Goal: Task Accomplishment & Management: Manage account settings

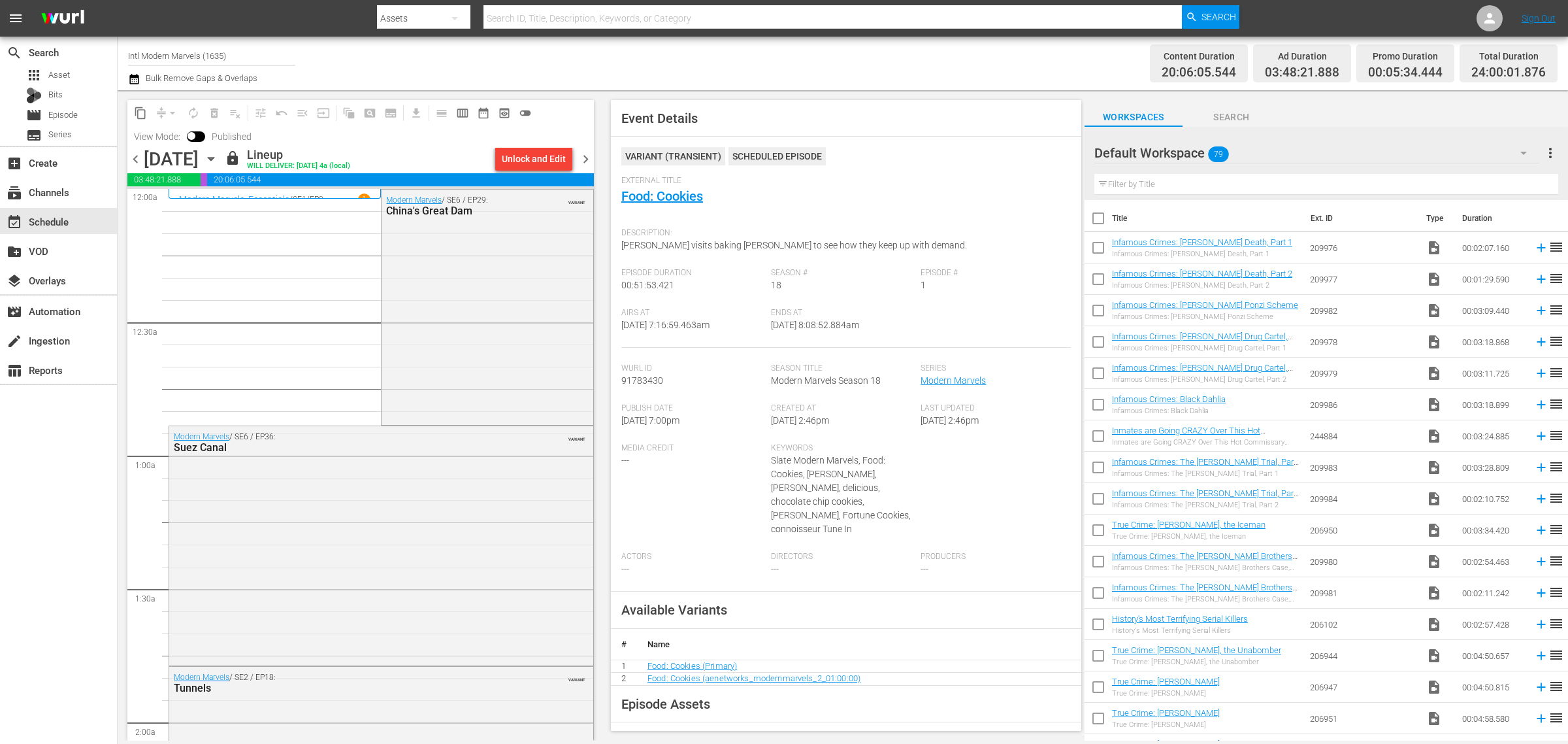
click at [810, 51] on div "Channel Title Intl Modern Marvels (1635) Bulk Remove Gaps & Overlaps" at bounding box center [518, 63] width 779 height 47
click at [582, 159] on span "chevron_right" at bounding box center [586, 159] width 16 height 16
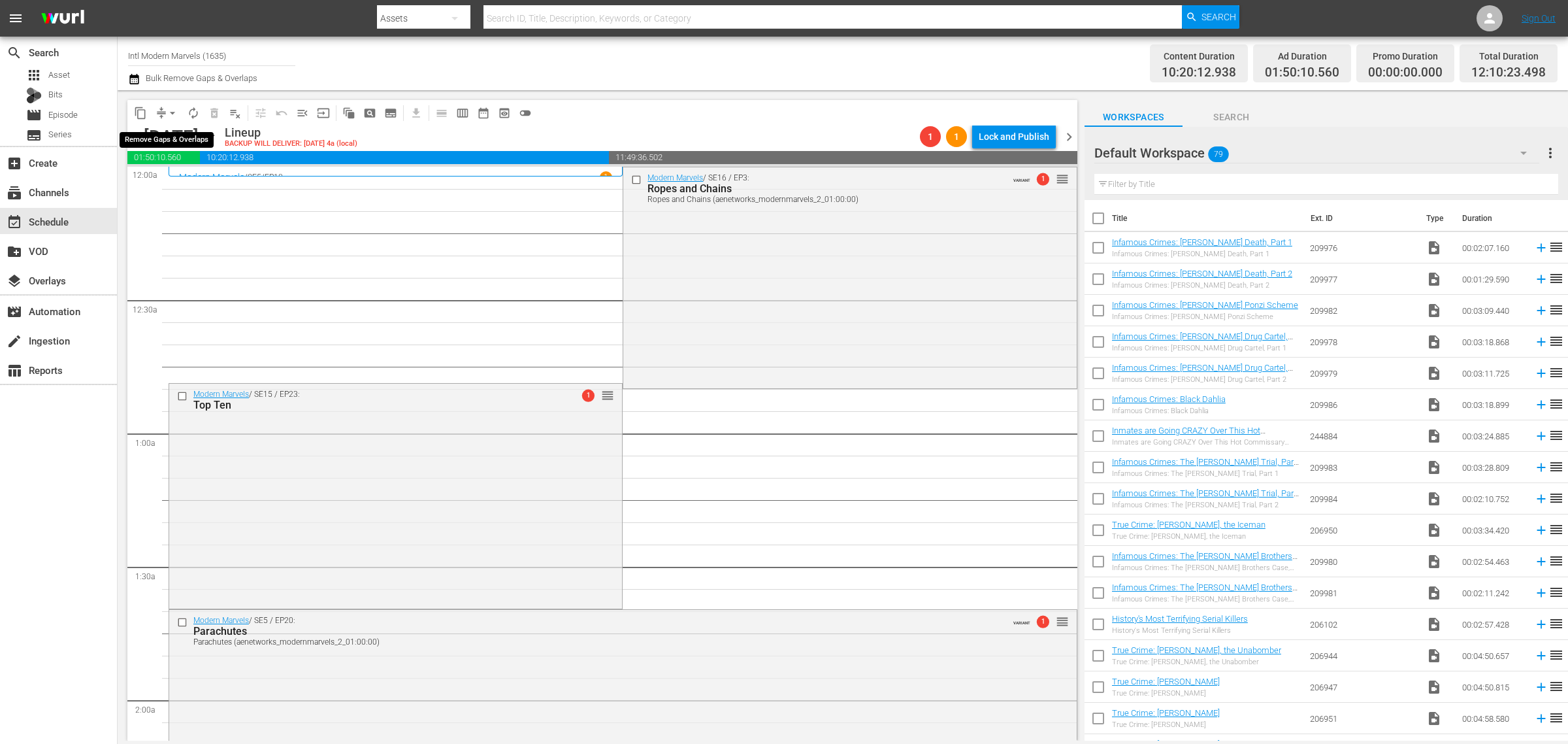
click at [172, 112] on span "arrow_drop_down" at bounding box center [172, 113] width 13 height 13
click at [178, 140] on li "Align to Midnight" at bounding box center [172, 139] width 137 height 22
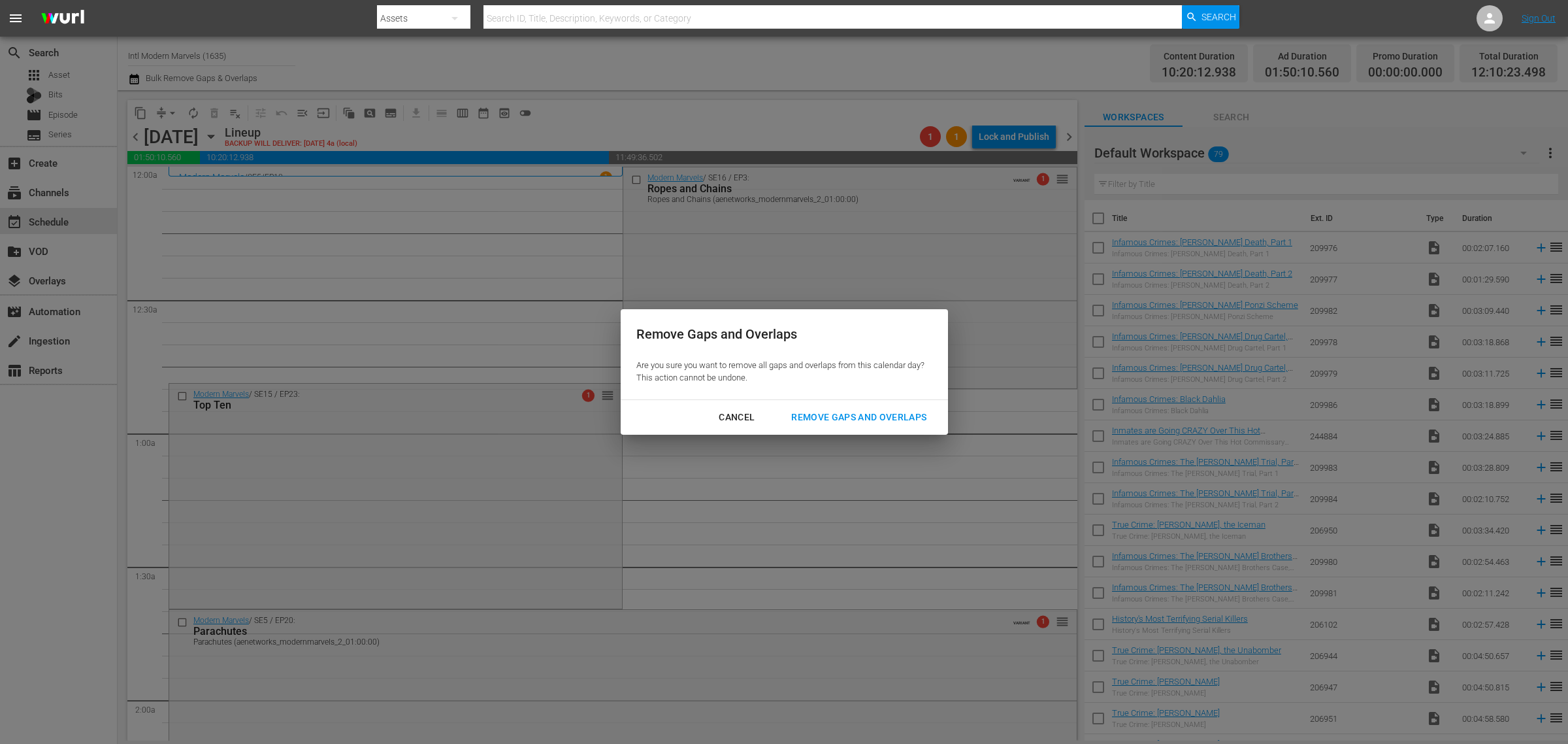
click at [869, 422] on div "Remove Gaps and Overlaps" at bounding box center [859, 417] width 156 height 16
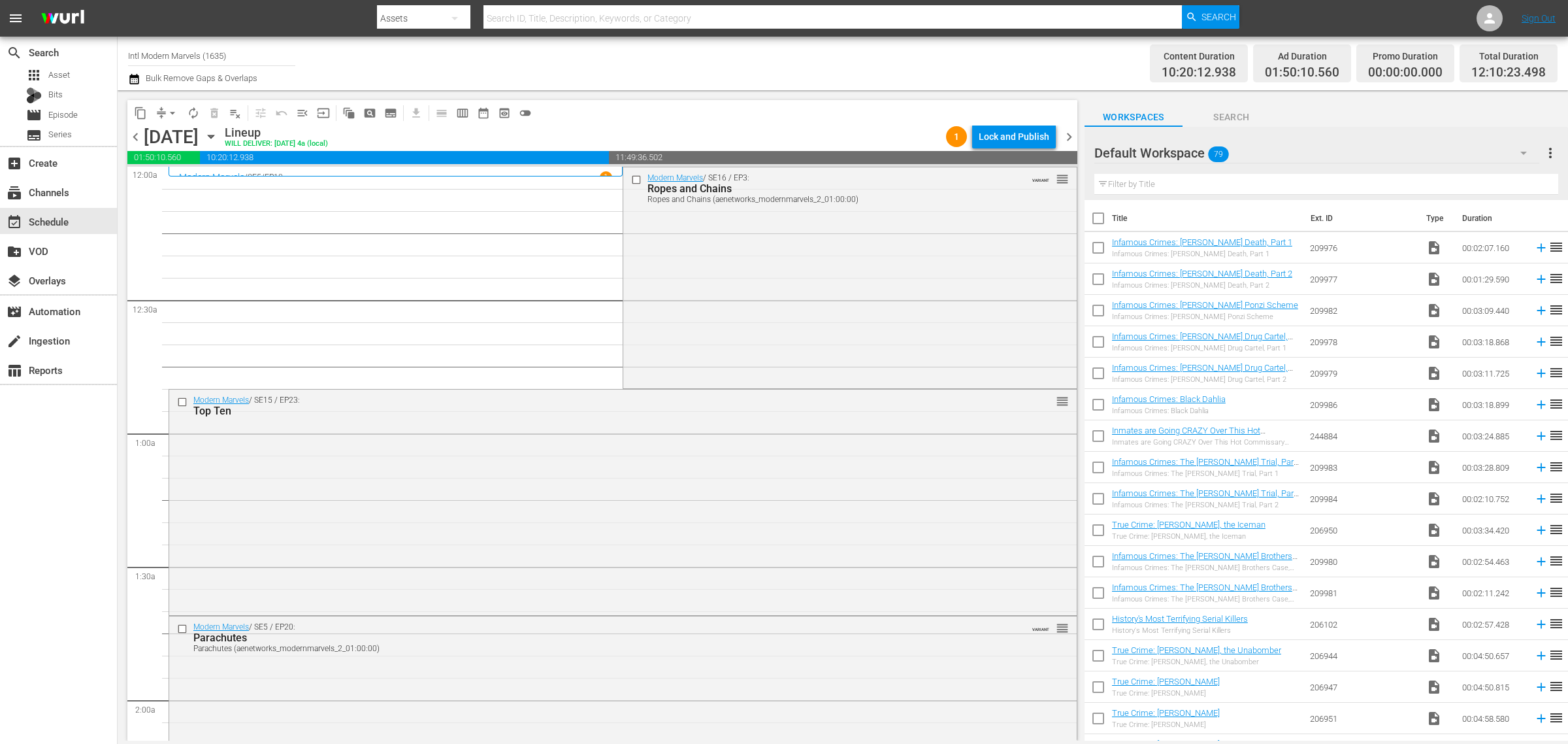
click at [812, 51] on div "Channel Title Intl Modern Marvels (1635) Bulk Remove Gaps & Overlaps" at bounding box center [518, 63] width 779 height 47
click at [665, 270] on div "Modern Marvels / SE16 / EP3: Ropes and Chains Ropes and Chains (aenetworks_mode…" at bounding box center [850, 277] width 453 height 218
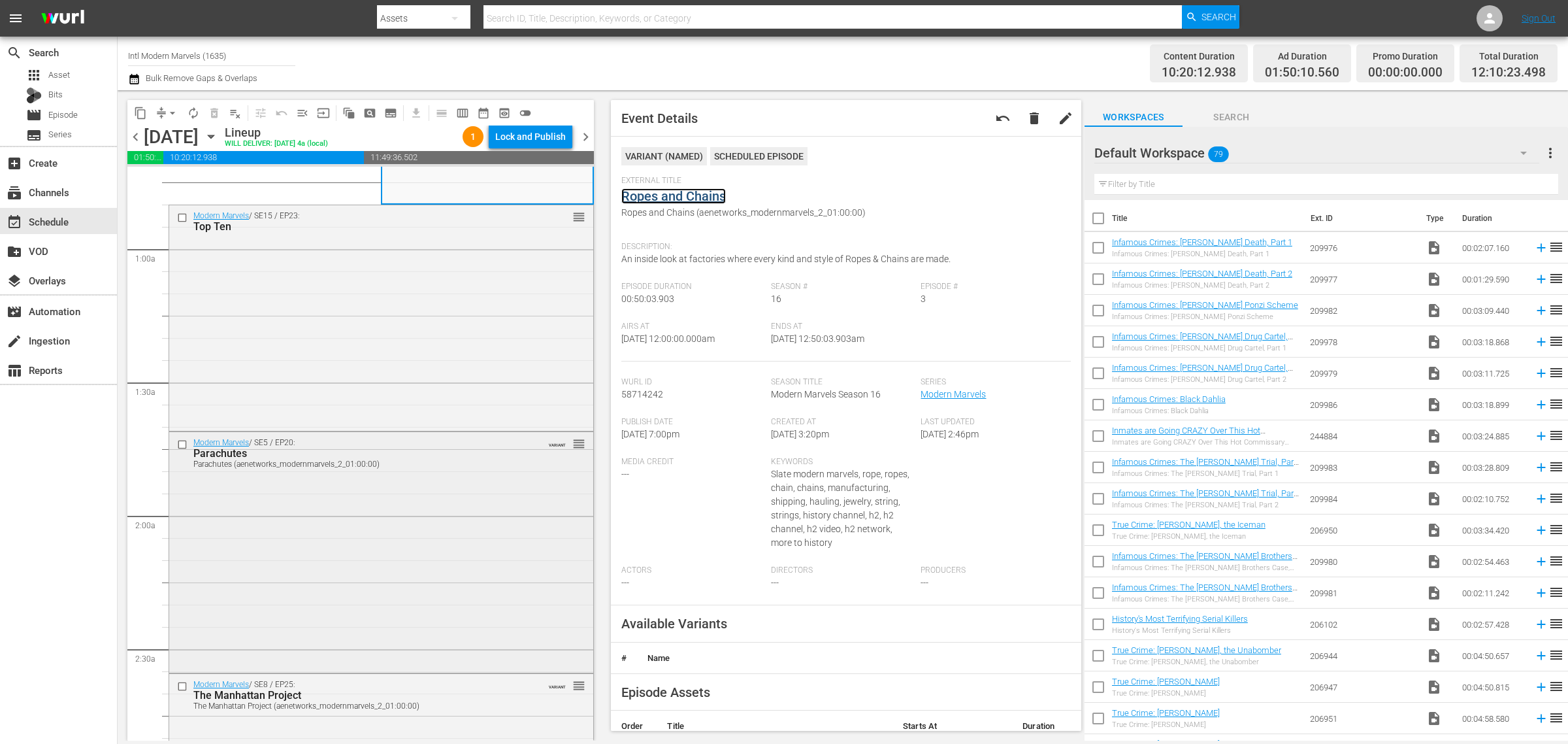
scroll to position [245, 0]
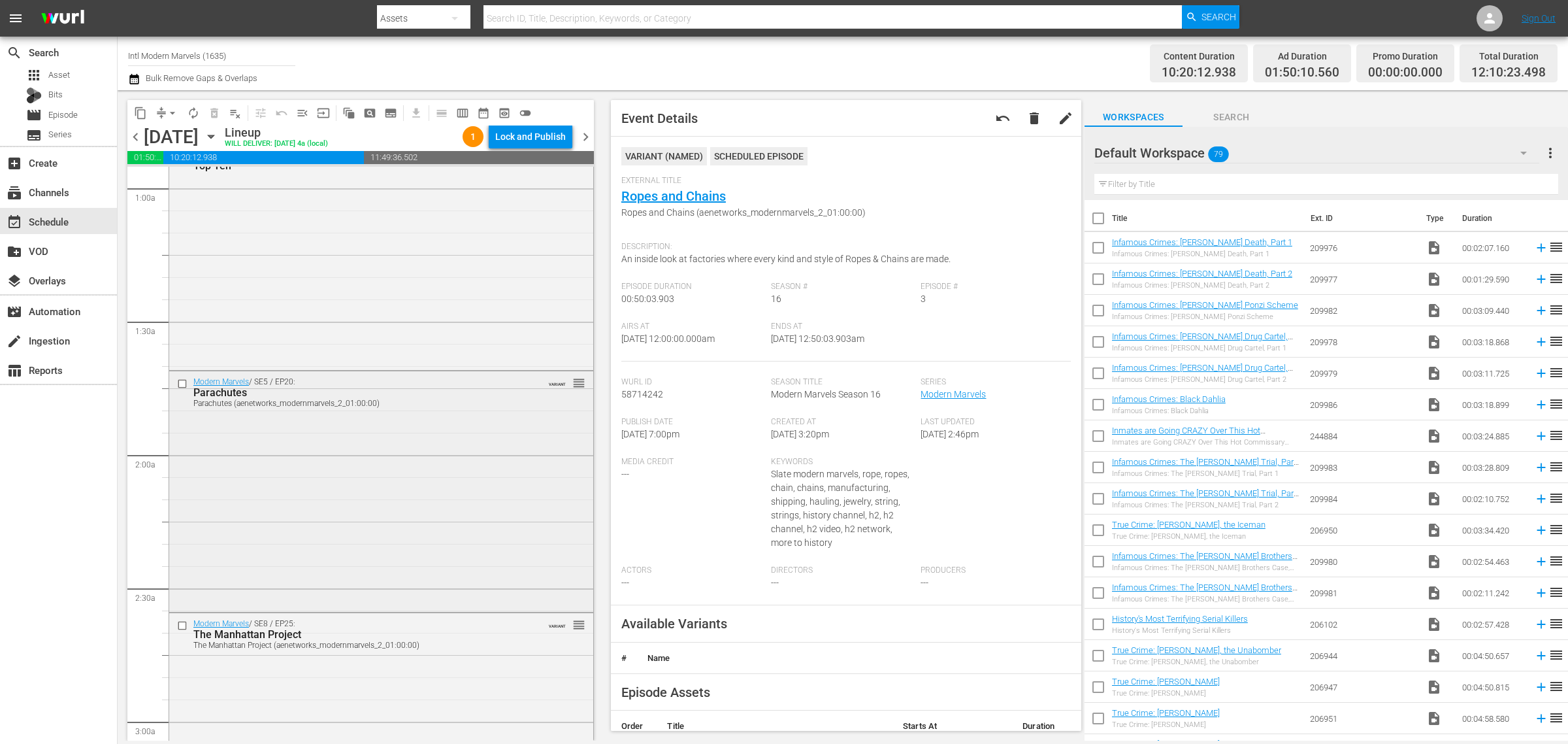
click at [359, 429] on div "Modern Marvels / SE5 / EP20: Parachutes Parachutes (aenetworks_modernmarvels_2_…" at bounding box center [381, 490] width 424 height 237
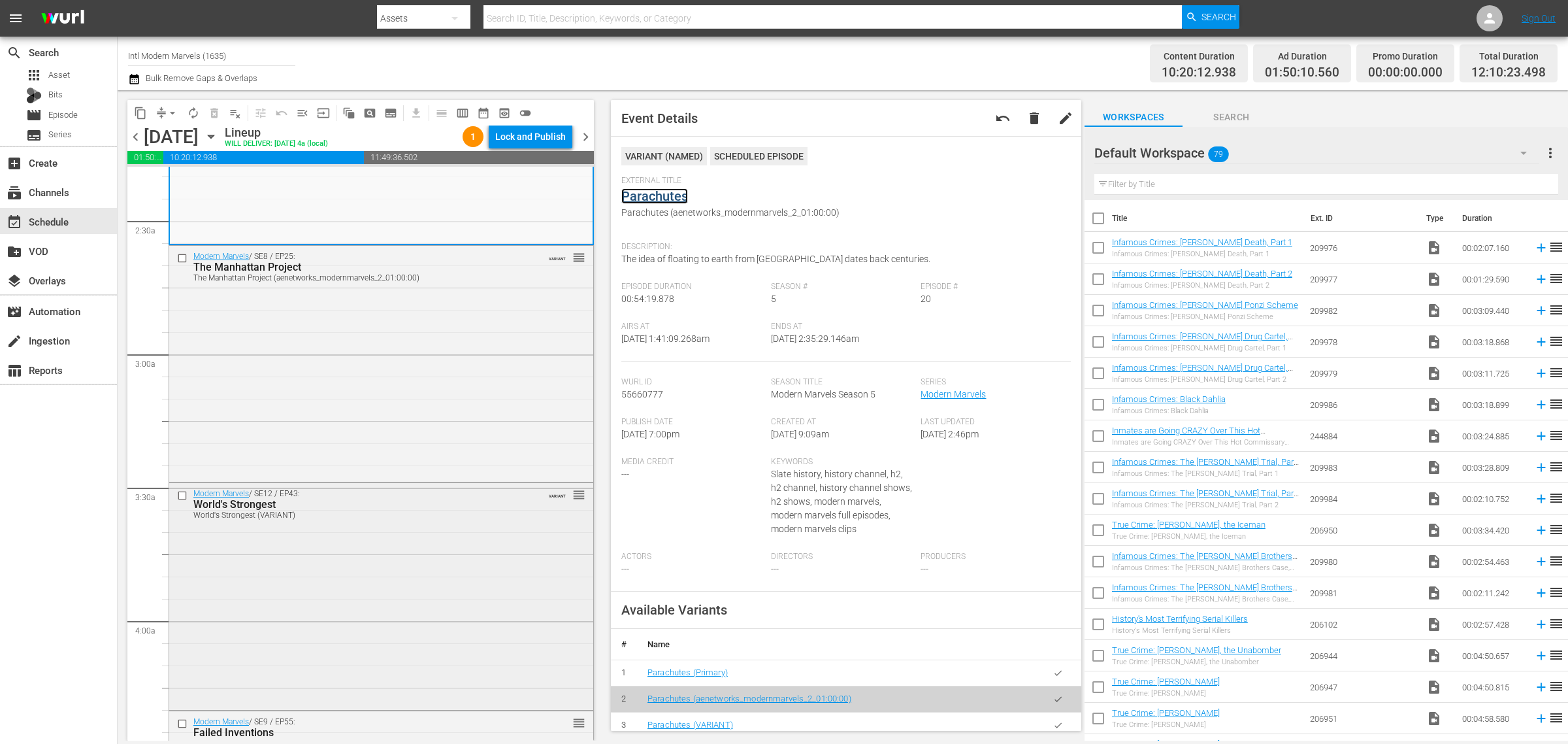
scroll to position [653, 0]
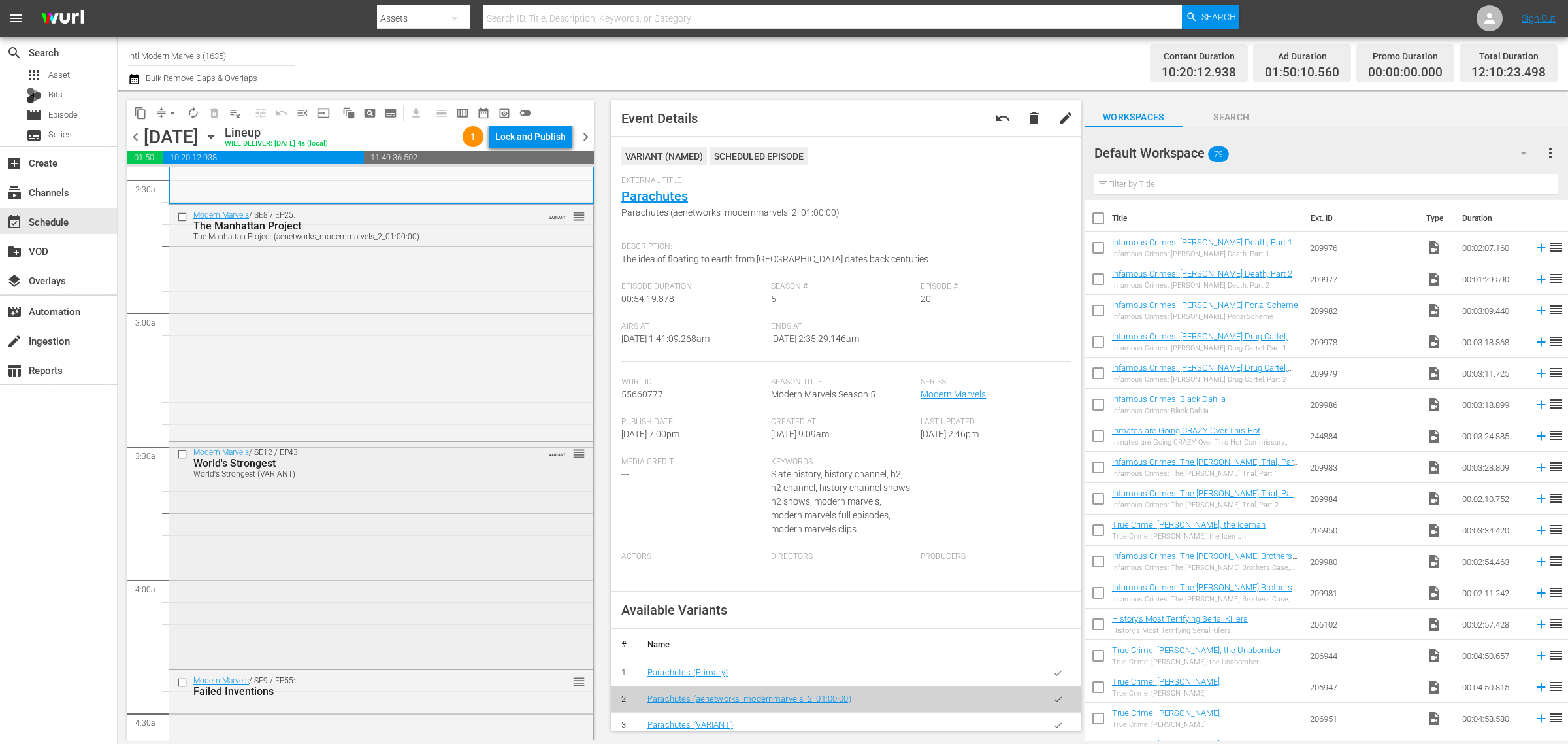
click at [440, 492] on div "Modern Marvels / SE12 / EP43: World's Strongest World's Strongest (VARIANT) VAR…" at bounding box center [381, 554] width 424 height 224
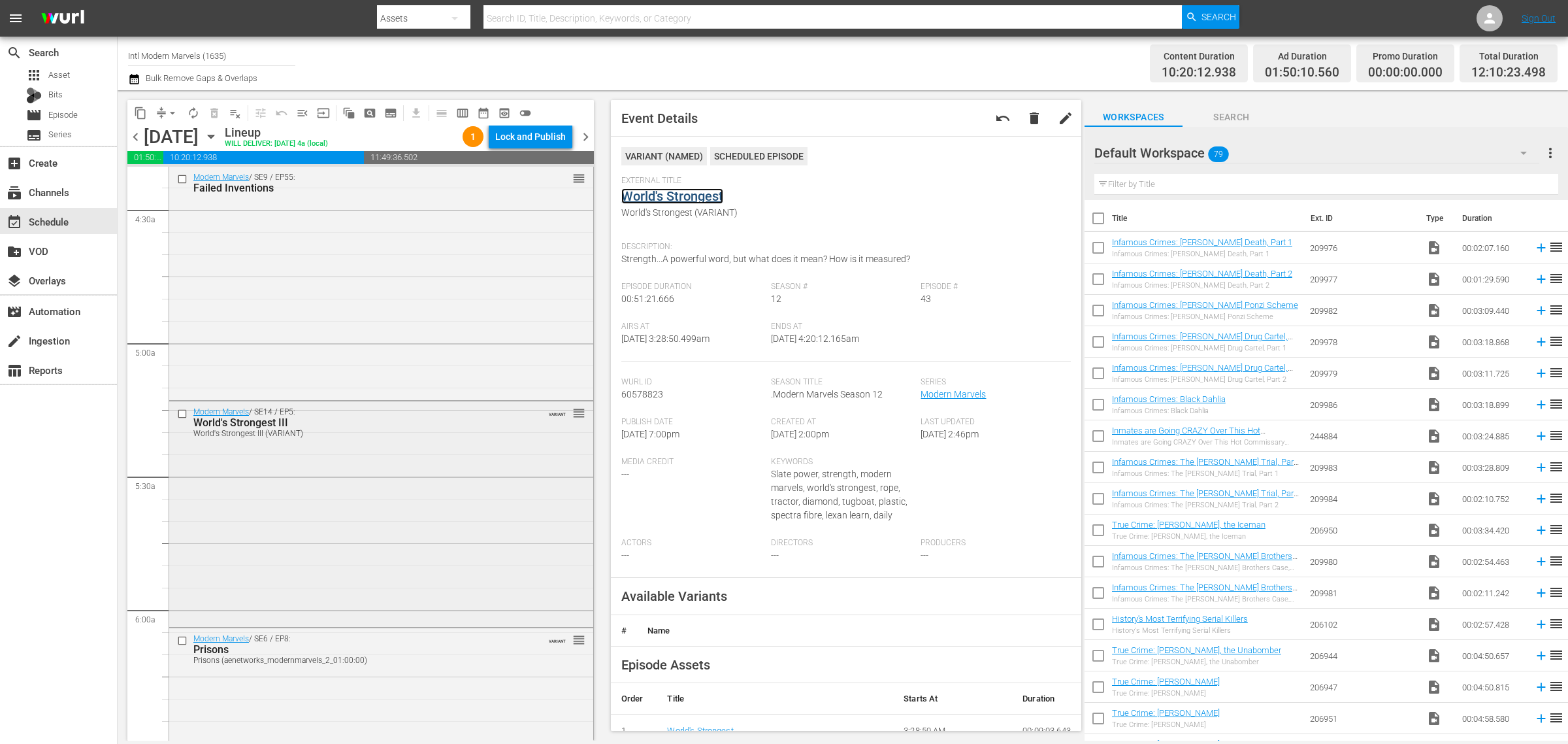
scroll to position [1225, 0]
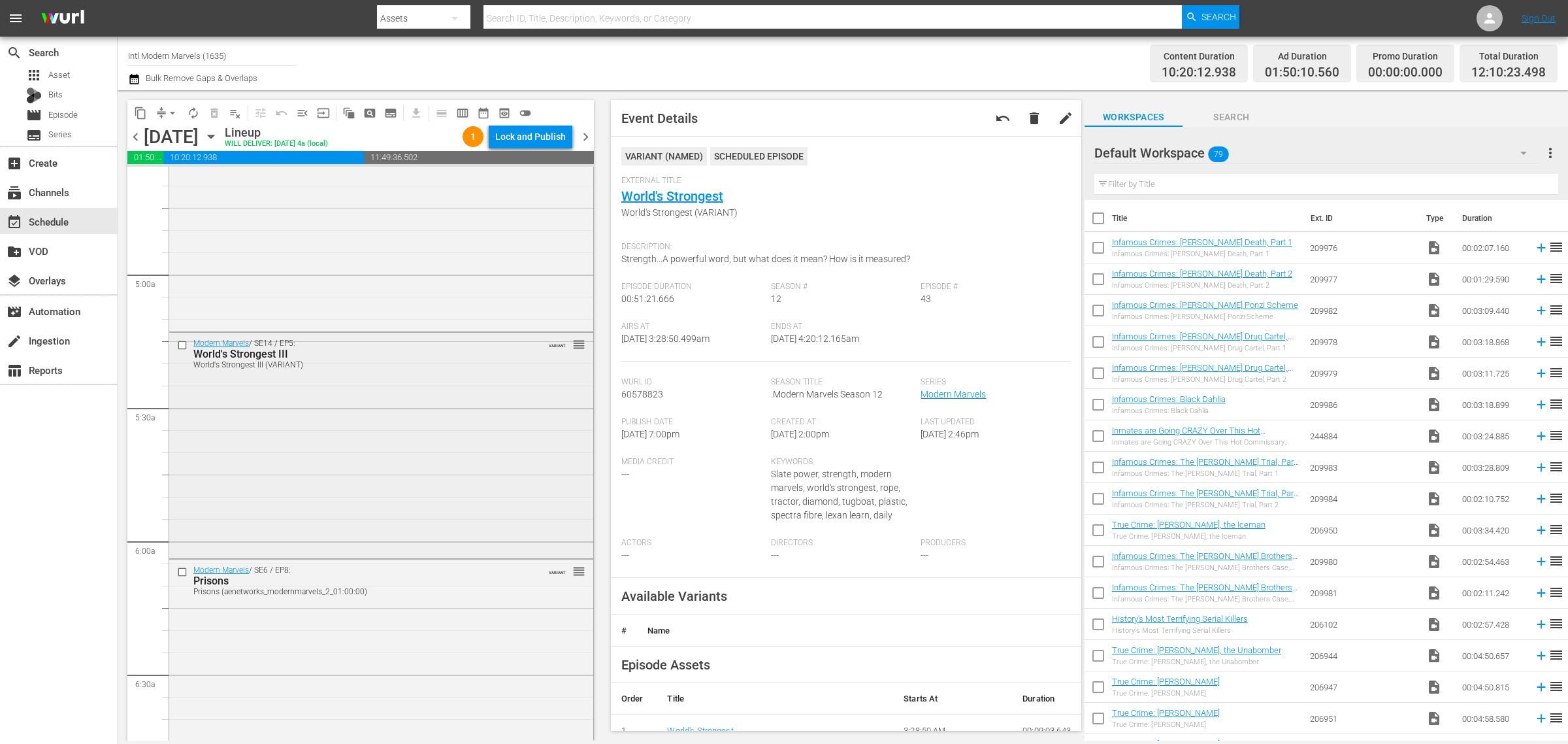
click at [433, 447] on div "Modern Marvels / SE14 / EP5: World's Strongest III World's Strongest III (VARIA…" at bounding box center [381, 444] width 424 height 224
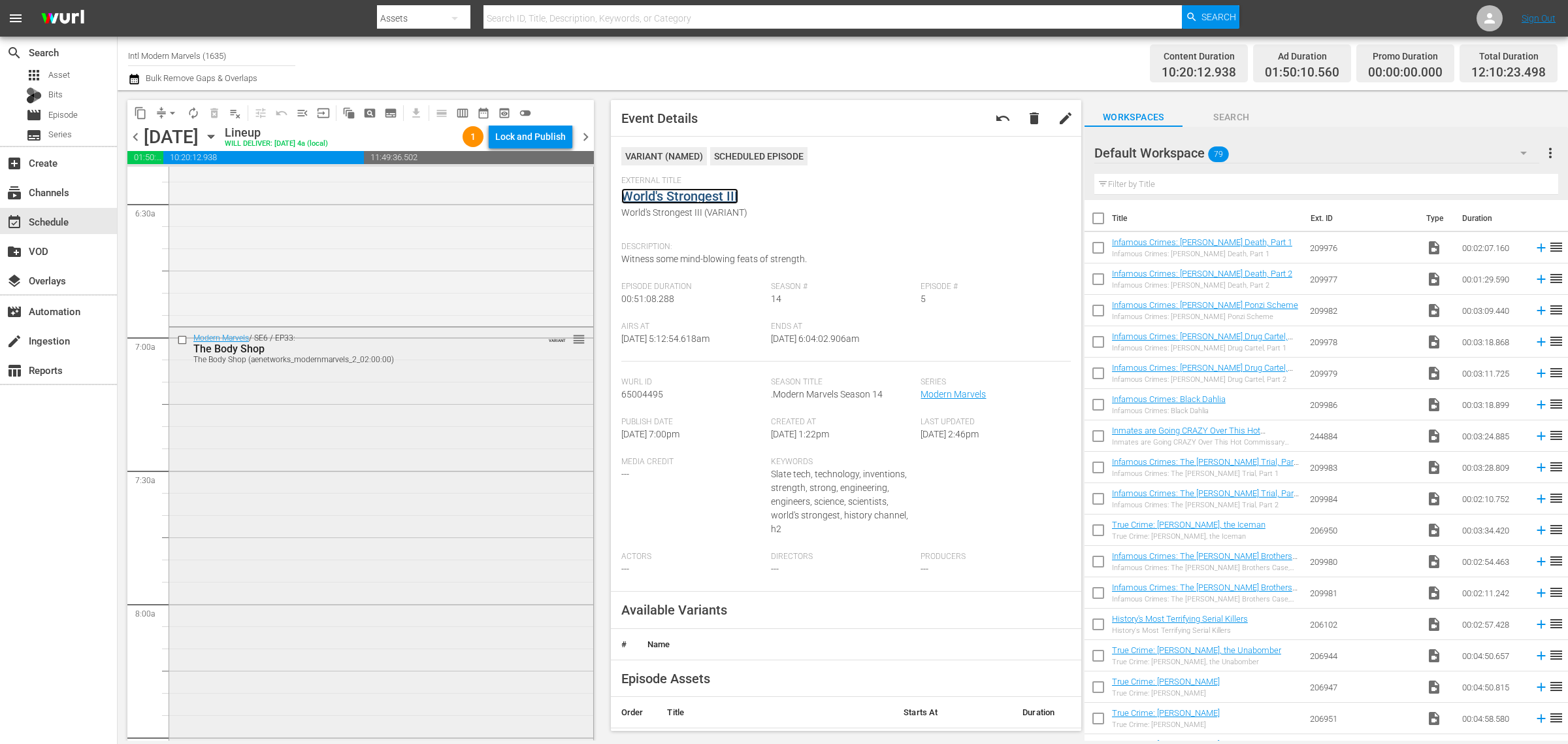
scroll to position [1716, 0]
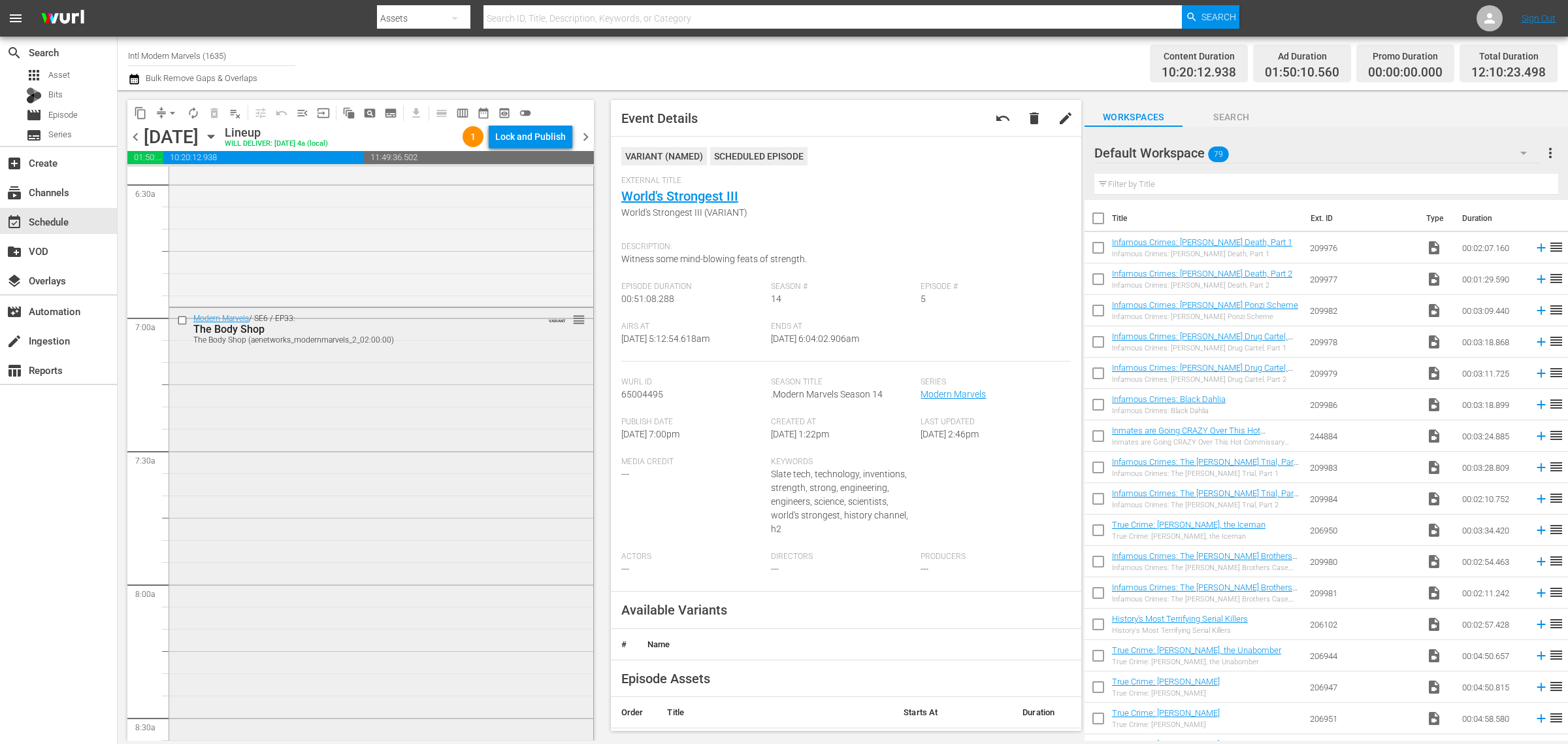
click at [397, 382] on div "Modern Marvels / SE6 / EP33: The Body Shop The Body Shop (aenetworks_modernmarv…" at bounding box center [381, 546] width 424 height 477
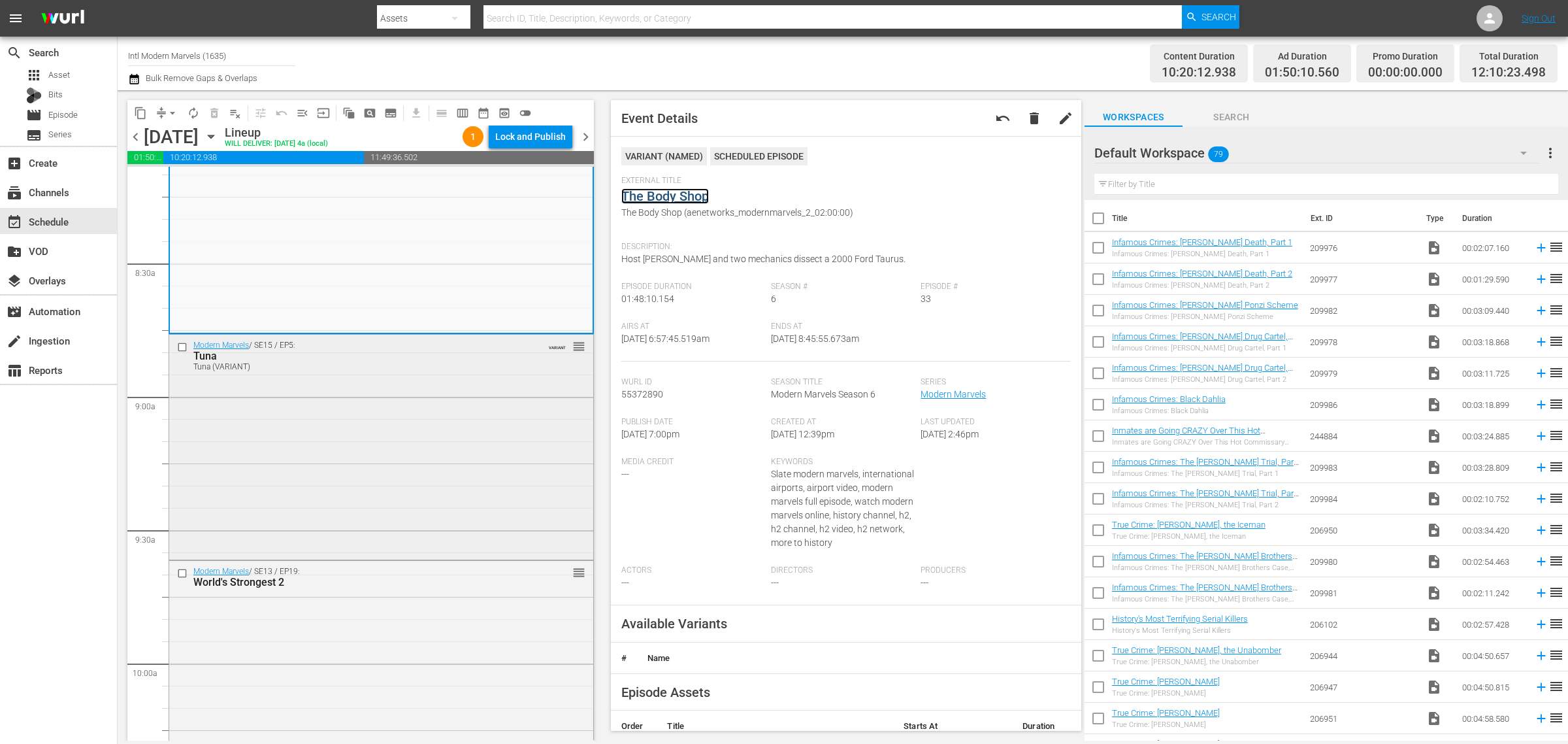
scroll to position [2287, 0]
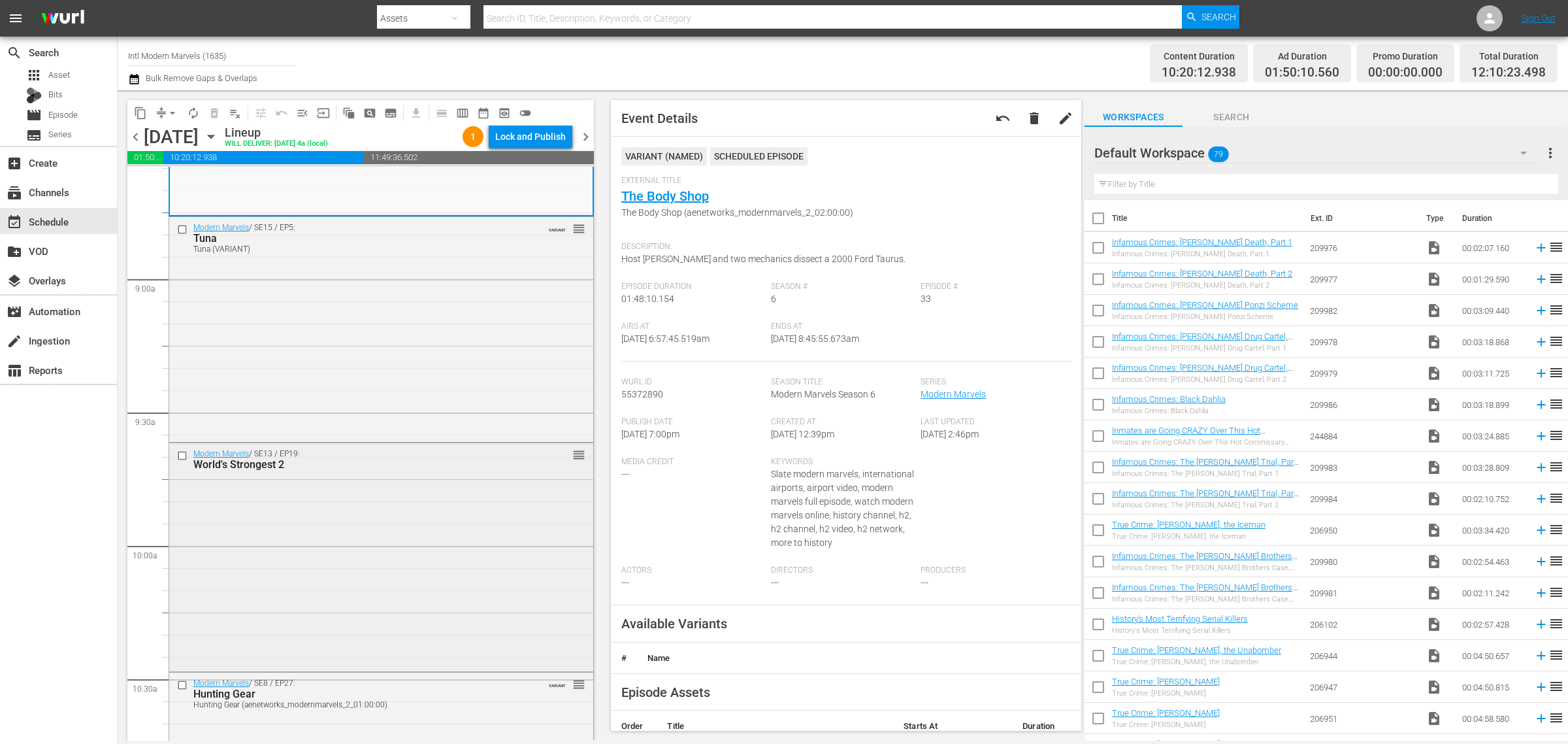
click at [365, 521] on div "Modern Marvels / SE13 / EP19: World's Strongest 2 reorder" at bounding box center [381, 556] width 424 height 225
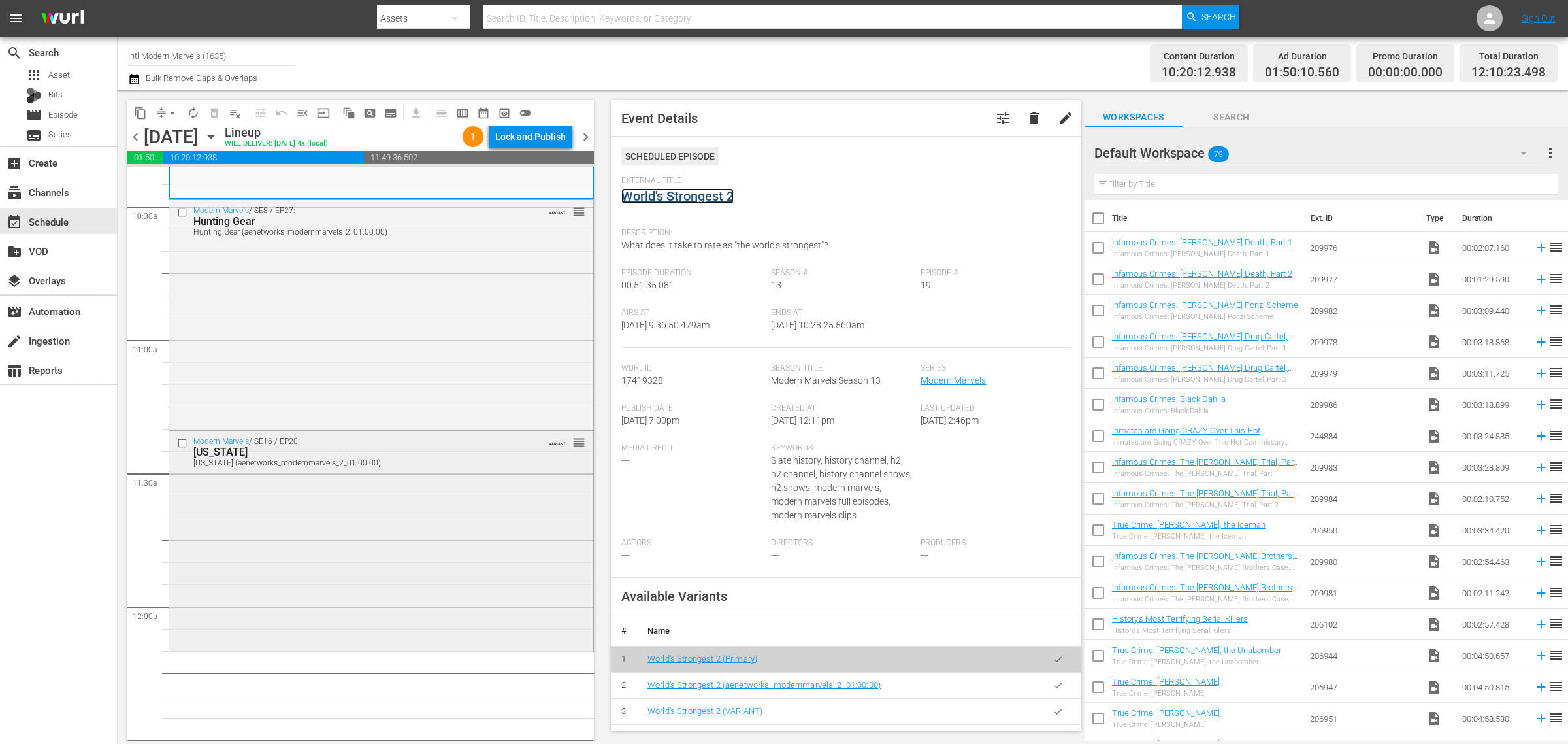
scroll to position [2777, 0]
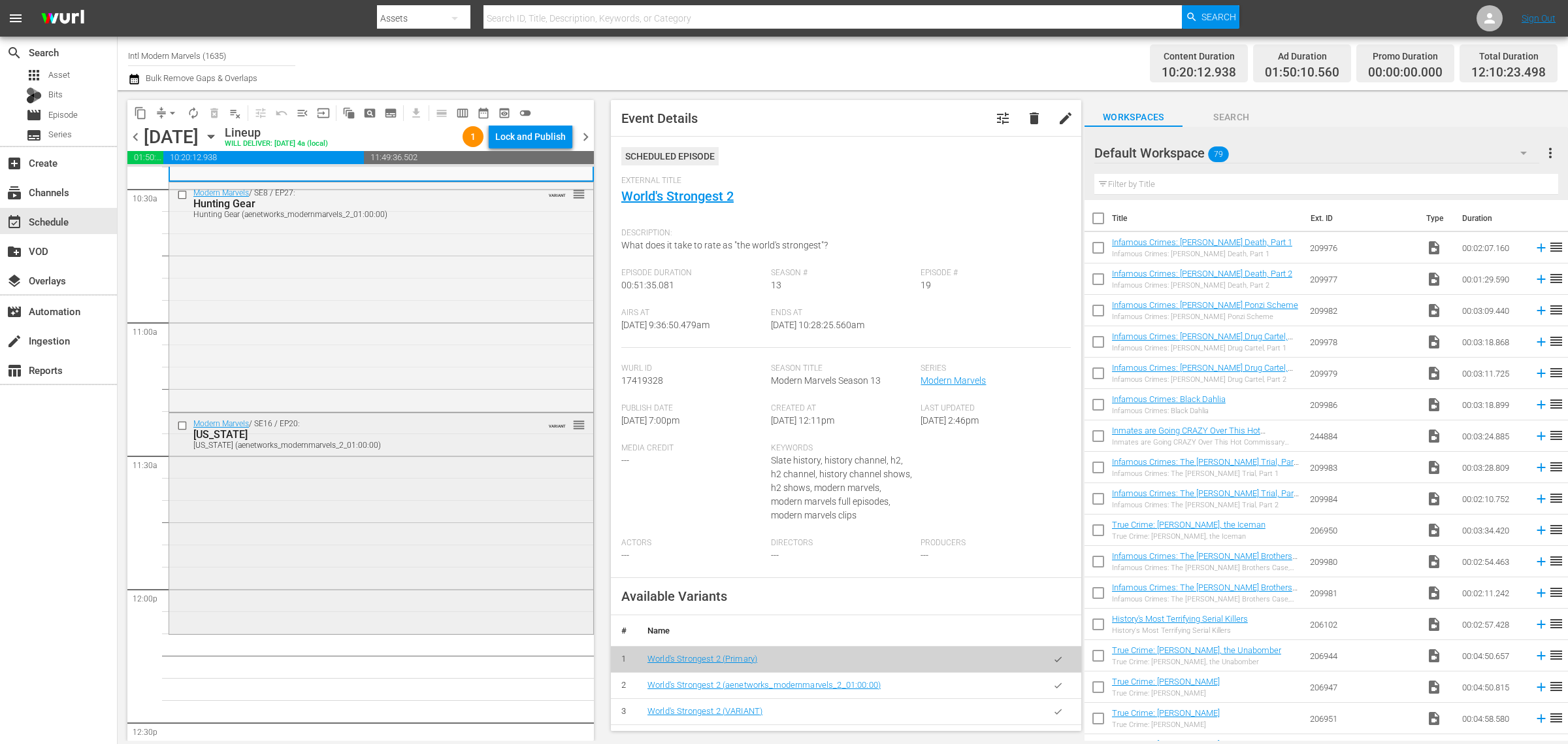
click at [399, 483] on div "Modern Marvels / SE16 / EP20: Alaska Alaska (aenetworks_modernmarvels_2_01:00:0…" at bounding box center [381, 522] width 424 height 218
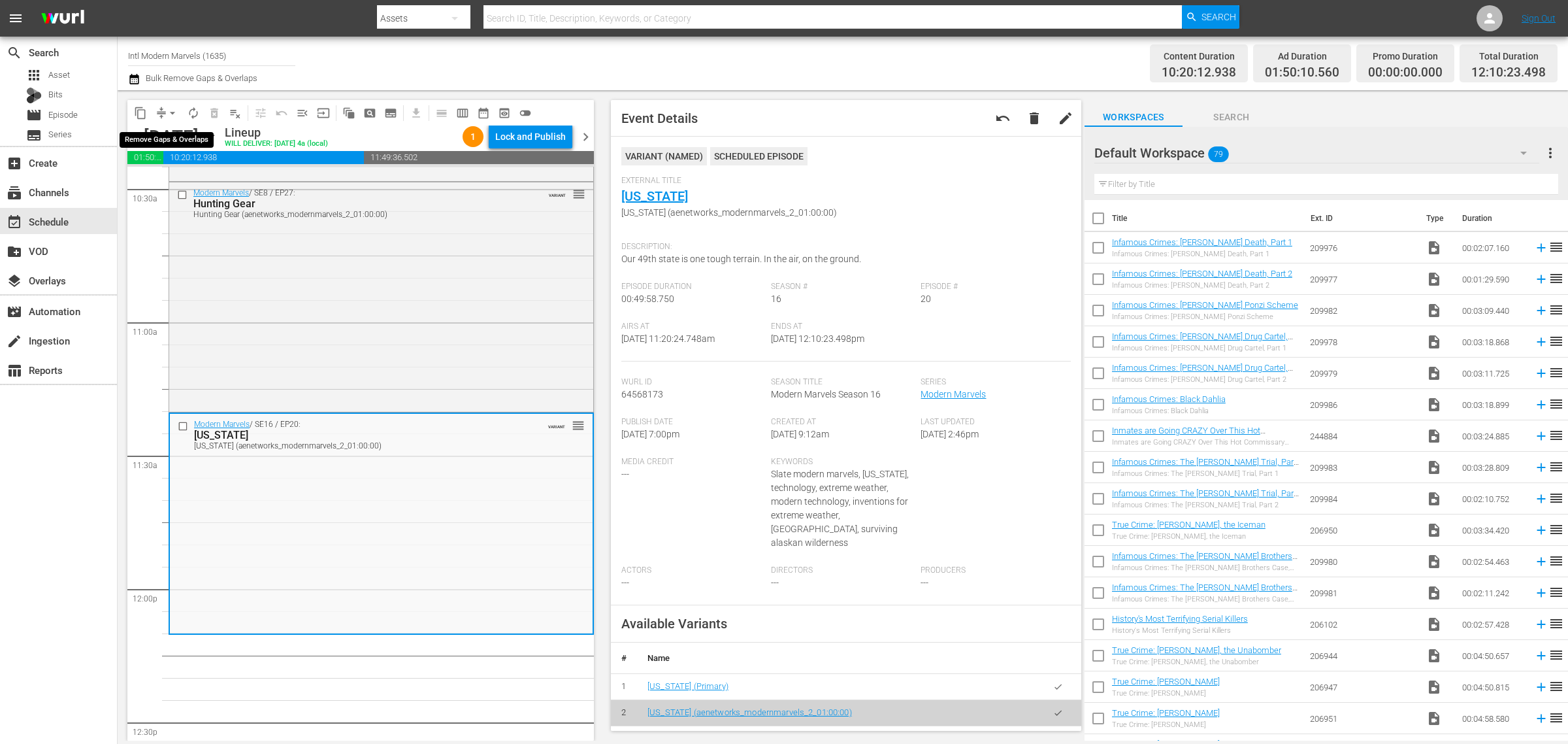
click at [170, 112] on span "arrow_drop_down" at bounding box center [172, 113] width 13 height 13
click at [180, 144] on li "Align to Midnight" at bounding box center [172, 139] width 137 height 22
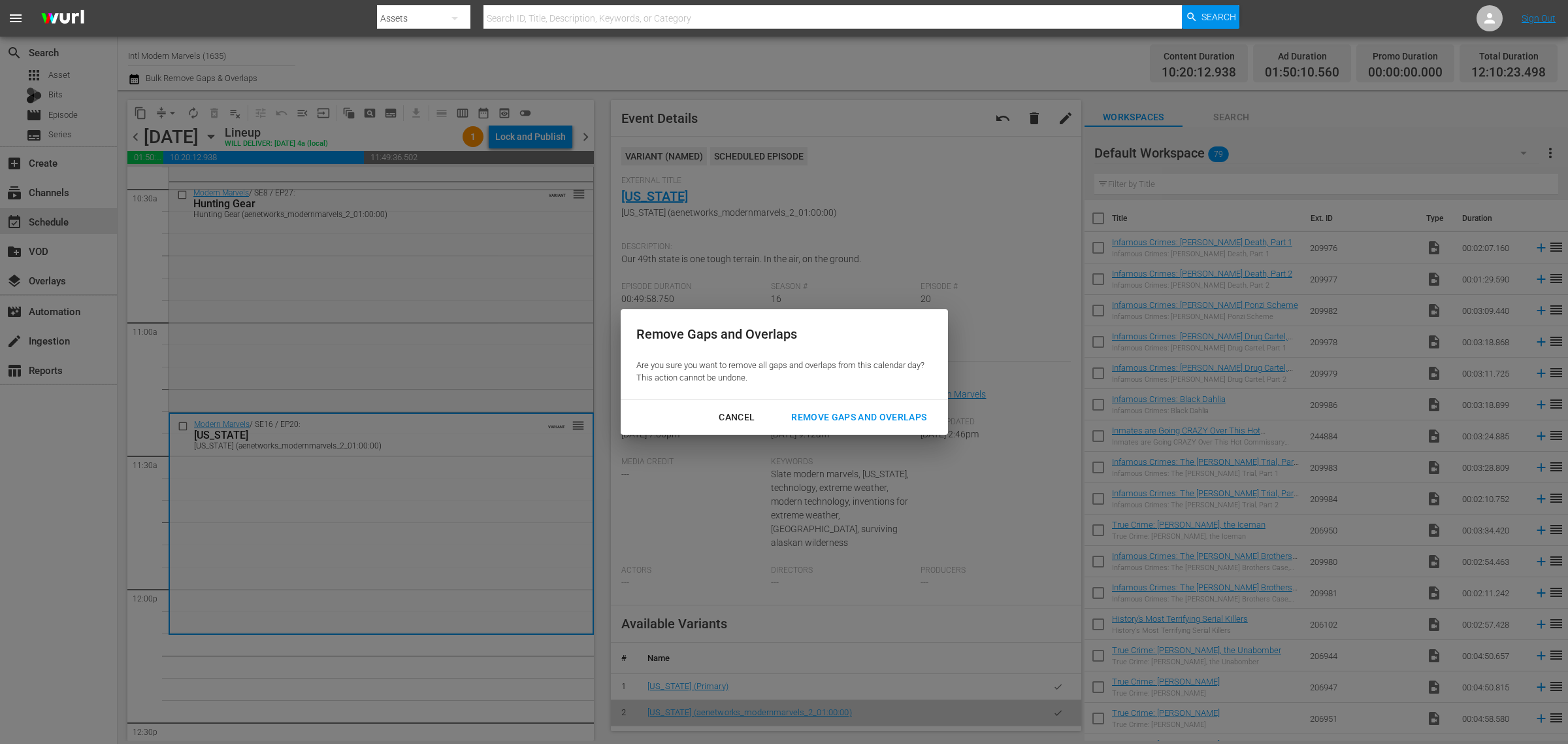
click at [850, 417] on div "Remove Gaps and Overlaps" at bounding box center [859, 417] width 156 height 16
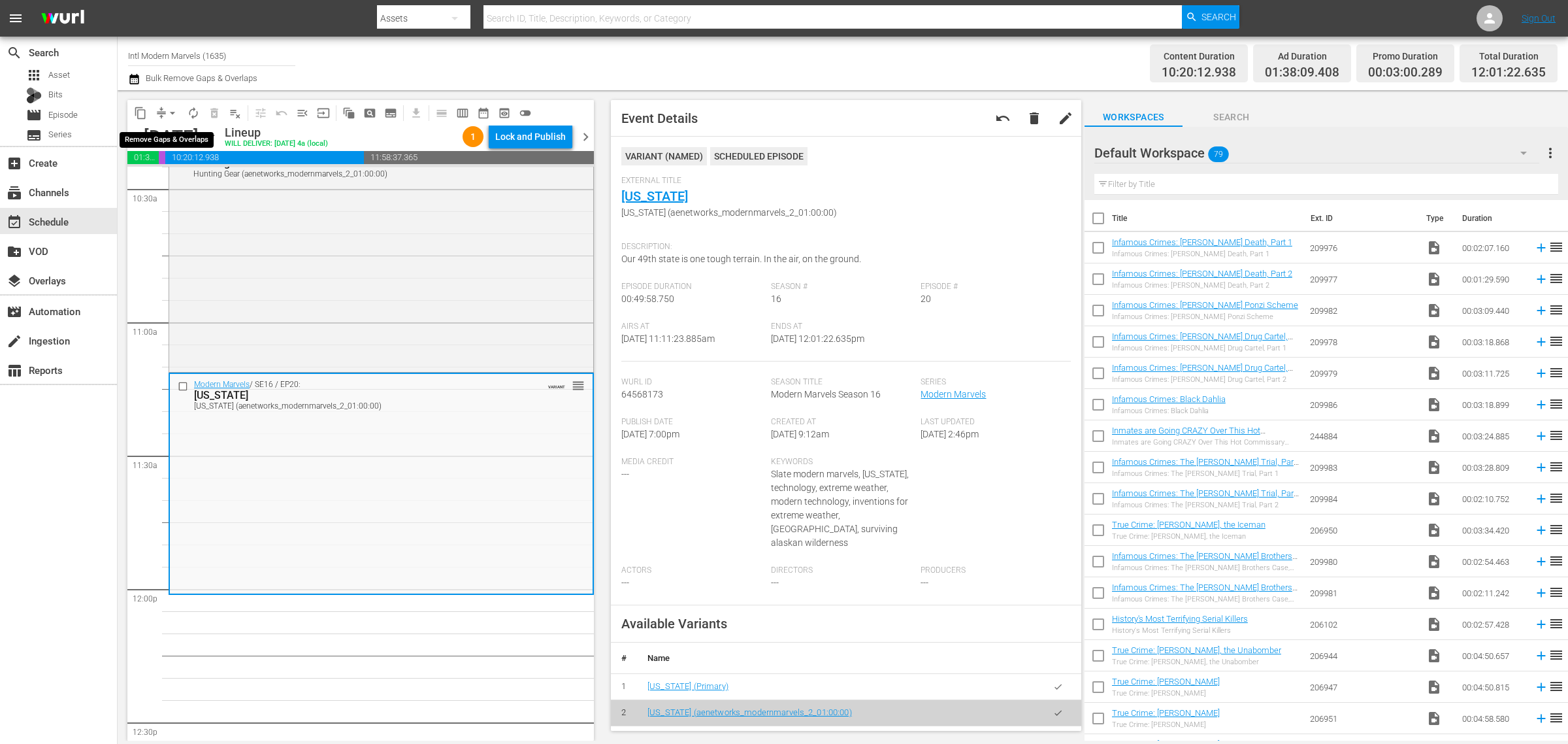
click at [168, 107] on span "arrow_drop_down" at bounding box center [172, 113] width 13 height 13
click at [178, 141] on li "Align to Midnight" at bounding box center [172, 139] width 137 height 22
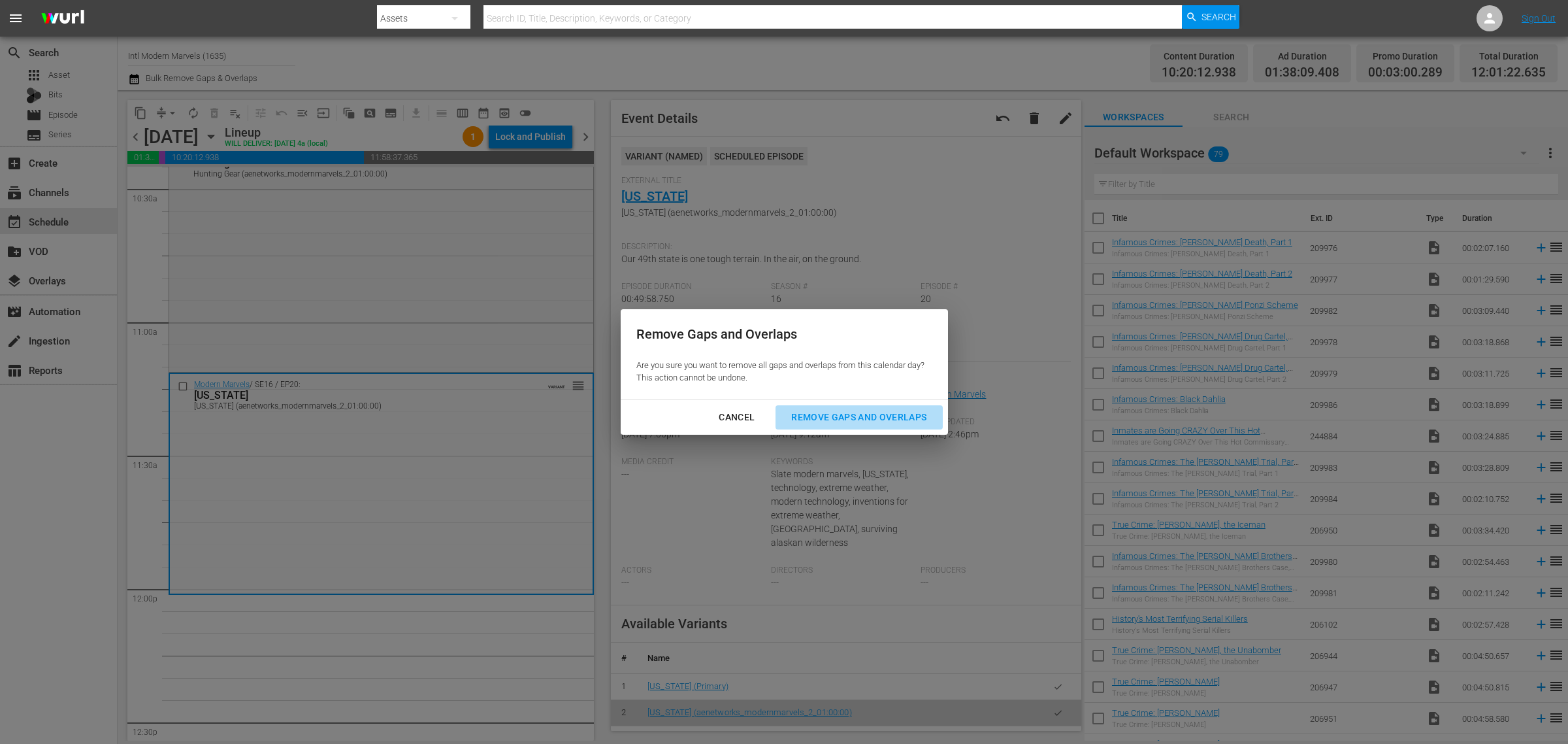
click at [890, 412] on div "Remove Gaps and Overlaps" at bounding box center [859, 417] width 156 height 16
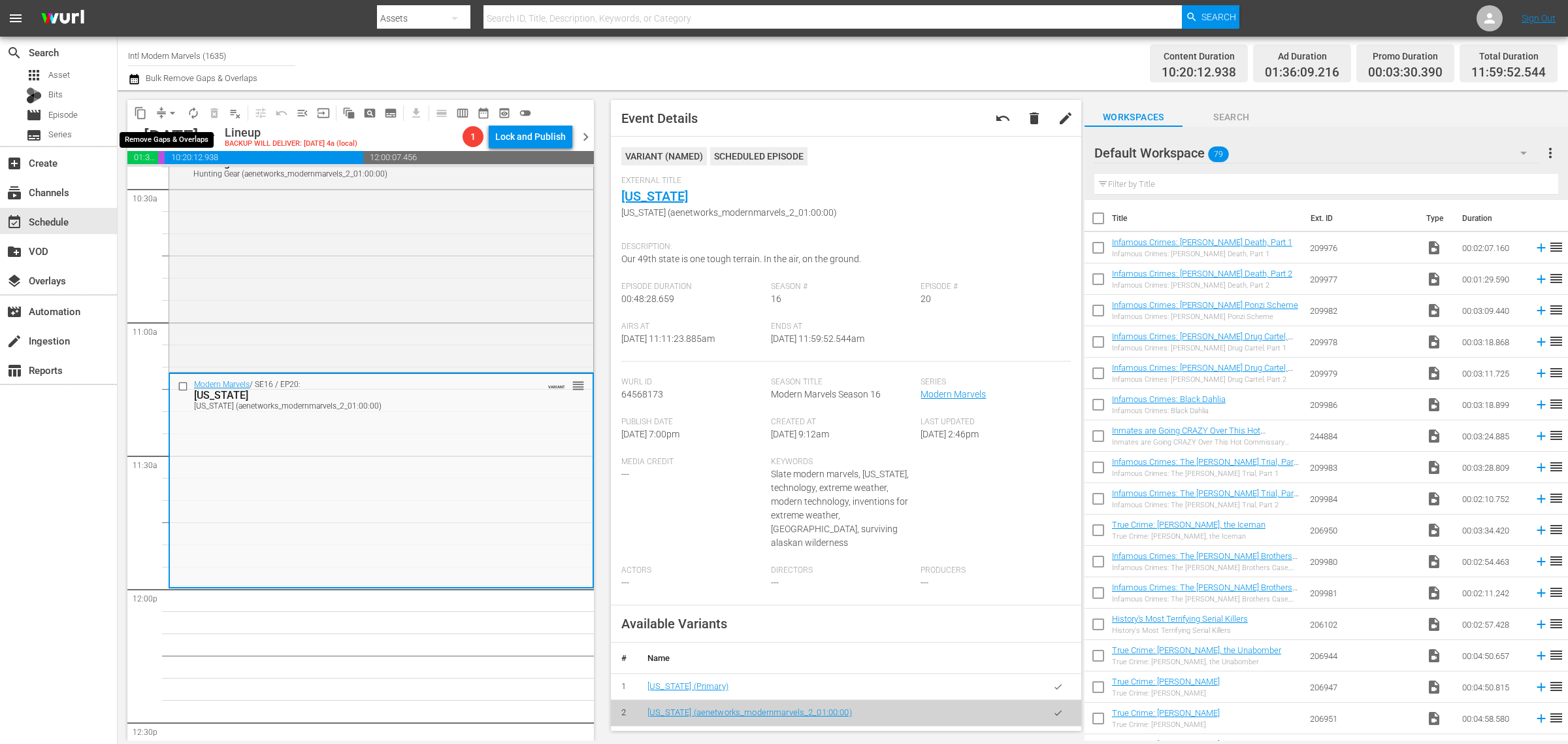
click at [175, 111] on span "arrow_drop_down" at bounding box center [172, 113] width 13 height 13
click at [168, 134] on li "Align to Midnight" at bounding box center [172, 139] width 137 height 22
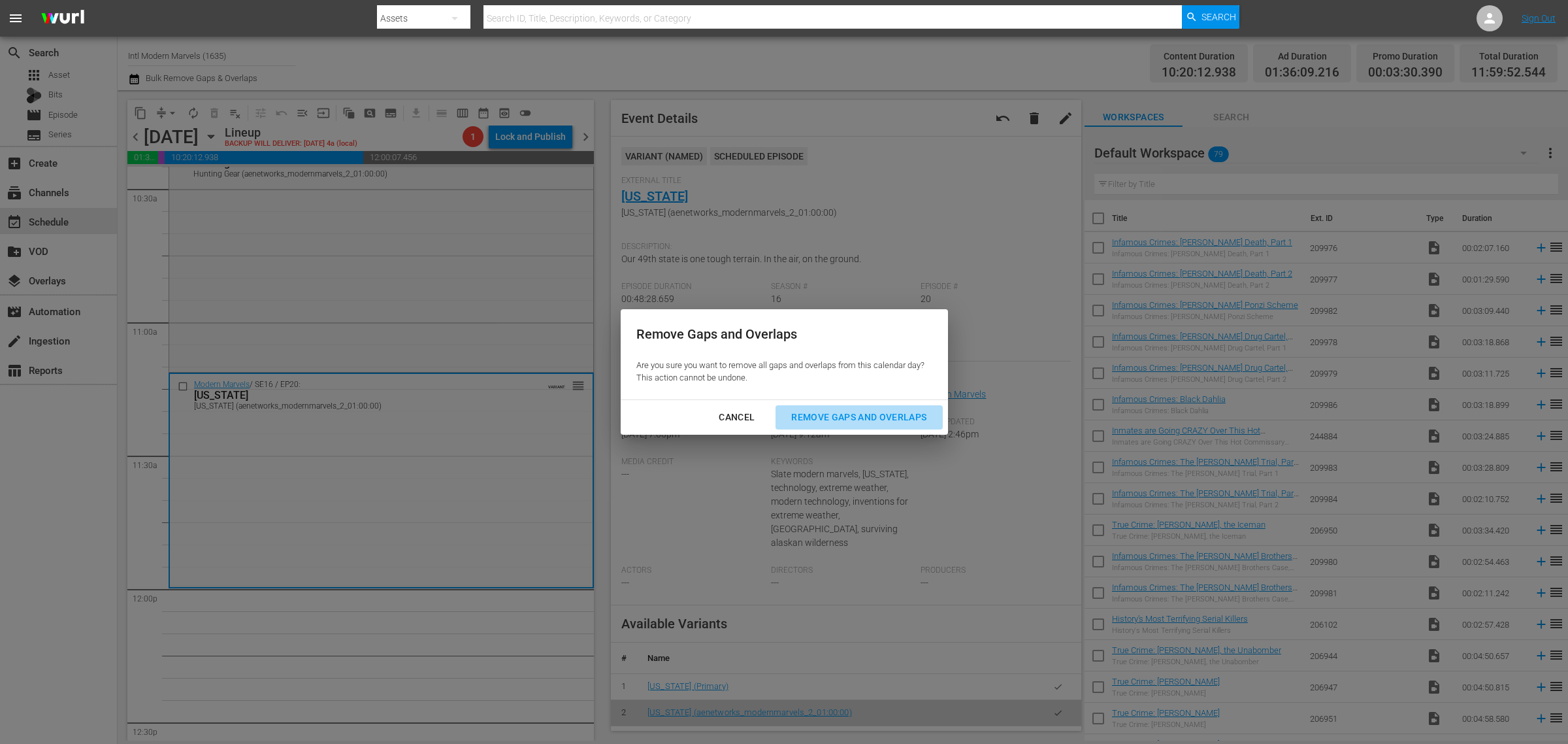
click at [859, 415] on div "Remove Gaps and Overlaps" at bounding box center [859, 417] width 156 height 16
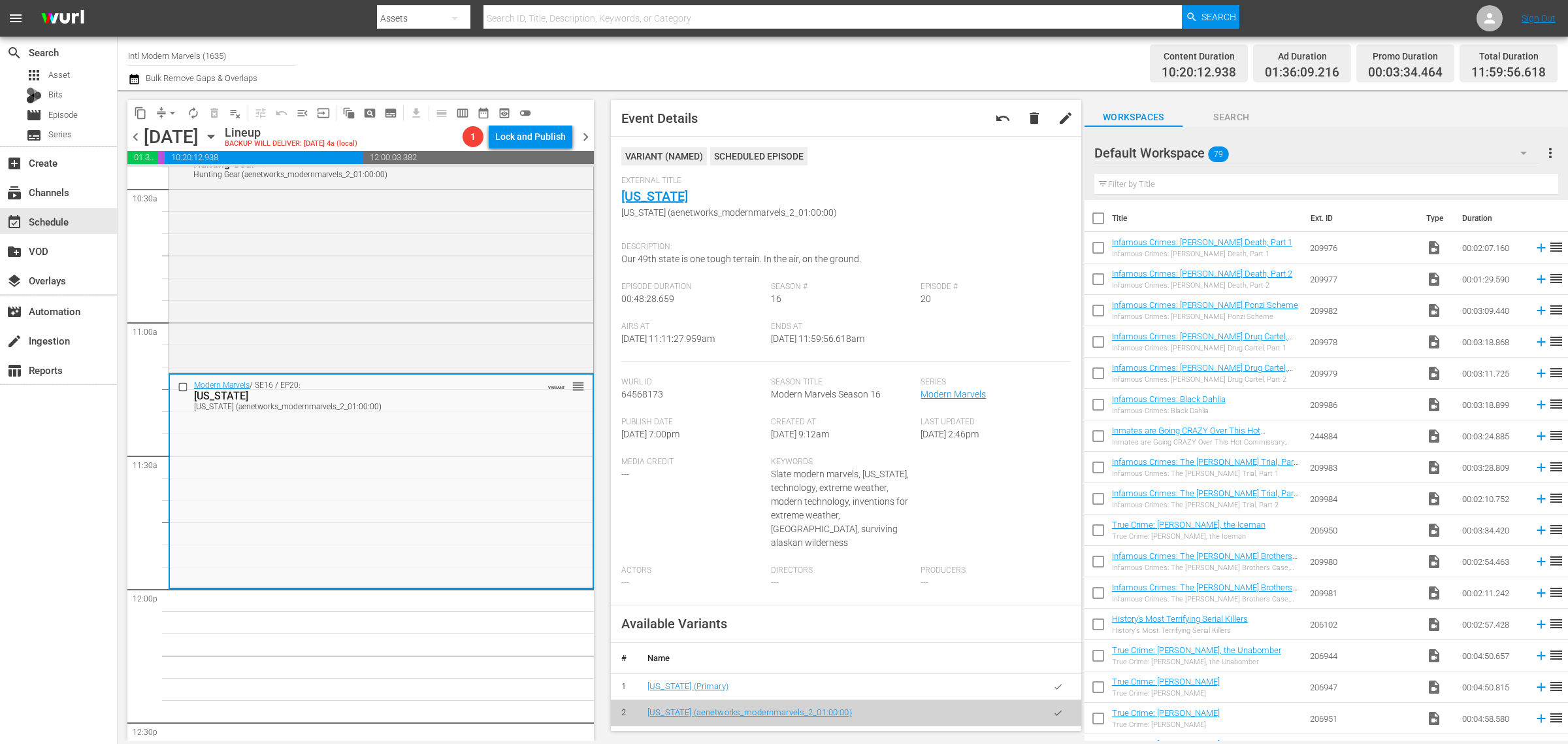
click at [167, 111] on span "arrow_drop_down" at bounding box center [172, 113] width 13 height 13
click at [179, 140] on li "Align to Midnight" at bounding box center [172, 139] width 137 height 22
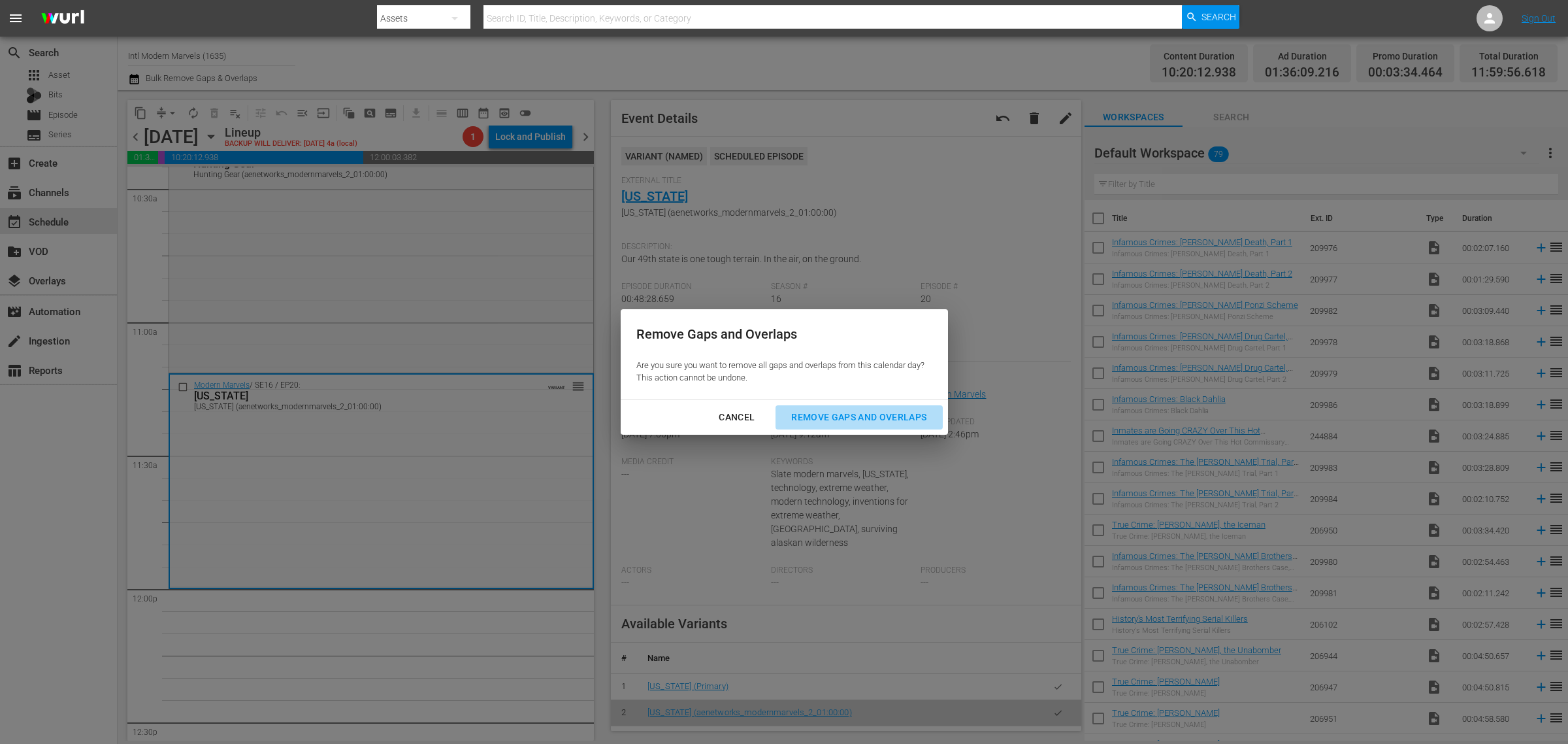
click at [867, 415] on div "Remove Gaps and Overlaps" at bounding box center [859, 417] width 156 height 16
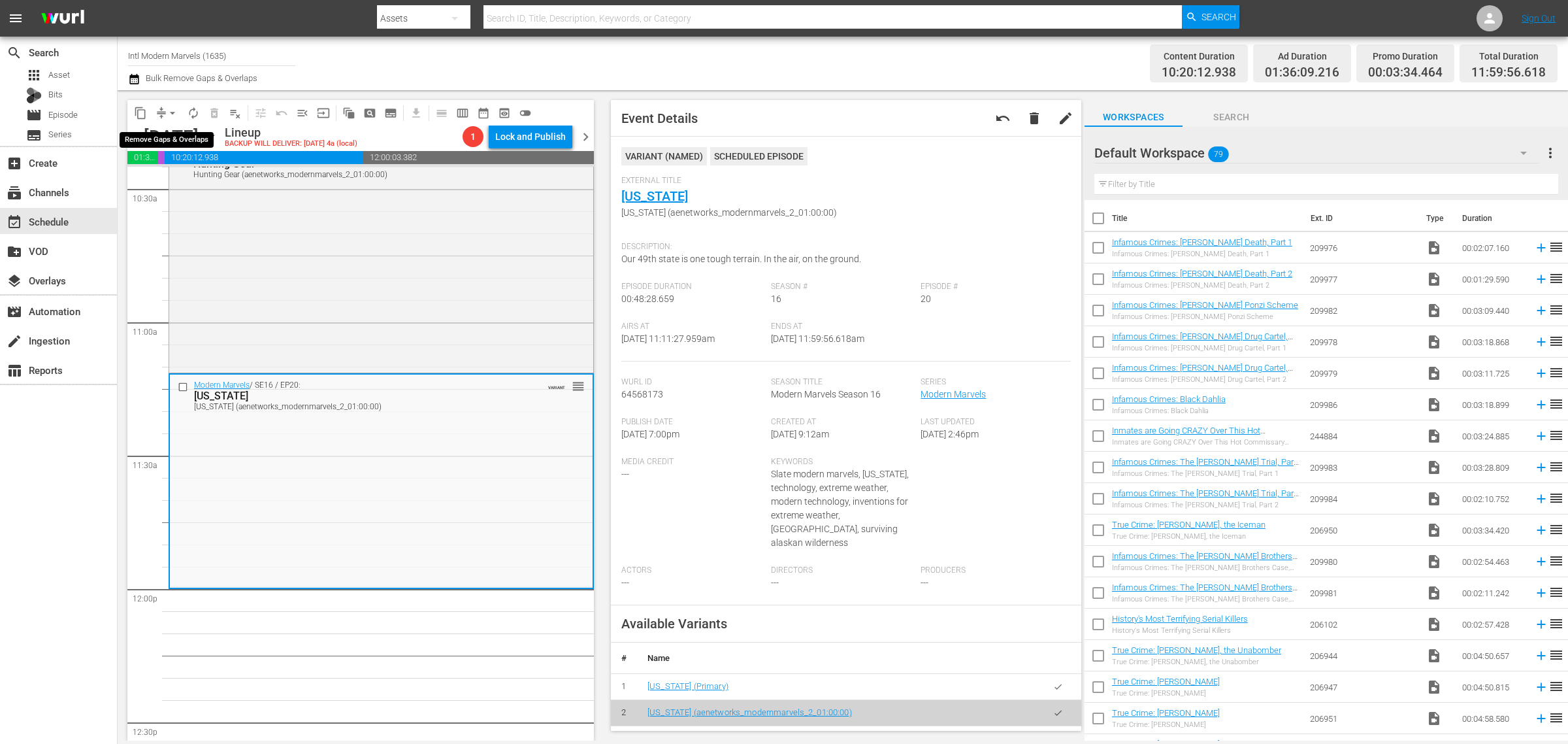
click at [170, 107] on span "arrow_drop_down" at bounding box center [172, 113] width 13 height 13
click at [178, 131] on li "Align to Midnight" at bounding box center [172, 139] width 137 height 22
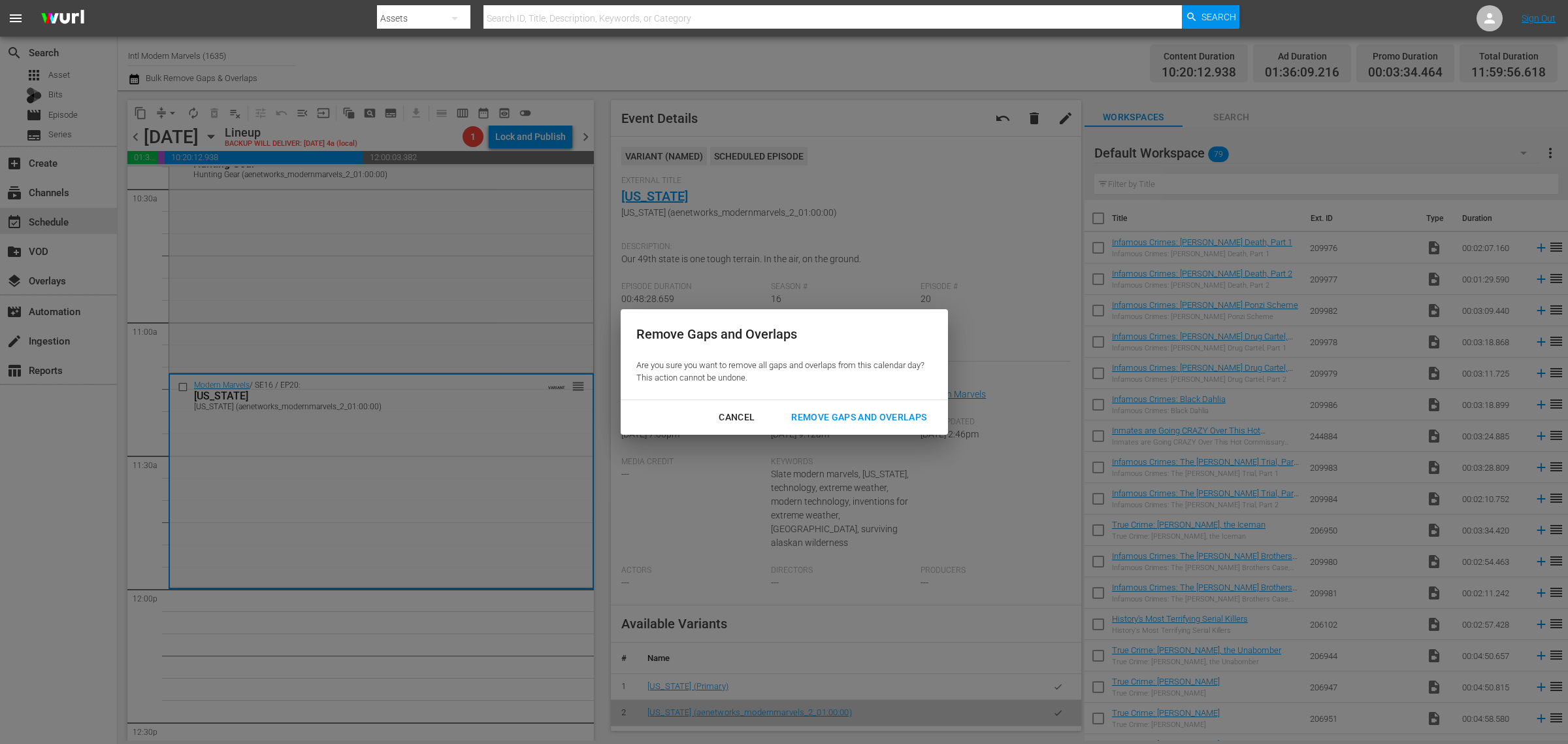
click at [877, 413] on div "Remove Gaps and Overlaps" at bounding box center [859, 417] width 156 height 16
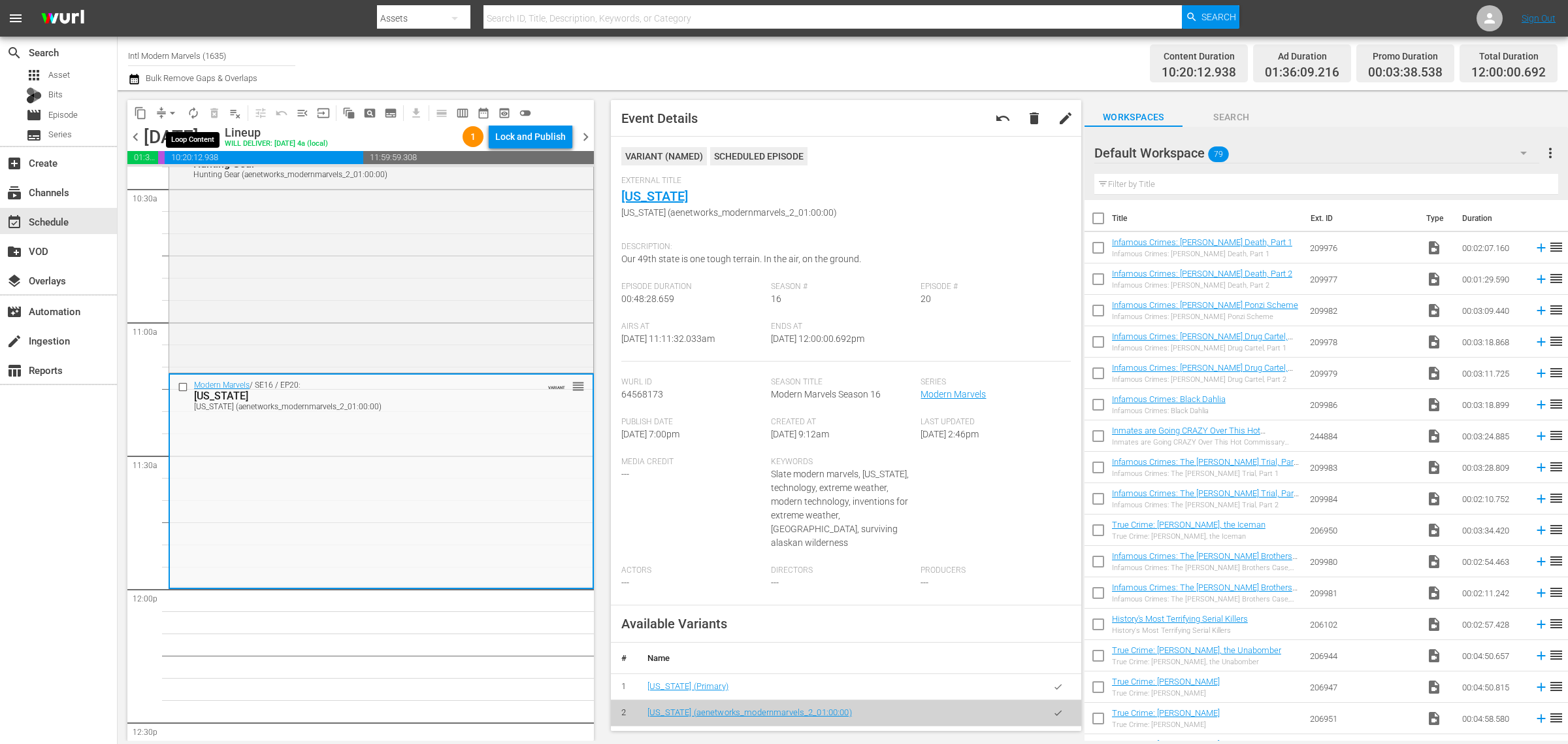
click at [192, 111] on span "autorenew_outlined" at bounding box center [193, 113] width 13 height 13
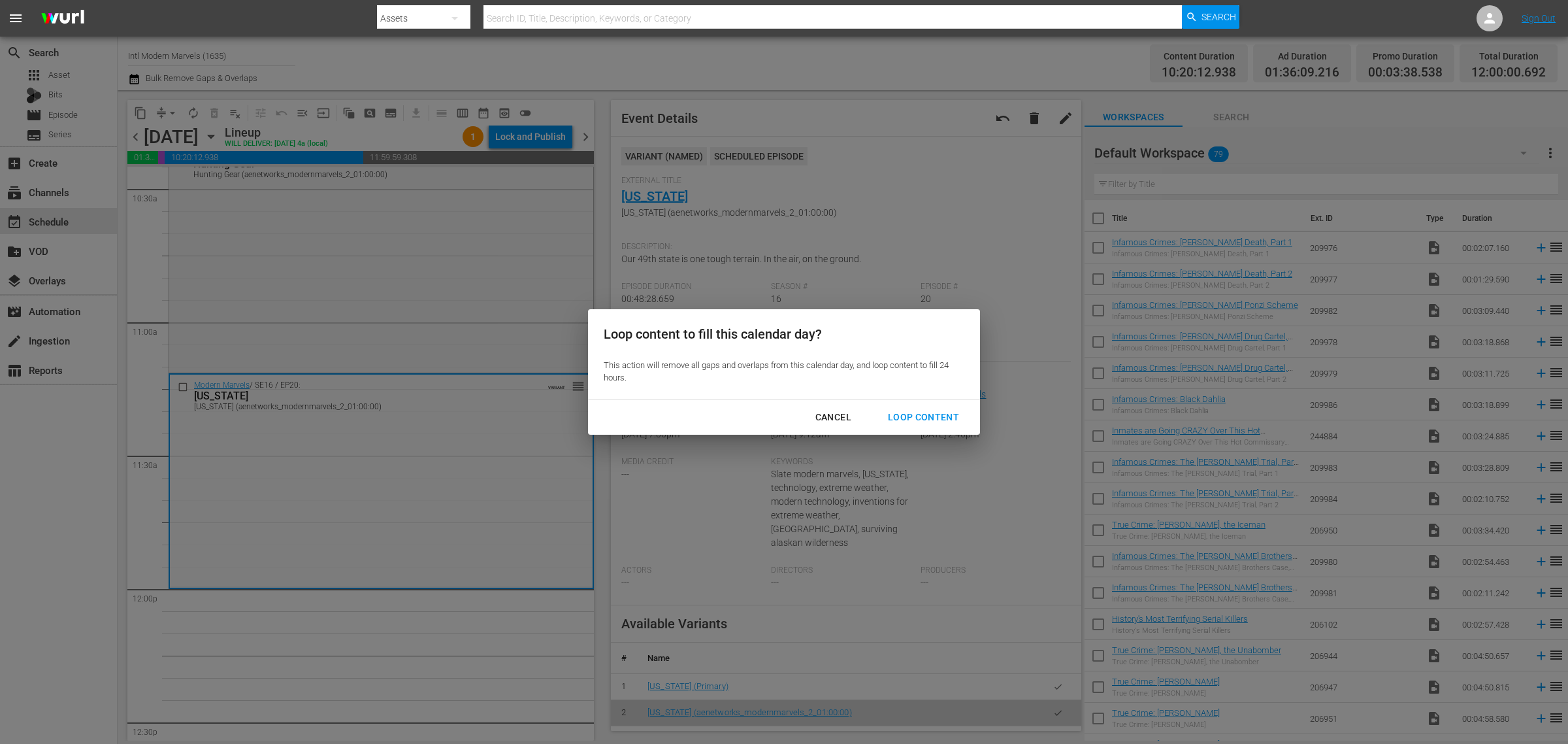
click at [915, 414] on div "Loop Content" at bounding box center [923, 417] width 92 height 16
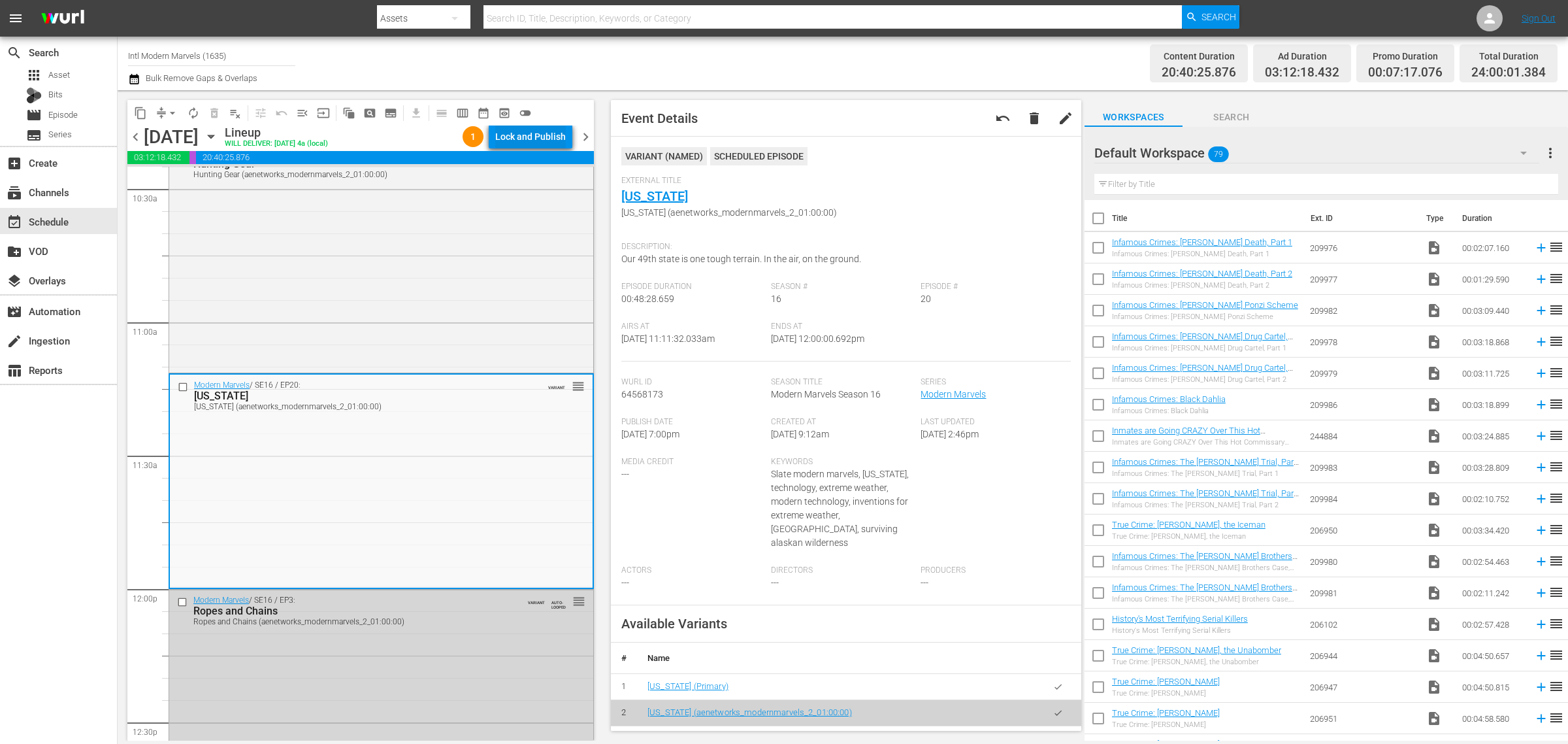
click at [546, 132] on div "Lock and Publish" at bounding box center [531, 136] width 71 height 23
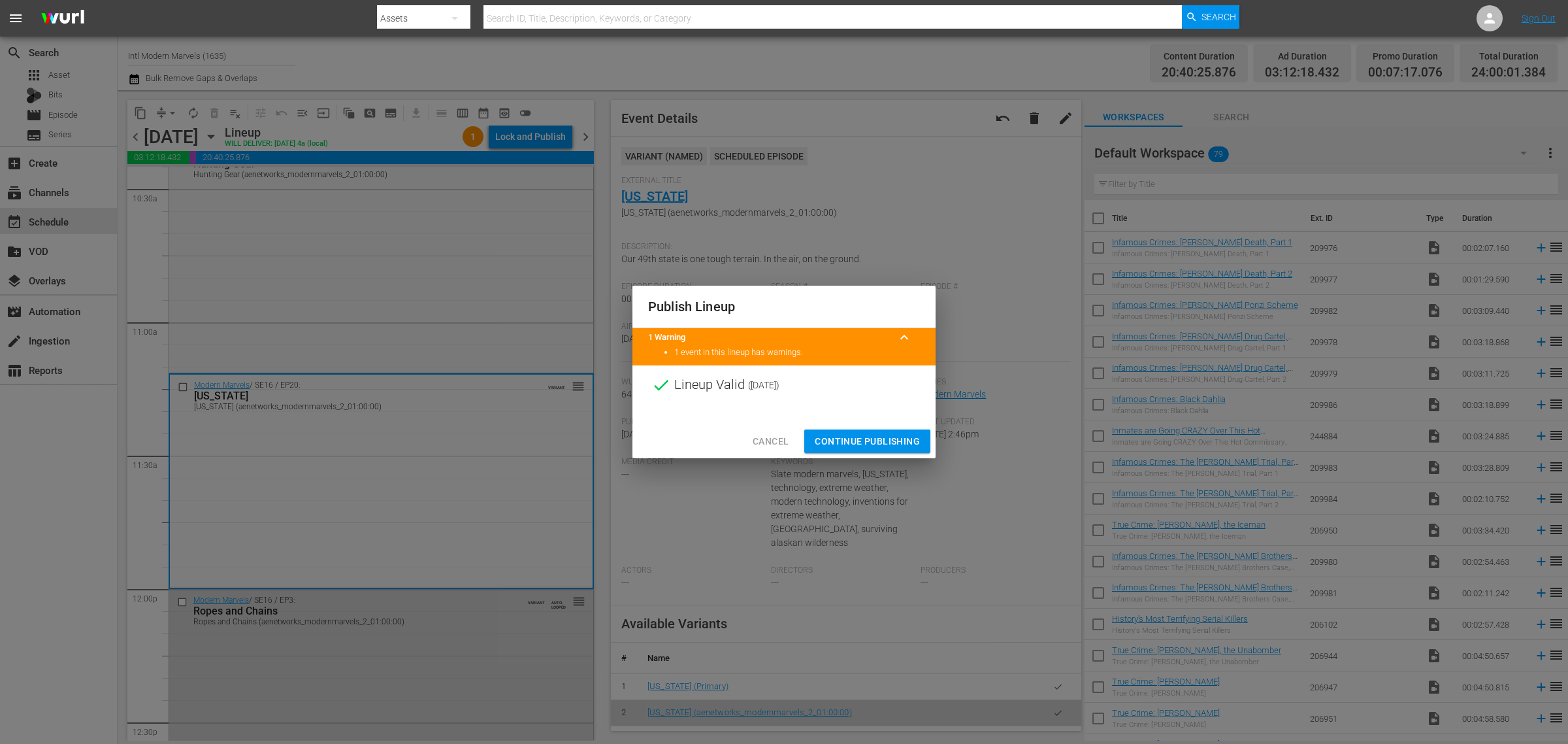
click at [891, 444] on span "Continue Publishing" at bounding box center [867, 441] width 105 height 16
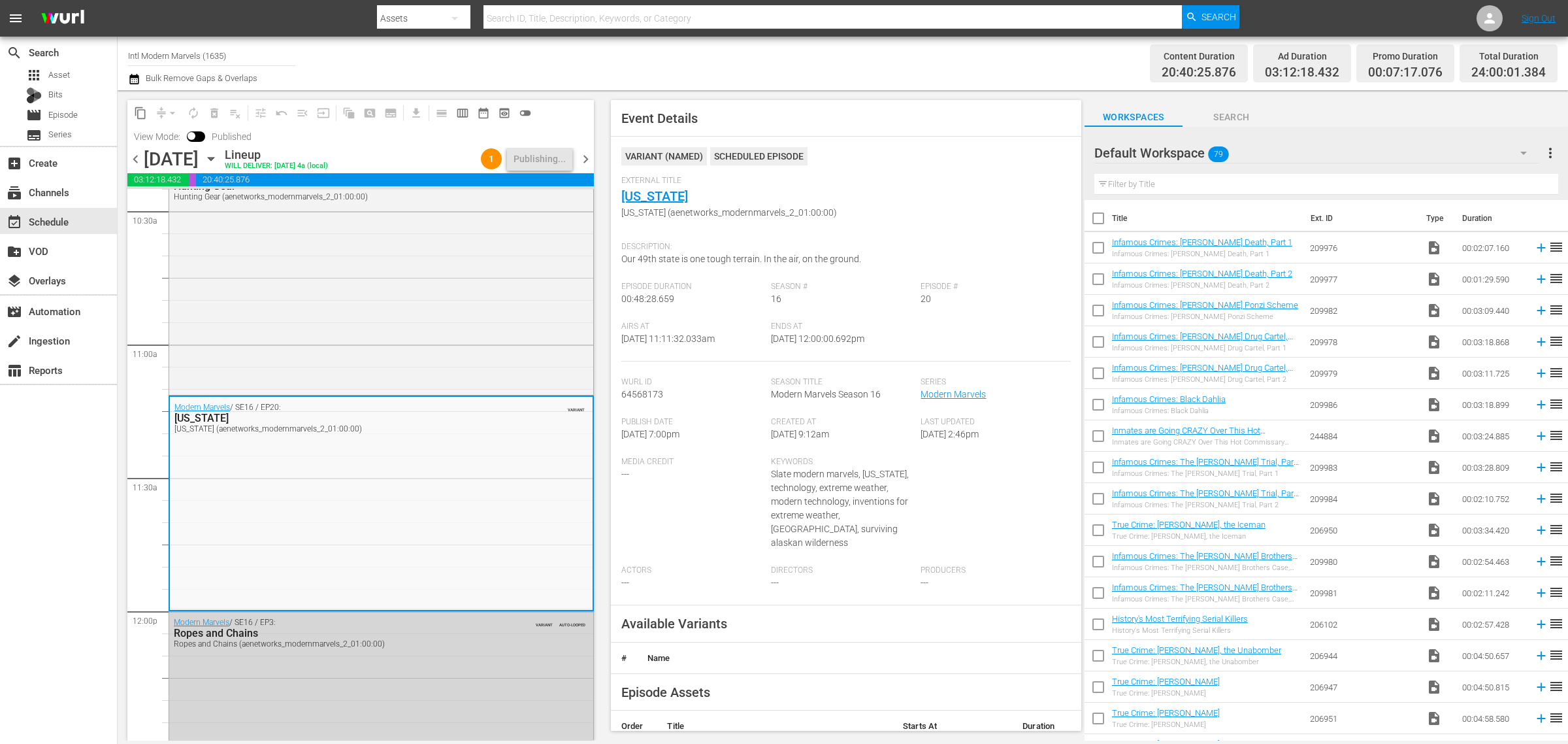
click at [913, 55] on div "Content Duration 20:40:25.876 Ad Duration 03:12:18.432 Promo Duration 00:07:17.…" at bounding box center [1232, 63] width 650 height 47
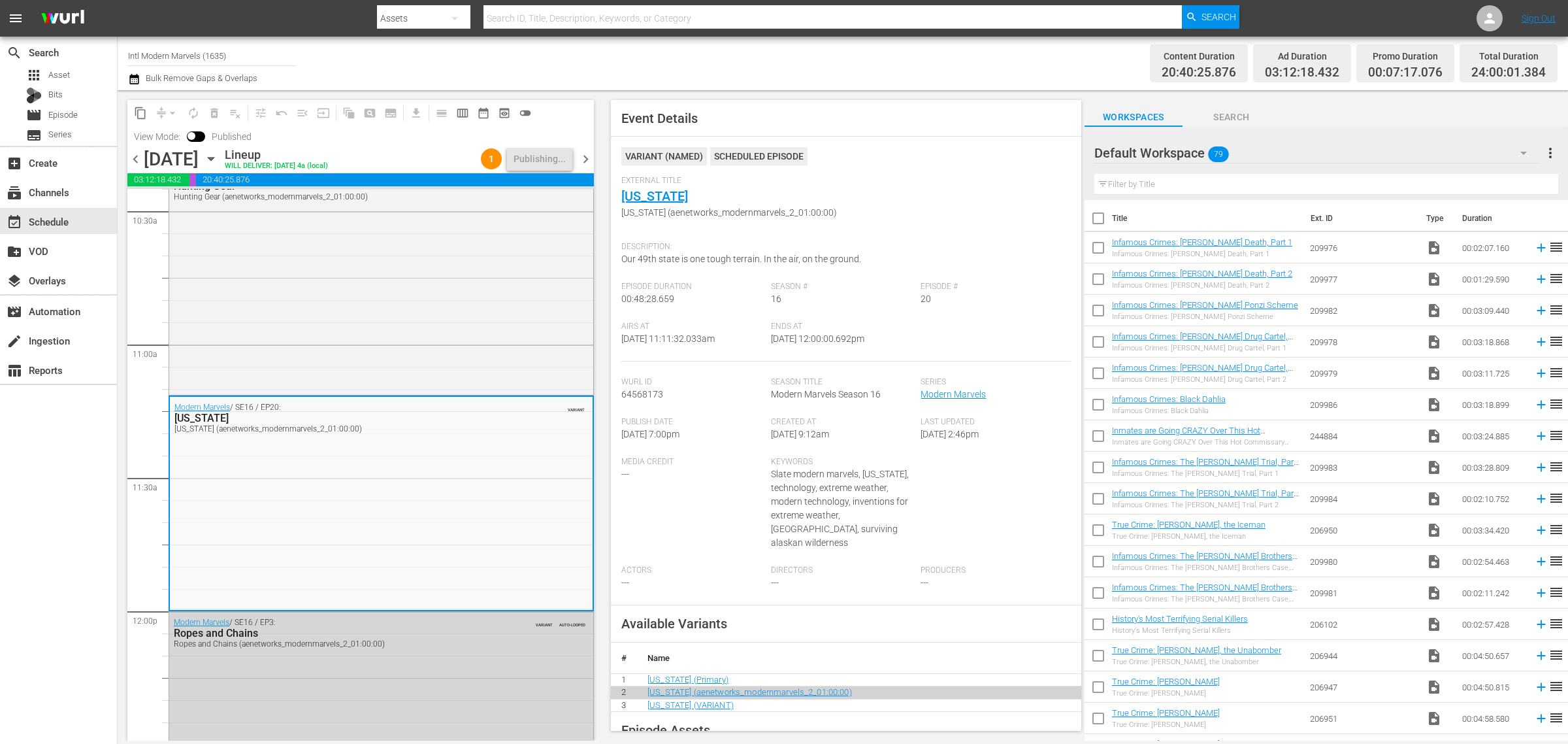
click at [521, 56] on div "Channel Title Intl Modern Marvels (1635) Bulk Remove Gaps & Overlaps" at bounding box center [518, 63] width 779 height 47
click at [847, 66] on div "Channel Title Intl Modern Marvels (1635) Bulk Remove Gaps & Overlaps" at bounding box center [518, 63] width 779 height 47
click at [847, 64] on div "Channel Title Intl Modern Marvels (1635) Bulk Remove Gaps & Overlaps" at bounding box center [518, 63] width 779 height 47
click at [880, 76] on div "Channel Title Intl Modern Marvels (1635) Bulk Remove Gaps & Overlaps" at bounding box center [518, 63] width 779 height 47
click at [760, 34] on nav "menu Search By Assets Search ID, Title, Description, Keywords, or Category Sear…" at bounding box center [784, 18] width 1568 height 37
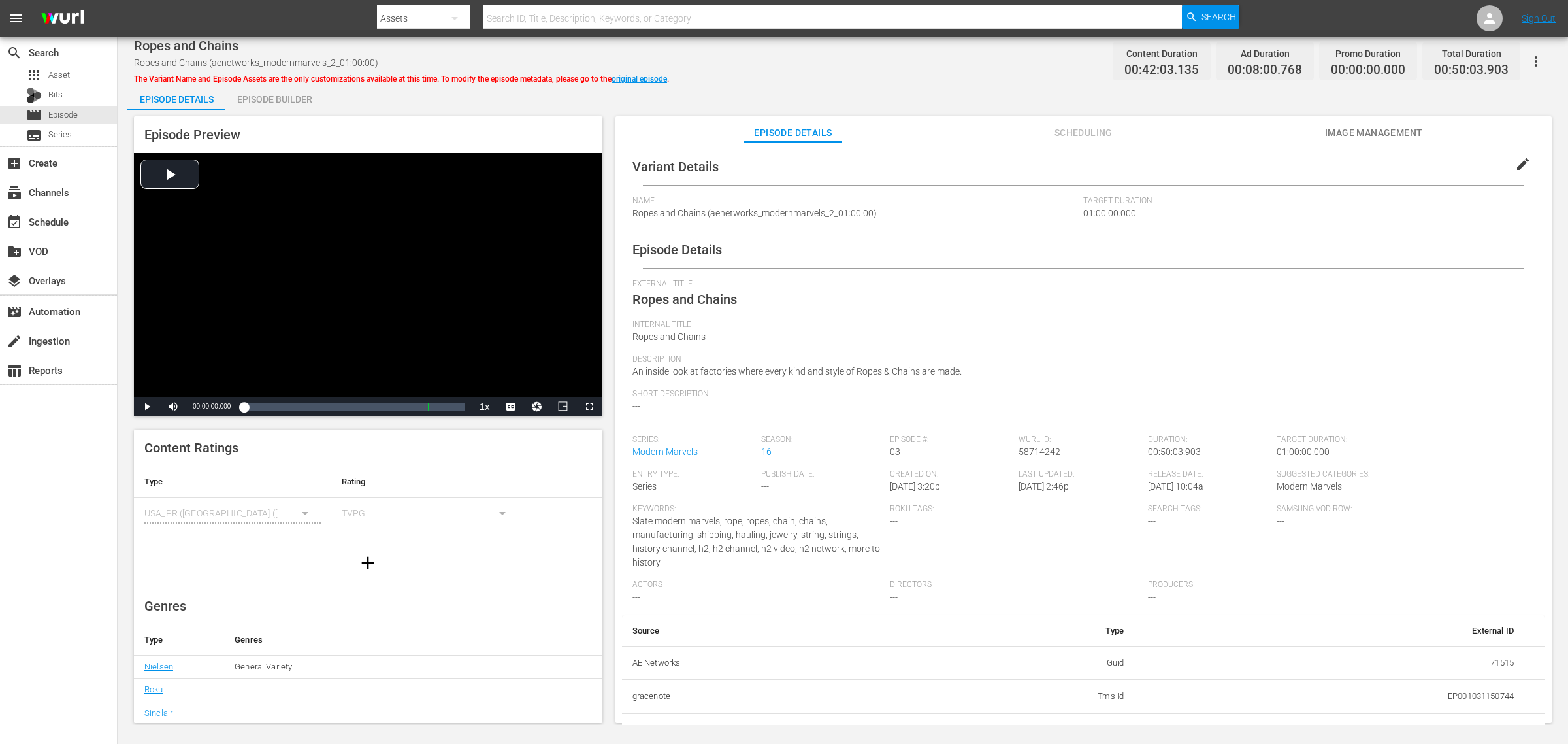
click at [273, 93] on div "Episode Builder" at bounding box center [274, 99] width 98 height 31
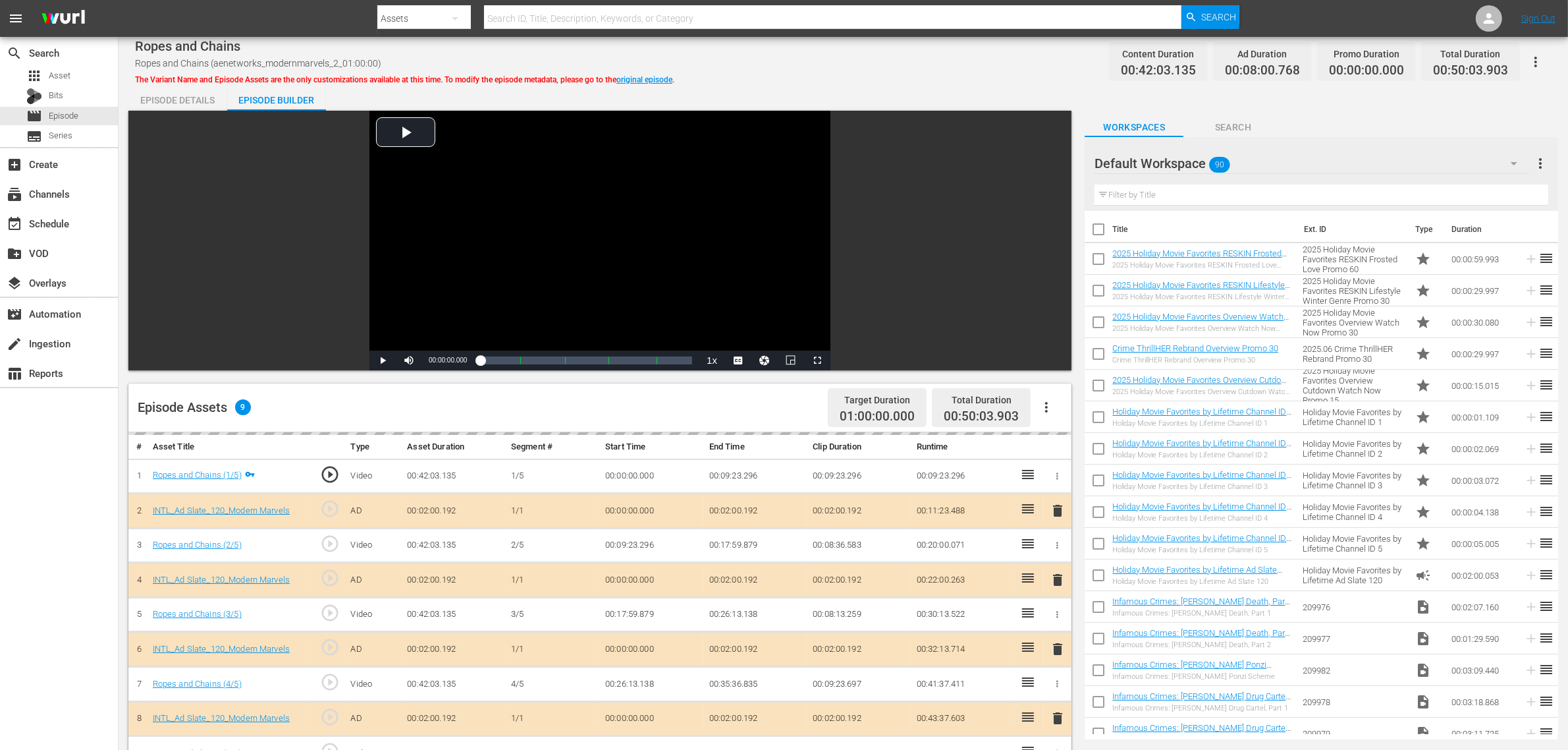
click at [1263, 158] on div "Default Workspace 90" at bounding box center [1312, 163] width 435 height 37
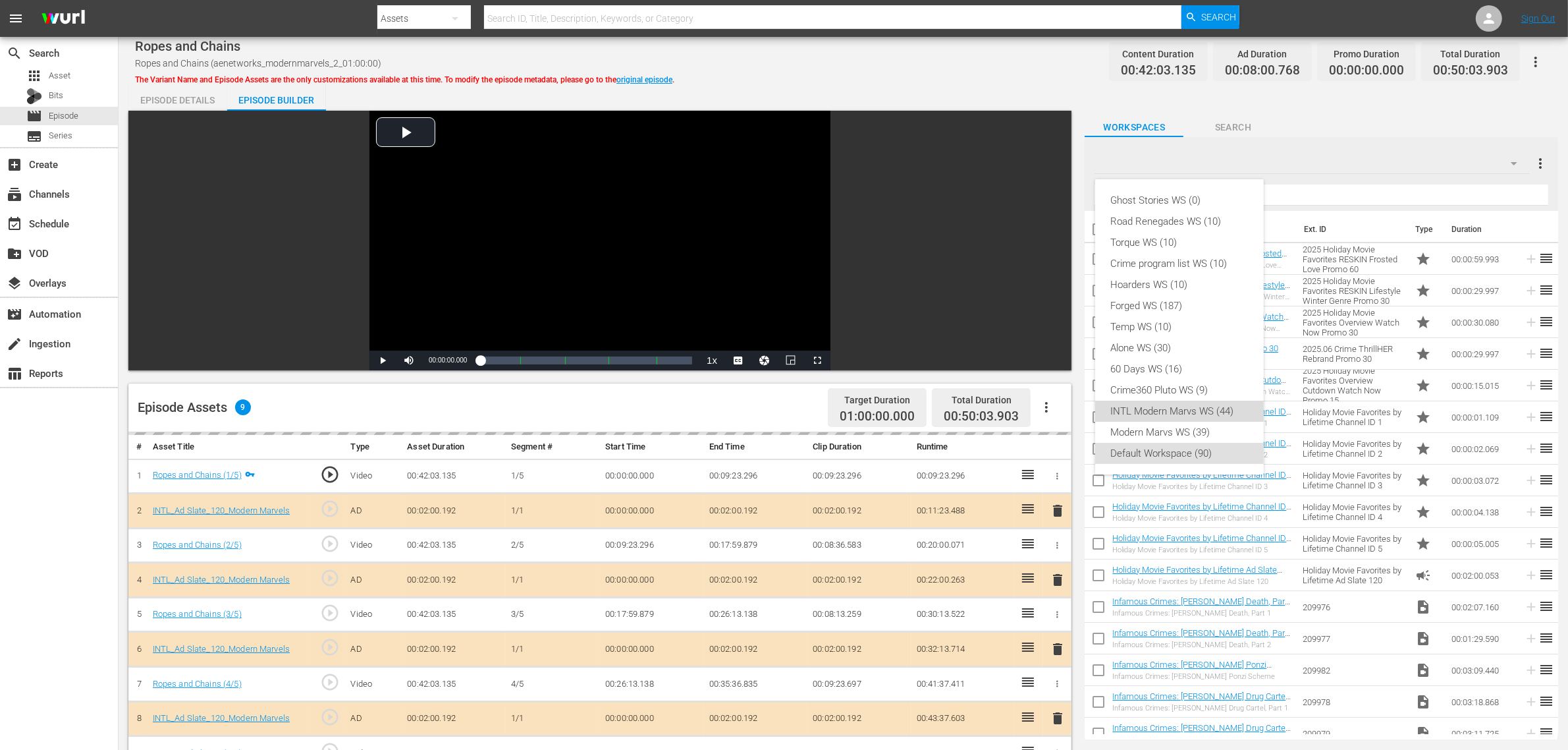
click at [1204, 407] on div "INTL Modern Marvs WS (44)" at bounding box center [1179, 411] width 137 height 21
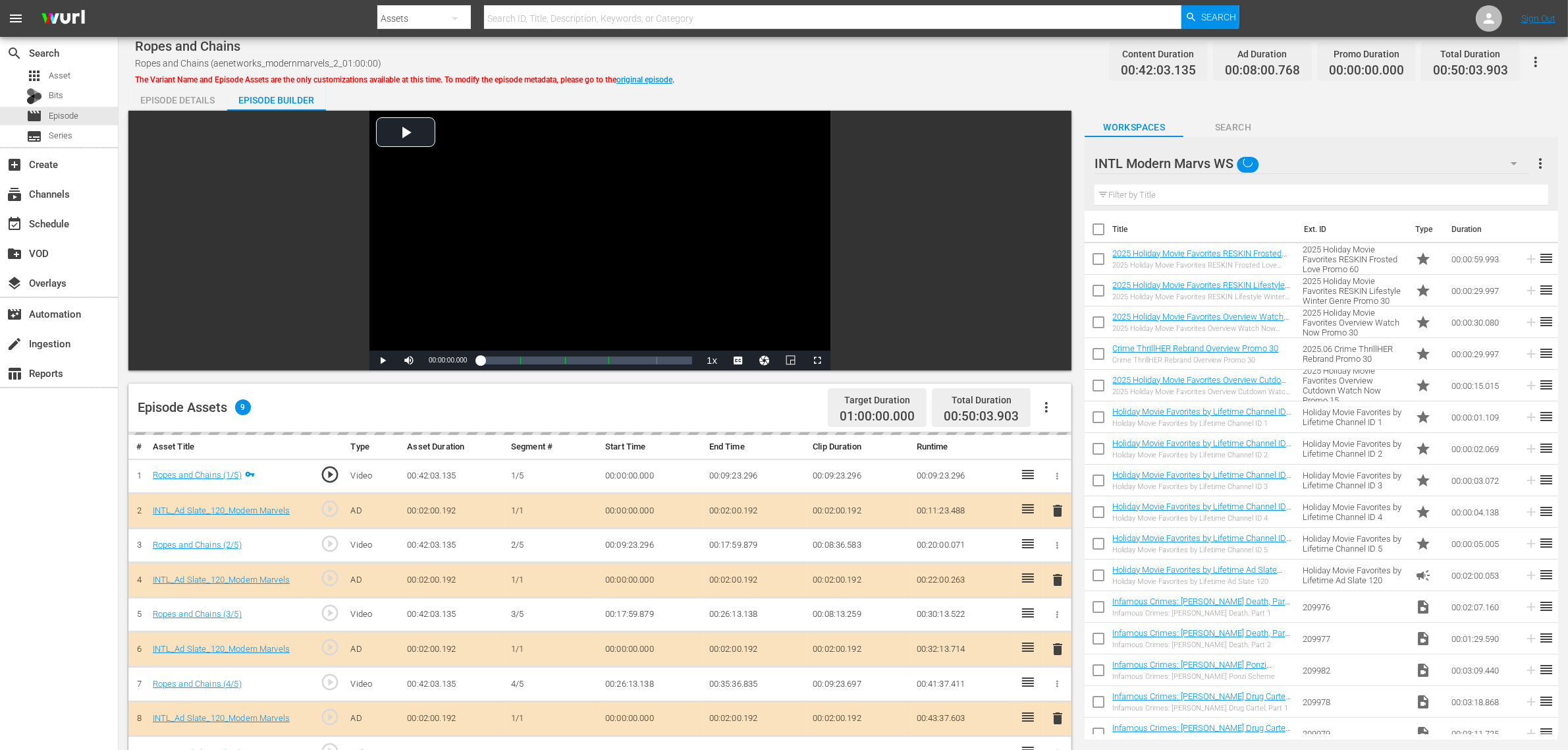
click at [766, 412] on div "Episode Assets 9 Target Duration 01:00:00.000 Total Duration 00:50:03.903" at bounding box center [599, 407] width 943 height 48
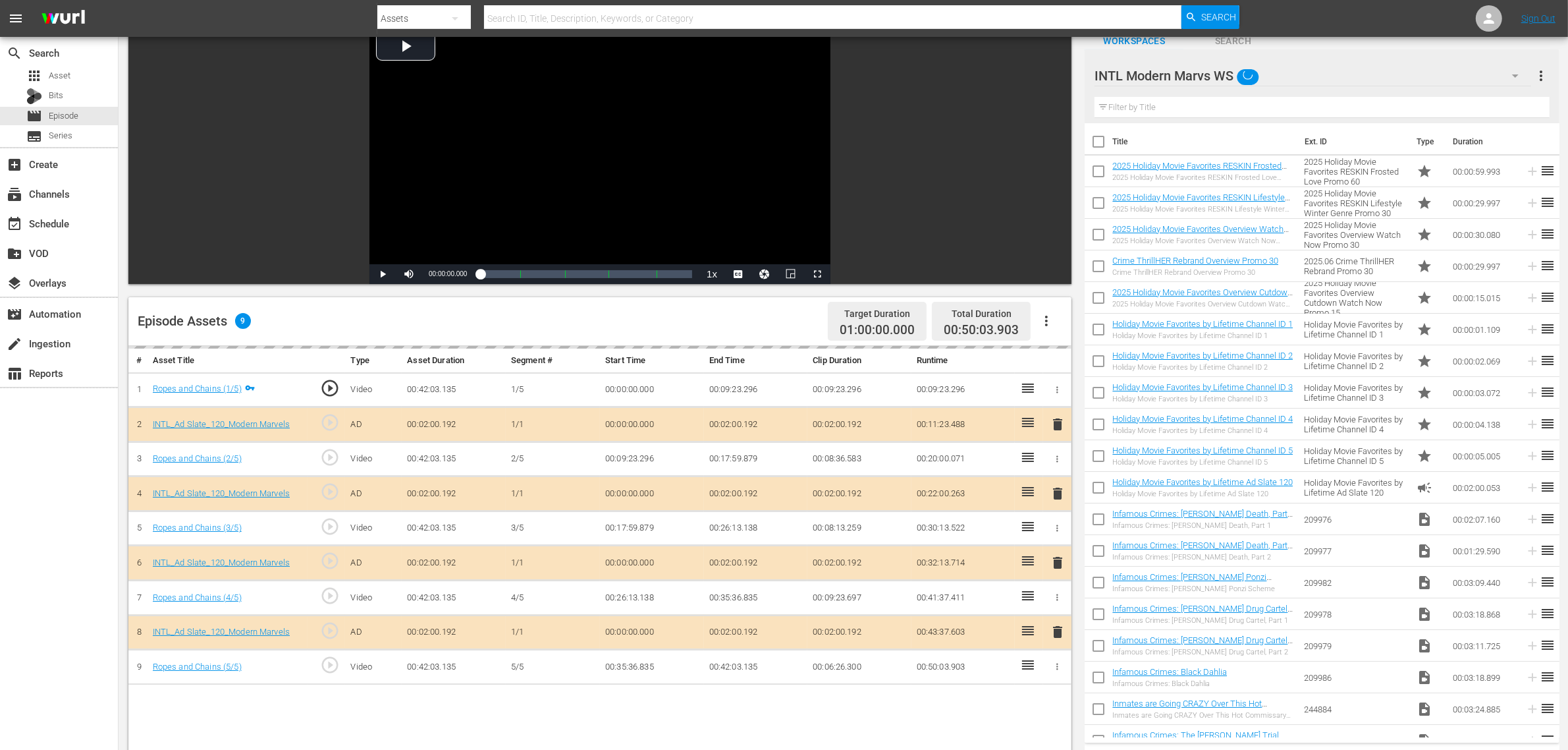
scroll to position [247, 0]
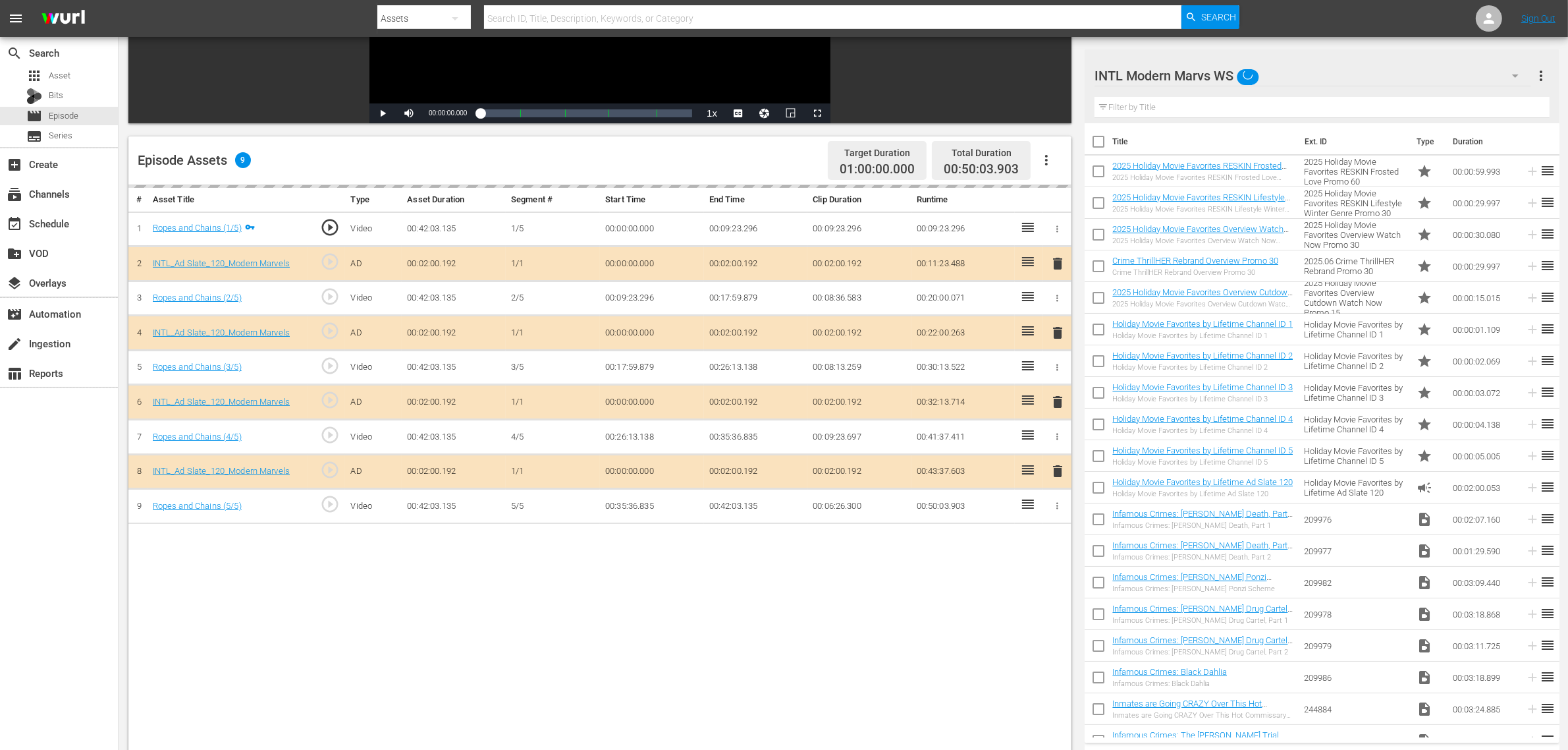
click at [1060, 405] on span "delete" at bounding box center [1057, 402] width 16 height 16
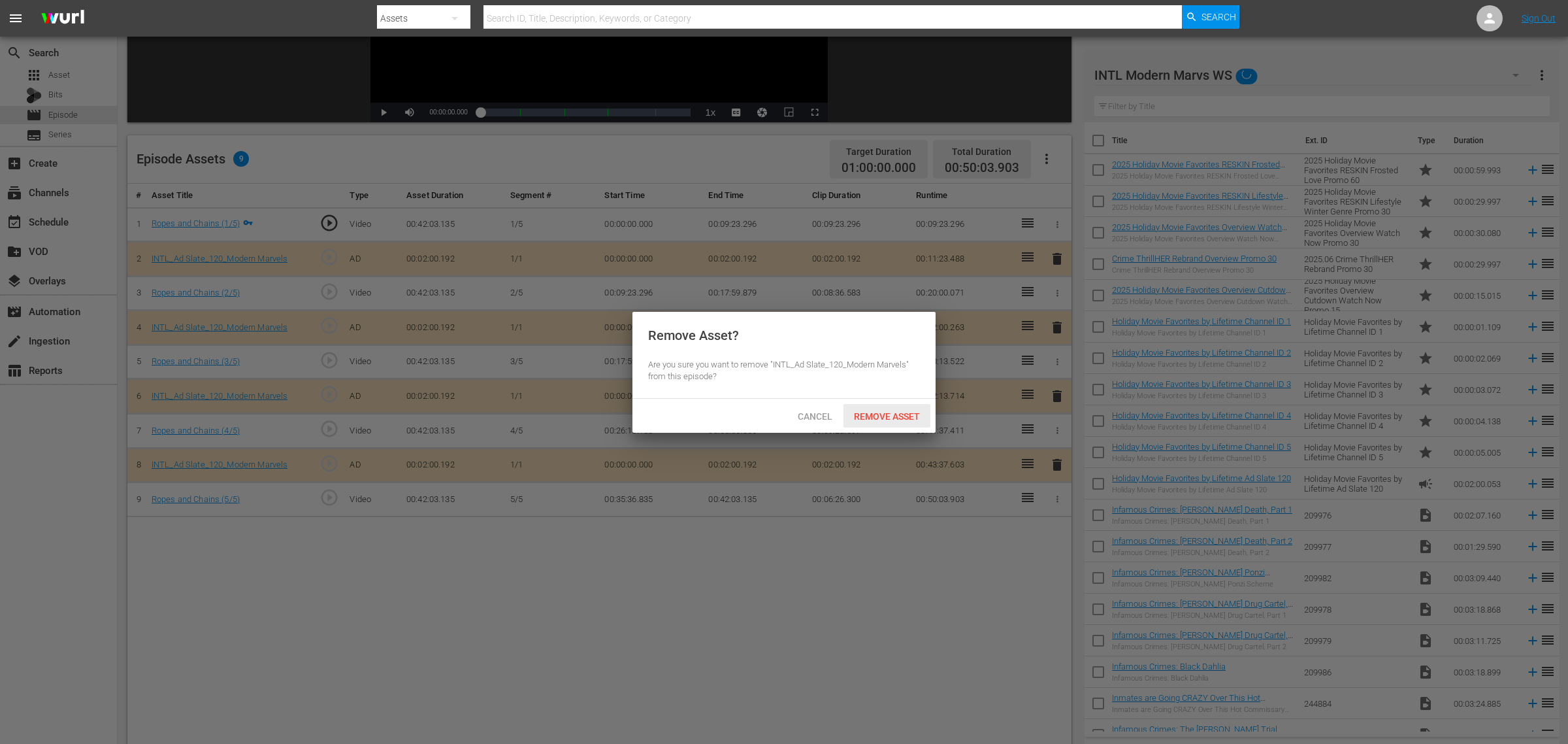
click at [902, 412] on span "Remove Asset" at bounding box center [887, 416] width 87 height 10
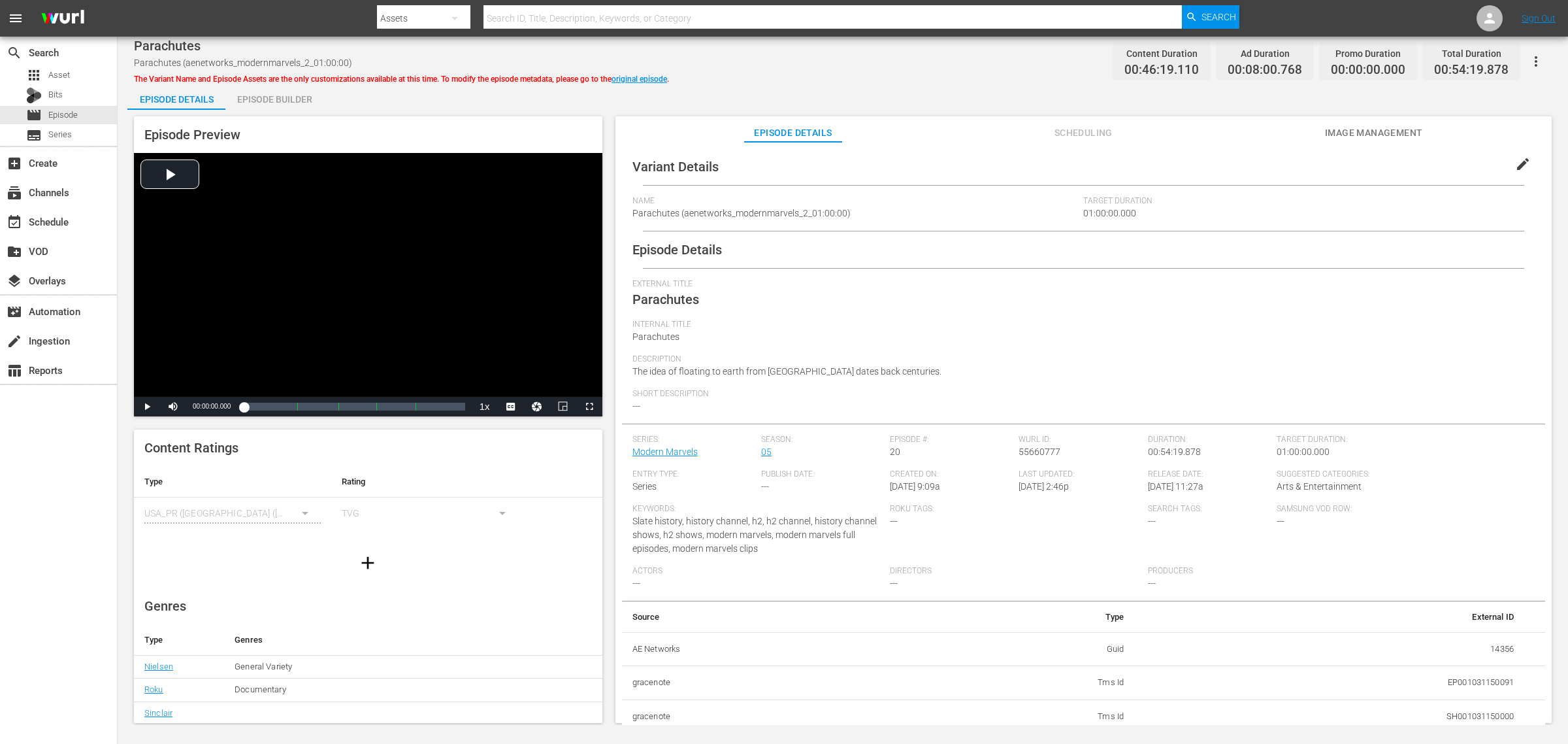
click at [265, 98] on div "Episode Builder" at bounding box center [274, 99] width 98 height 31
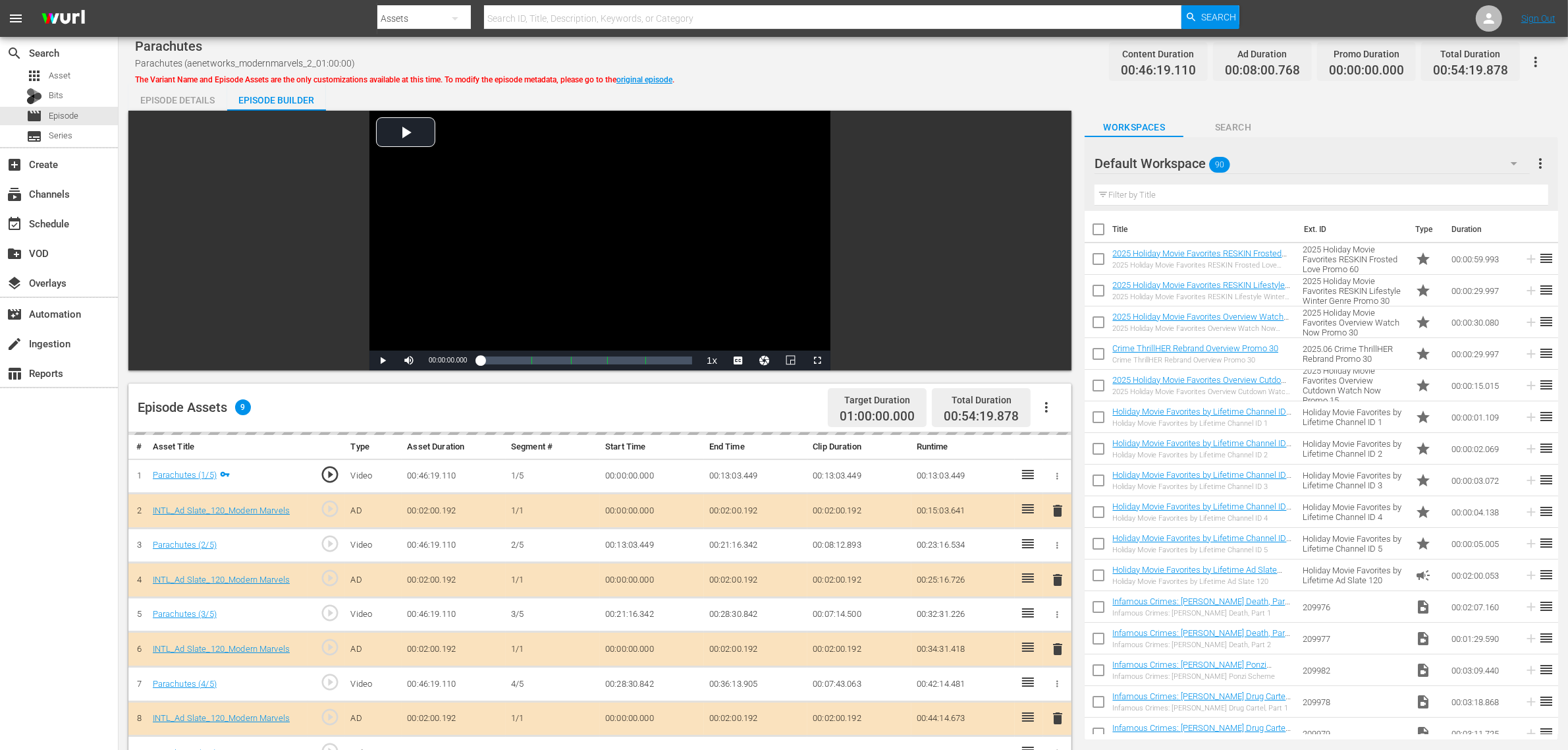
click at [1263, 157] on div "Default Workspace 90" at bounding box center [1312, 163] width 435 height 37
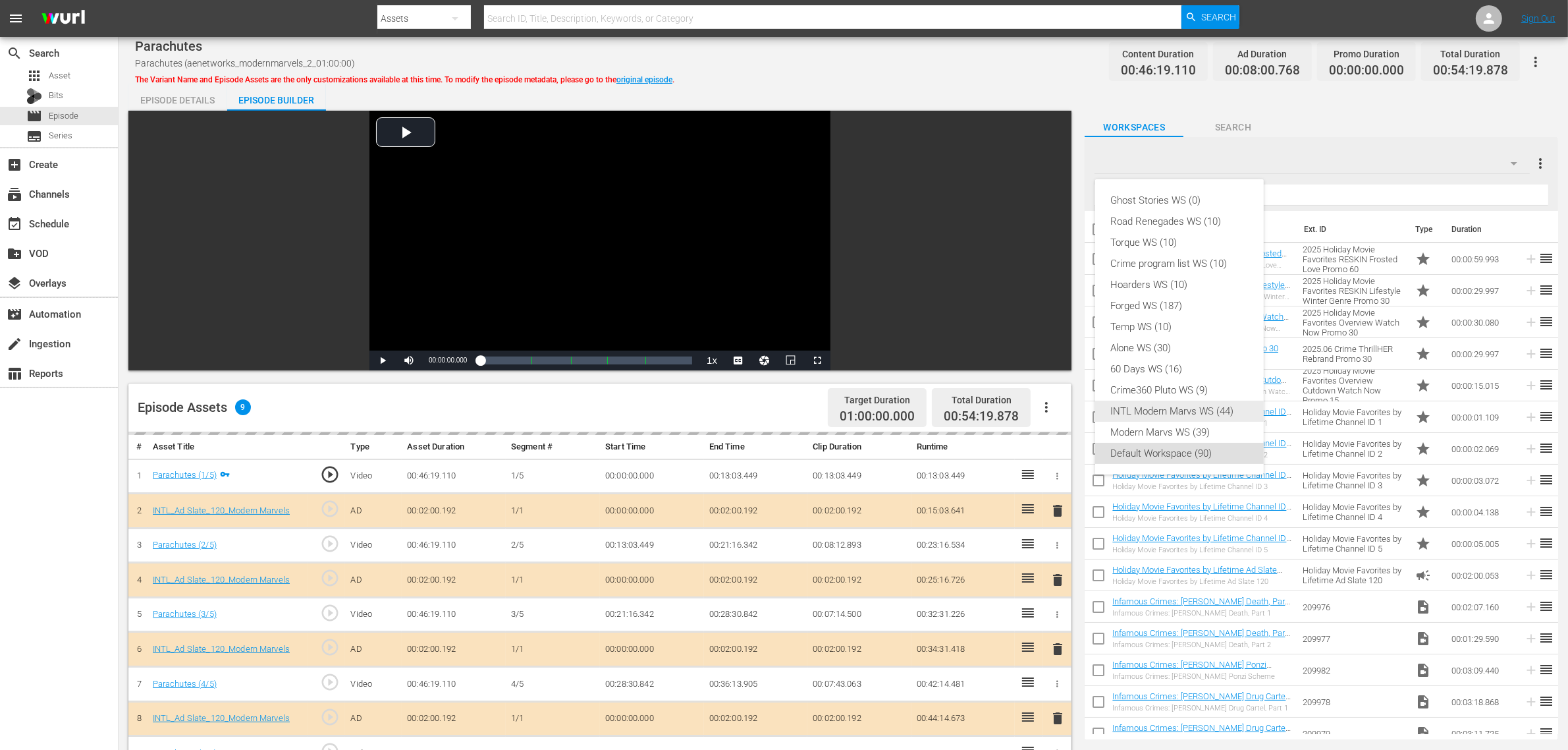
click at [1155, 411] on div "INTL Modern Marvs WS (44)" at bounding box center [1179, 411] width 137 height 21
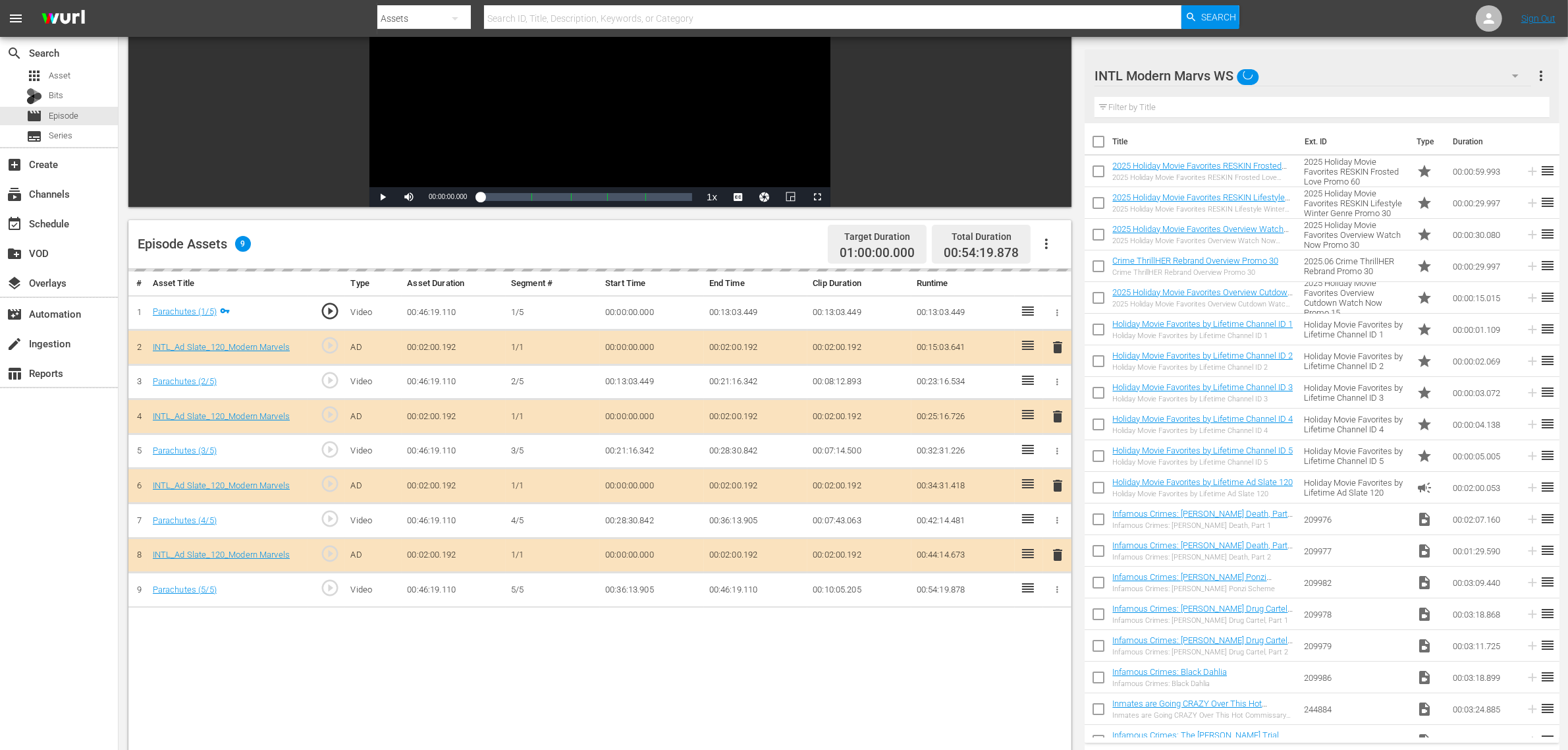
scroll to position [165, 0]
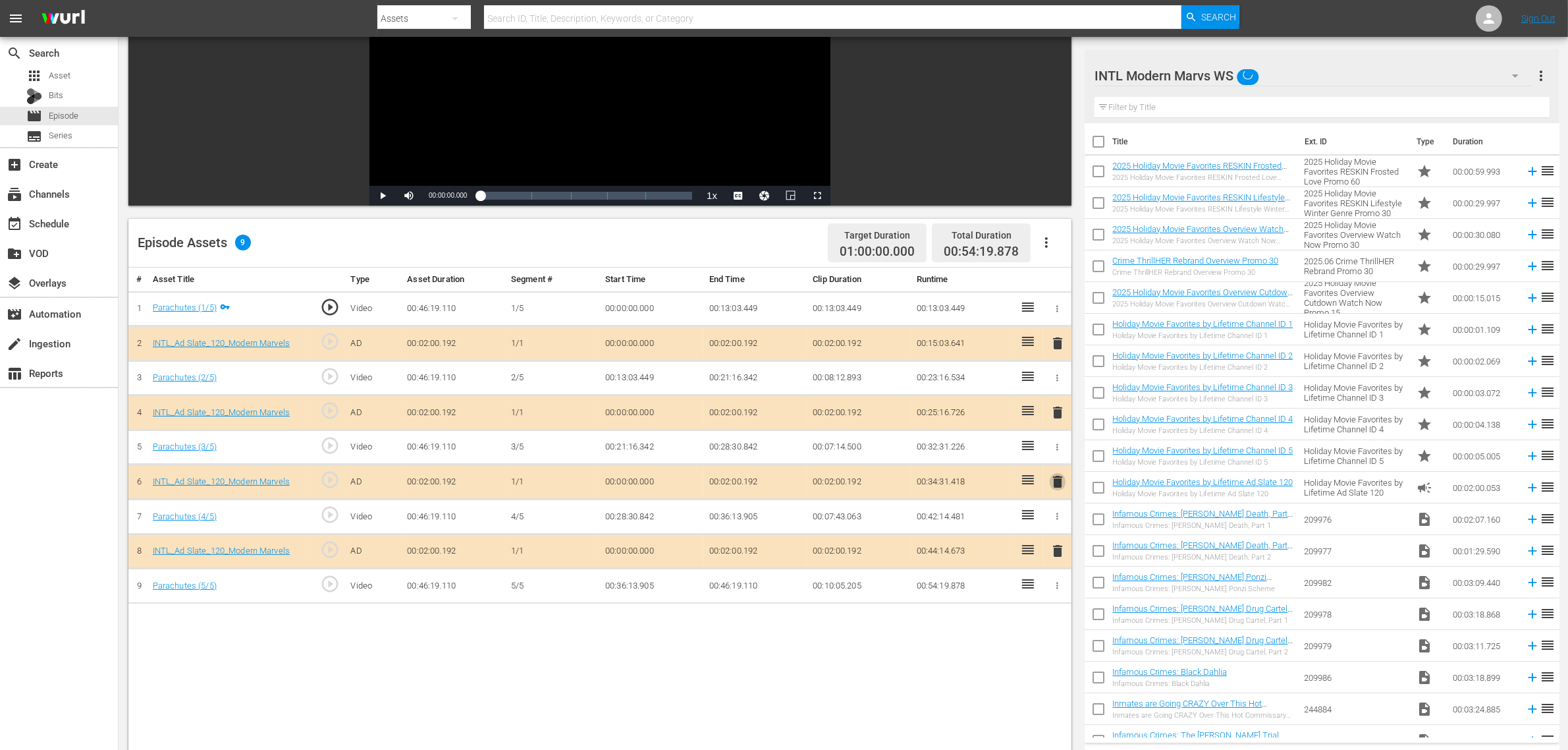
click at [1062, 489] on span "delete" at bounding box center [1057, 482] width 16 height 16
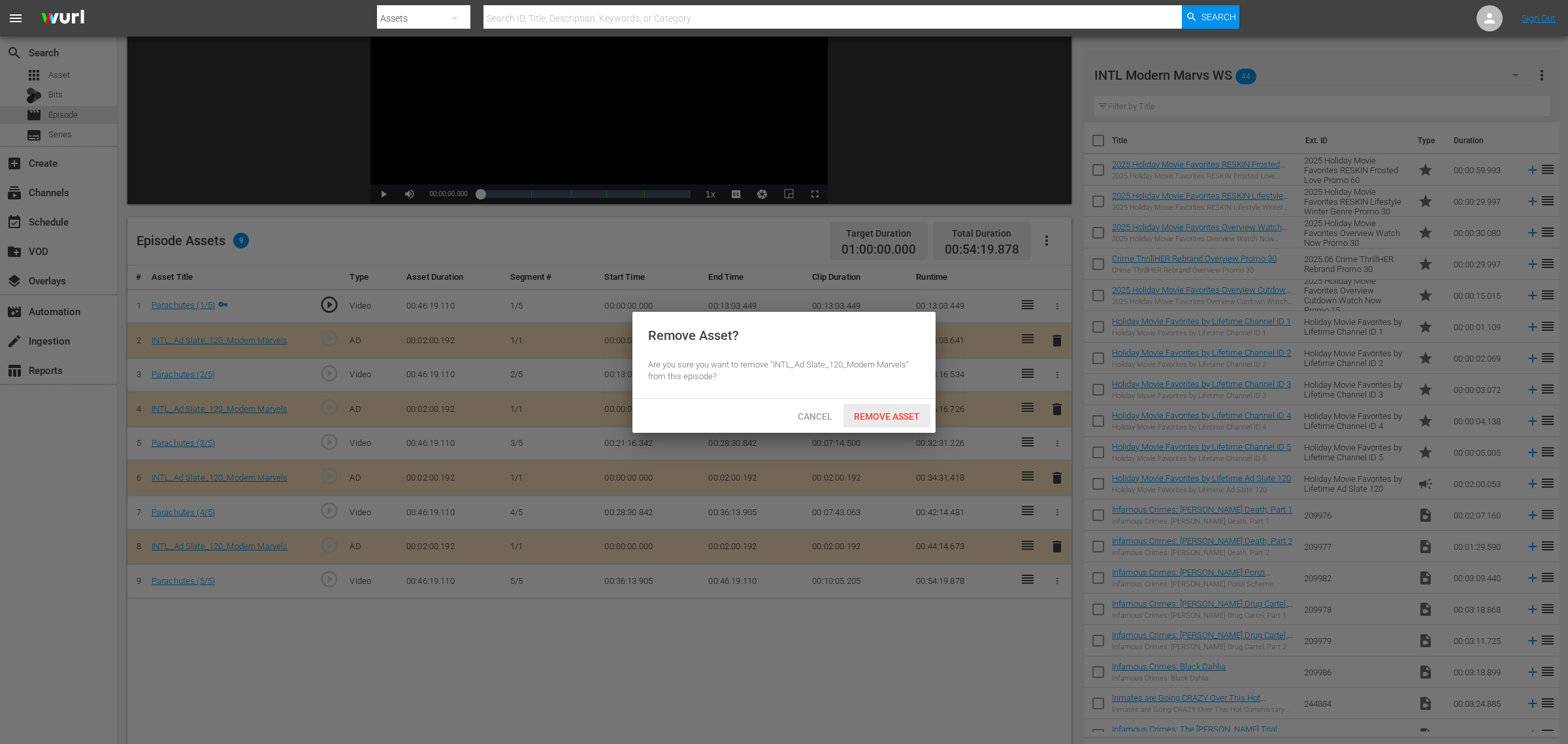
click at [878, 411] on span "Remove Asset" at bounding box center [887, 416] width 87 height 10
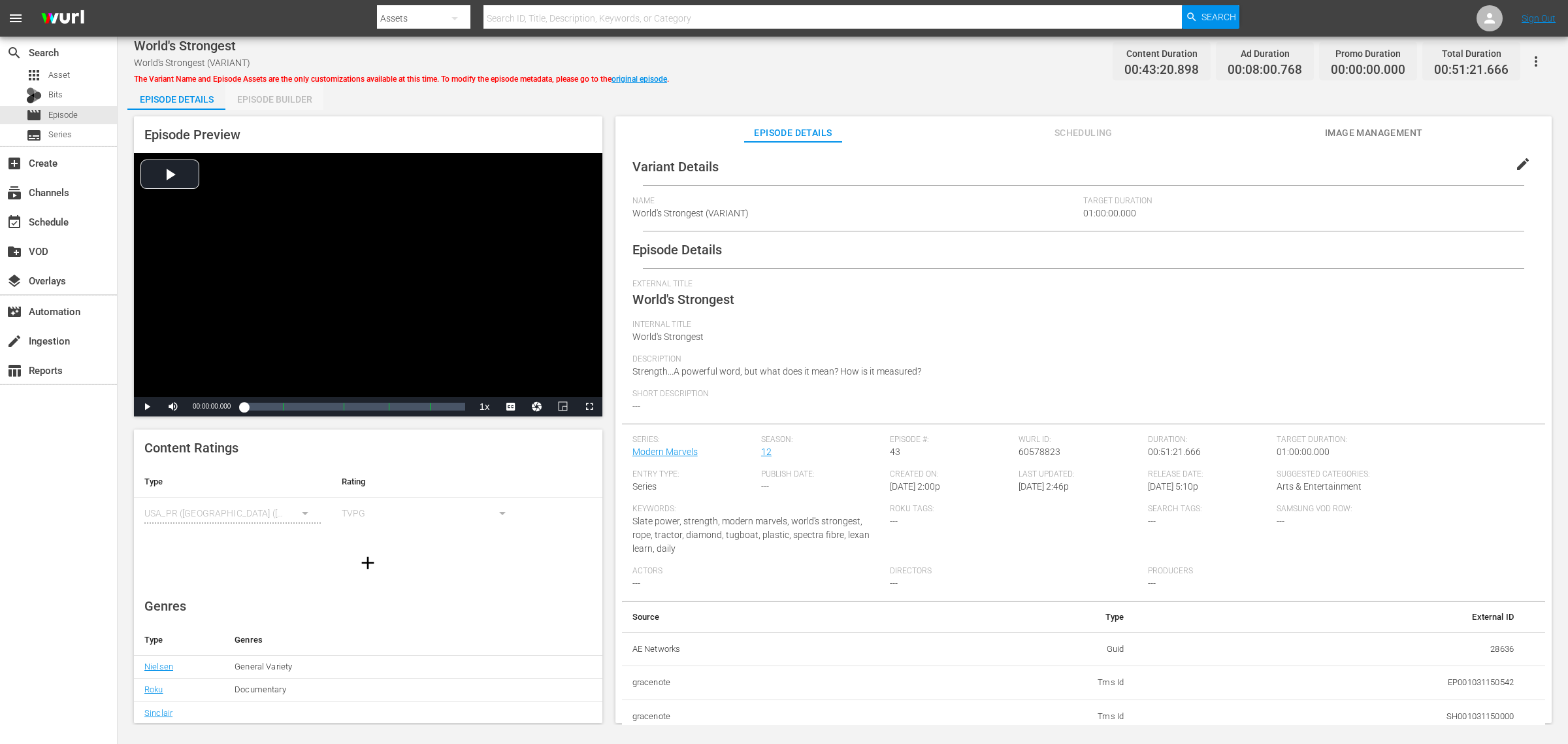
click at [277, 103] on div "Episode Builder" at bounding box center [274, 99] width 98 height 31
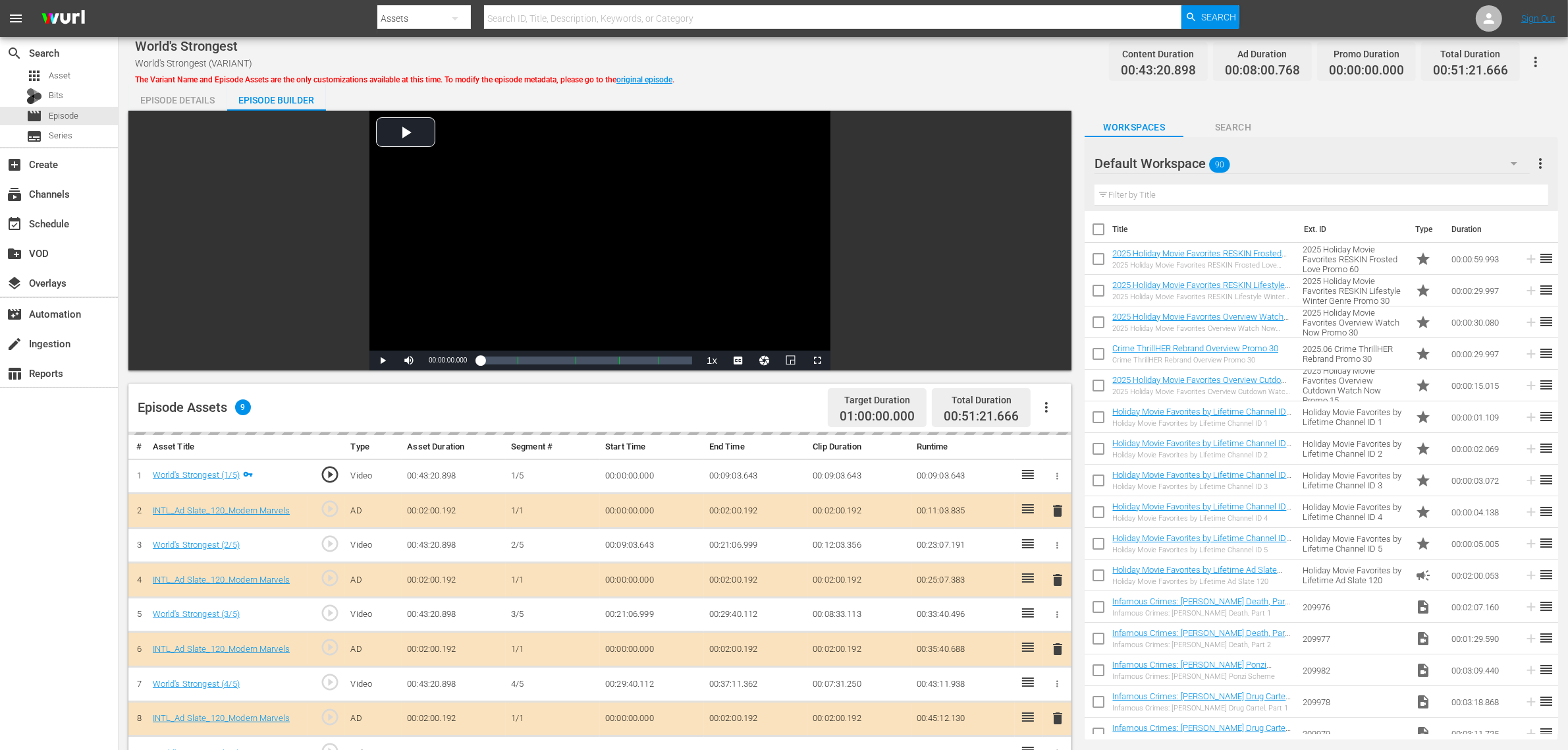
click at [1263, 169] on div "Default Workspace 90" at bounding box center [1312, 163] width 435 height 37
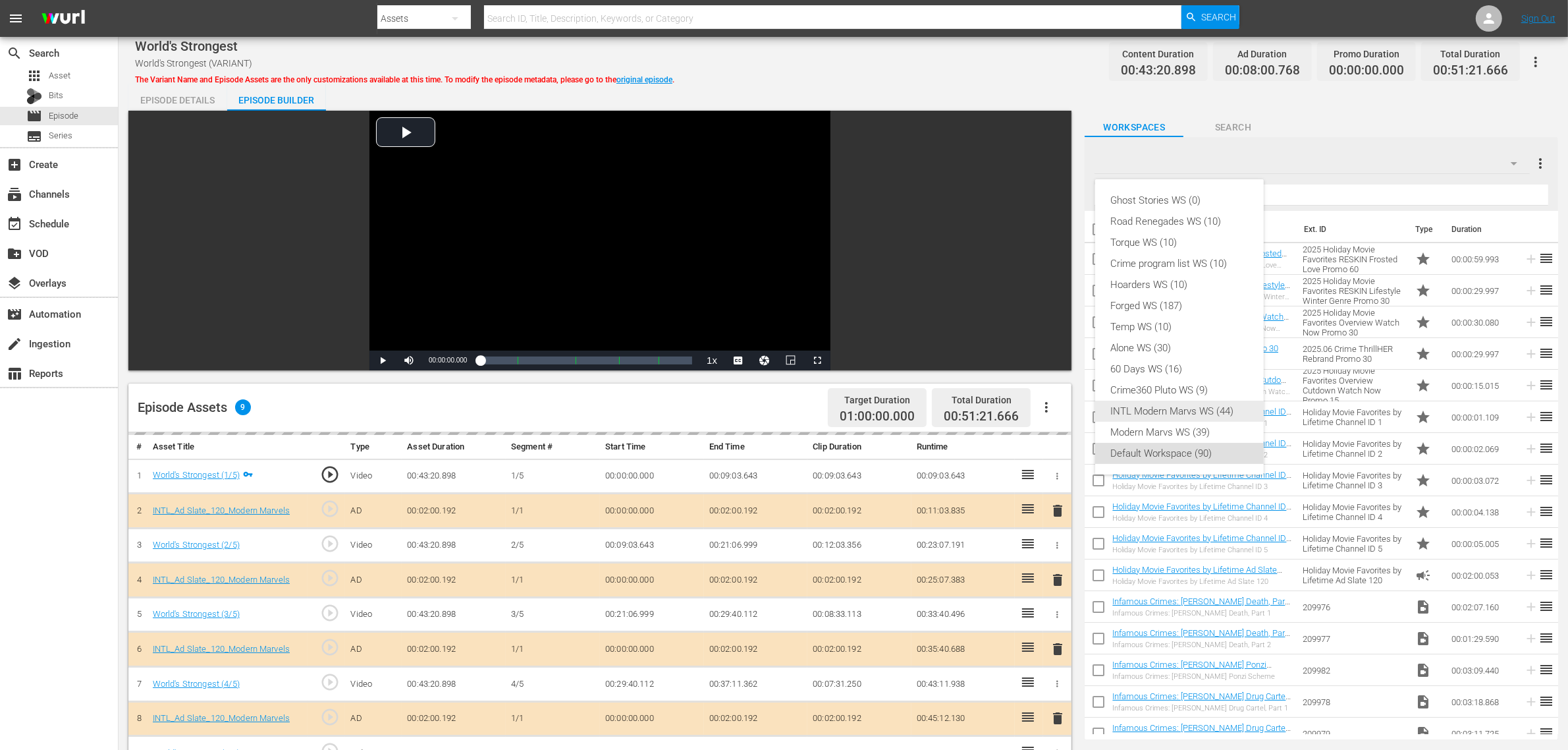
click at [1194, 407] on div "INTL Modern Marvs WS (44)" at bounding box center [1179, 411] width 137 height 21
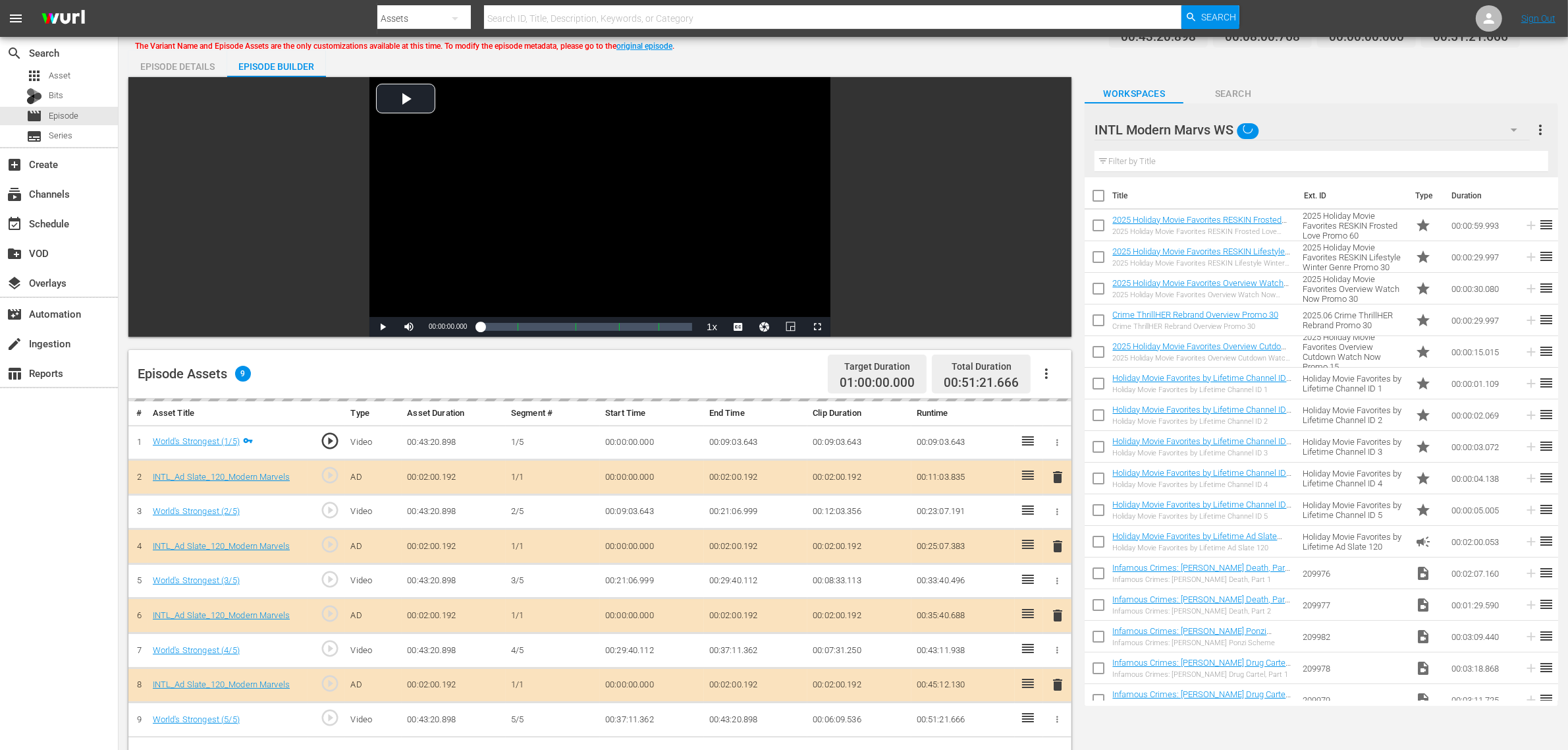
scroll to position [330, 0]
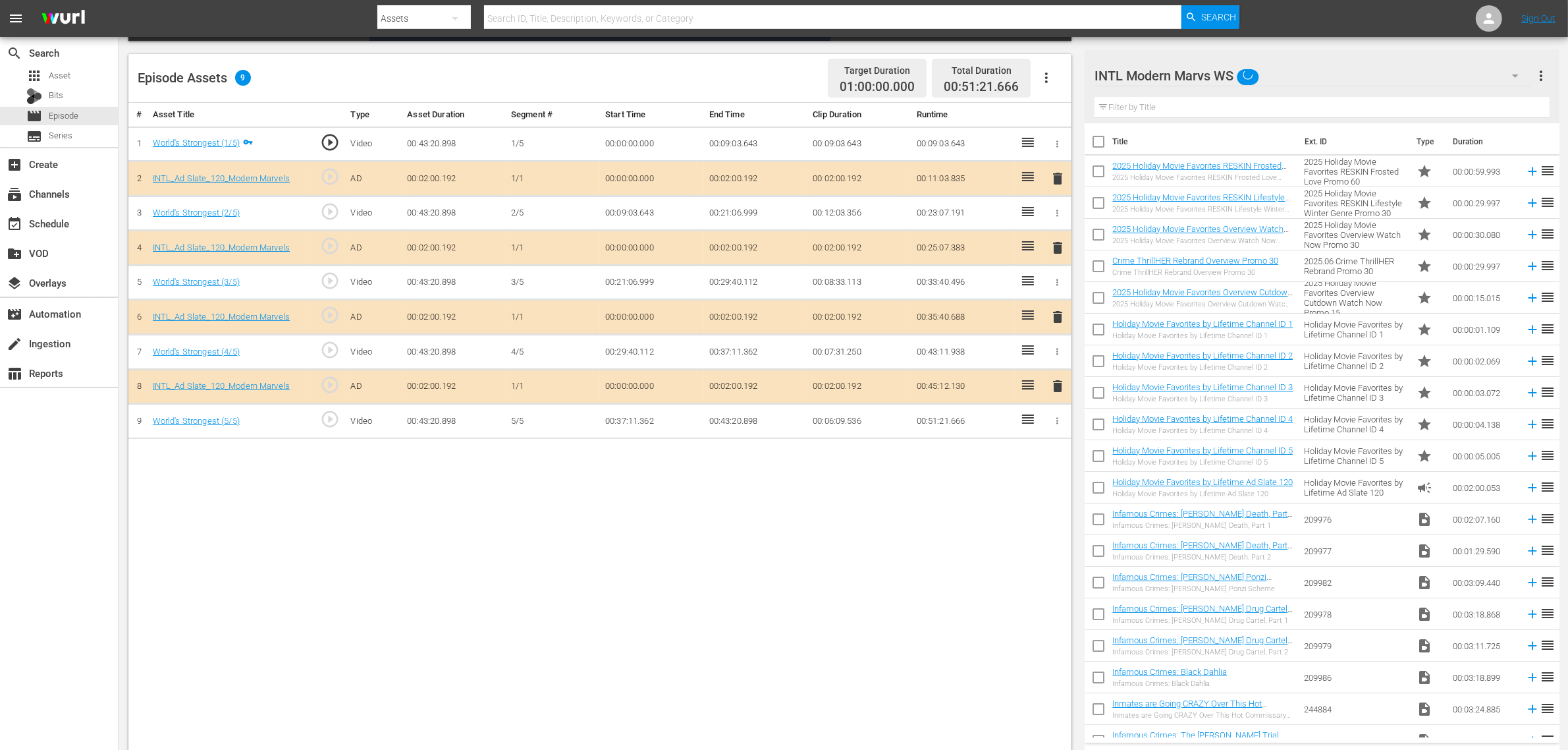
click at [1058, 319] on span "delete" at bounding box center [1057, 317] width 16 height 16
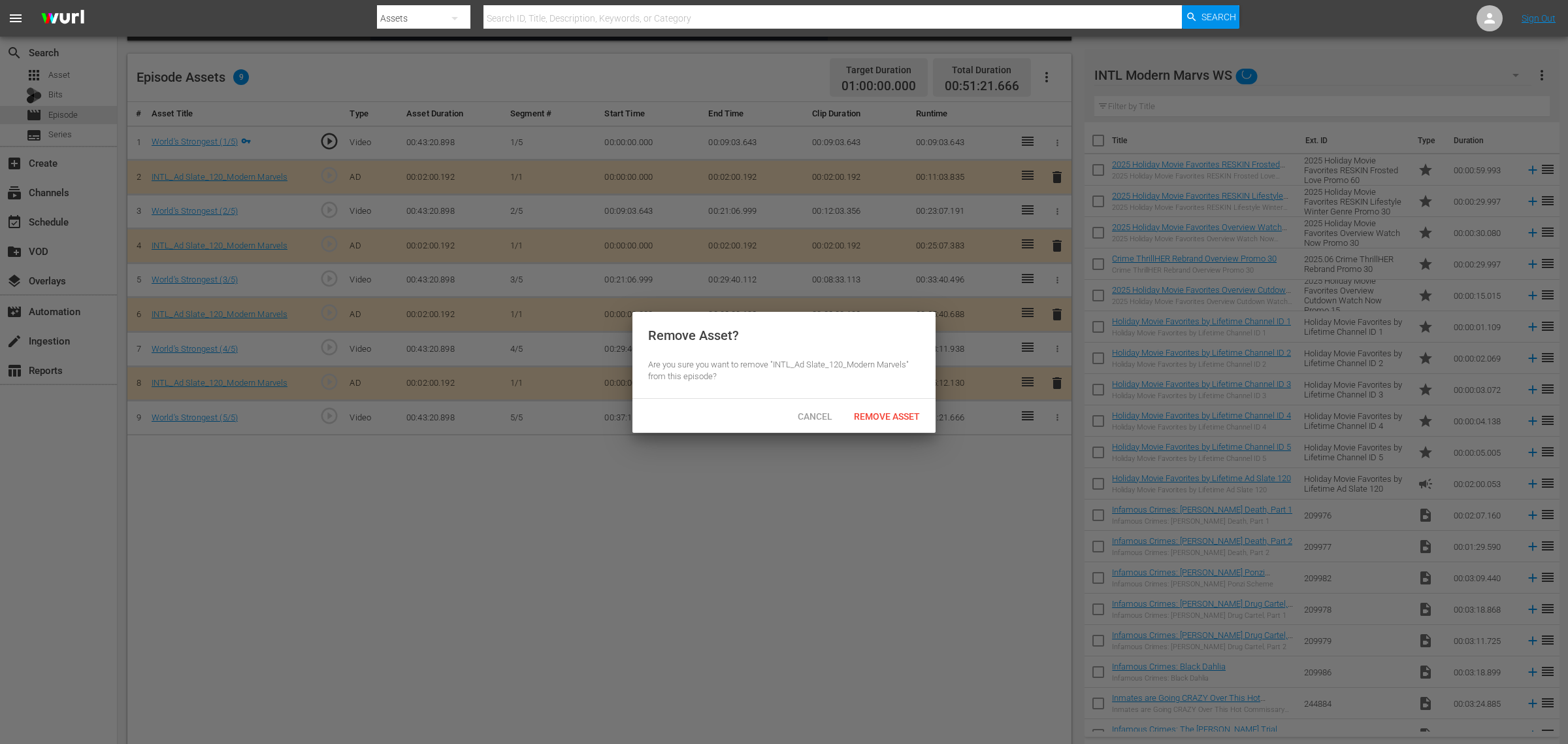
click at [886, 419] on span "Remove Asset" at bounding box center [887, 416] width 87 height 10
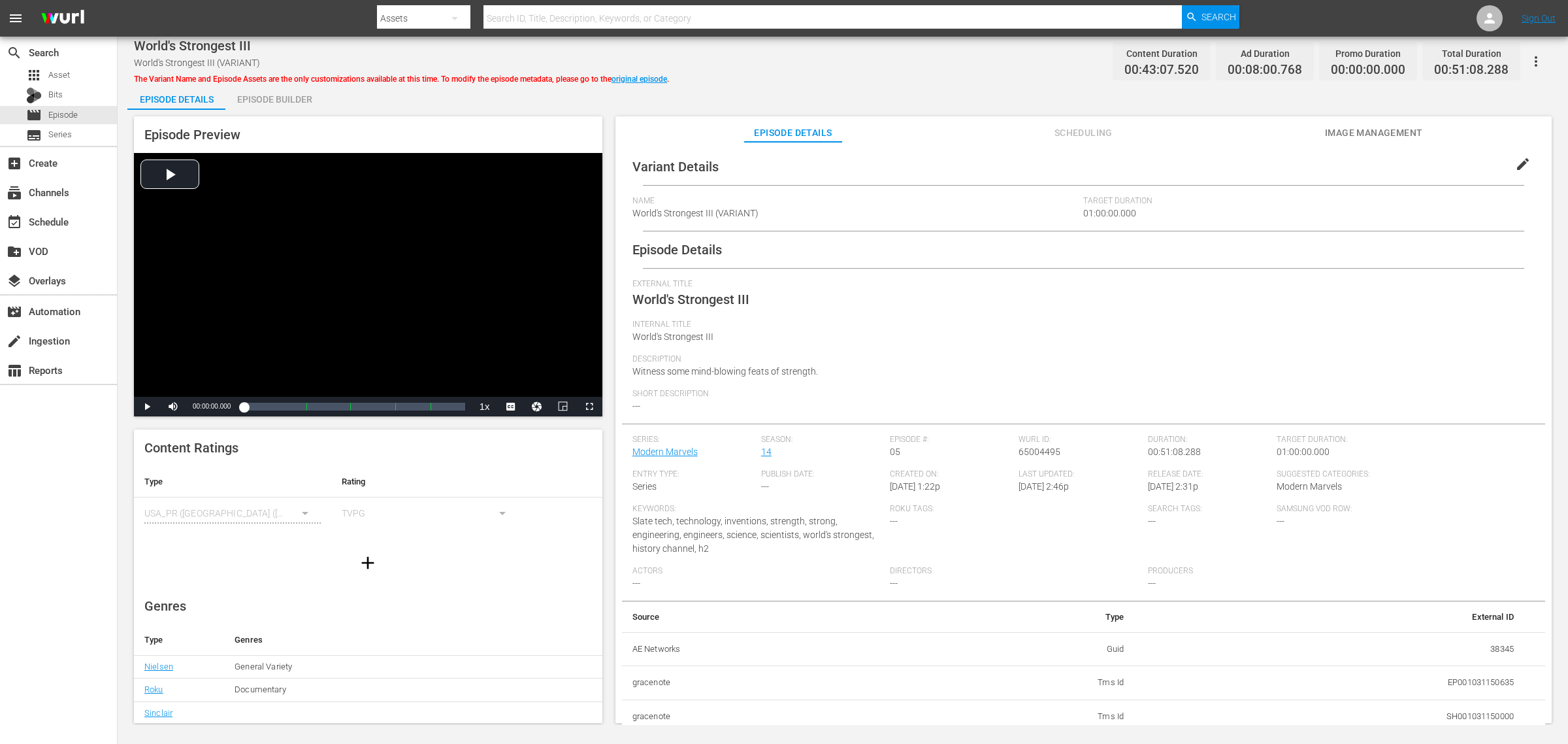
click at [270, 98] on div "Episode Builder" at bounding box center [274, 99] width 98 height 31
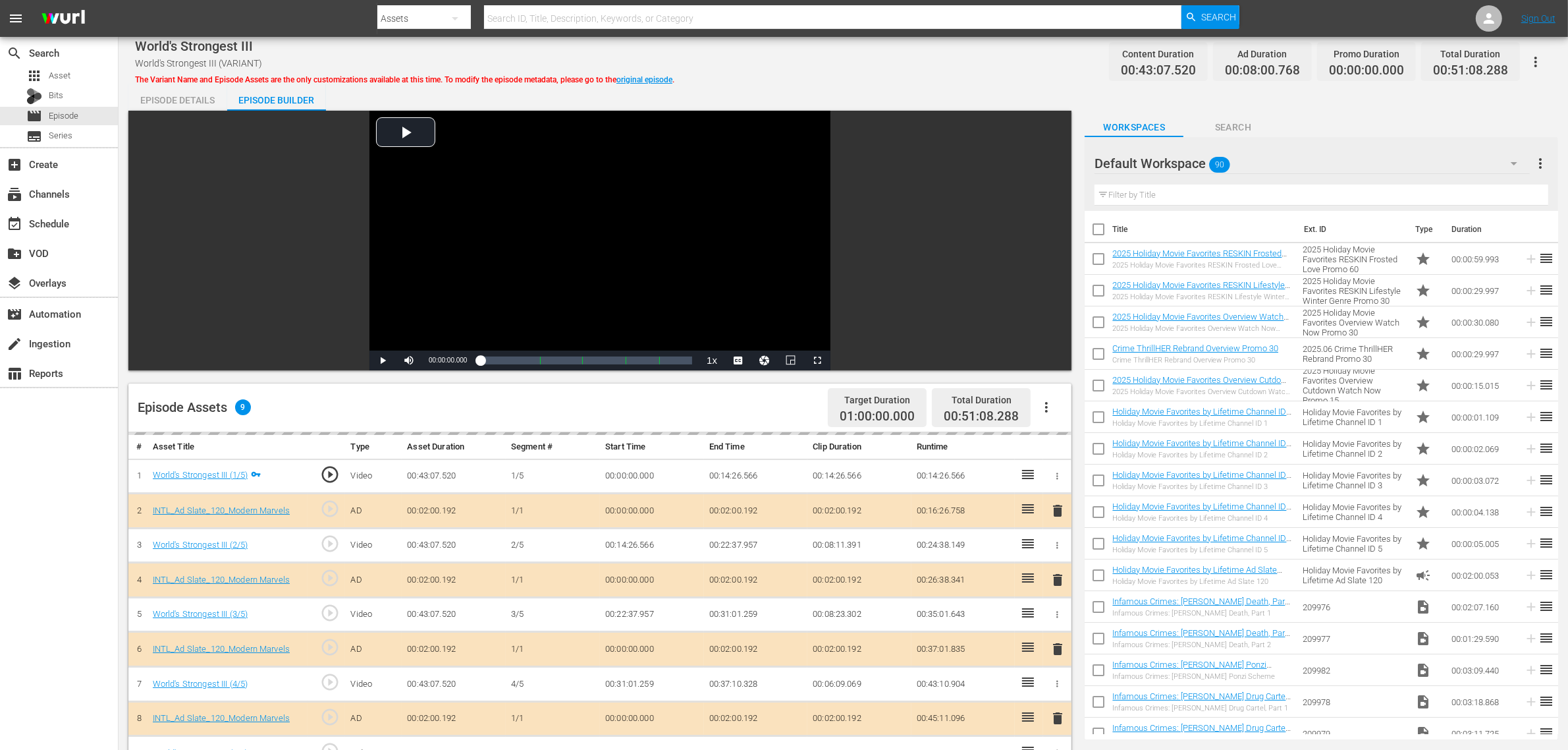
click at [986, 84] on div "Episode Details Episode Builder Episode Preview Video Player is loading. Play V…" at bounding box center [843, 584] width 1430 height 999
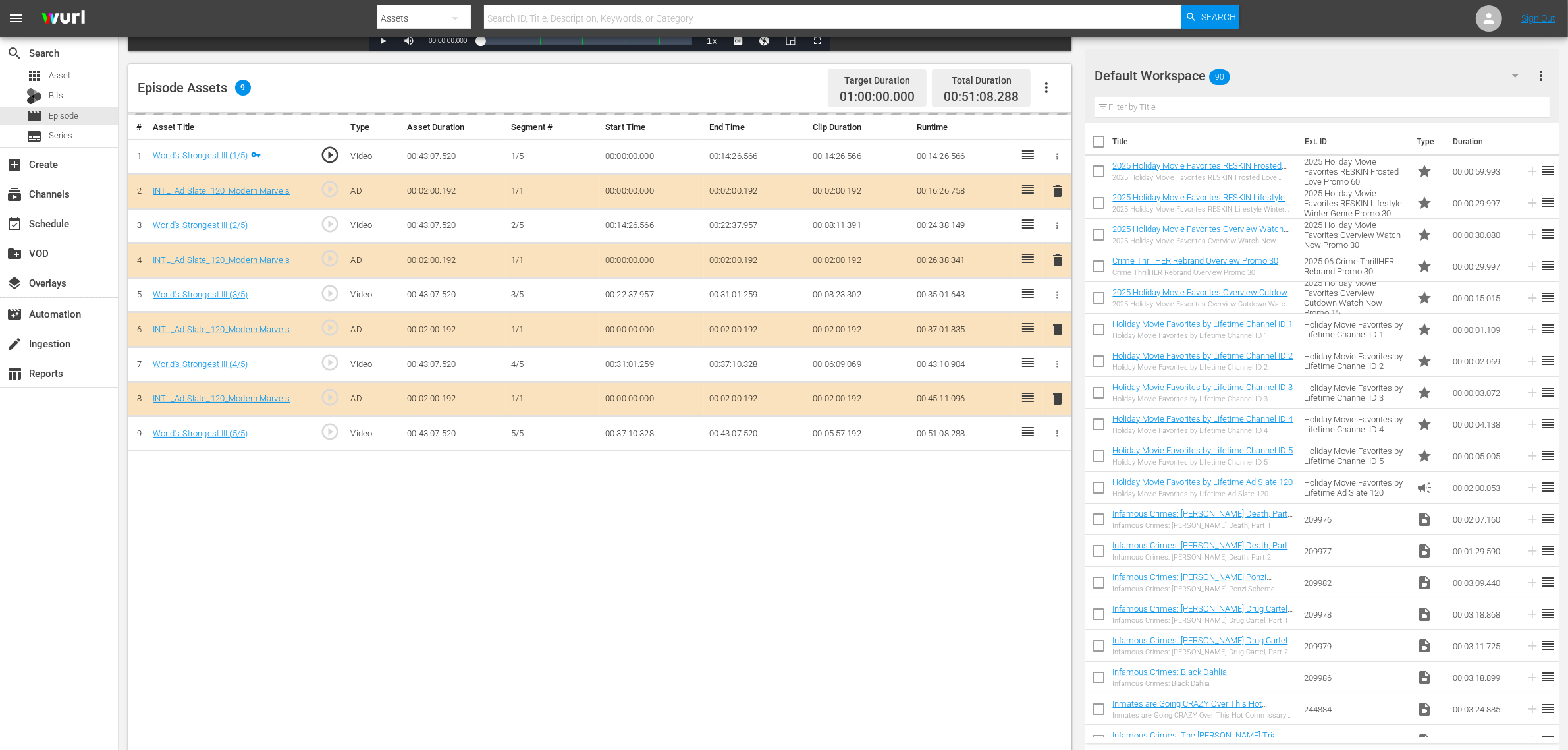
scroll to position [343, 0]
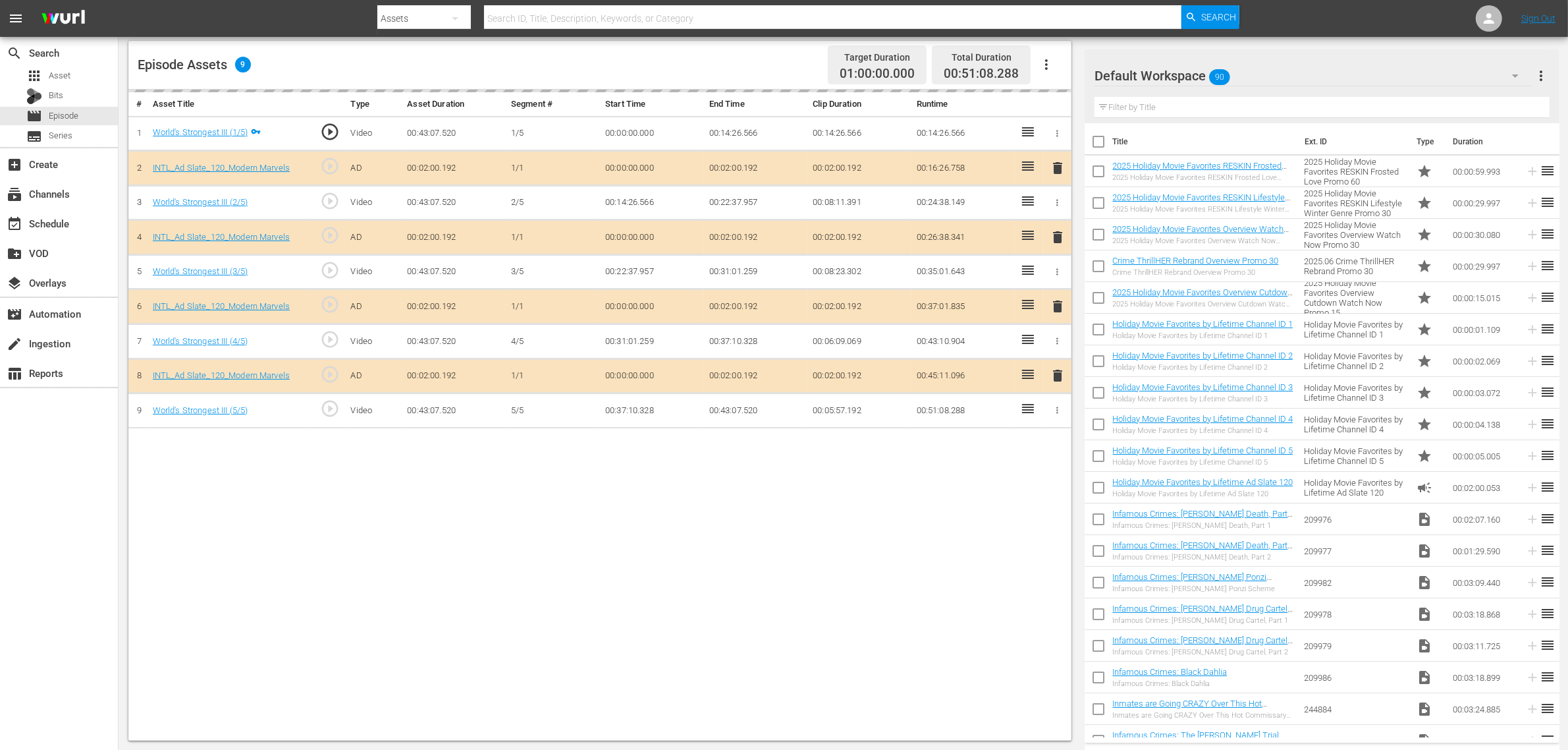
click at [1055, 308] on div "delete" at bounding box center [1057, 307] width 18 height 19
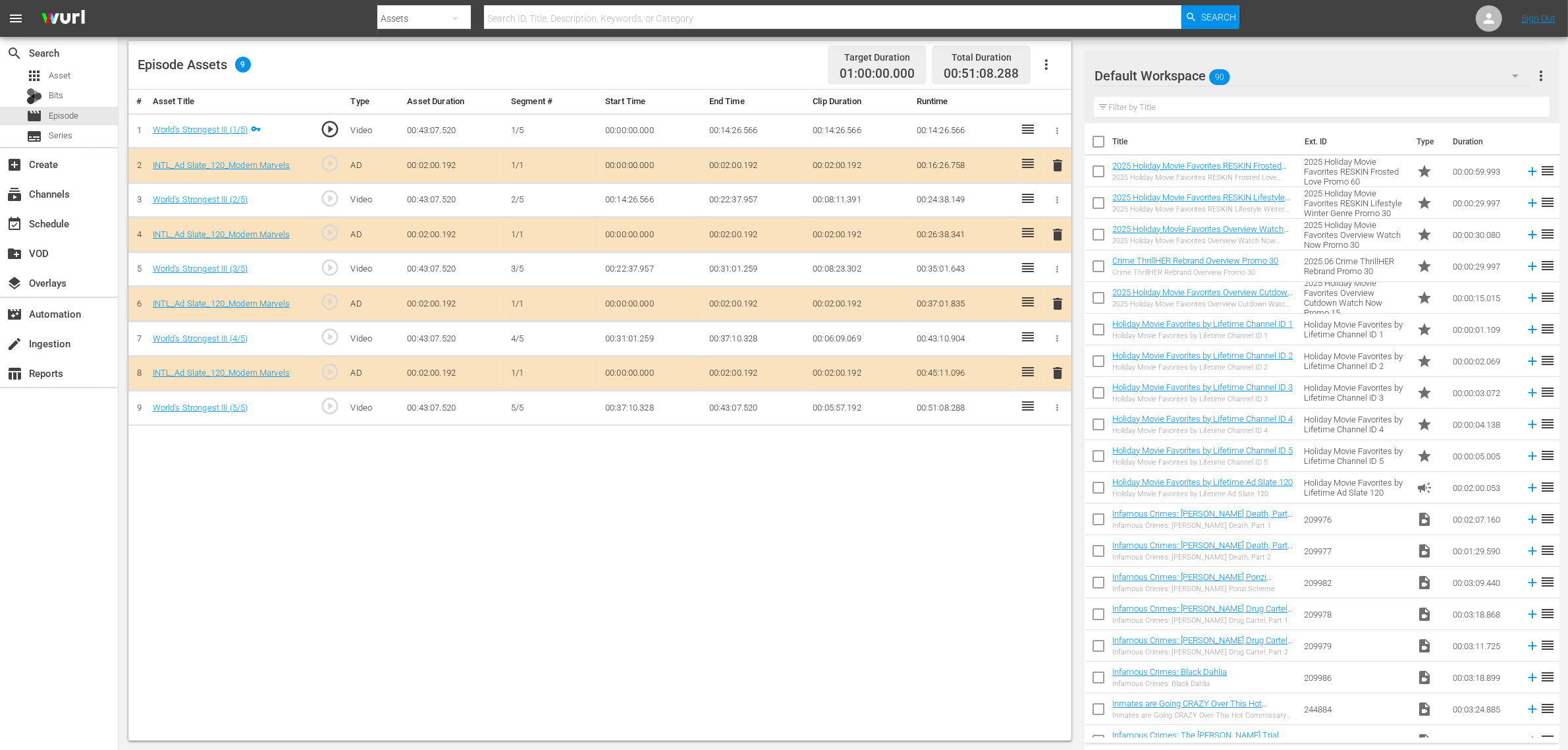
click at [1055, 308] on span "delete" at bounding box center [1057, 304] width 16 height 16
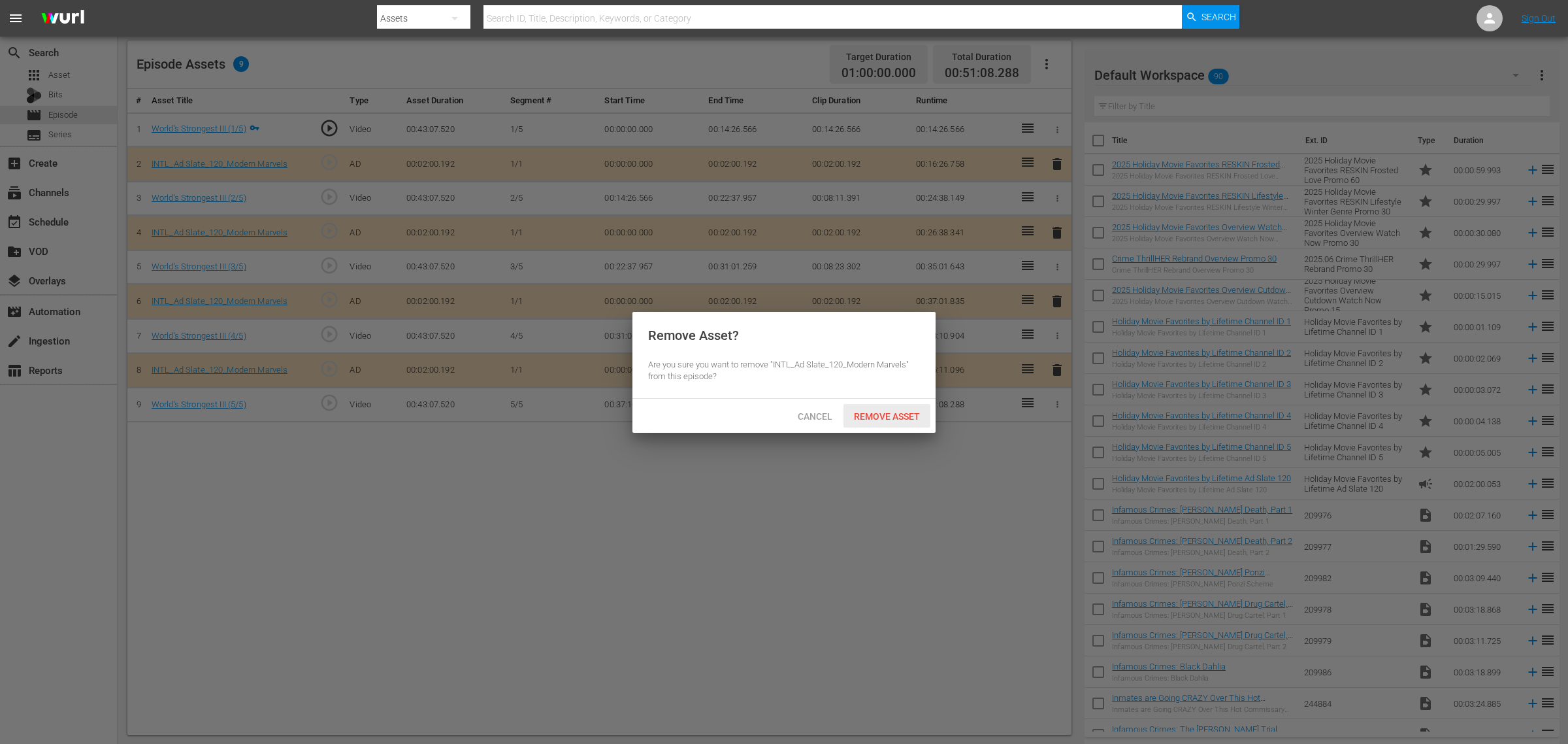
click at [884, 414] on span "Remove Asset" at bounding box center [887, 416] width 87 height 10
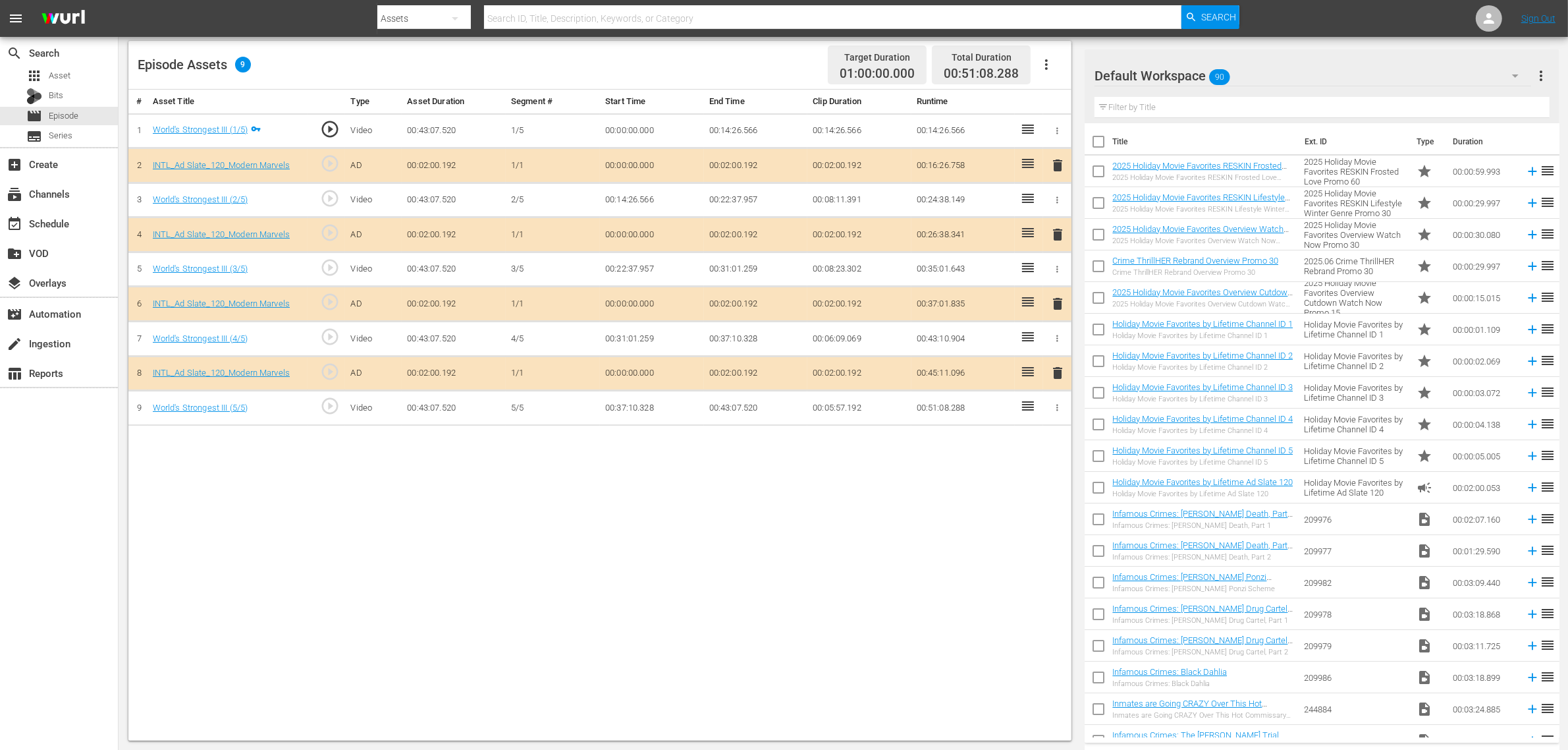
click at [867, 525] on div "# Asset Title Type Asset Duration Segment # Start Time End Time Clip Duration R…" at bounding box center [599, 415] width 943 height 651
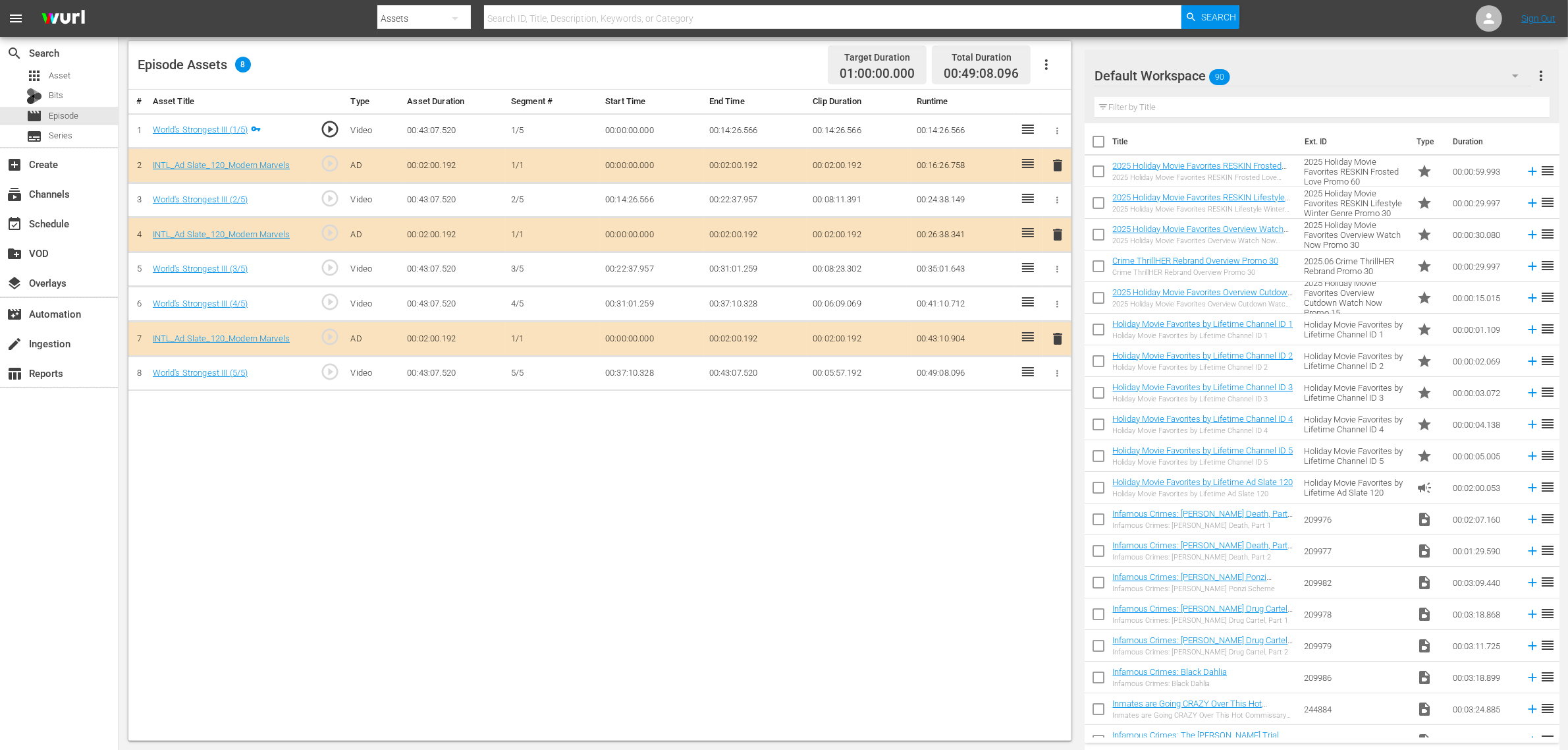
click at [1263, 76] on div "Default Workspace 90" at bounding box center [1313, 76] width 436 height 37
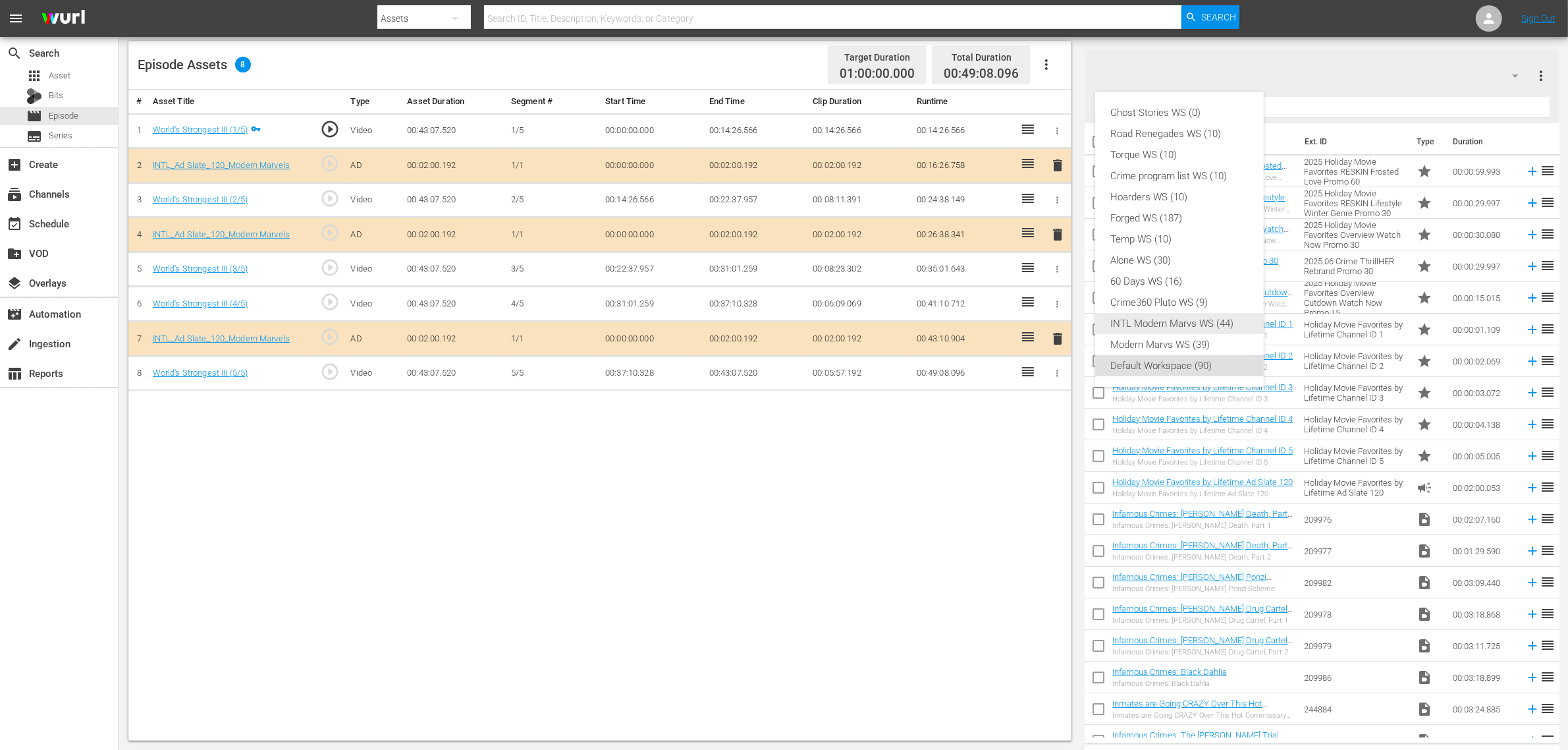
click at [1216, 318] on div "INTL Modern Marvs WS (44)" at bounding box center [1179, 323] width 137 height 21
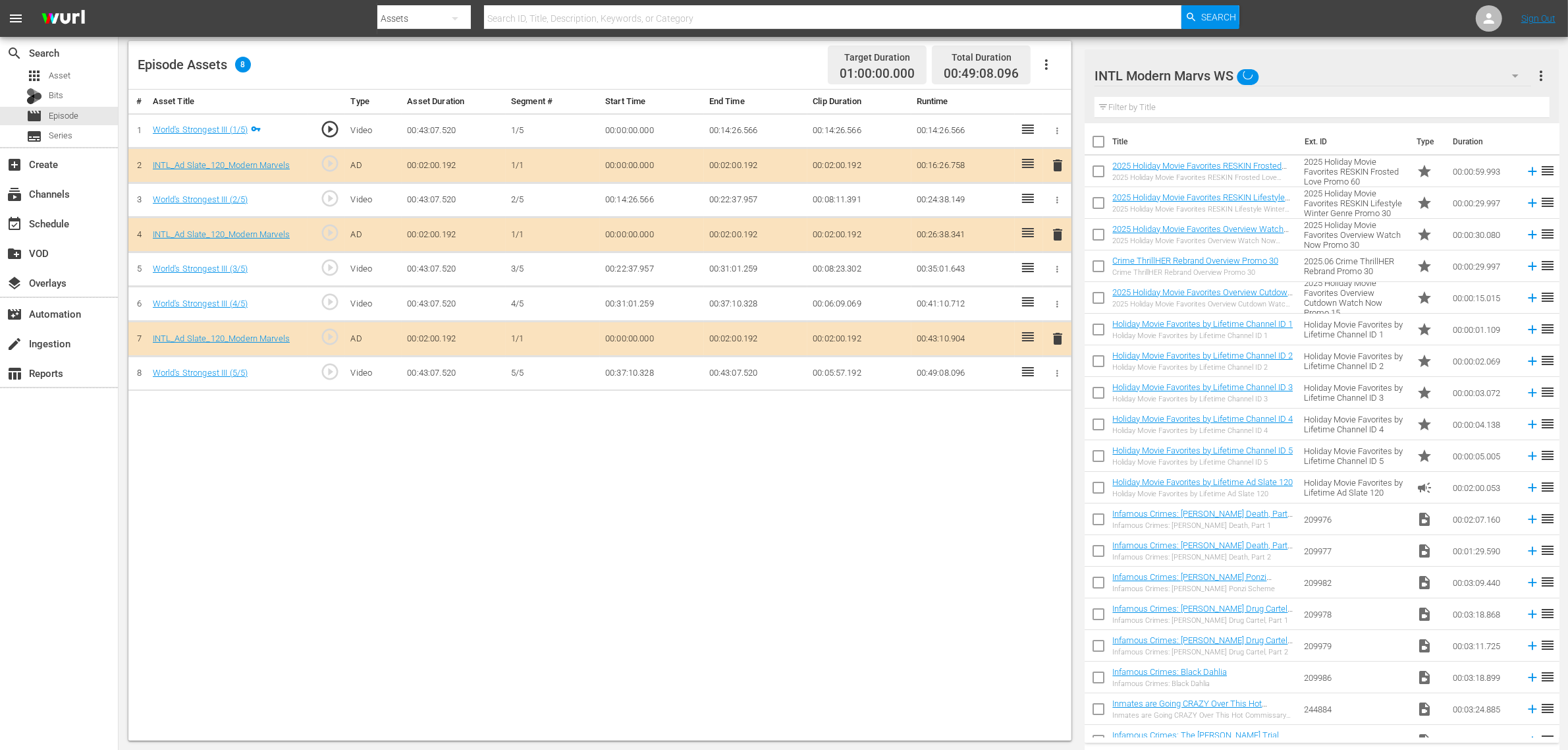
click at [969, 449] on div "Ghost Stories WS (0) Road Renegades WS (10) Torque WS (10) Crime program list W…" at bounding box center [784, 375] width 1568 height 750
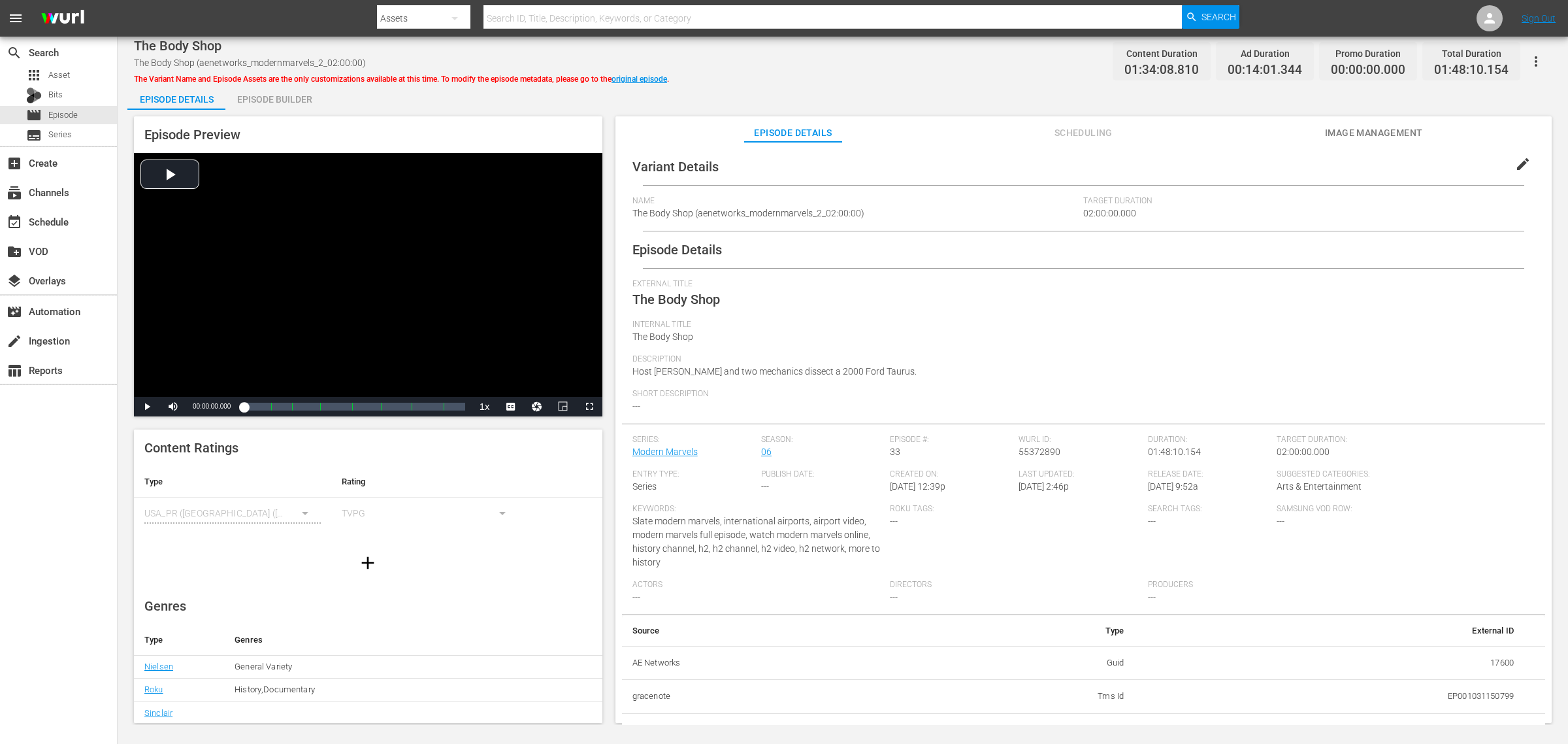
click at [285, 97] on div "Episode Builder" at bounding box center [274, 99] width 98 height 31
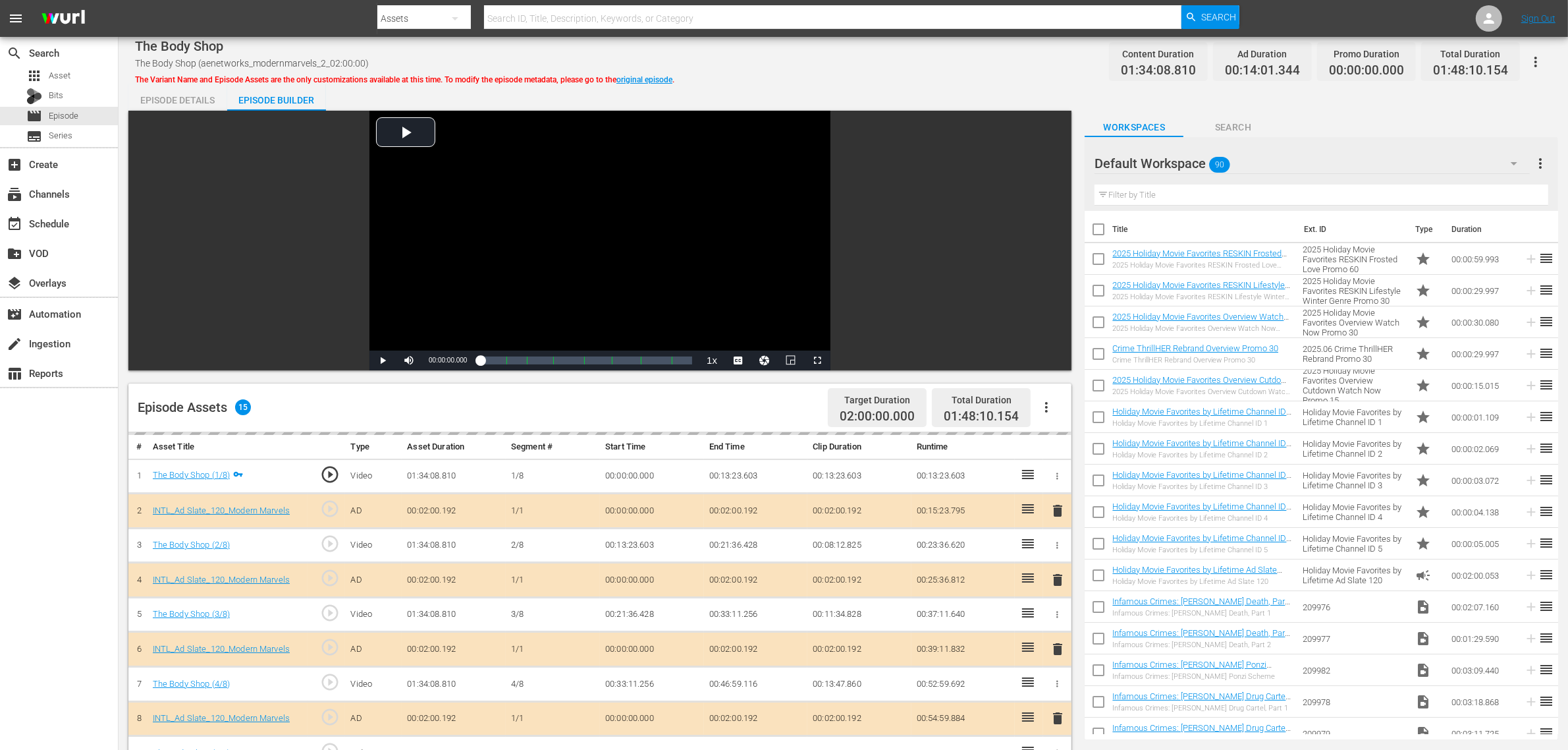
click at [1251, 166] on div "Default Workspace 90" at bounding box center [1312, 163] width 435 height 37
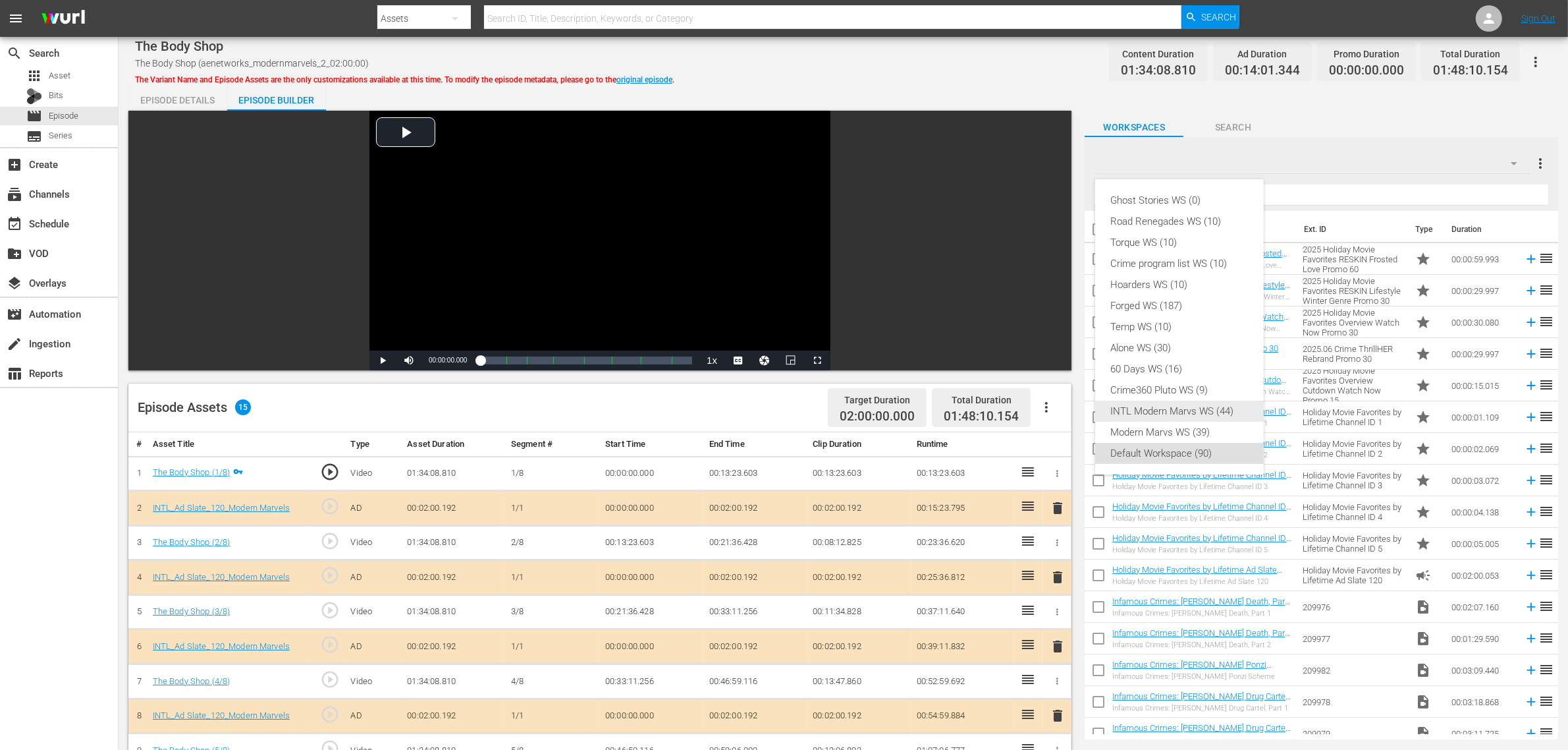
click at [1185, 417] on div "INTL Modern Marvs WS (44)" at bounding box center [1179, 411] width 137 height 21
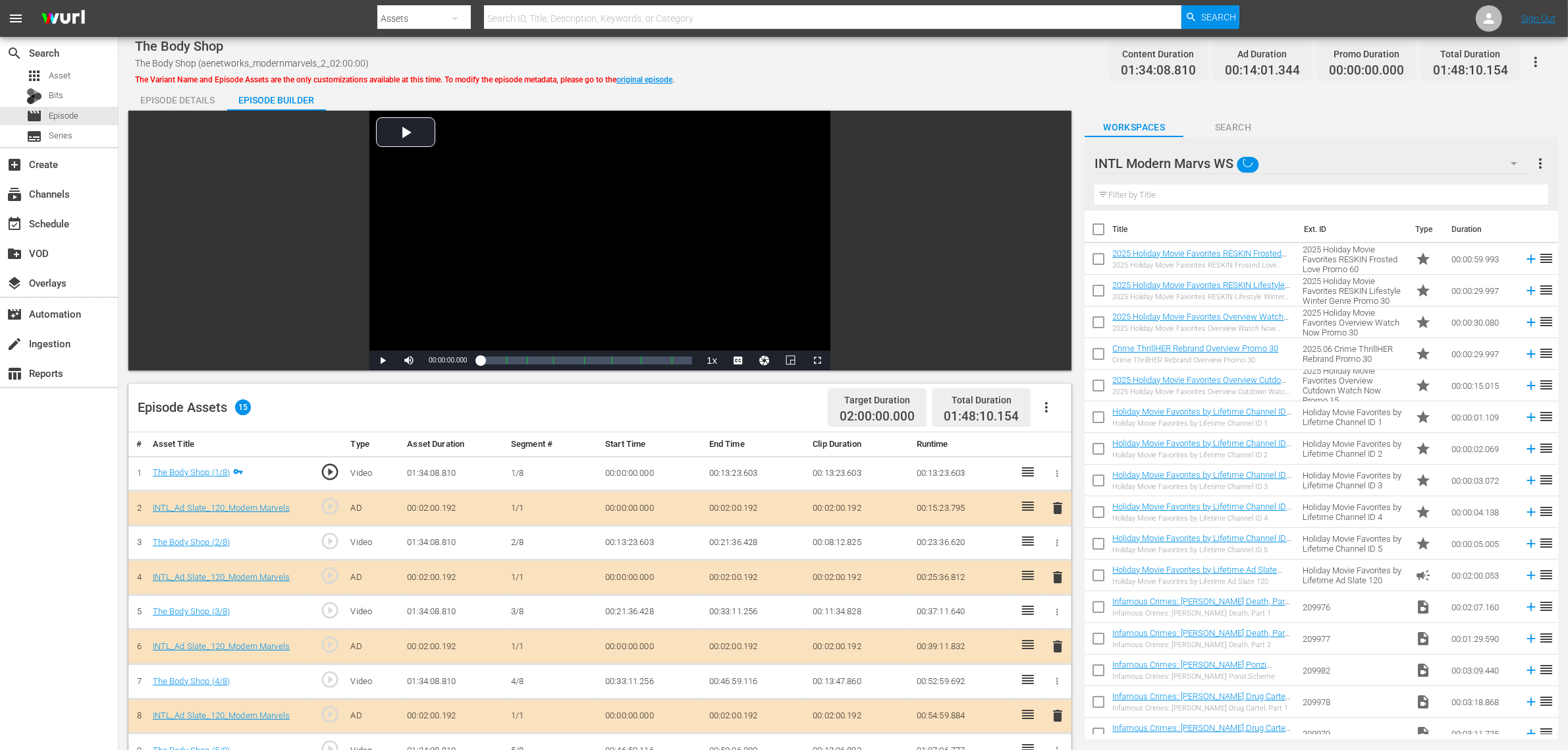
click at [731, 412] on div "Episode Assets 15 Target Duration 02:00:00.000 Total Duration 01:48:10.154" at bounding box center [599, 407] width 943 height 48
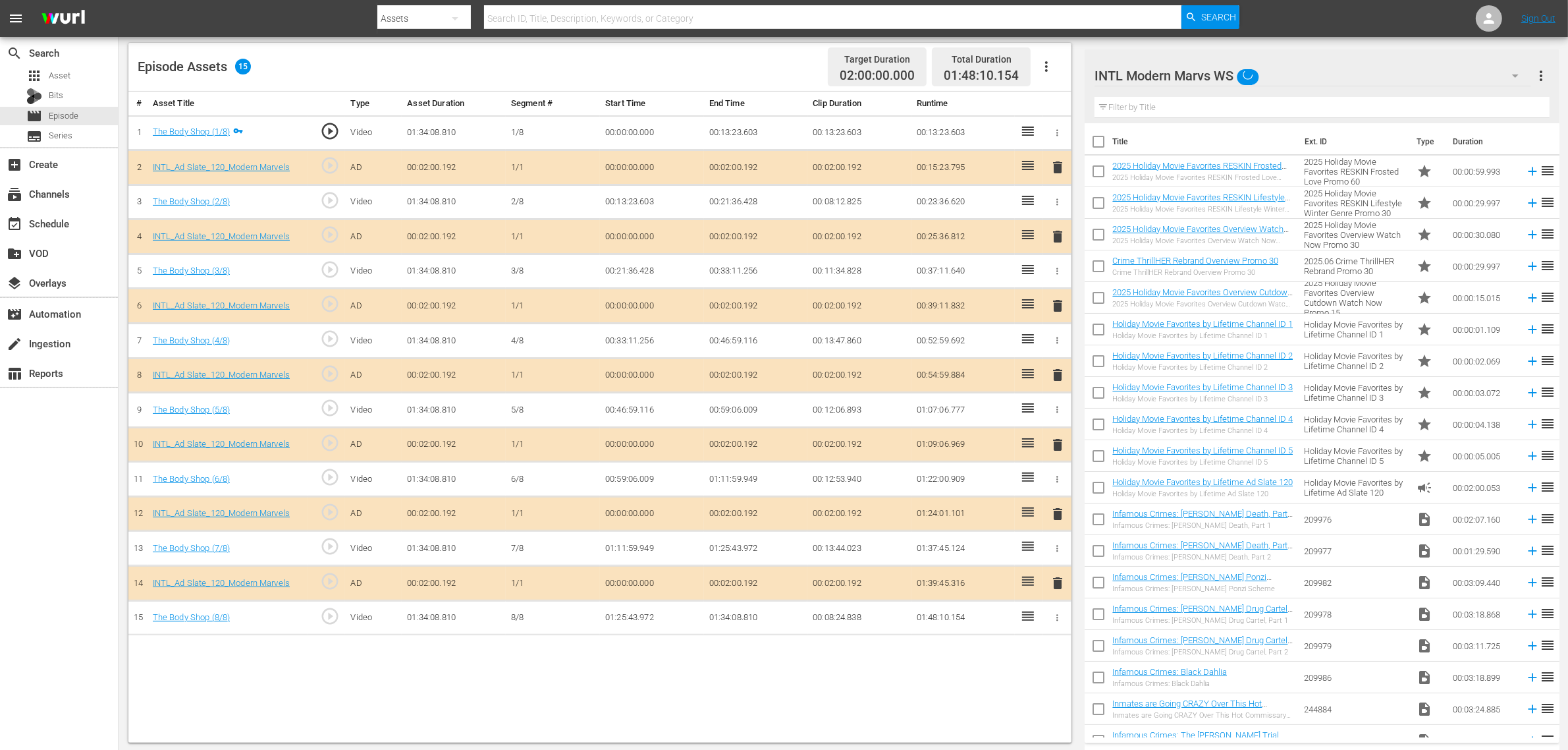
scroll to position [343, 0]
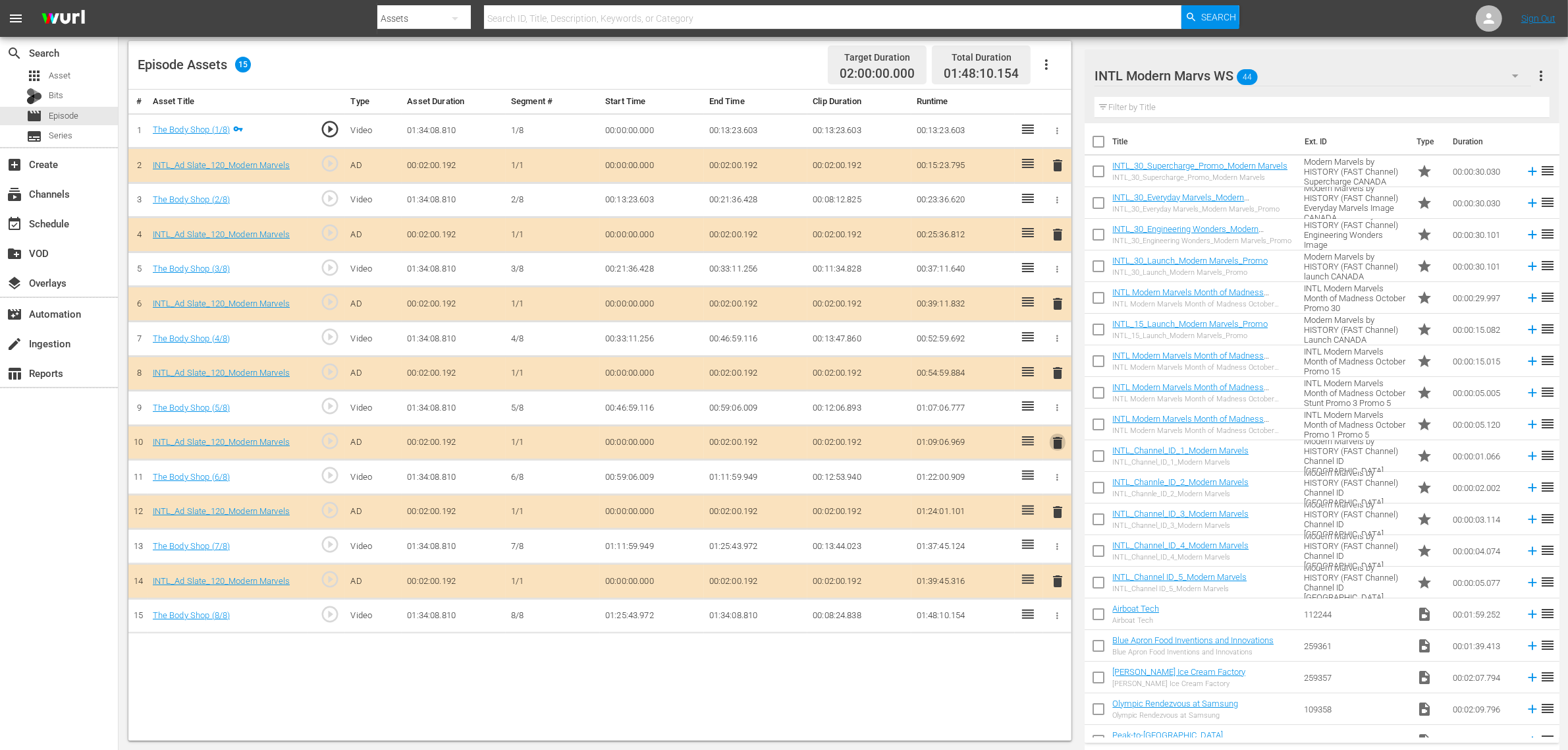
click at [1057, 447] on span "delete" at bounding box center [1057, 443] width 16 height 16
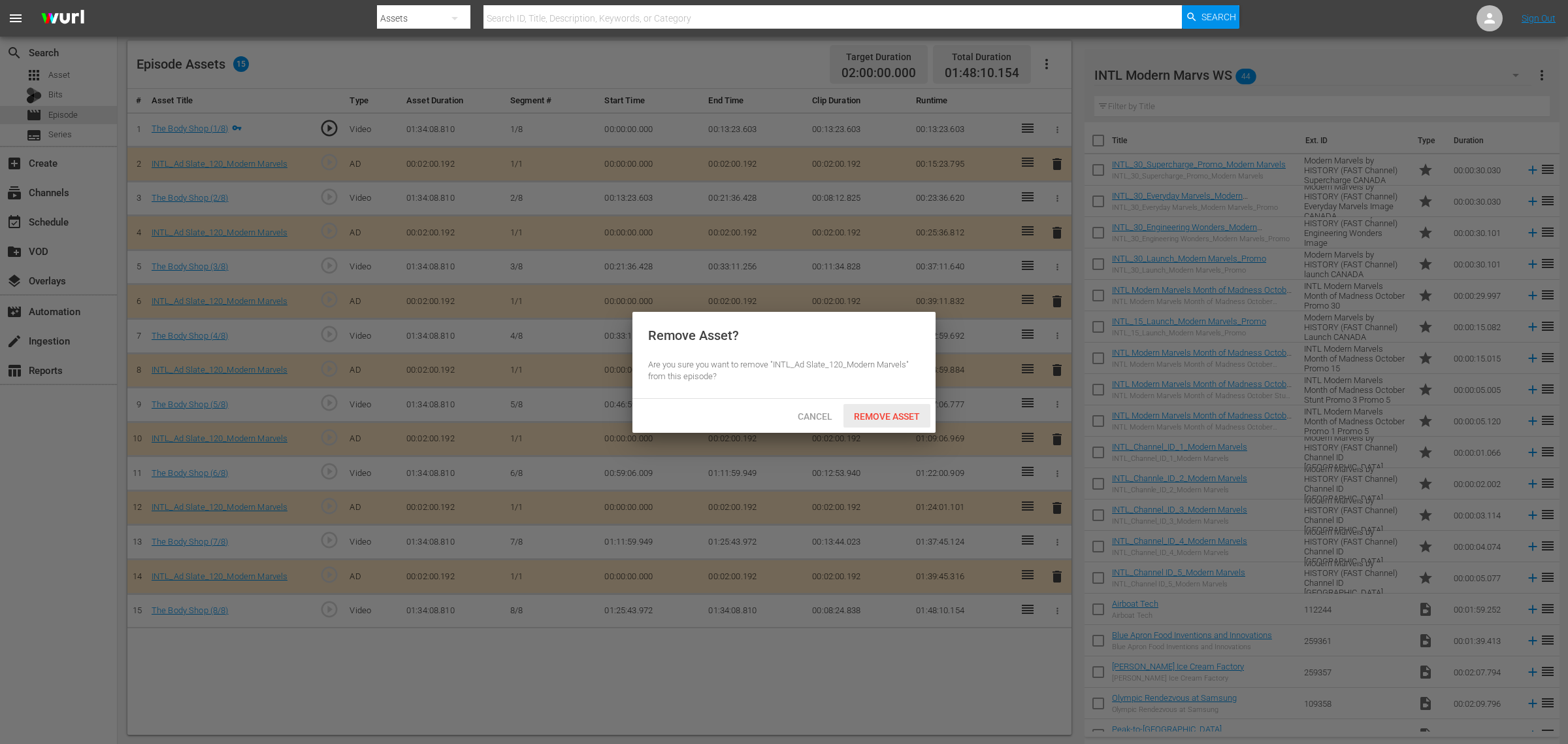
click at [877, 413] on span "Remove Asset" at bounding box center [887, 416] width 87 height 10
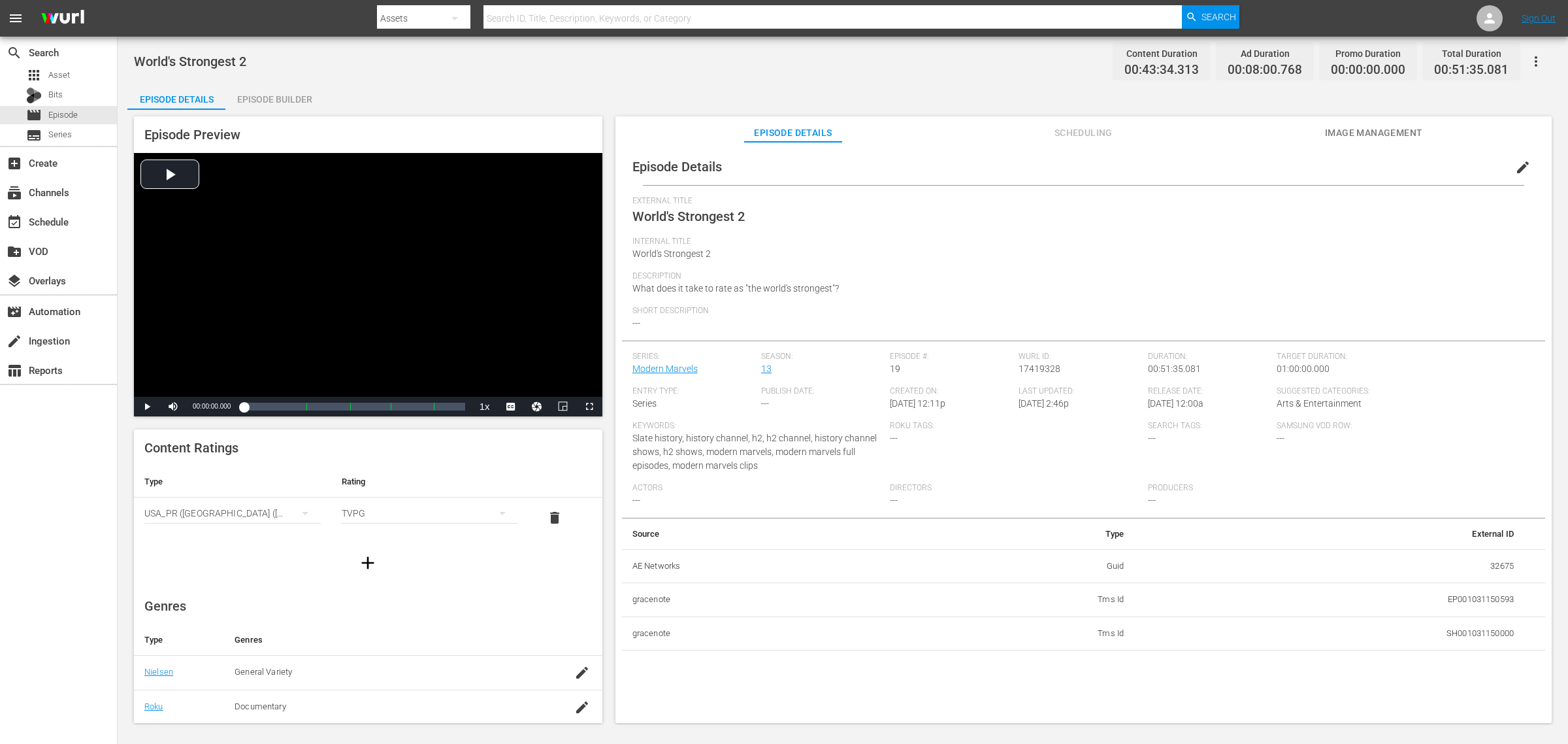
click at [298, 100] on div "Episode Builder" at bounding box center [274, 99] width 98 height 31
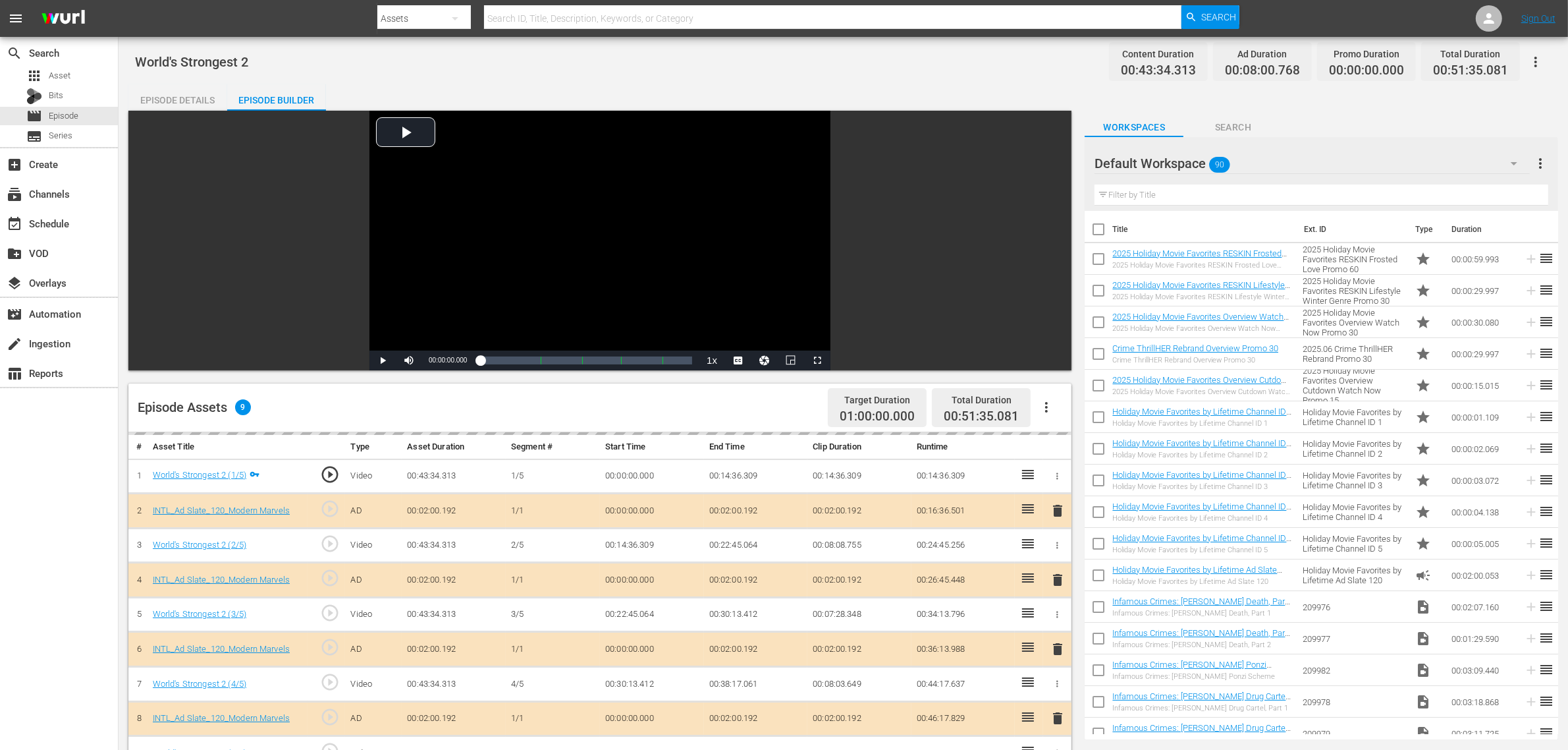
click at [949, 74] on div "World's Strongest 2 Content Duration 00:43:34.313 Ad Duration 00:08:00.768 Prom…" at bounding box center [843, 61] width 1416 height 30
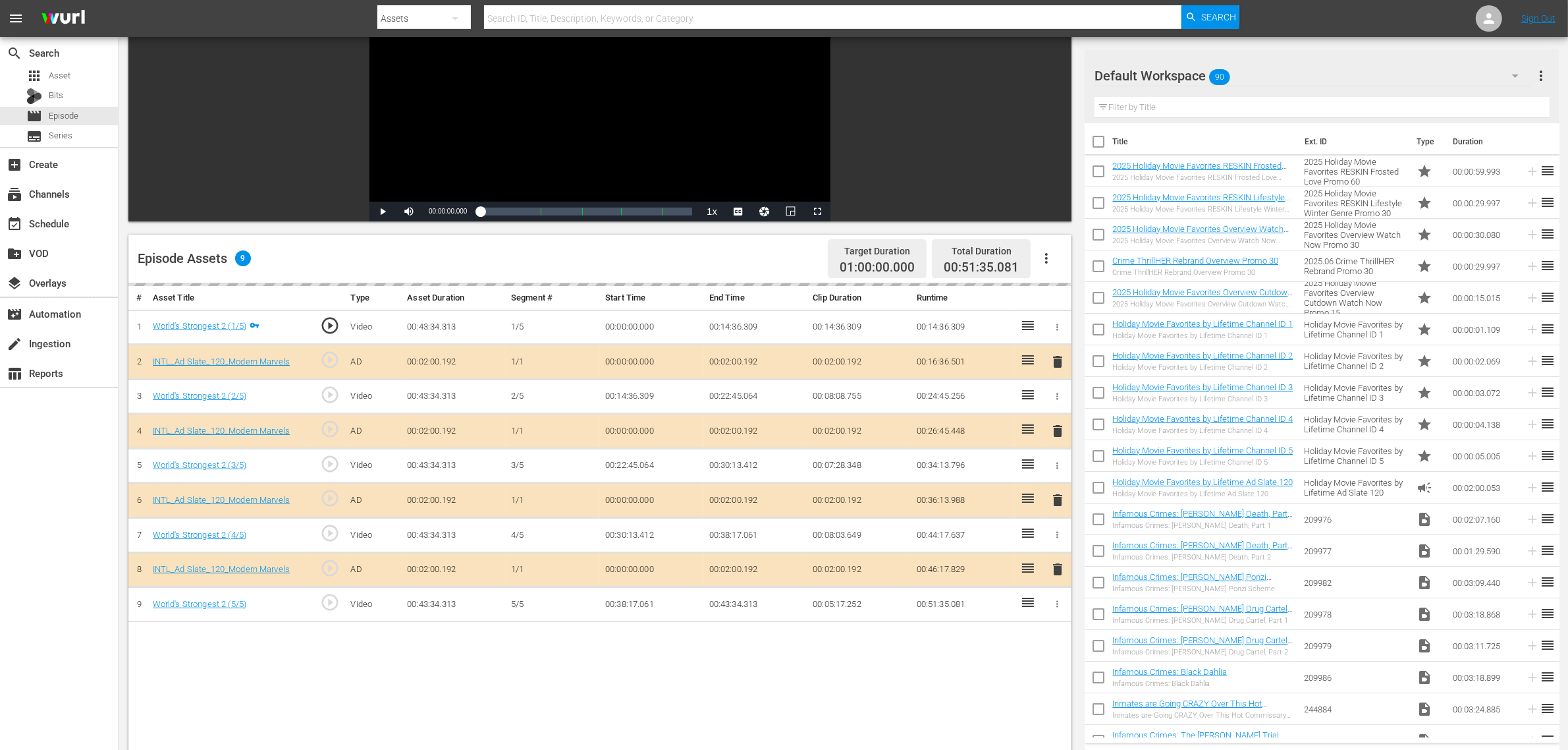
scroll to position [247, 0]
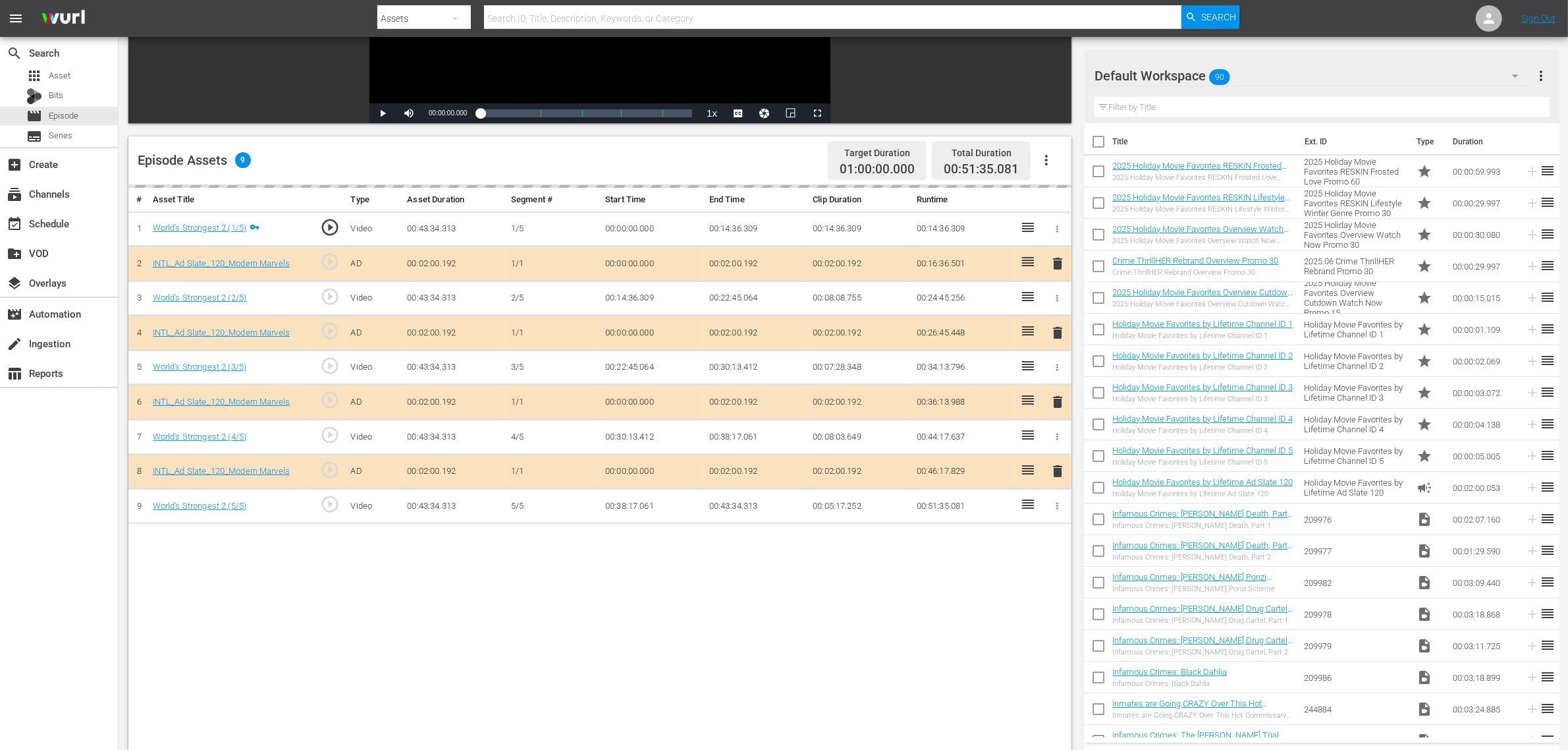
click at [1263, 73] on div "Default Workspace 90" at bounding box center [1313, 76] width 436 height 37
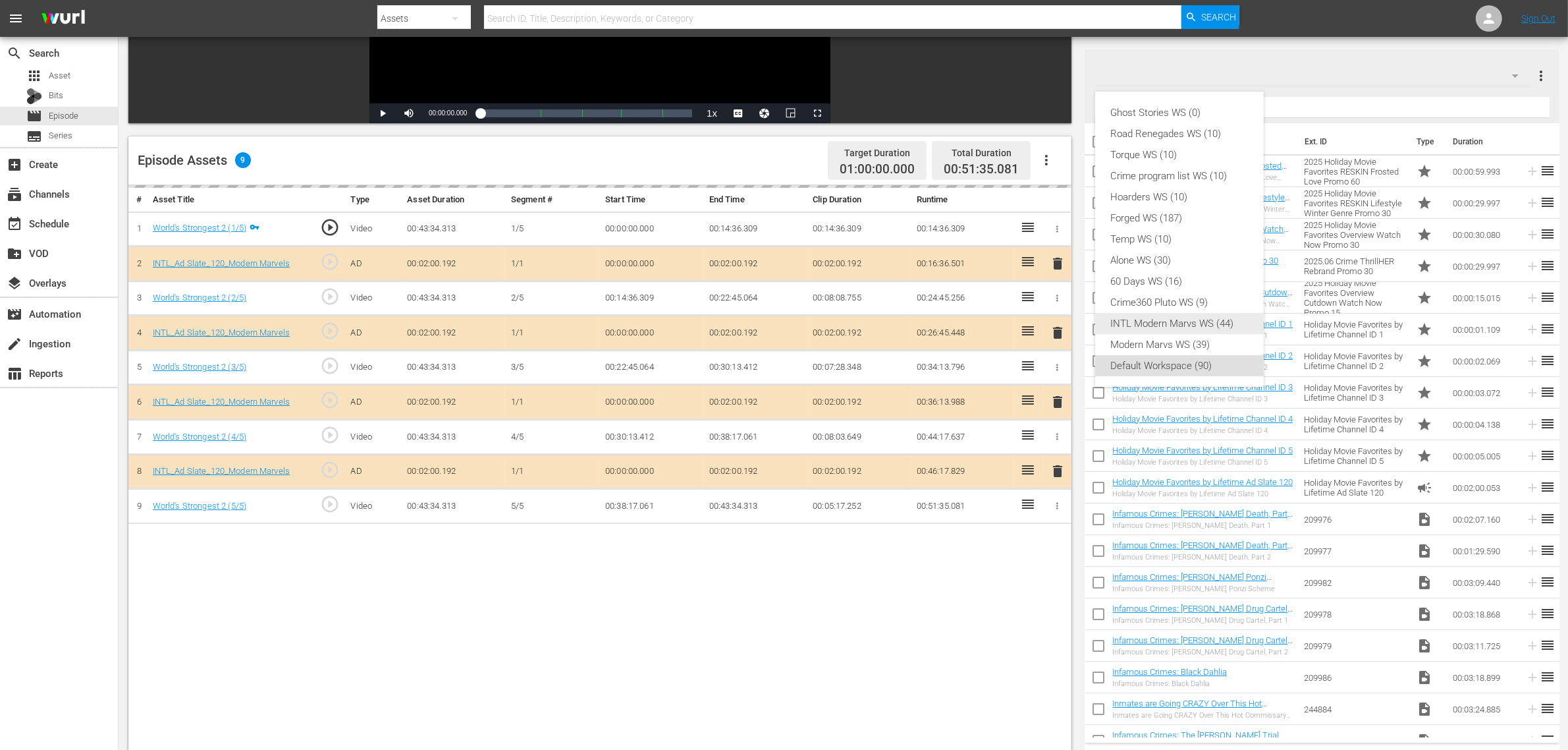
click at [1167, 322] on div "INTL Modern Marvs WS (44)" at bounding box center [1179, 323] width 137 height 21
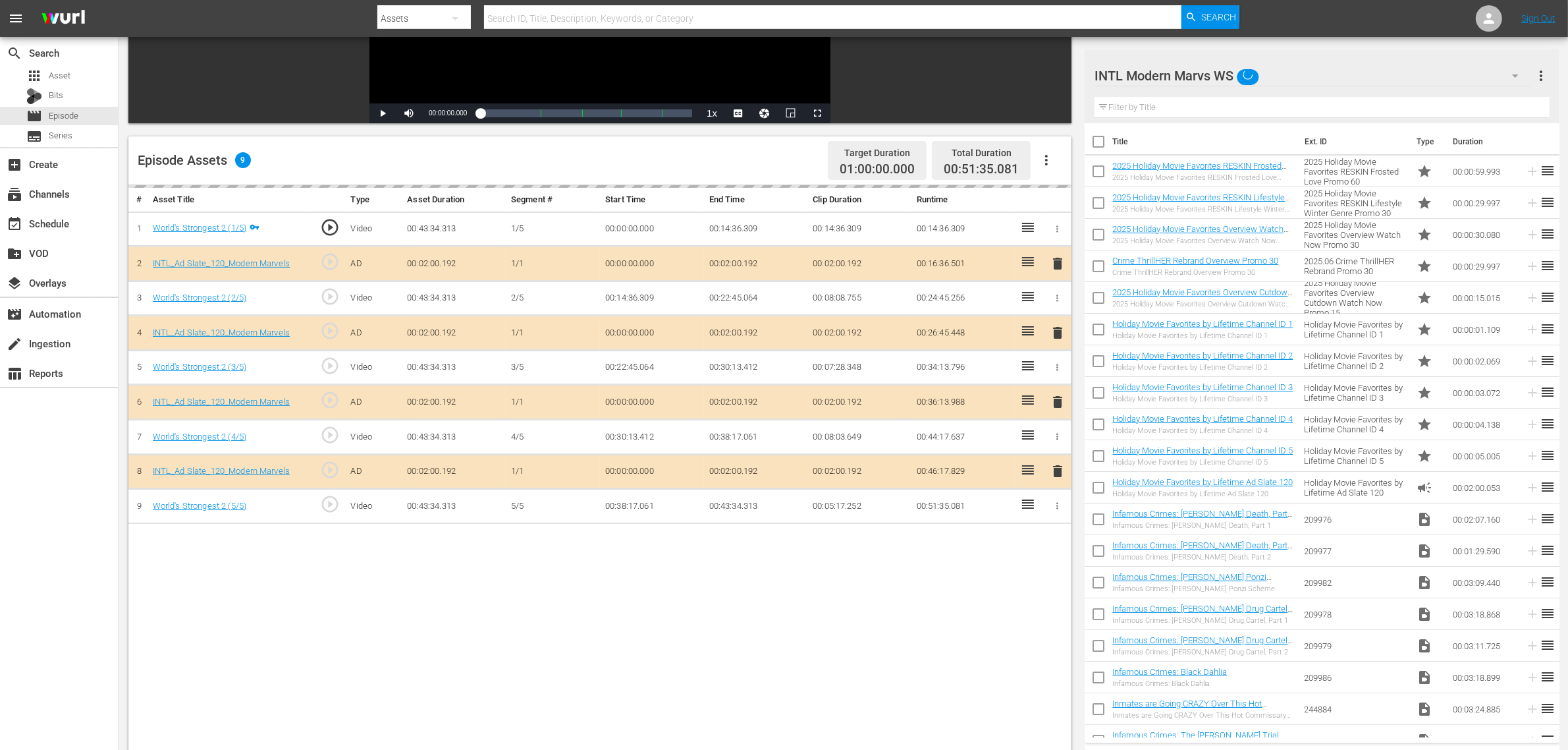
click at [920, 600] on div "Ghost Stories WS (0) Road Renegades WS (10) Torque WS (10) Crime program list W…" at bounding box center [784, 375] width 1568 height 750
click at [1054, 402] on div "delete" at bounding box center [1057, 402] width 18 height 19
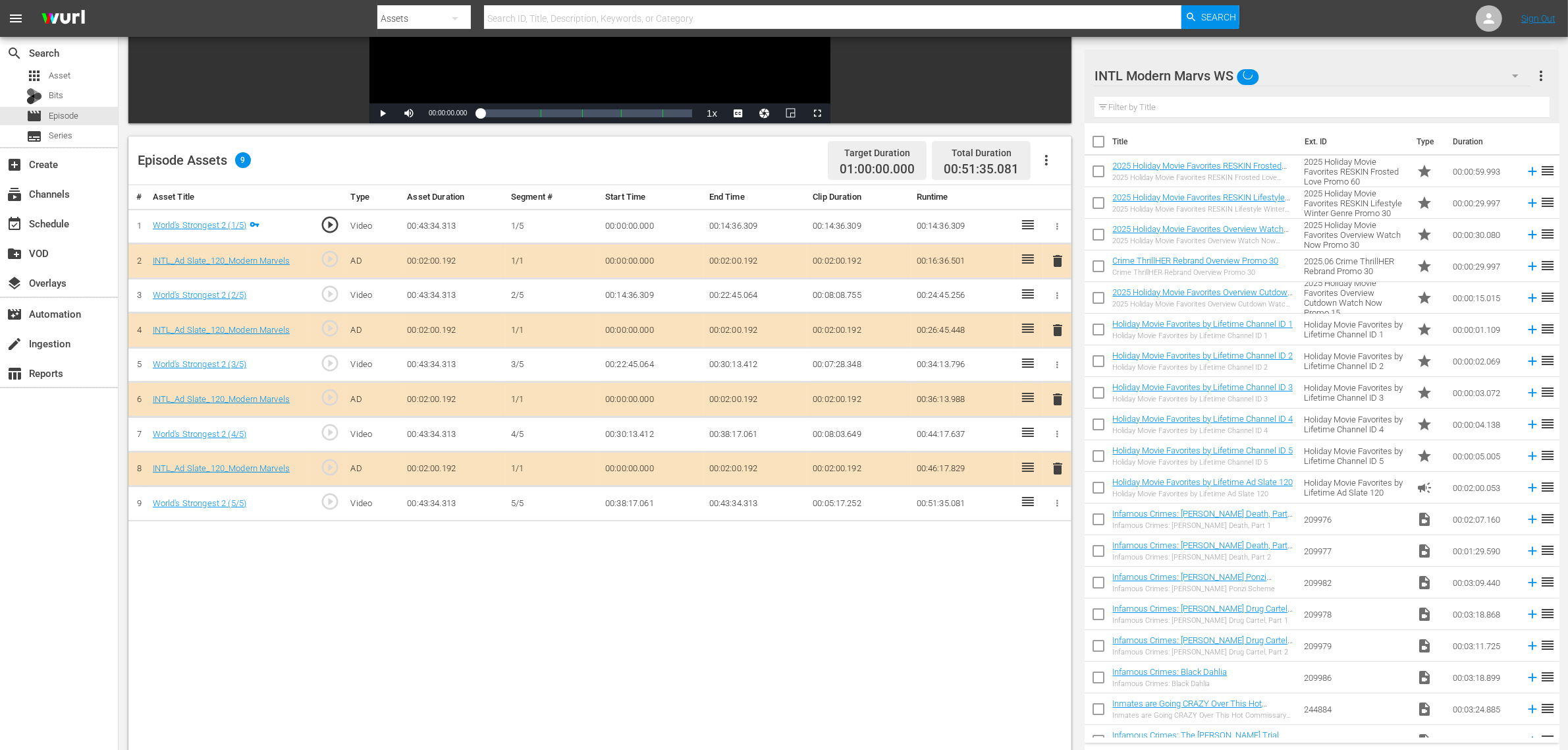
click at [1053, 402] on span "delete" at bounding box center [1057, 399] width 16 height 16
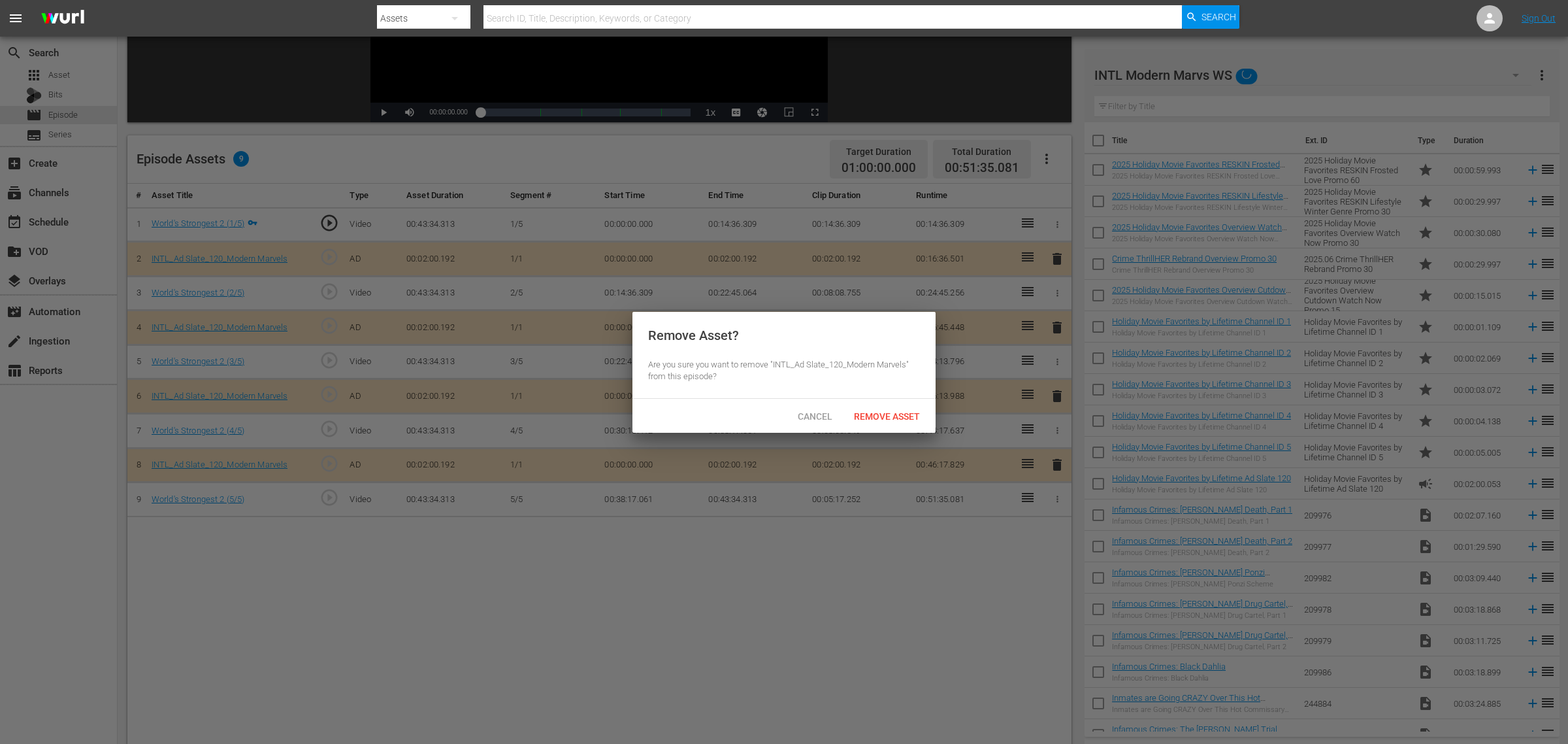
click at [890, 418] on span "Remove Asset" at bounding box center [887, 416] width 87 height 10
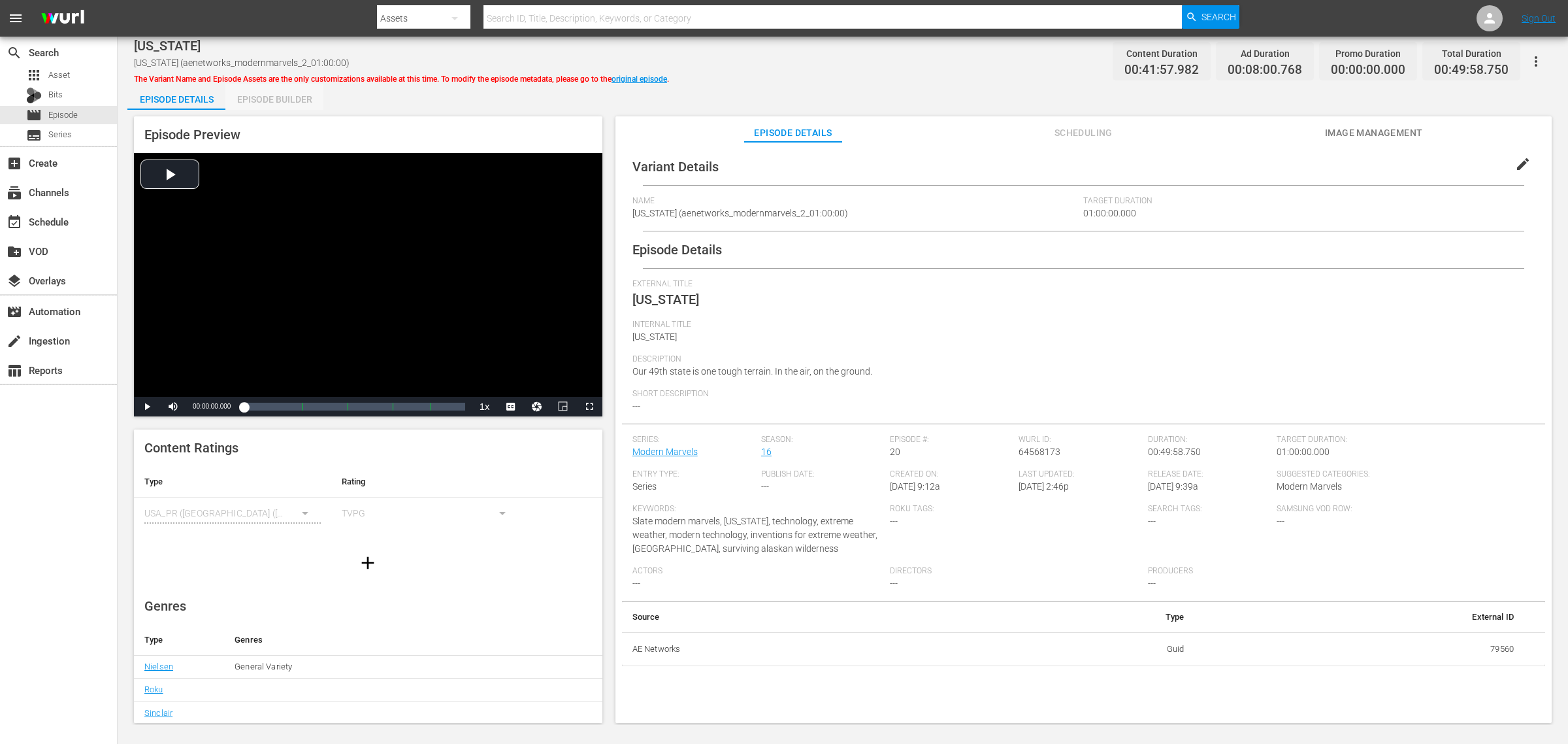
click at [285, 95] on div "Episode Builder" at bounding box center [274, 99] width 98 height 31
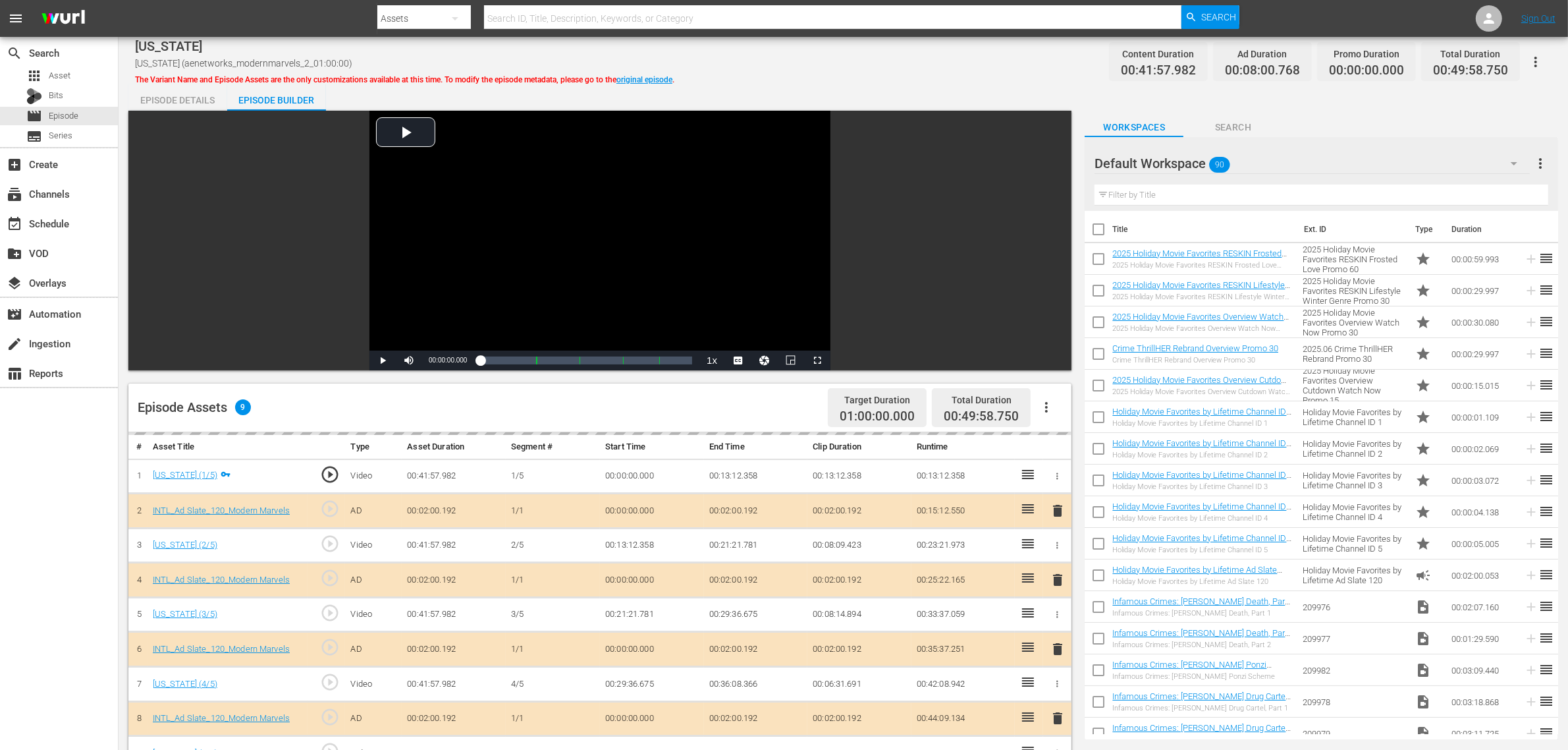
click at [893, 79] on div "Alaska Alaska (aenetworks_modernmarvels_2_01:00:00) The Variant Name and Episod…" at bounding box center [843, 565] width 1449 height 1056
click at [1263, 162] on div "Default Workspace 90" at bounding box center [1312, 163] width 435 height 37
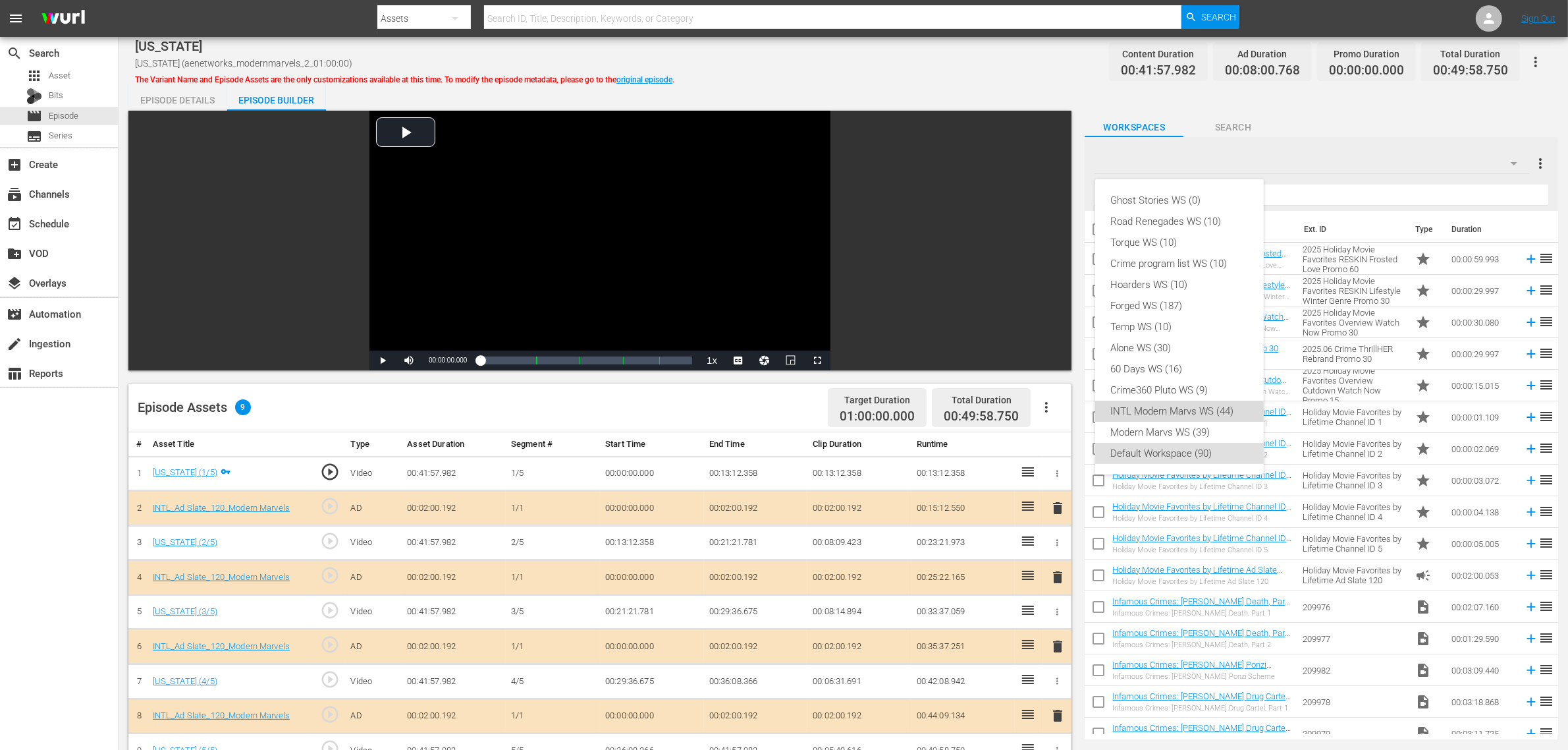
click at [1167, 416] on div "INTL Modern Marvs WS (44)" at bounding box center [1179, 411] width 137 height 21
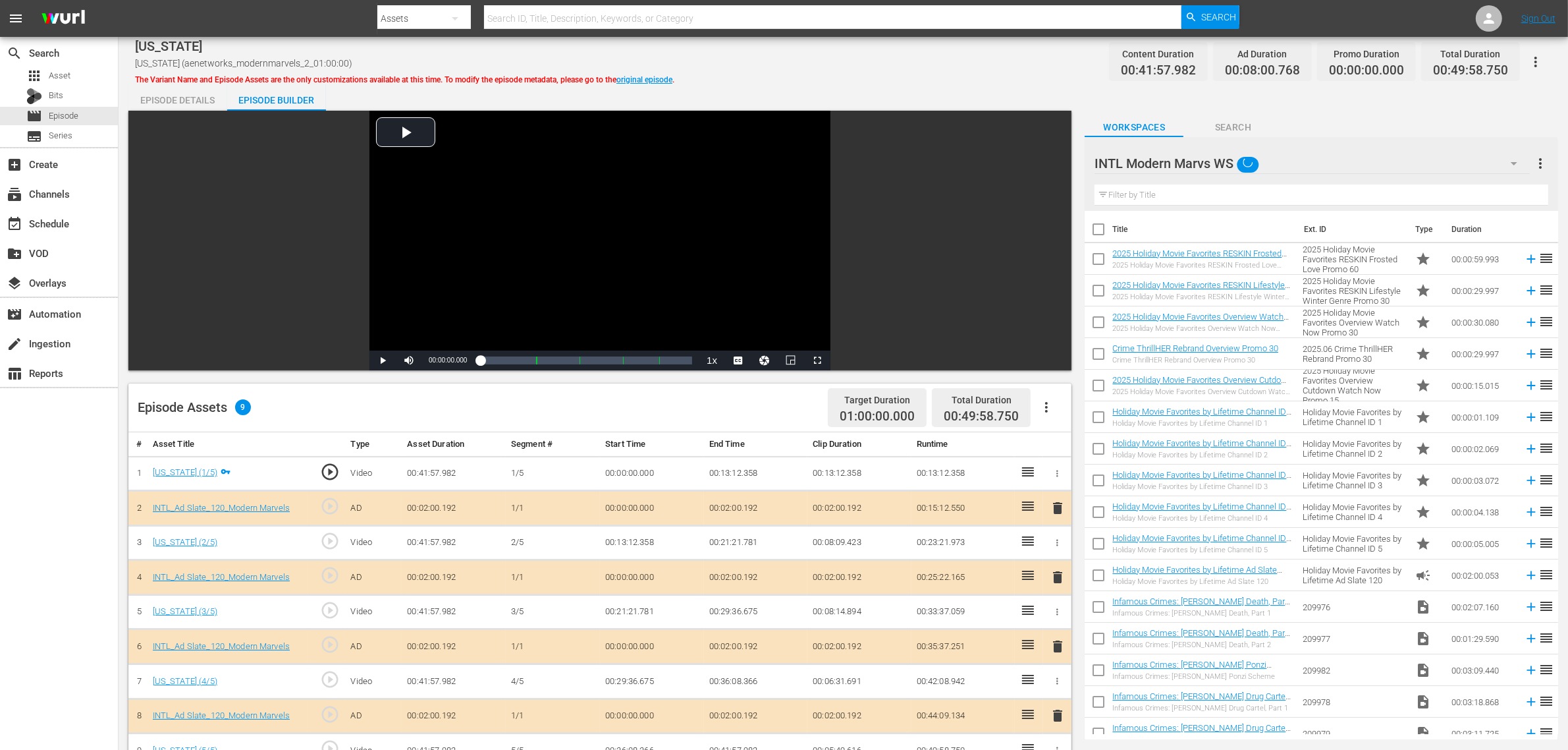
click at [748, 407] on div "Episode Assets 9 Target Duration 01:00:00.000 Total Duration 00:49:58.750" at bounding box center [599, 407] width 943 height 48
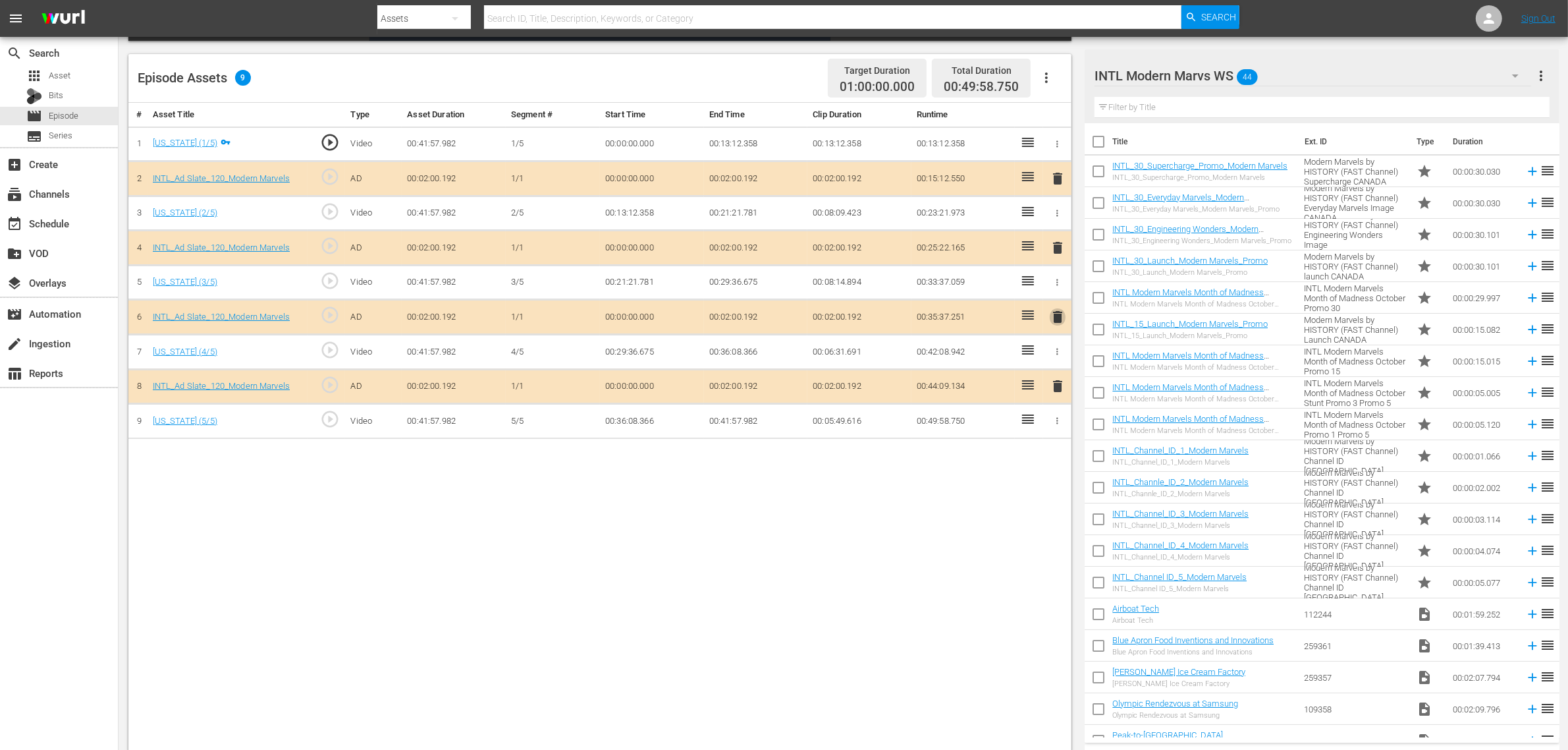
click at [1056, 318] on span "delete" at bounding box center [1057, 317] width 16 height 16
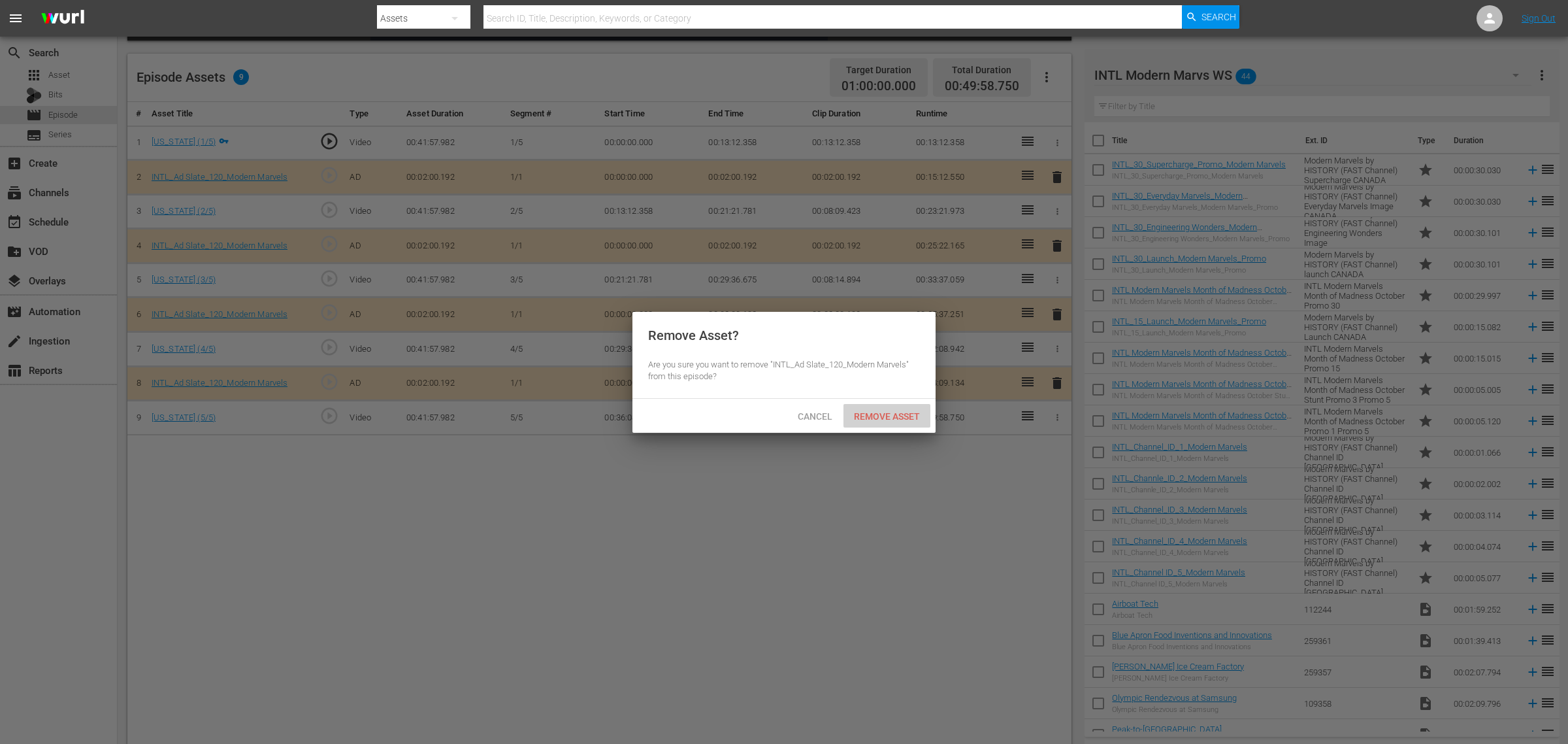
click at [885, 411] on span "Remove Asset" at bounding box center [887, 416] width 87 height 10
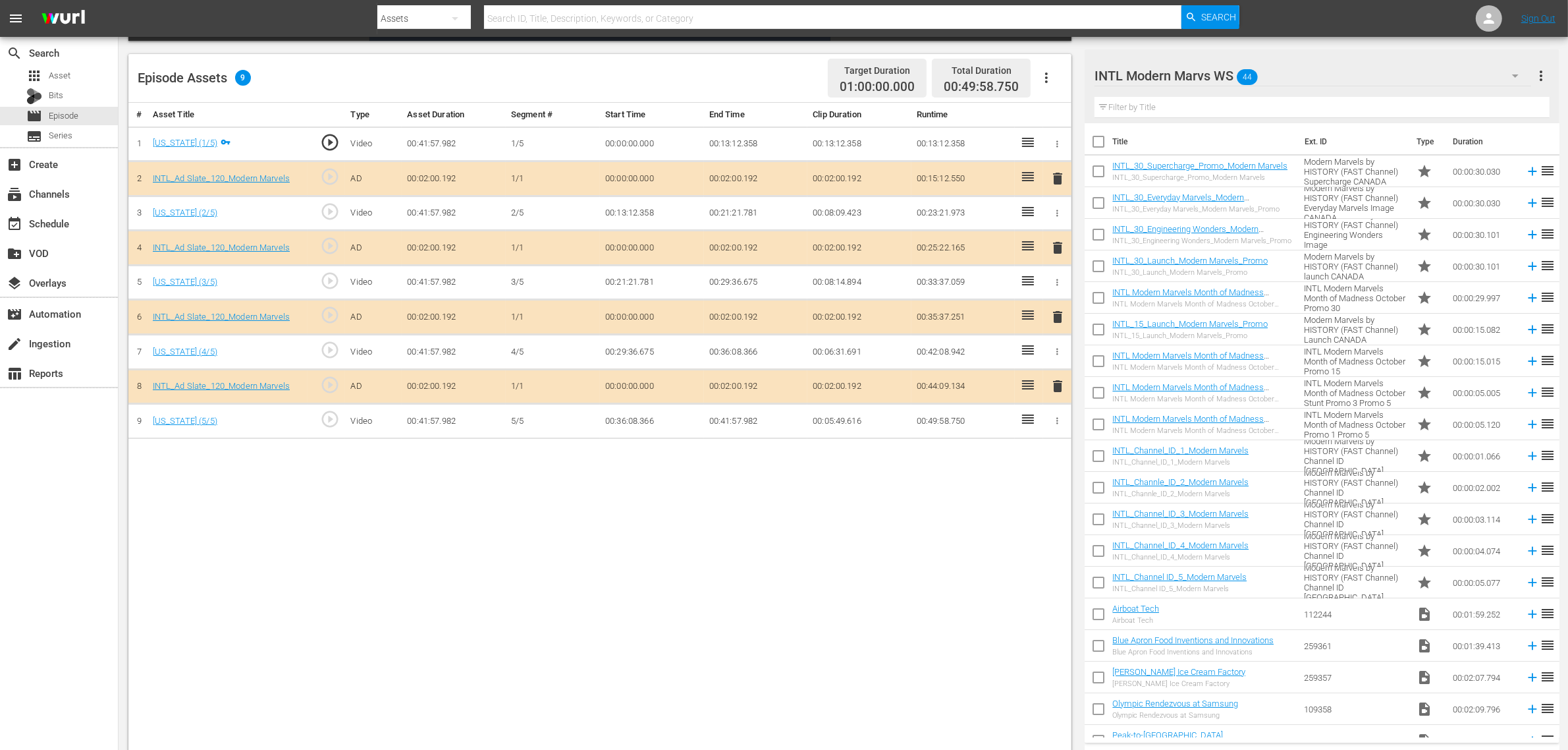
click at [515, 420] on body "menu Search By Assets Search ID, Title, Description, Keywords, or Category Sear…" at bounding box center [784, 45] width 1568 height 750
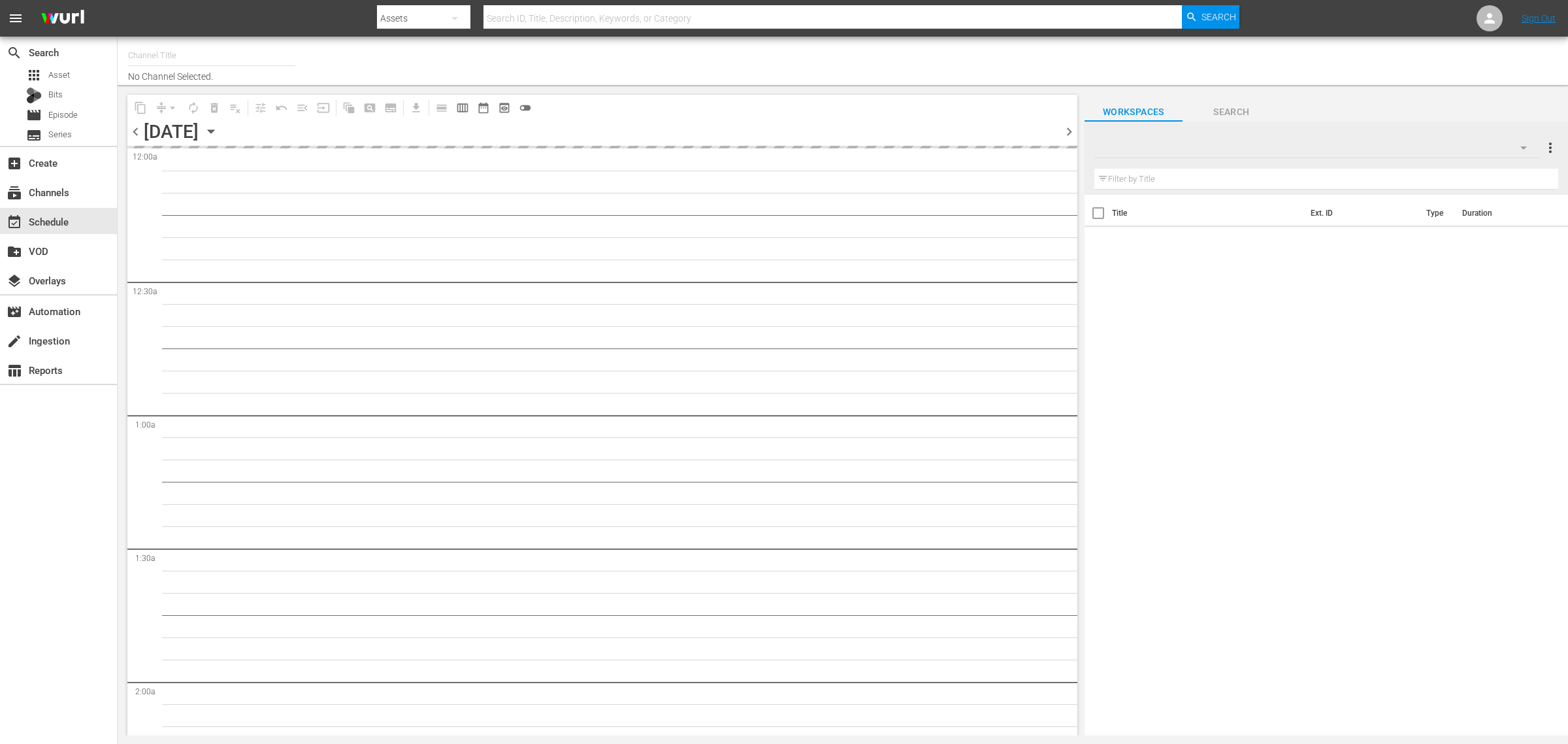
type input "Intl Modern Marvels (1635)"
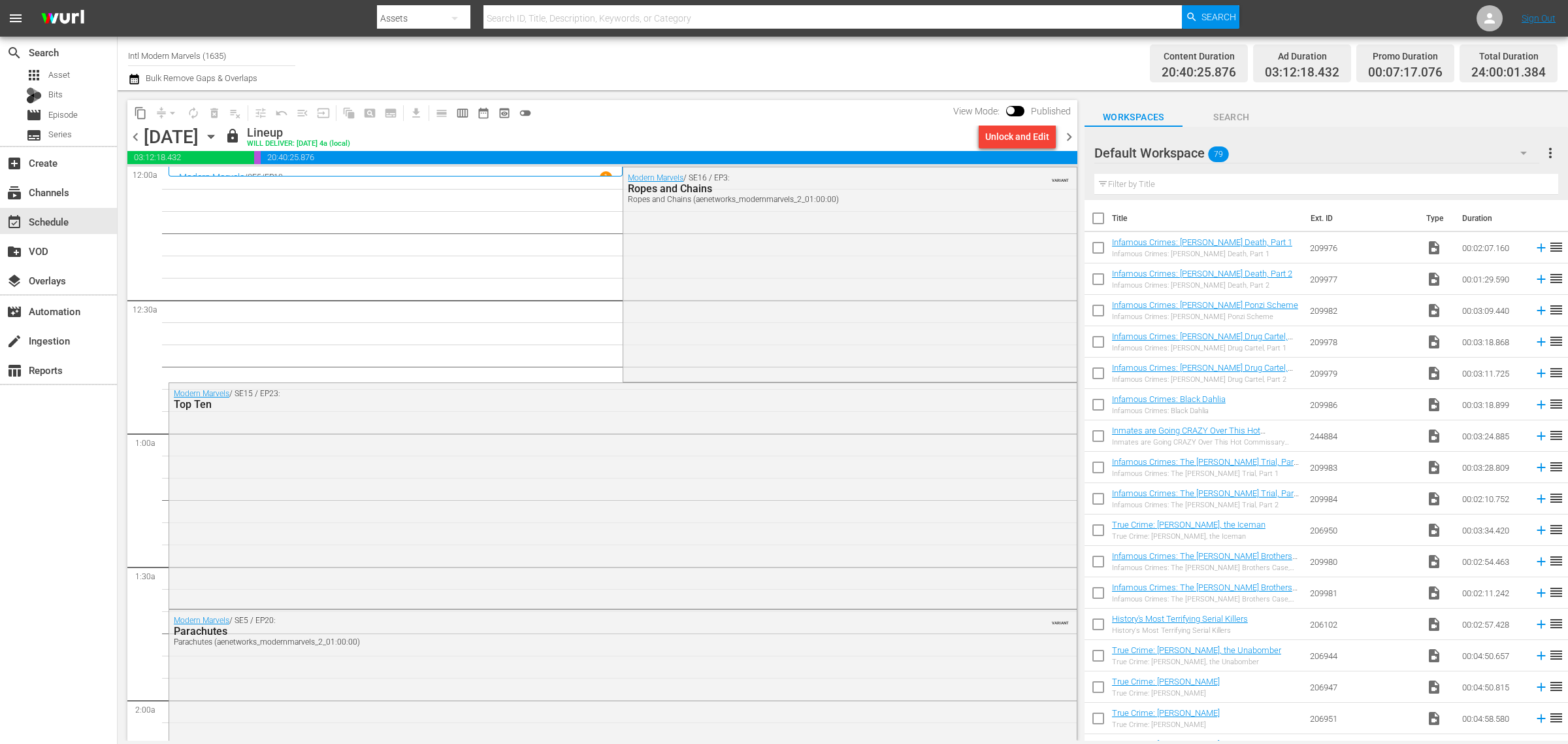
click at [1069, 135] on span "chevron_right" at bounding box center [1069, 137] width 16 height 16
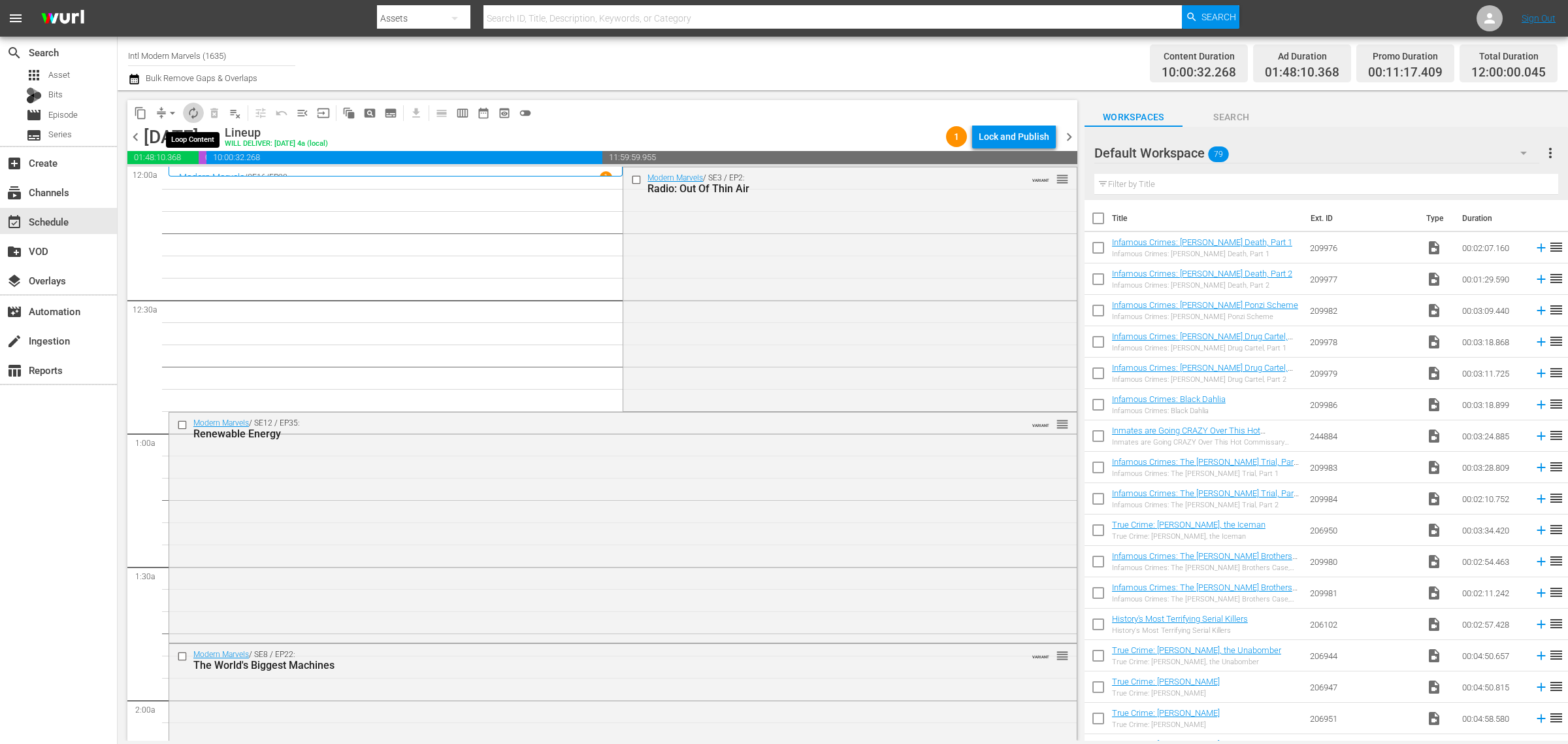
click at [190, 111] on span "autorenew_outlined" at bounding box center [193, 113] width 13 height 13
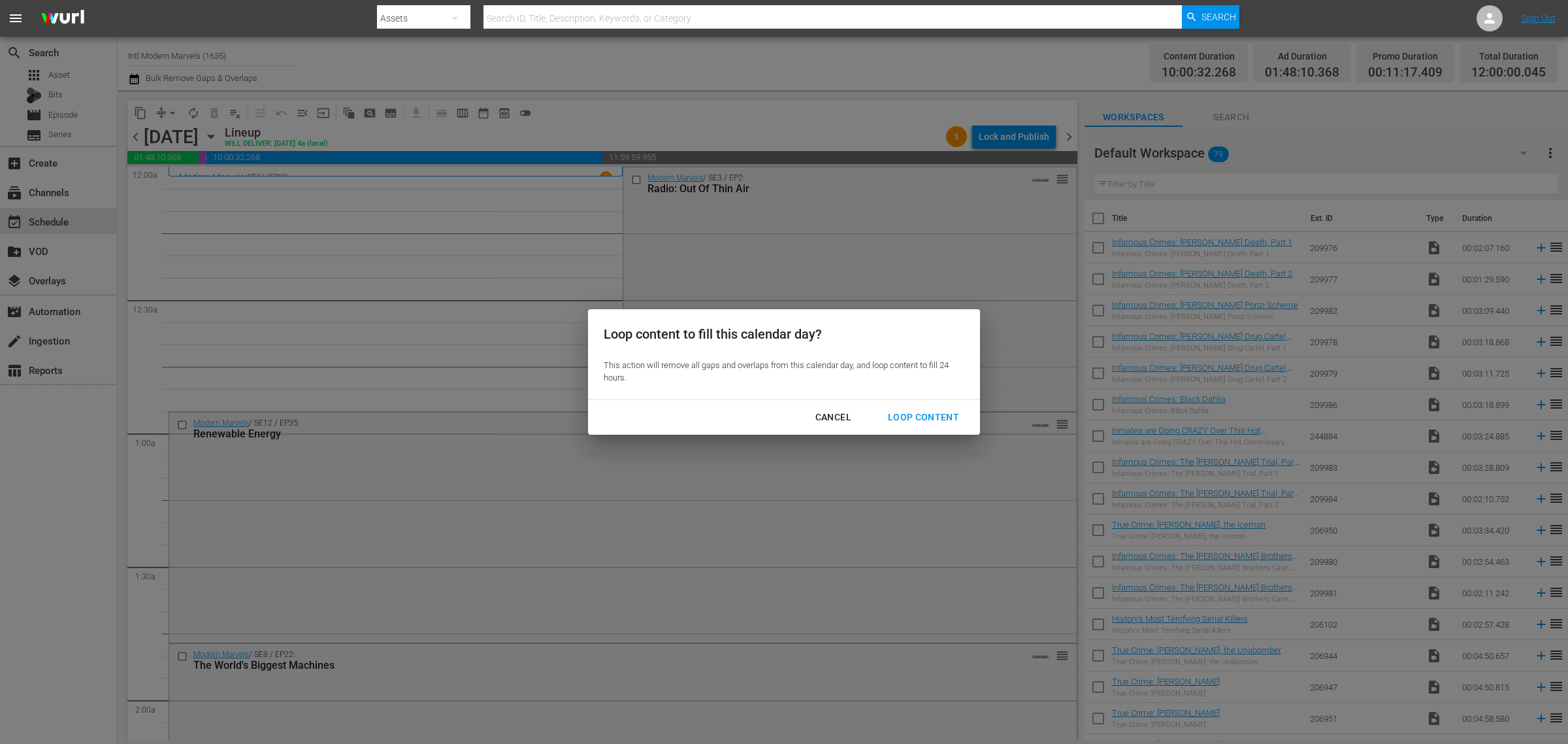
click at [929, 409] on div "Loop Content" at bounding box center [923, 417] width 92 height 16
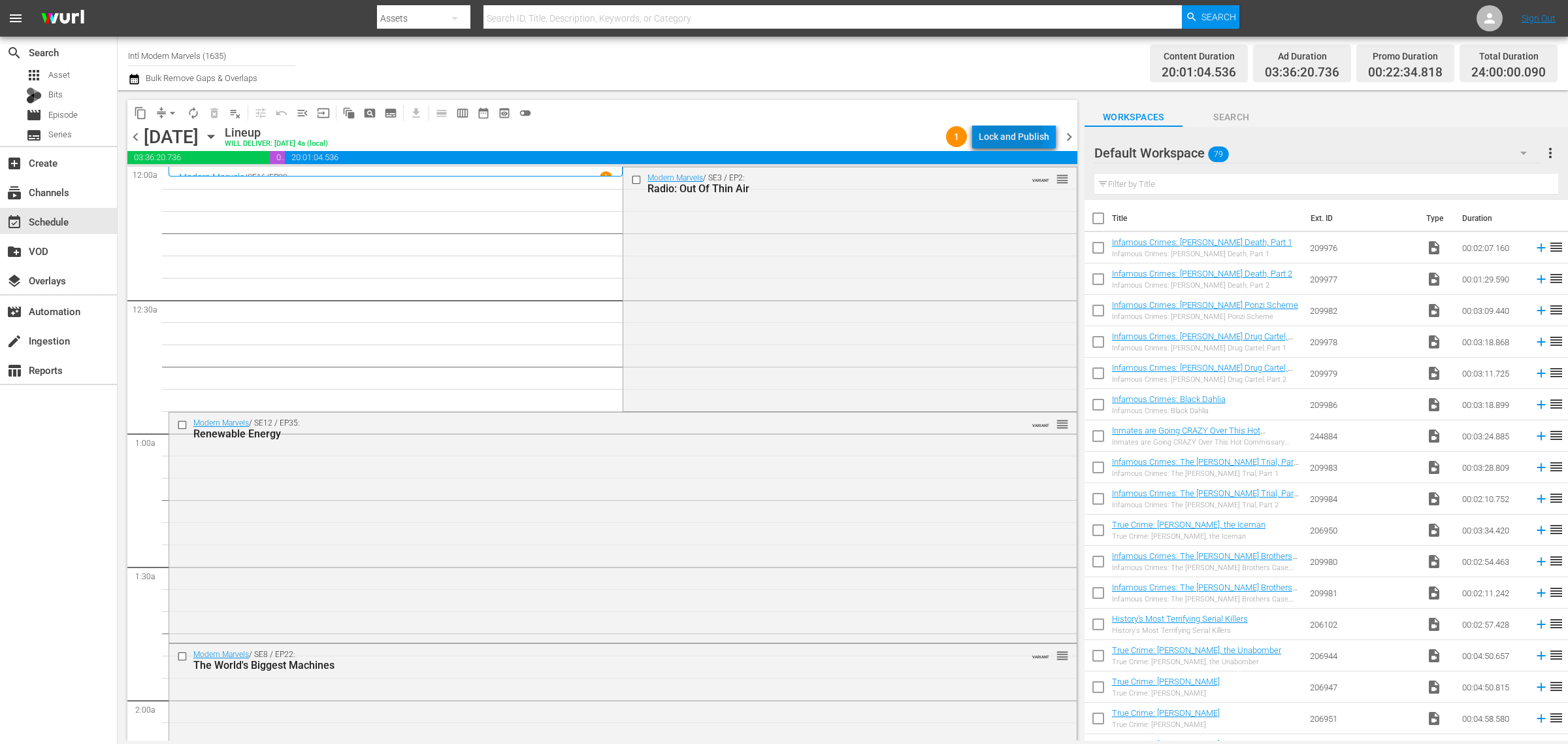
click at [997, 136] on div "Lock and Publish" at bounding box center [1014, 136] width 71 height 23
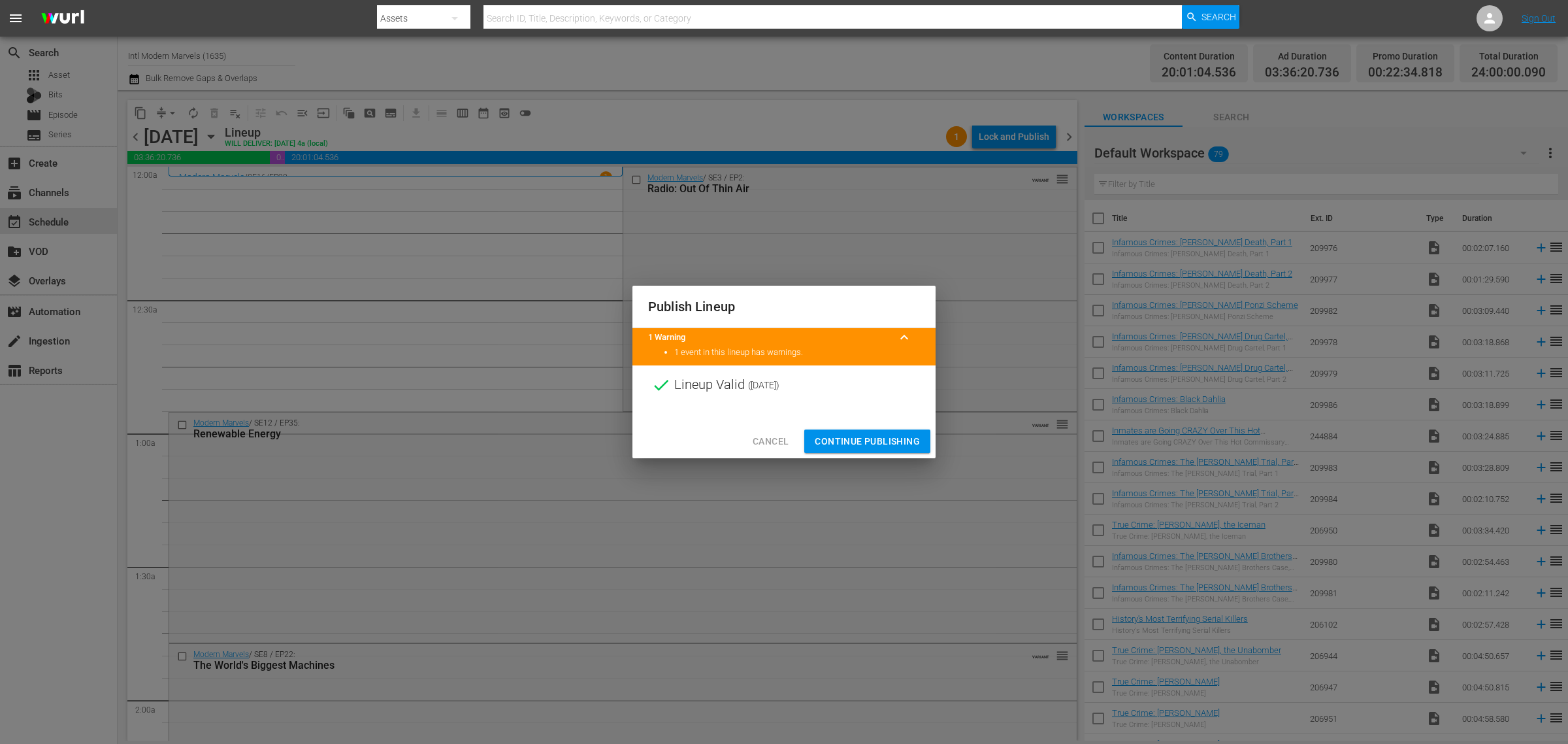
click at [878, 442] on span "Continue Publishing" at bounding box center [867, 441] width 105 height 16
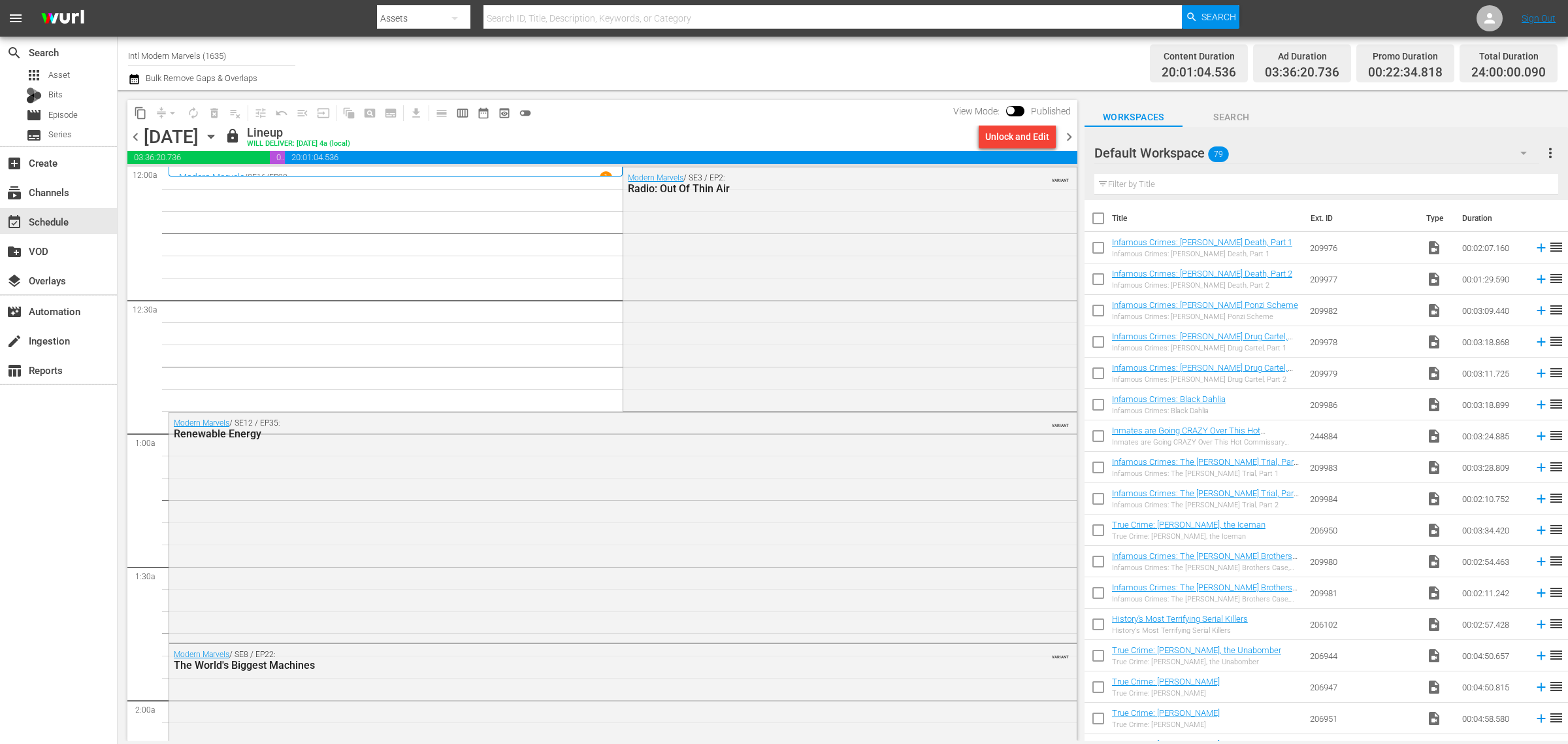
click at [1069, 135] on span "chevron_right" at bounding box center [1069, 137] width 16 height 16
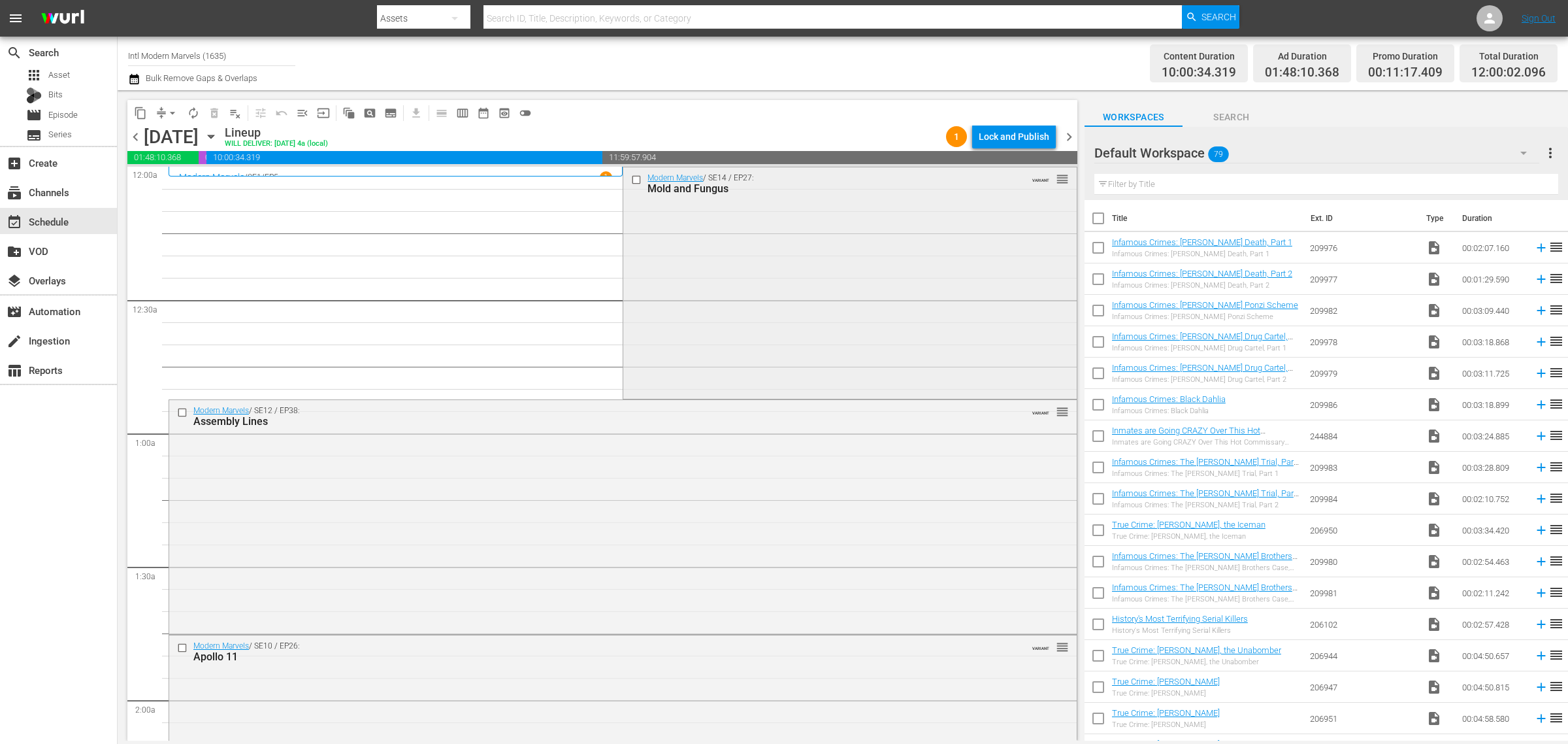
click at [773, 250] on div "Modern Marvels / SE14 / EP27: Mold and Fungus VARIANT reorder" at bounding box center [850, 281] width 453 height 228
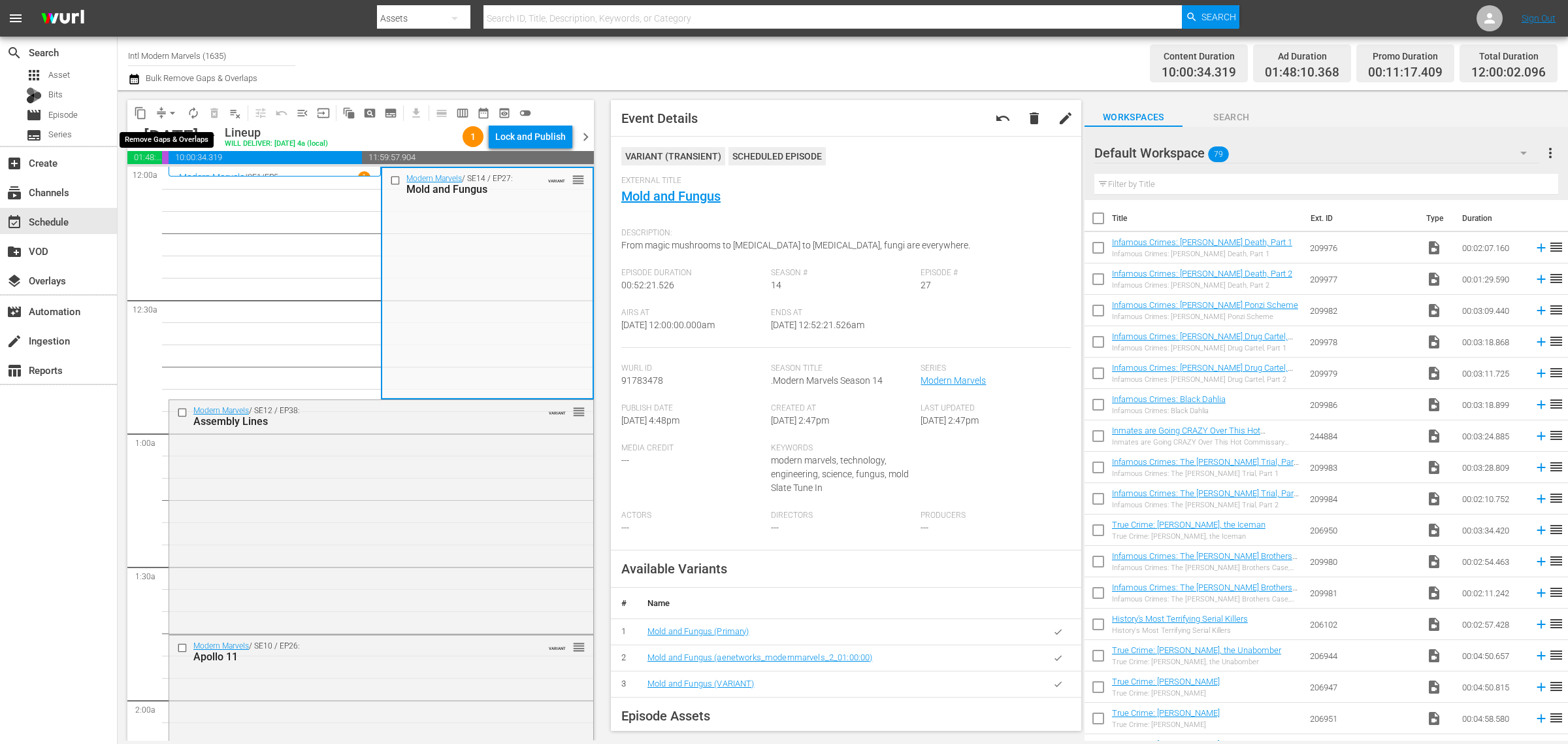
click at [179, 111] on span "arrow_drop_down" at bounding box center [172, 113] width 13 height 13
click at [174, 143] on li "Align to Midnight" at bounding box center [172, 139] width 137 height 22
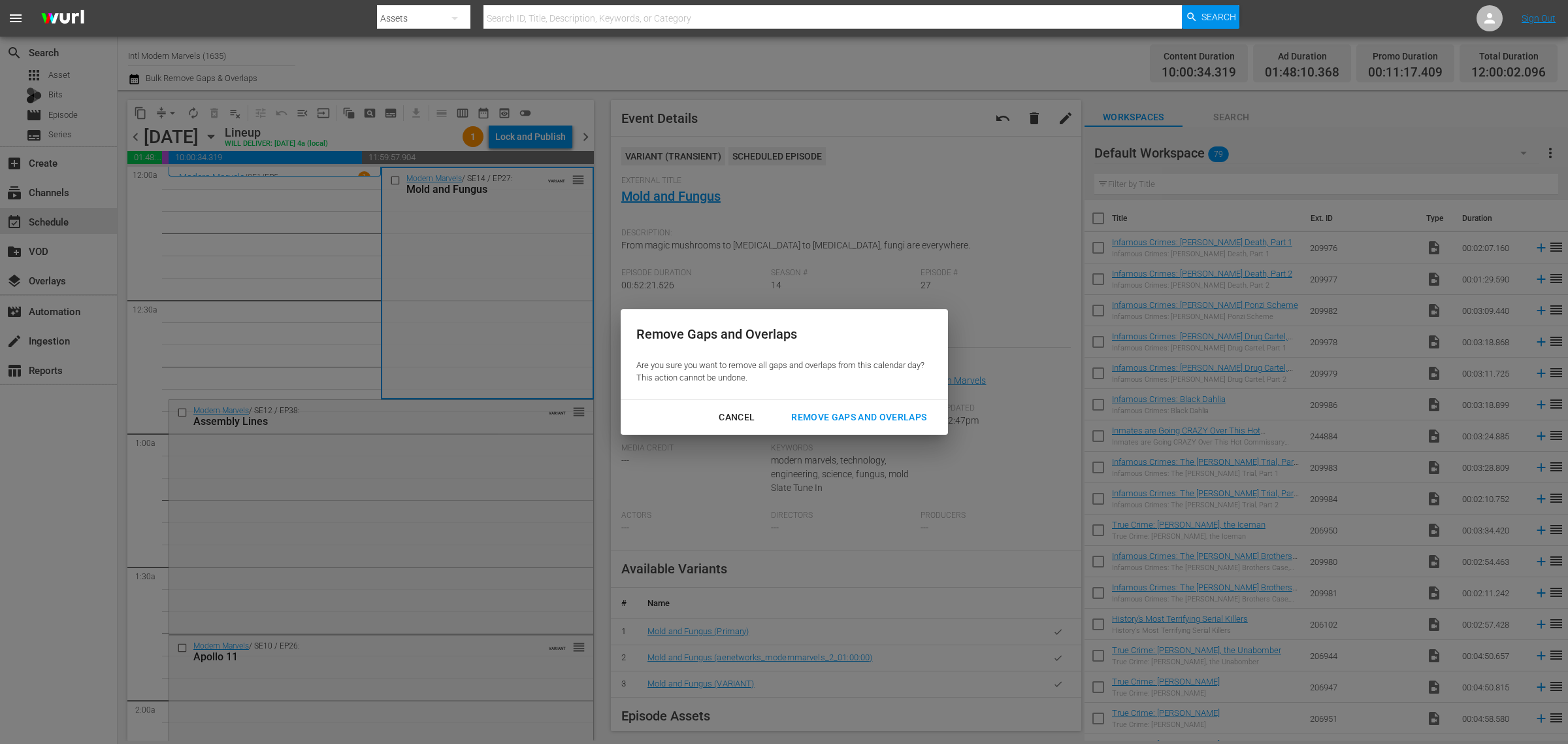
click at [910, 412] on div "Remove Gaps and Overlaps" at bounding box center [859, 417] width 156 height 16
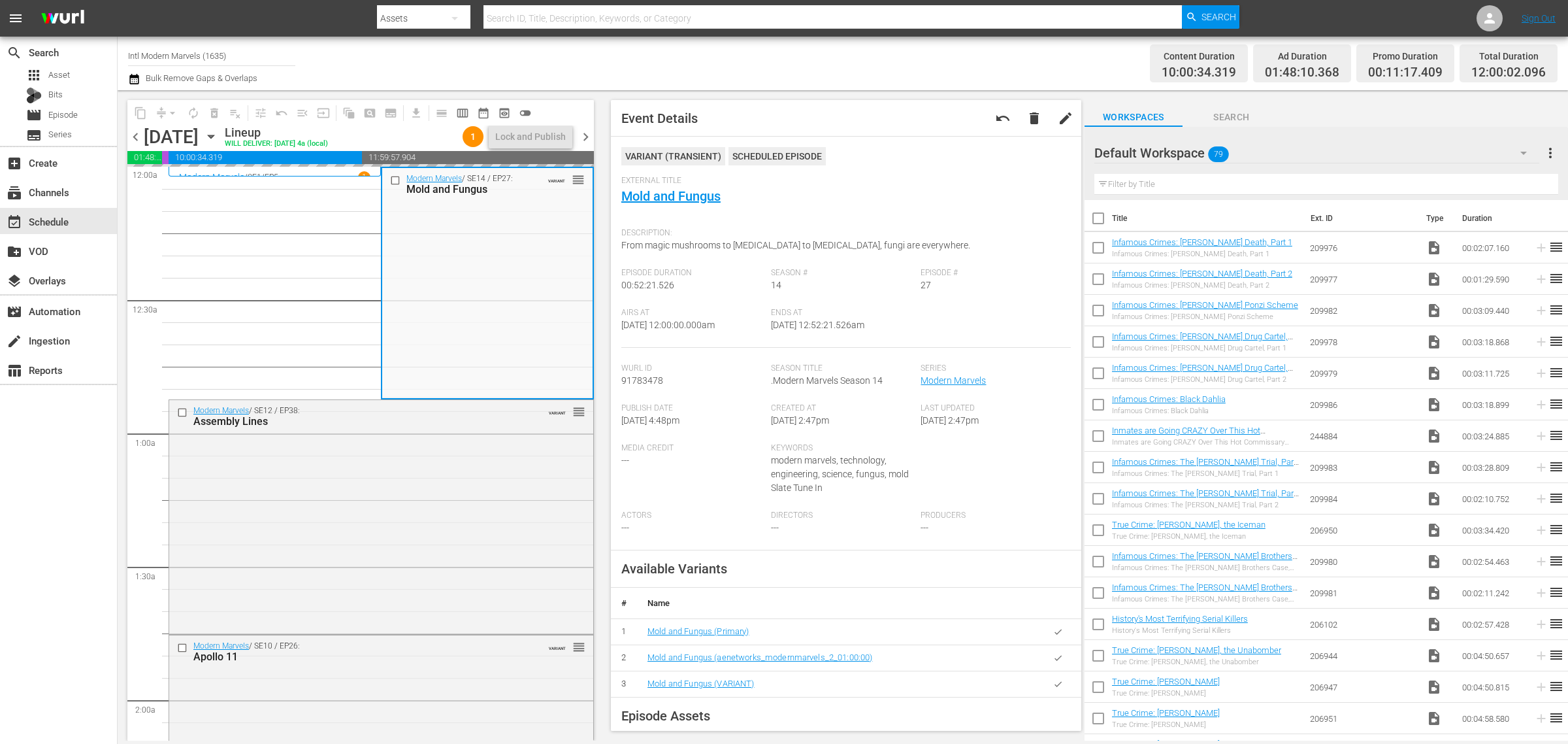
click at [867, 41] on div "Channel Title Intl Modern Marvels (1635) Bulk Remove Gaps & Overlaps" at bounding box center [518, 63] width 779 height 47
click at [521, 59] on div "Channel Title Intl Modern Marvels (1635) Bulk Remove Gaps & Overlaps" at bounding box center [518, 63] width 779 height 47
click at [754, 61] on div "Channel Title Intl Modern Marvels (1635) Bulk Remove Gaps & Overlaps" at bounding box center [518, 63] width 779 height 47
click at [195, 112] on span "autorenew_outlined" at bounding box center [193, 113] width 13 height 13
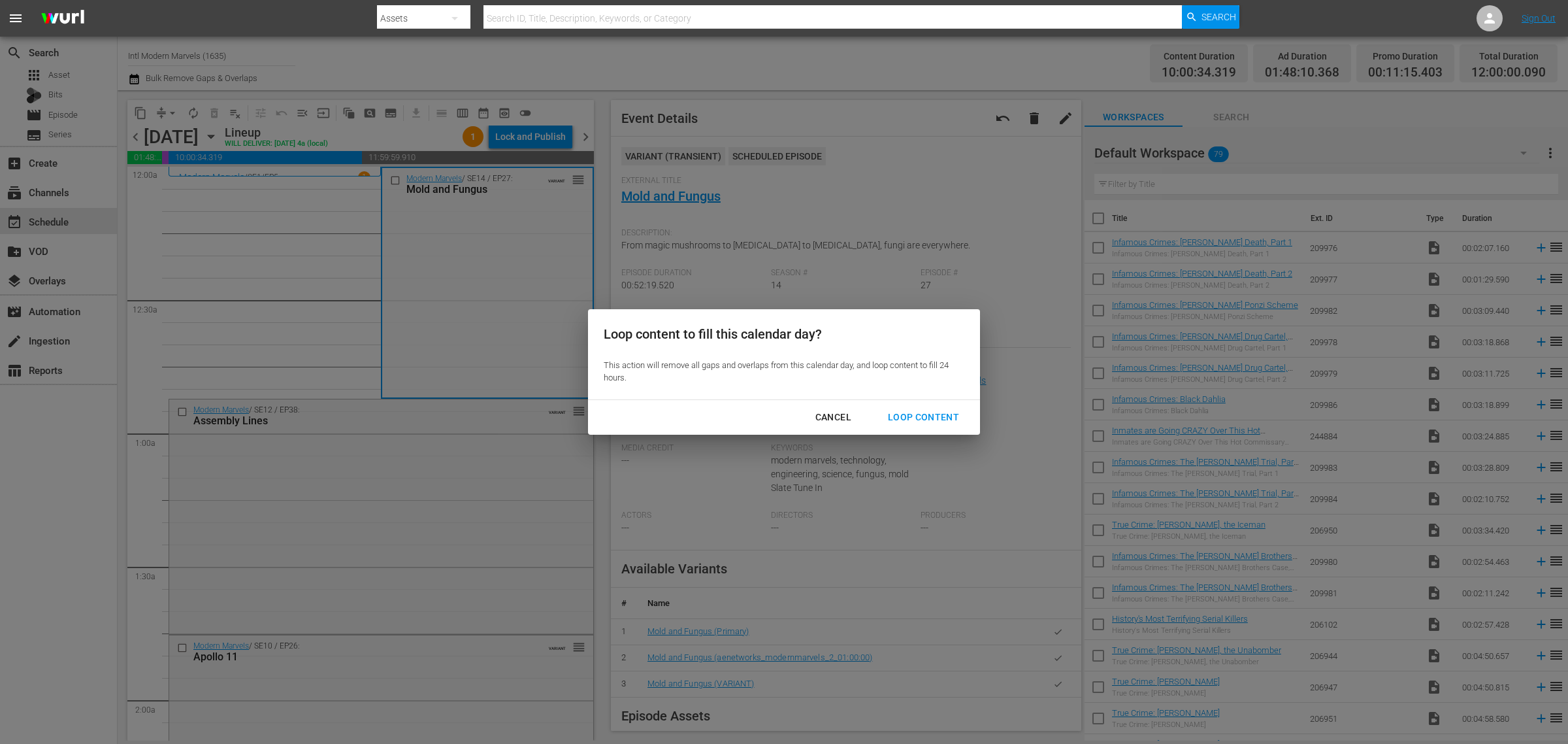
click at [918, 406] on button "Loop Content" at bounding box center [923, 417] width 103 height 24
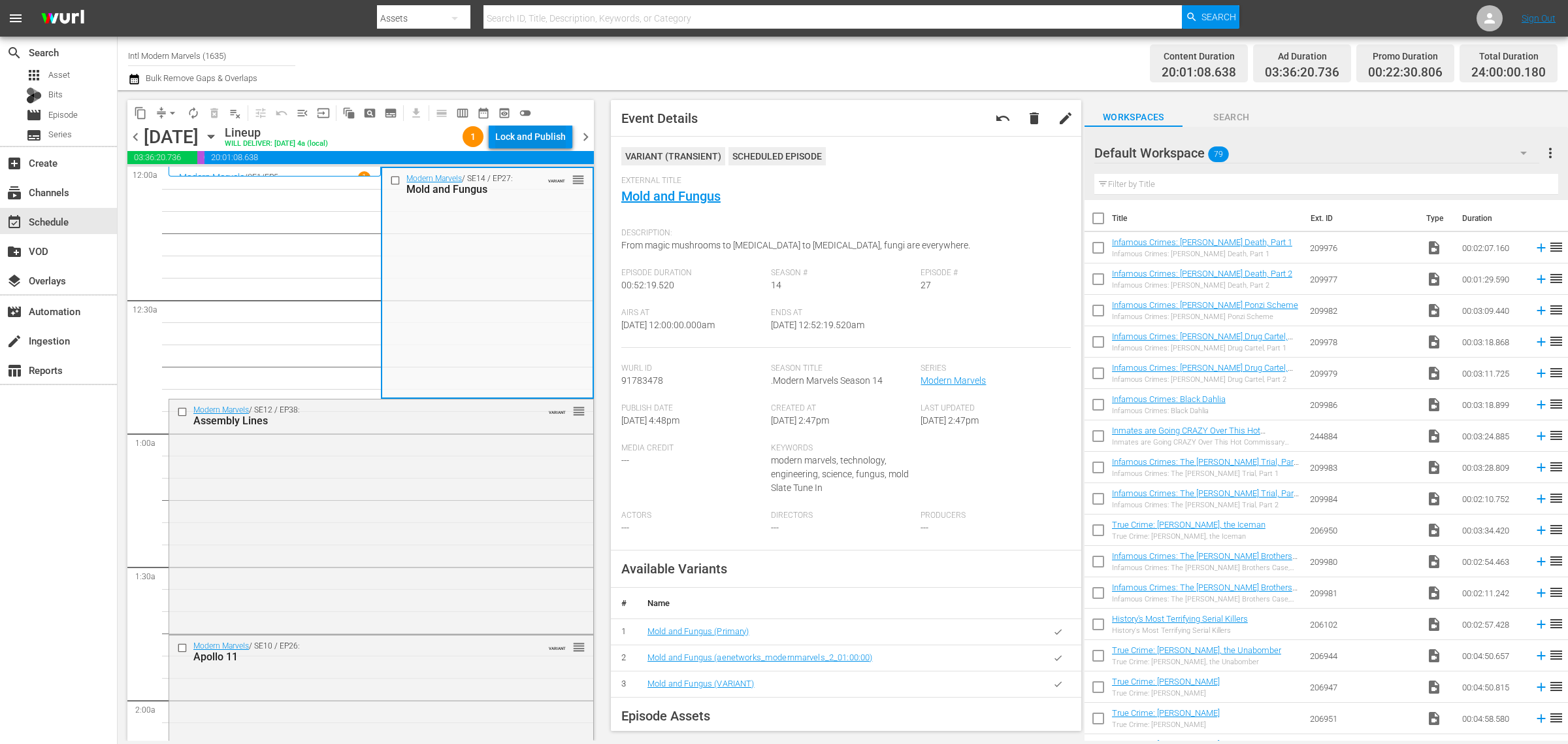
click at [559, 135] on div "Lock and Publish" at bounding box center [531, 136] width 71 height 23
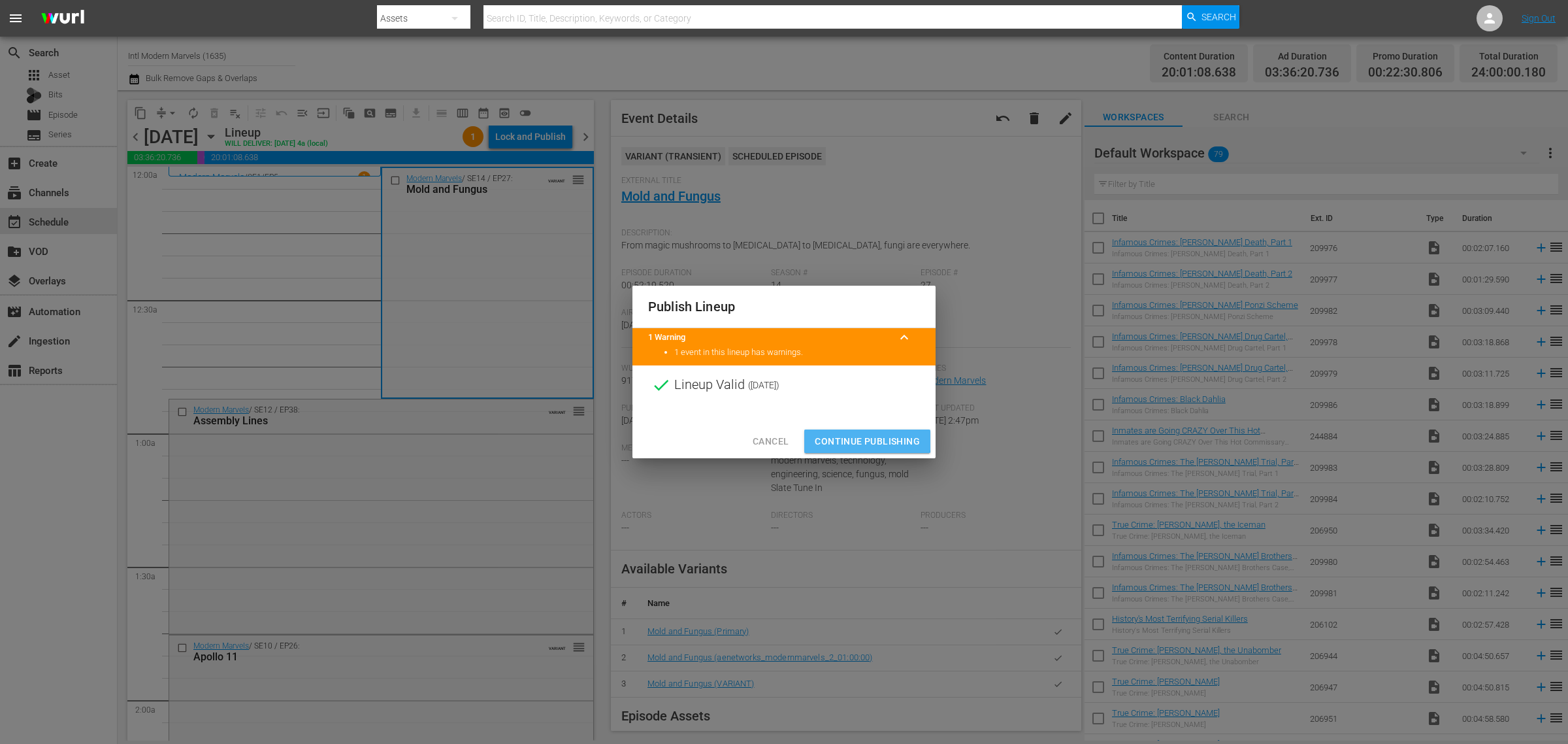
click at [863, 440] on span "Continue Publishing" at bounding box center [867, 441] width 105 height 16
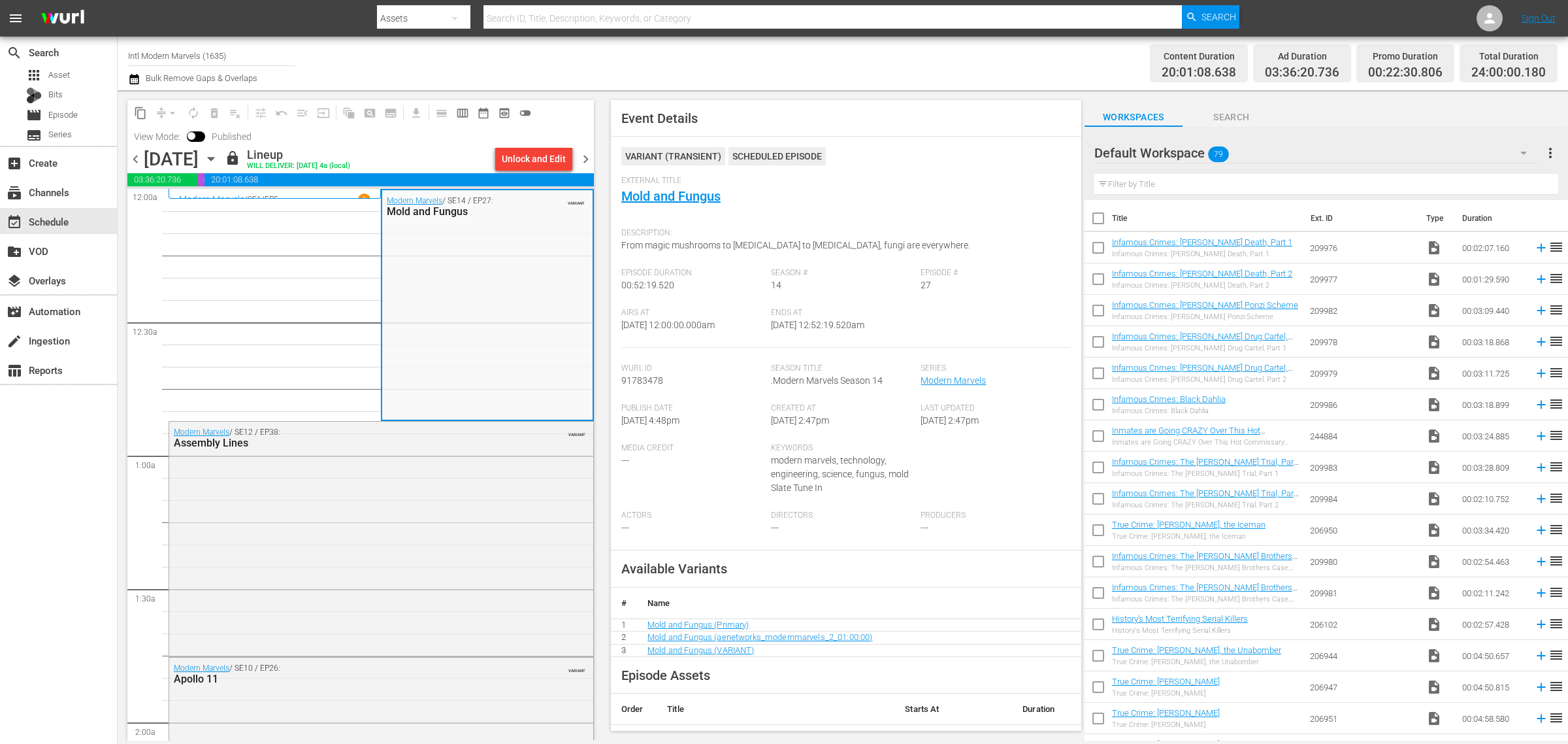
click at [585, 157] on span "chevron_right" at bounding box center [586, 159] width 16 height 16
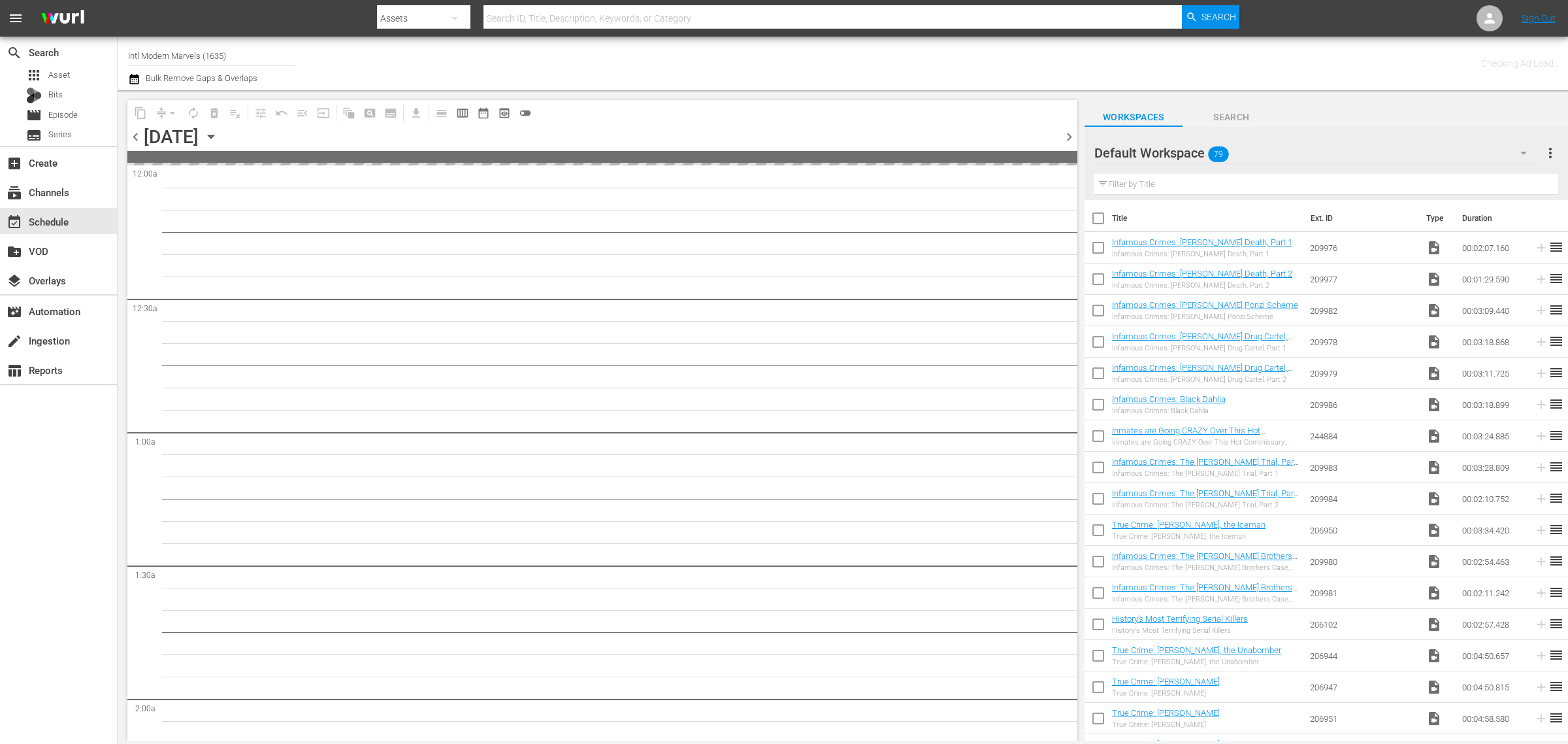
click at [850, 61] on div "Channel Title Intl Modern Marvels (1635) Bulk Remove Gaps & Overlaps" at bounding box center [518, 63] width 779 height 47
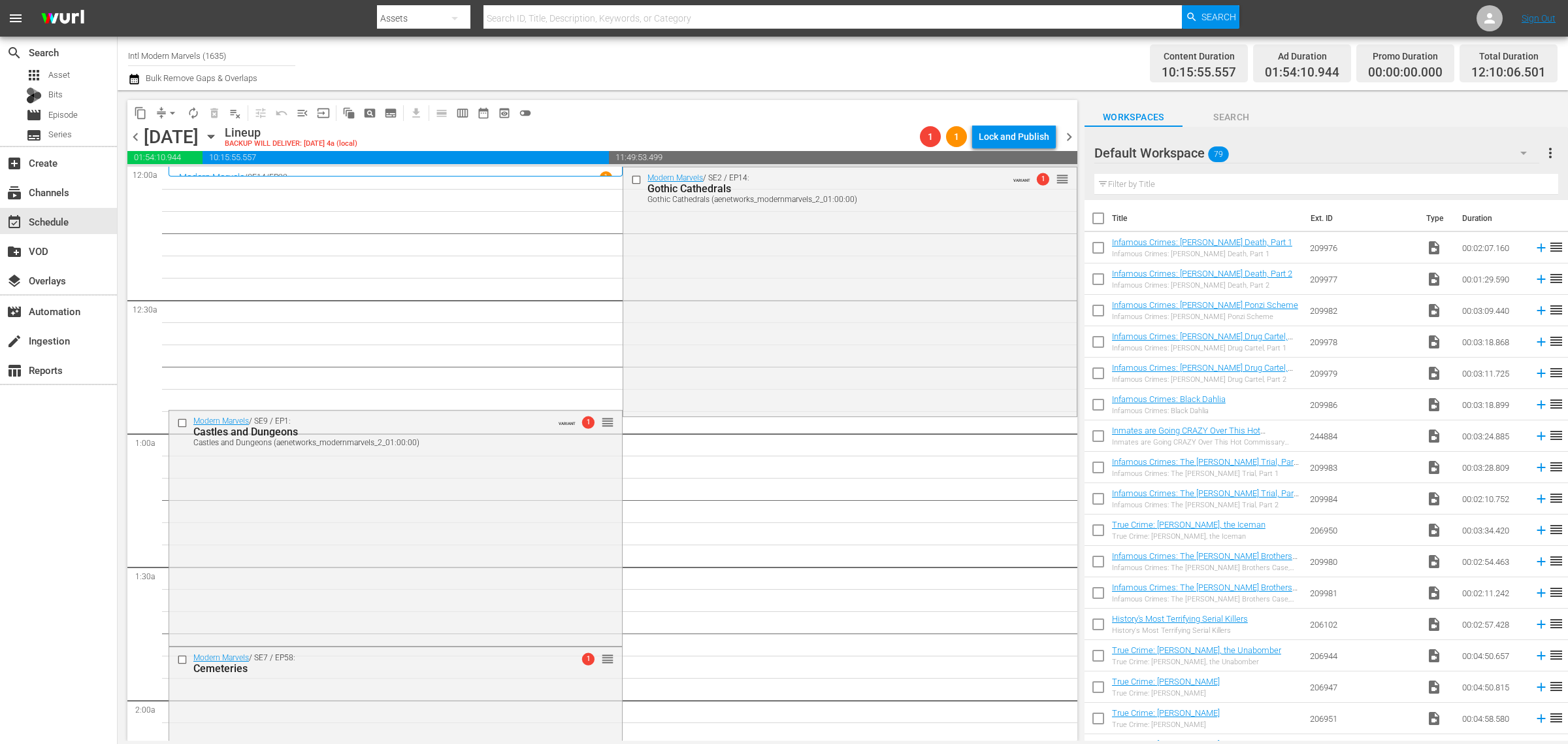
click at [878, 67] on div "Channel Title Intl Modern Marvels (1635) Bulk Remove Gaps & Overlaps" at bounding box center [518, 63] width 779 height 47
click at [161, 108] on span "compress" at bounding box center [161, 113] width 13 height 13
click at [173, 111] on span "arrow_drop_down" at bounding box center [172, 113] width 13 height 13
click at [180, 132] on li "Align to Midnight" at bounding box center [172, 139] width 137 height 22
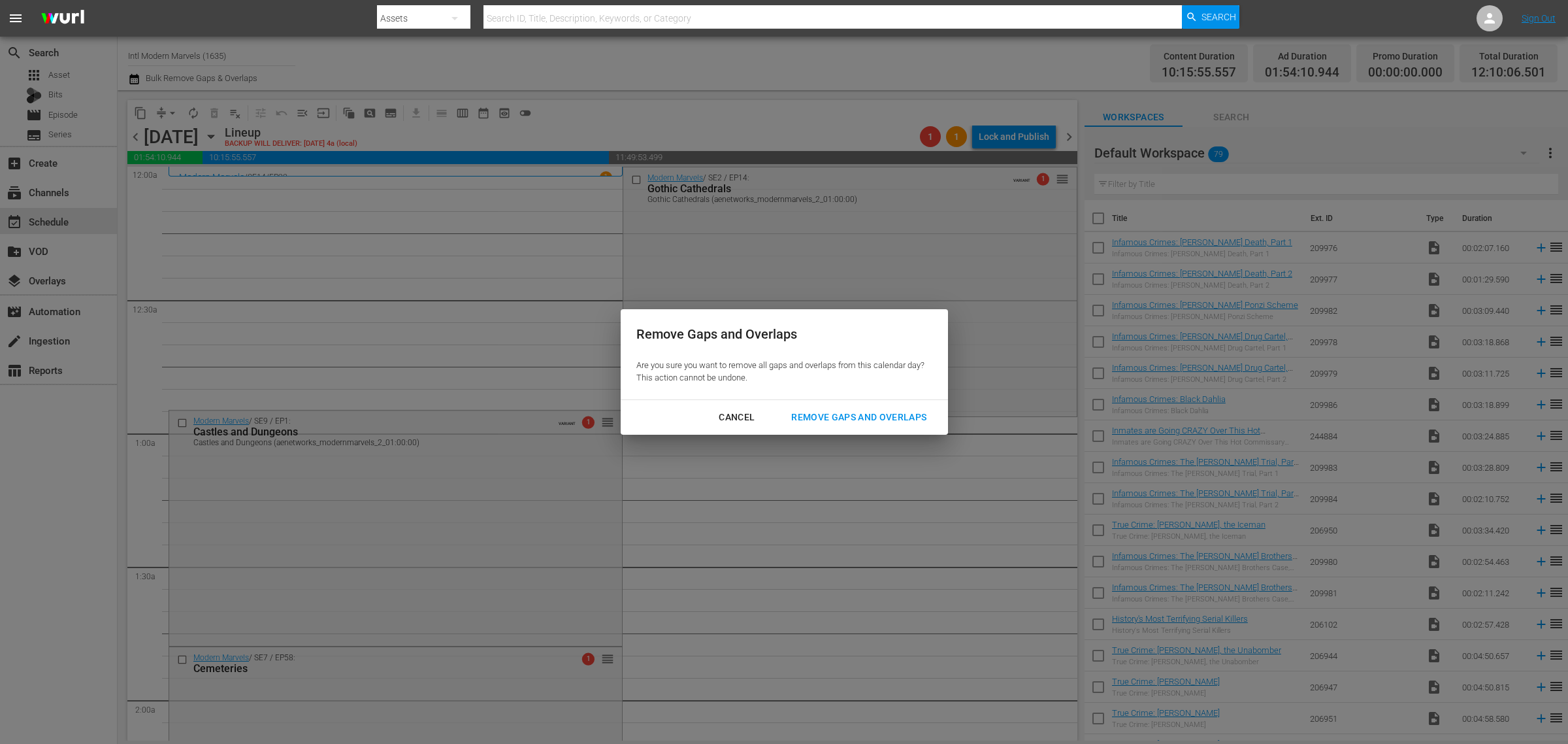
click at [907, 423] on div "Remove Gaps and Overlaps" at bounding box center [859, 417] width 156 height 16
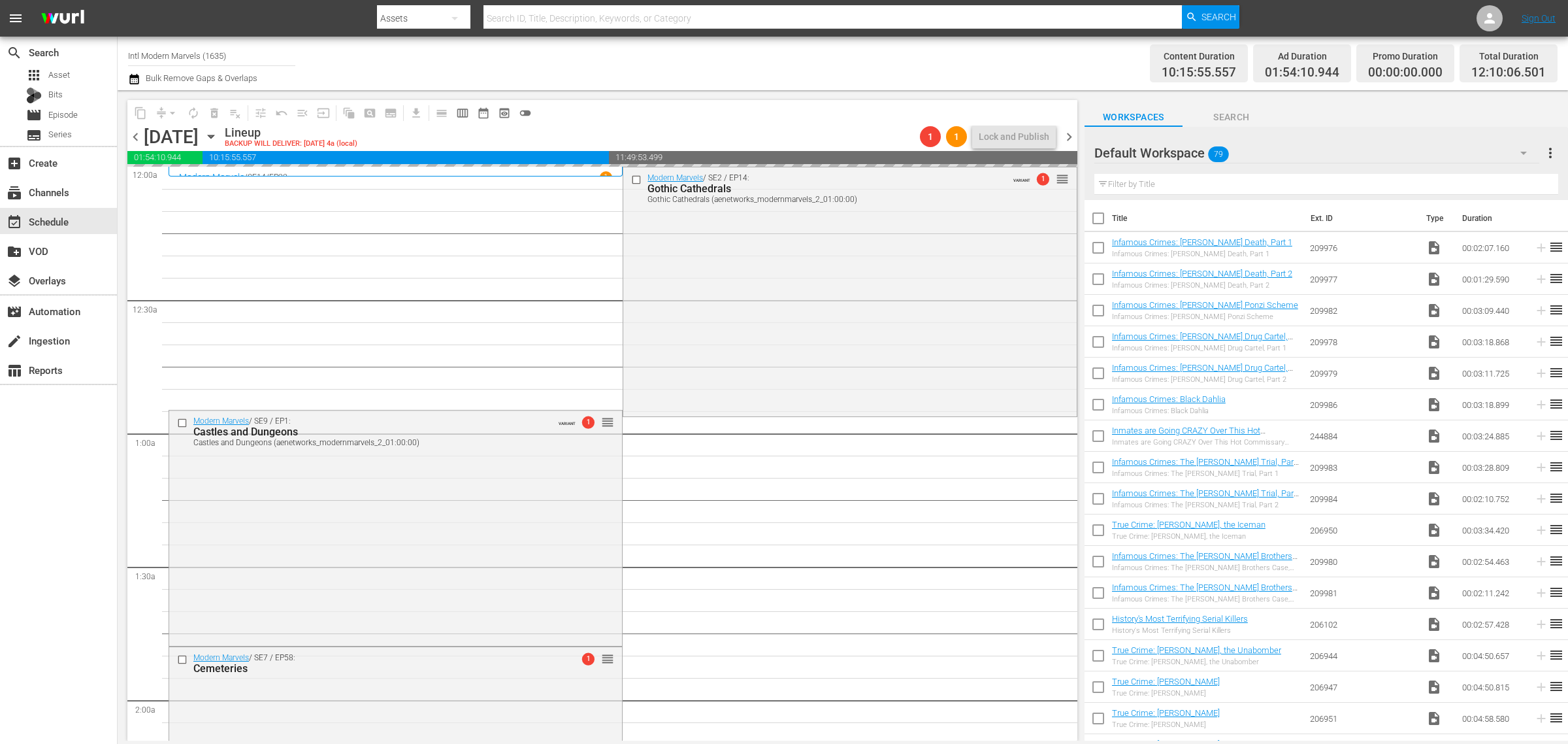
click at [797, 55] on div "Channel Title Intl Modern Marvels (1635) Bulk Remove Gaps & Overlaps" at bounding box center [518, 63] width 779 height 47
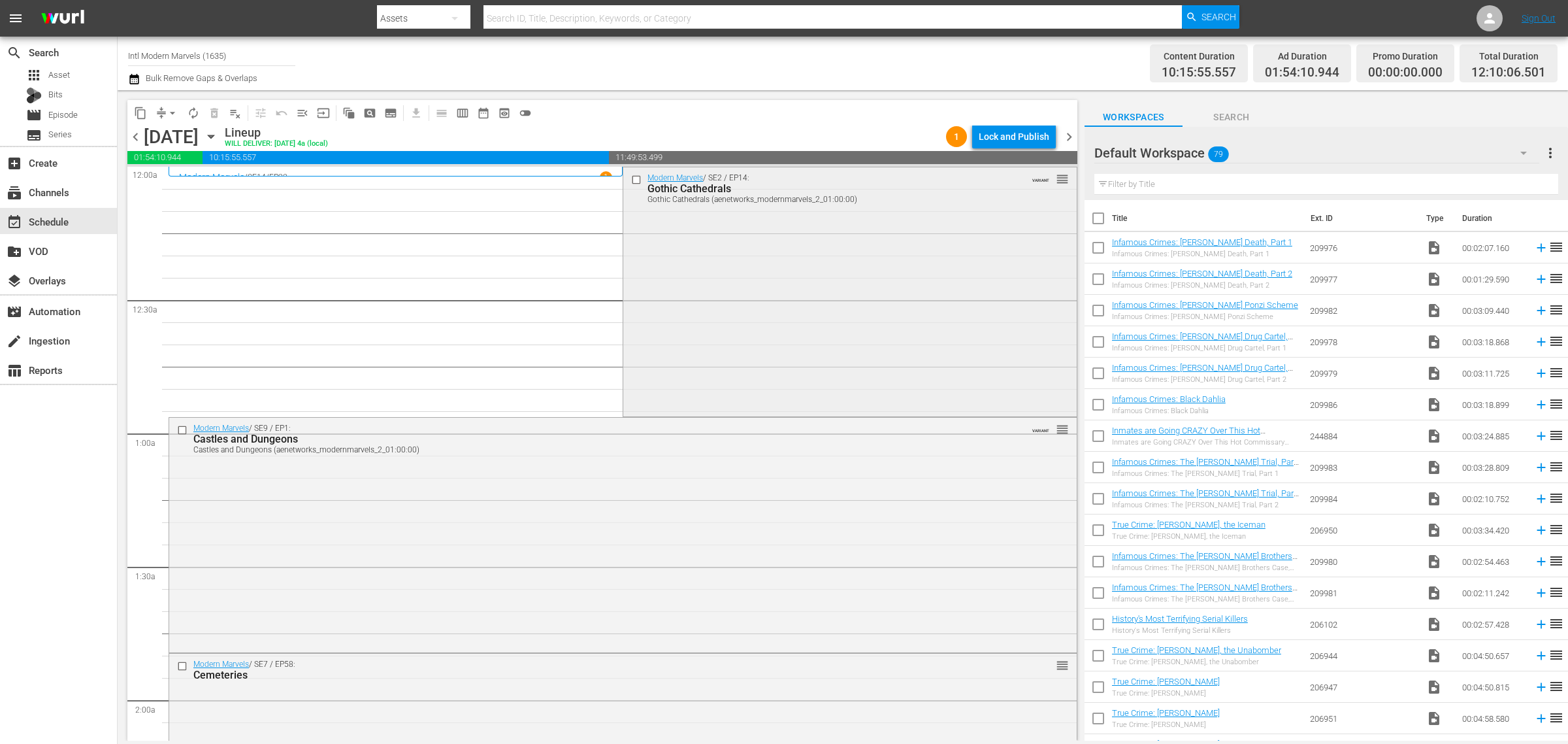
click at [843, 311] on div "Modern Marvels / SE2 / EP14: Gothic Cathedrals Gothic Cathedrals (aenetworks_mo…" at bounding box center [850, 290] width 453 height 245
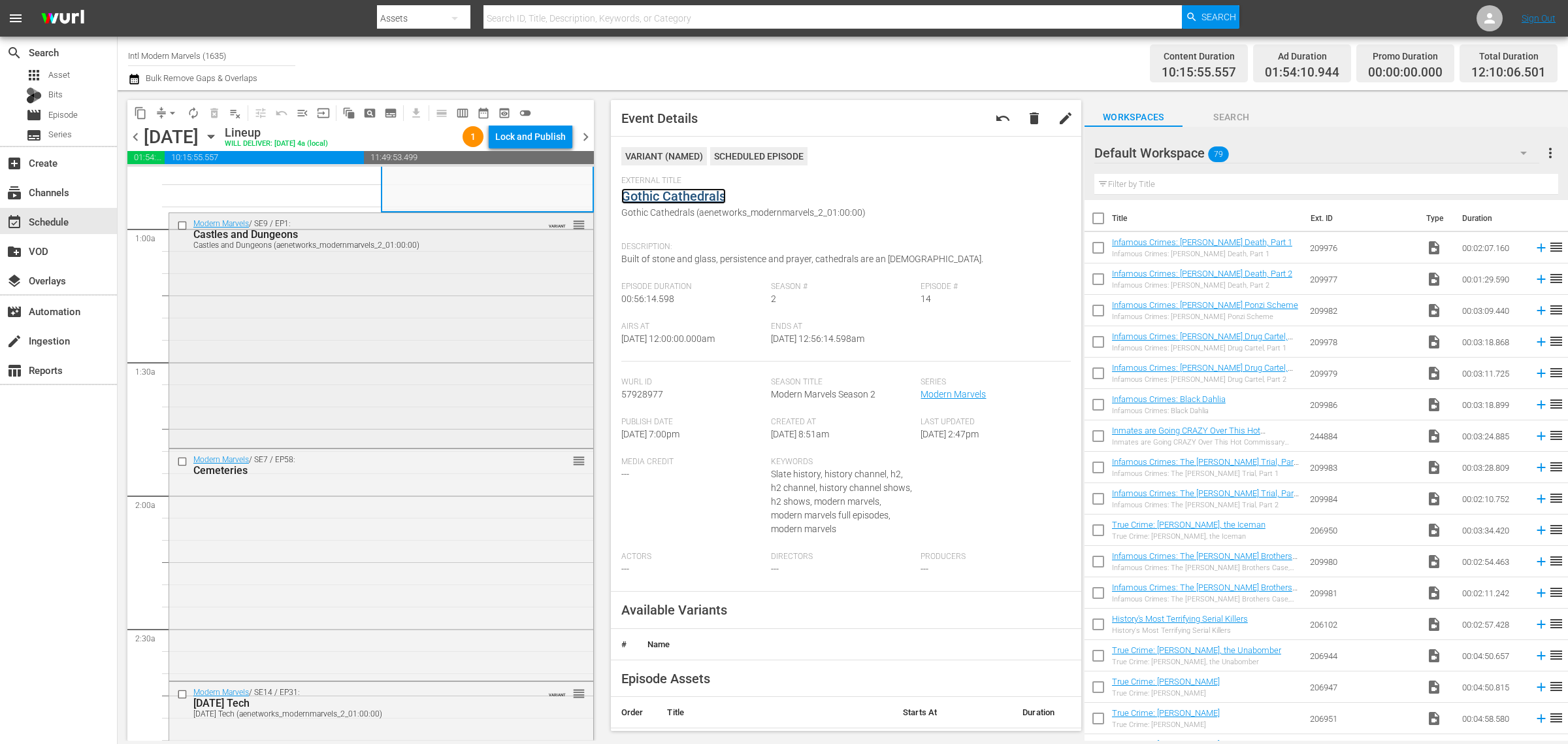
scroll to position [327, 0]
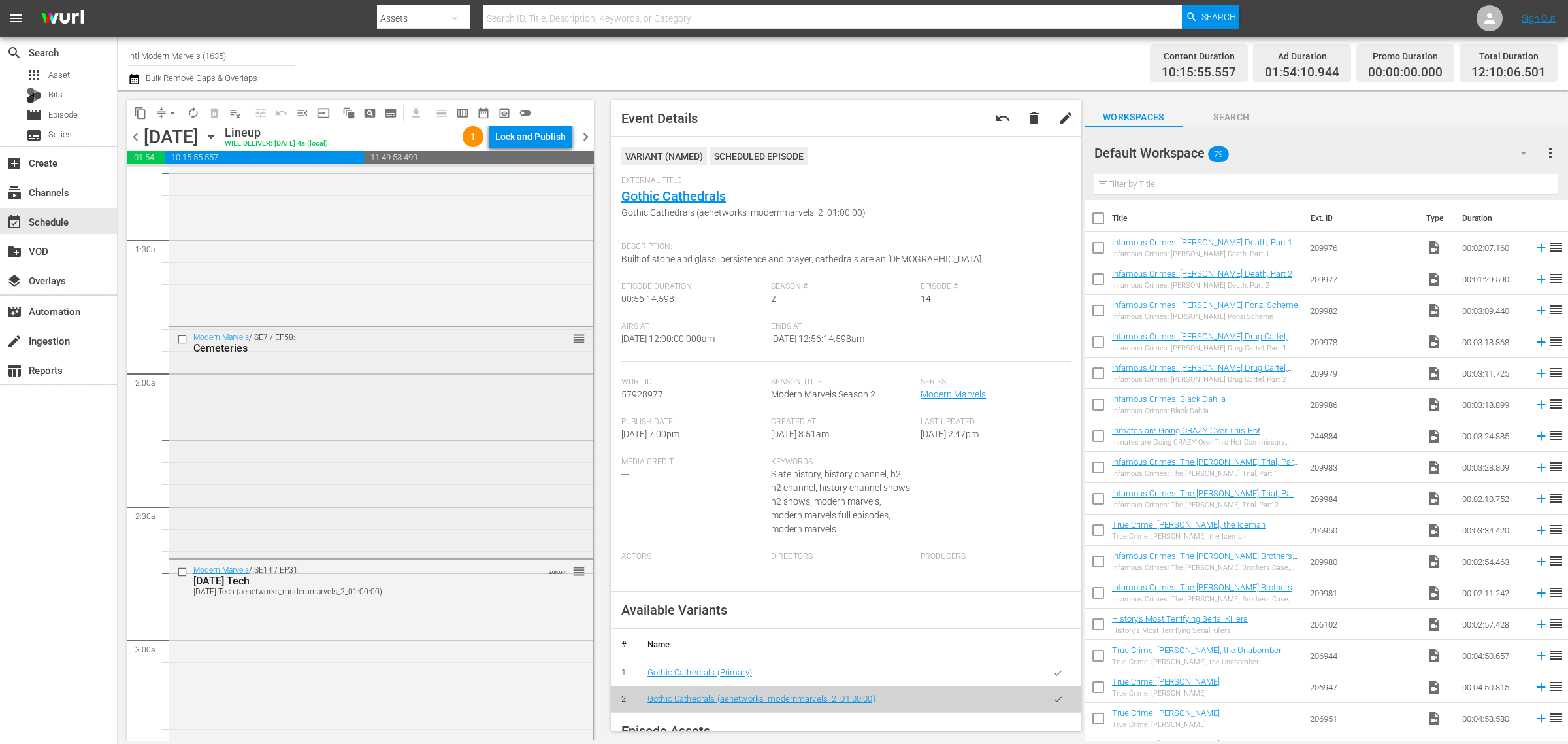
click at [373, 435] on div "Modern Marvels / SE7 / EP58: Cemeteries reorder" at bounding box center [381, 441] width 424 height 228
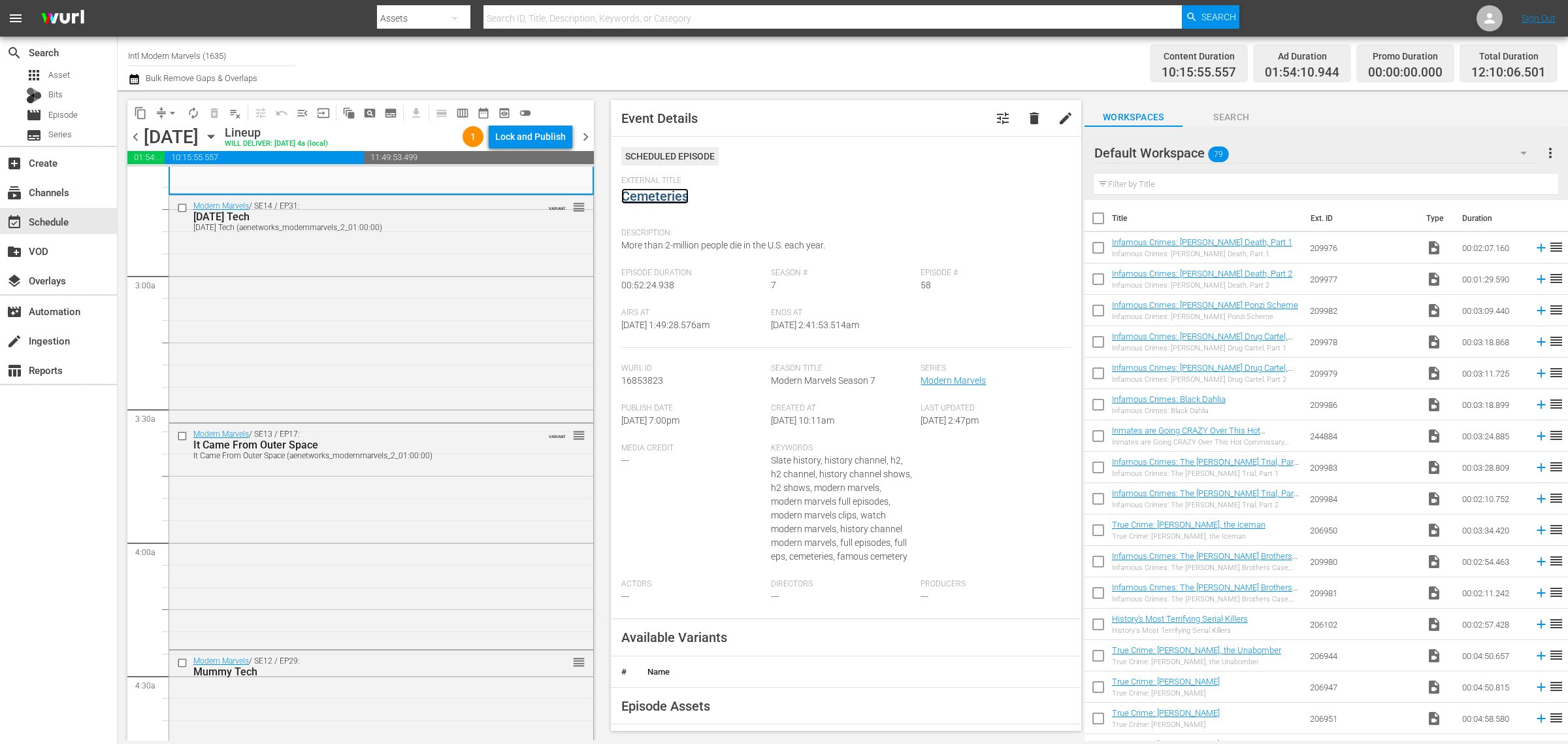
scroll to position [735, 0]
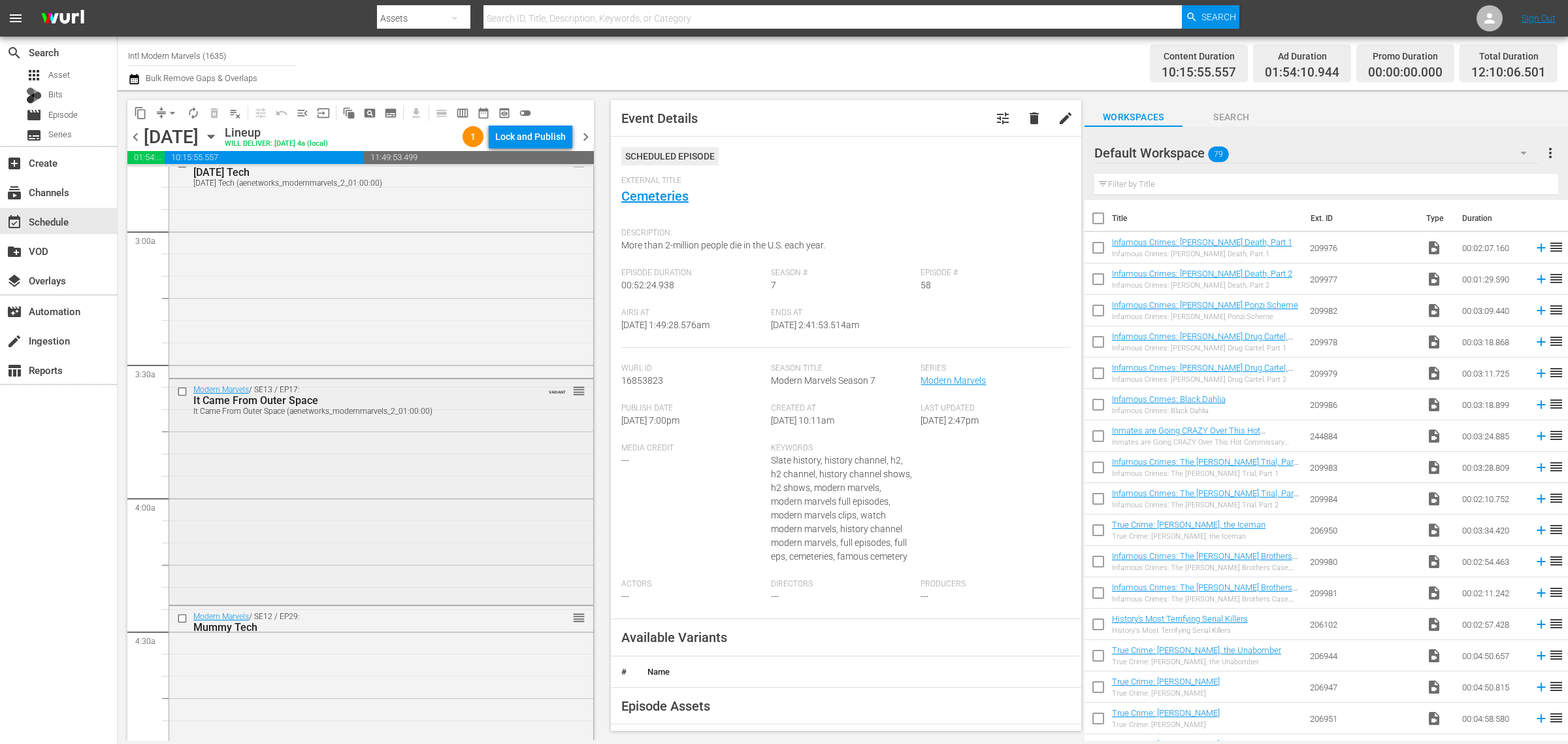
click at [404, 451] on div "Modern Marvels / SE13 / EP17: It Came From Outer Space It Came From Outer Space…" at bounding box center [381, 491] width 424 height 223
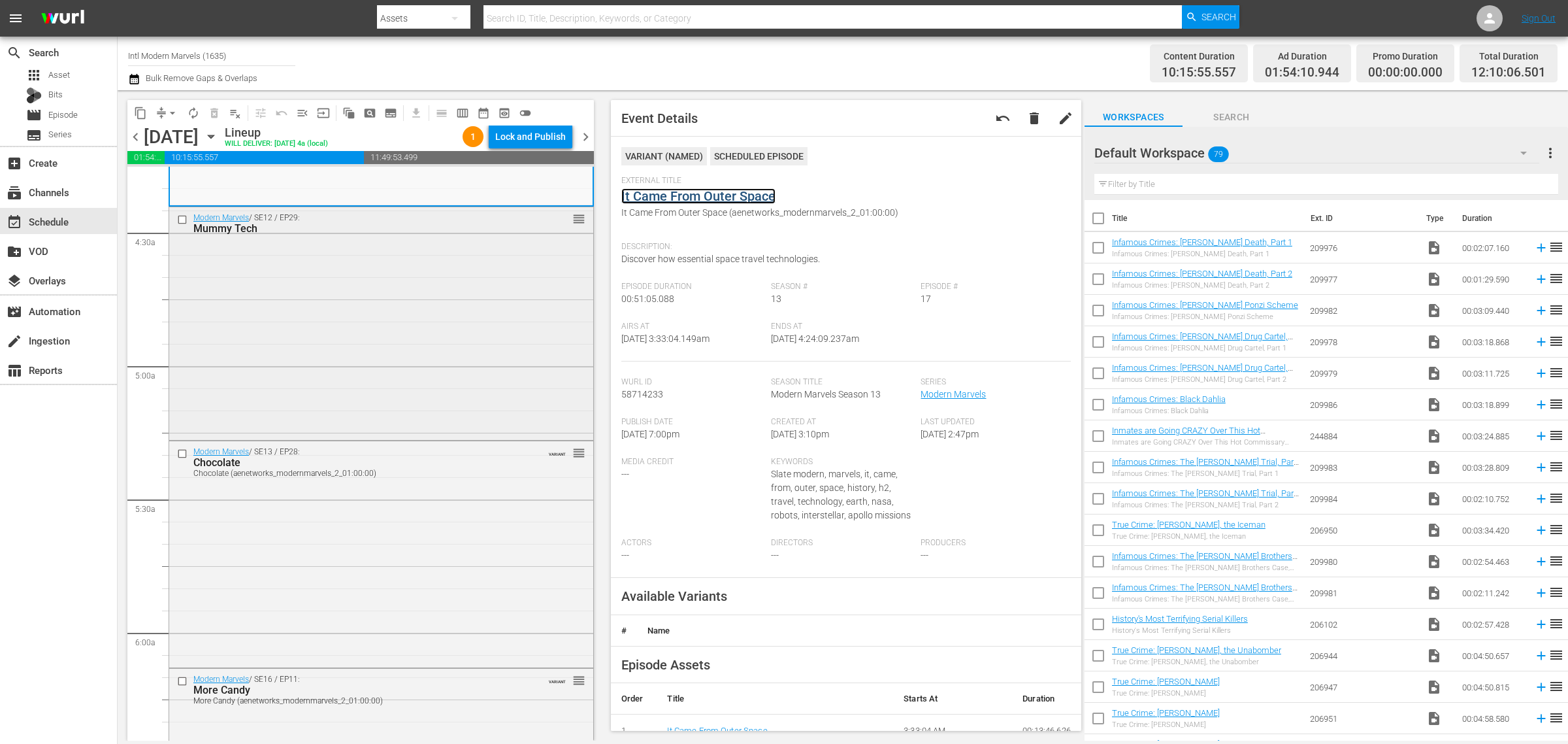
scroll to position [1225, 0]
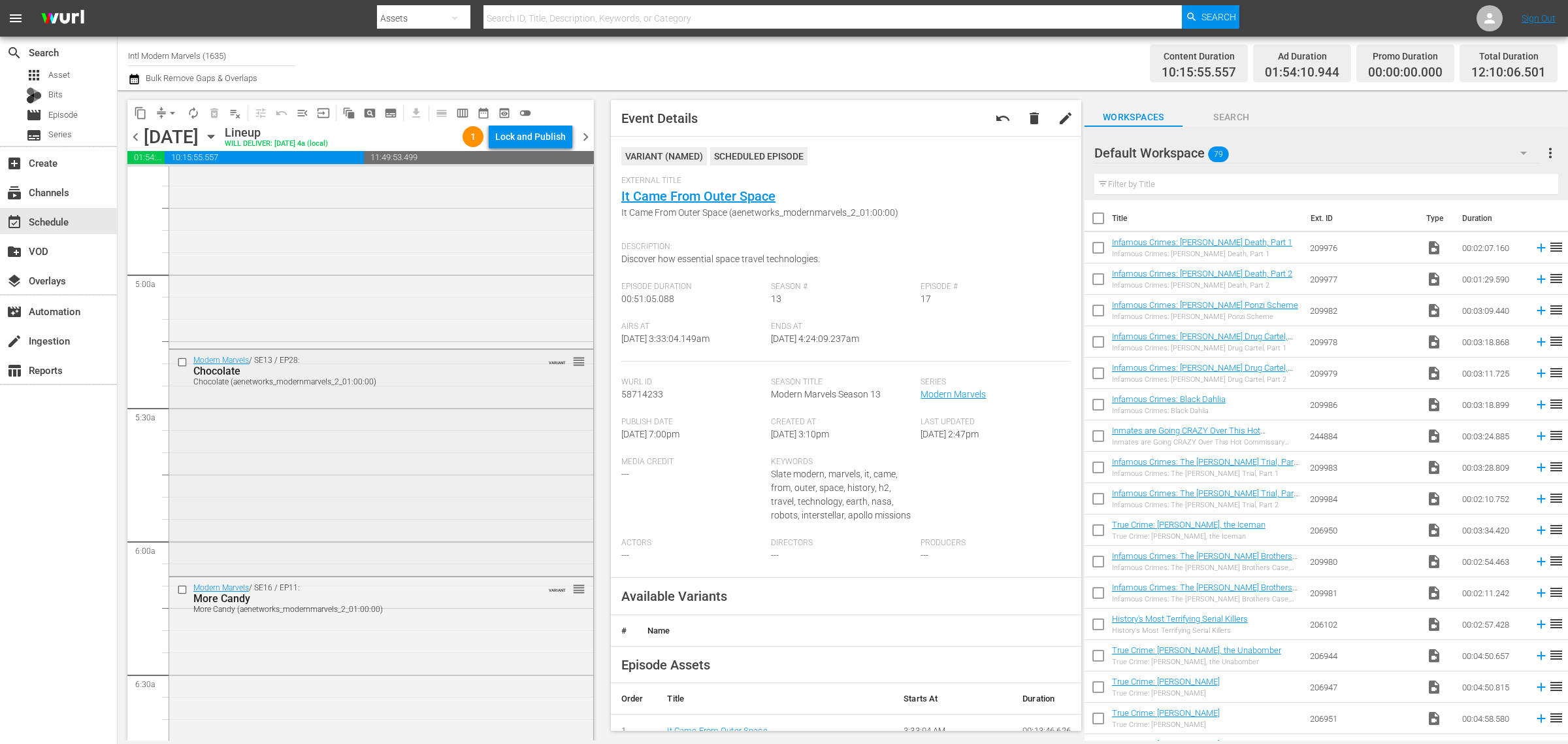
click at [414, 438] on div "Modern Marvels / SE13 / EP28: Chocolate Chocolate (aenetworks_modernmarvels_2_0…" at bounding box center [381, 461] width 424 height 223
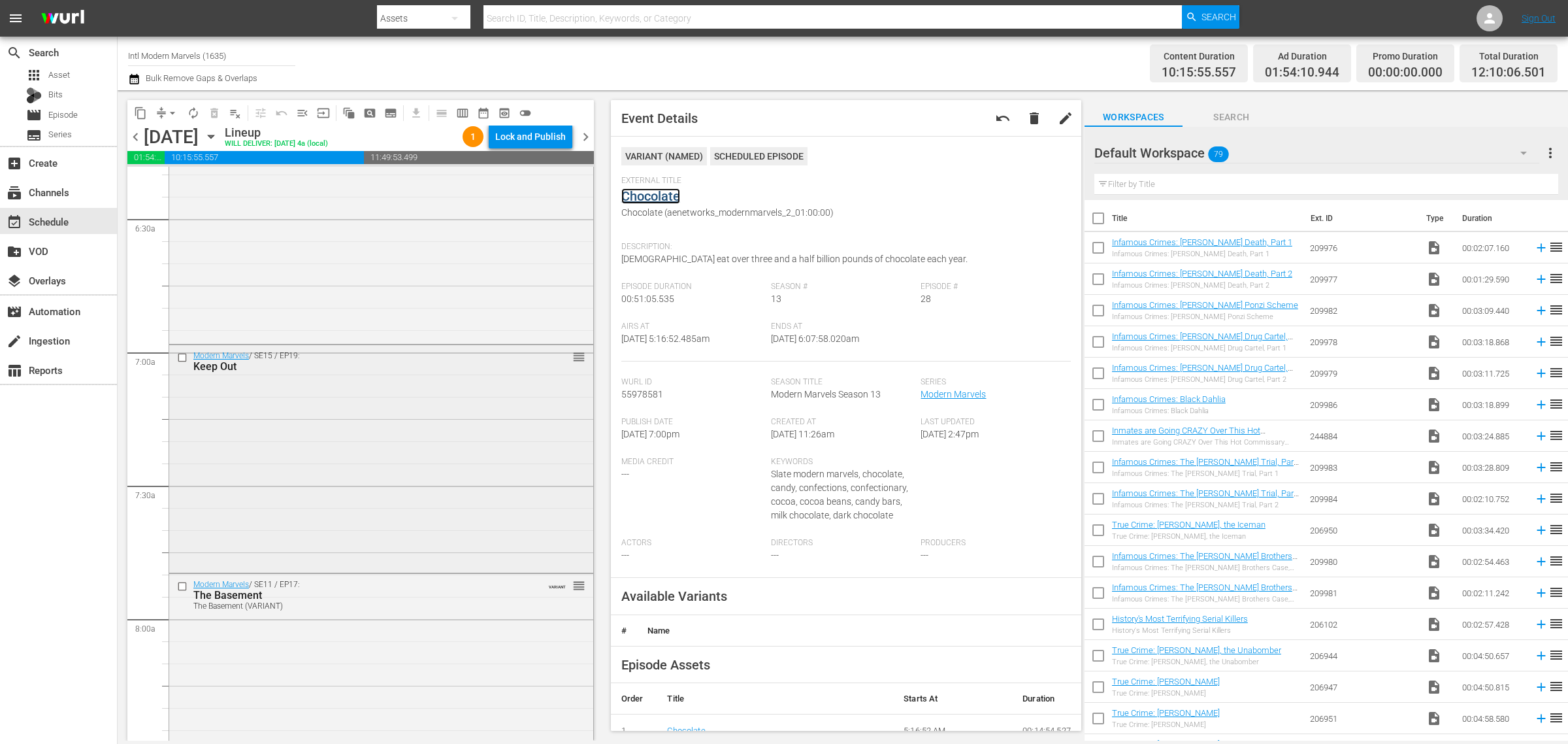
scroll to position [1716, 0]
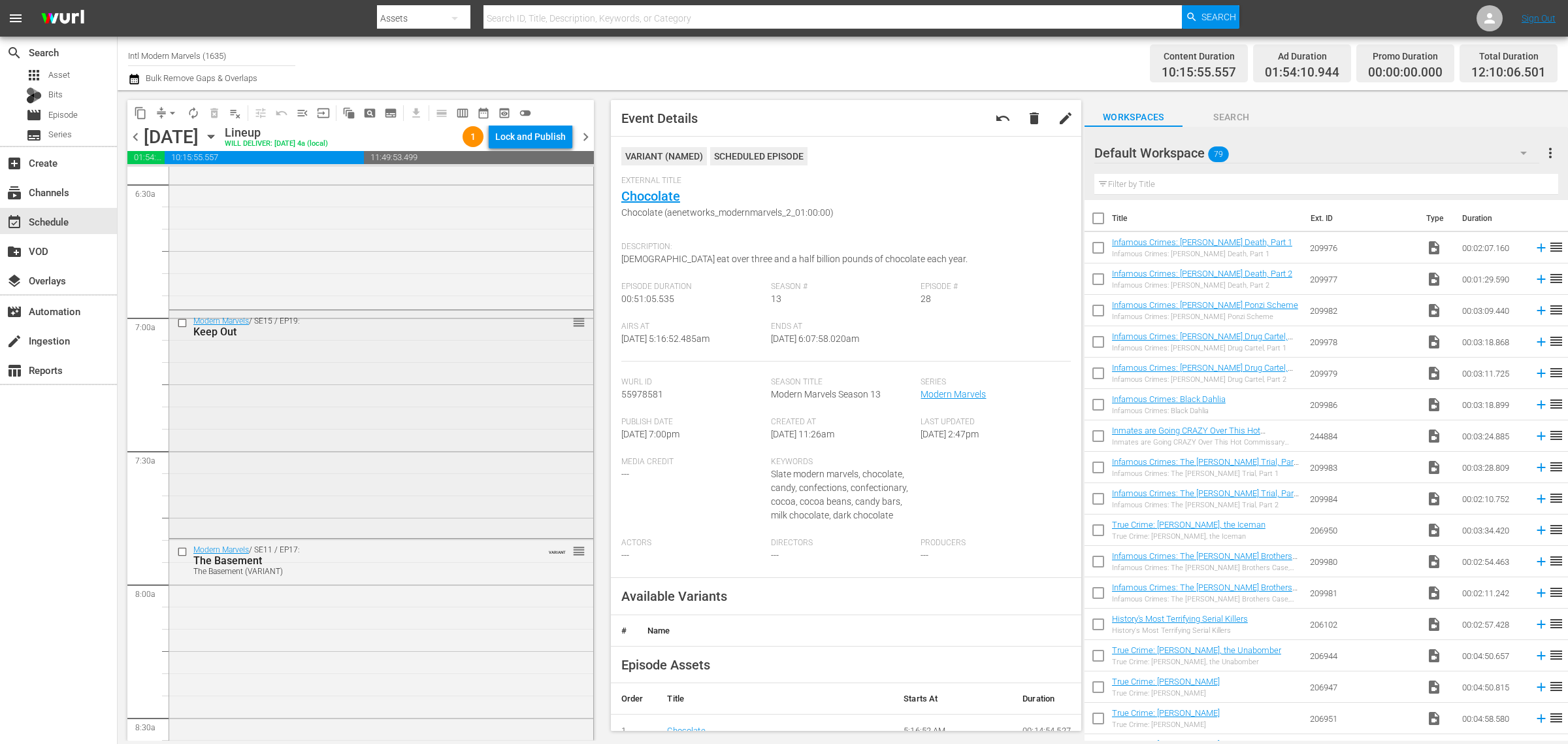
click at [350, 399] on div "Modern Marvels / SE15 / EP19: Keep Out reorder" at bounding box center [381, 423] width 424 height 224
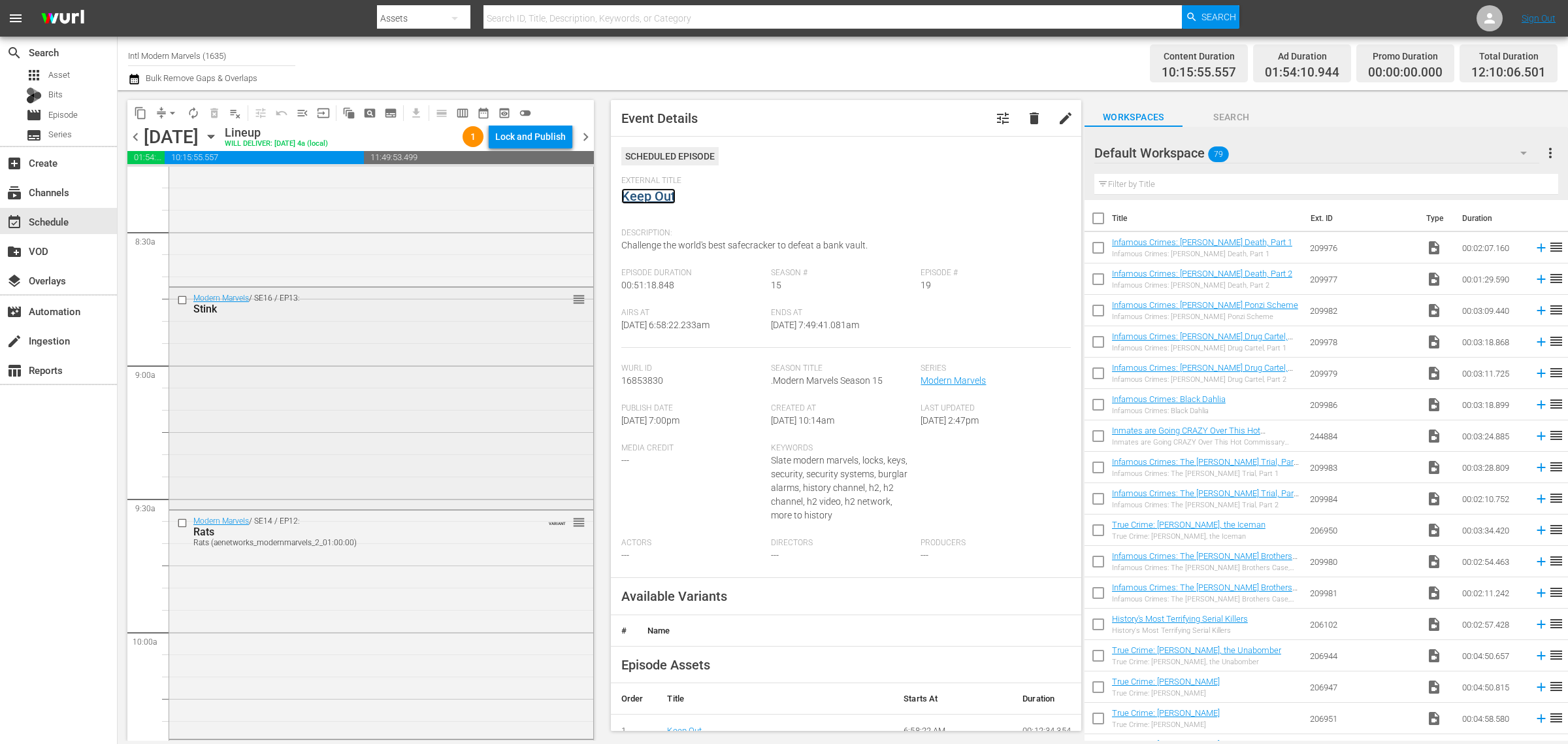
scroll to position [2206, 0]
click at [330, 439] on div "Modern Marvels / SE16 / EP13: Stink reorder" at bounding box center [381, 392] width 424 height 219
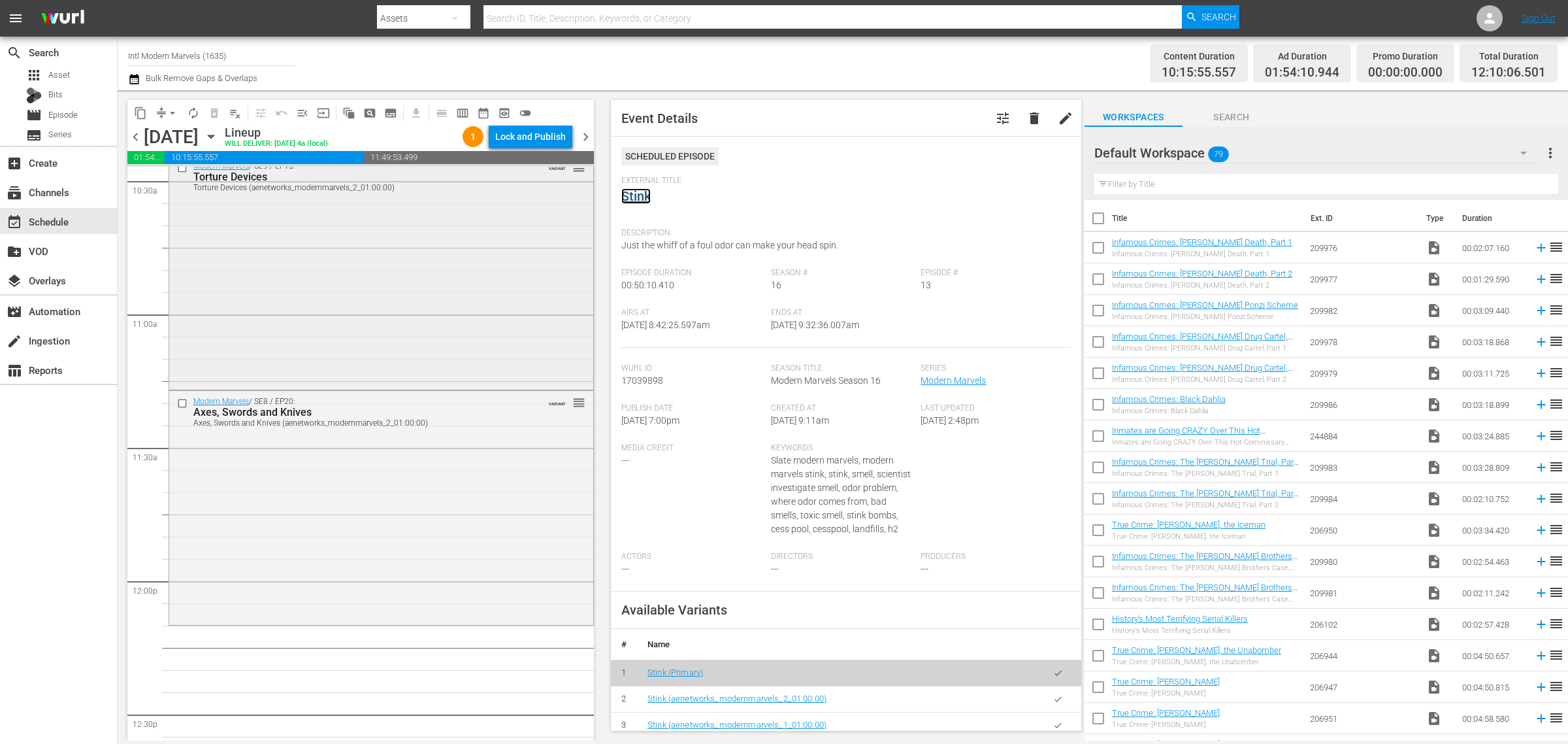
scroll to position [2695, 0]
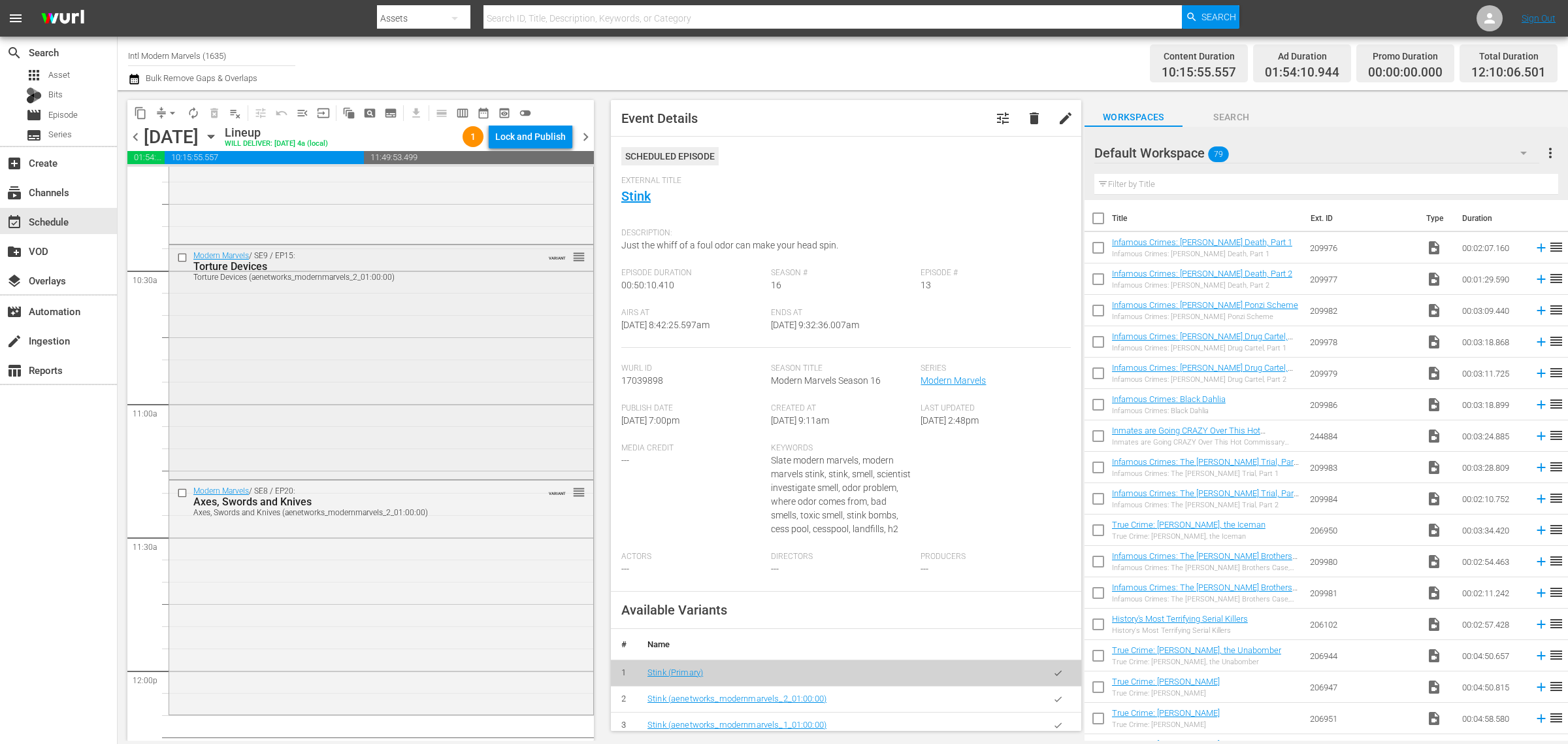
click at [362, 390] on div "Modern Marvels / SE9 / EP15: Torture Devices Torture Devices (aenetworks_modern…" at bounding box center [381, 361] width 424 height 232
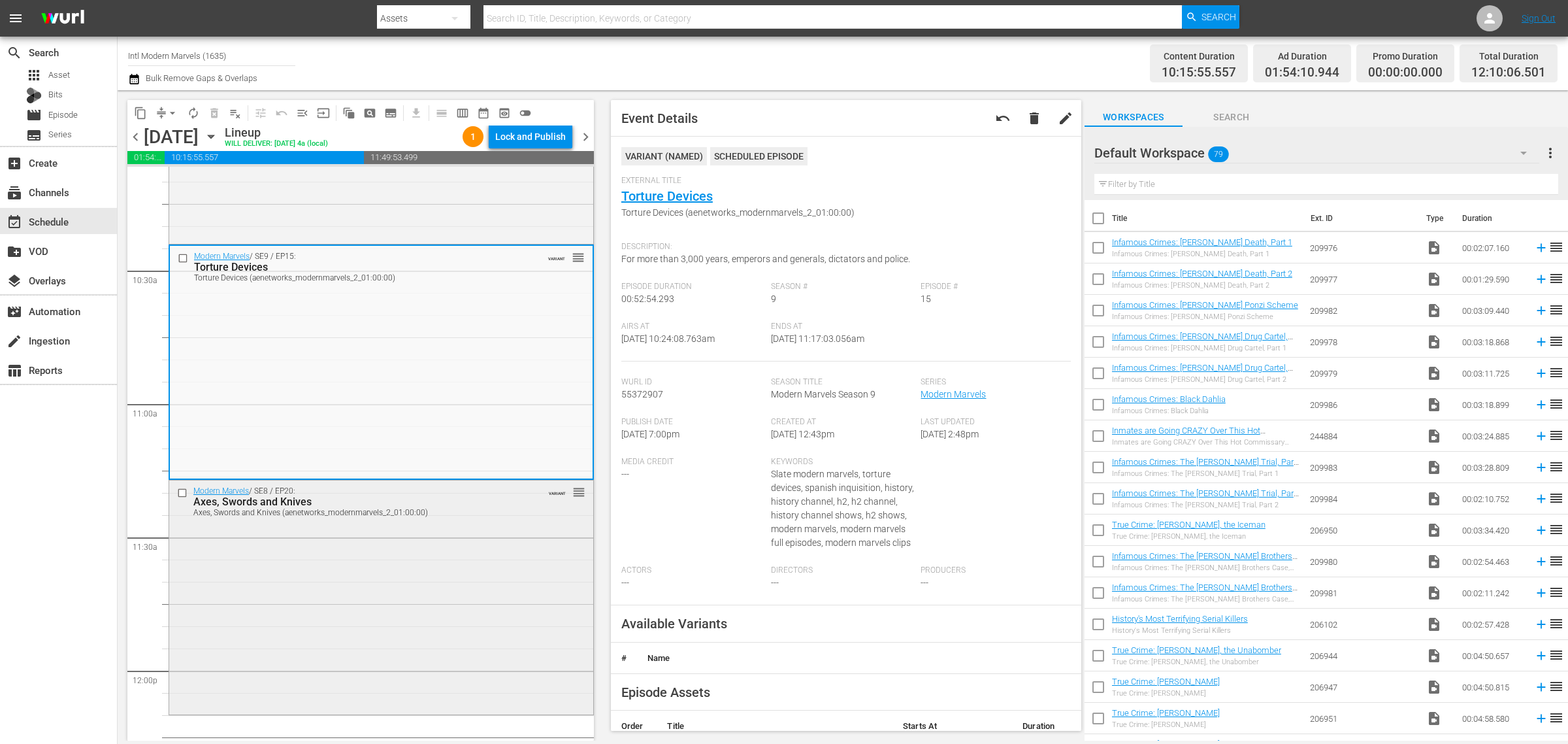
click at [459, 576] on div "Modern Marvels / SE8 / EP20: Axes, Swords and Knives Axes, Swords and Knives (a…" at bounding box center [381, 596] width 424 height 232
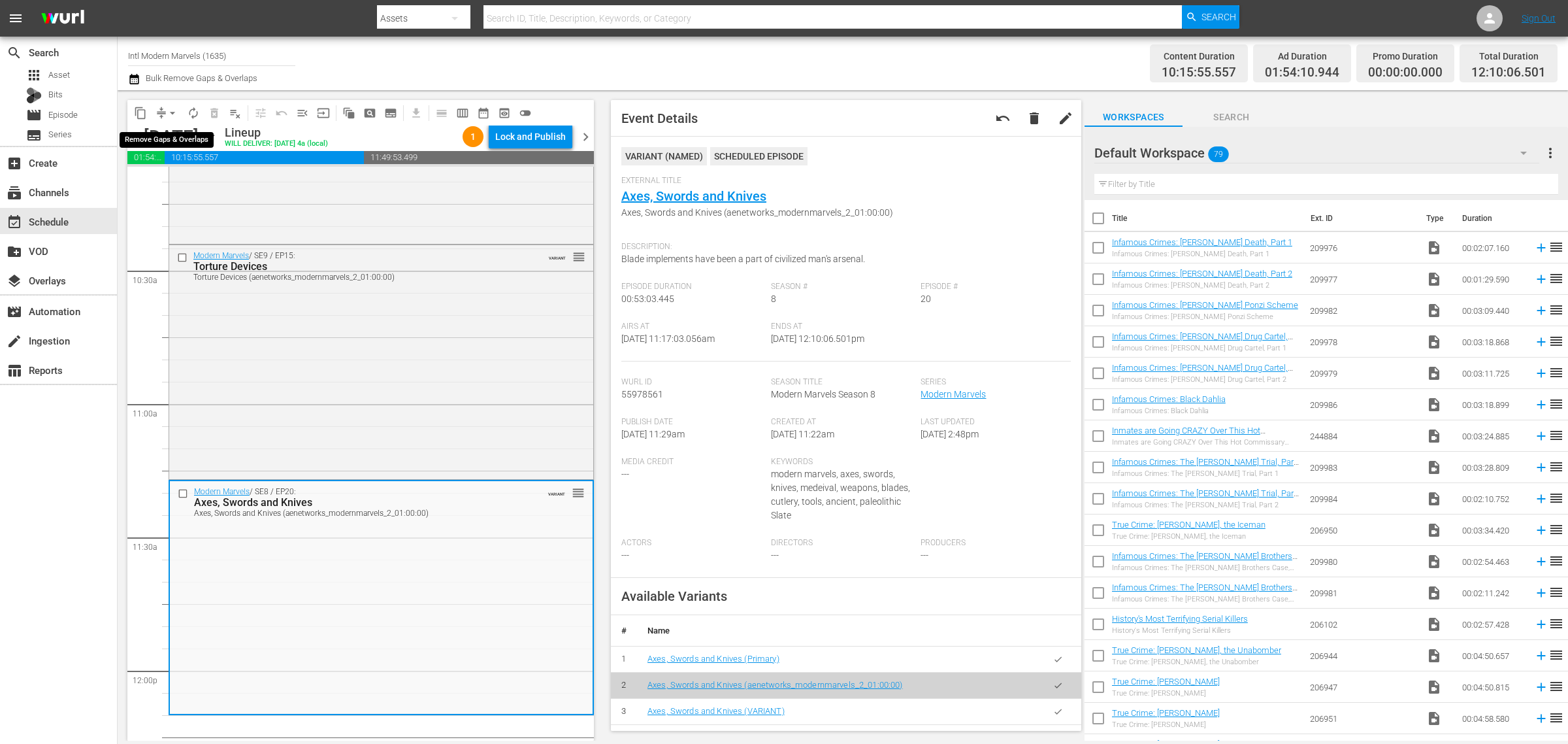
click at [173, 113] on span "arrow_drop_down" at bounding box center [172, 113] width 13 height 13
click at [171, 132] on li "Align to Midnight" at bounding box center [172, 139] width 137 height 22
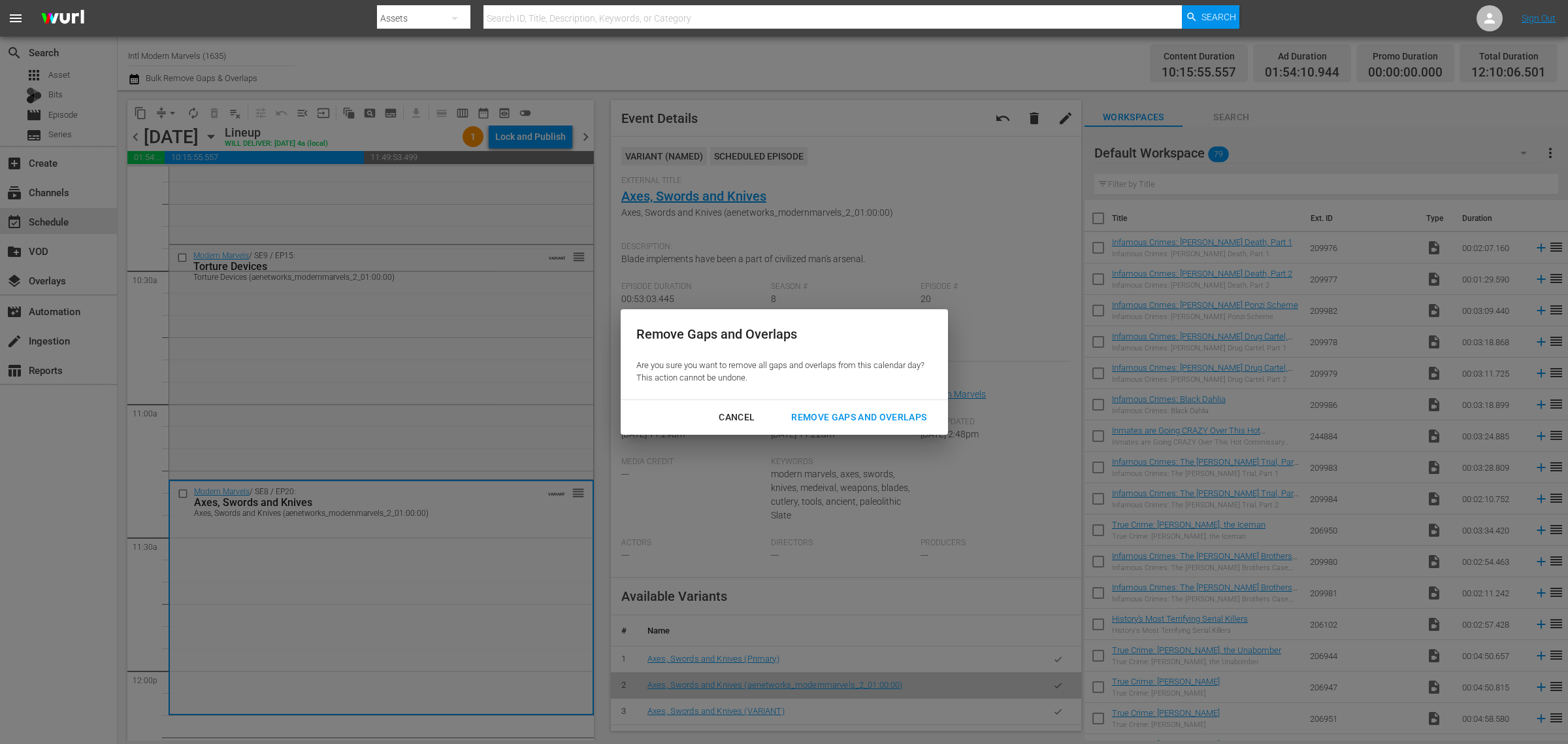
click at [886, 413] on div "Remove Gaps and Overlaps" at bounding box center [859, 417] width 156 height 16
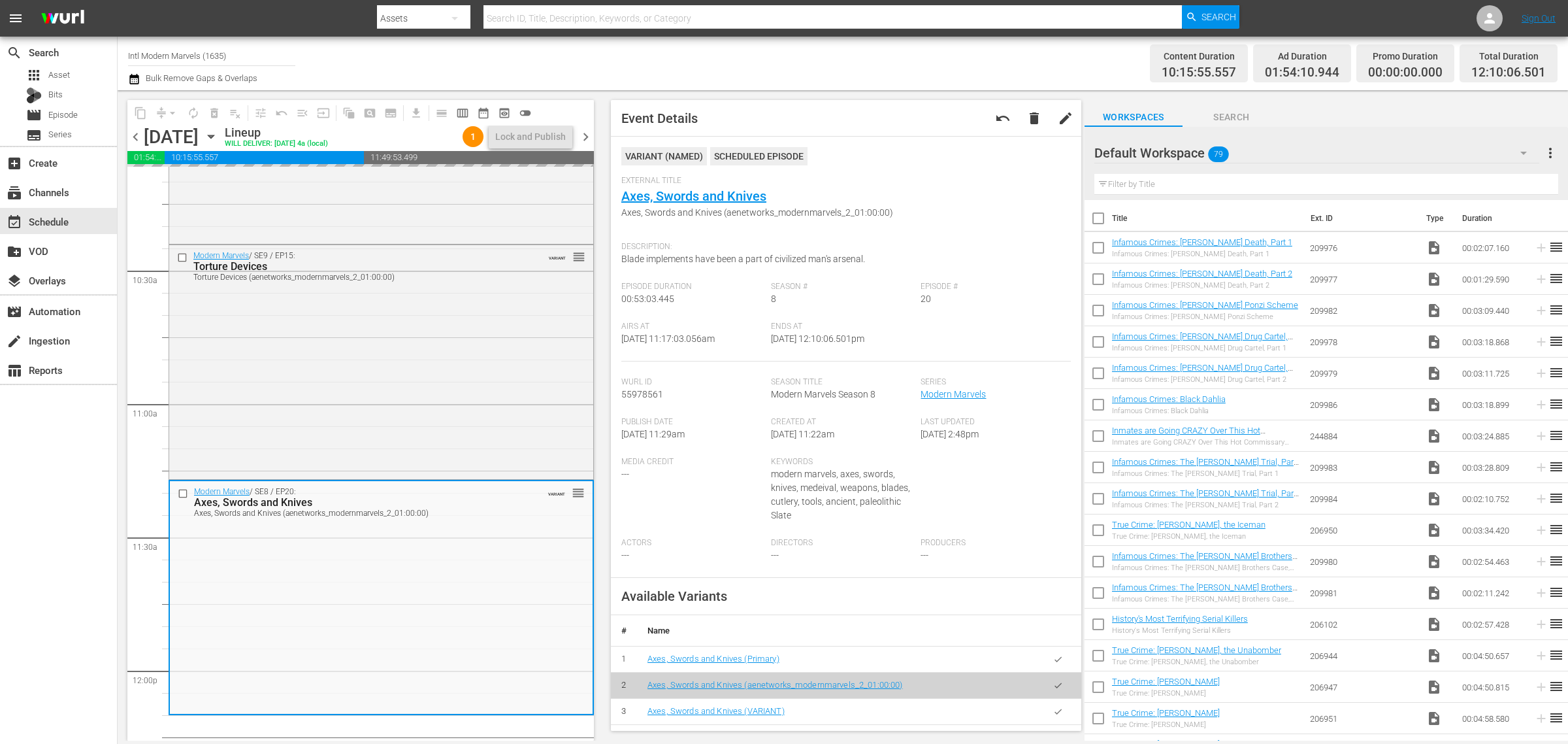
click at [899, 69] on div "Channel Title Intl Modern Marvels (1635) Bulk Remove Gaps & Overlaps" at bounding box center [518, 63] width 779 height 47
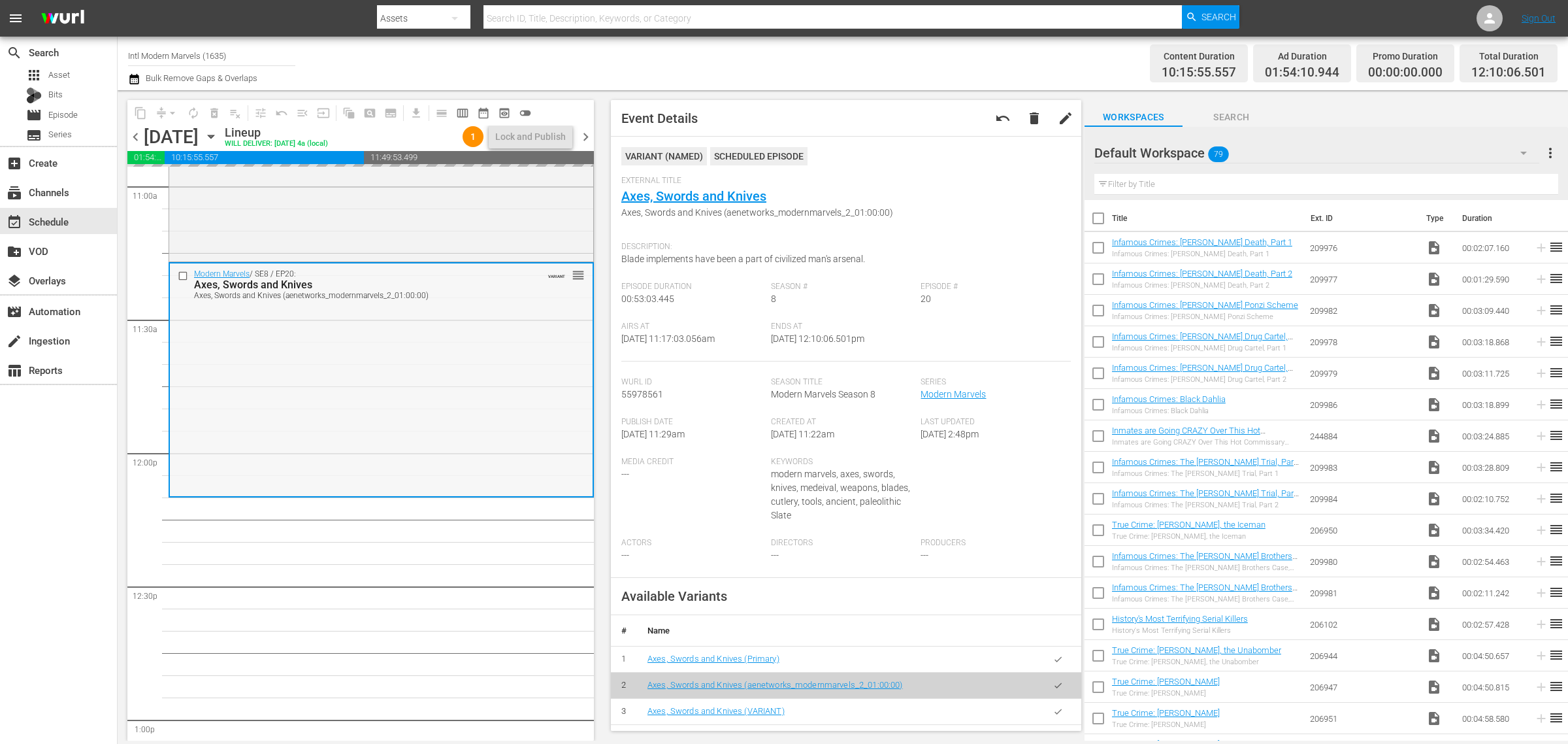
scroll to position [2941, 0]
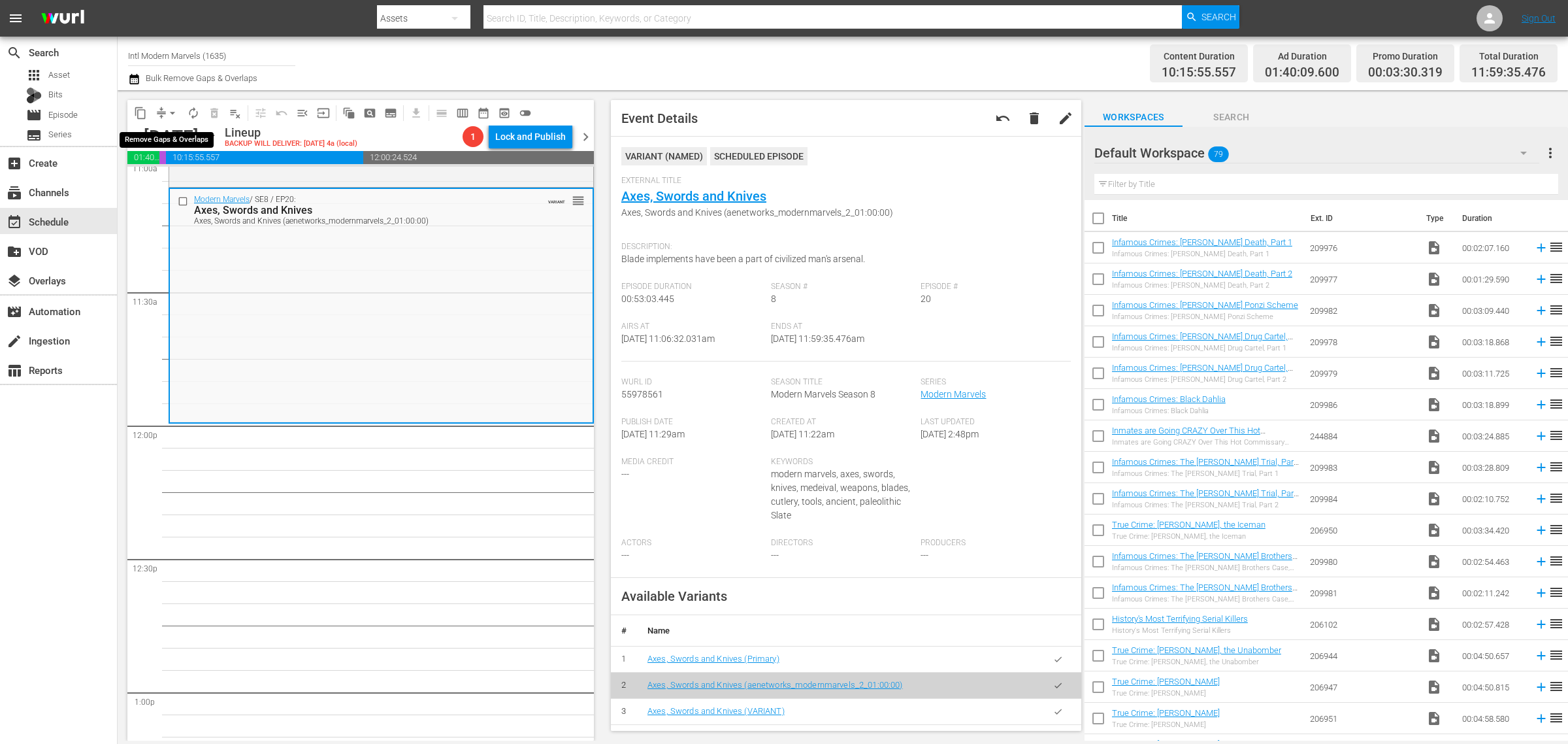
click at [168, 111] on span "arrow_drop_down" at bounding box center [172, 113] width 13 height 13
click at [168, 138] on li "Align to Midnight" at bounding box center [172, 139] width 137 height 22
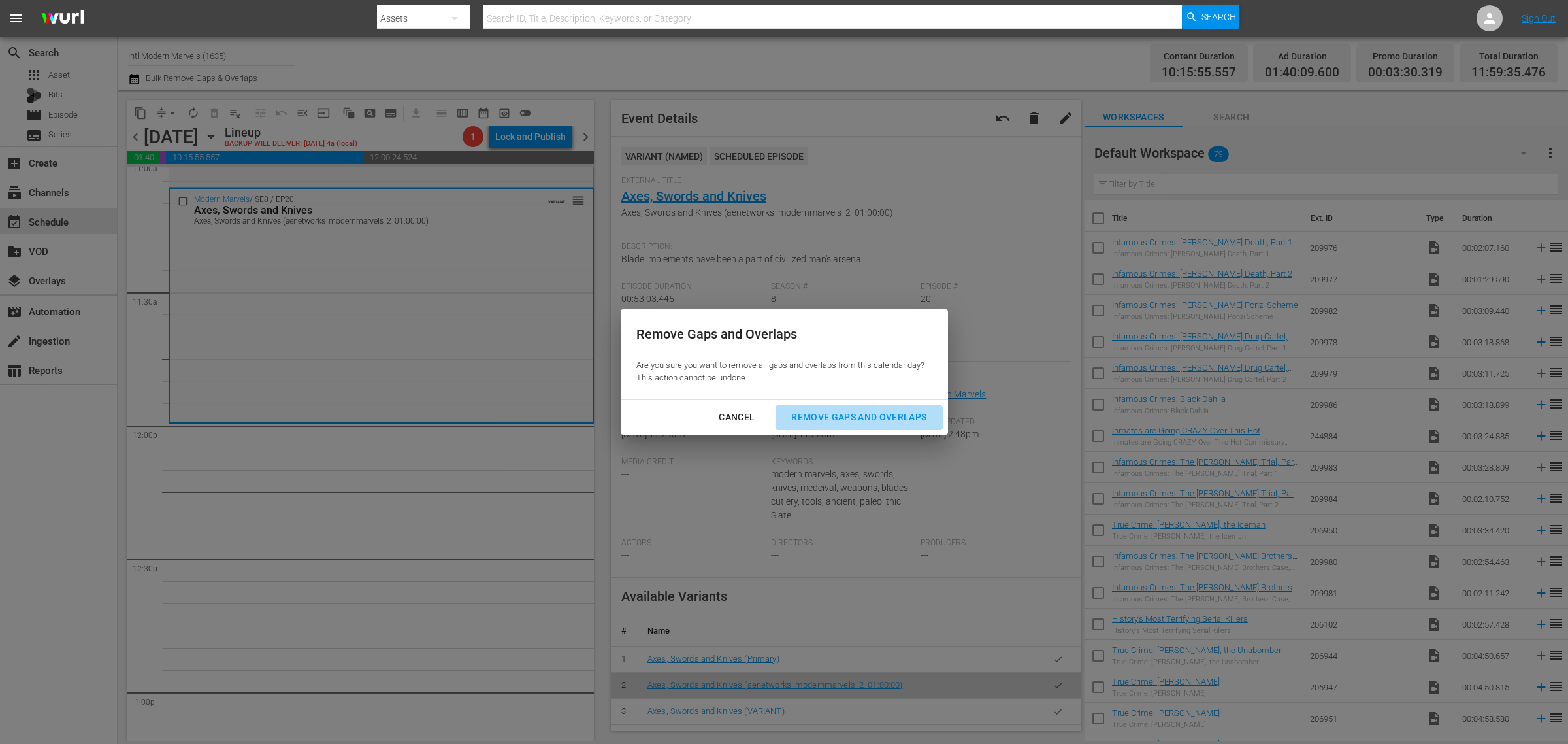
click at [872, 415] on div "Remove Gaps and Overlaps" at bounding box center [859, 417] width 156 height 16
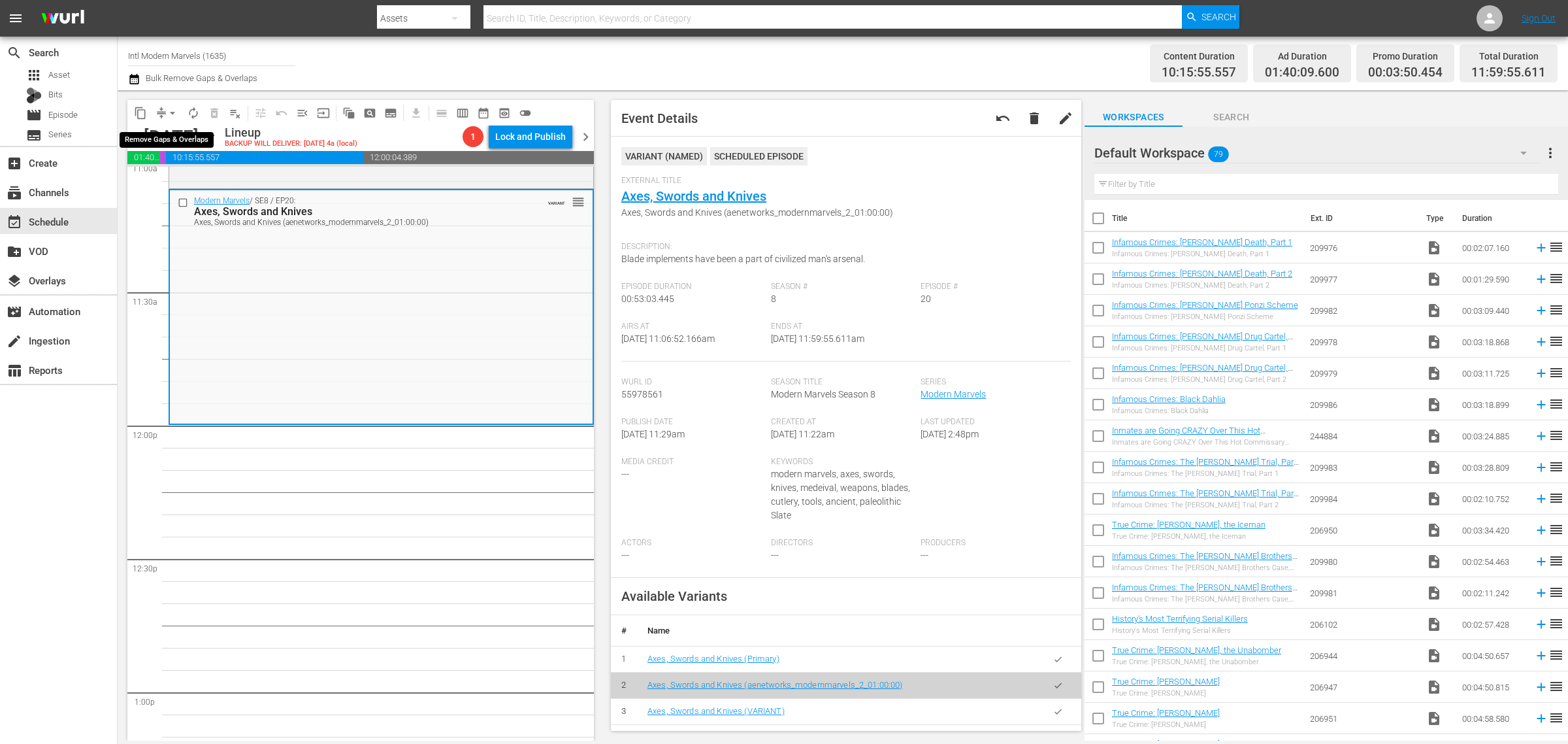
click at [167, 108] on span "arrow_drop_down" at bounding box center [172, 113] width 13 height 13
click at [167, 137] on li "Align to Midnight" at bounding box center [172, 139] width 137 height 22
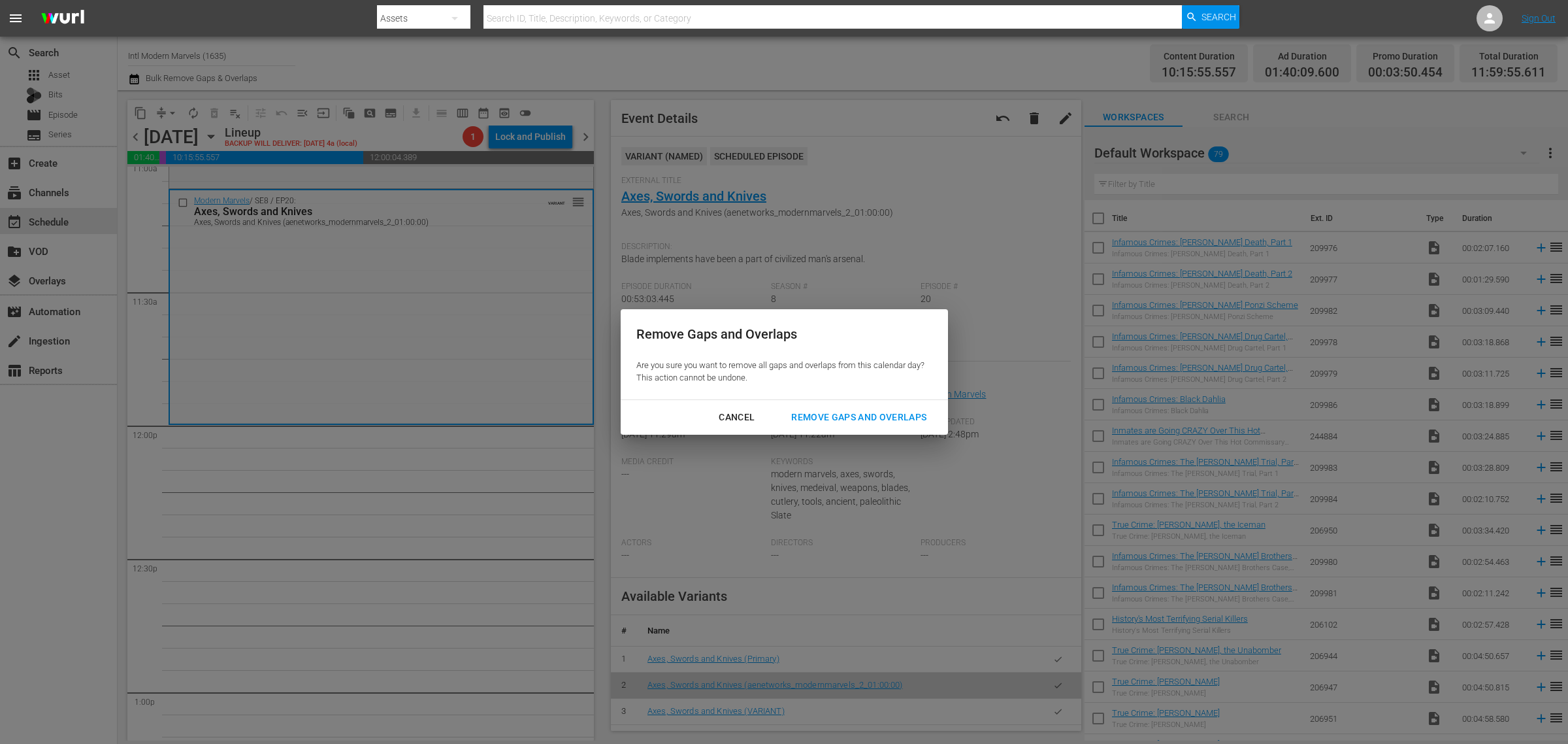
click at [829, 415] on div "Remove Gaps and Overlaps" at bounding box center [859, 417] width 156 height 16
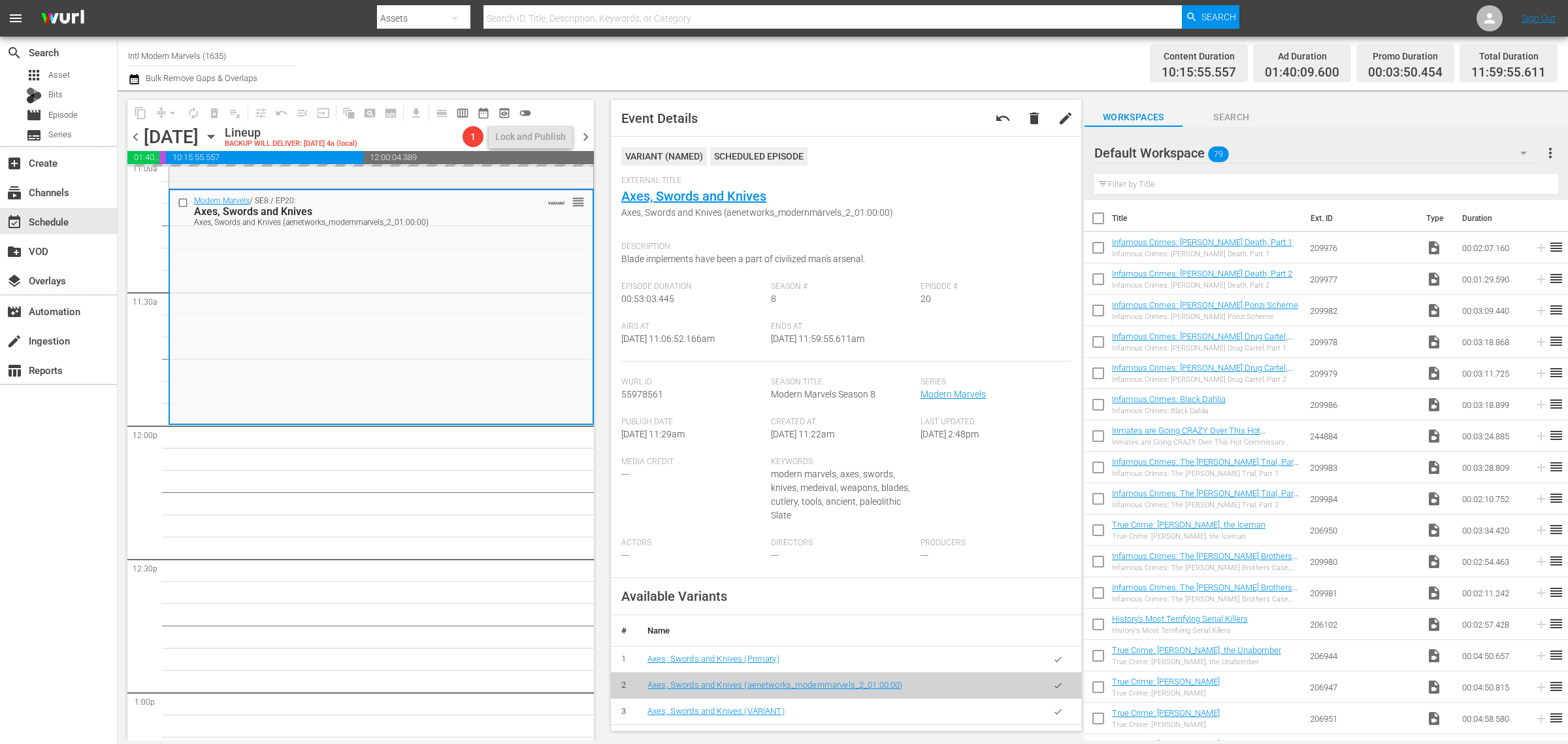
click at [766, 59] on div "Channel Title Intl Modern Marvels (1635) Bulk Remove Gaps & Overlaps" at bounding box center [518, 63] width 779 height 47
click at [782, 69] on div "Channel Title Intl Modern Marvels (1635) Bulk Remove Gaps & Overlaps" at bounding box center [518, 63] width 779 height 47
click at [193, 111] on span "autorenew_outlined" at bounding box center [193, 113] width 13 height 13
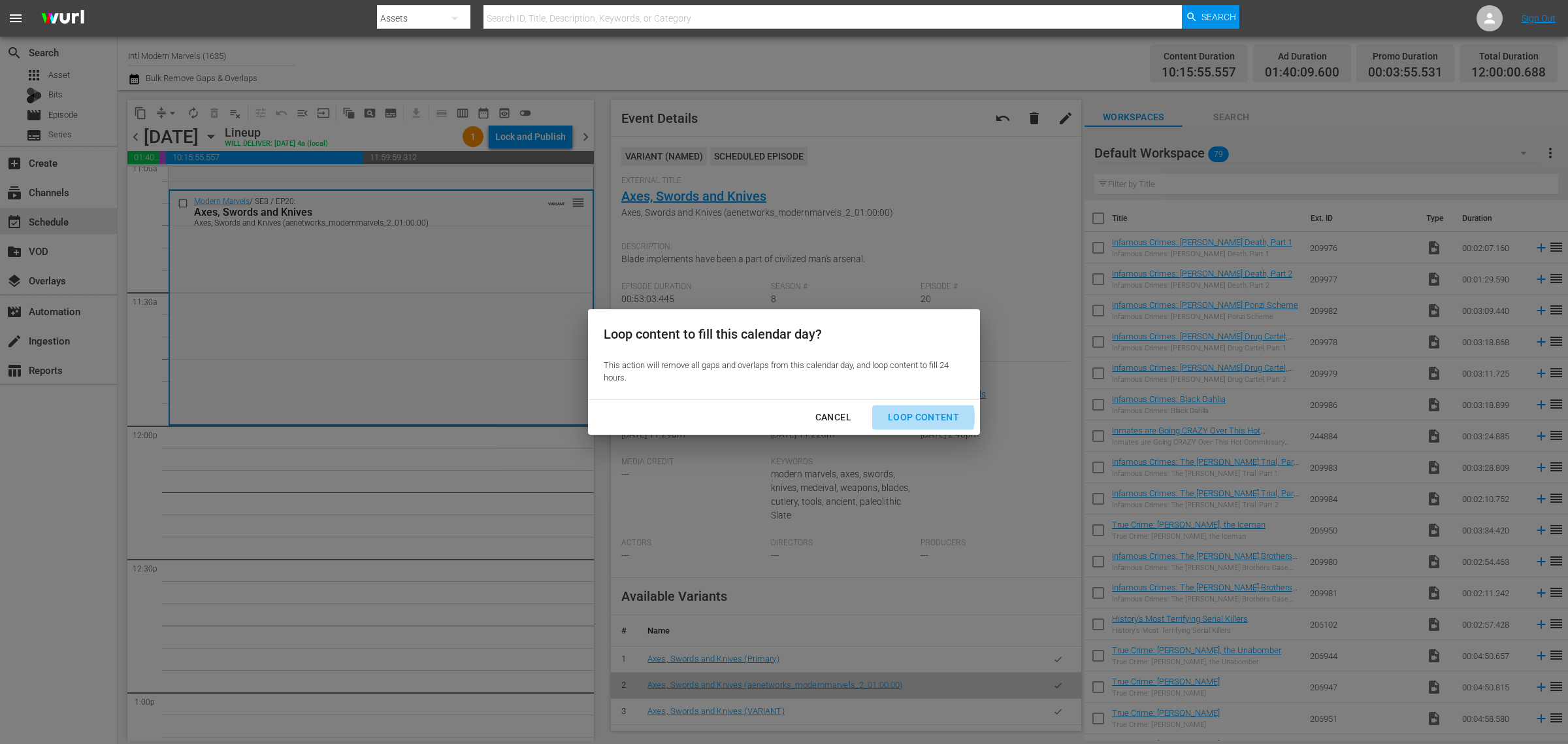
click at [916, 417] on div "Loop Content" at bounding box center [923, 417] width 92 height 16
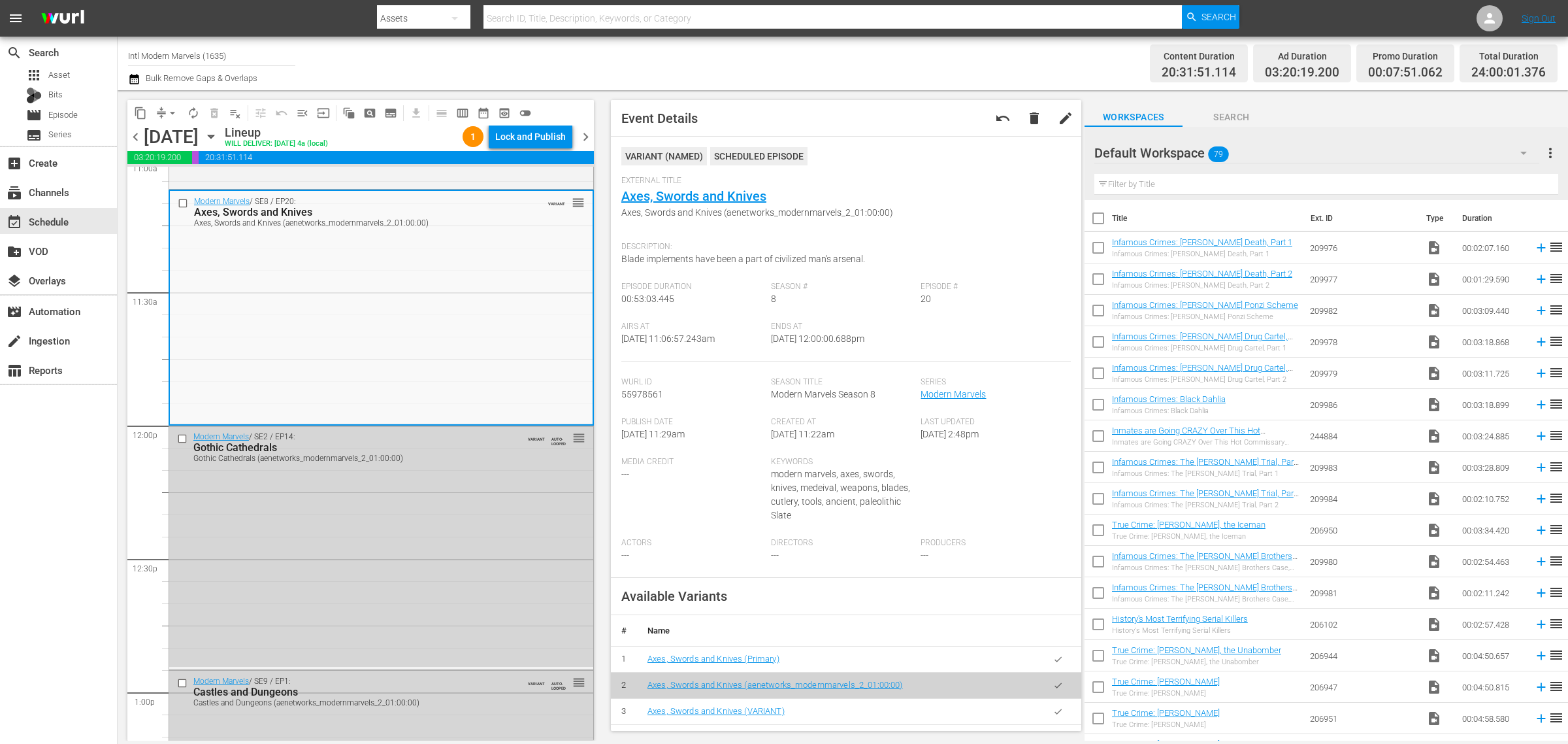
click at [818, 58] on div "Channel Title Intl Modern Marvels (1635) Bulk Remove Gaps & Overlaps" at bounding box center [518, 63] width 779 height 47
click at [518, 135] on div "Lock and Publish" at bounding box center [531, 136] width 71 height 23
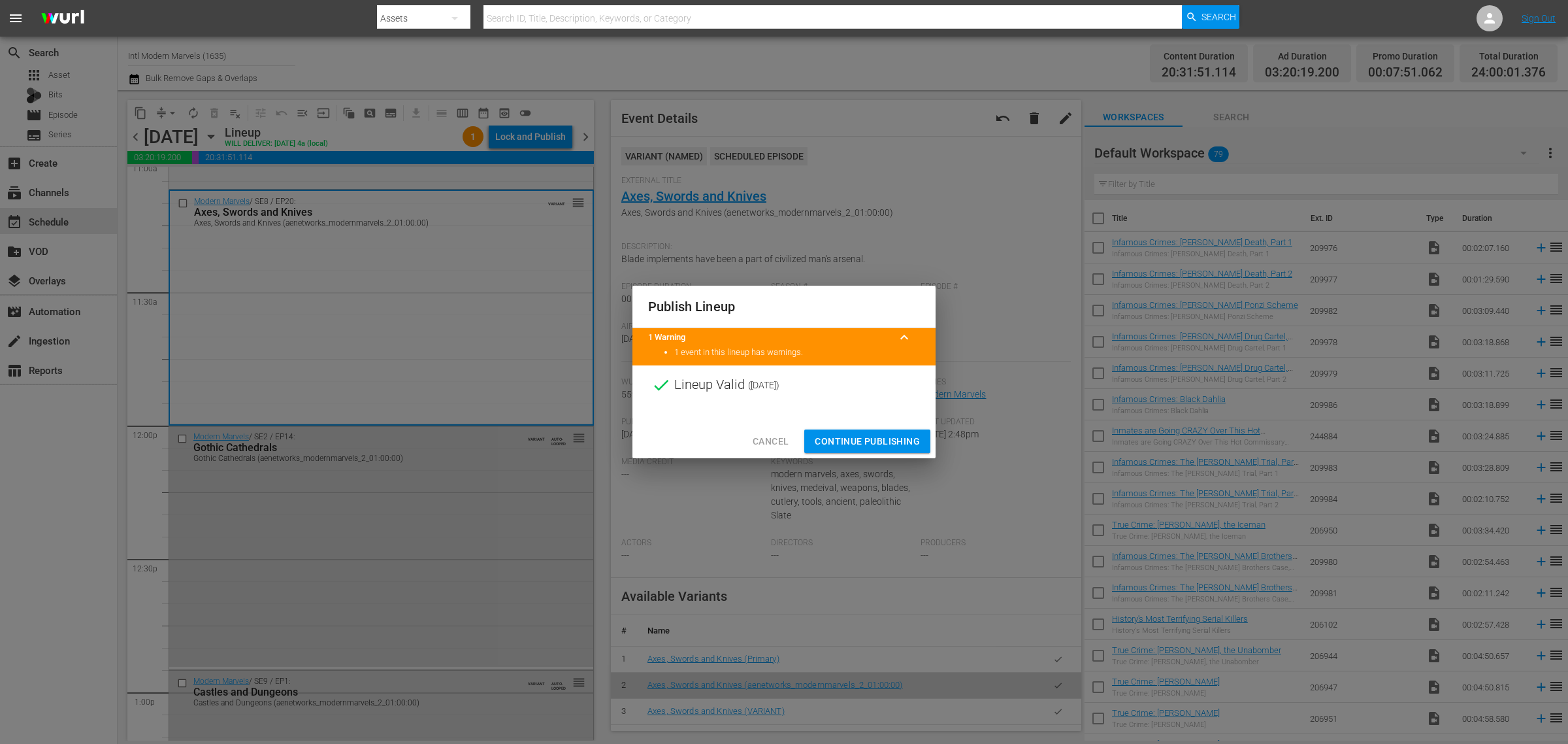
click at [867, 438] on span "Continue Publishing" at bounding box center [867, 441] width 105 height 16
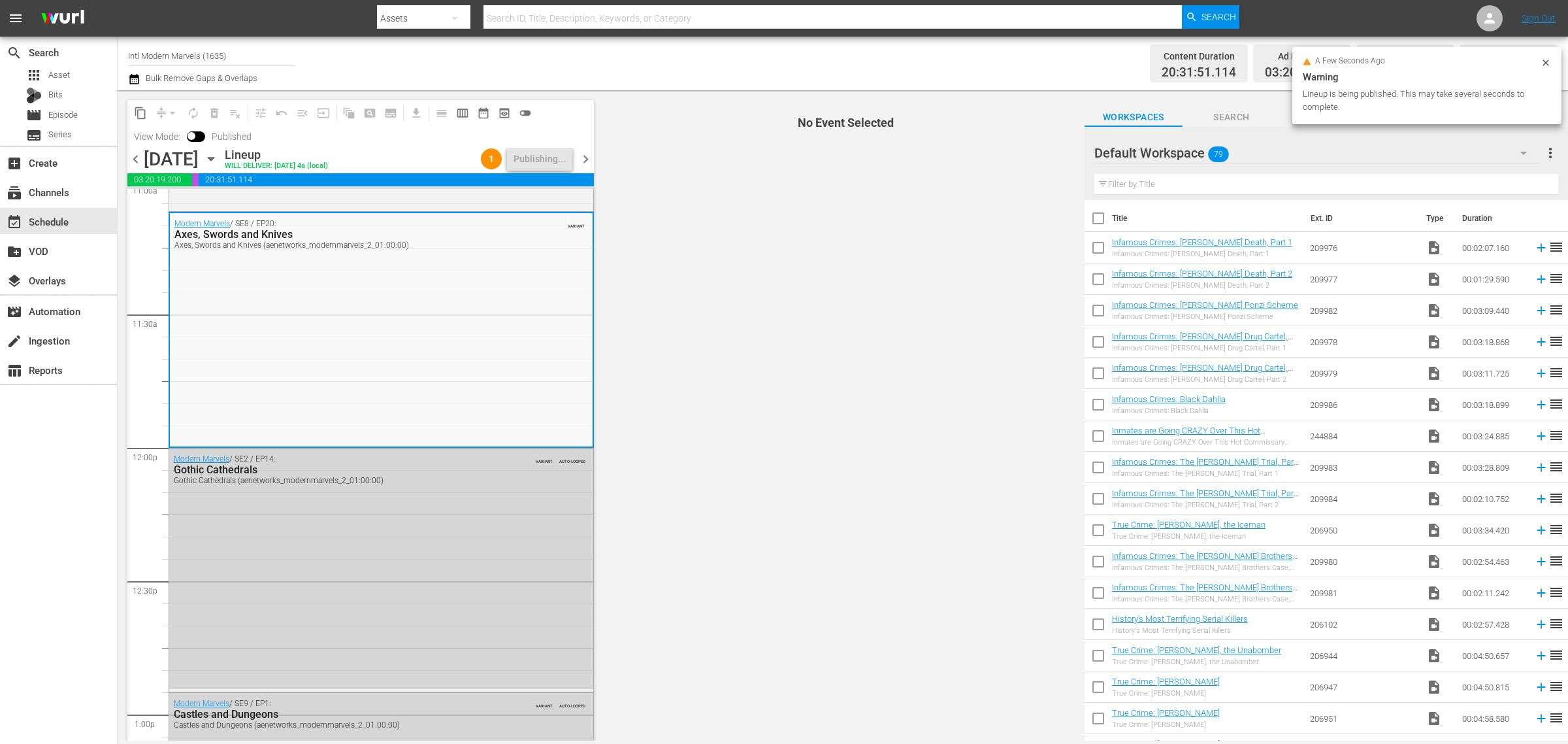
click at [684, 62] on div "Channel Title Intl Modern Marvels (1635) Bulk Remove Gaps & Overlaps" at bounding box center [518, 63] width 779 height 47
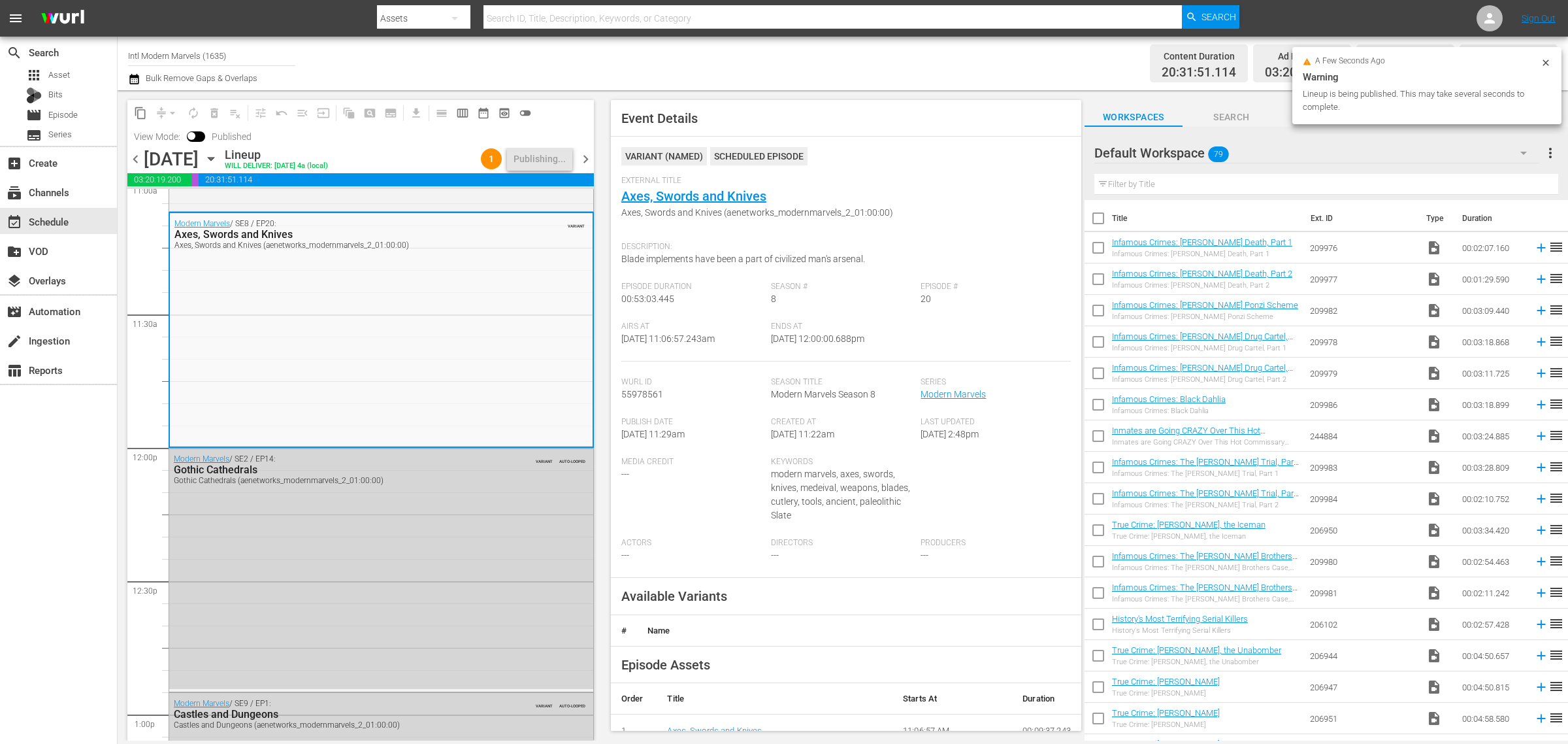
scroll to position [0, 0]
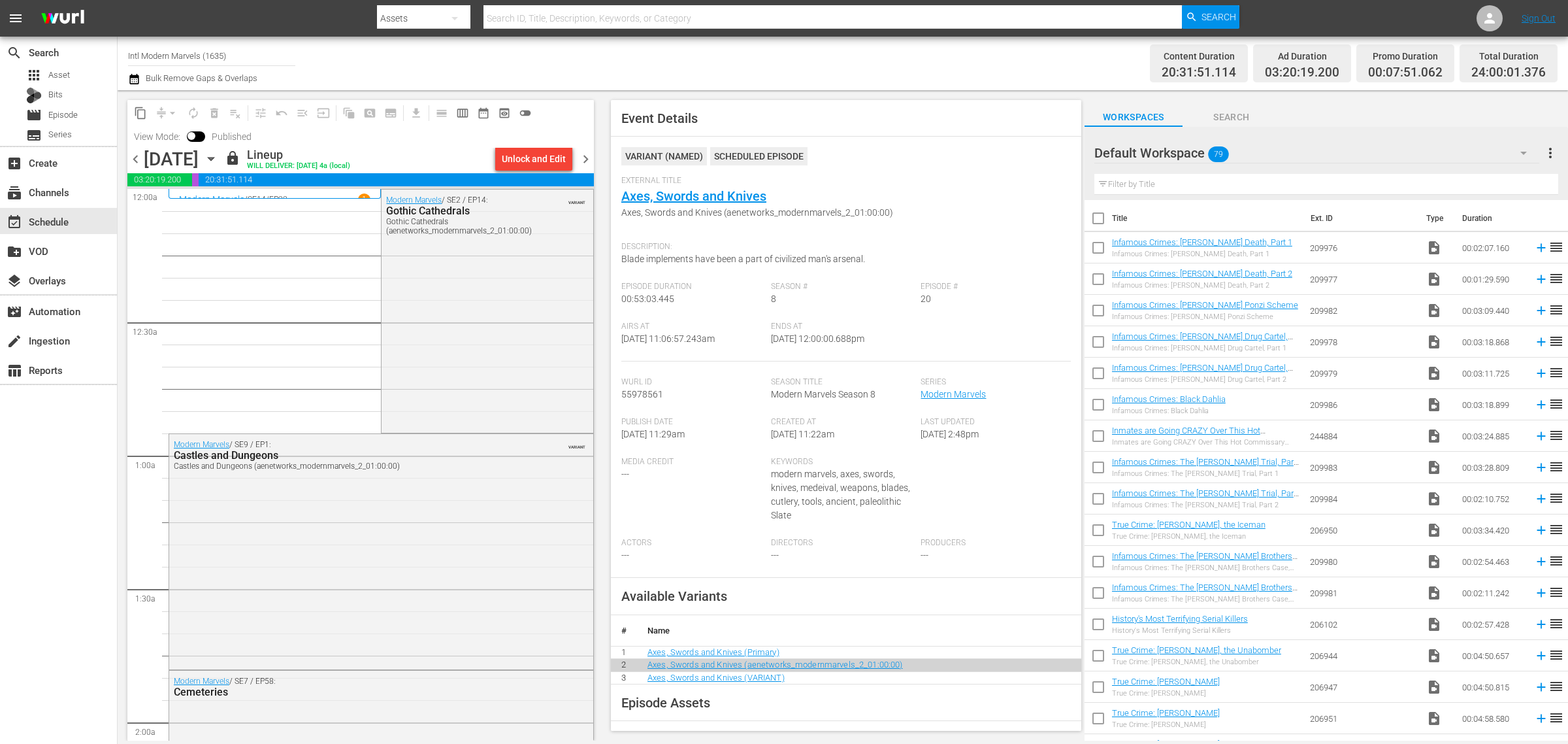
click at [912, 53] on div "Content Duration 20:31:51.114 Ad Duration 03:20:19.200 Promo Duration 00:07:51.…" at bounding box center [1232, 63] width 650 height 47
click at [854, 59] on div "Channel Title Intl Modern Marvels (1635) Bulk Remove Gaps & Overlaps" at bounding box center [518, 63] width 779 height 47
click at [589, 157] on span "chevron_right" at bounding box center [586, 159] width 16 height 16
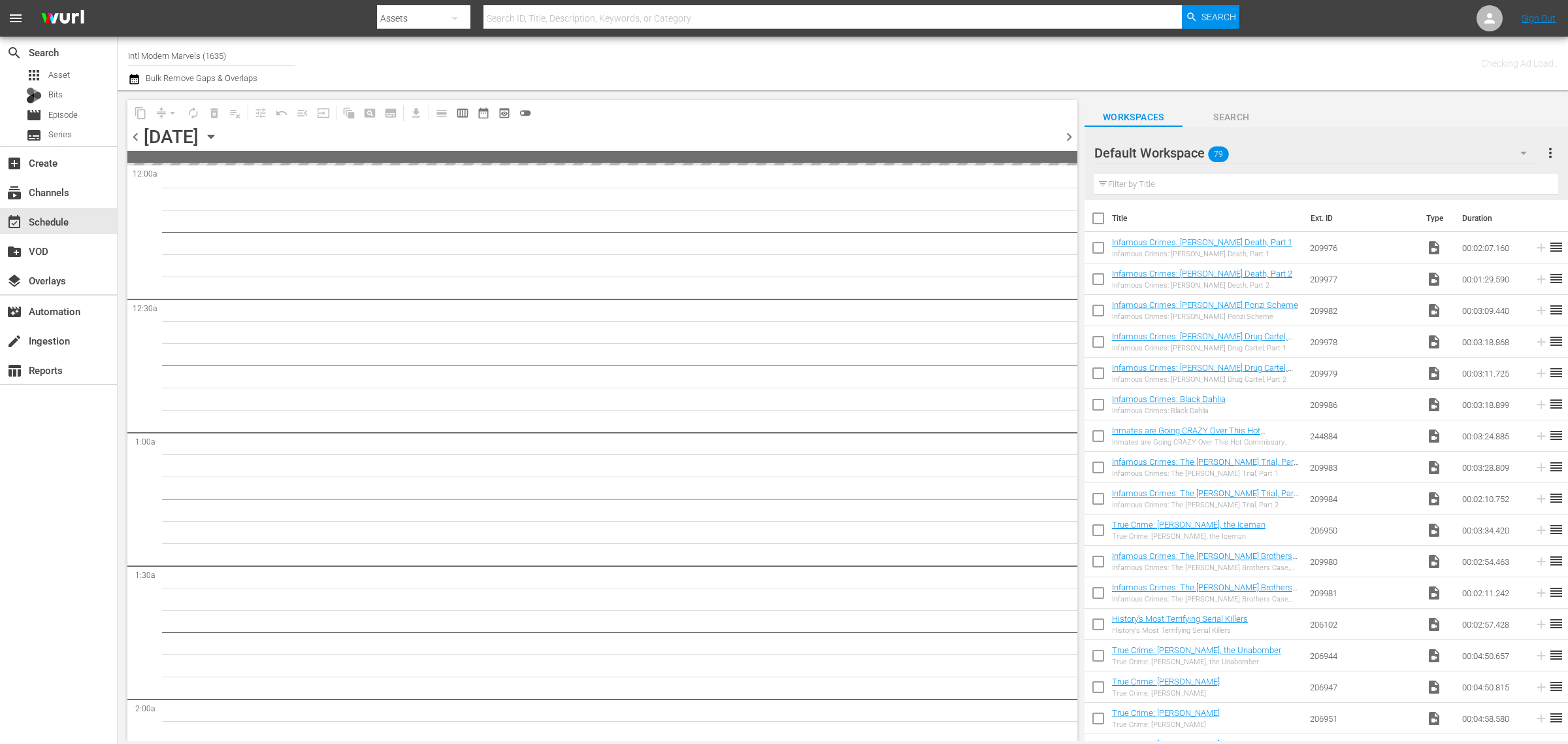
click at [766, 54] on div "Channel Title Intl Modern Marvels (1635) Bulk Remove Gaps & Overlaps" at bounding box center [518, 63] width 779 height 47
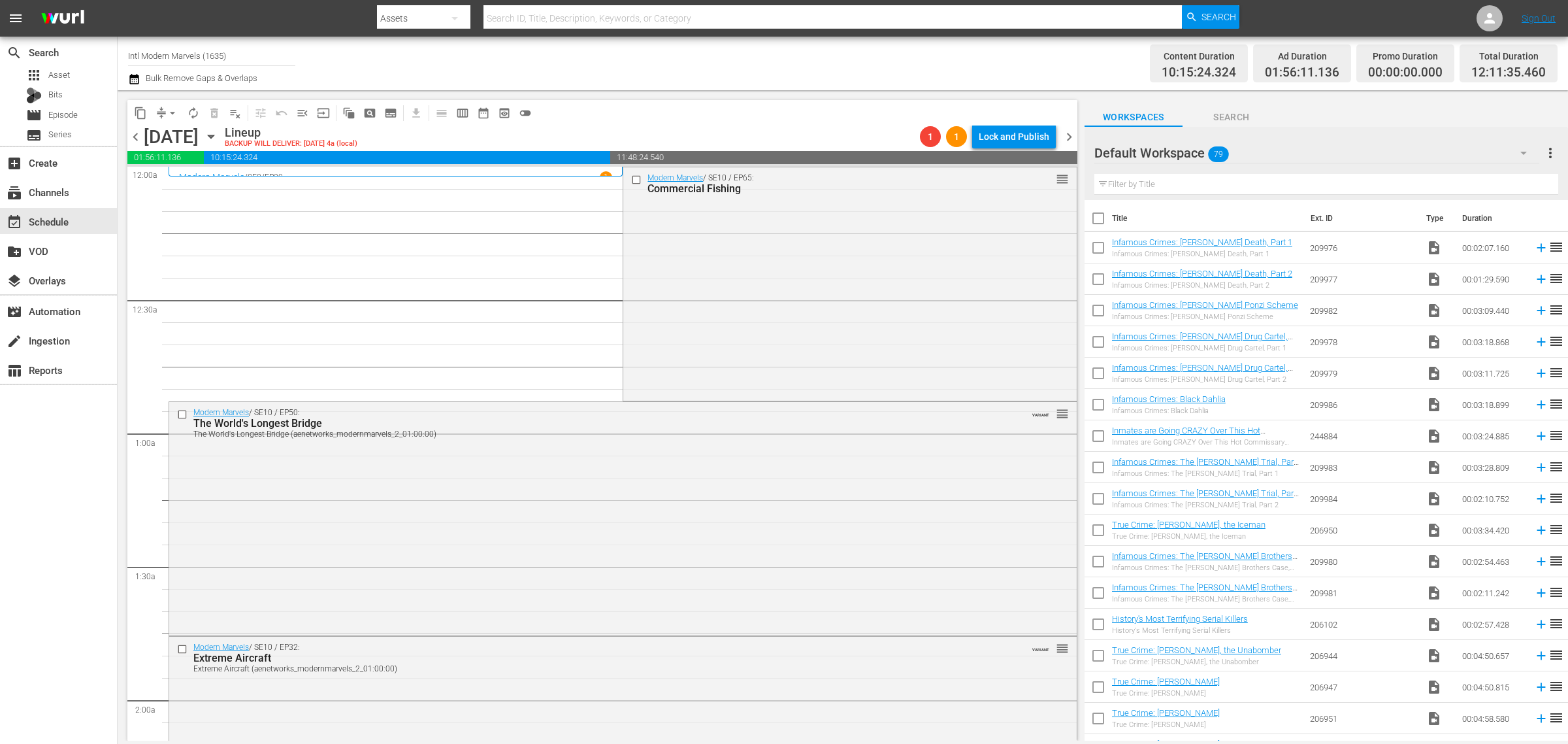
click at [870, 62] on div "Channel Title Intl Modern Marvels (1635) Bulk Remove Gaps & Overlaps" at bounding box center [518, 63] width 779 height 47
click at [770, 177] on div "Modern Marvels / SE10 / EP65: Commercial Fishing" at bounding box center [827, 184] width 359 height 22
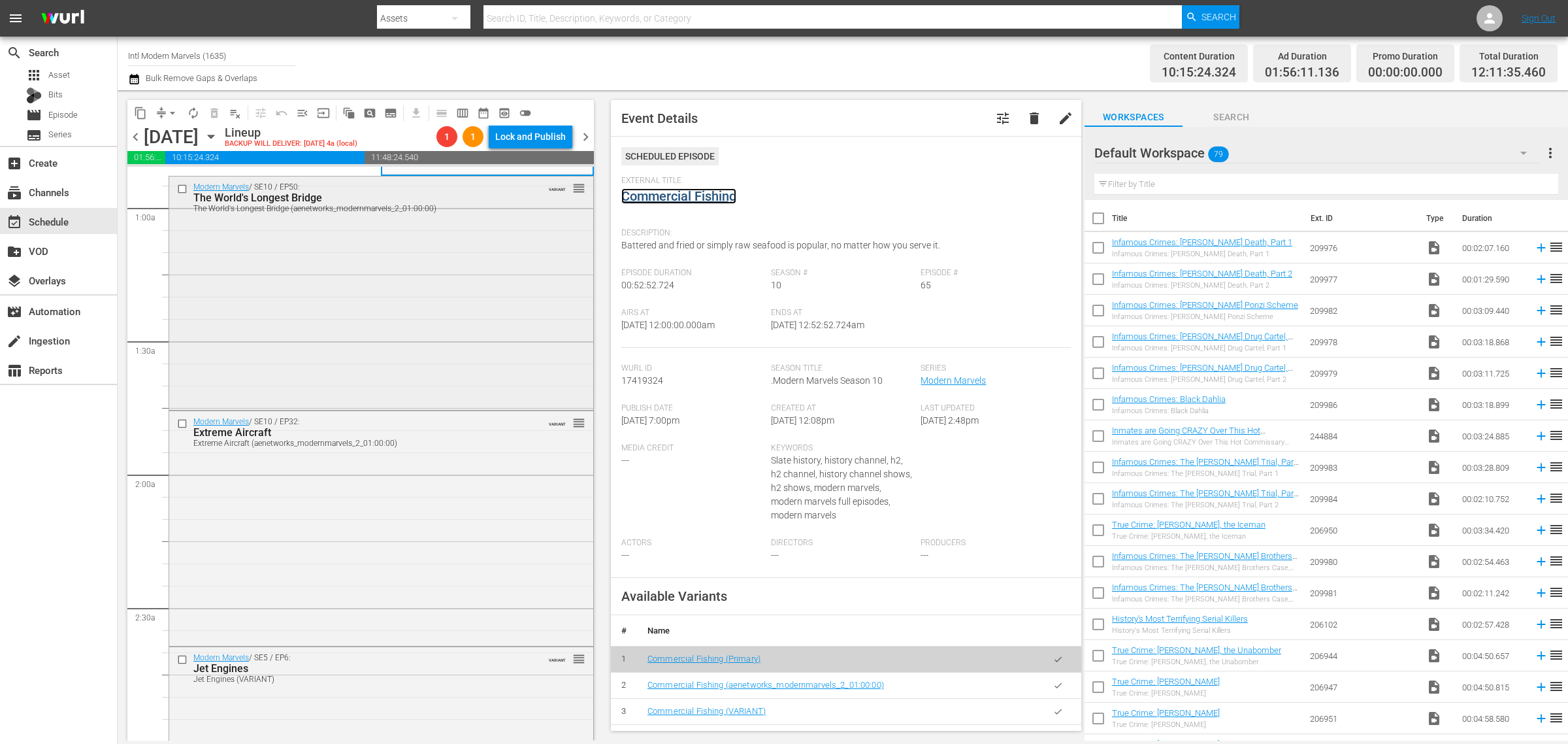
scroll to position [245, 0]
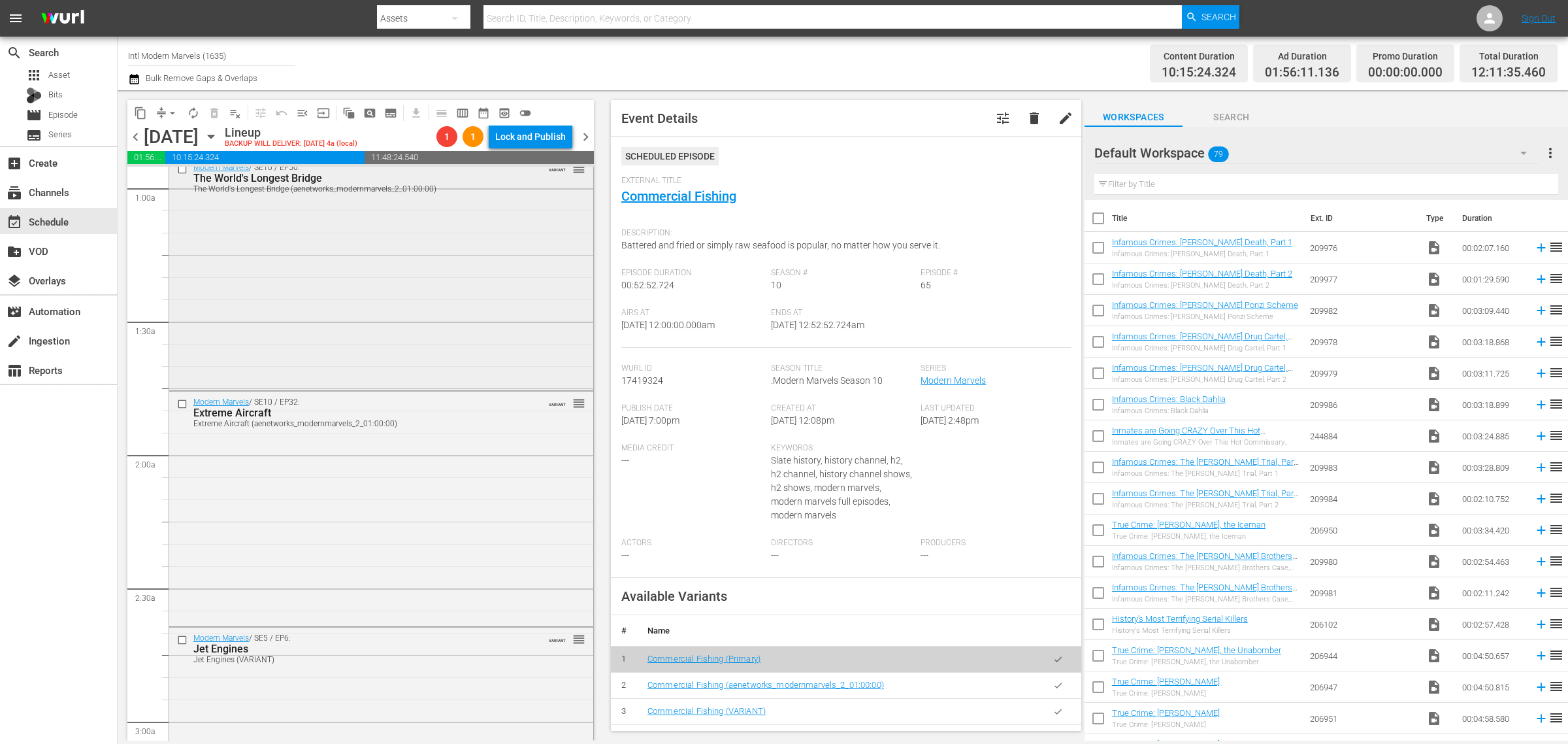
click at [354, 322] on div "Modern Marvels / SE10 / EP50: The World's Longest Bridge The World's Longest Br…" at bounding box center [381, 273] width 424 height 232
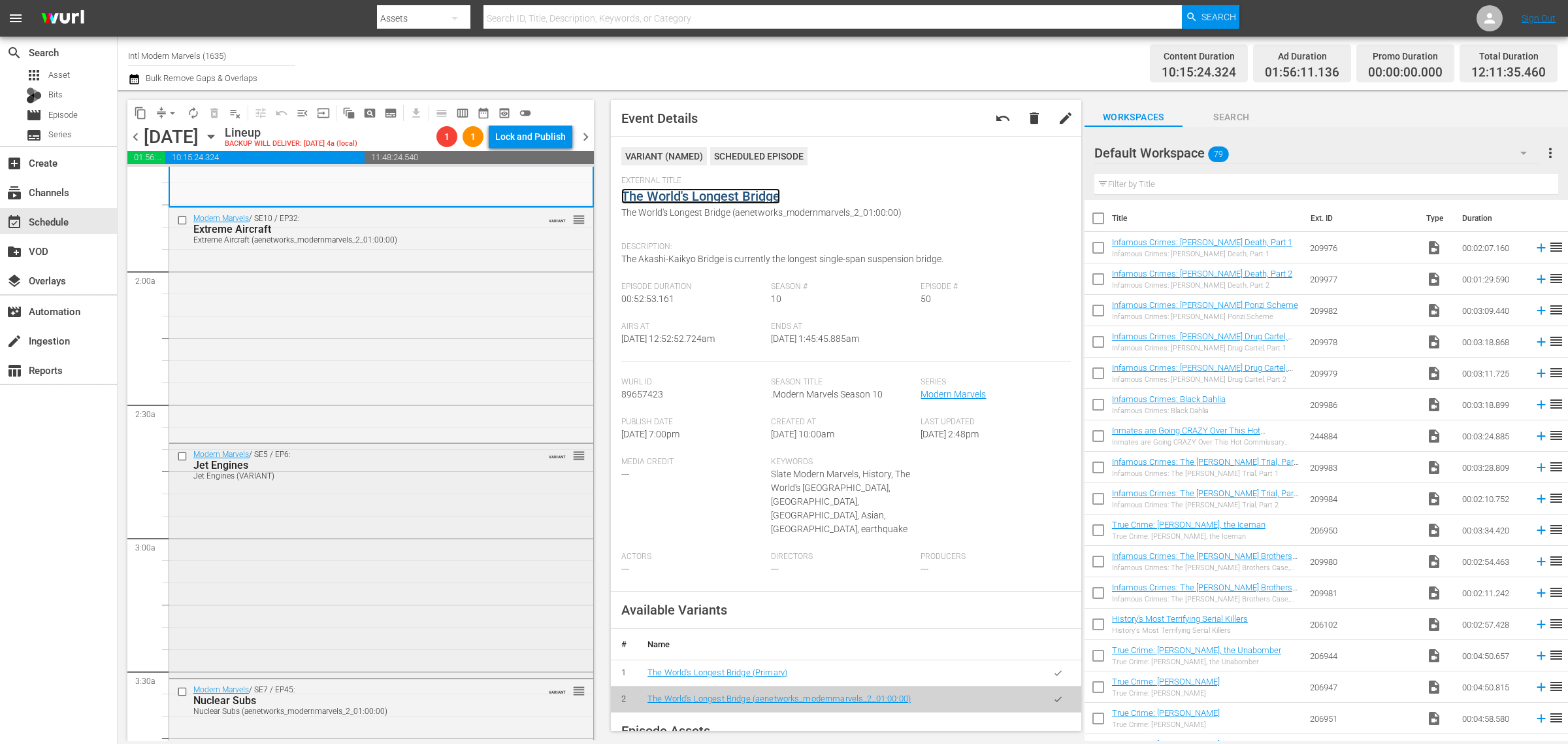
scroll to position [572, 0]
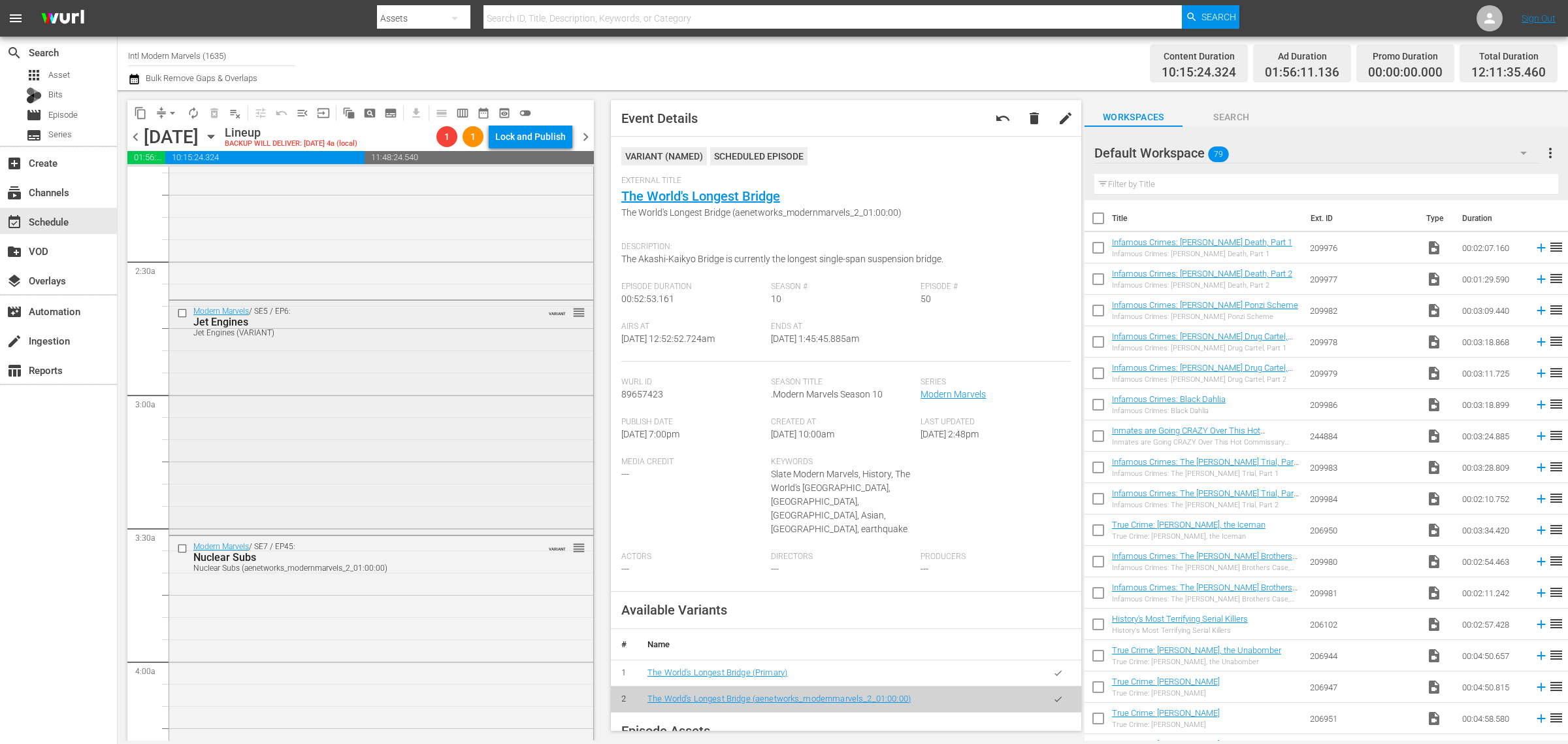
click at [331, 445] on div "Modern Marvels / SE5 / EP6: Jet Engines Jet Engines (VARIANT) VARIANT reorder" at bounding box center [381, 416] width 424 height 232
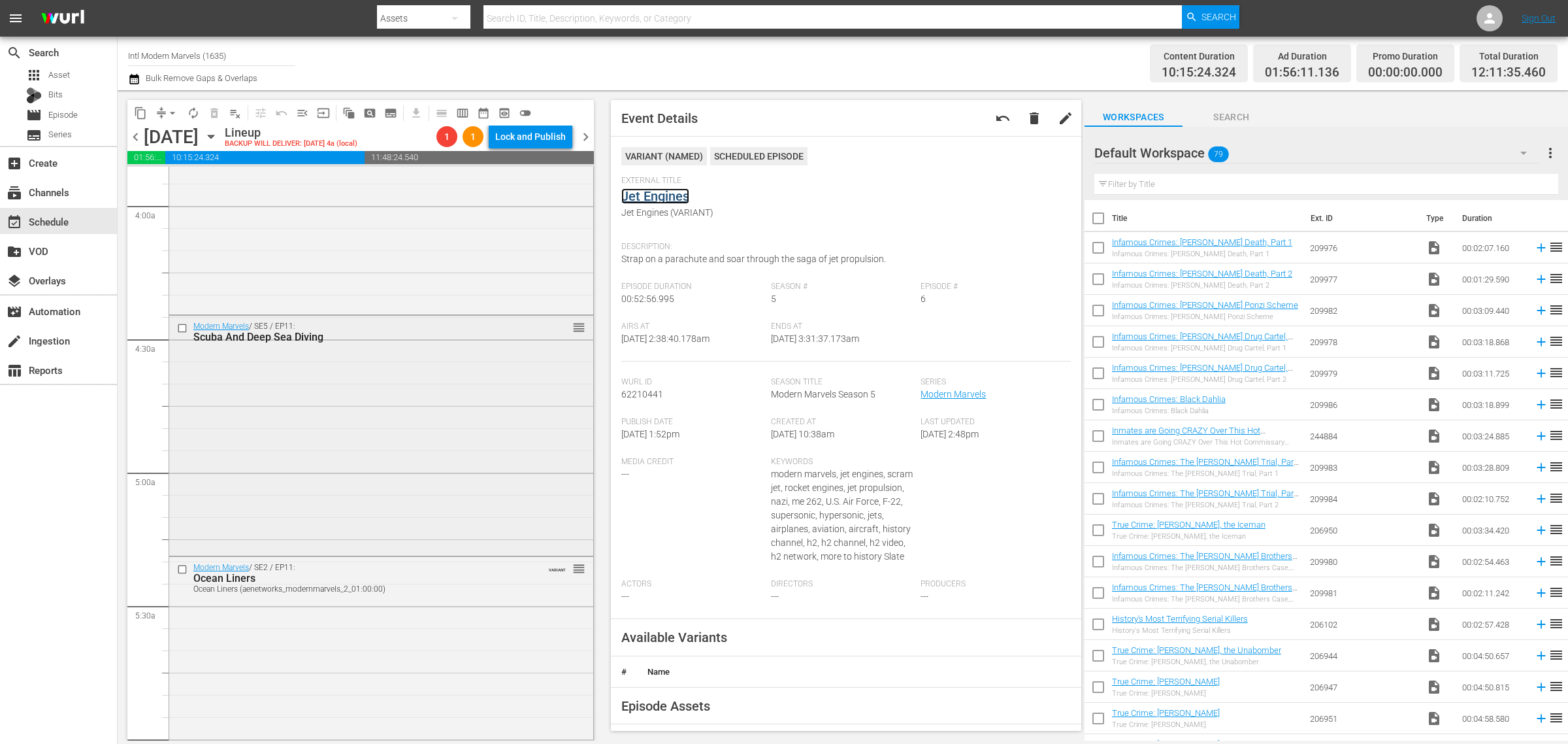
scroll to position [1062, 0]
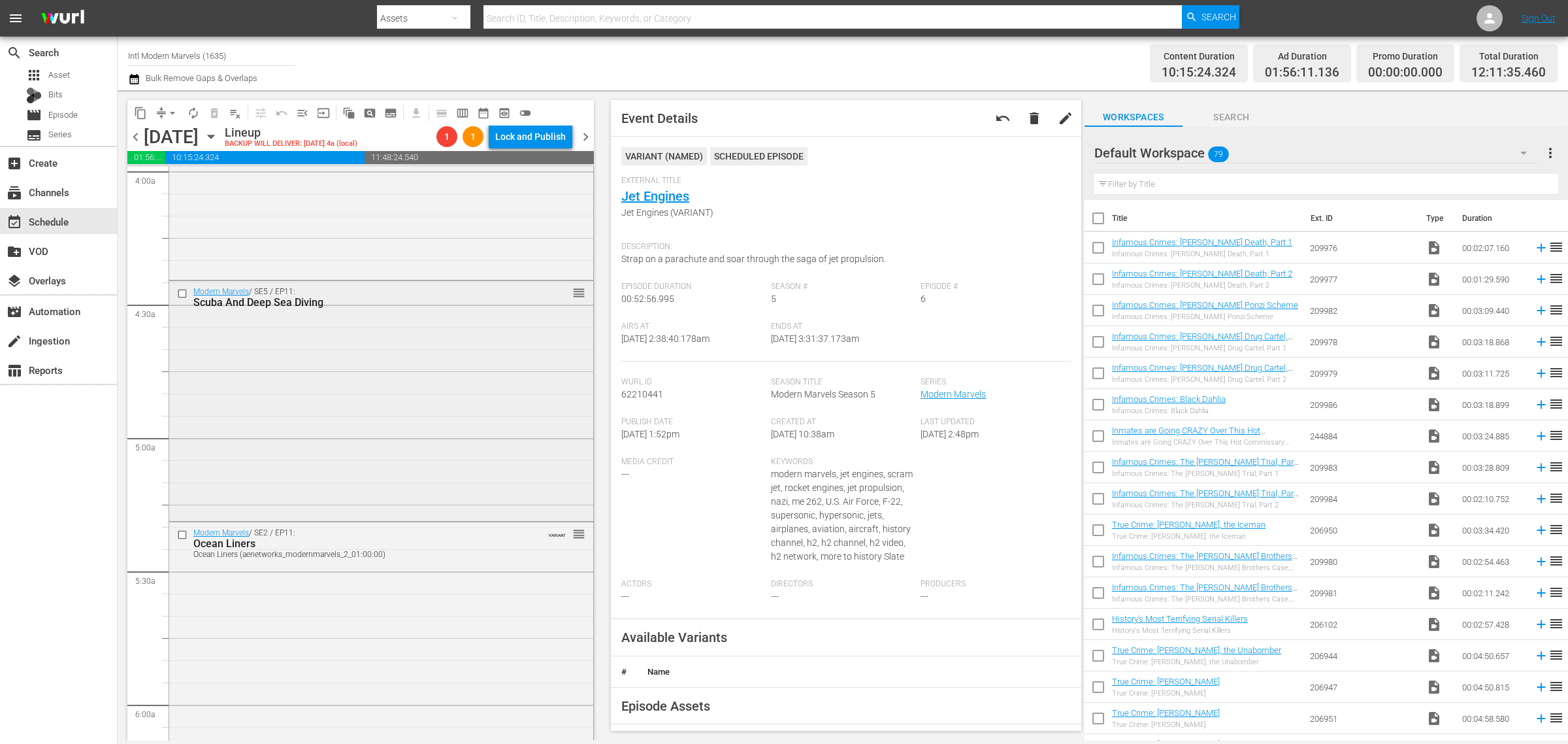
click at [364, 412] on div "Modern Marvels / SE5 / EP11: Scuba And Deep Sea Diving reorder" at bounding box center [381, 398] width 424 height 237
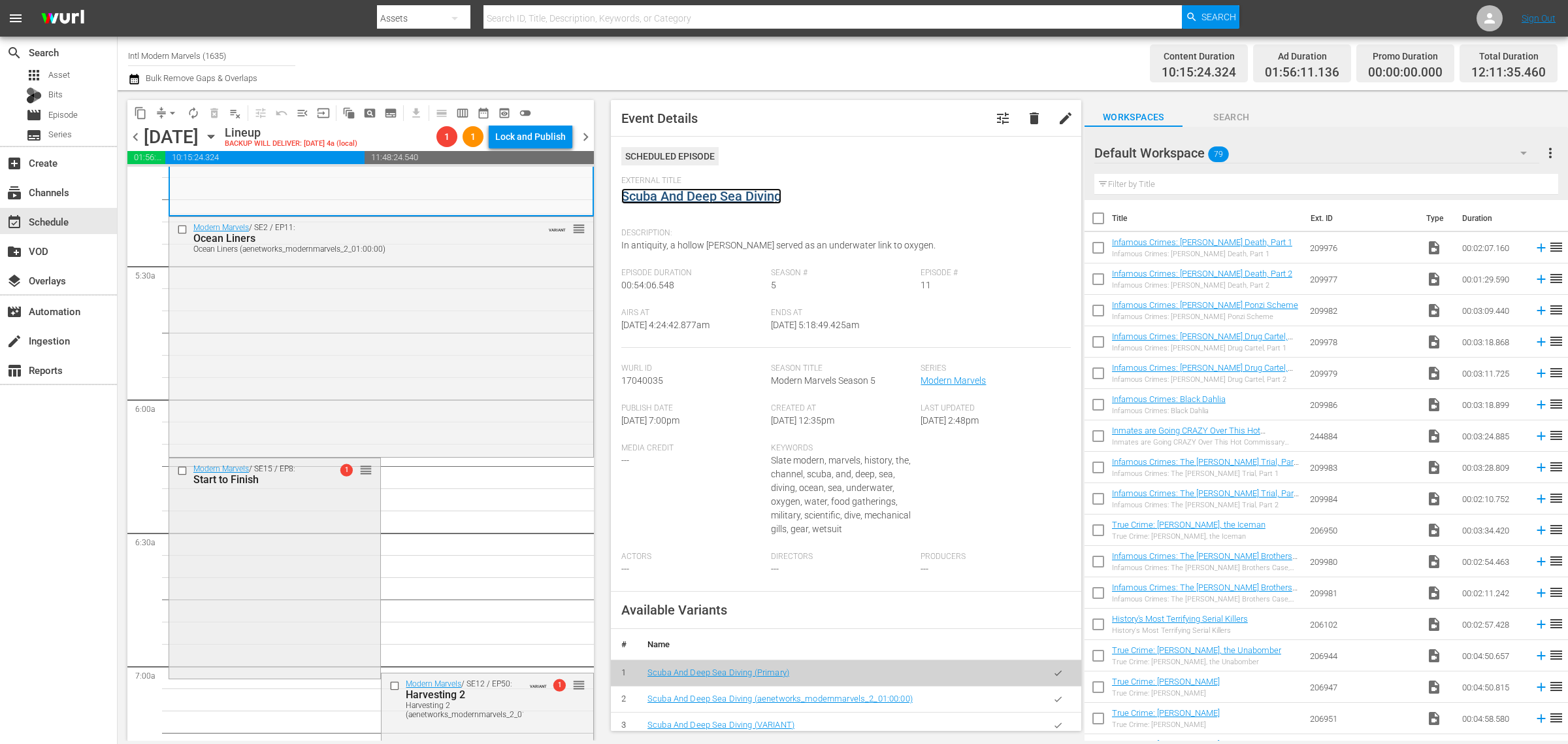
scroll to position [1470, 0]
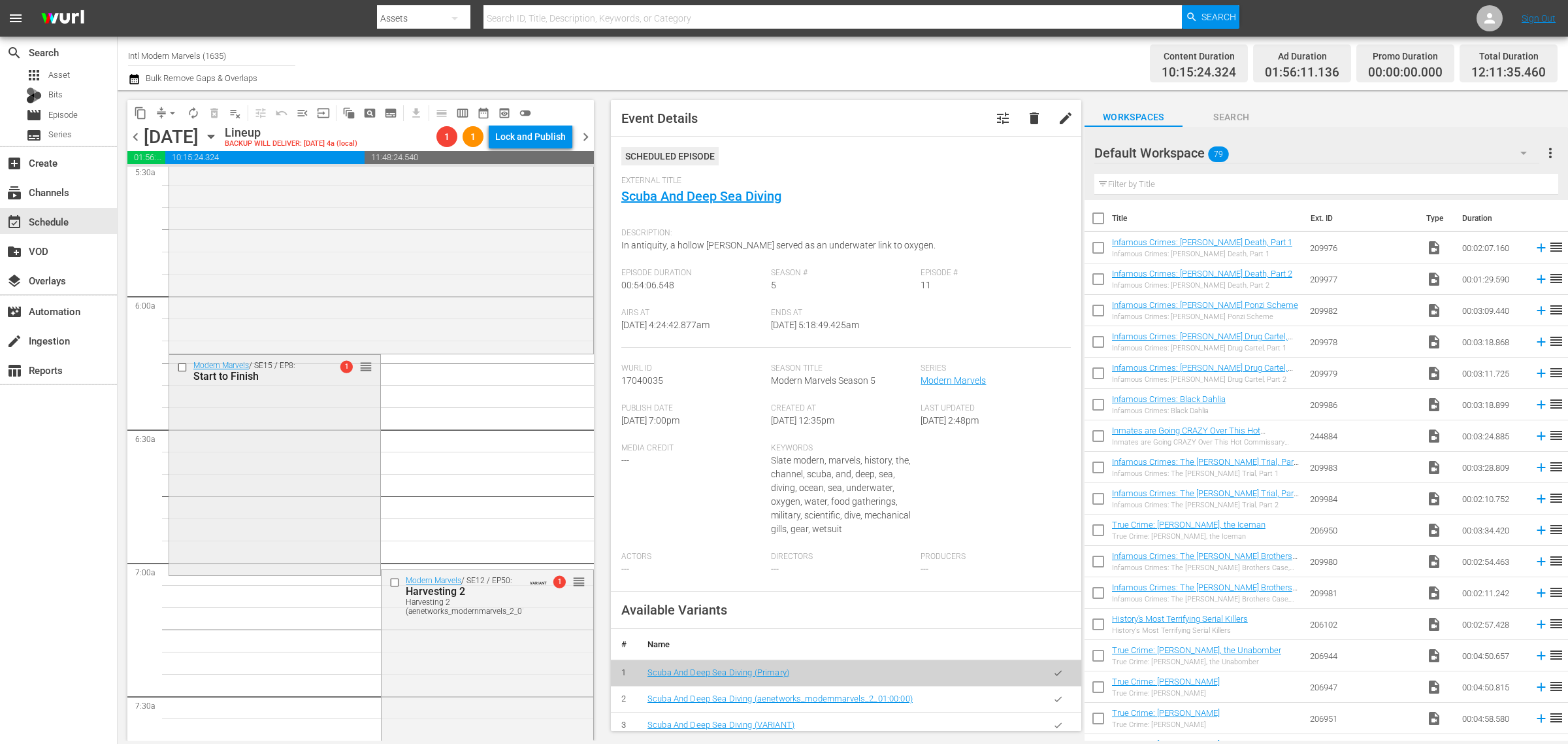
click at [323, 443] on div "Modern Marvels / SE15 / EP8: Start to Finish 1 reorder" at bounding box center [274, 463] width 211 height 217
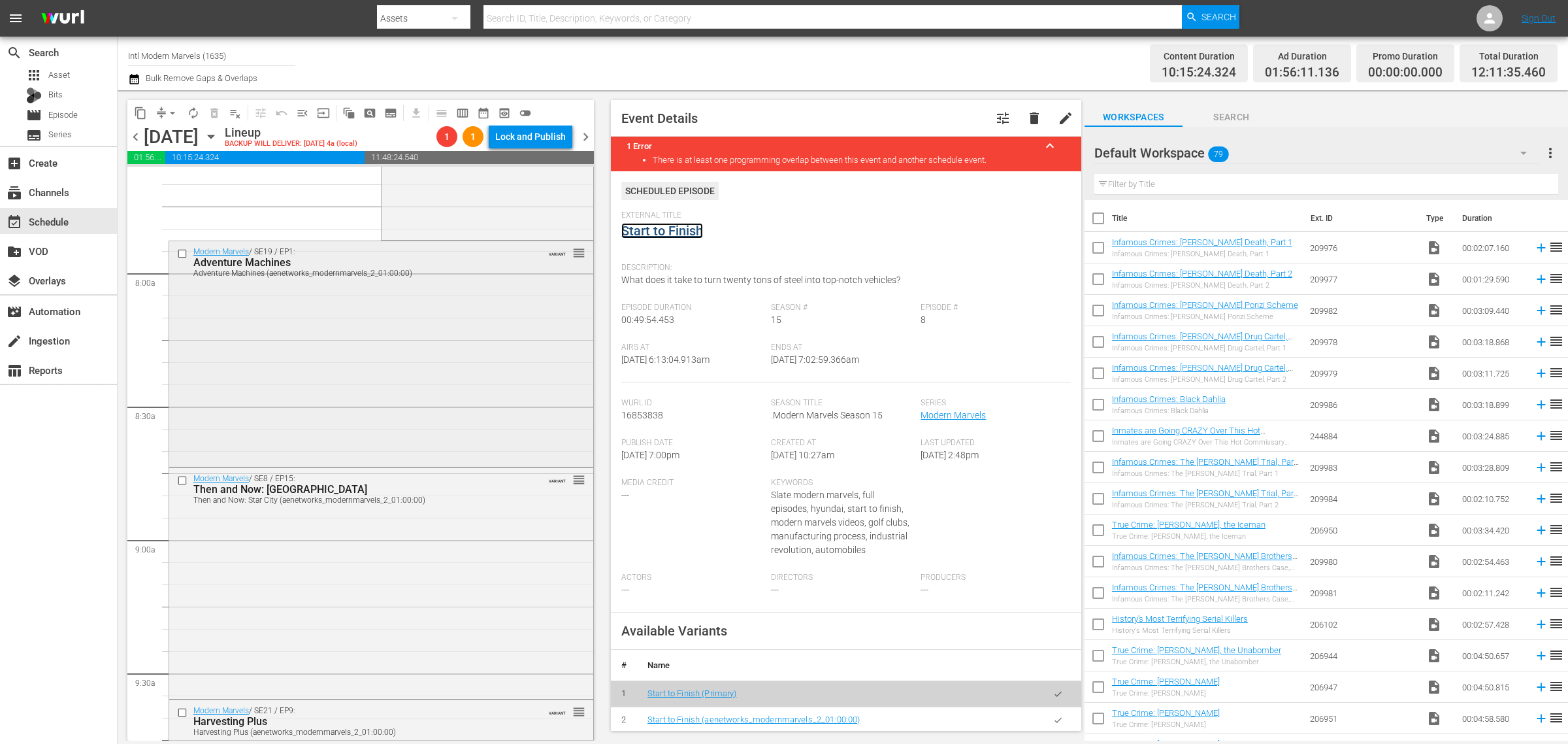
scroll to position [2042, 0]
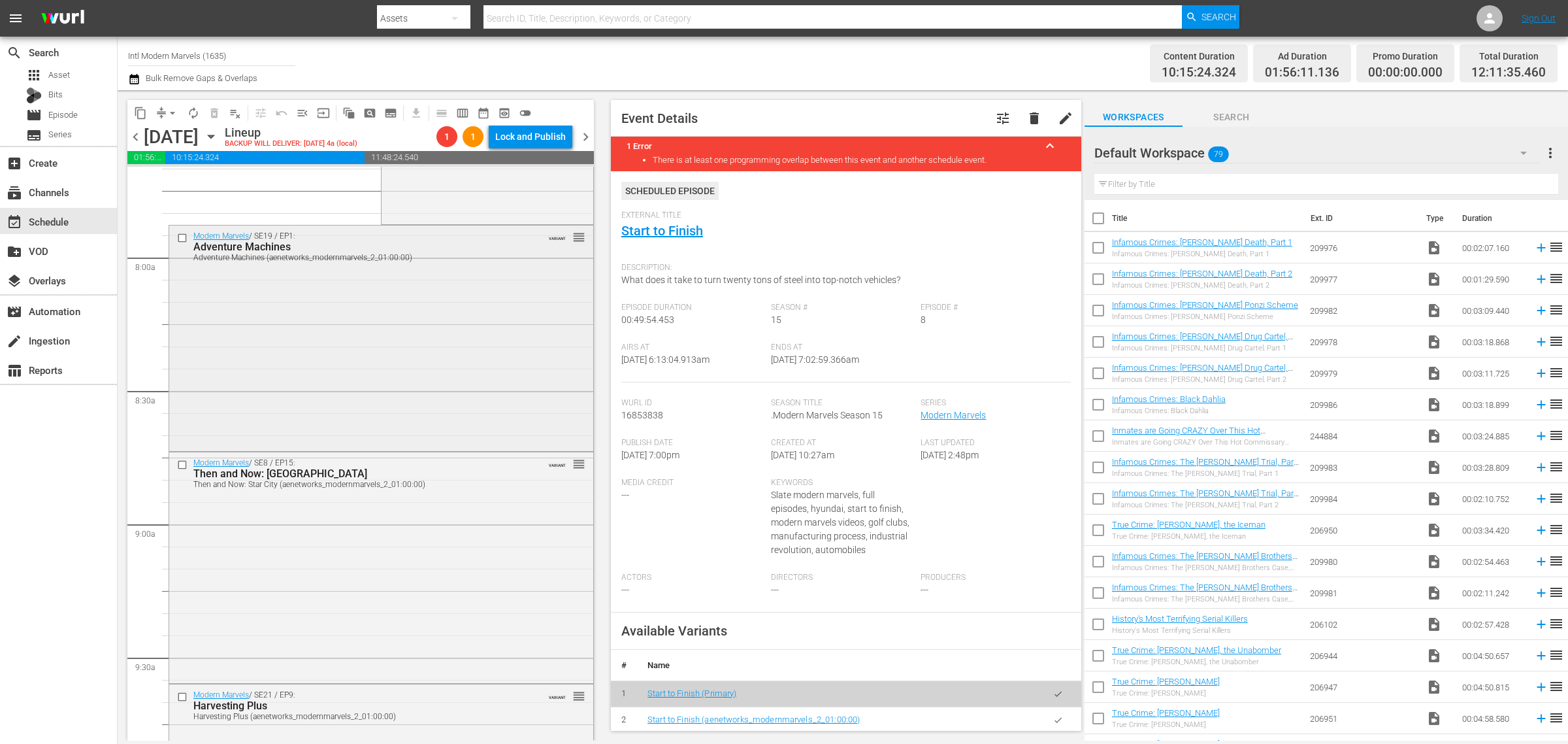
click at [409, 377] on div "Modern Marvels / SE19 / EP1: Adventure Machines Adventure Machines (aenetworks_…" at bounding box center [381, 337] width 424 height 223
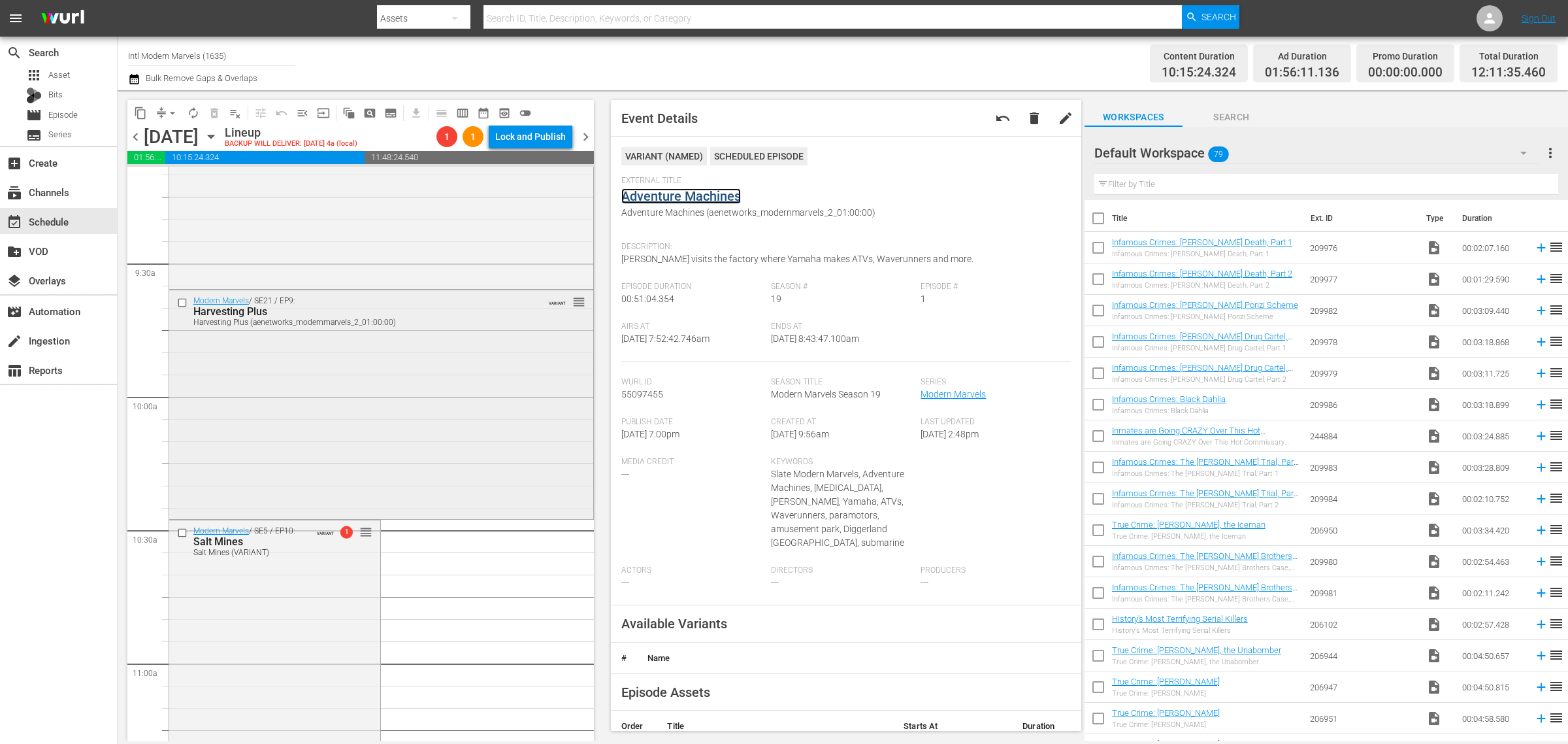
scroll to position [2451, 0]
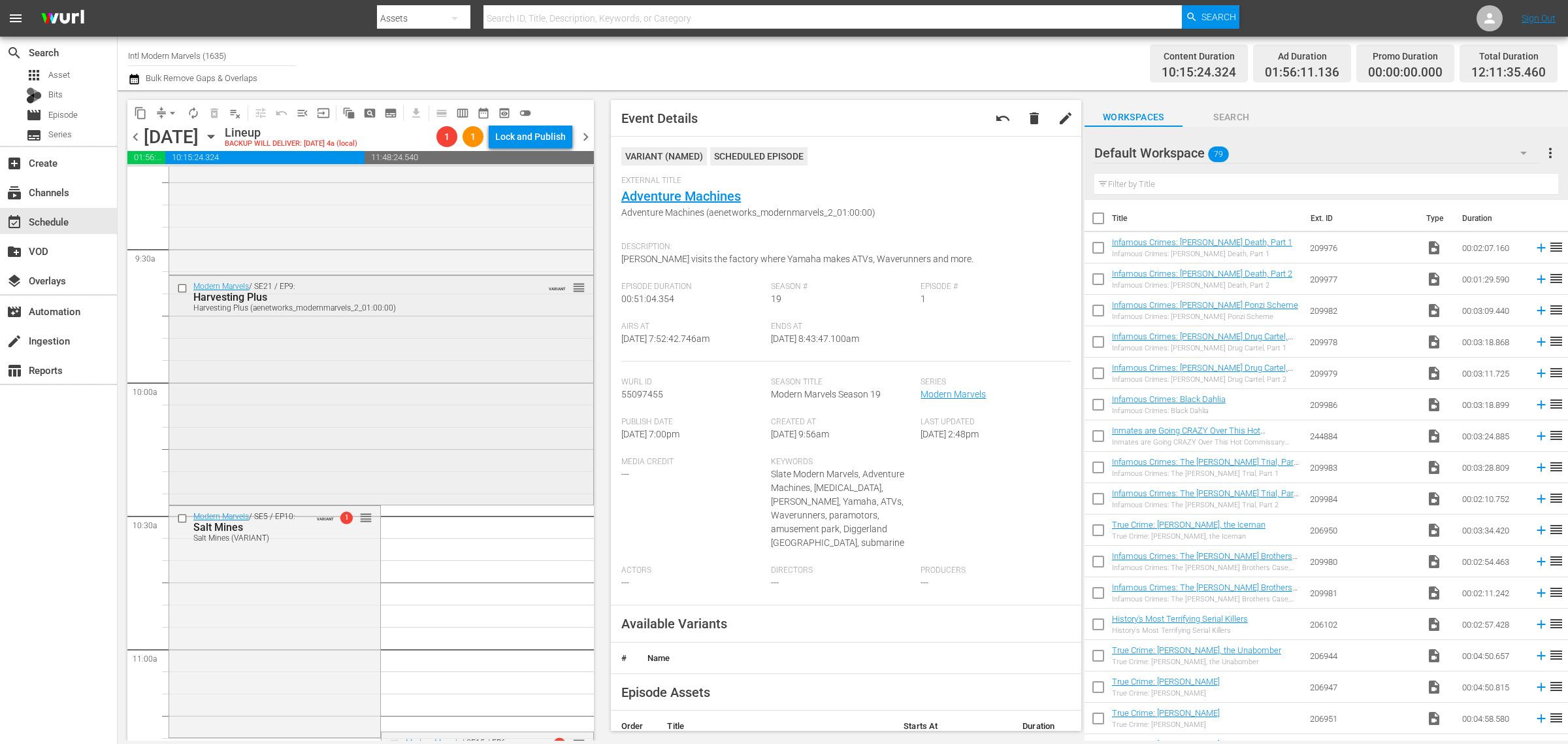
click at [373, 394] on div "Modern Marvels / SE21 / EP9: Harvesting Plus Harvesting Plus (aenetworks_modern…" at bounding box center [381, 389] width 424 height 227
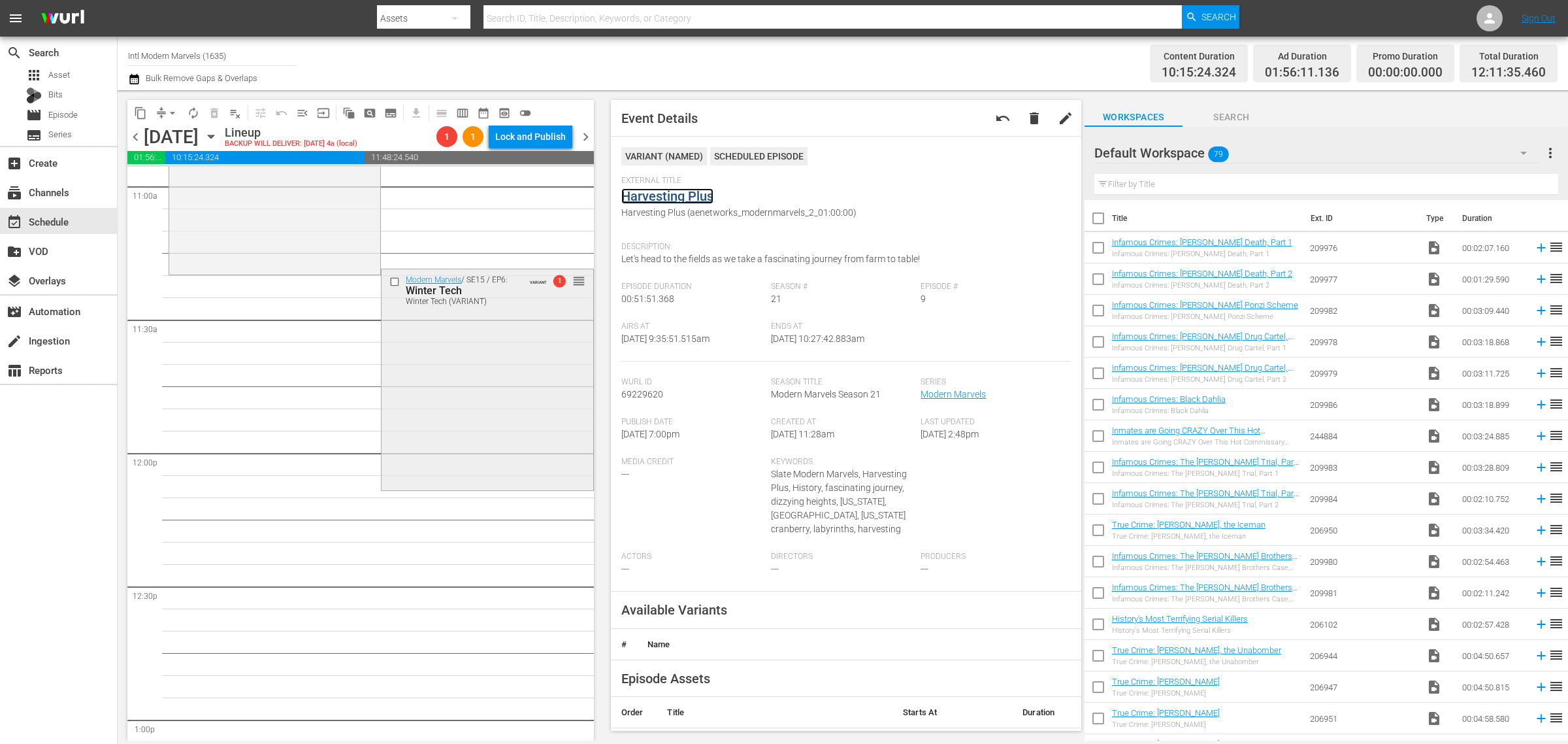
scroll to position [2941, 0]
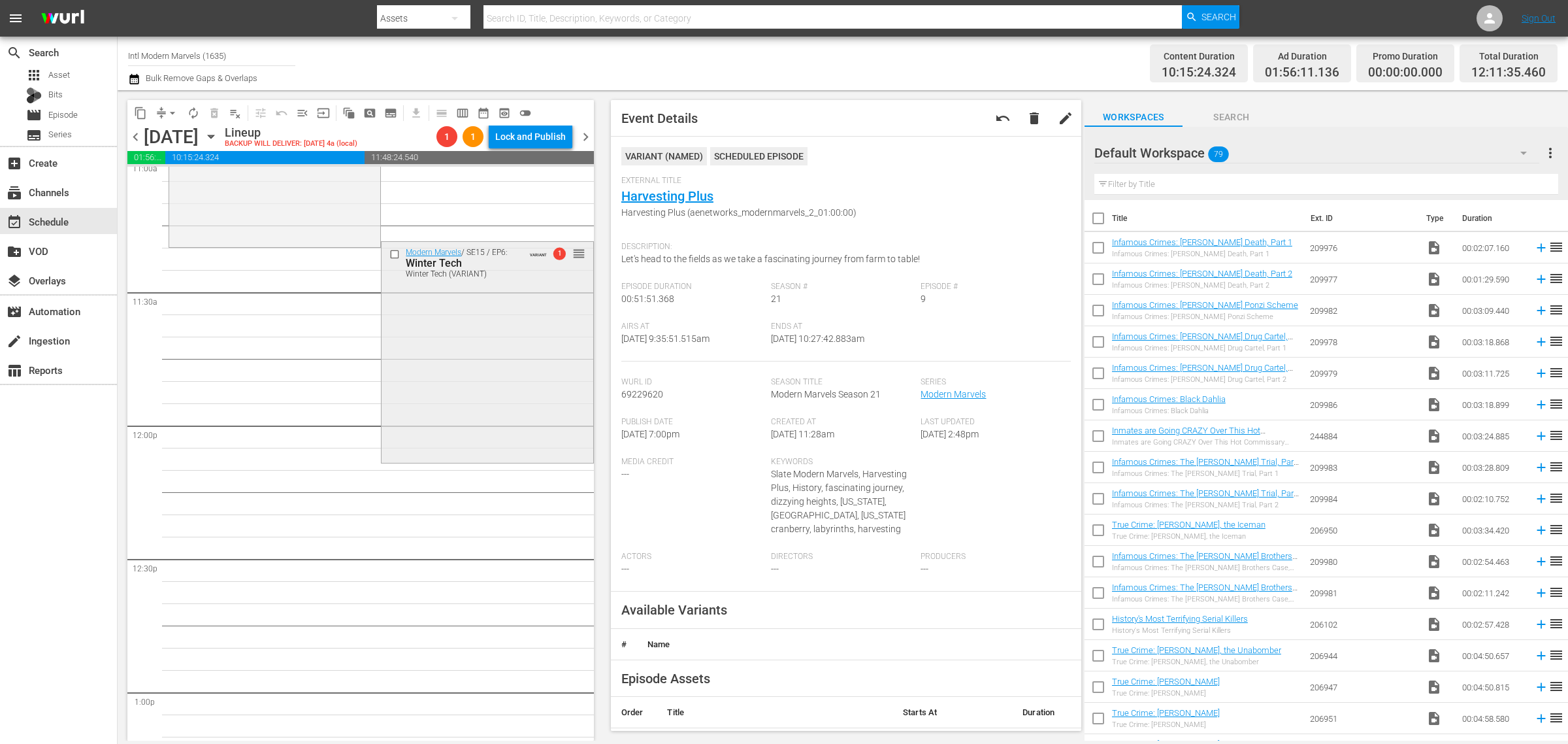
click at [455, 340] on div "Modern Marvels / SE15 / EP6: Winter Tech Winter Tech (VARIANT) VARIANT 1 reorder" at bounding box center [487, 351] width 211 height 218
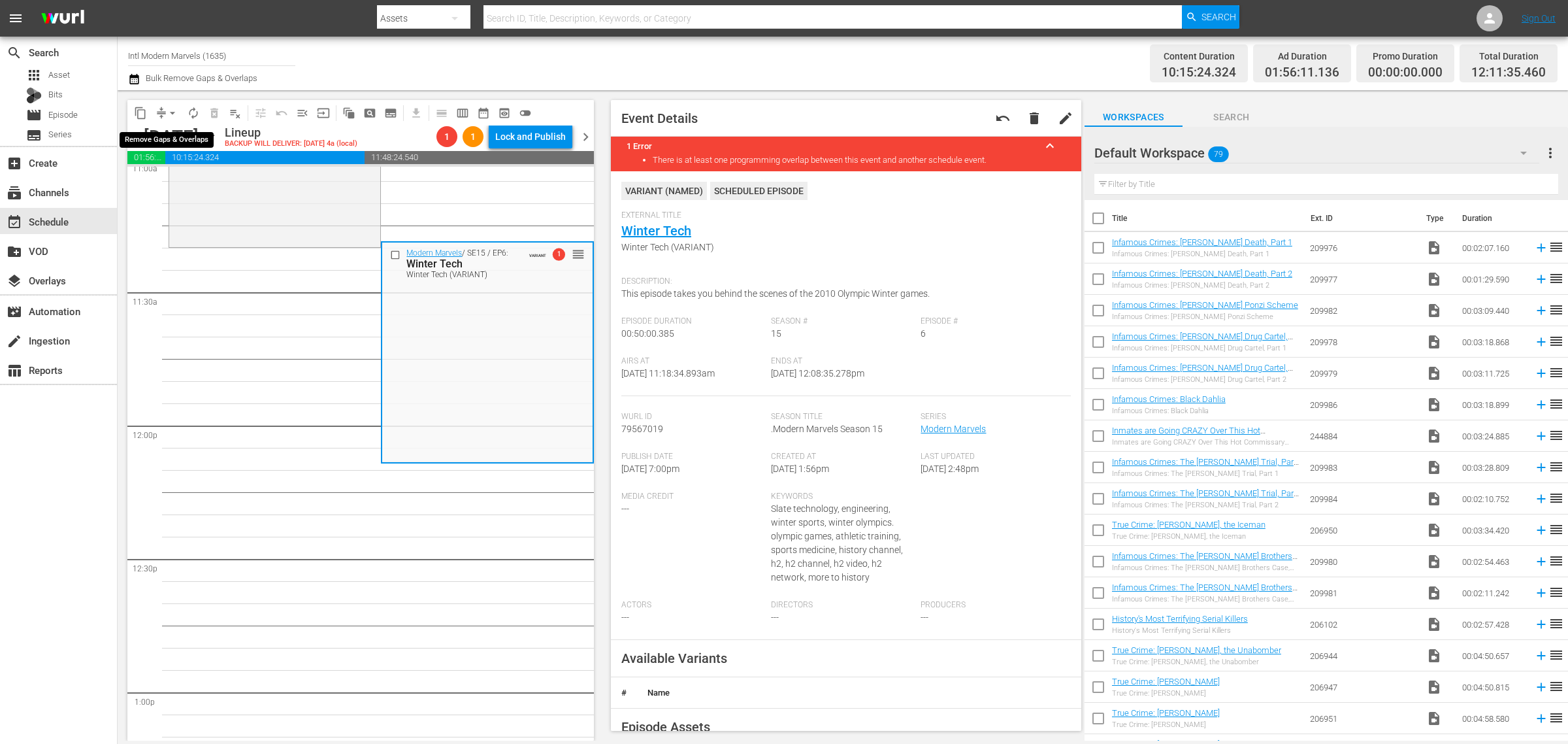
click at [171, 109] on span "arrow_drop_down" at bounding box center [172, 113] width 13 height 13
click at [165, 131] on li "Align to Midnight" at bounding box center [172, 139] width 137 height 22
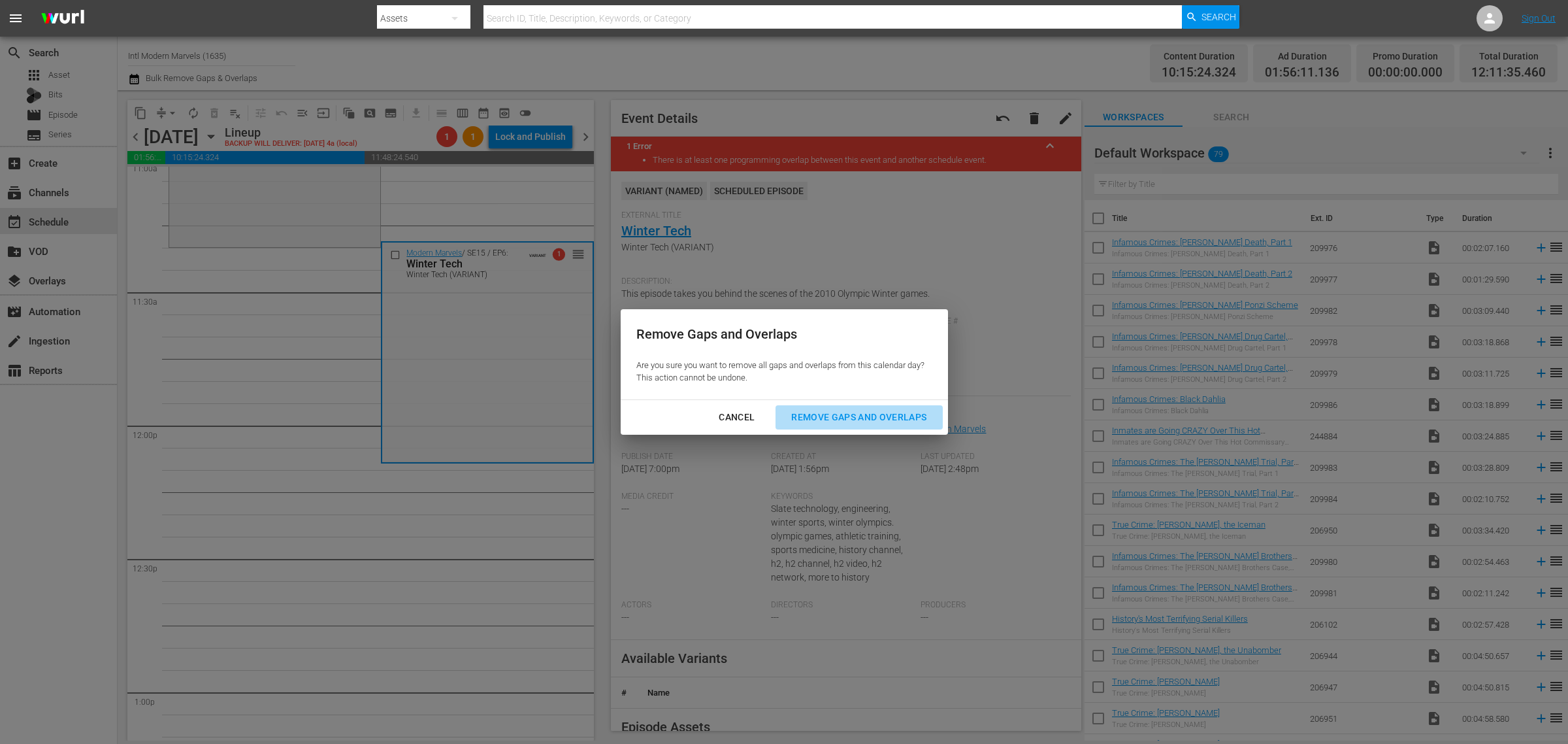
click at [830, 410] on div "Remove Gaps and Overlaps" at bounding box center [859, 417] width 156 height 16
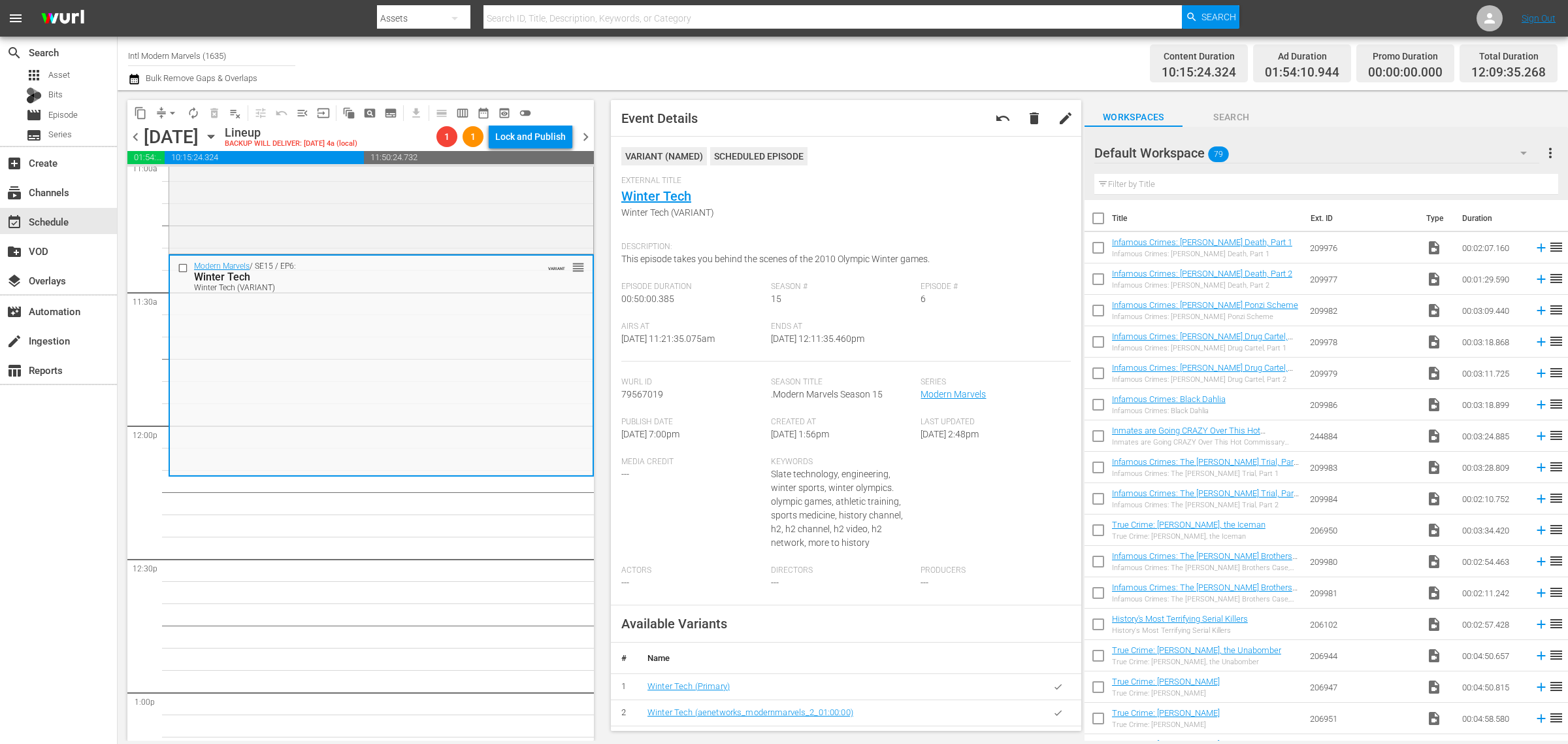
scroll to position [2985, 0]
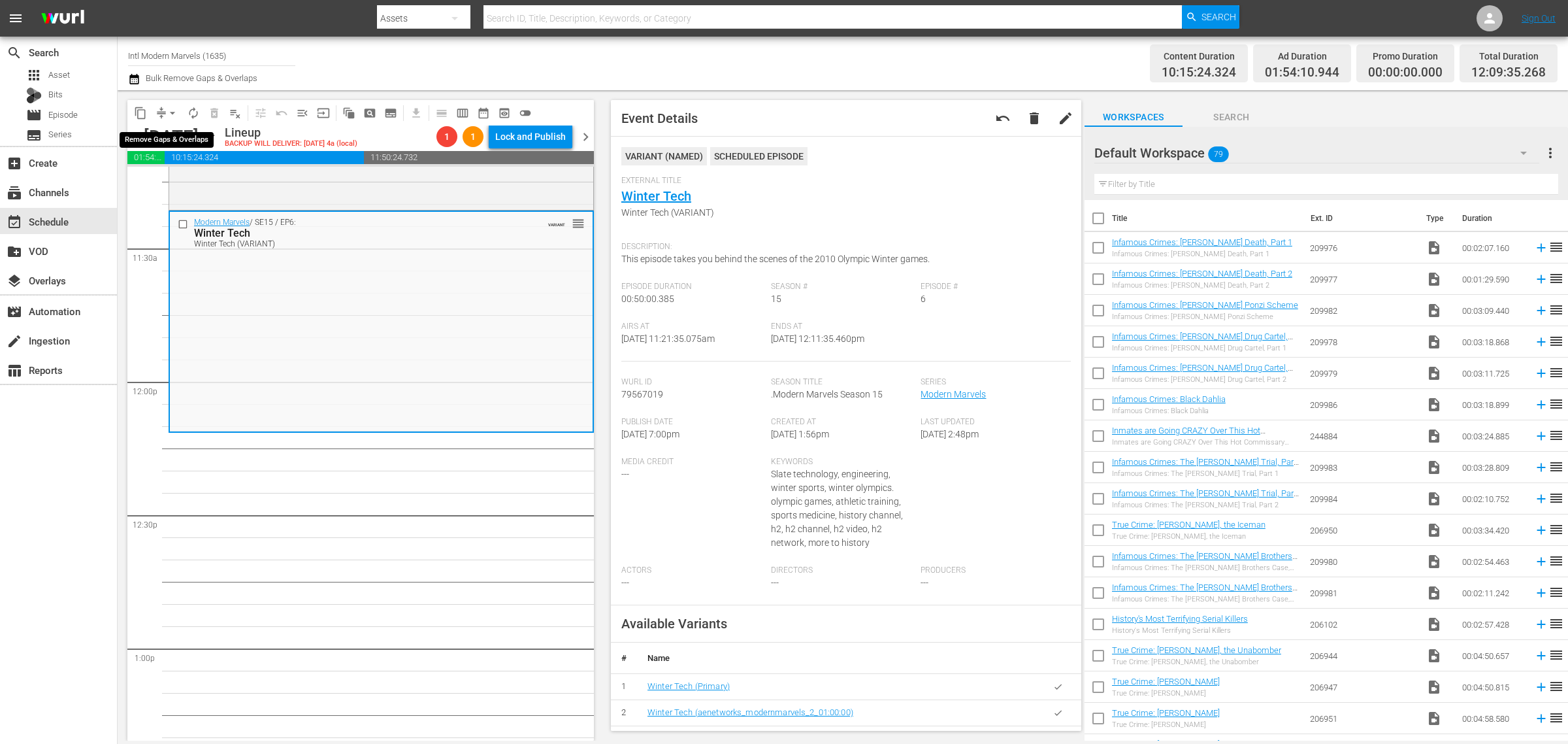
click at [171, 115] on span "arrow_drop_down" at bounding box center [172, 113] width 13 height 13
click at [172, 144] on li "Align to Midnight" at bounding box center [172, 139] width 137 height 22
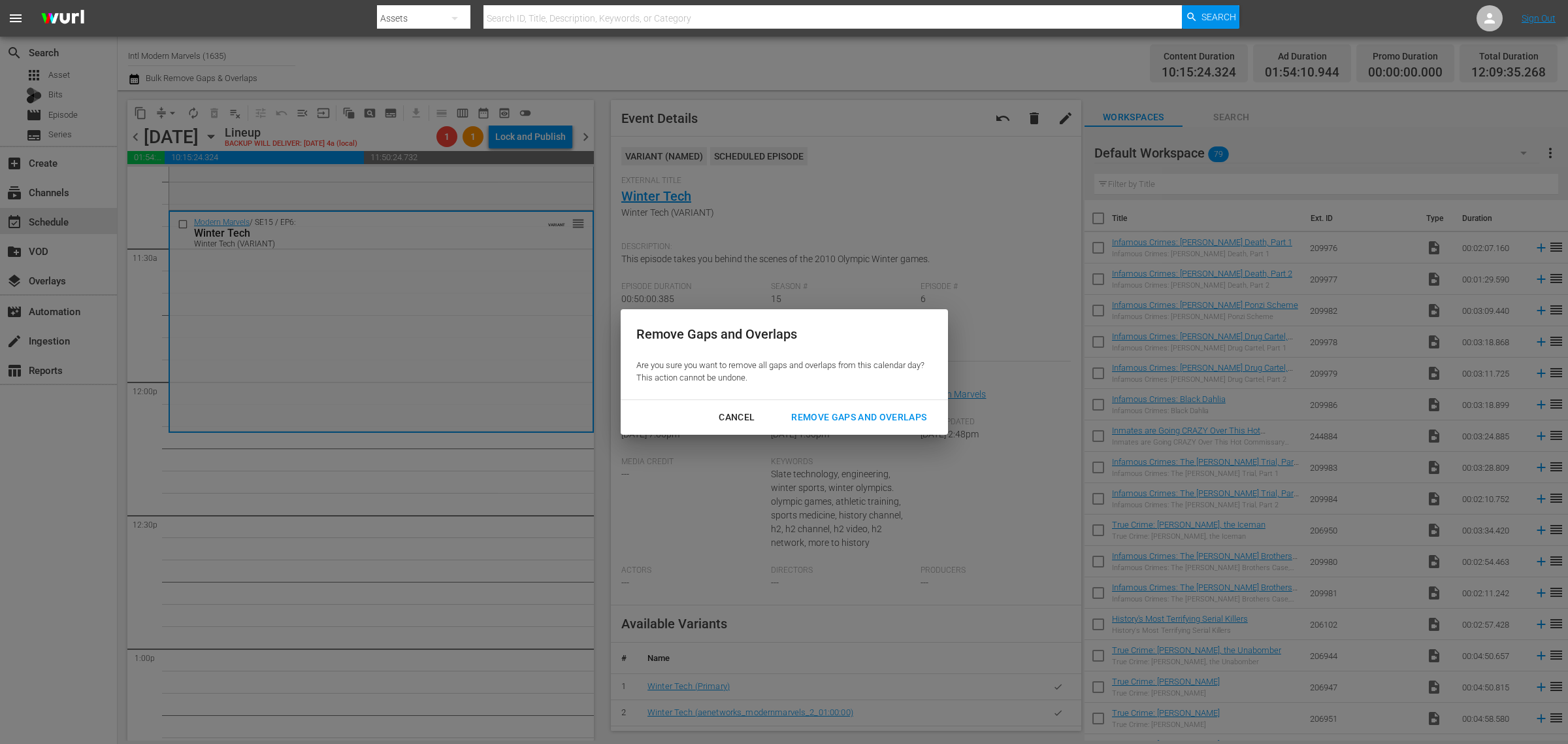
click at [834, 422] on div "Remove Gaps and Overlaps" at bounding box center [859, 417] width 156 height 16
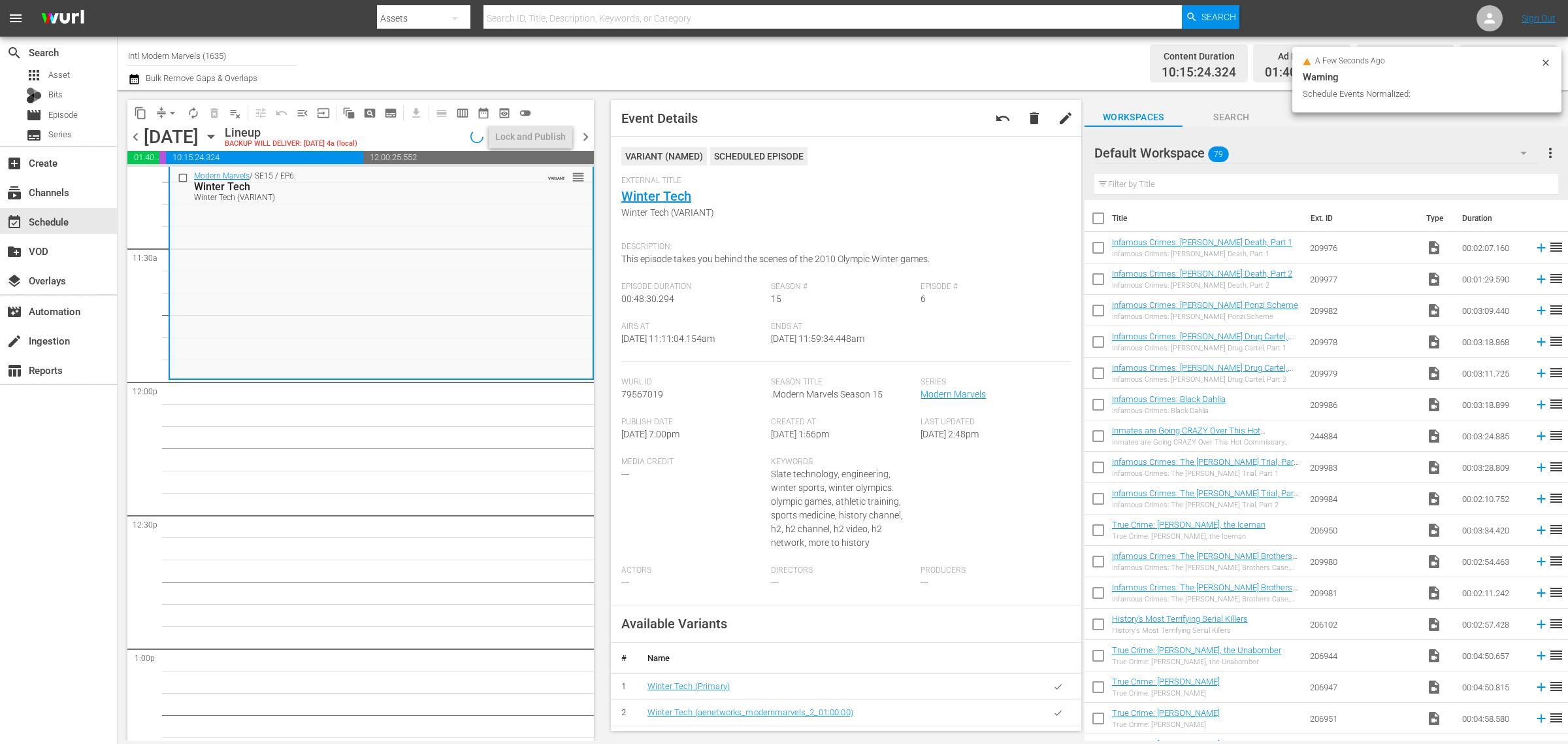
scroll to position [2941, 0]
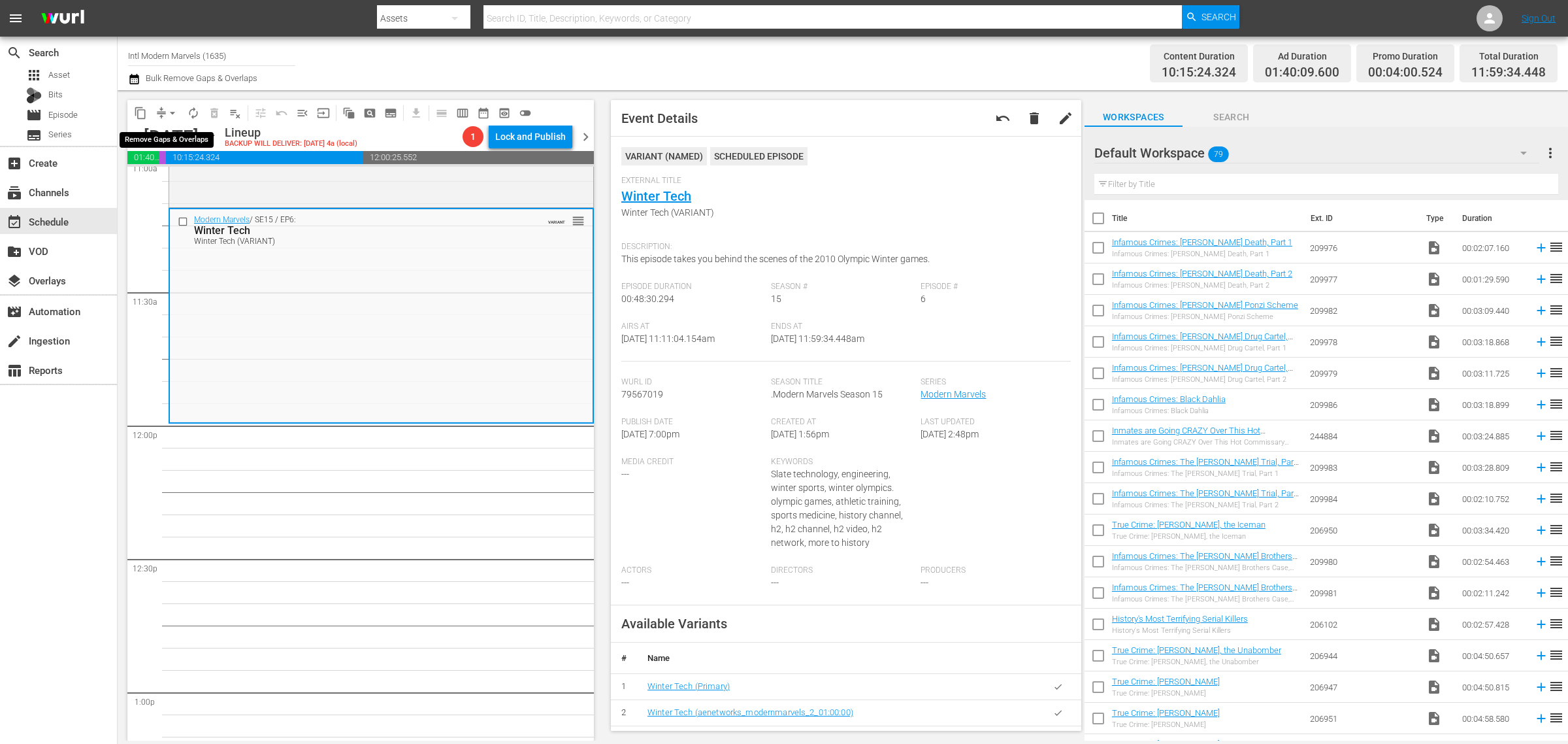
click at [174, 115] on span "arrow_drop_down" at bounding box center [172, 113] width 13 height 13
click at [172, 132] on li "Align to Midnight" at bounding box center [172, 139] width 137 height 22
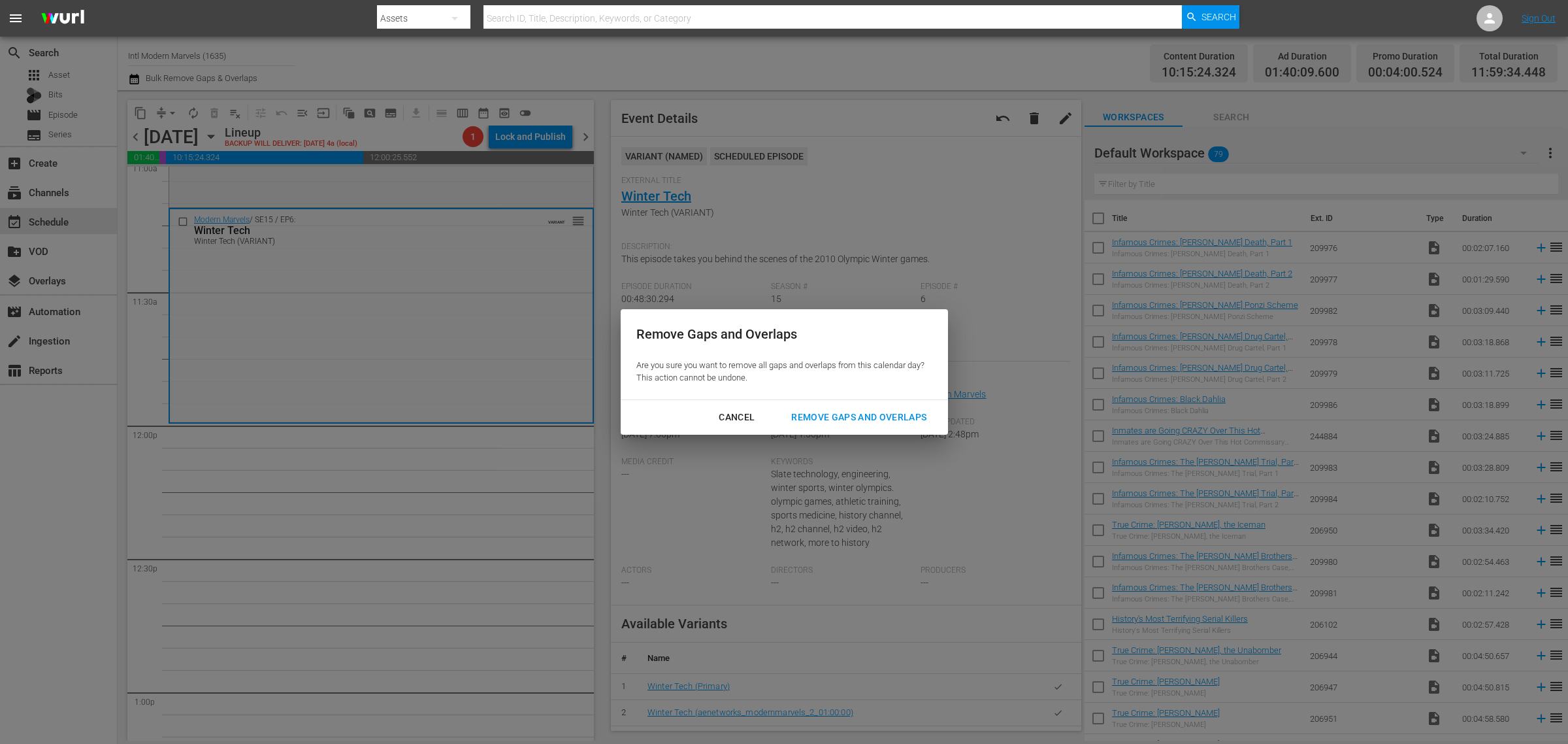
click at [875, 416] on div "Remove Gaps and Overlaps" at bounding box center [859, 417] width 156 height 16
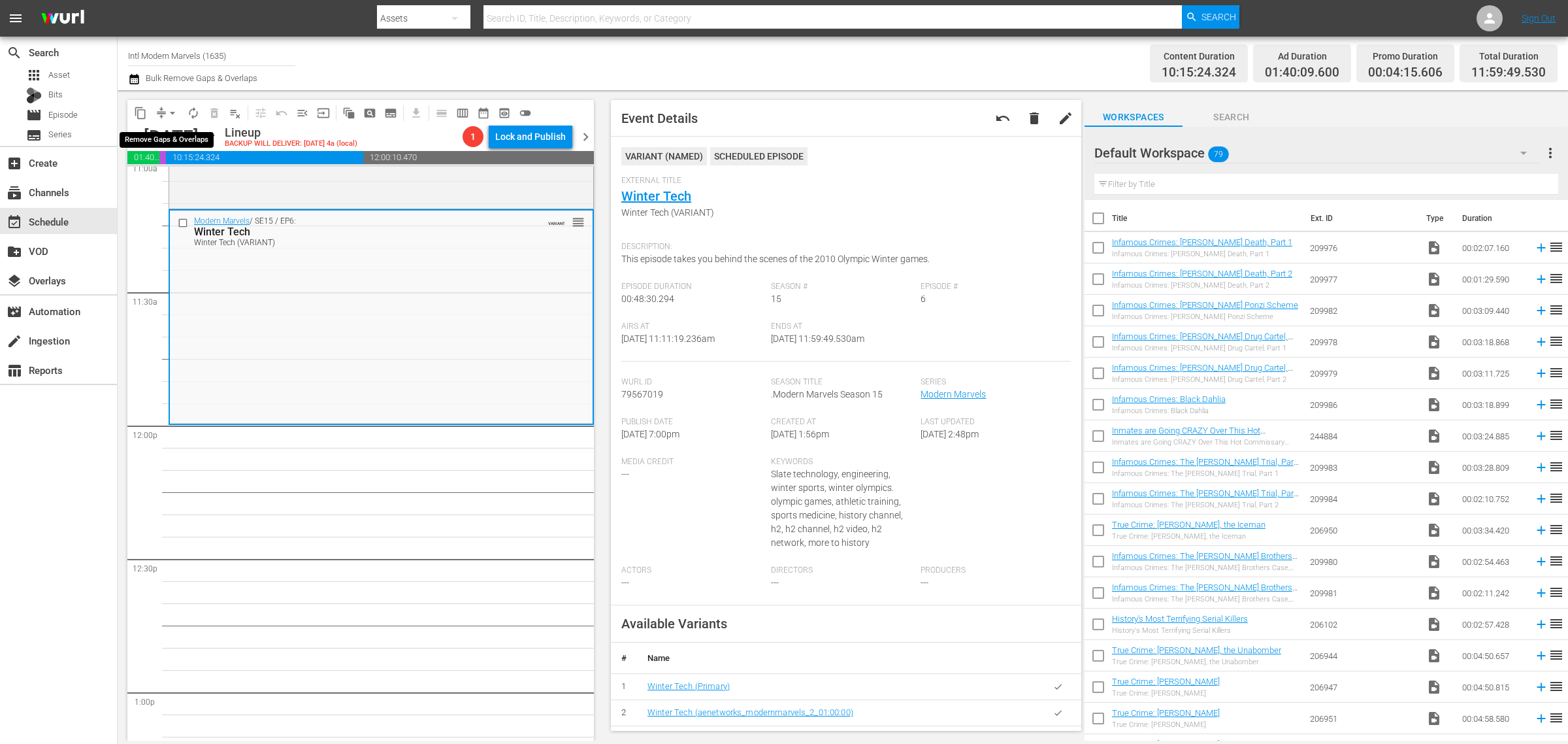
click at [172, 110] on span "arrow_drop_down" at bounding box center [172, 113] width 13 height 13
click at [170, 135] on li "Align to Midnight" at bounding box center [172, 139] width 137 height 22
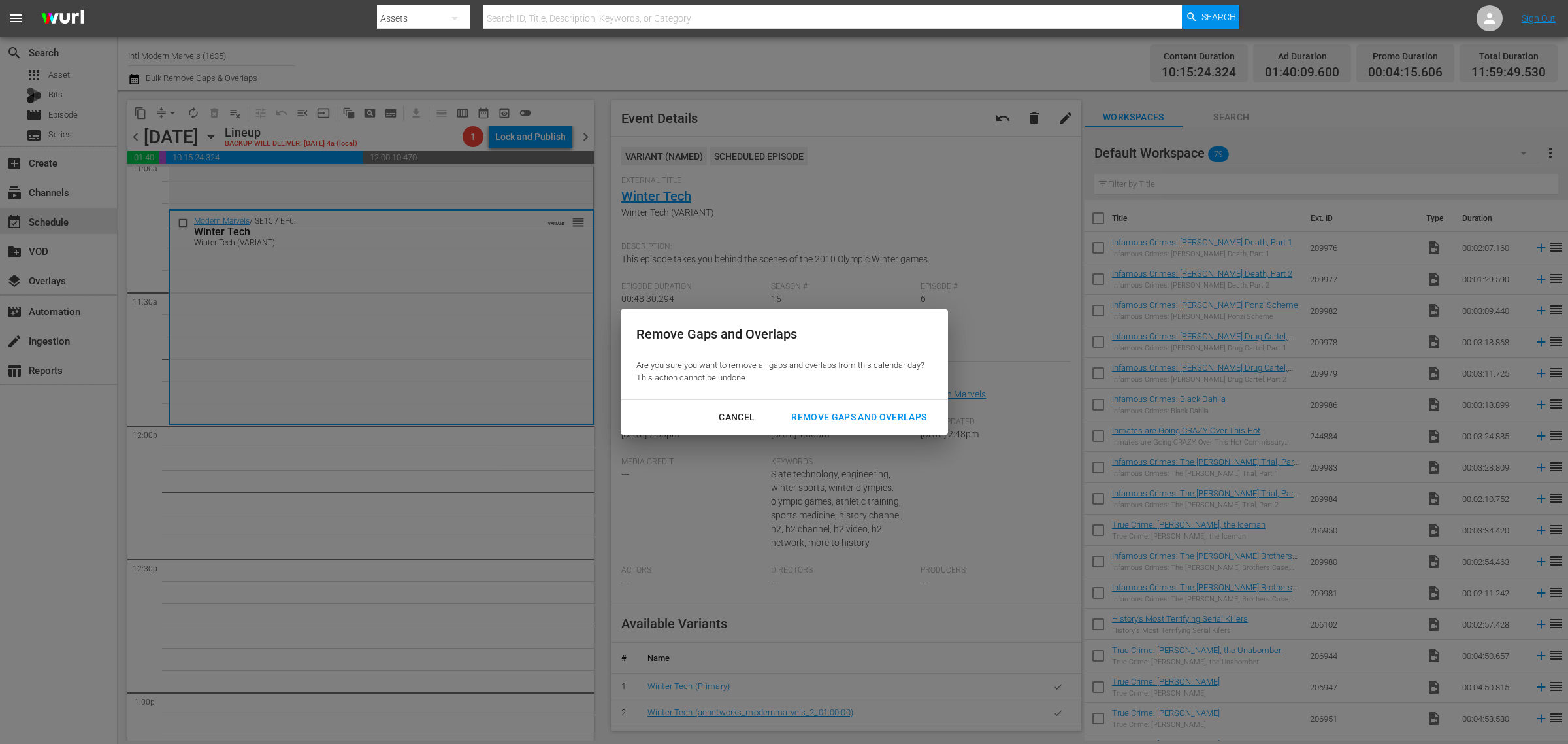
click at [864, 415] on div "Remove Gaps and Overlaps" at bounding box center [859, 417] width 156 height 16
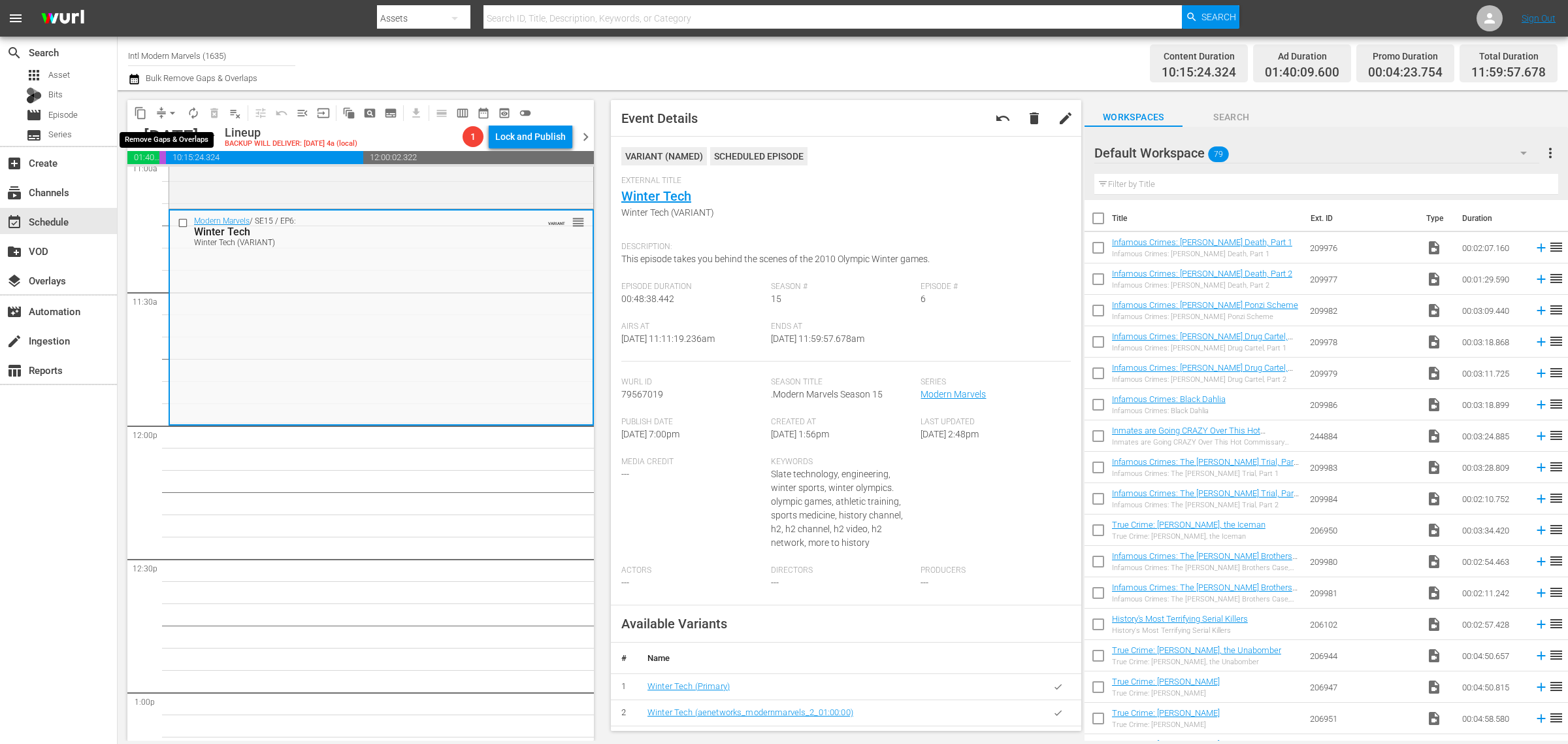
click at [173, 111] on span "arrow_drop_down" at bounding box center [172, 113] width 13 height 13
click at [174, 139] on li "Align to Midnight" at bounding box center [172, 139] width 137 height 22
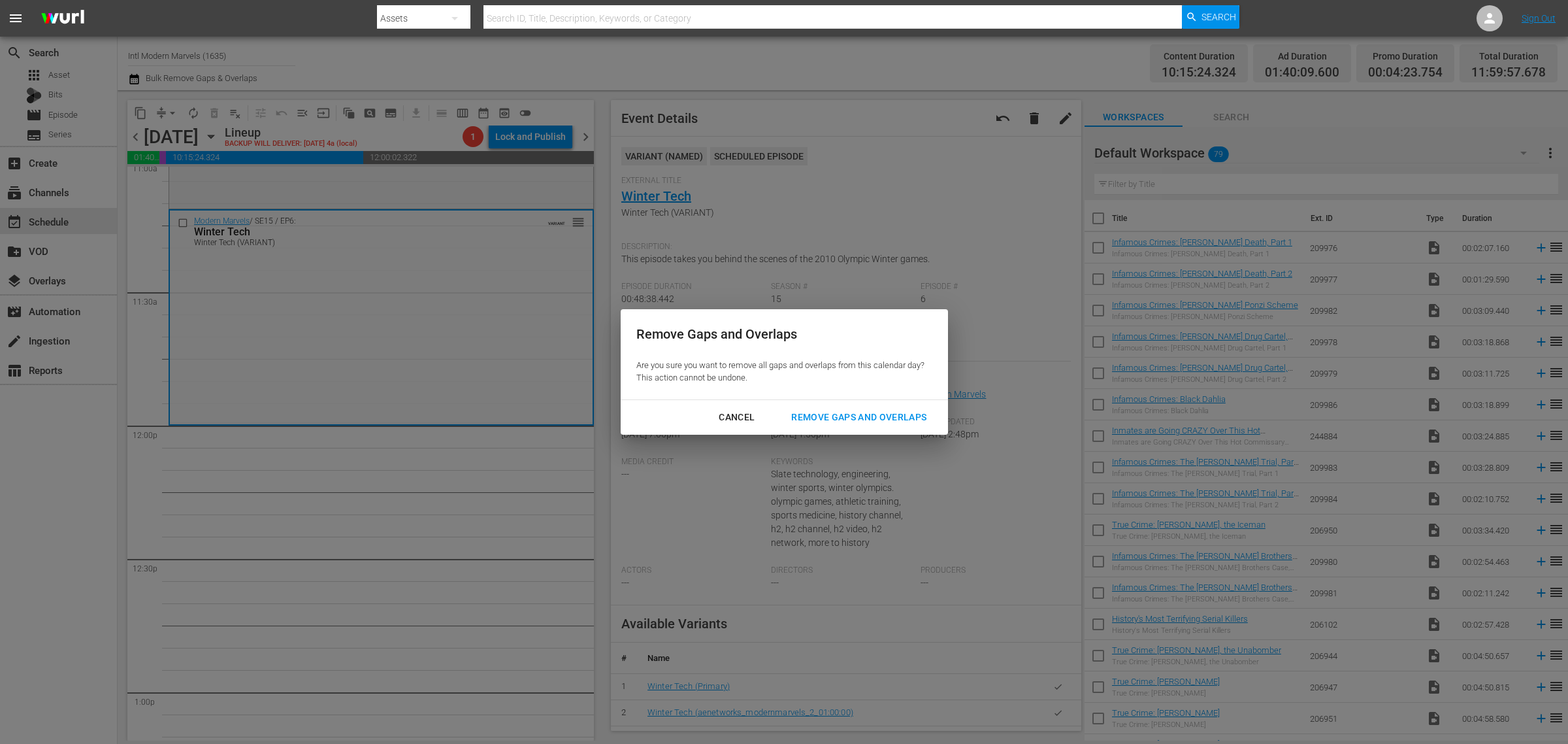
click at [893, 415] on div "Remove Gaps and Overlaps" at bounding box center [859, 417] width 156 height 16
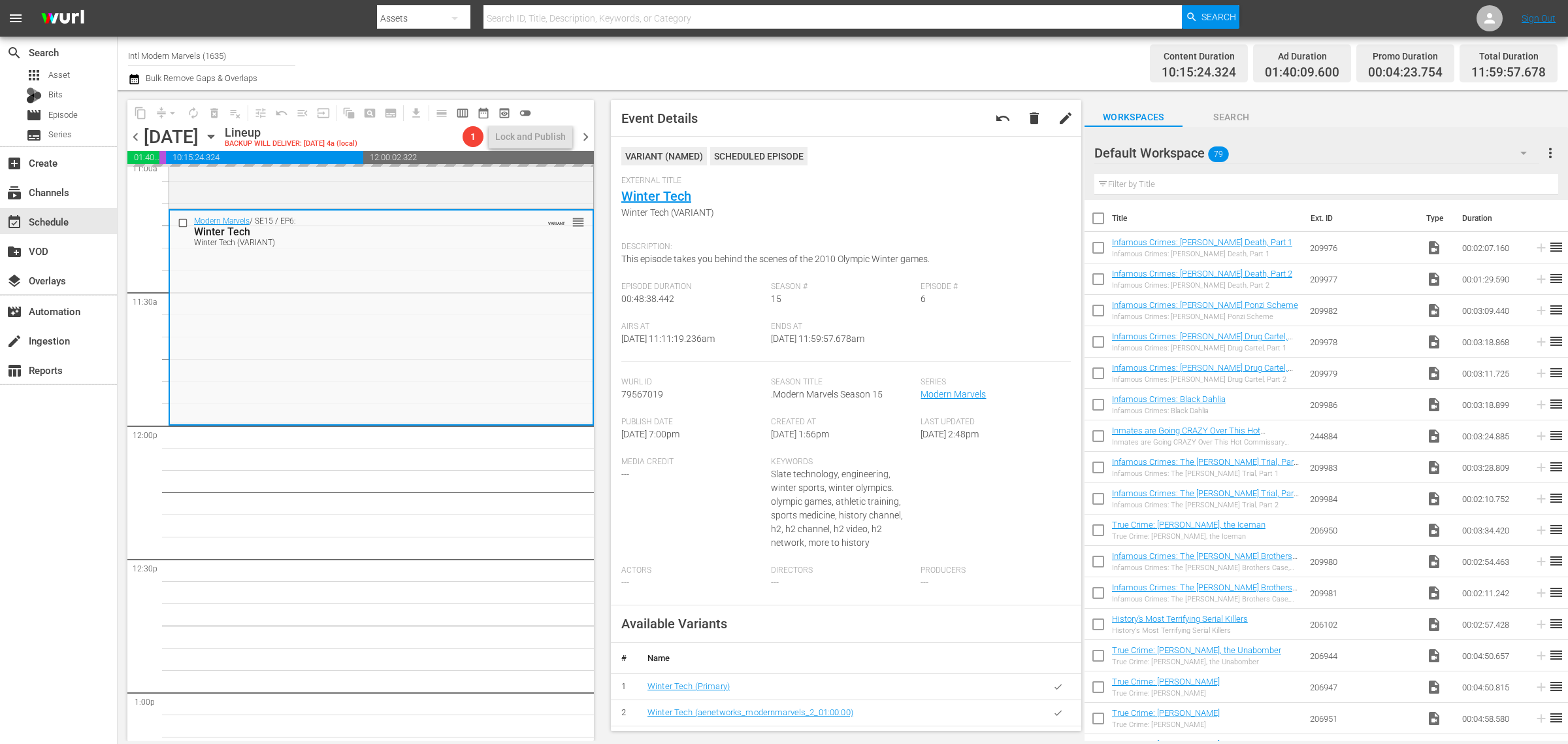
click at [759, 82] on div "Channel Title Intl Modern Marvels (1635) Bulk Remove Gaps & Overlaps" at bounding box center [518, 63] width 779 height 47
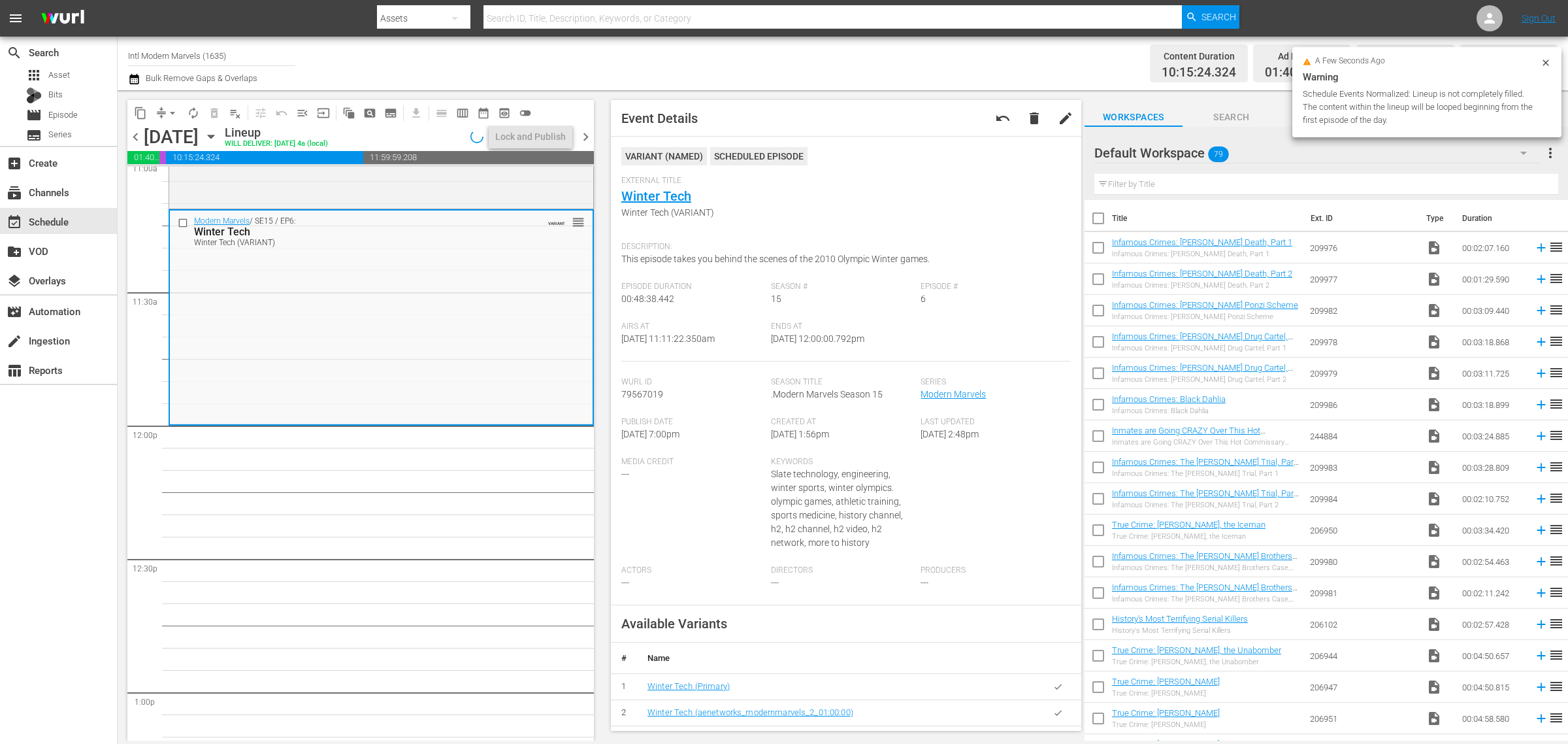
scroll to position [2962, 0]
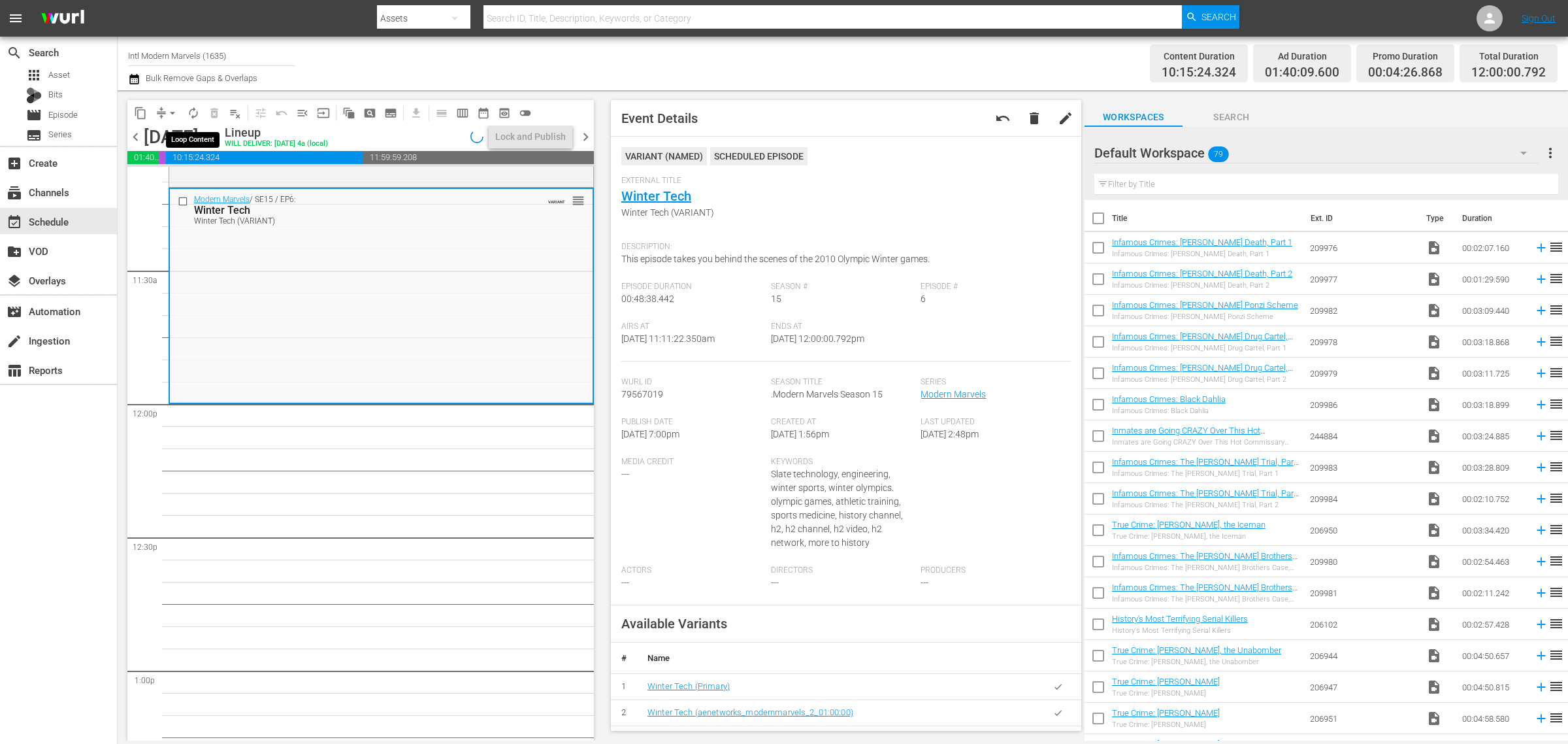
click at [192, 107] on span "autorenew_outlined" at bounding box center [193, 113] width 13 height 13
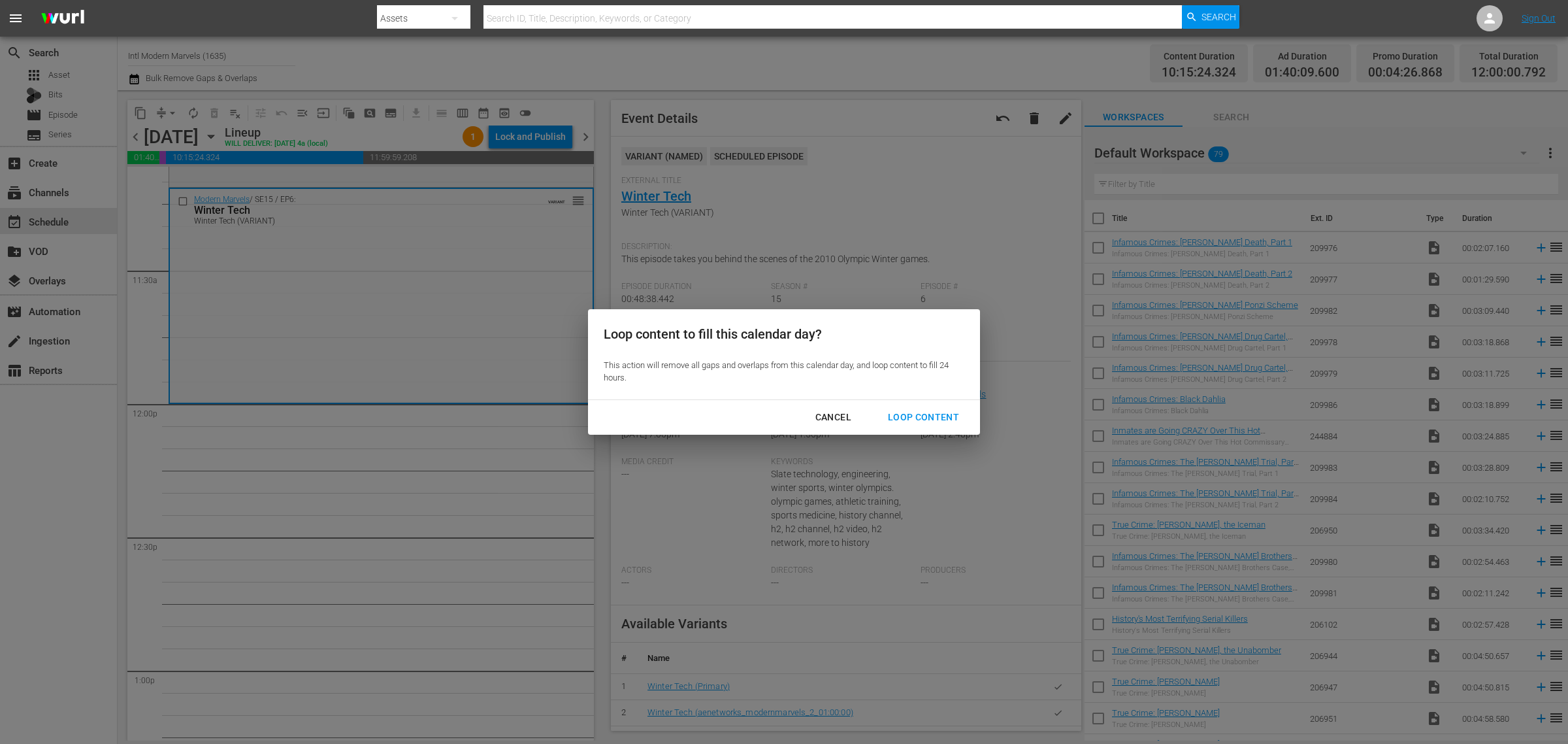
click at [932, 410] on div "Loop Content" at bounding box center [923, 417] width 92 height 16
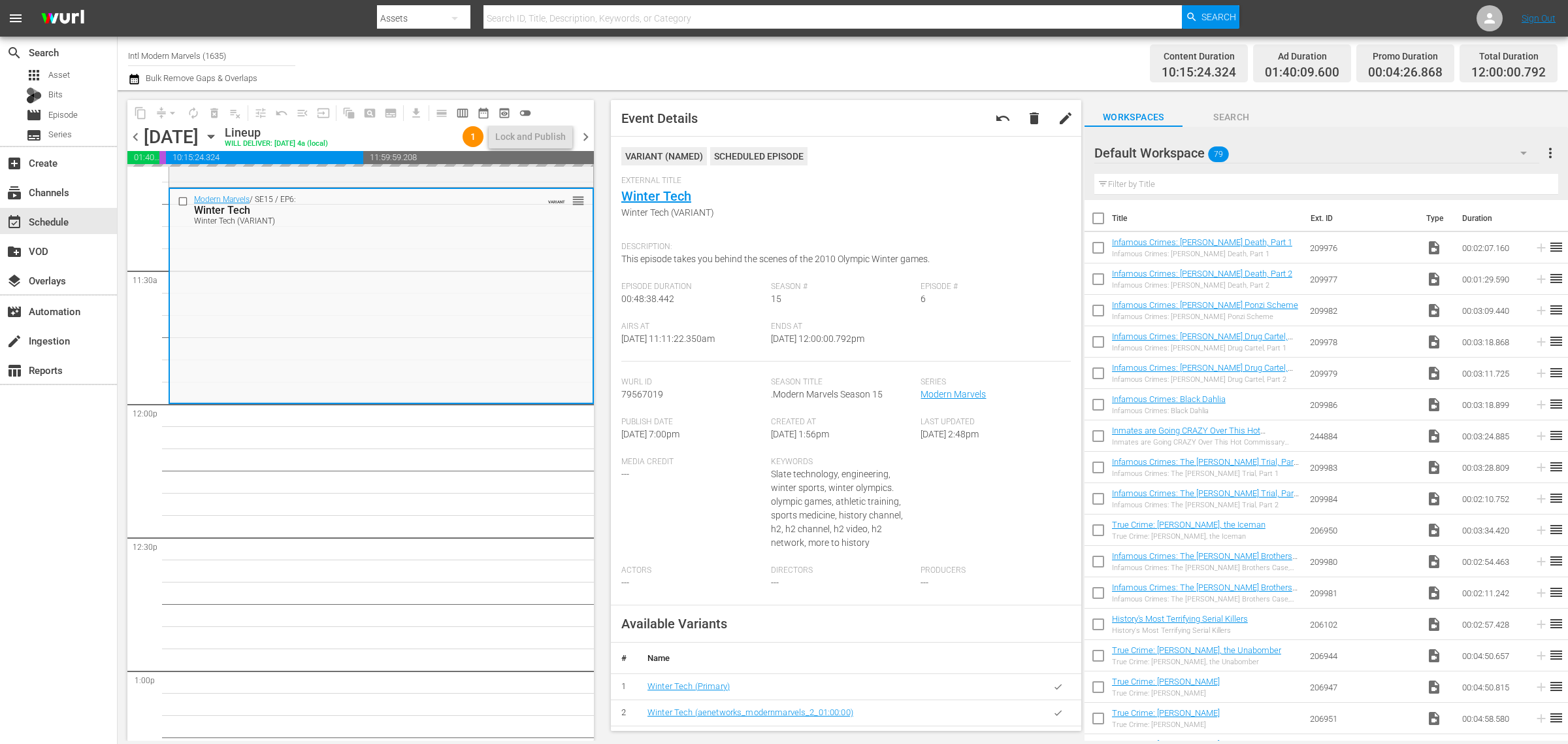
click at [798, 63] on div "Channel Title Intl Modern Marvels (1635) Bulk Remove Gaps & Overlaps" at bounding box center [518, 63] width 779 height 47
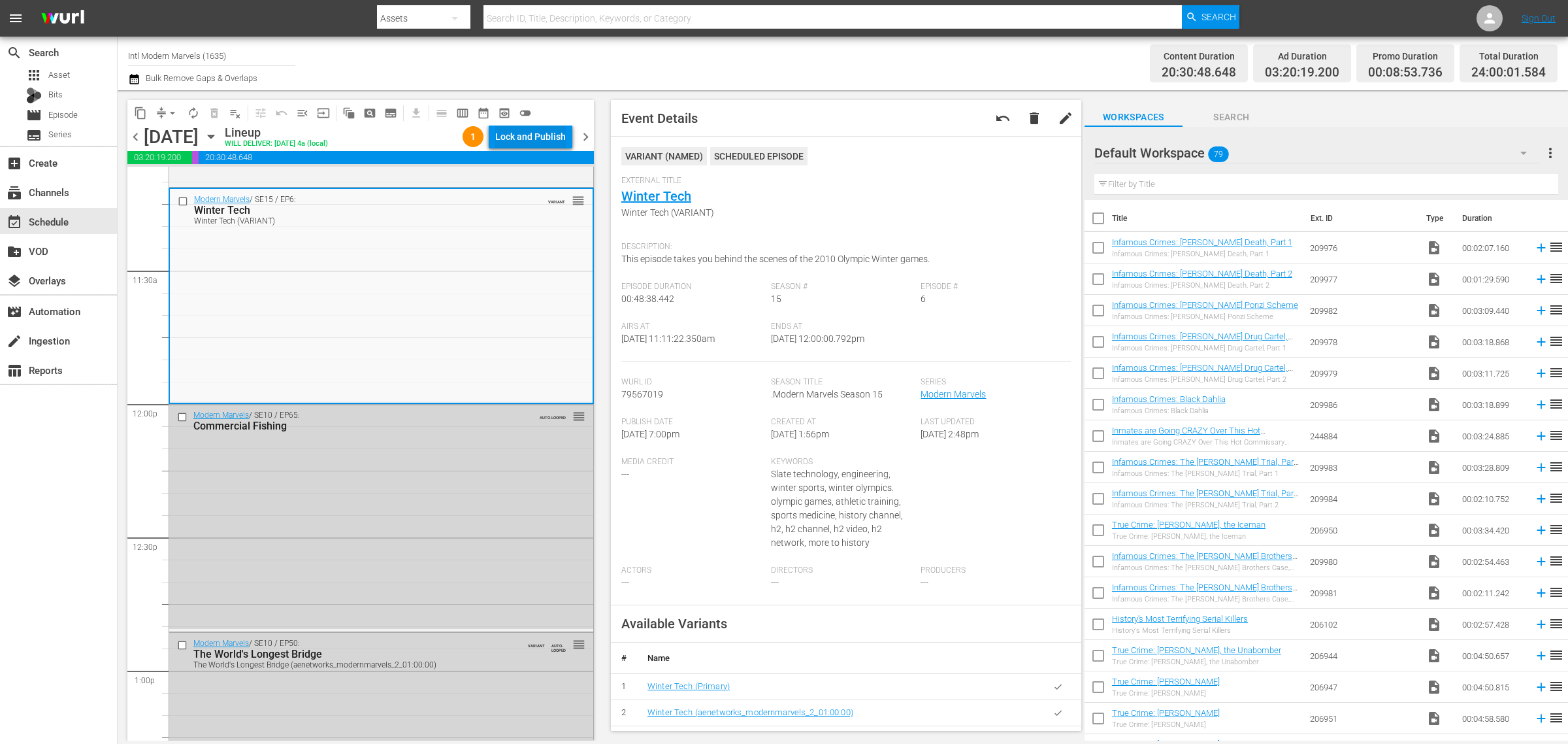
click at [527, 135] on div "Lock and Publish" at bounding box center [531, 136] width 71 height 23
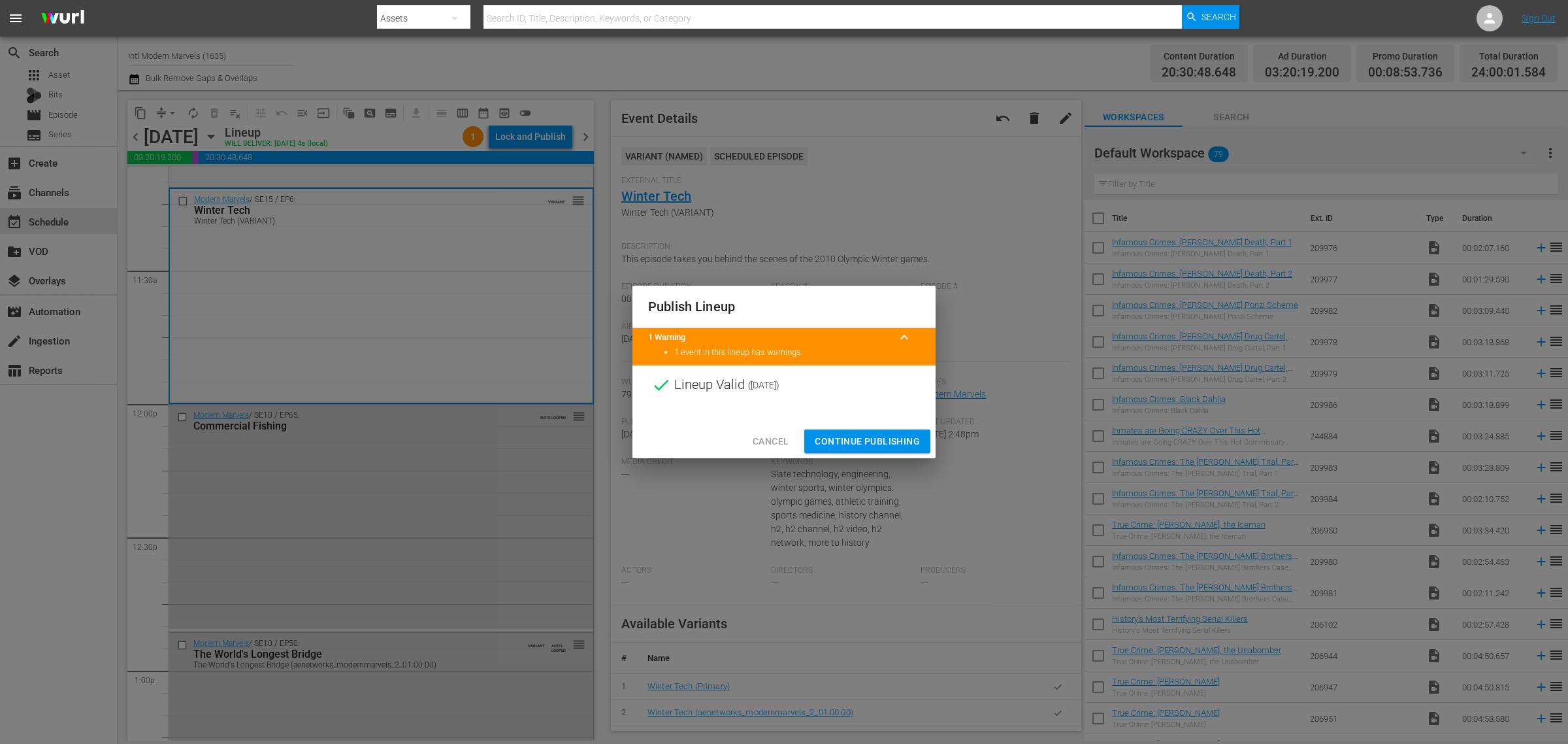
click at [859, 441] on span "Continue Publishing" at bounding box center [867, 441] width 105 height 16
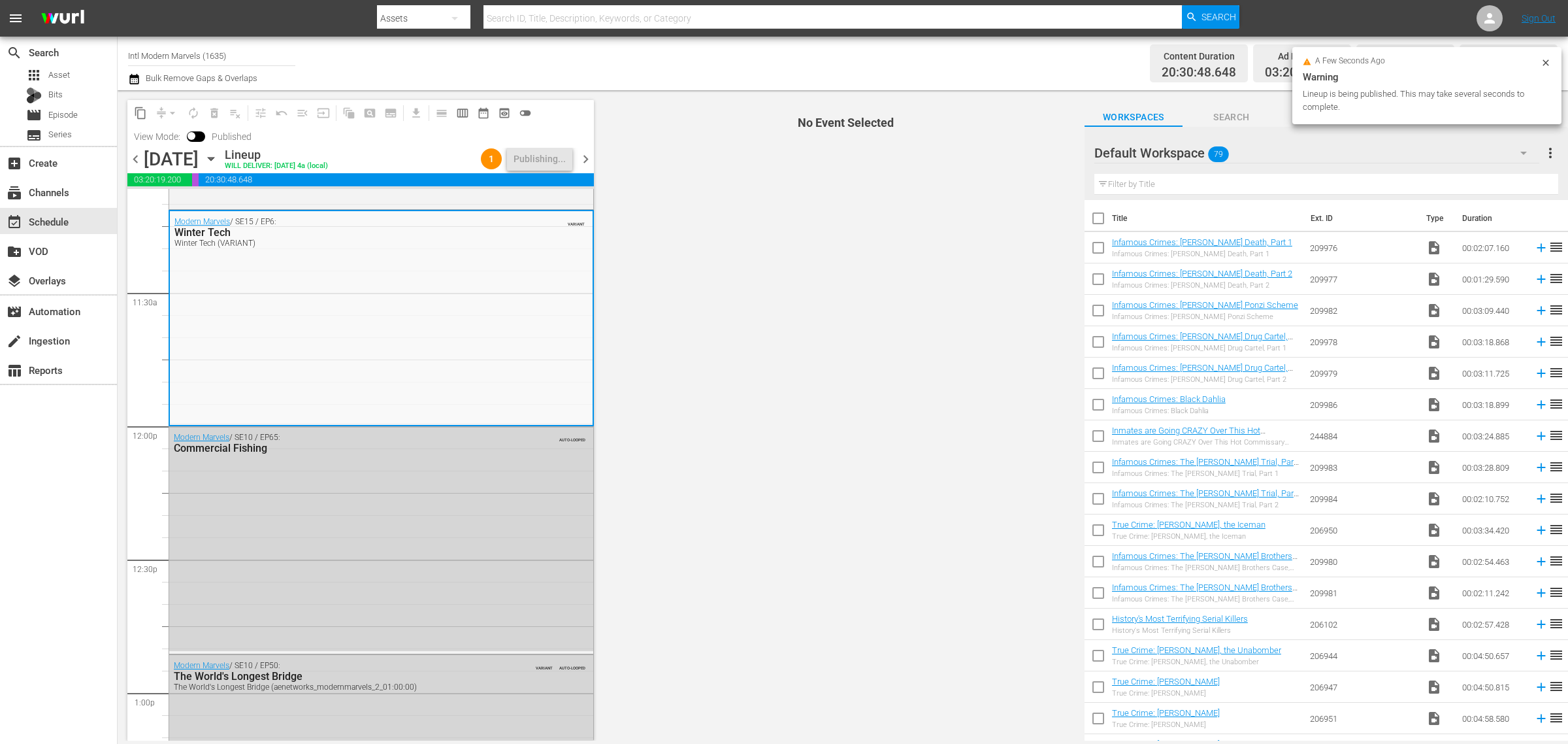
click at [711, 58] on div "Channel Title Intl Modern Marvels (1635) Bulk Remove Gaps & Overlaps" at bounding box center [518, 63] width 779 height 47
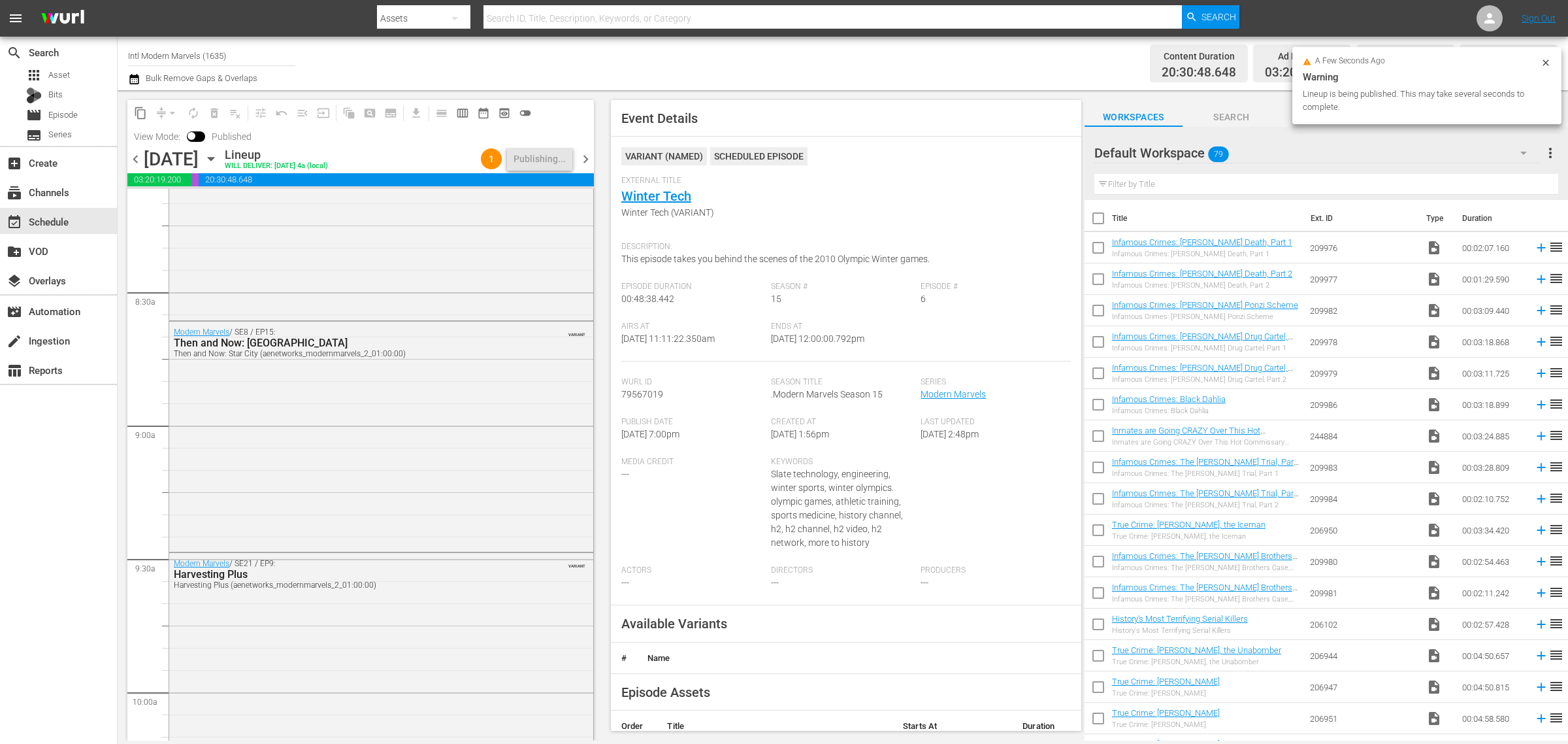
scroll to position [0, 0]
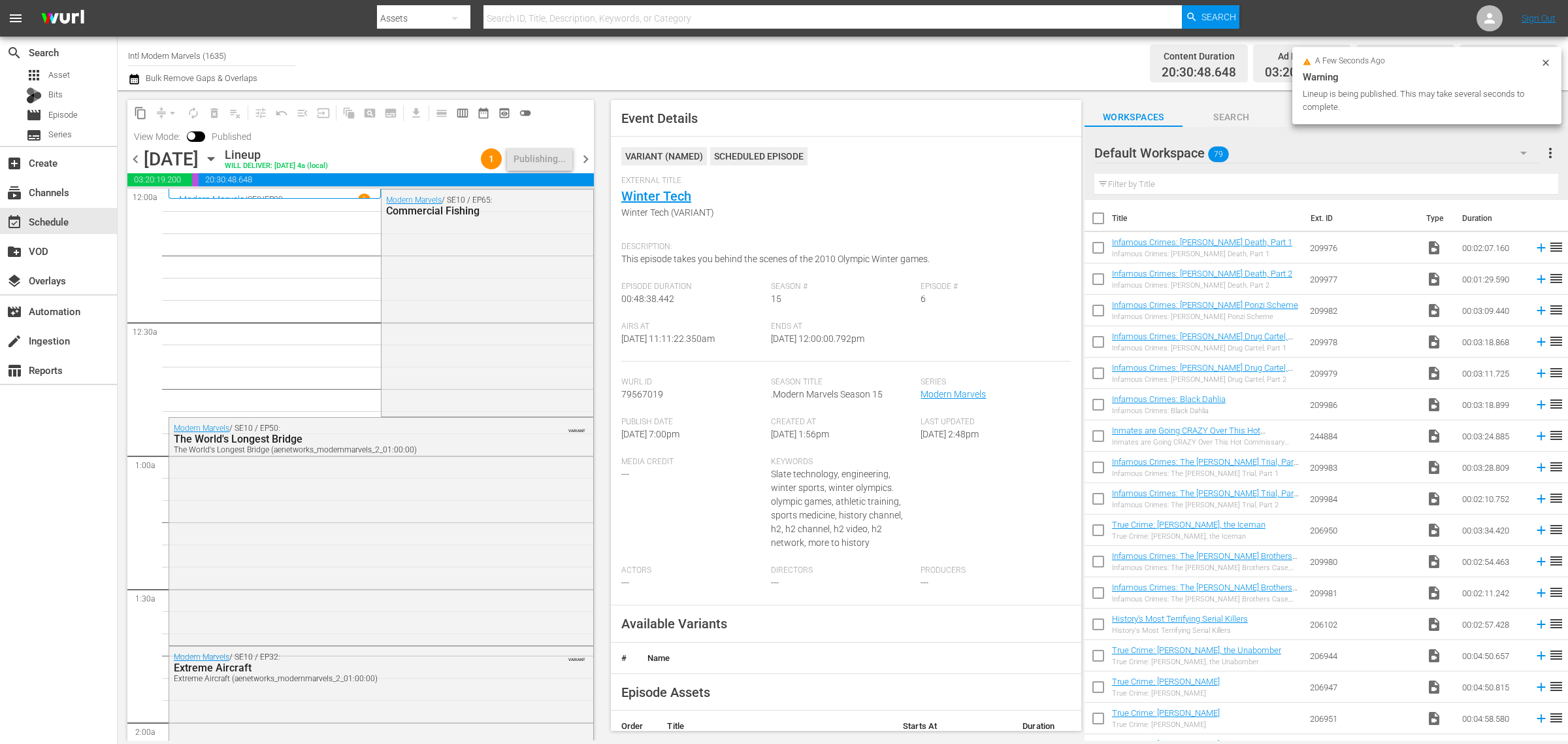
click at [697, 47] on div "Channel Title Intl Modern Marvels (1635) Bulk Remove Gaps & Overlaps" at bounding box center [518, 63] width 779 height 47
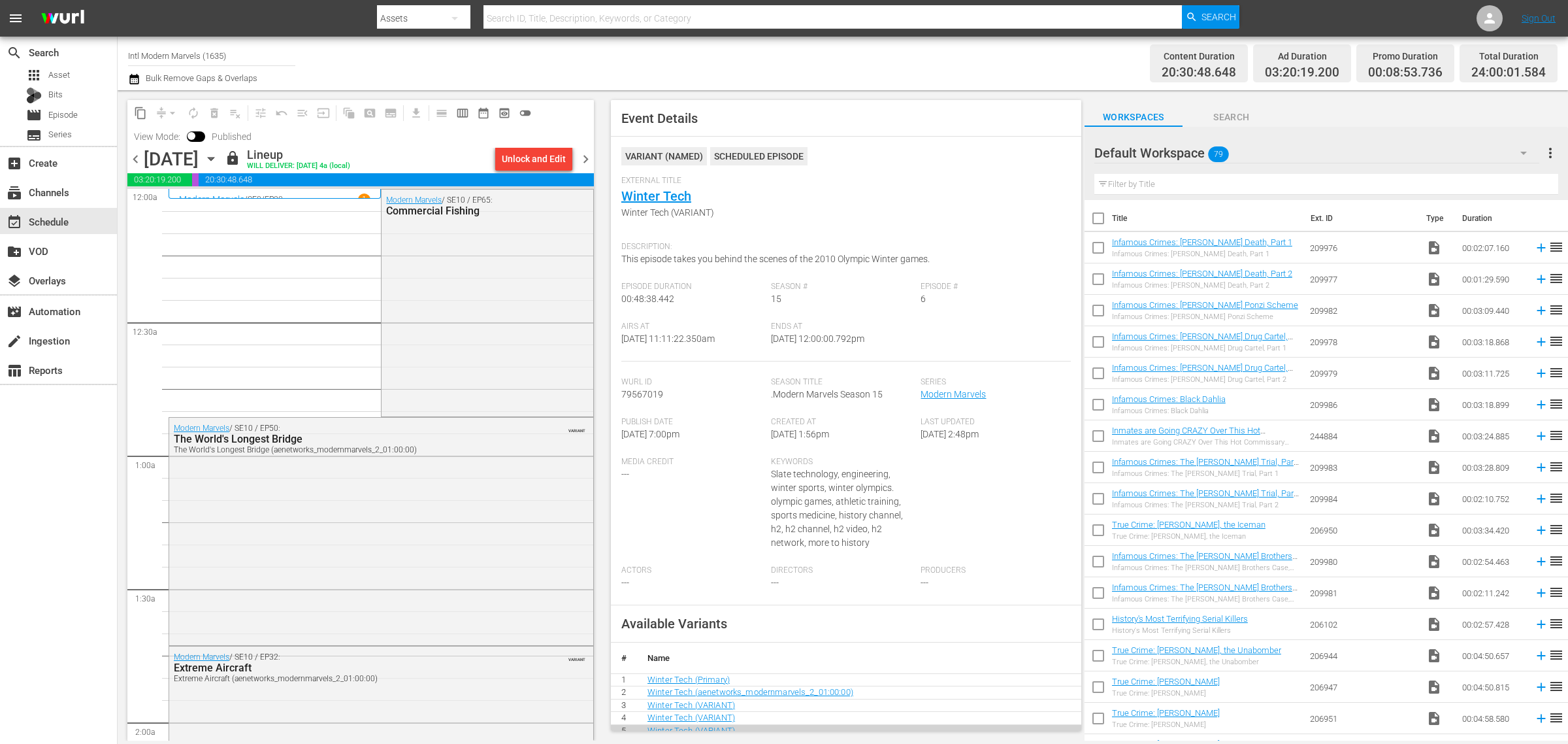
click at [907, 61] on div "Channel Title Intl Modern Marvels (1635) Bulk Remove Gaps & Overlaps" at bounding box center [518, 63] width 779 height 47
click at [585, 154] on span "chevron_right" at bounding box center [586, 159] width 16 height 16
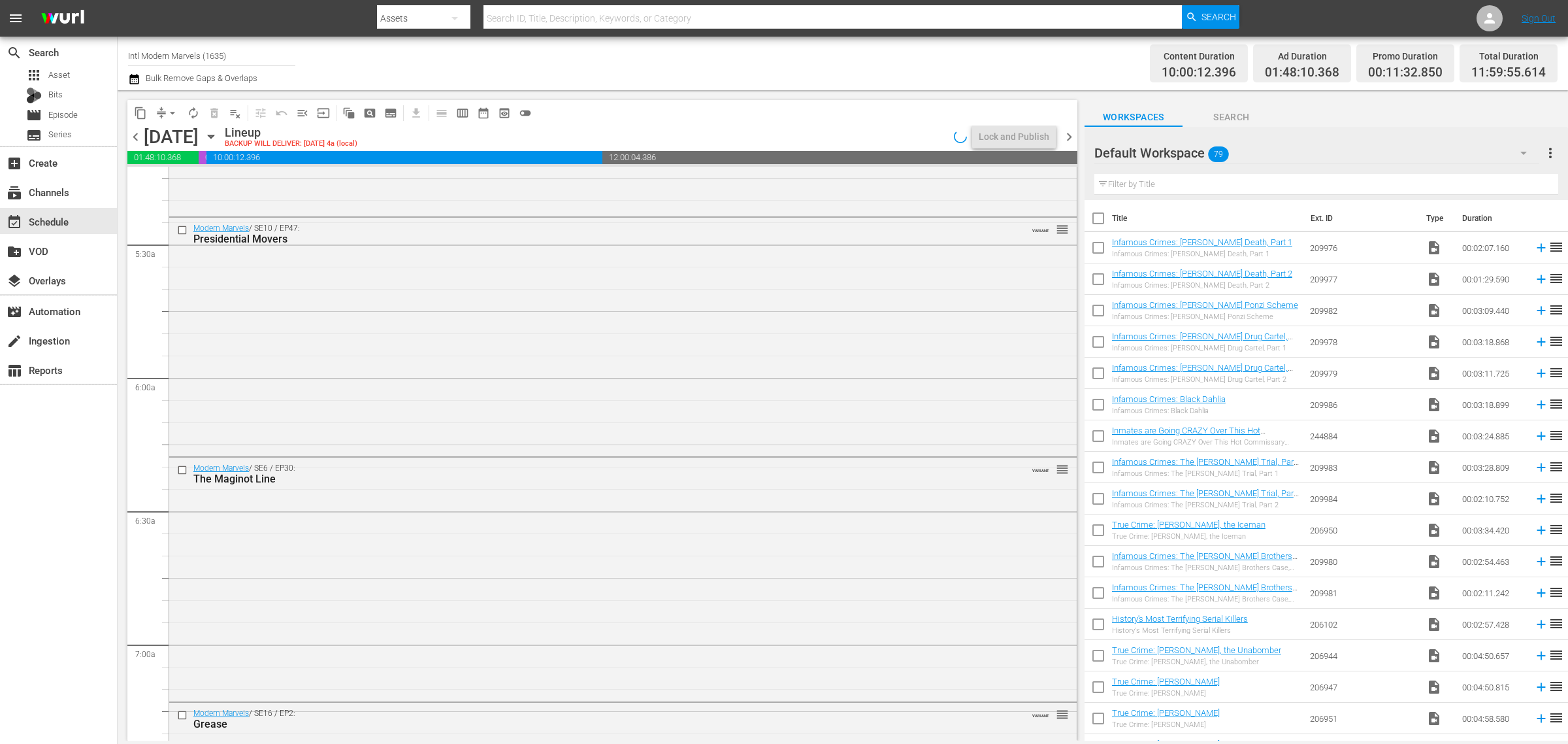
scroll to position [1960, 0]
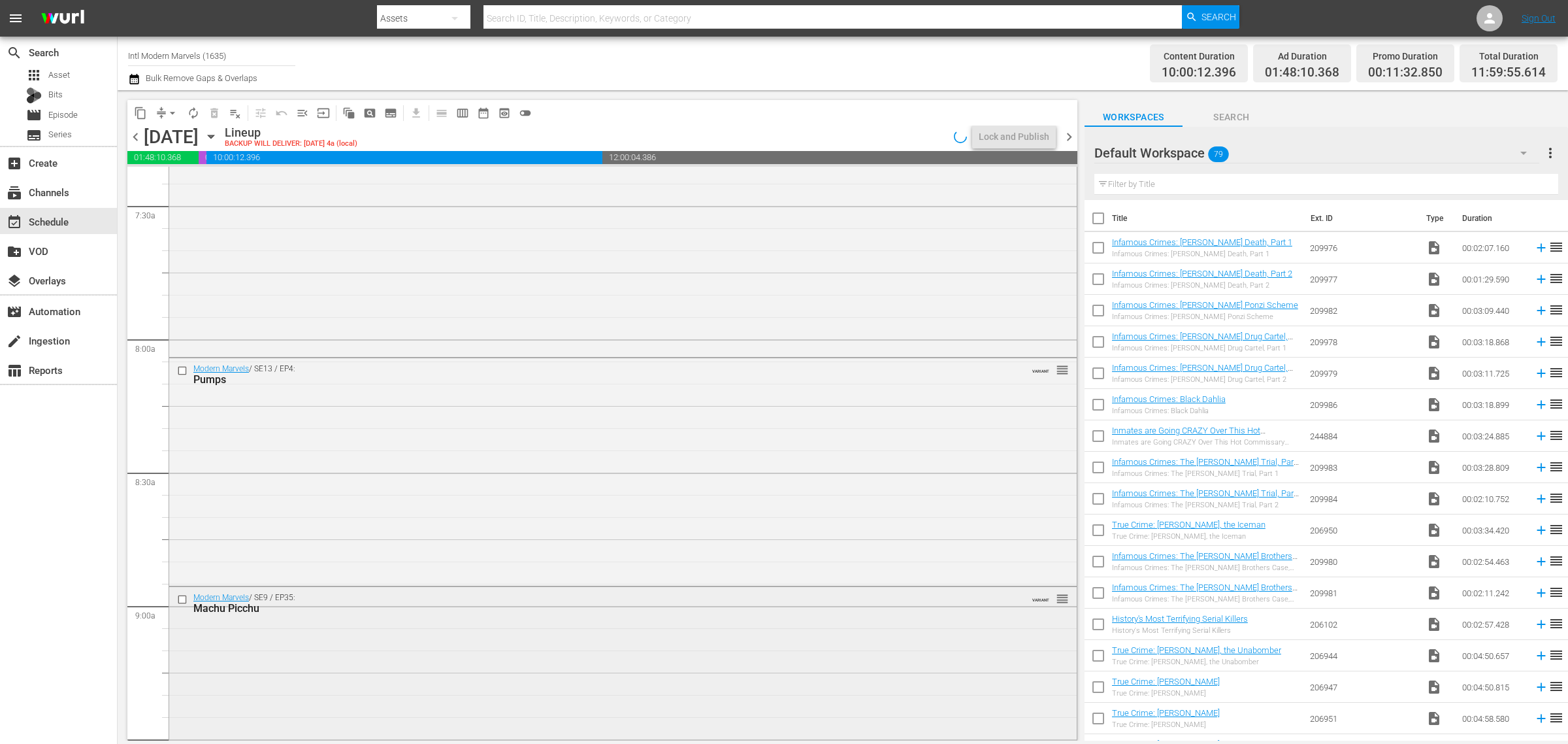
click at [758, 609] on div "Machu Picchu" at bounding box center [597, 608] width 809 height 12
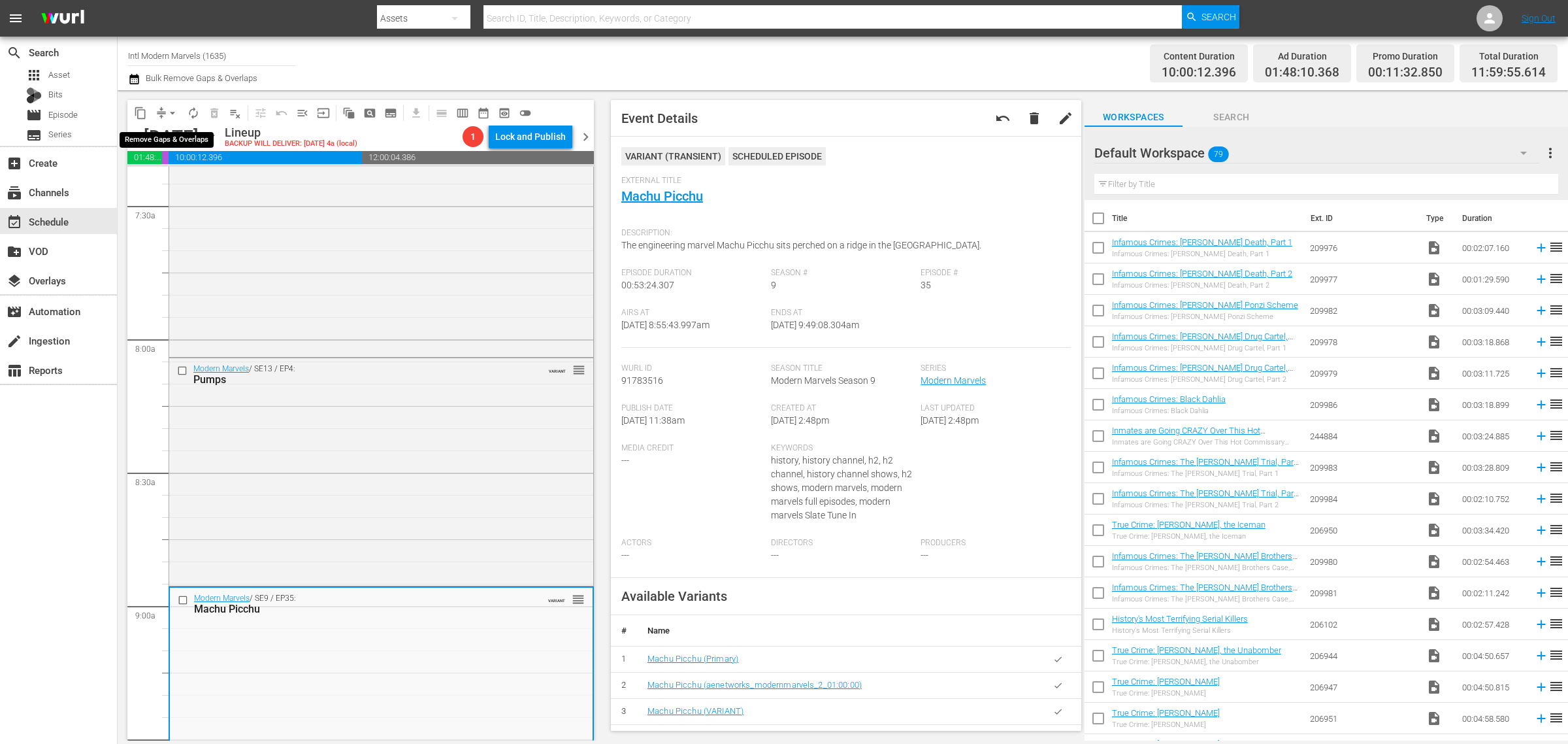
click at [168, 115] on span "arrow_drop_down" at bounding box center [172, 113] width 13 height 13
click at [175, 142] on li "Align to Midnight" at bounding box center [172, 139] width 137 height 22
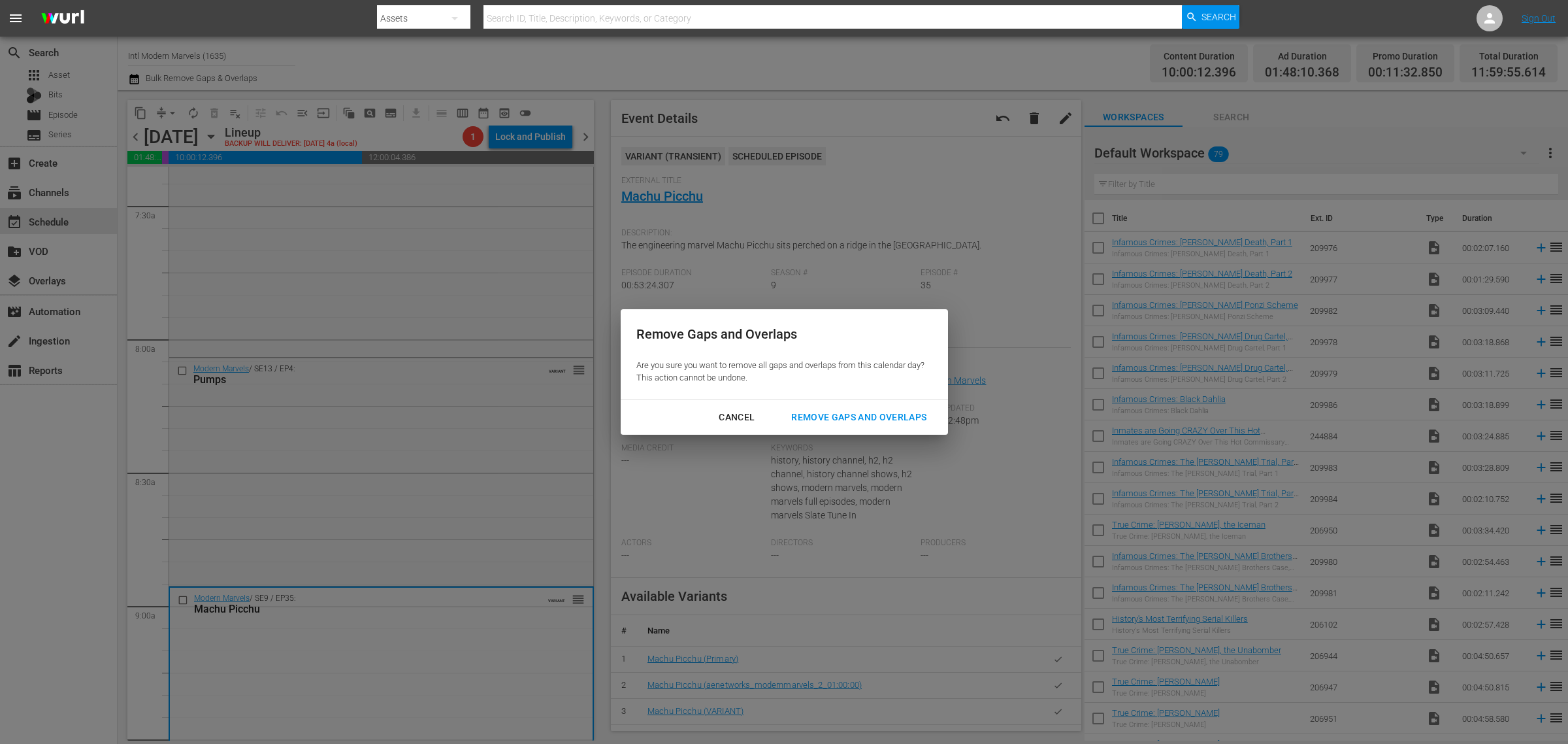
click at [850, 423] on div "Remove Gaps and Overlaps" at bounding box center [859, 417] width 156 height 16
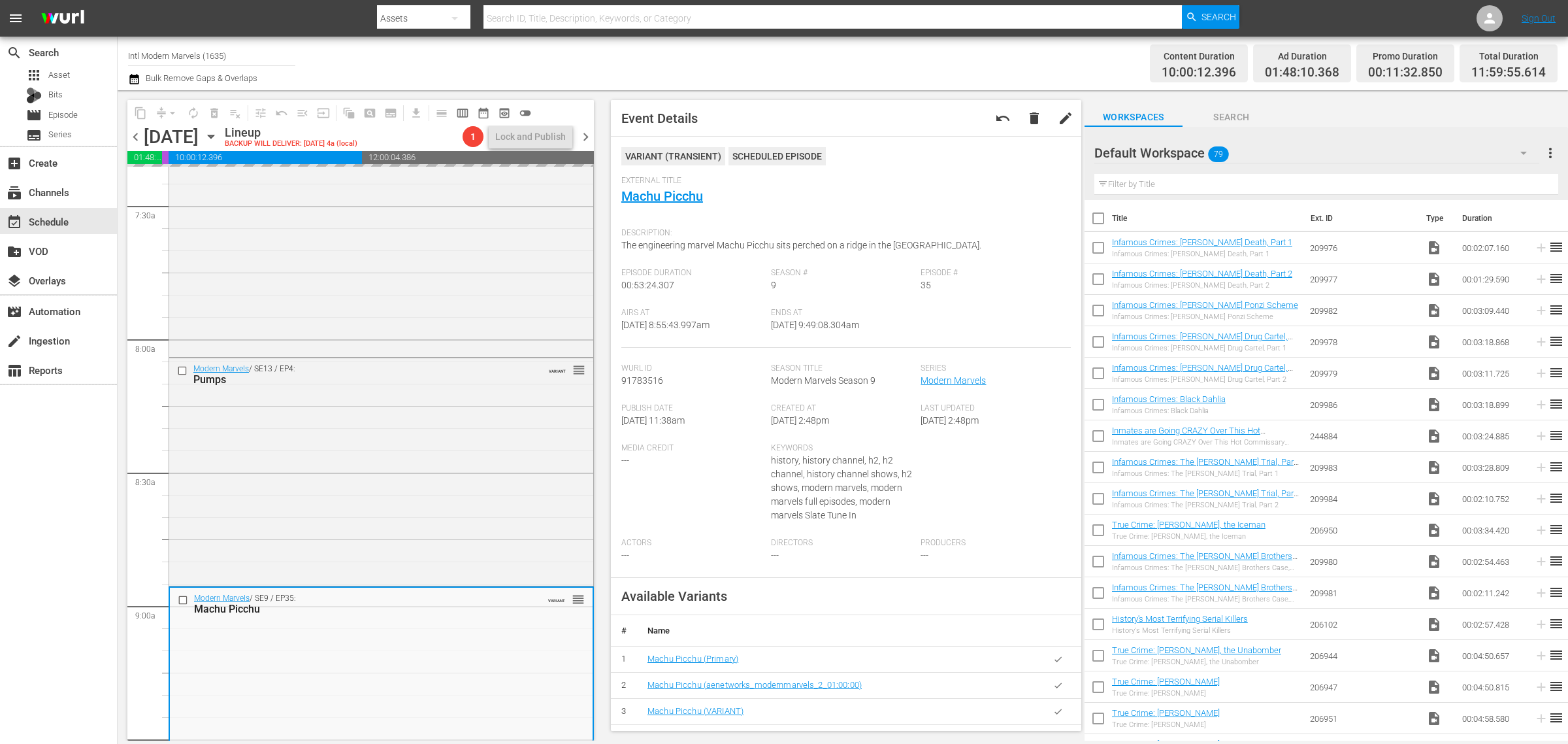
click at [790, 50] on div "Channel Title Intl Modern Marvels (1635) Bulk Remove Gaps & Overlaps" at bounding box center [518, 63] width 779 height 47
click at [190, 111] on span "autorenew_outlined" at bounding box center [193, 113] width 13 height 13
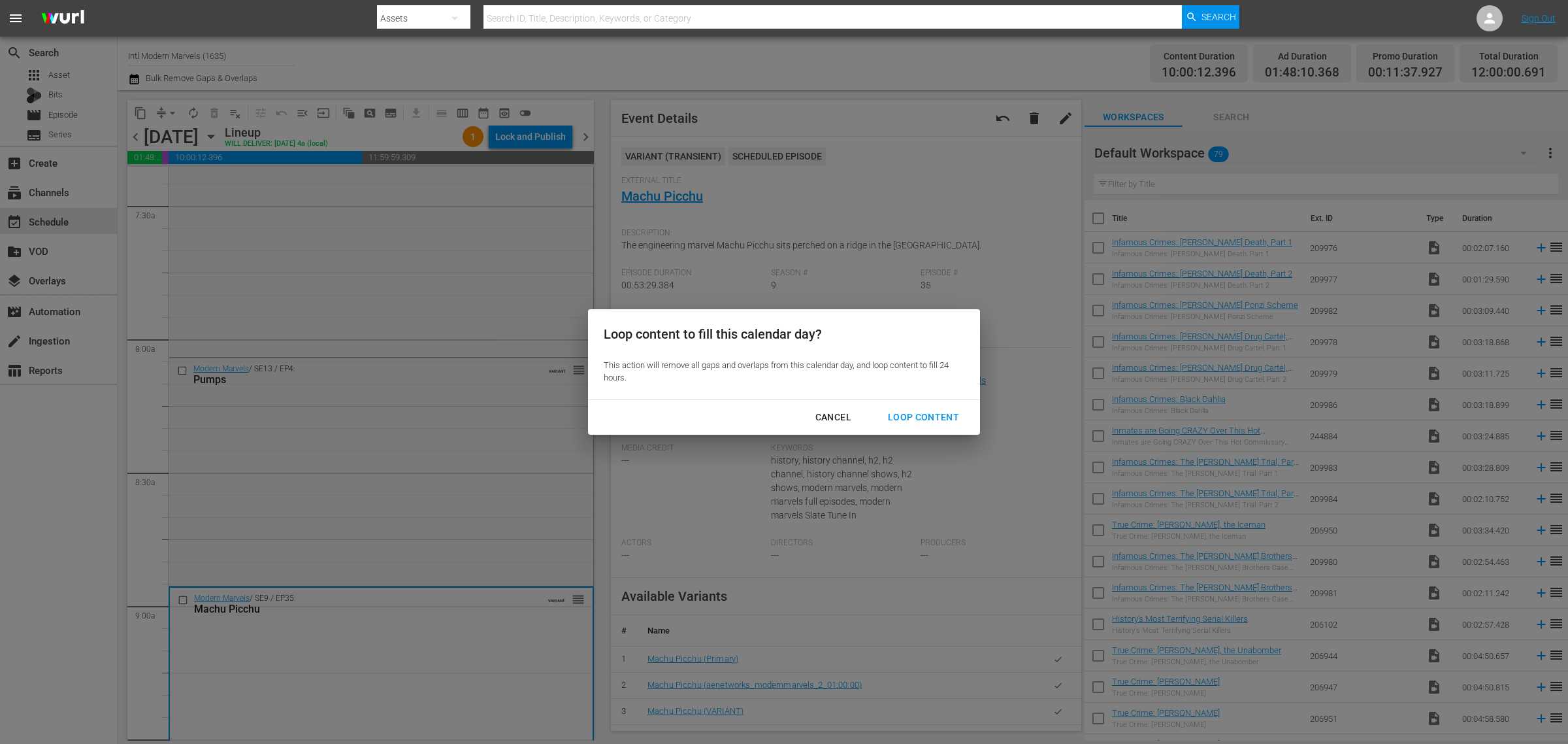
click at [935, 413] on div "Loop Content" at bounding box center [923, 417] width 92 height 16
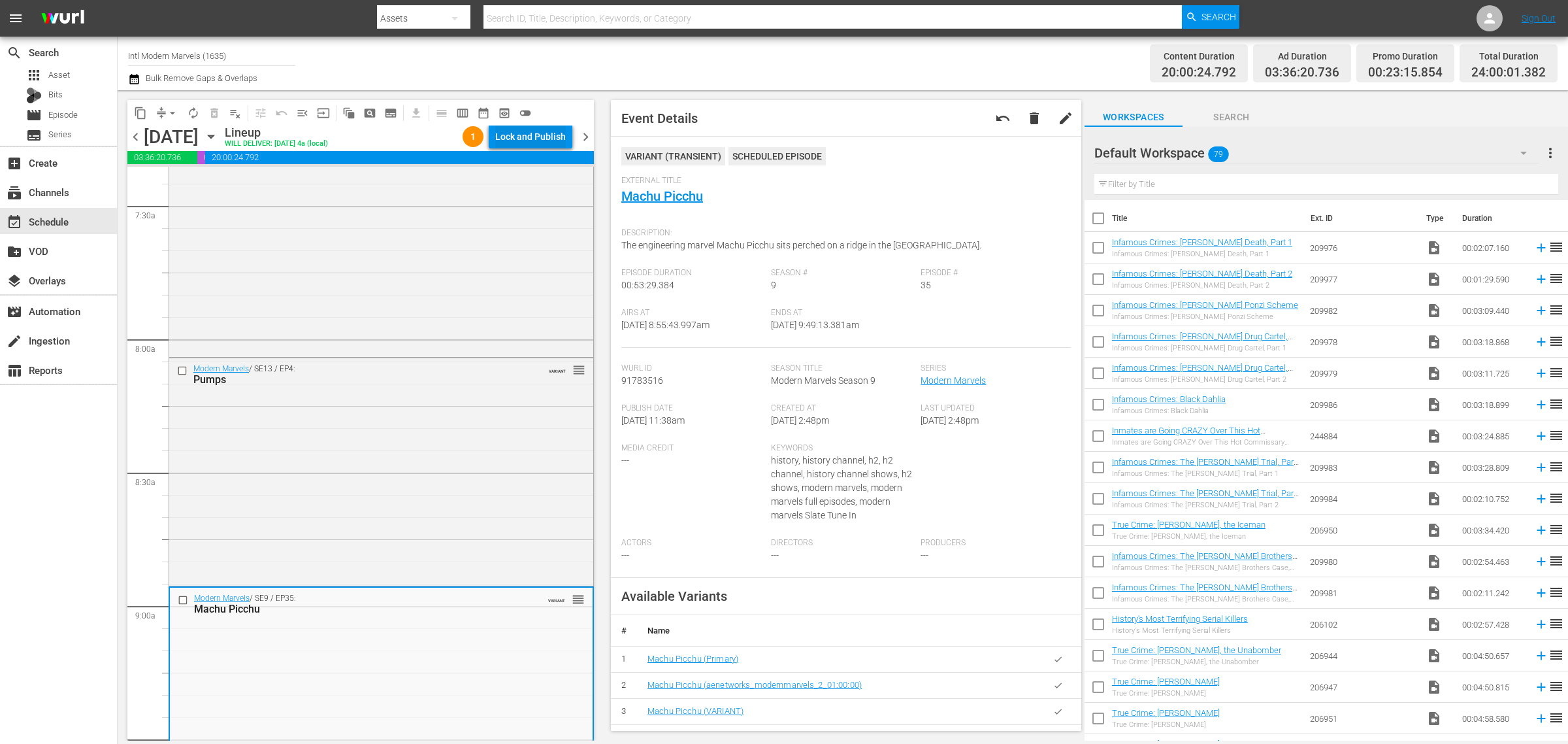
click at [552, 129] on div "Lock and Publish" at bounding box center [531, 136] width 71 height 23
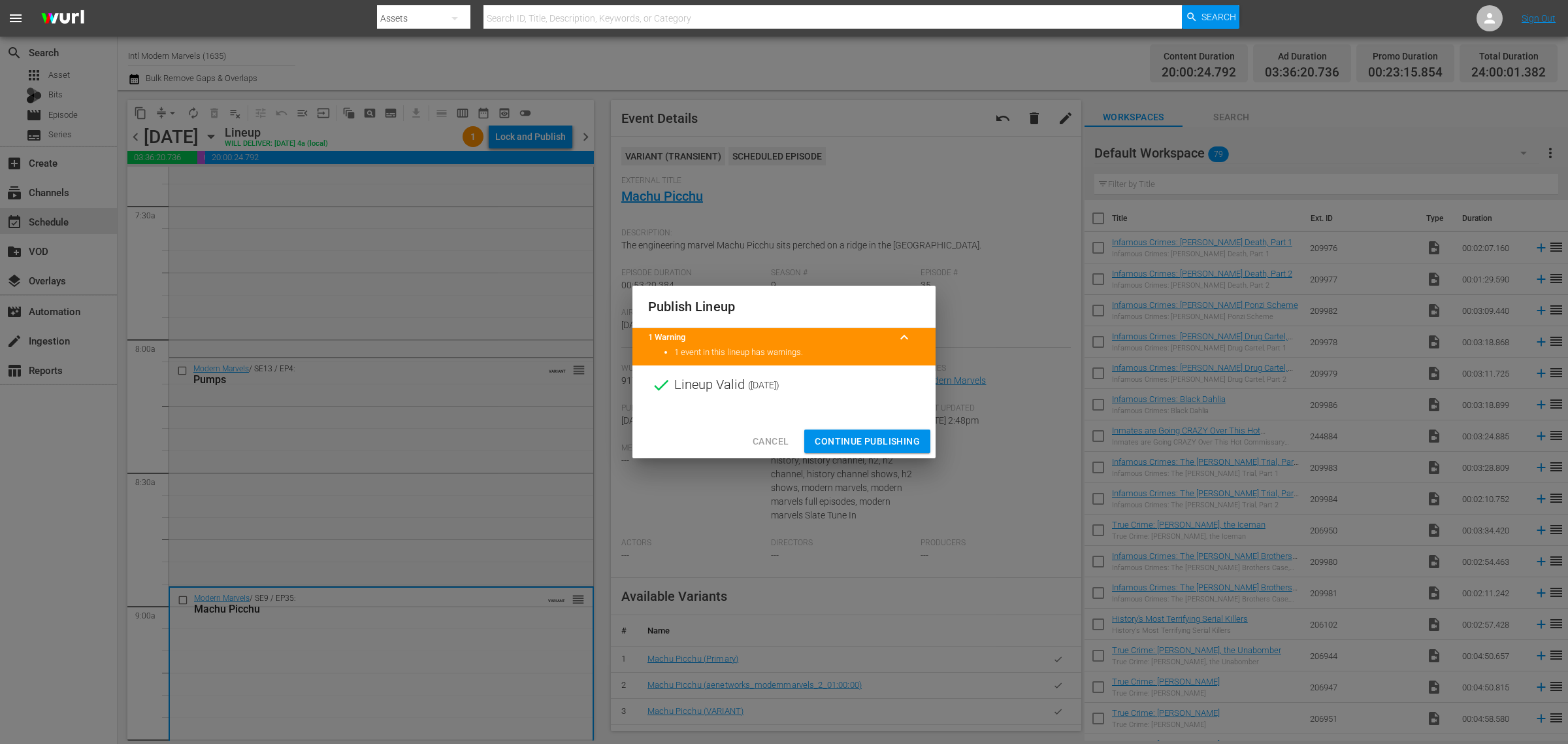
click at [883, 445] on span "Continue Publishing" at bounding box center [867, 441] width 105 height 16
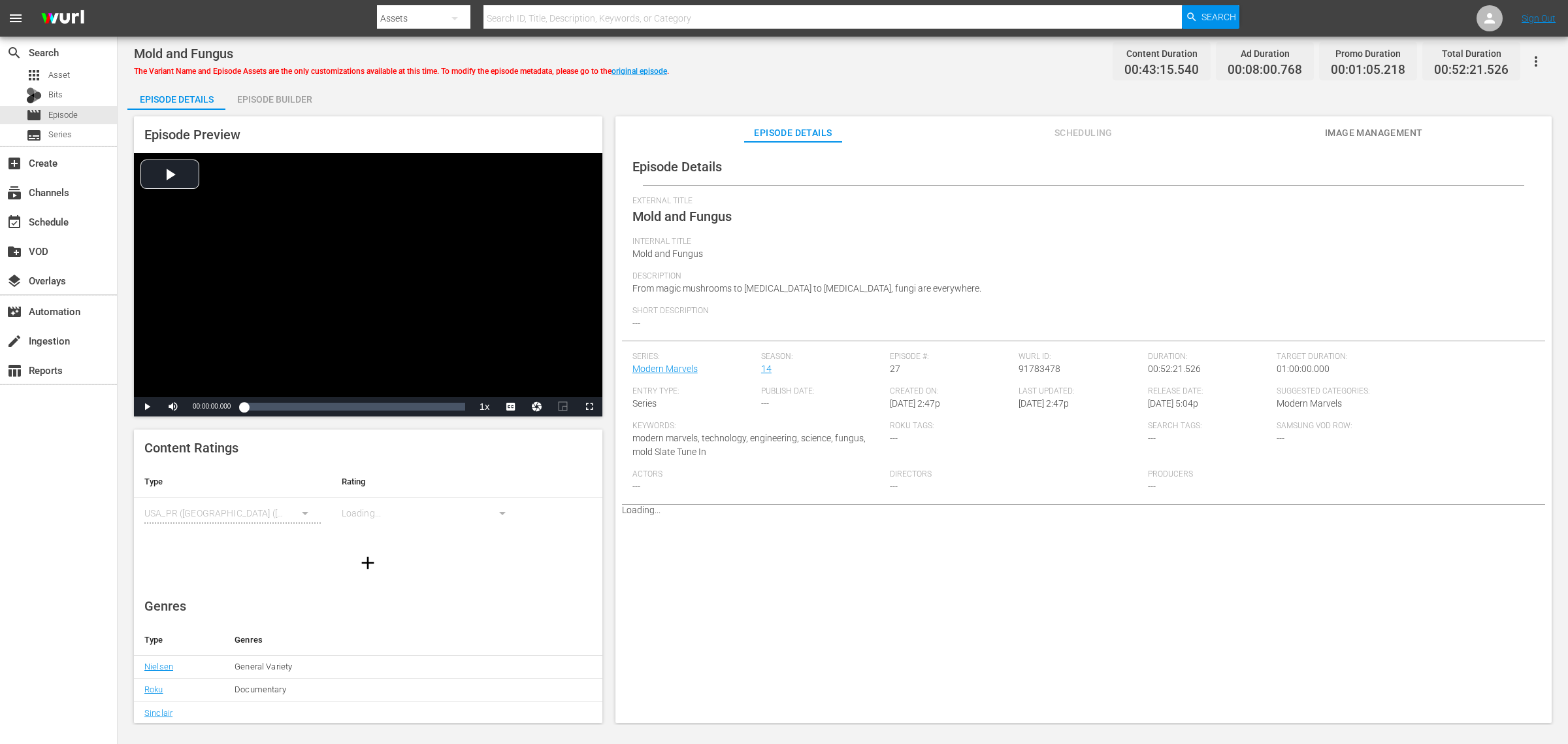
click at [294, 90] on div "Episode Builder" at bounding box center [274, 99] width 98 height 31
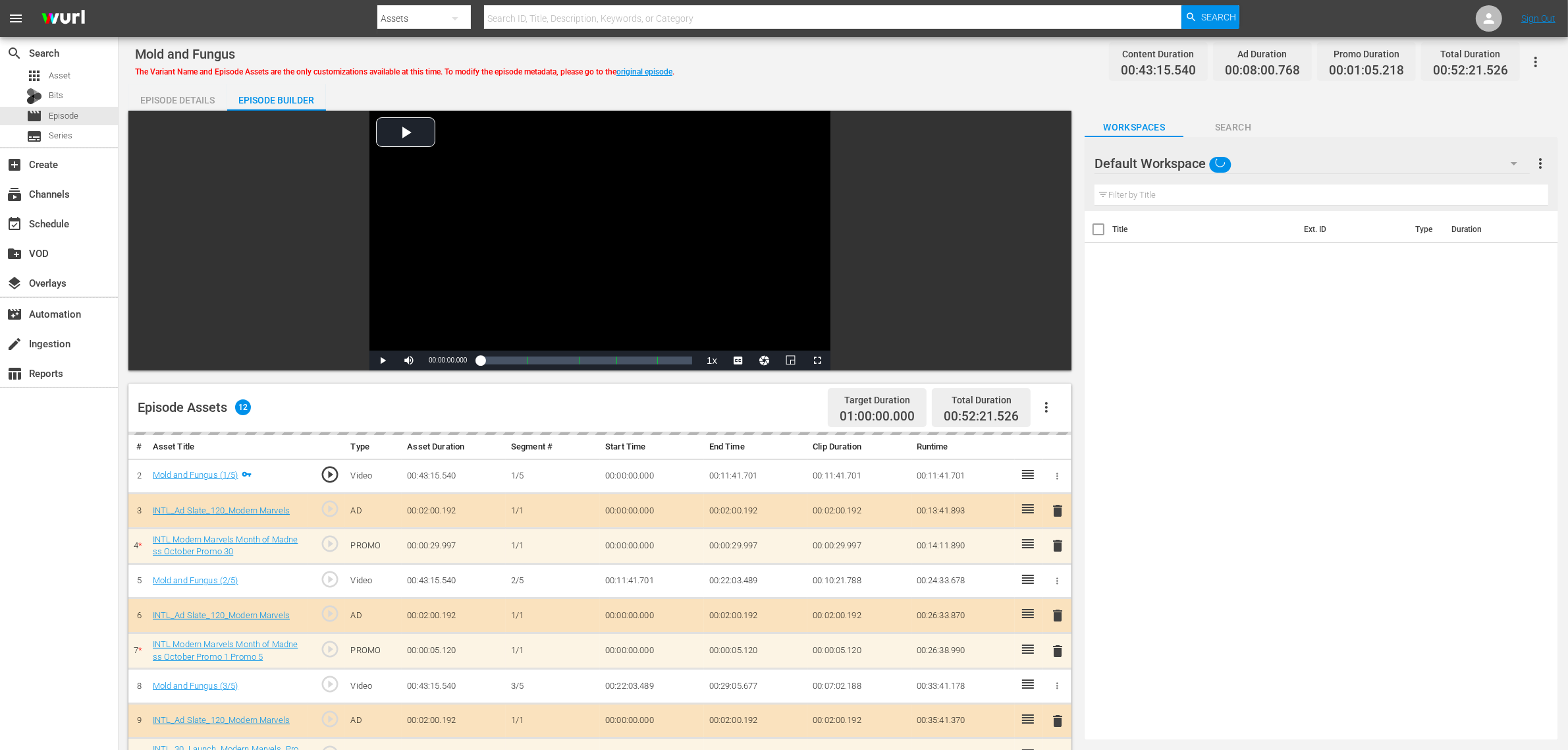
click at [831, 63] on div "Mold and Fungus The Variant Name and Episode Assets are the only customizations…" at bounding box center [843, 61] width 1416 height 30
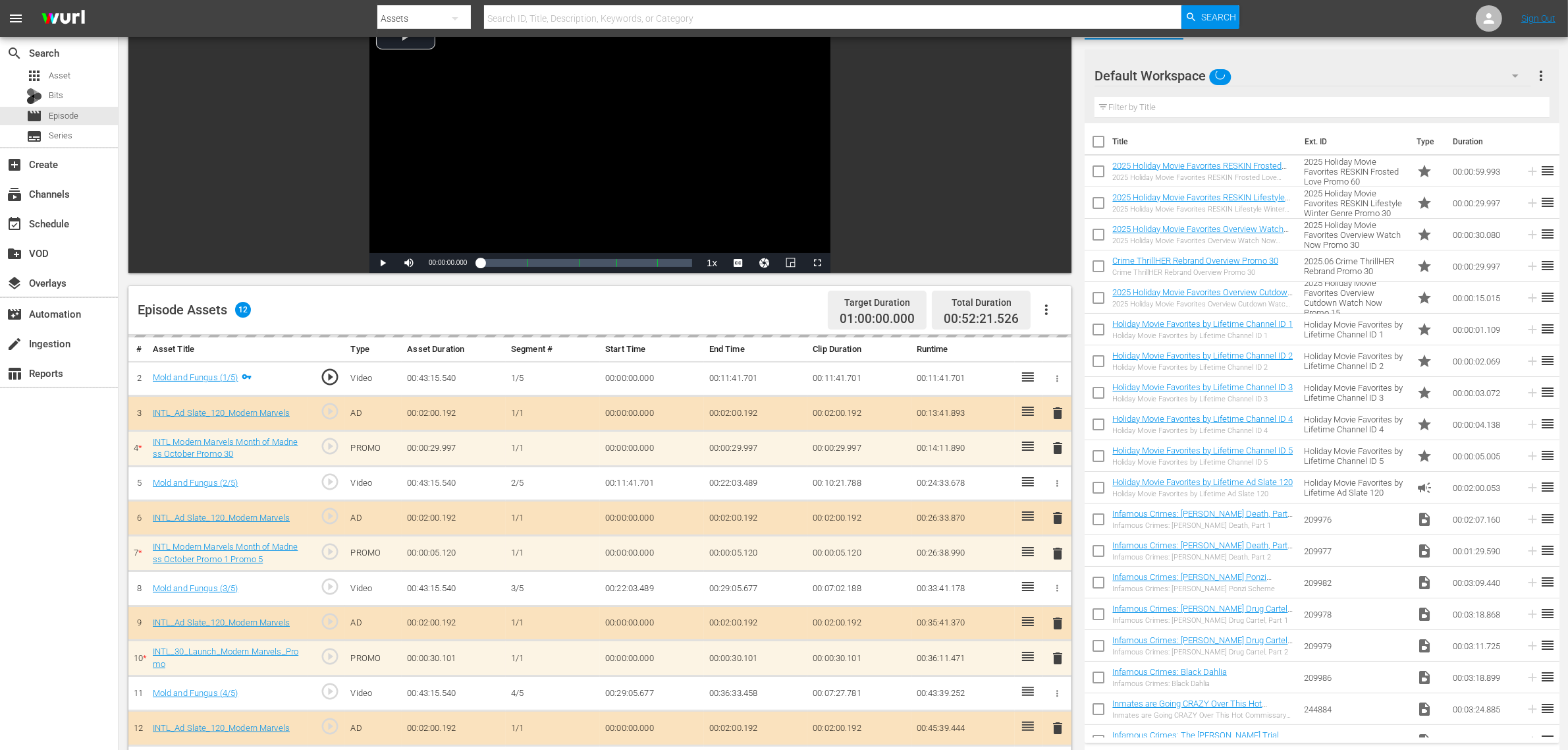
scroll to position [330, 0]
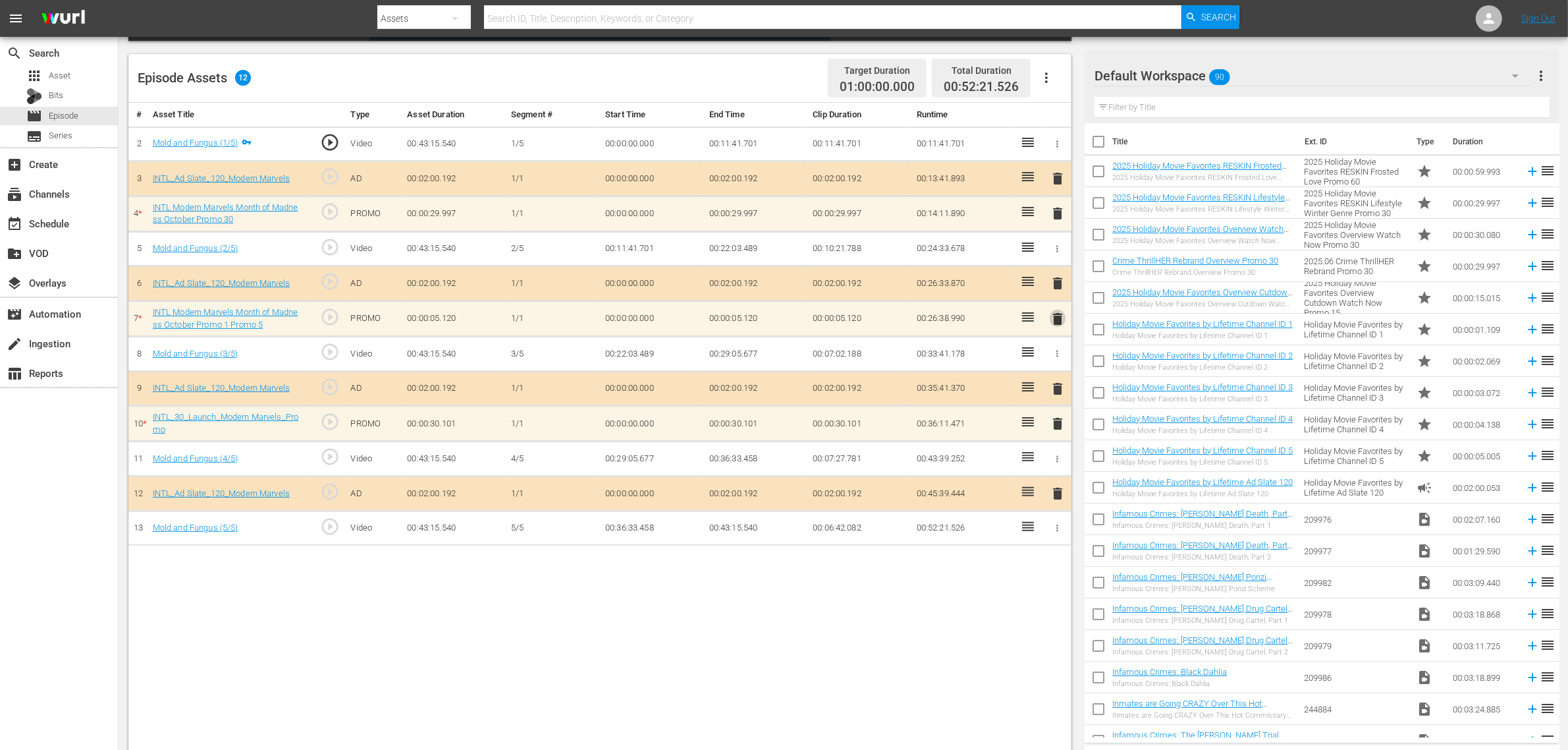
click at [1055, 323] on span "delete" at bounding box center [1057, 319] width 16 height 16
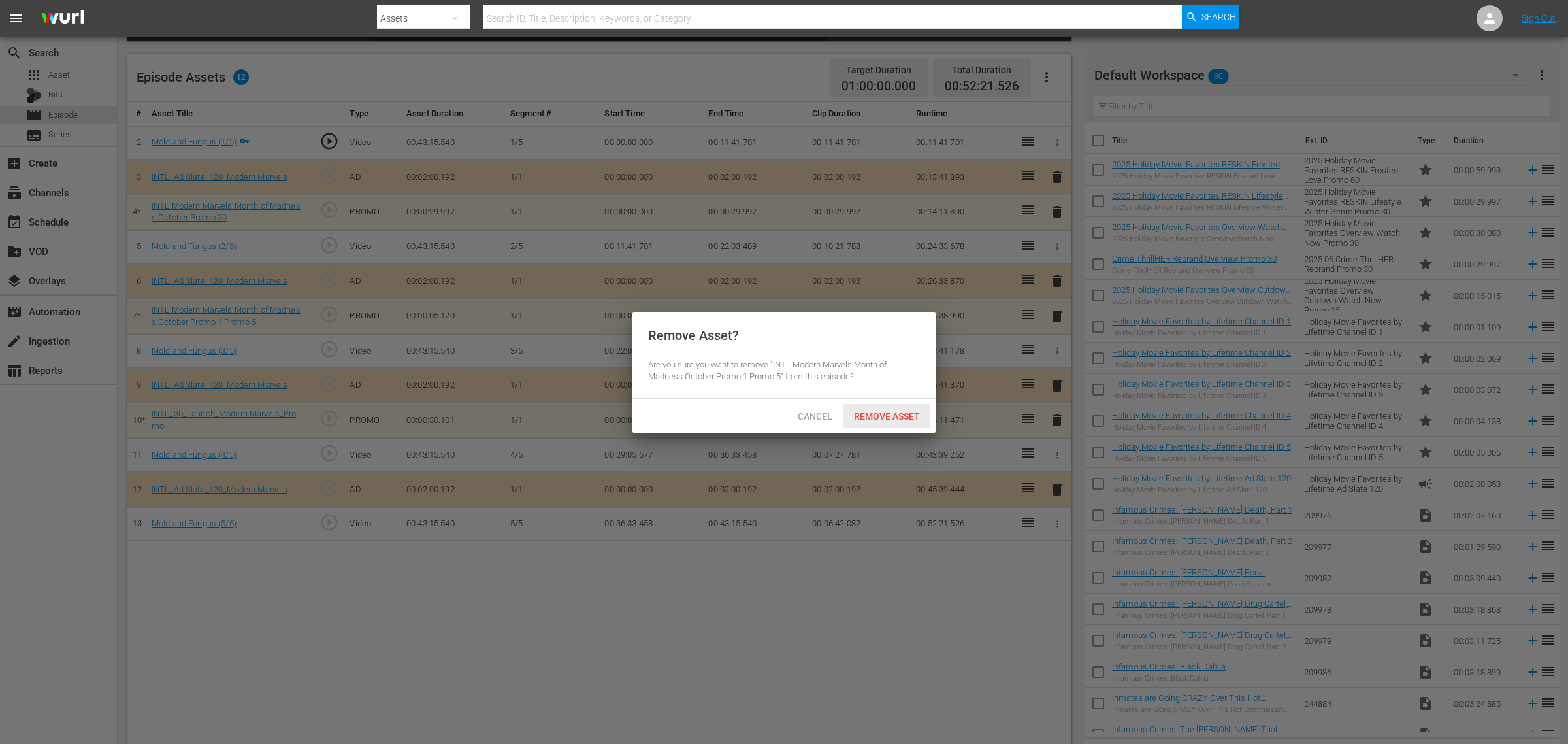
click at [899, 408] on div "Remove Asset" at bounding box center [887, 416] width 87 height 24
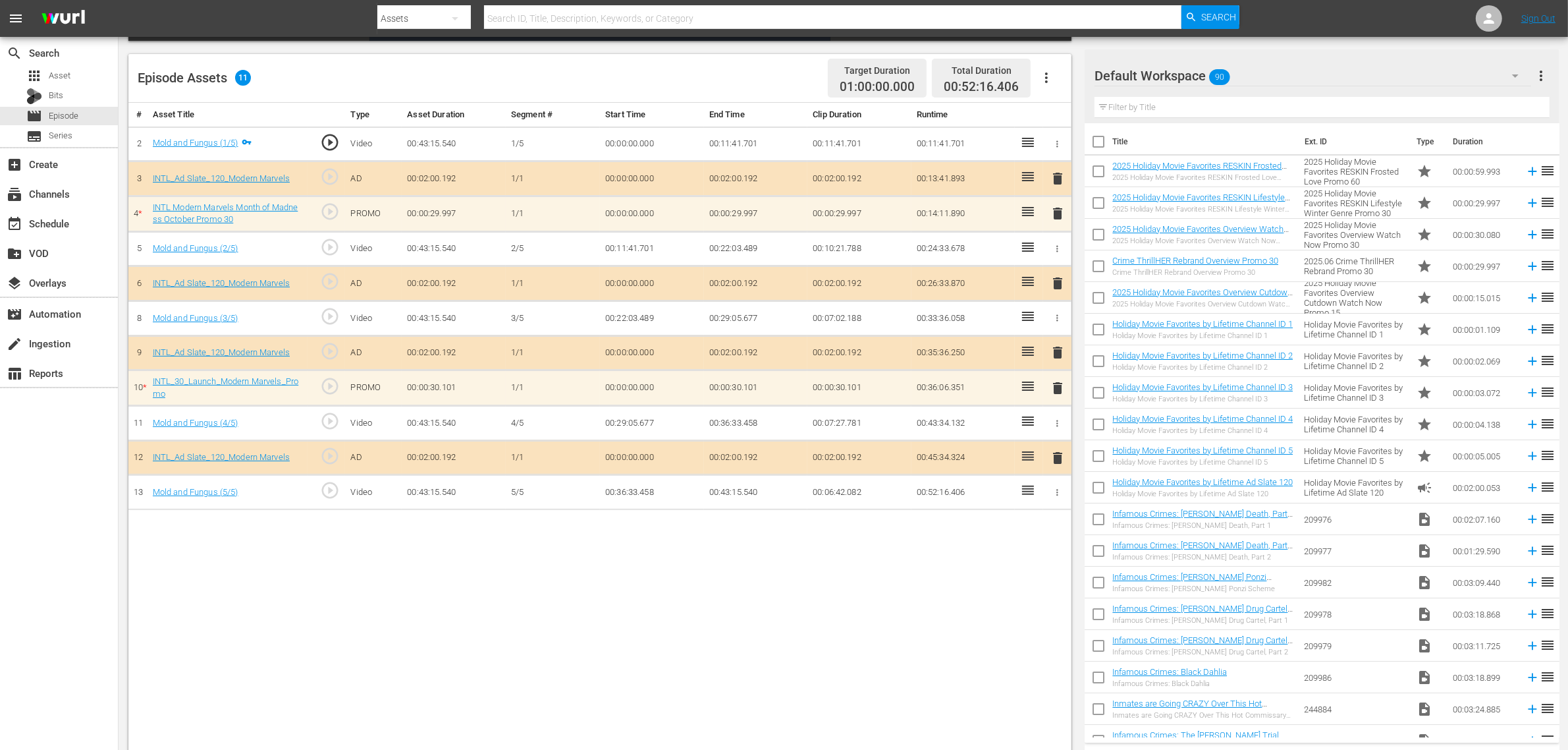
click at [775, 80] on div "Episode Assets 11 Target Duration 01:00:00.000 Total Duration 00:52:16.406" at bounding box center [599, 78] width 943 height 48
click at [1287, 73] on div "Default Workspace 90" at bounding box center [1313, 76] width 436 height 37
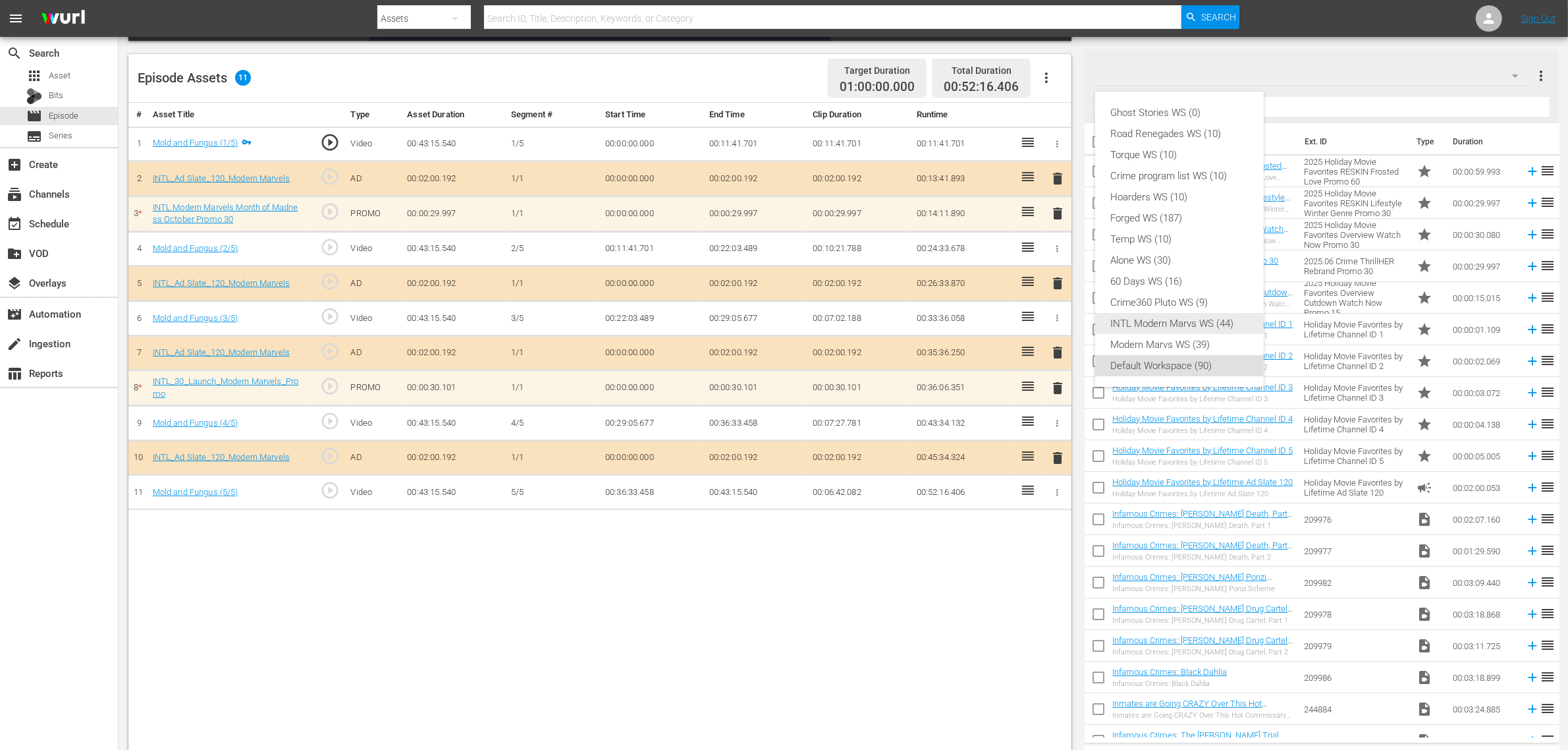
click at [1202, 322] on div "INTL Modern Marvs WS (44)" at bounding box center [1179, 323] width 137 height 21
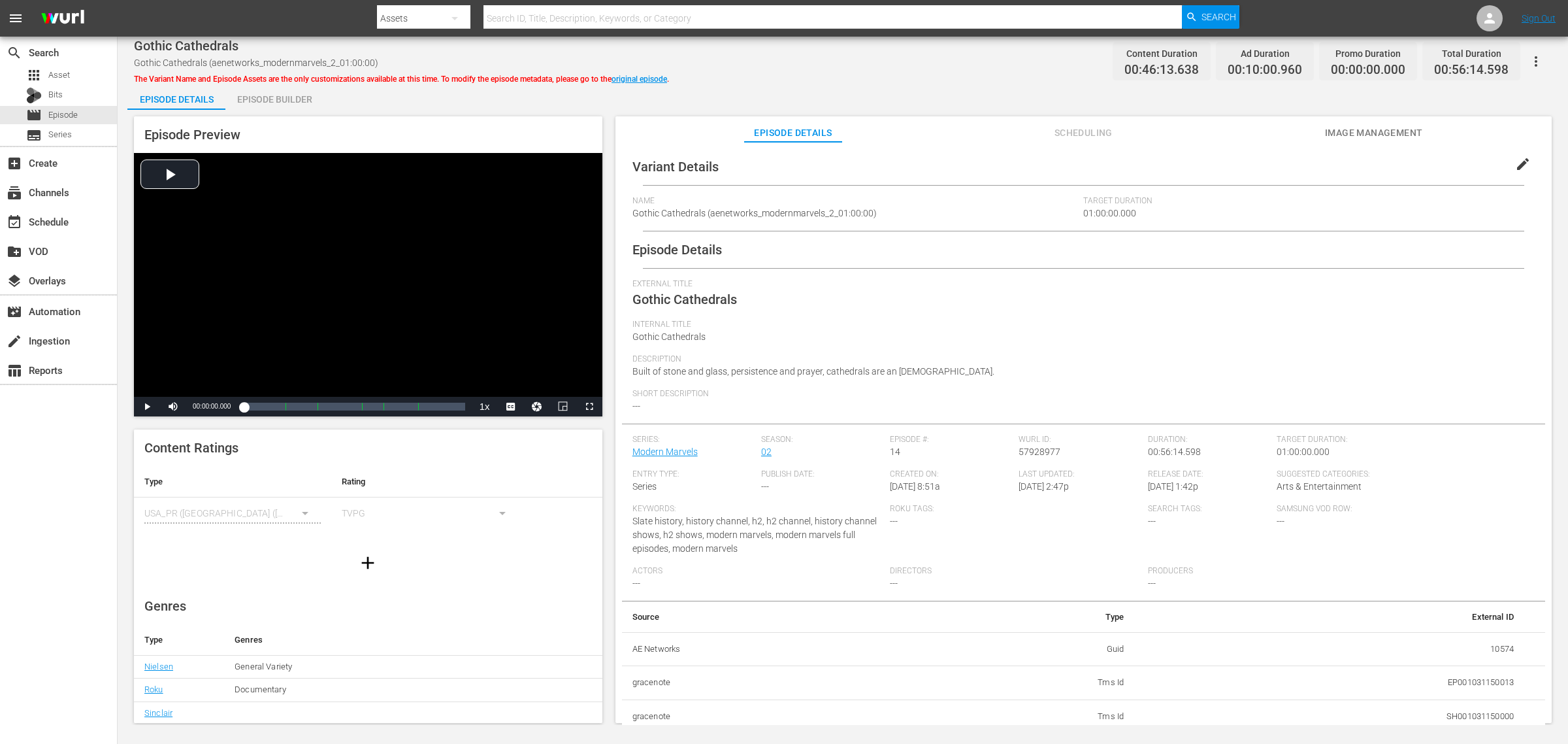
click at [274, 96] on div "Episode Builder" at bounding box center [274, 99] width 98 height 31
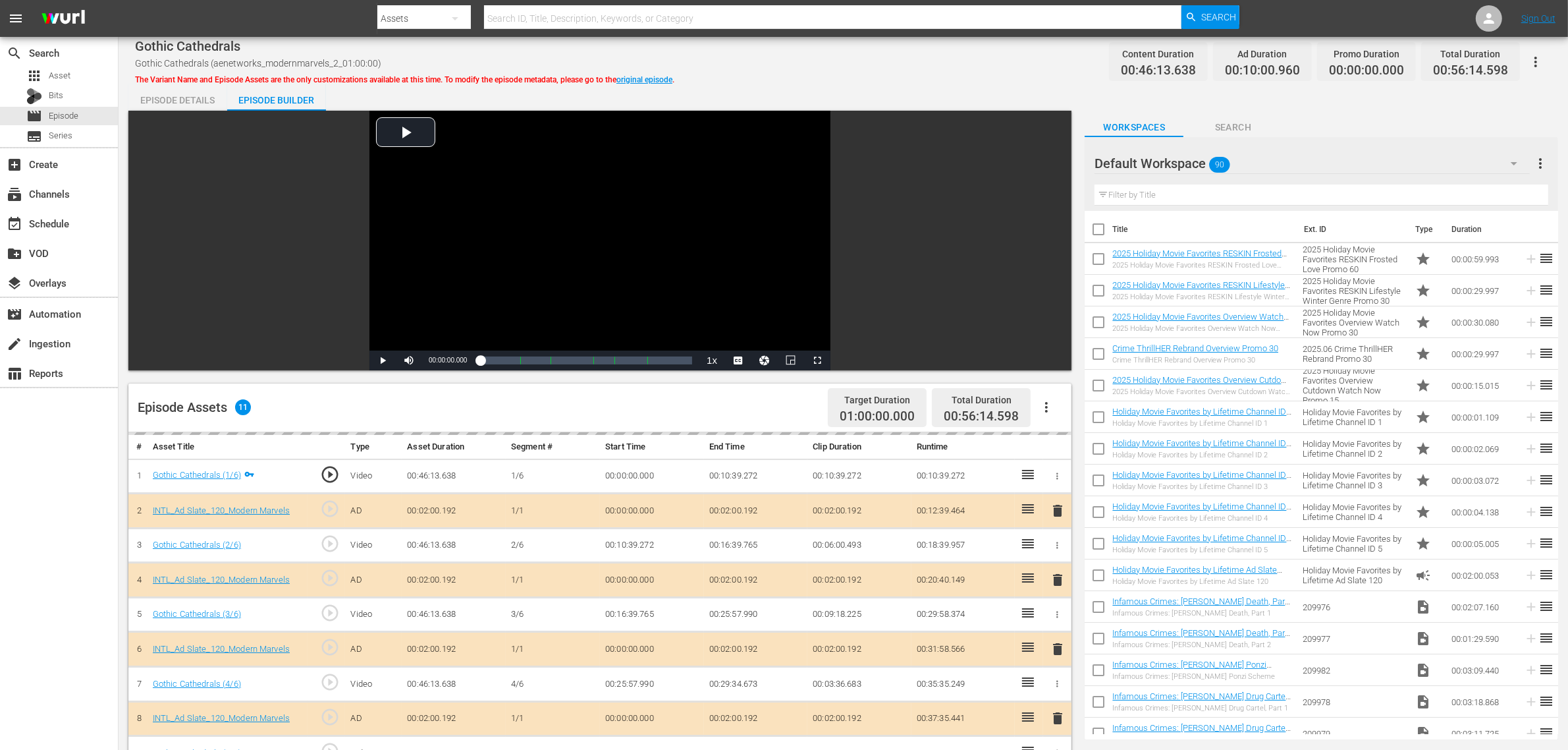
click at [761, 60] on div "Gothic Cathedrals Gothic Cathedrals (aenetworks_modernmarvels_2_01:00:00) The V…" at bounding box center [843, 61] width 1416 height 30
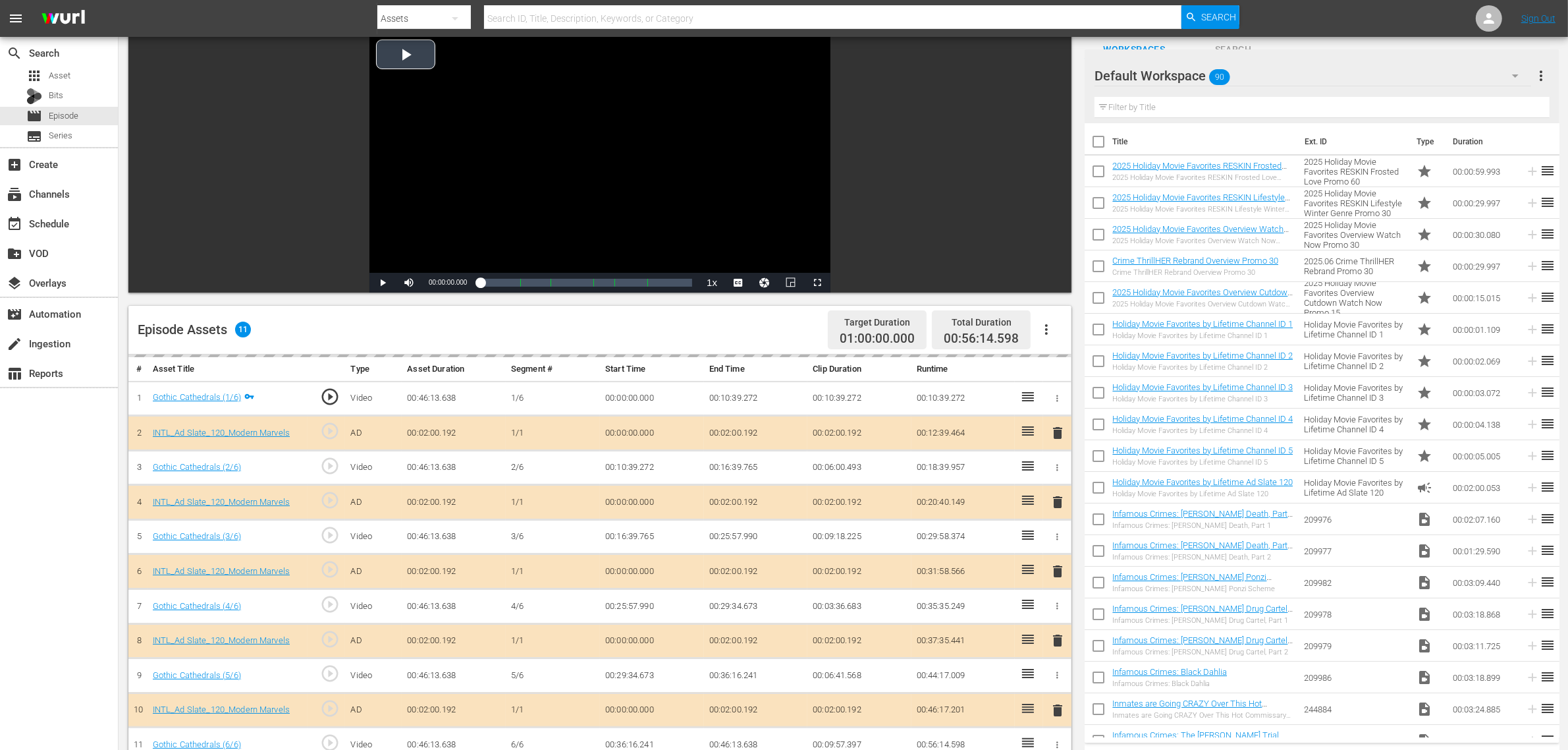
scroll to position [165, 0]
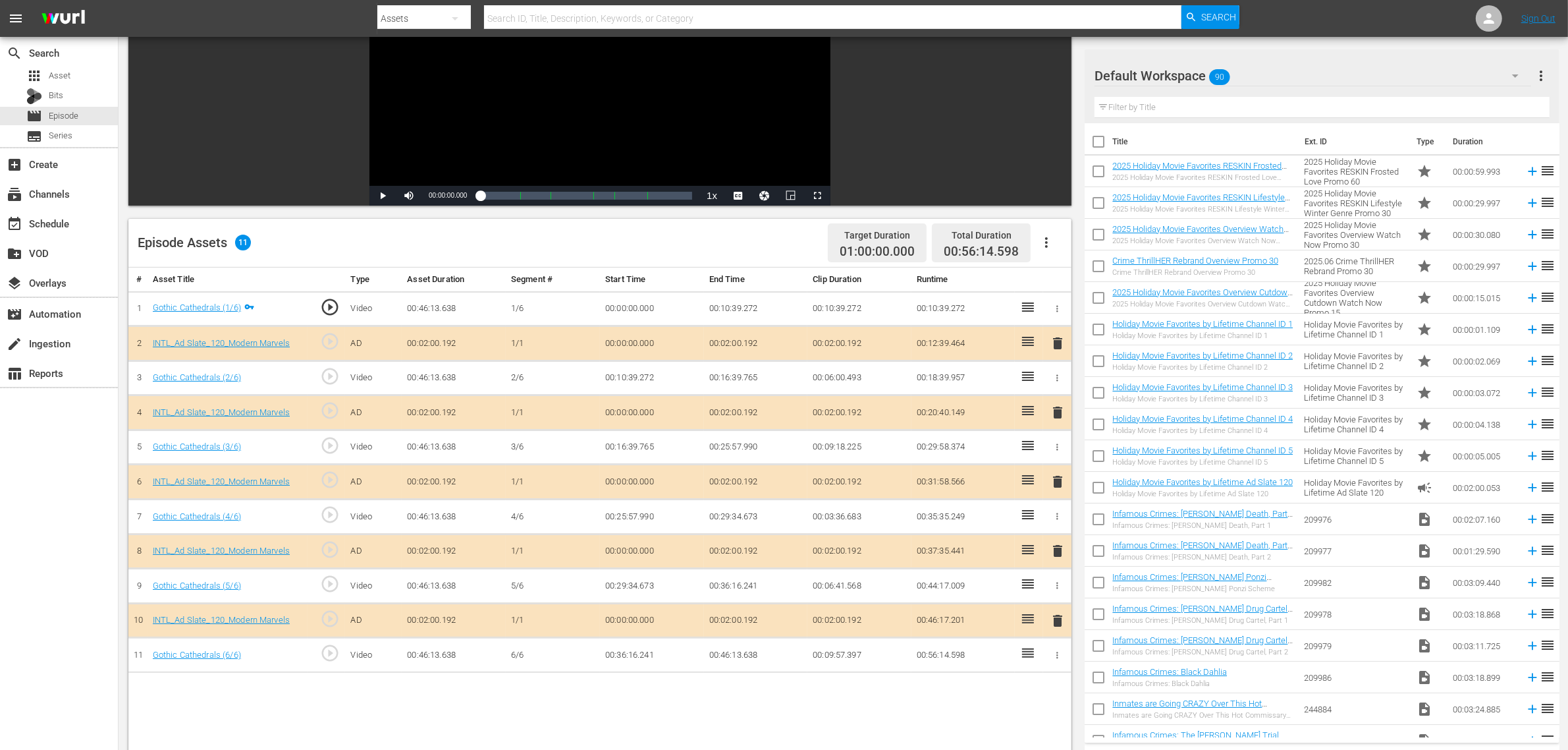
click at [1263, 70] on div "Default Workspace 90" at bounding box center [1313, 76] width 436 height 37
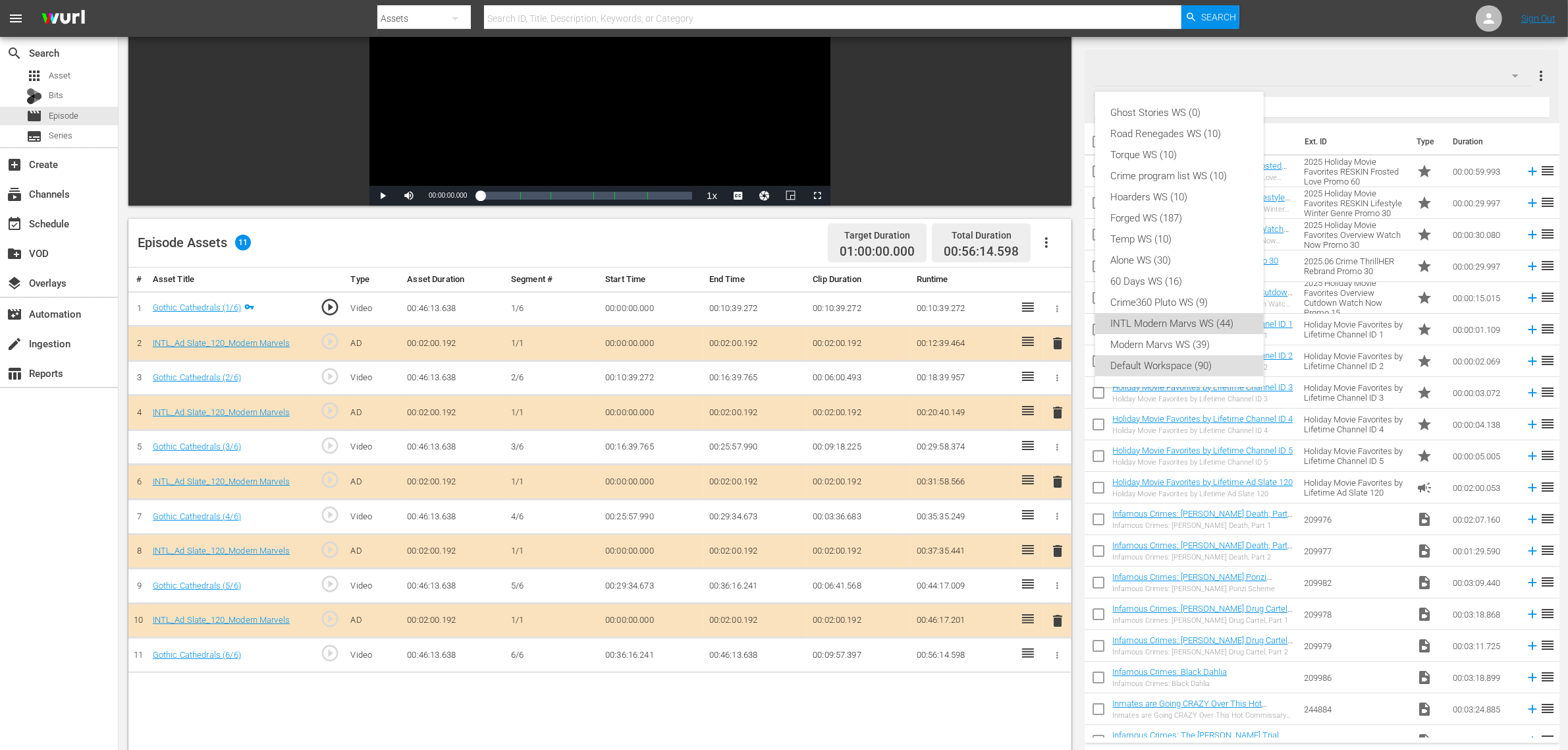
click at [1171, 323] on div "INTL Modern Marvs WS (44)" at bounding box center [1179, 323] width 137 height 21
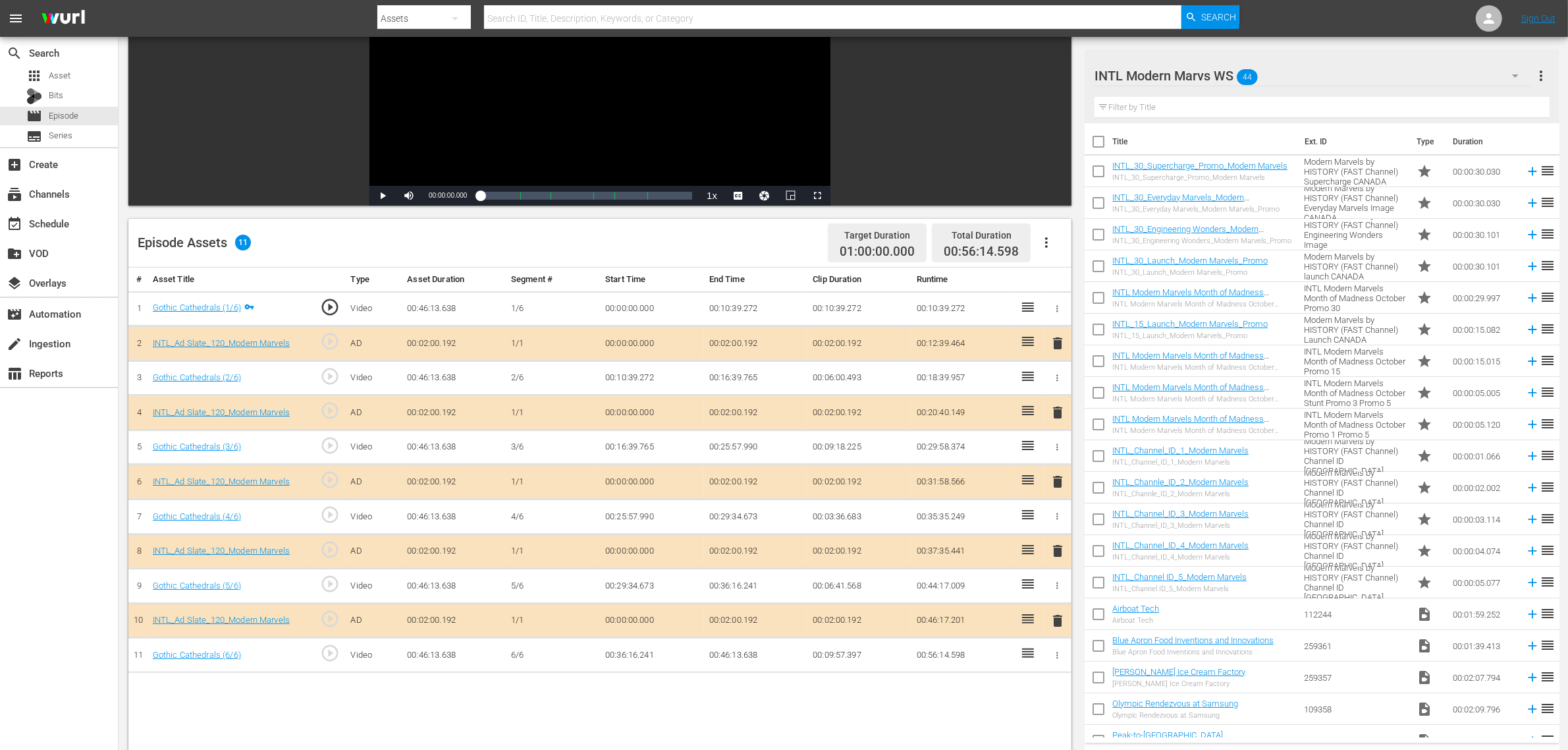
click at [1059, 554] on span "delete" at bounding box center [1057, 551] width 16 height 16
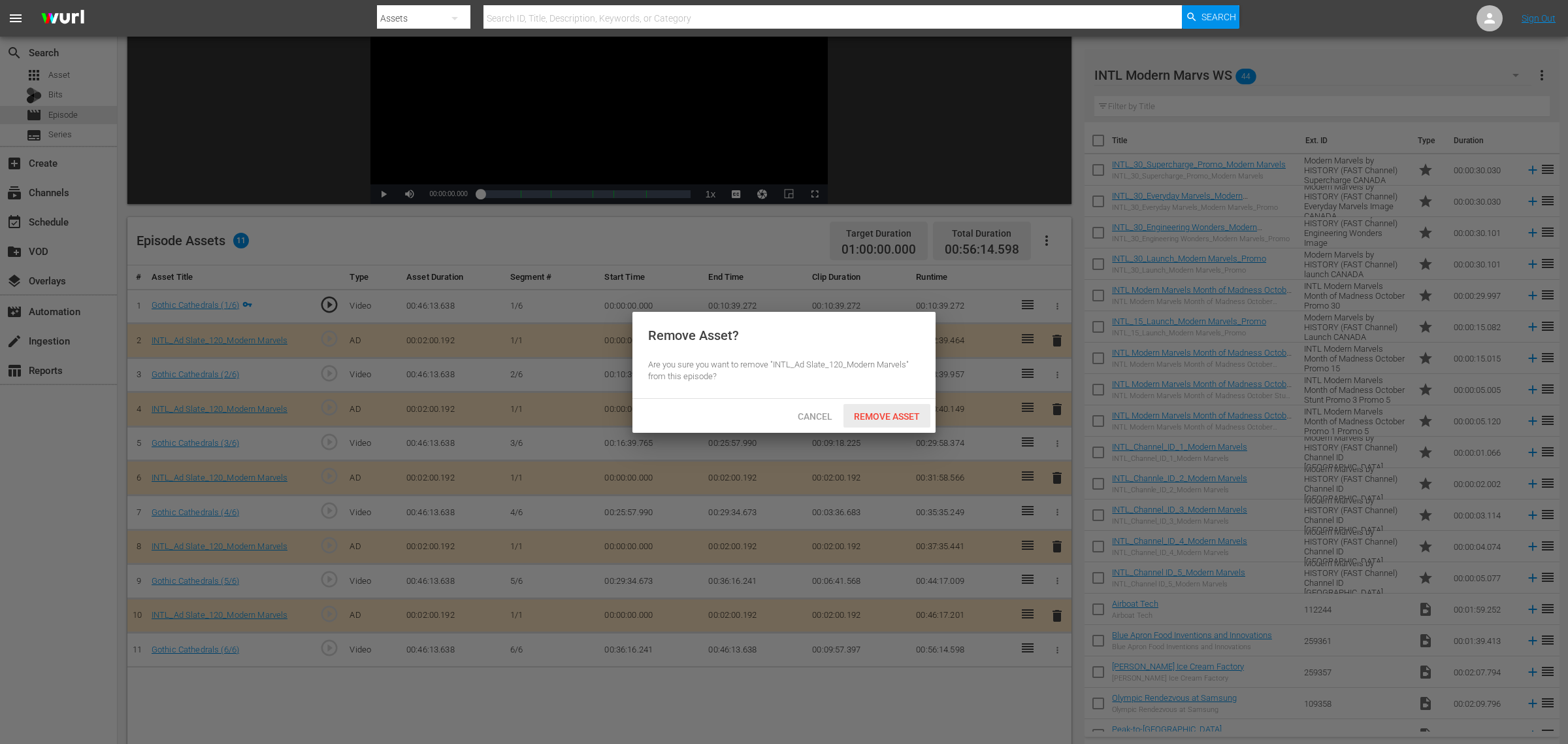
click at [889, 411] on span "Remove Asset" at bounding box center [887, 416] width 87 height 10
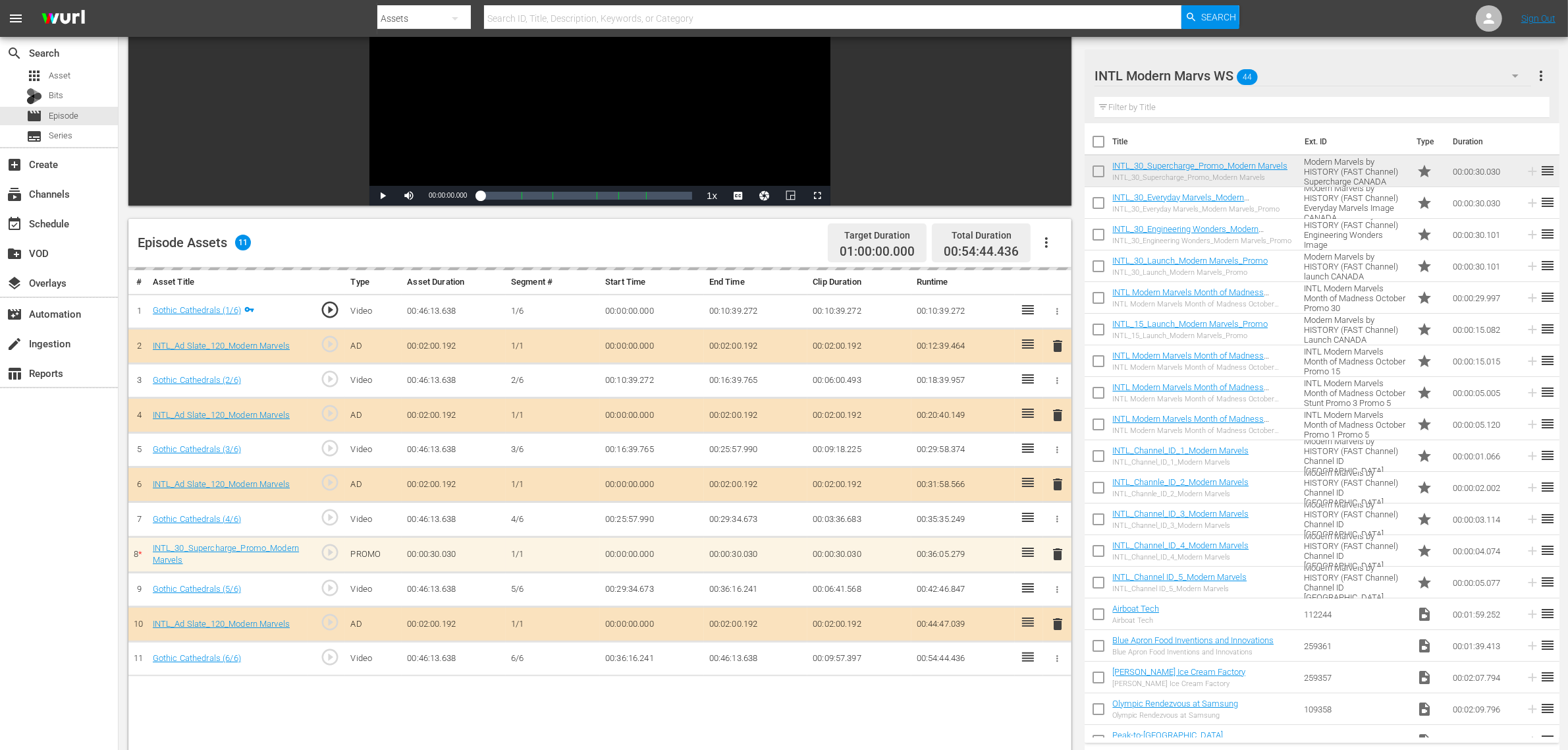
click at [764, 251] on div "Episode Assets 11 Target Duration 01:00:00.000 Total Duration 00:54:44.436" at bounding box center [599, 243] width 943 height 48
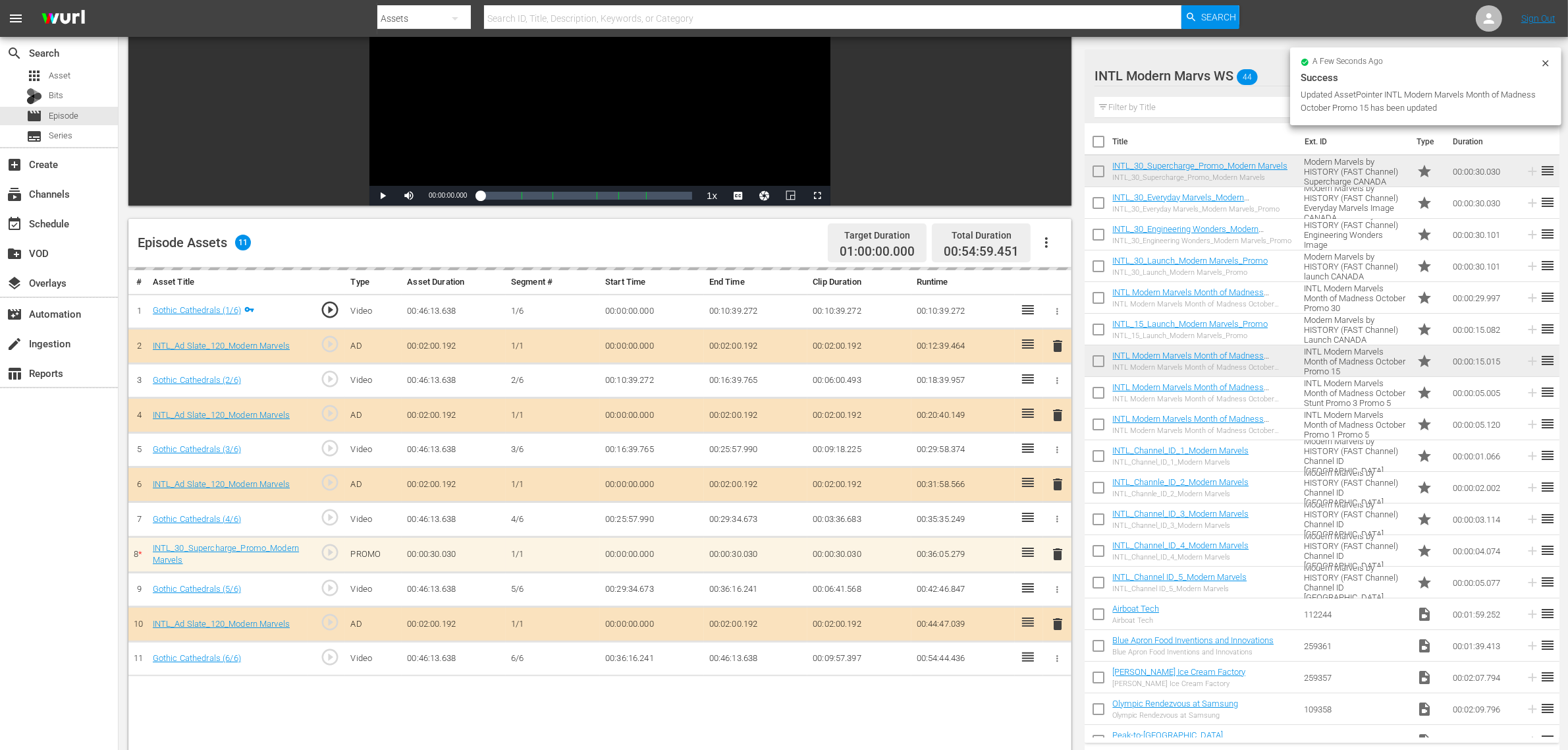
click at [772, 241] on div "Episode Assets 11 Target Duration 01:00:00.000 Total Duration 00:54:59.451" at bounding box center [599, 243] width 943 height 48
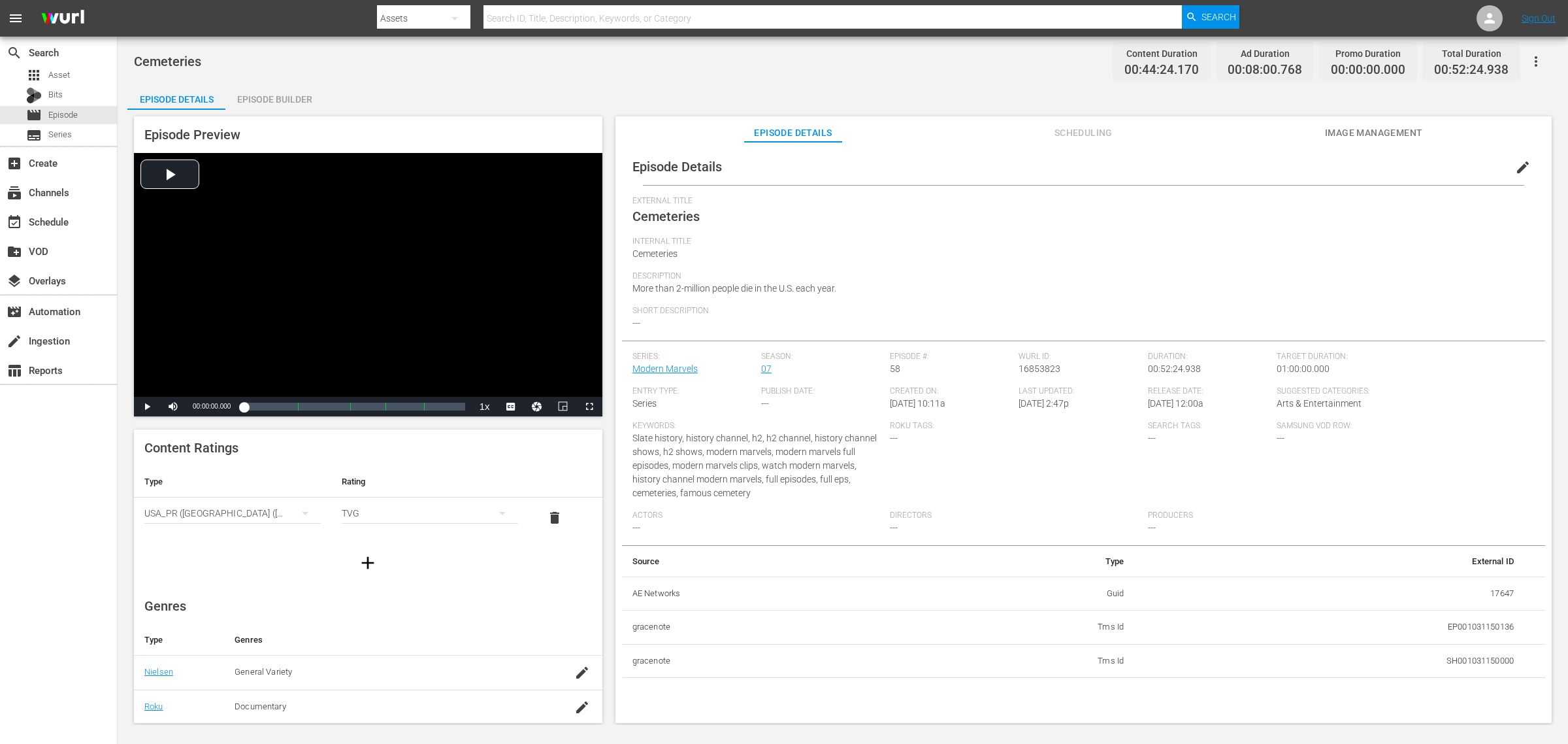
click at [283, 94] on div "Episode Builder" at bounding box center [274, 99] width 98 height 31
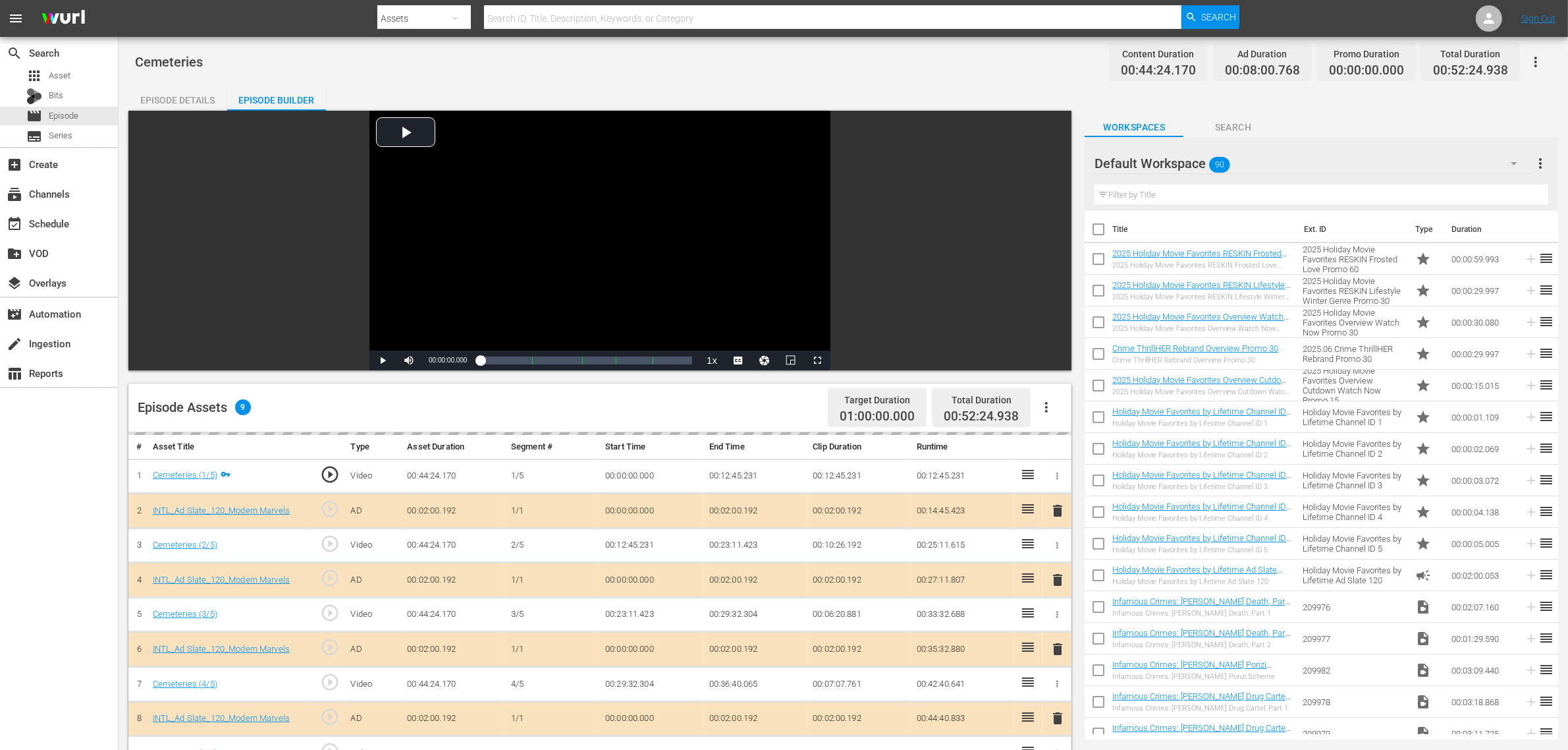
click at [1263, 162] on div "Default Workspace 90" at bounding box center [1312, 163] width 435 height 37
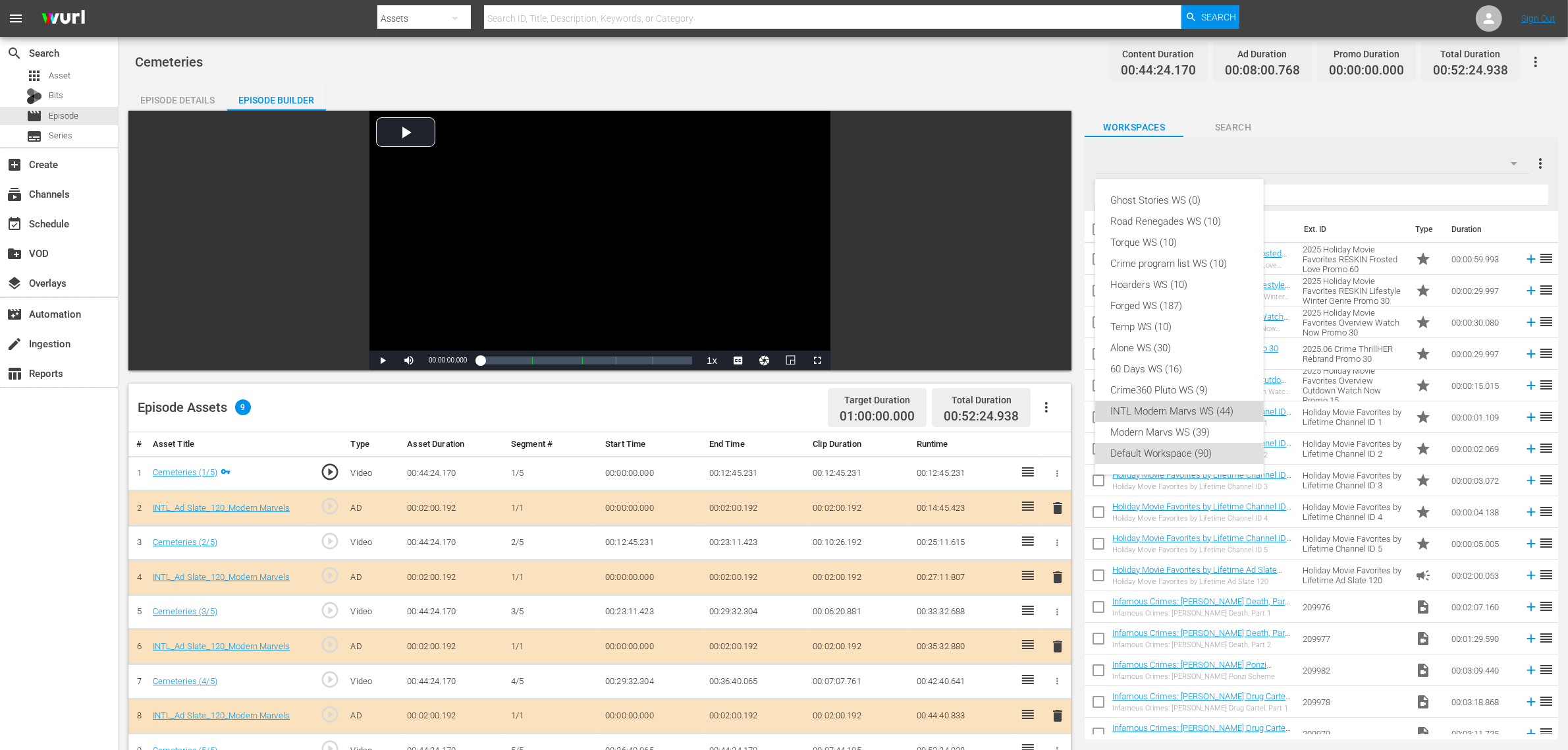
click at [1179, 407] on div "INTL Modern Marvs WS (44)" at bounding box center [1179, 411] width 137 height 21
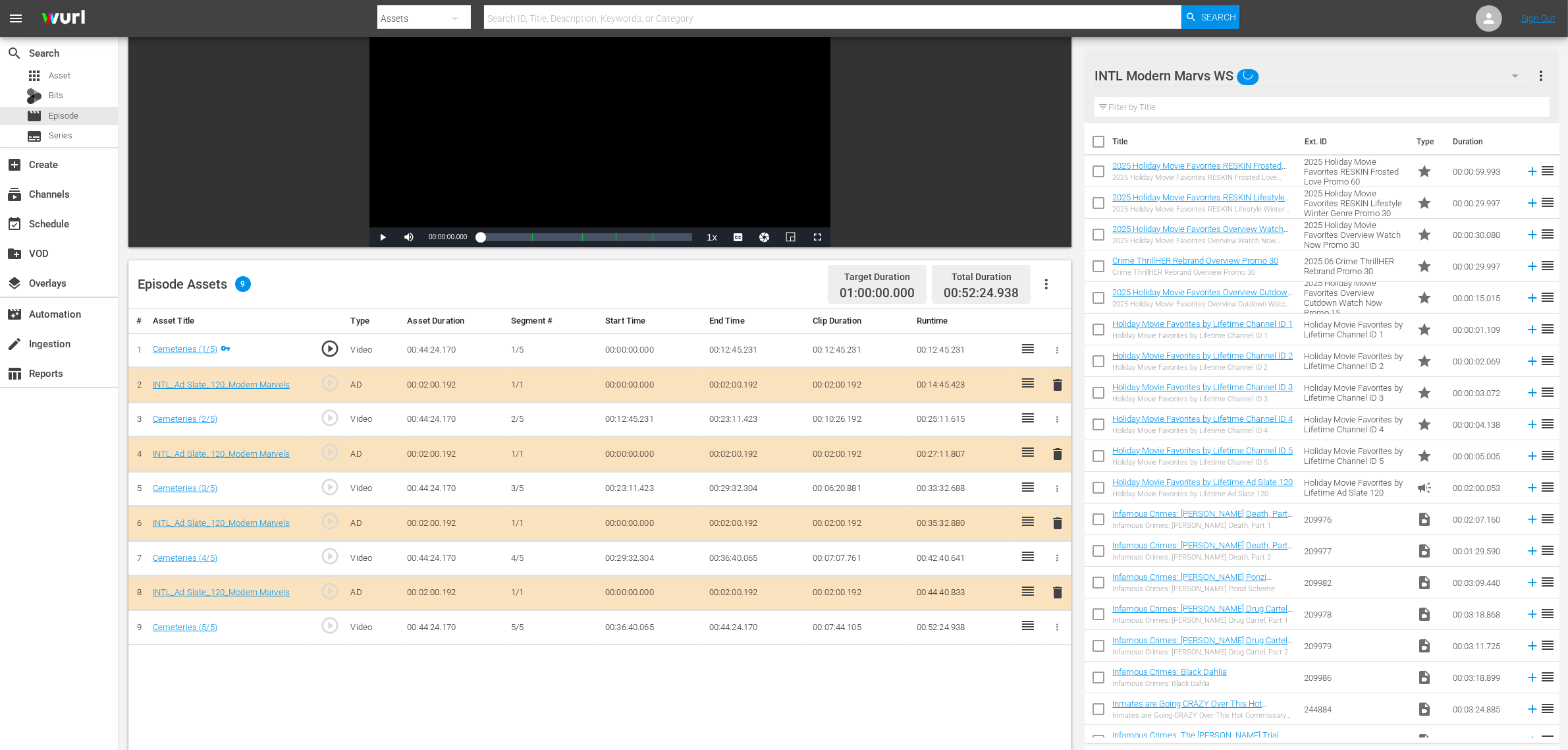
scroll to position [330, 0]
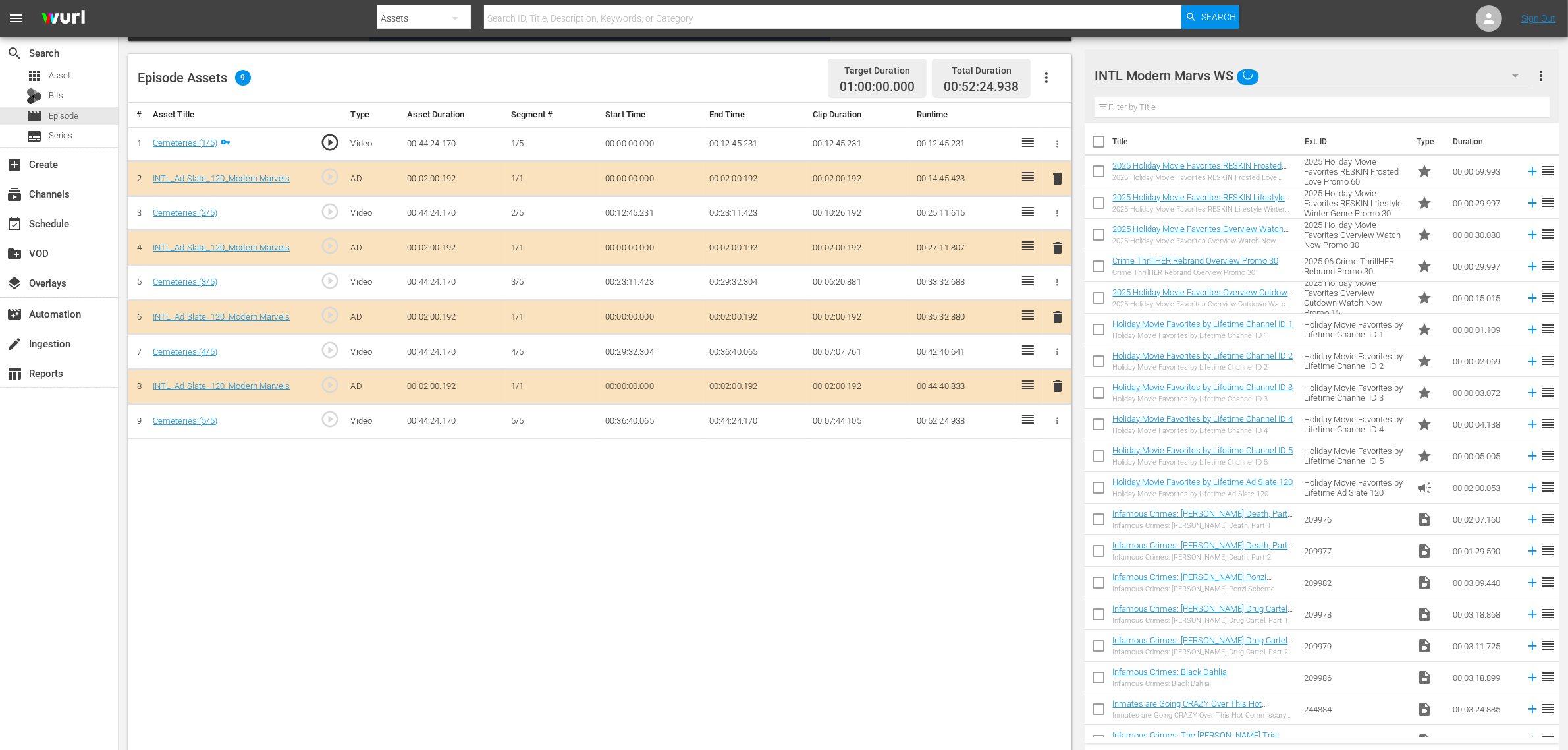
click at [1052, 319] on span "delete" at bounding box center [1057, 317] width 16 height 16
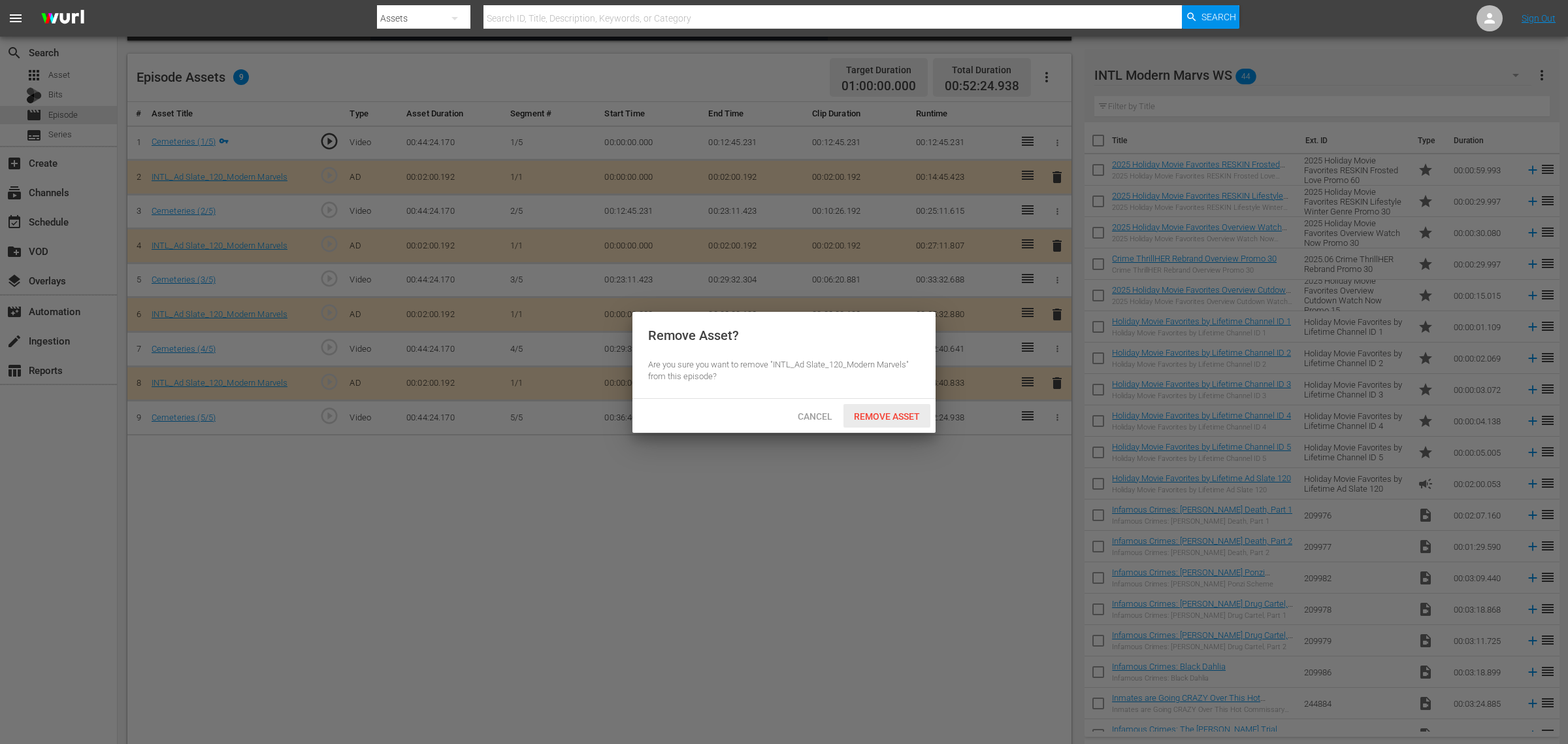
click at [894, 412] on span "Remove Asset" at bounding box center [887, 416] width 87 height 10
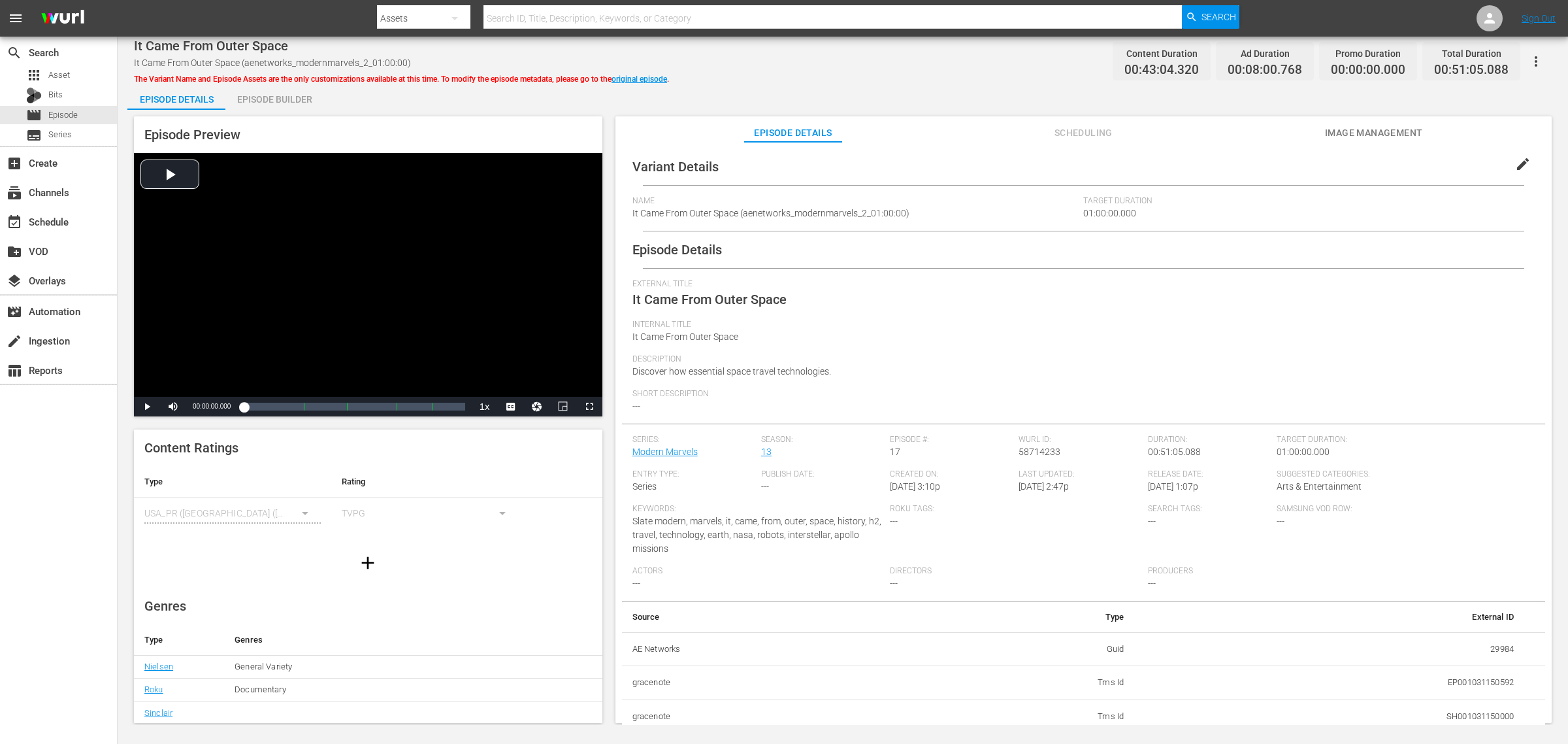
click at [257, 94] on div "Episode Builder" at bounding box center [274, 99] width 98 height 31
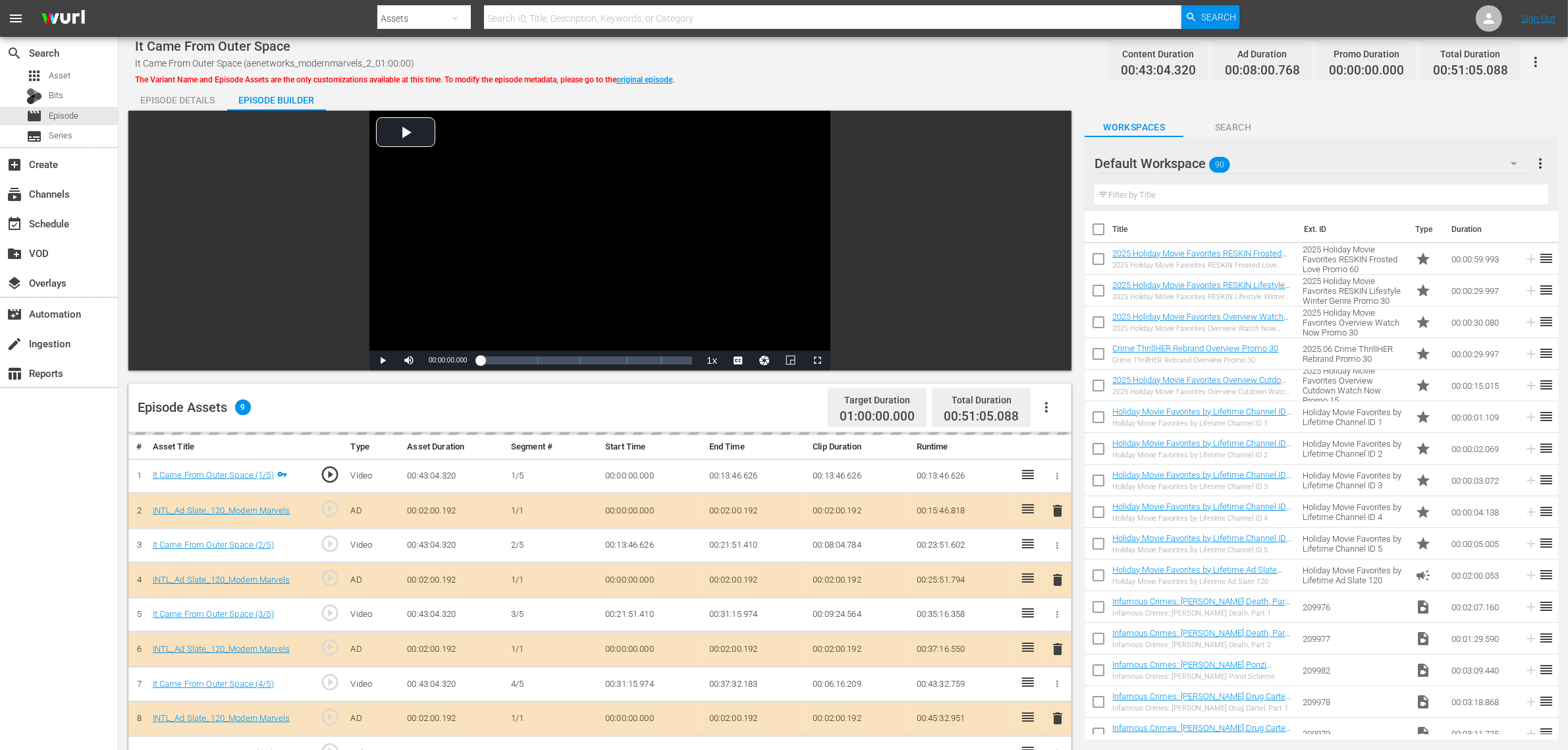
click at [1263, 160] on div "Default Workspace 90" at bounding box center [1312, 163] width 435 height 37
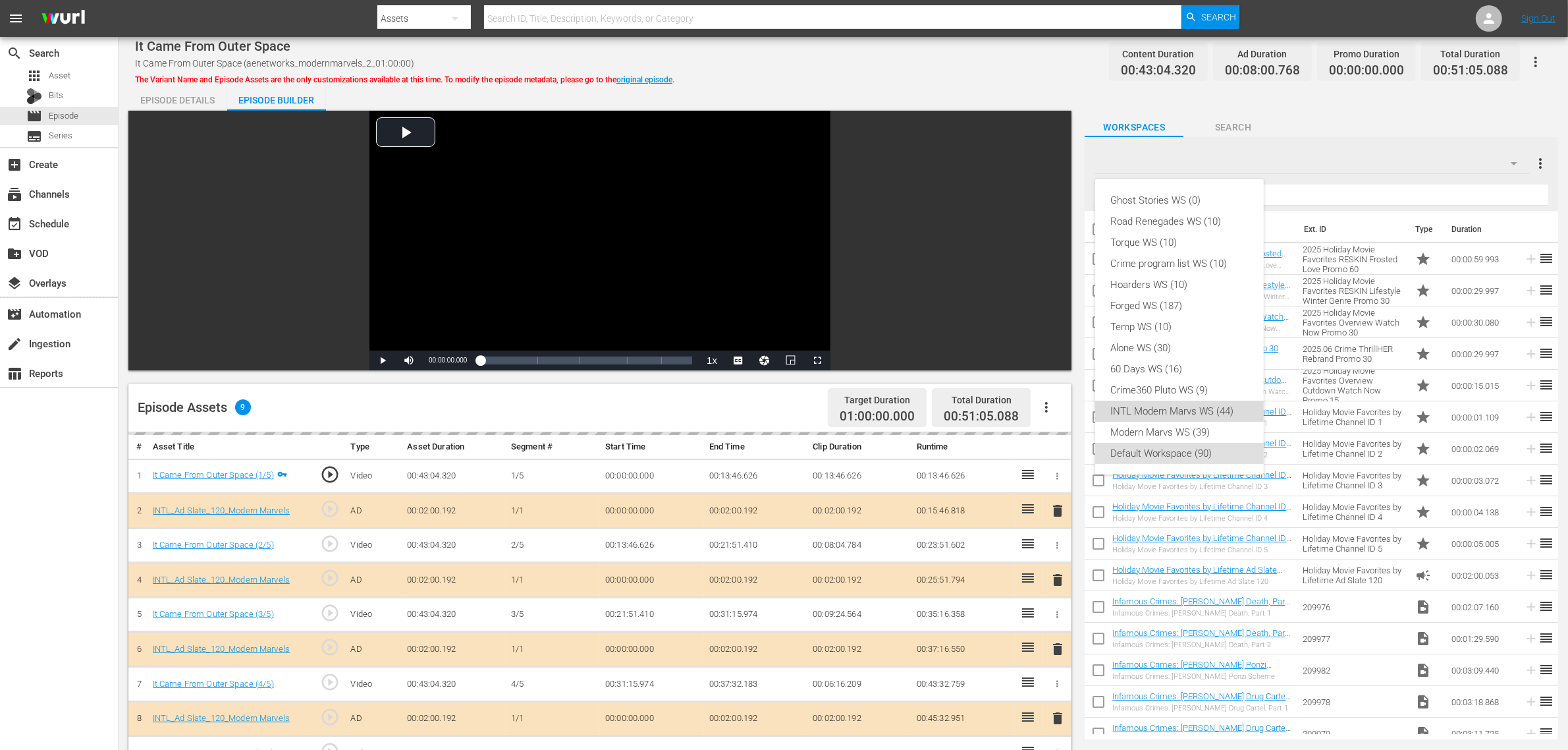
click at [1196, 405] on div "INTL Modern Marvs WS (44)" at bounding box center [1179, 411] width 137 height 21
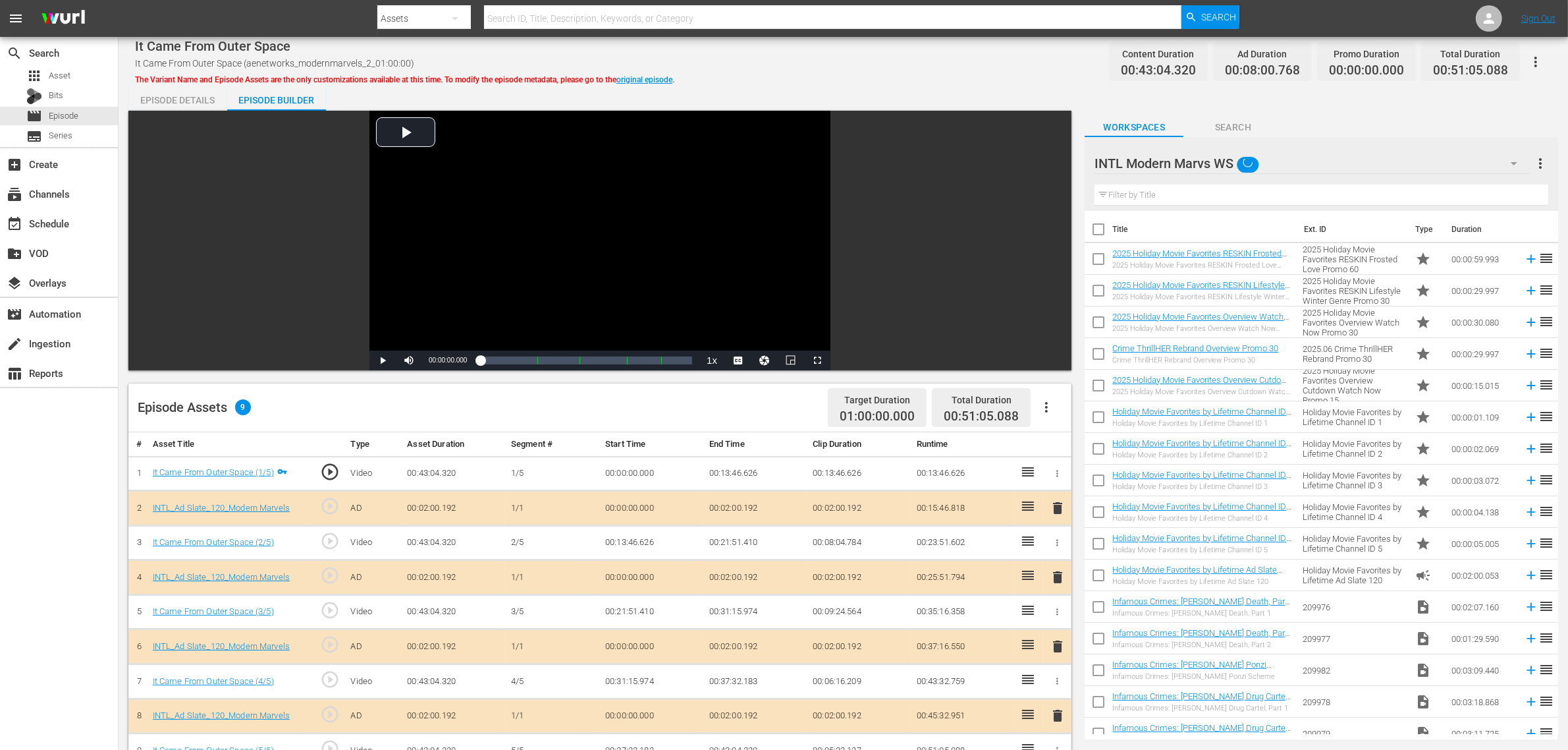
click at [945, 76] on div "It Came From Outer Space It Came From Outer Space (aenetworks_modernmarvels_2_0…" at bounding box center [843, 61] width 1416 height 30
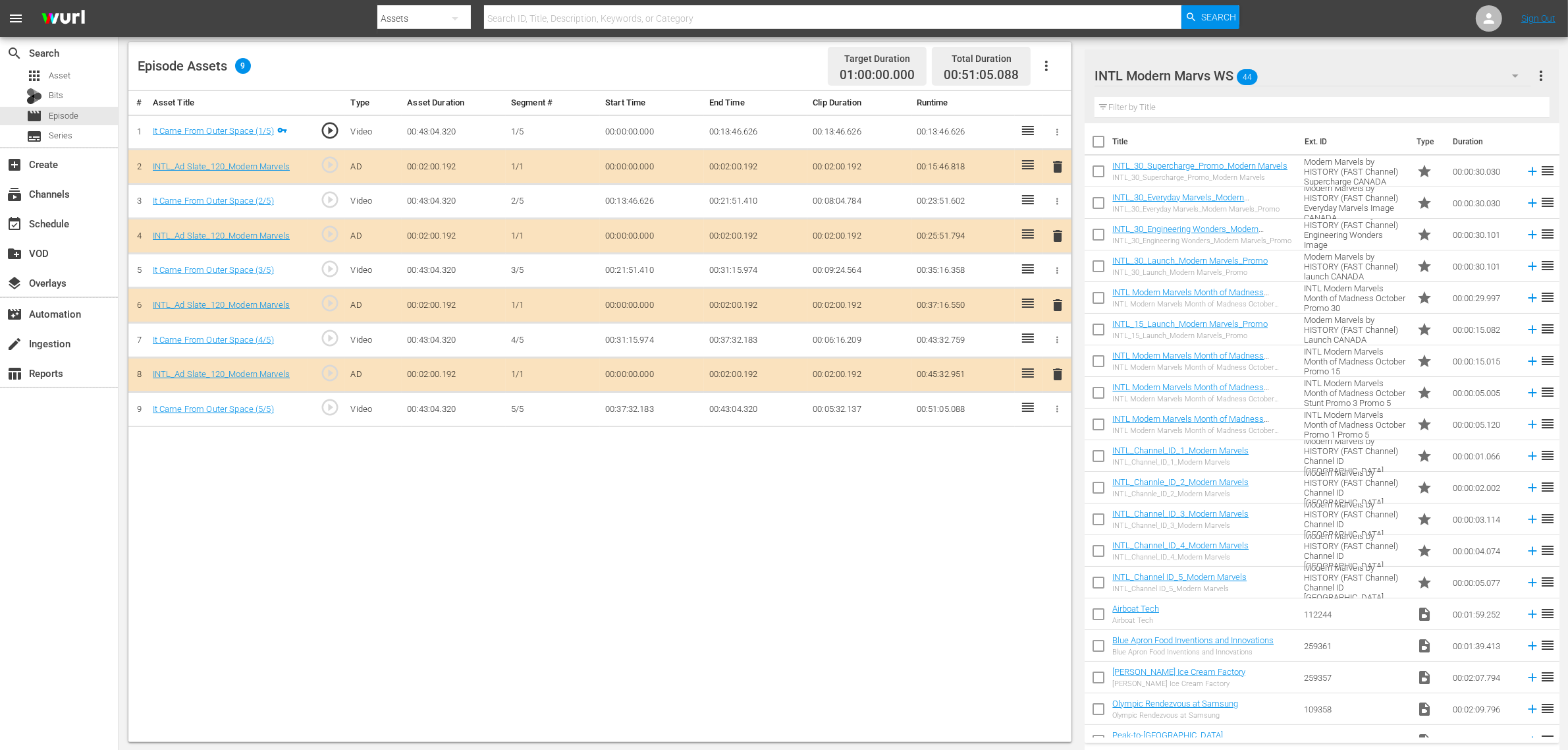
scroll to position [343, 0]
click at [1056, 307] on span "delete" at bounding box center [1057, 304] width 16 height 16
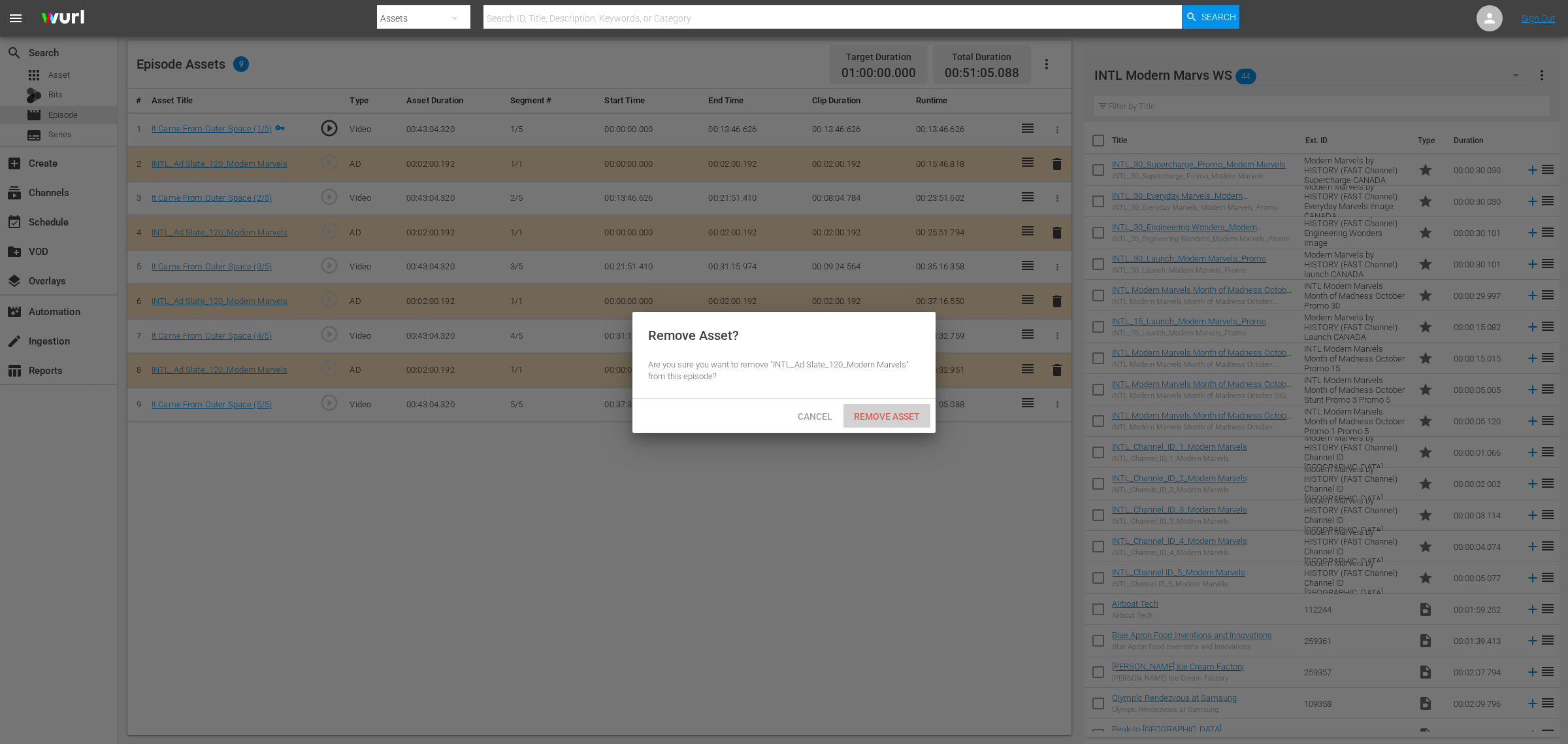
click at [886, 415] on span "Remove Asset" at bounding box center [887, 416] width 87 height 10
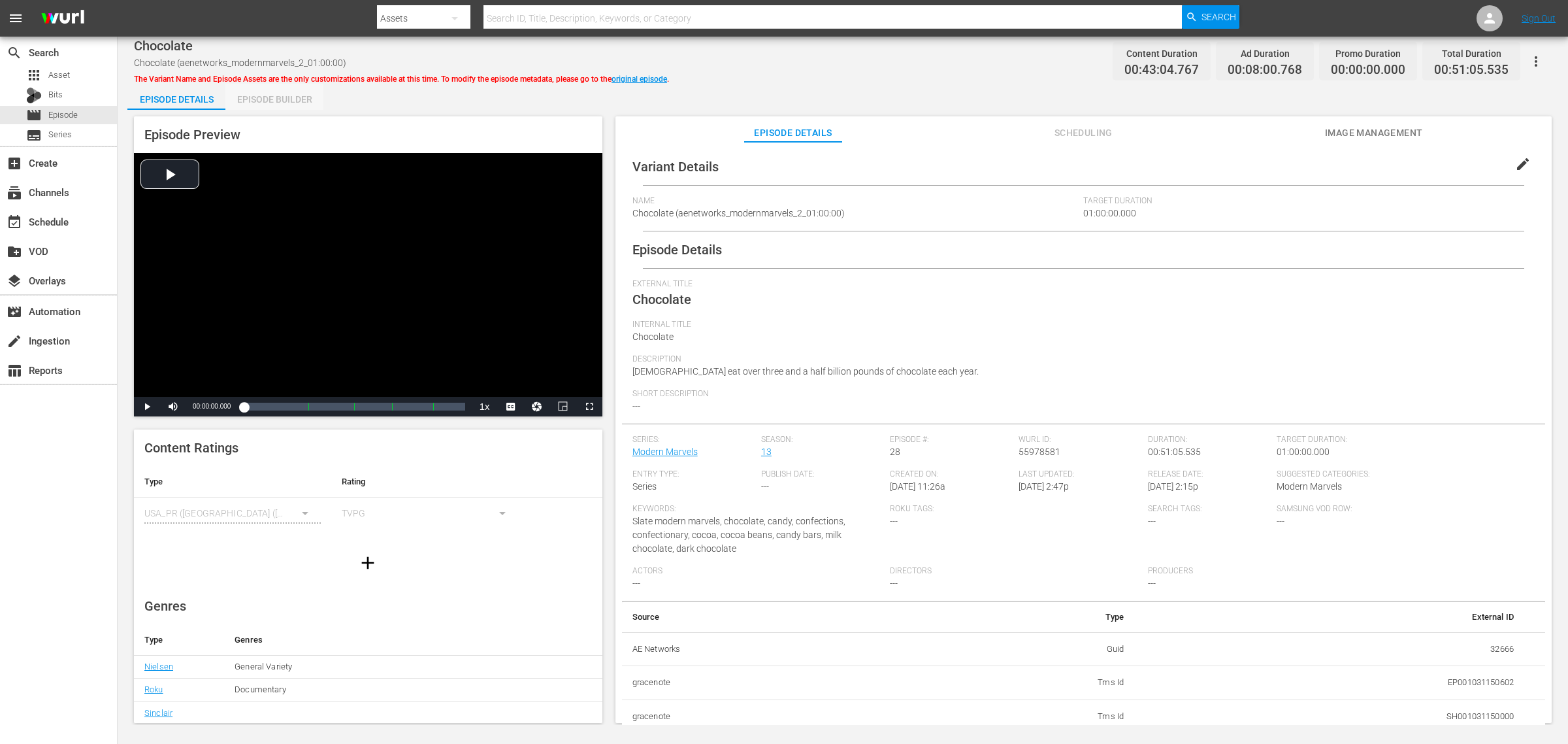
click at [275, 98] on div "Episode Builder" at bounding box center [274, 99] width 98 height 31
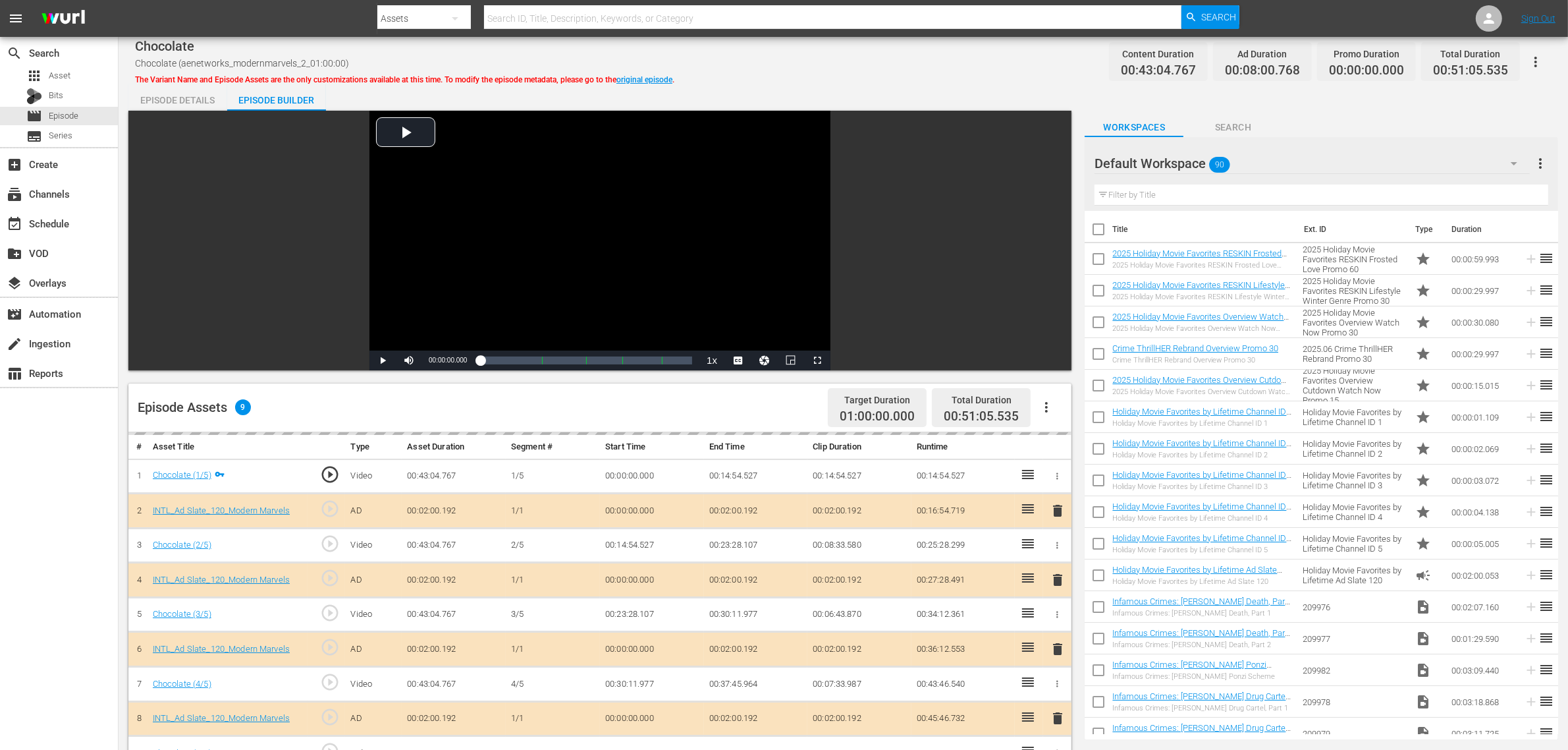
click at [1263, 160] on div "Default Workspace 90" at bounding box center [1312, 163] width 435 height 37
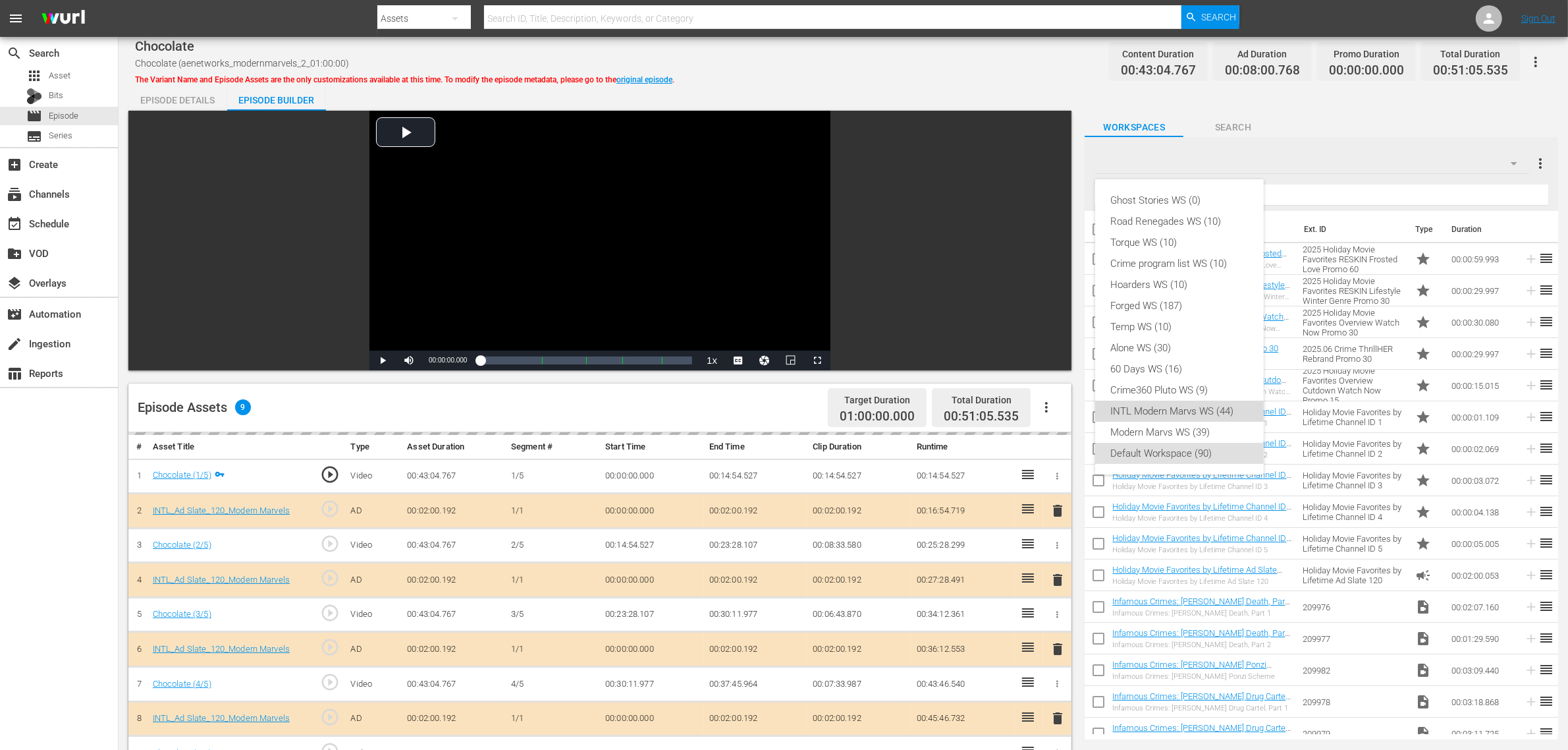
click at [1179, 412] on div "INTL Modern Marvs WS (44)" at bounding box center [1179, 411] width 137 height 21
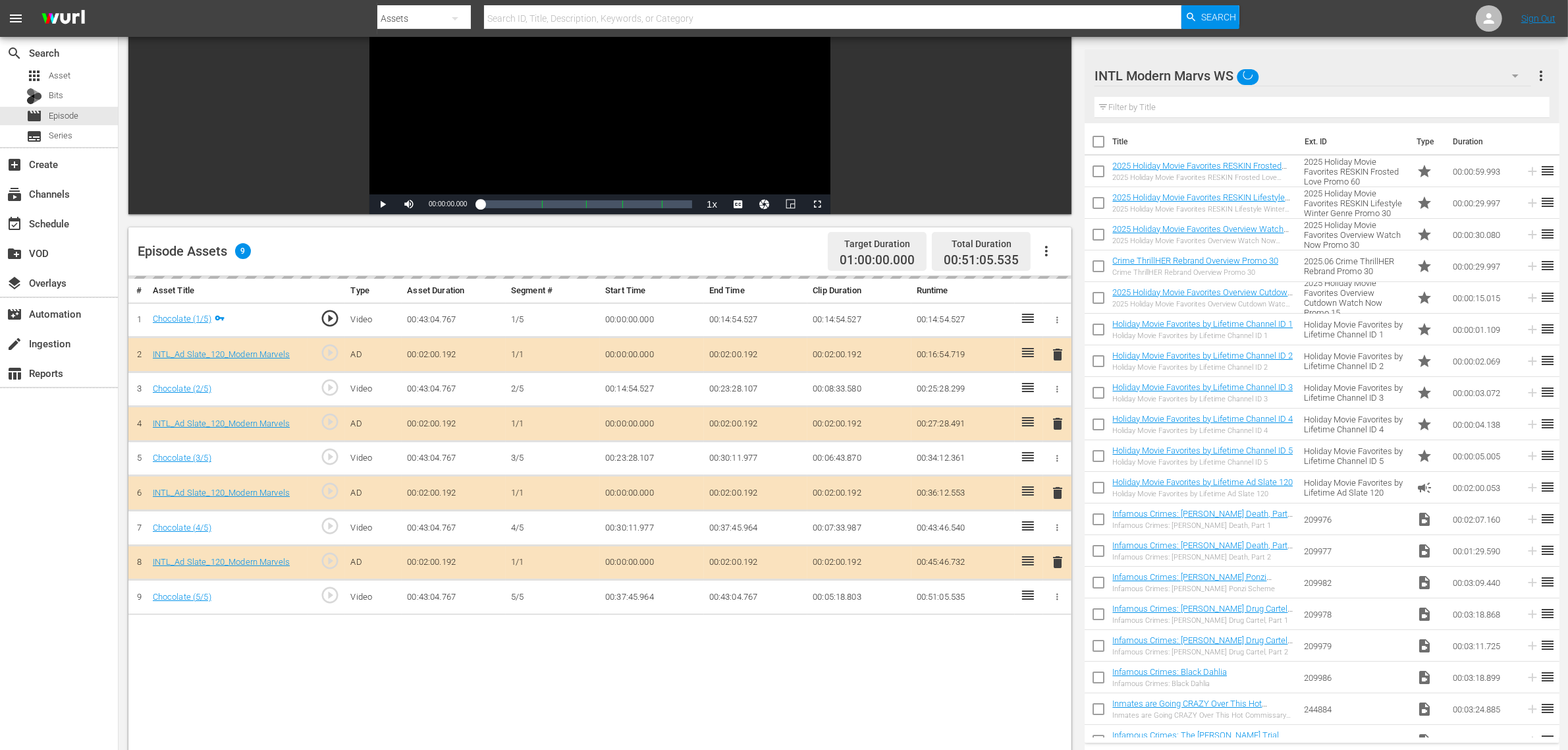
scroll to position [330, 0]
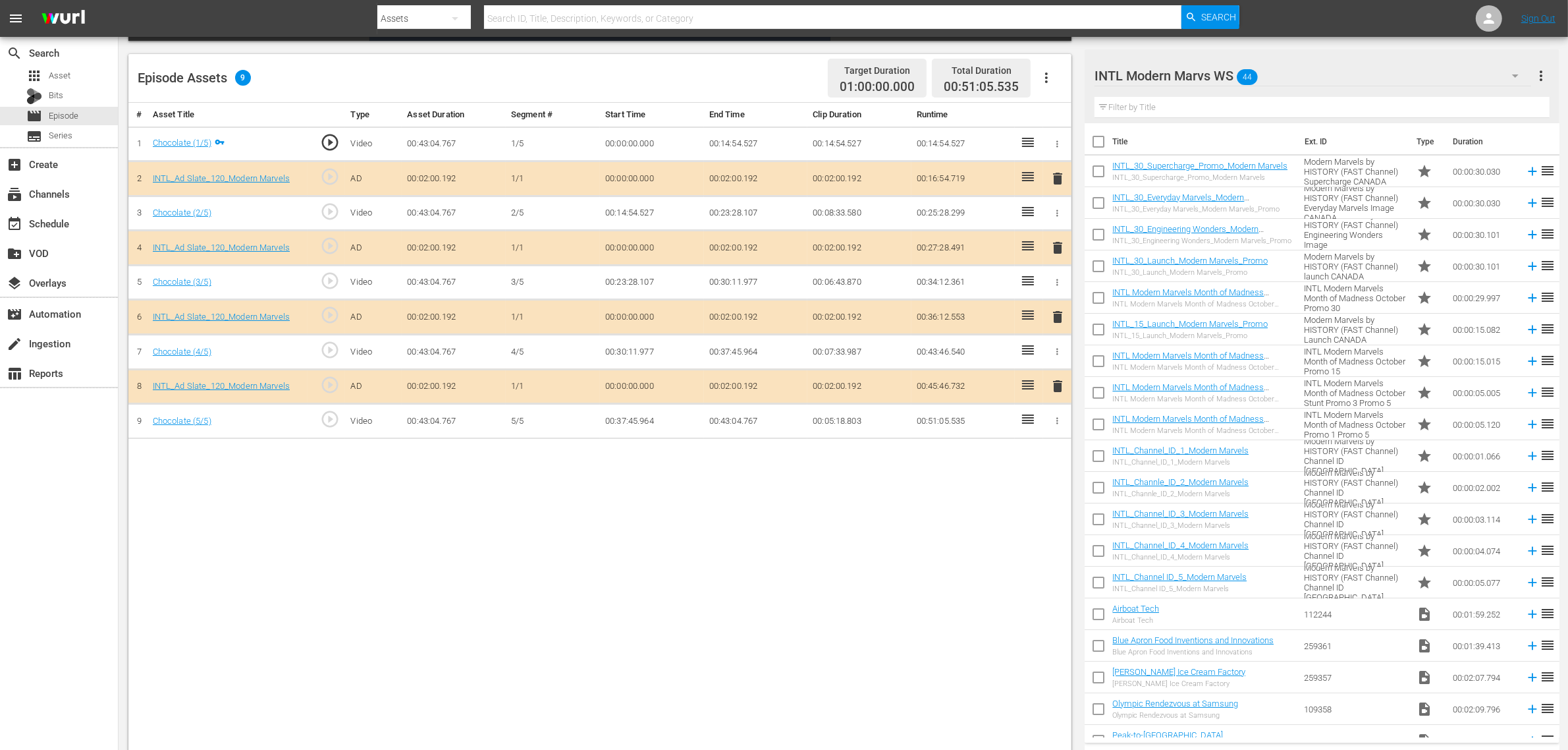
click at [1053, 315] on span "delete" at bounding box center [1057, 317] width 16 height 16
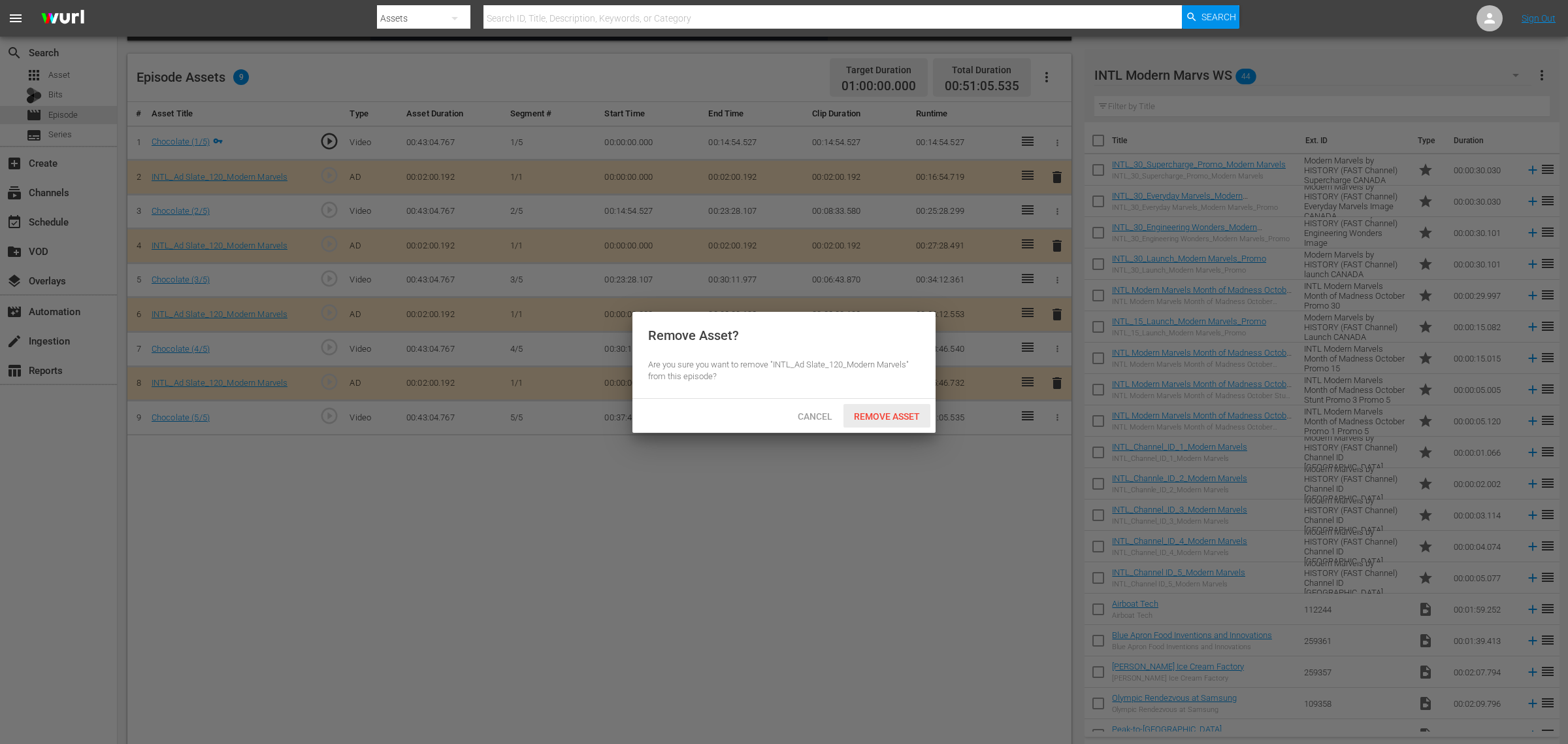
click at [900, 406] on div "Remove Asset" at bounding box center [887, 416] width 87 height 24
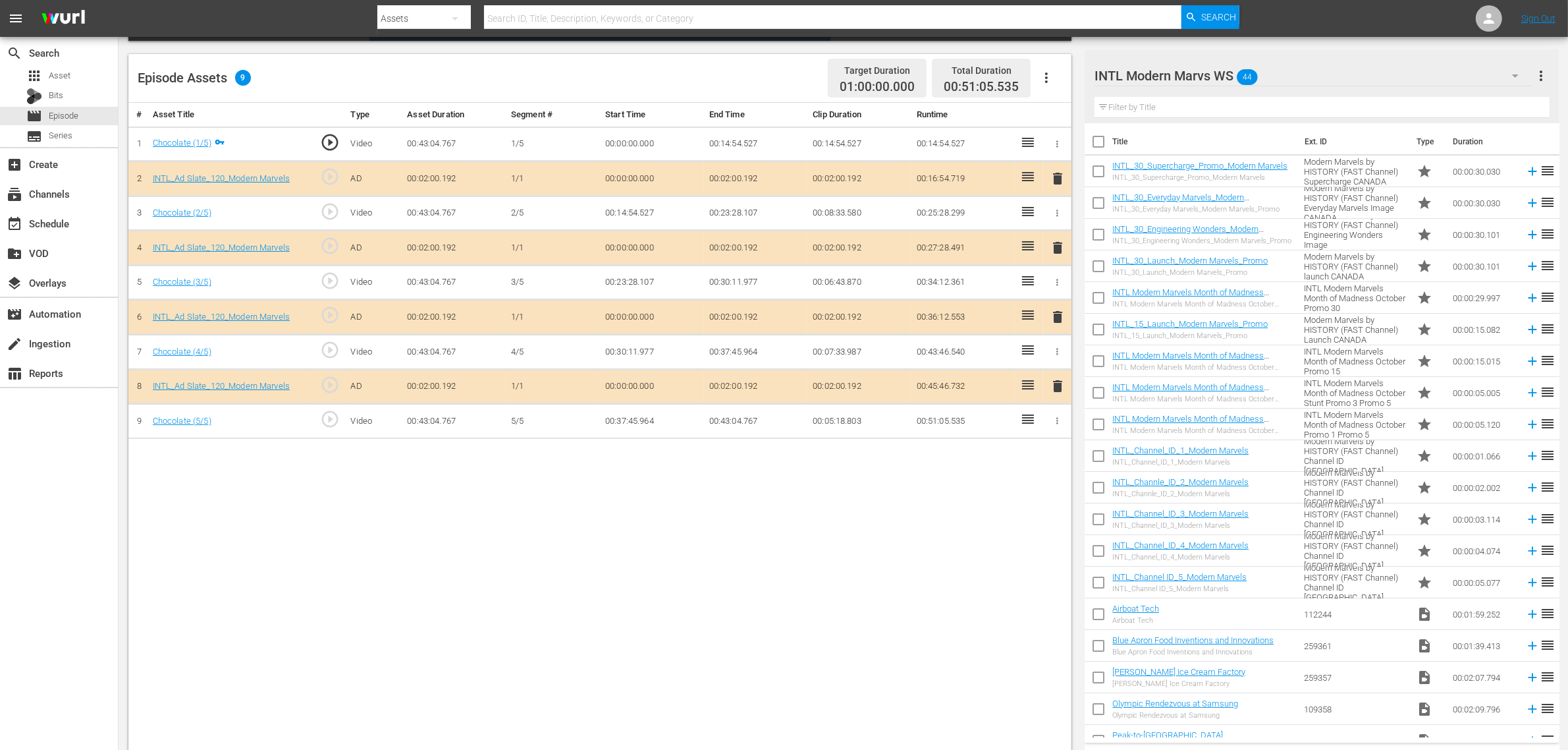
click at [966, 533] on div "# Asset Title Type Asset Duration Segment # Start Time End Time Clip Duration R…" at bounding box center [599, 428] width 943 height 651
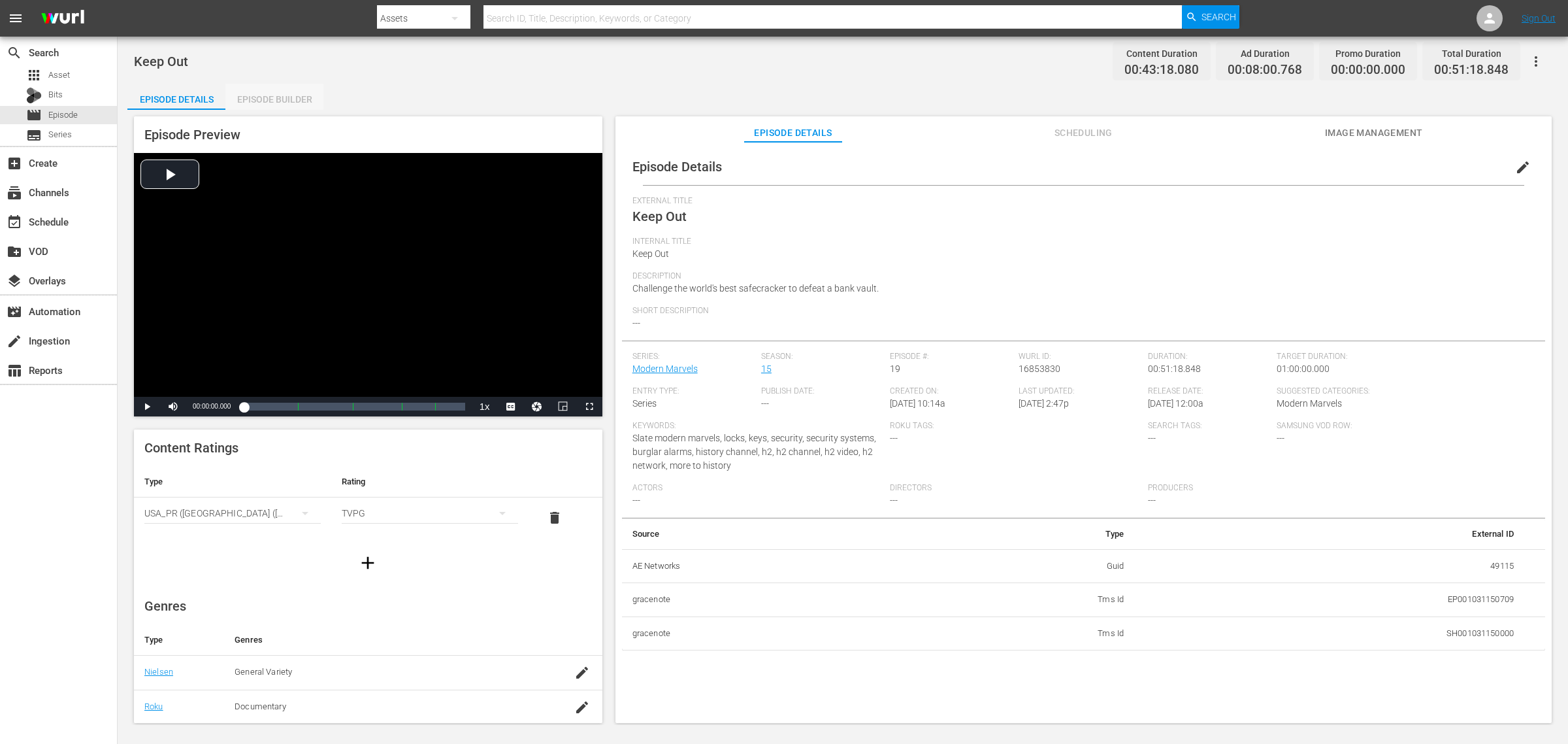
click at [274, 97] on div "Episode Builder" at bounding box center [274, 99] width 98 height 31
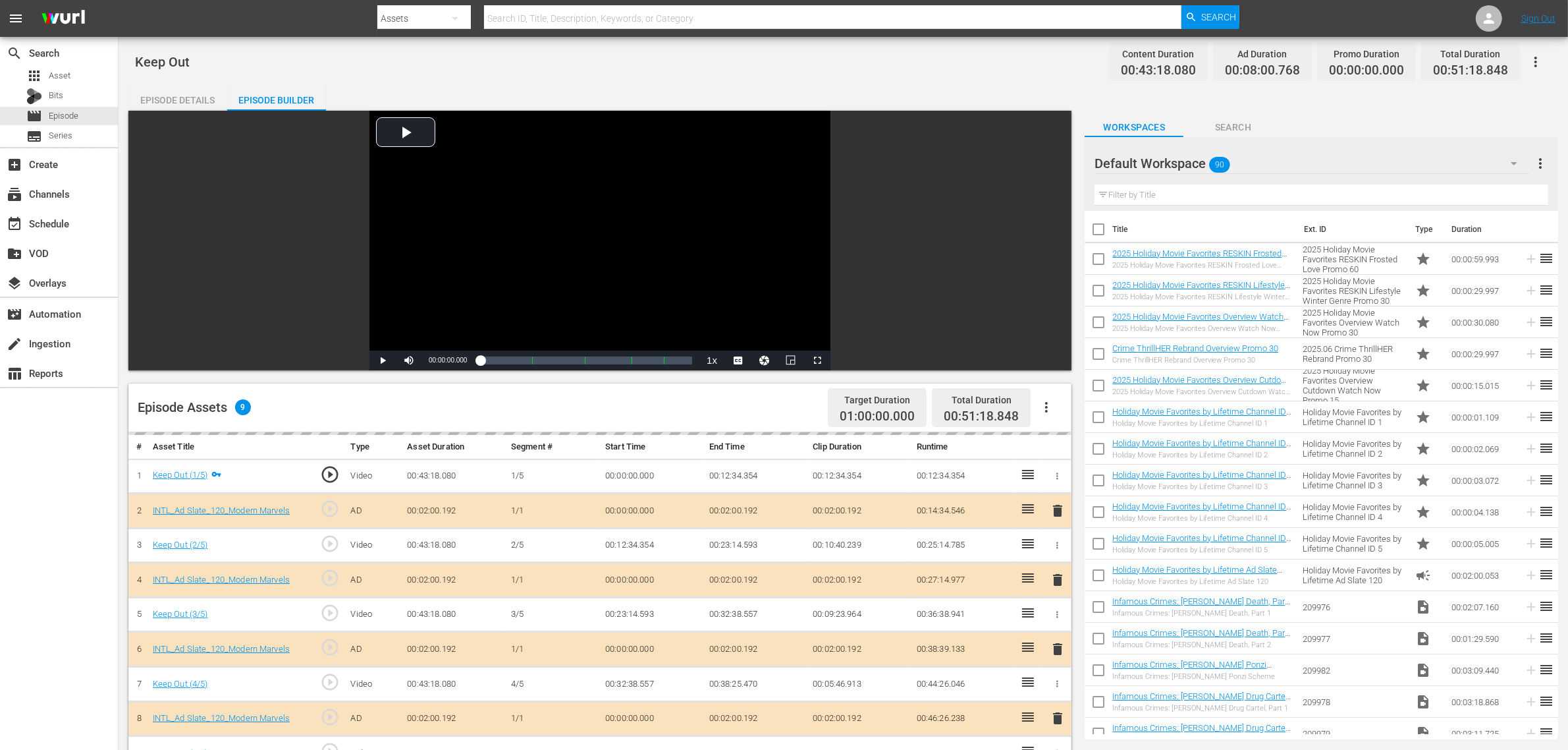
click at [1251, 155] on div "Default Workspace 90" at bounding box center [1312, 163] width 435 height 37
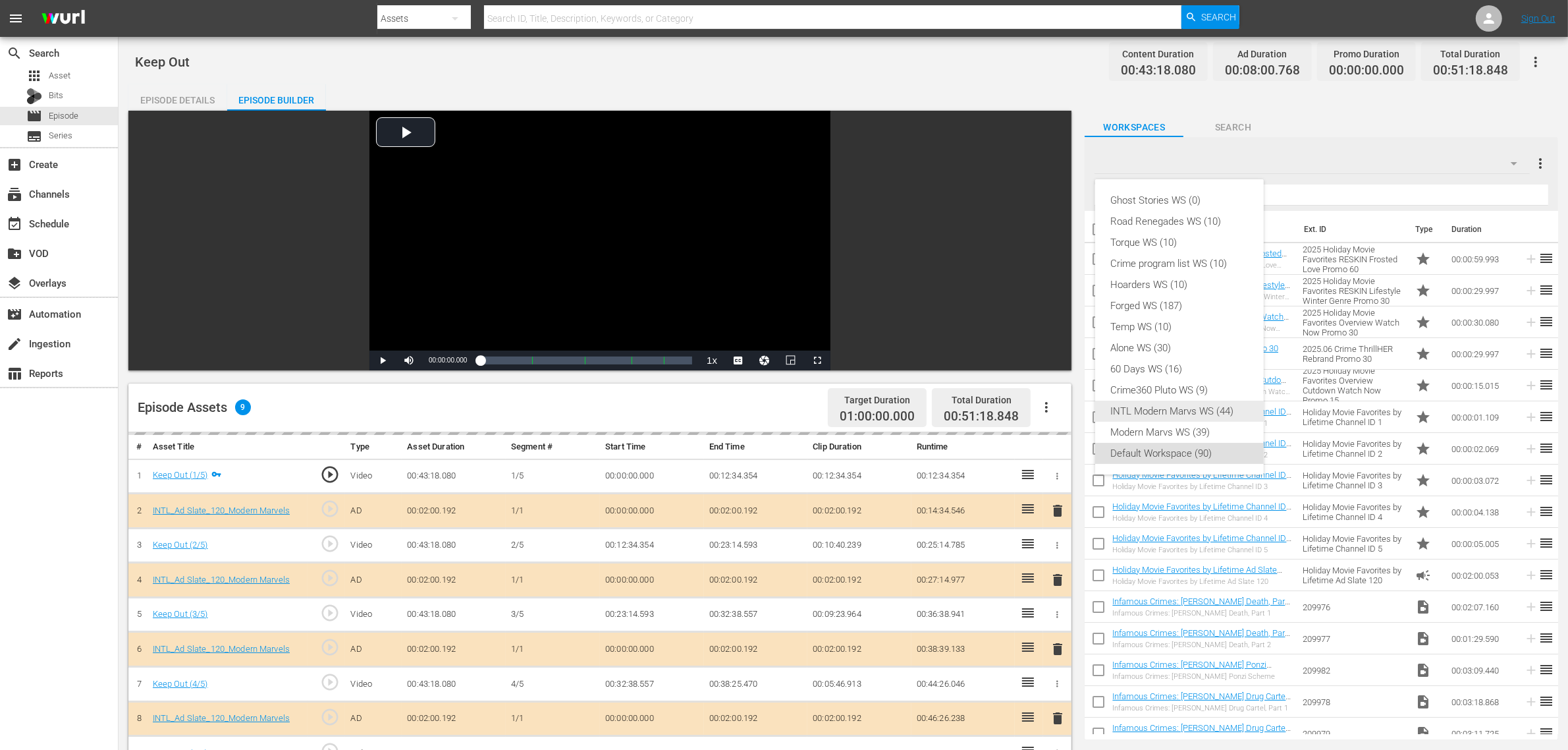
click at [1136, 419] on div "INTL Modern Marvs WS (44)" at bounding box center [1179, 411] width 137 height 21
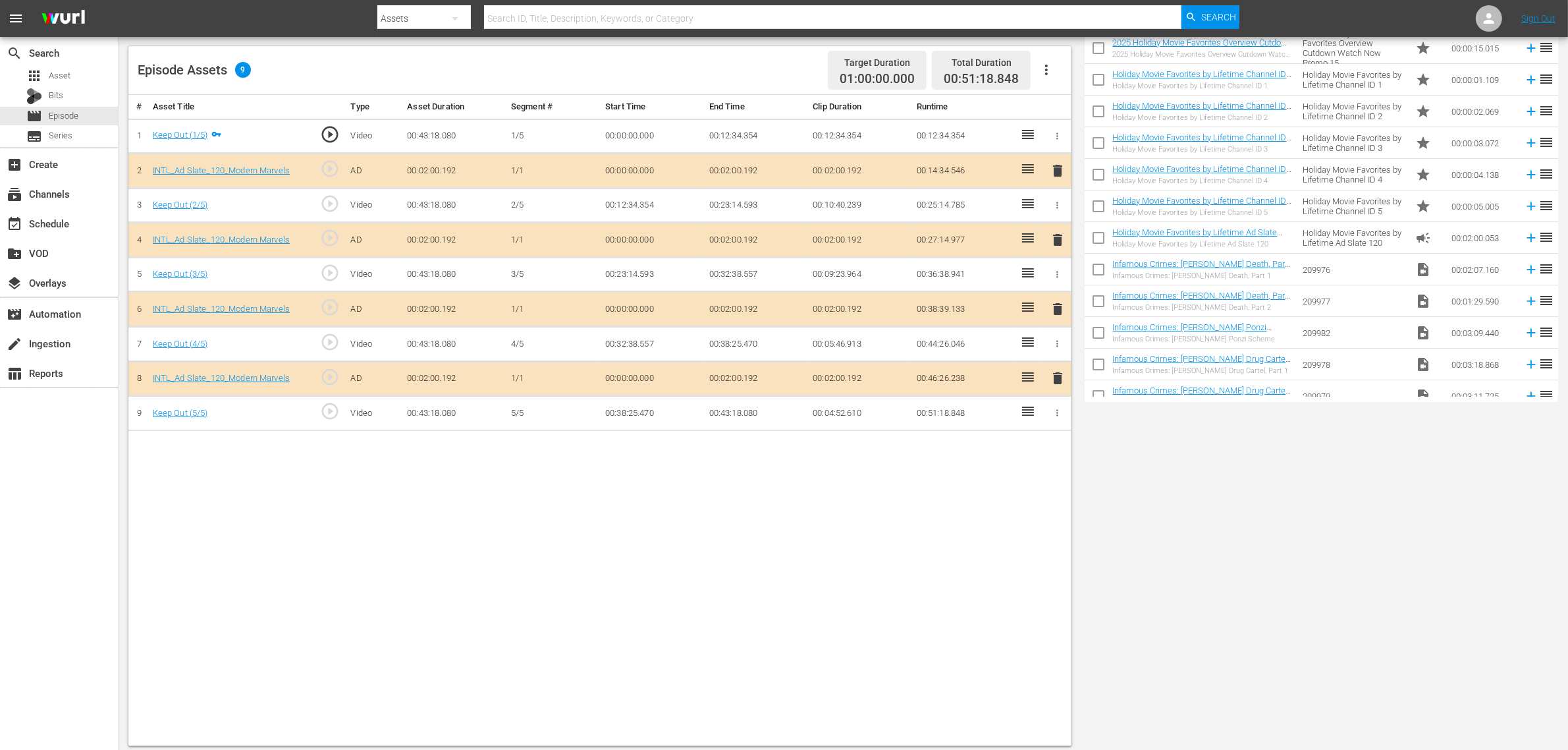
scroll to position [343, 0]
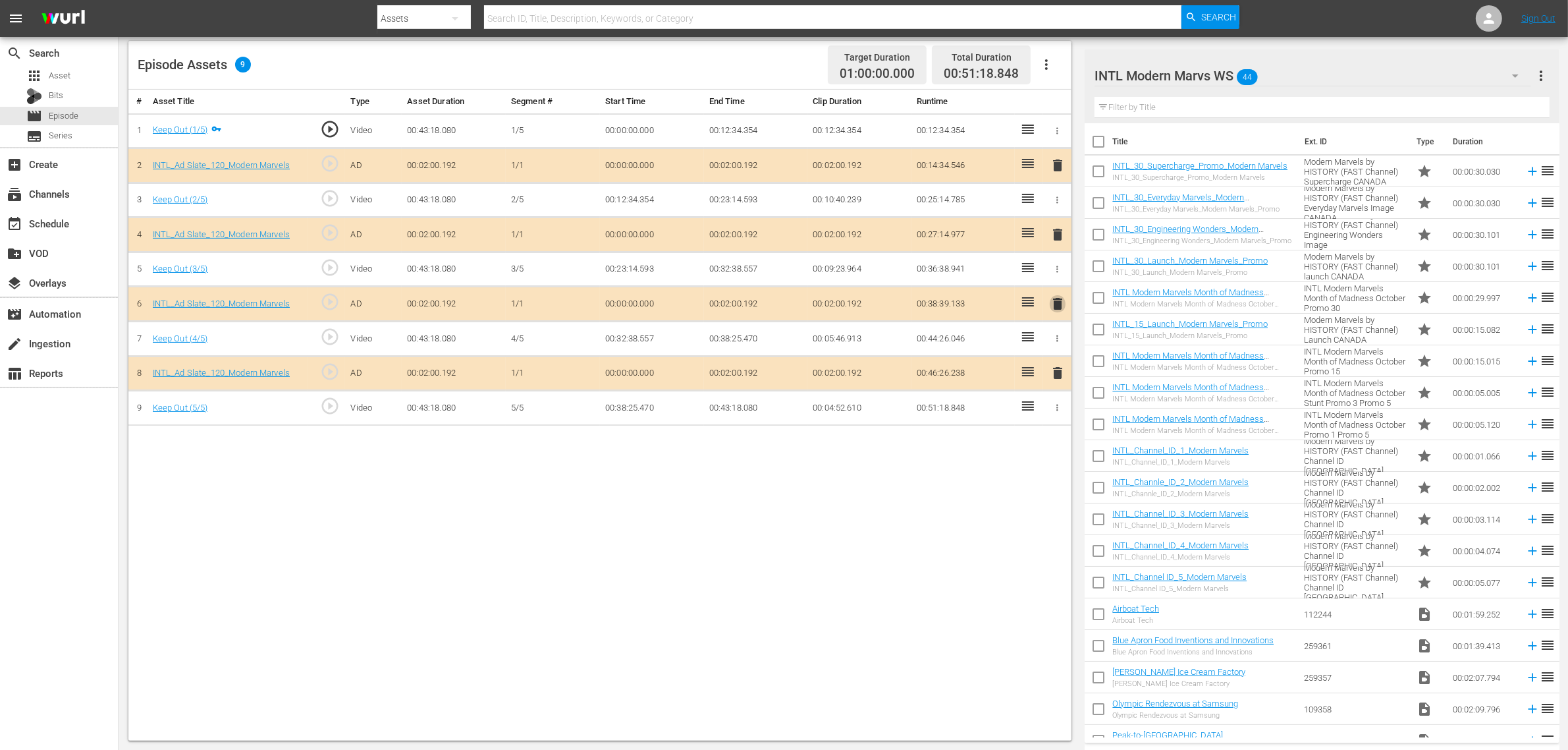
click at [1054, 307] on span "delete" at bounding box center [1057, 304] width 16 height 16
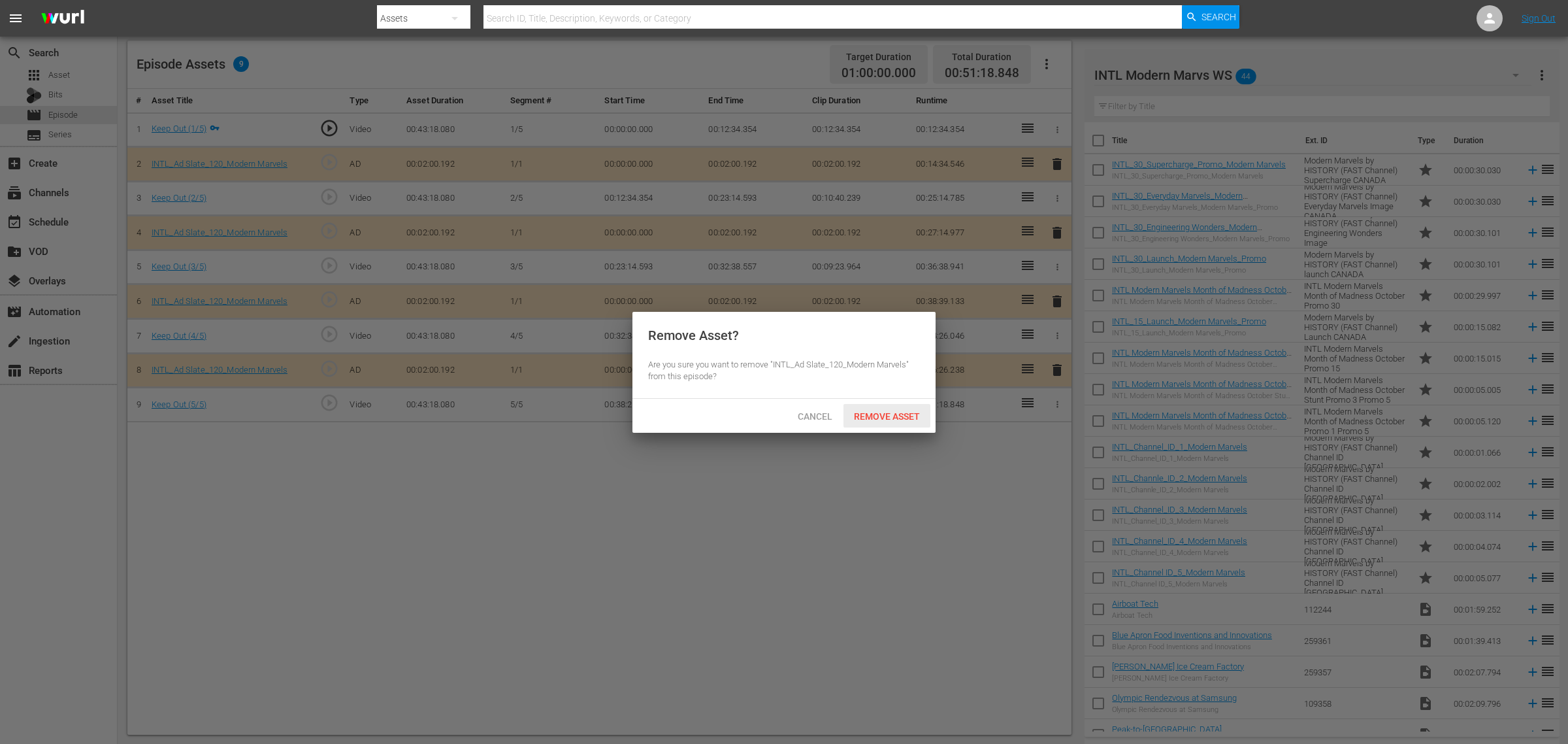
click at [895, 415] on span "Remove Asset" at bounding box center [887, 416] width 87 height 10
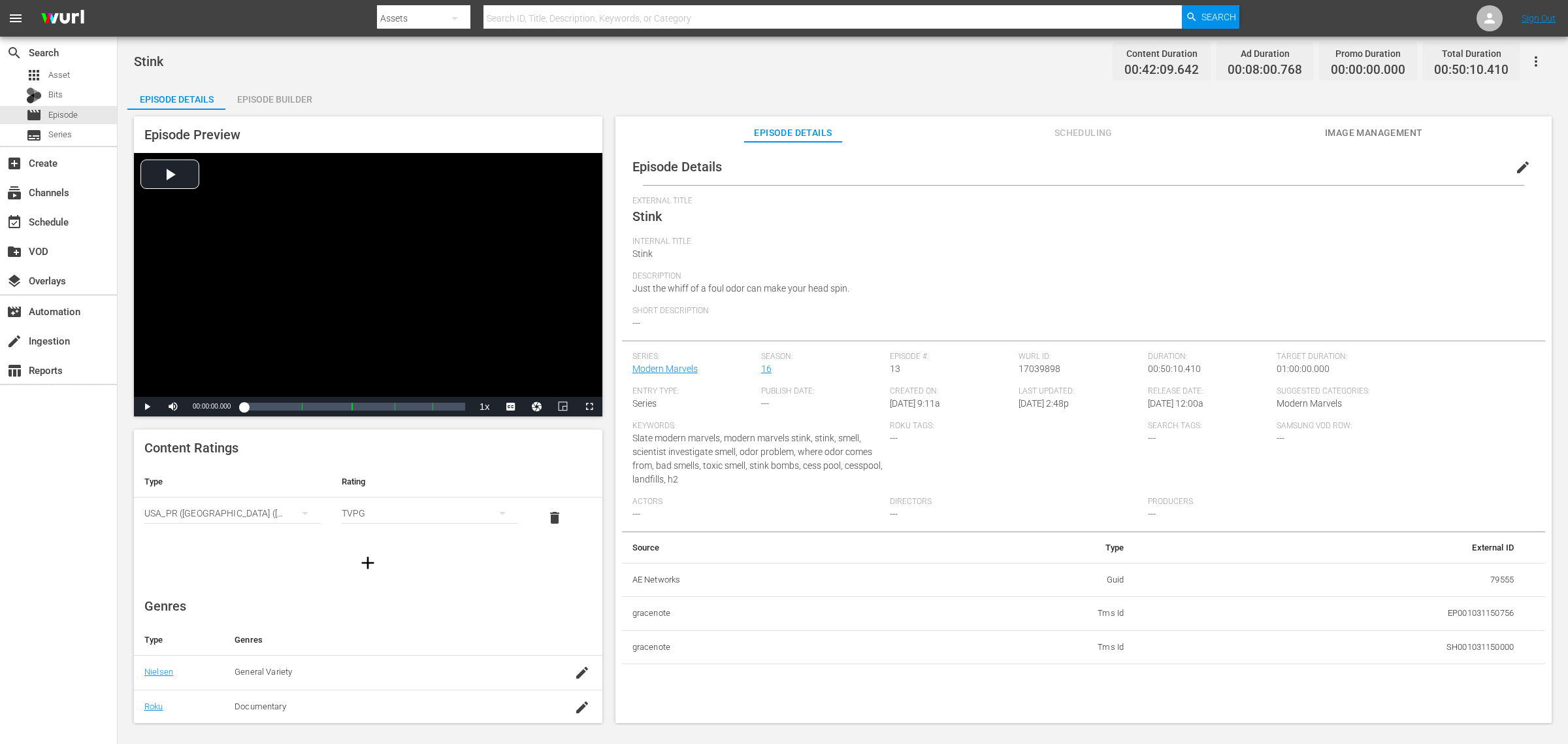
click at [269, 93] on div "Episode Builder" at bounding box center [274, 99] width 98 height 31
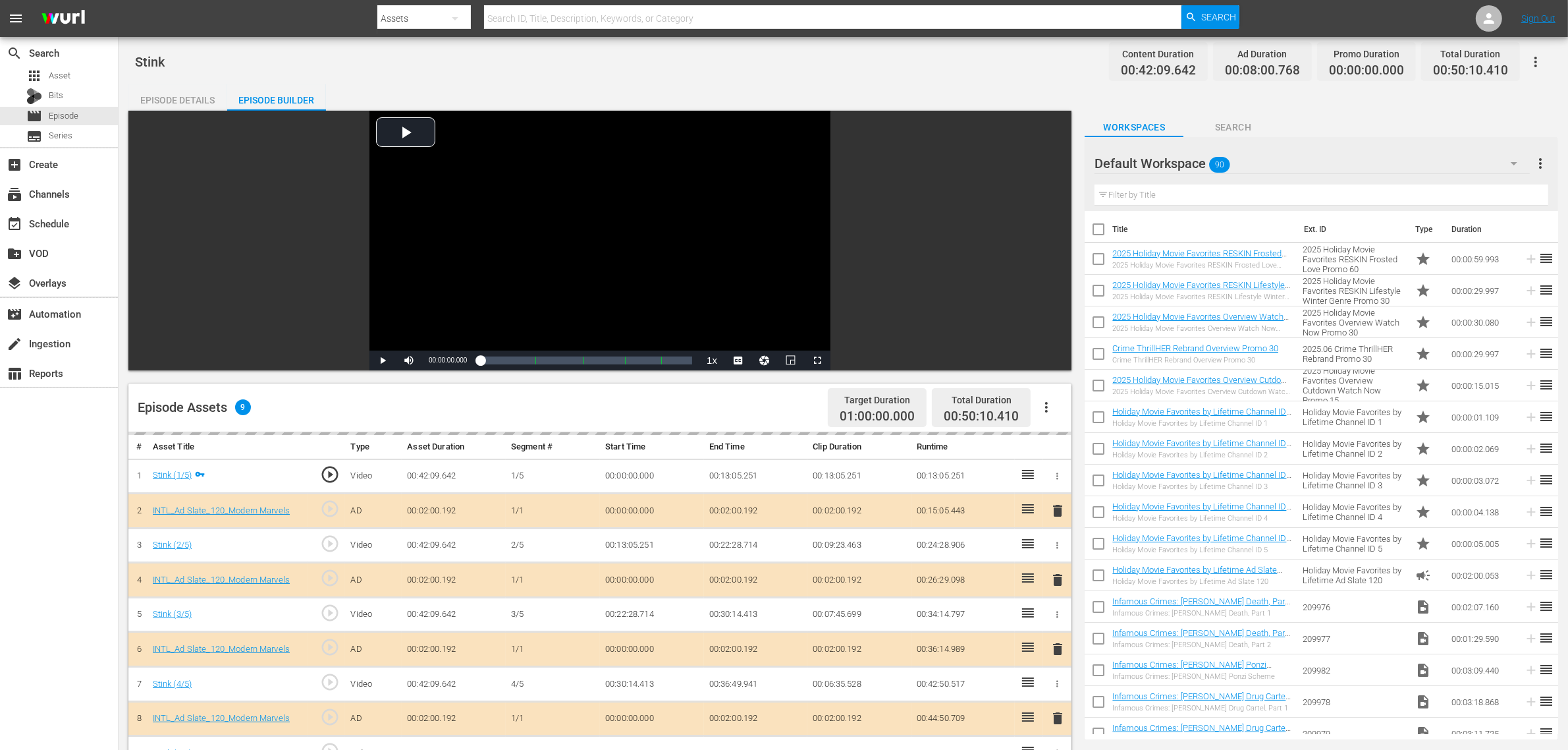
click at [1263, 162] on div "Default Workspace 90" at bounding box center [1312, 163] width 435 height 37
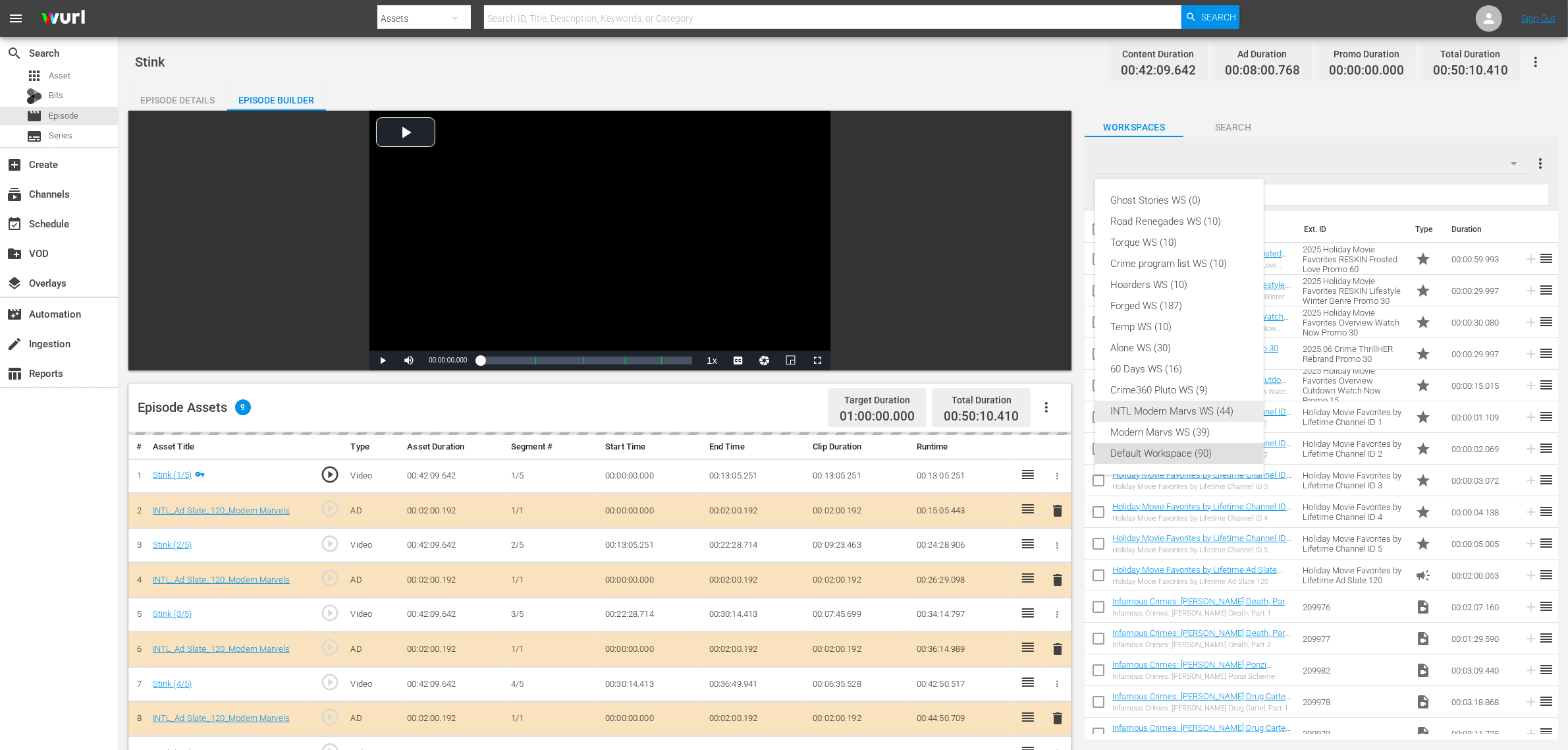
click at [1175, 417] on div "INTL Modern Marvs WS (44)" at bounding box center [1179, 411] width 137 height 21
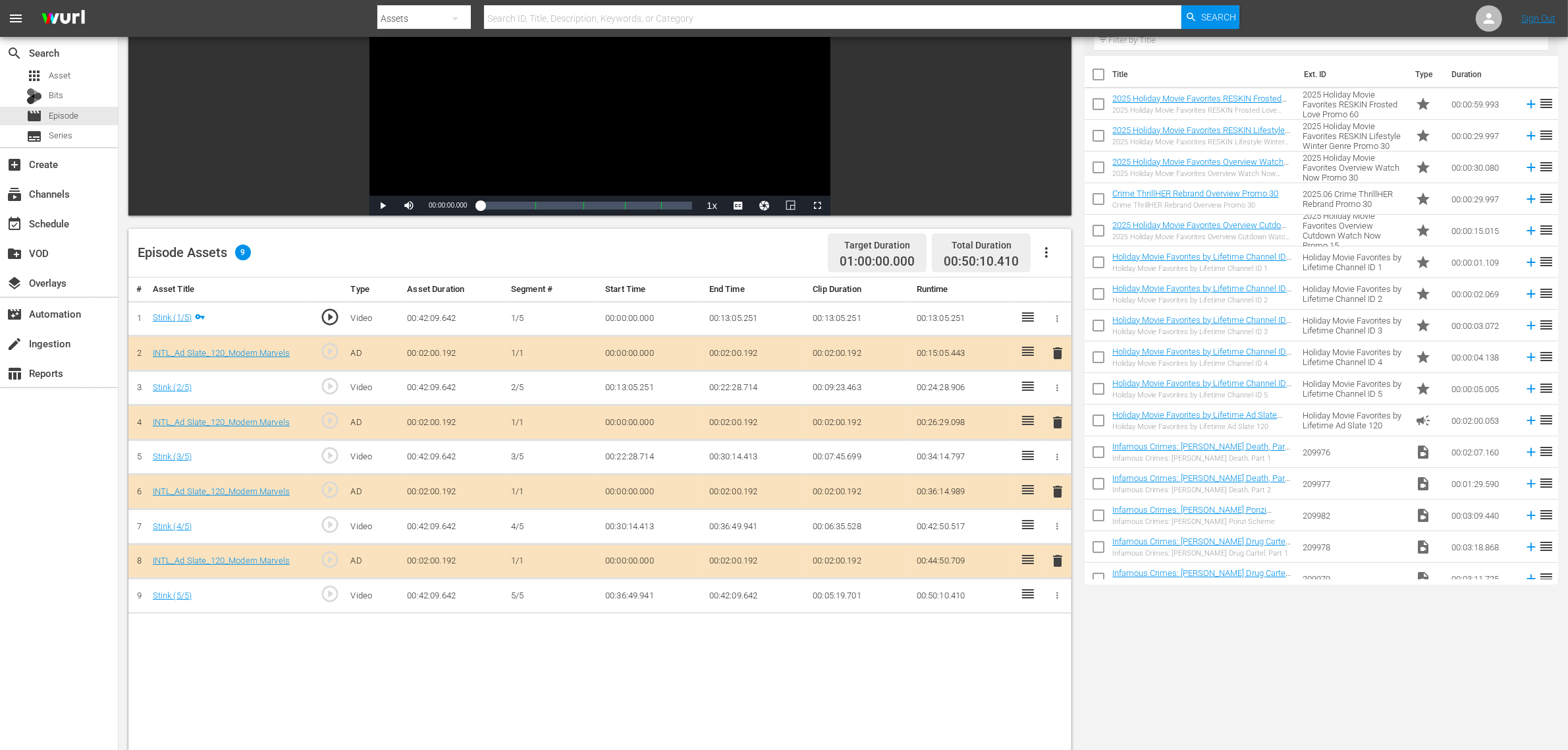
scroll to position [330, 0]
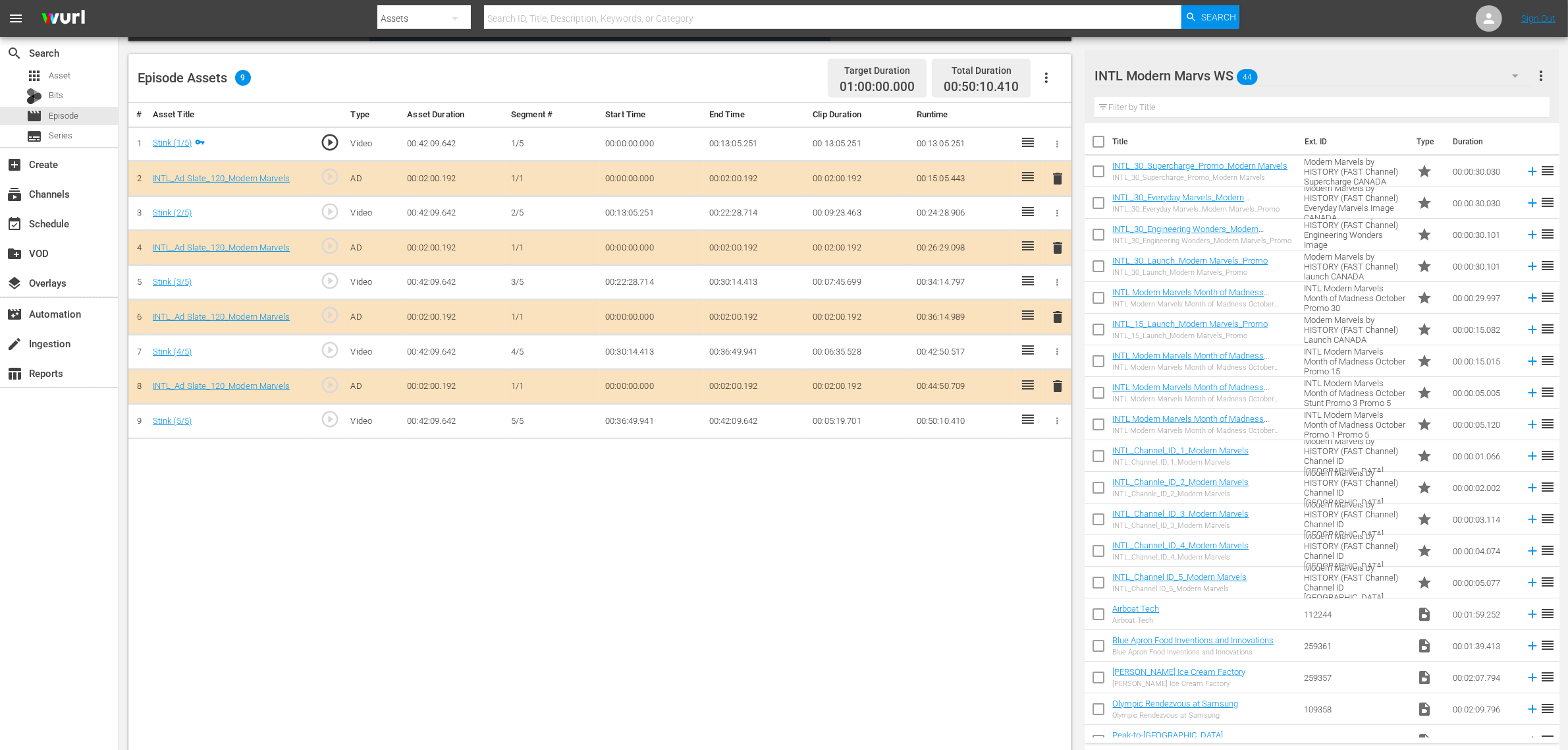
click at [1056, 319] on span "delete" at bounding box center [1057, 317] width 16 height 16
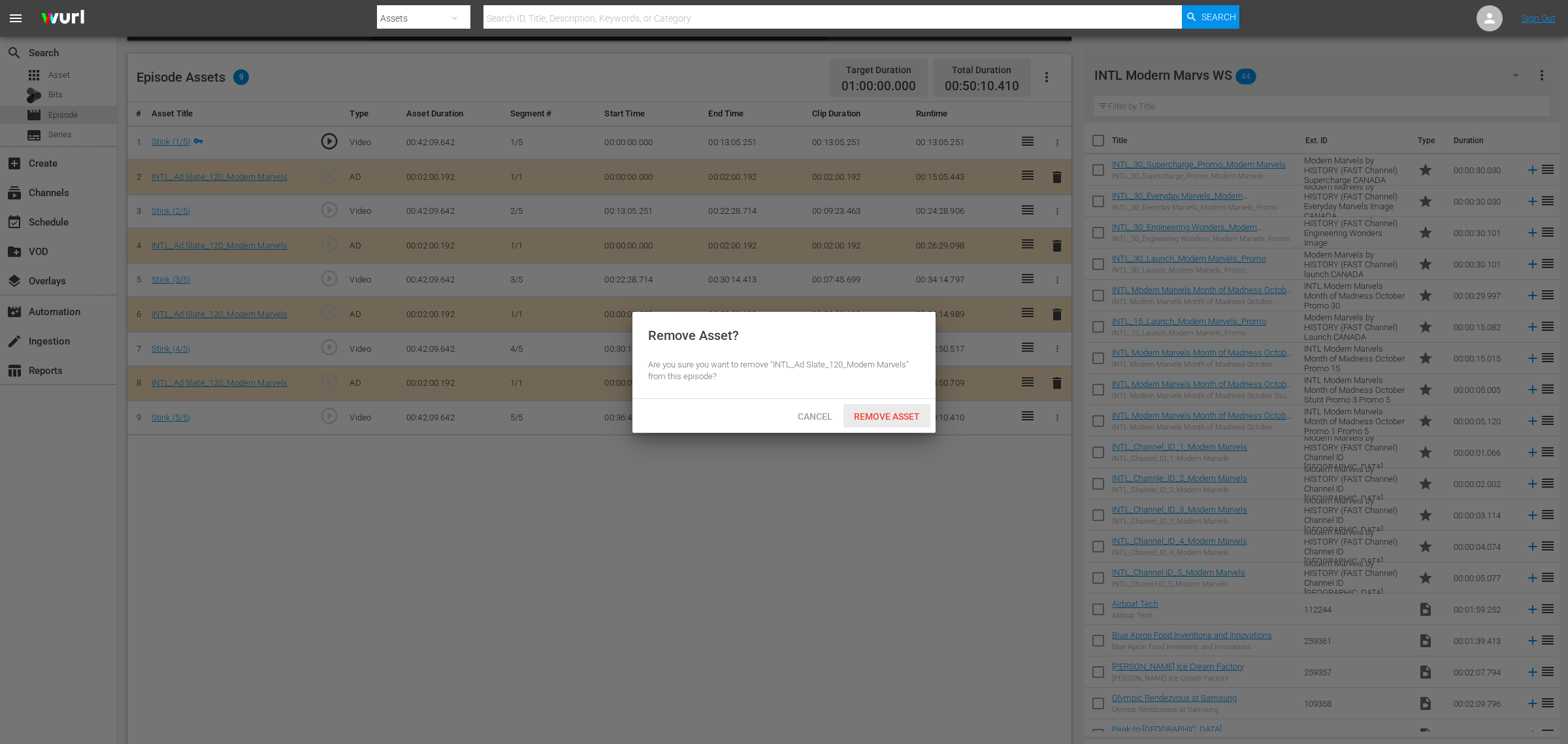
click at [903, 423] on div "Remove Asset" at bounding box center [887, 416] width 87 height 24
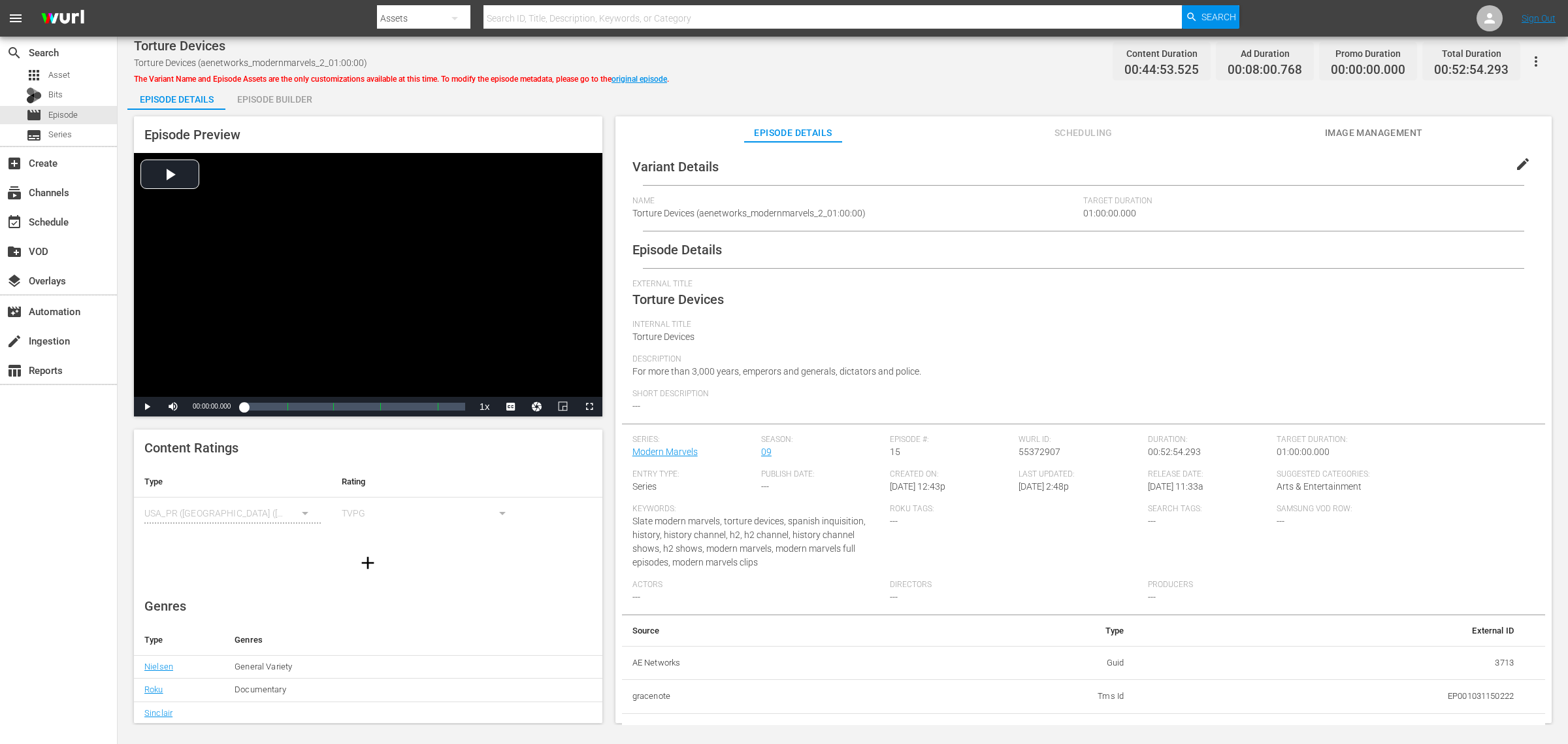
click at [286, 100] on div "Episode Builder" at bounding box center [274, 99] width 98 height 31
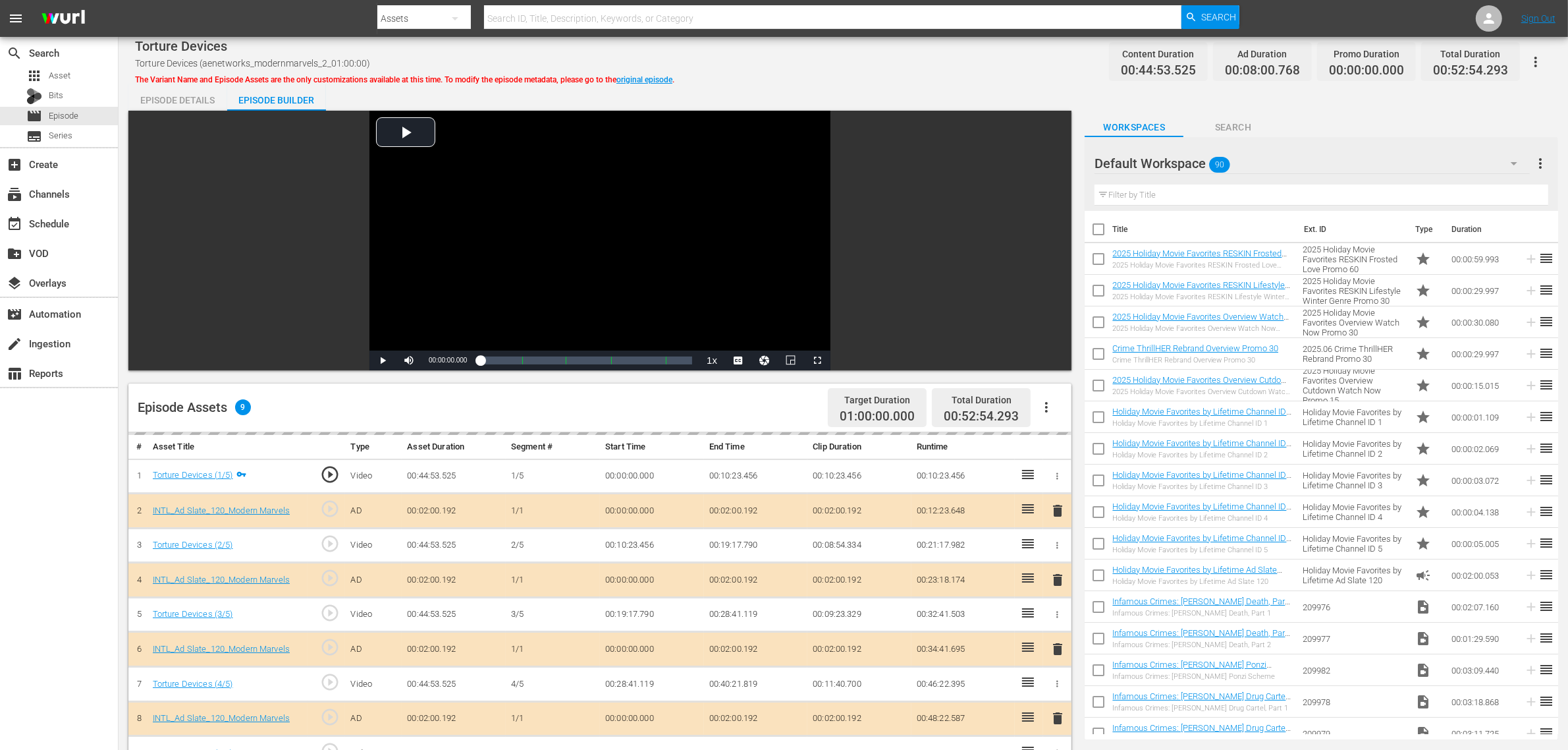
click at [944, 83] on div "Torture Devices Torture Devices (aenetworks_modernmarvels_2_01:00:00) The Varia…" at bounding box center [843, 565] width 1449 height 1056
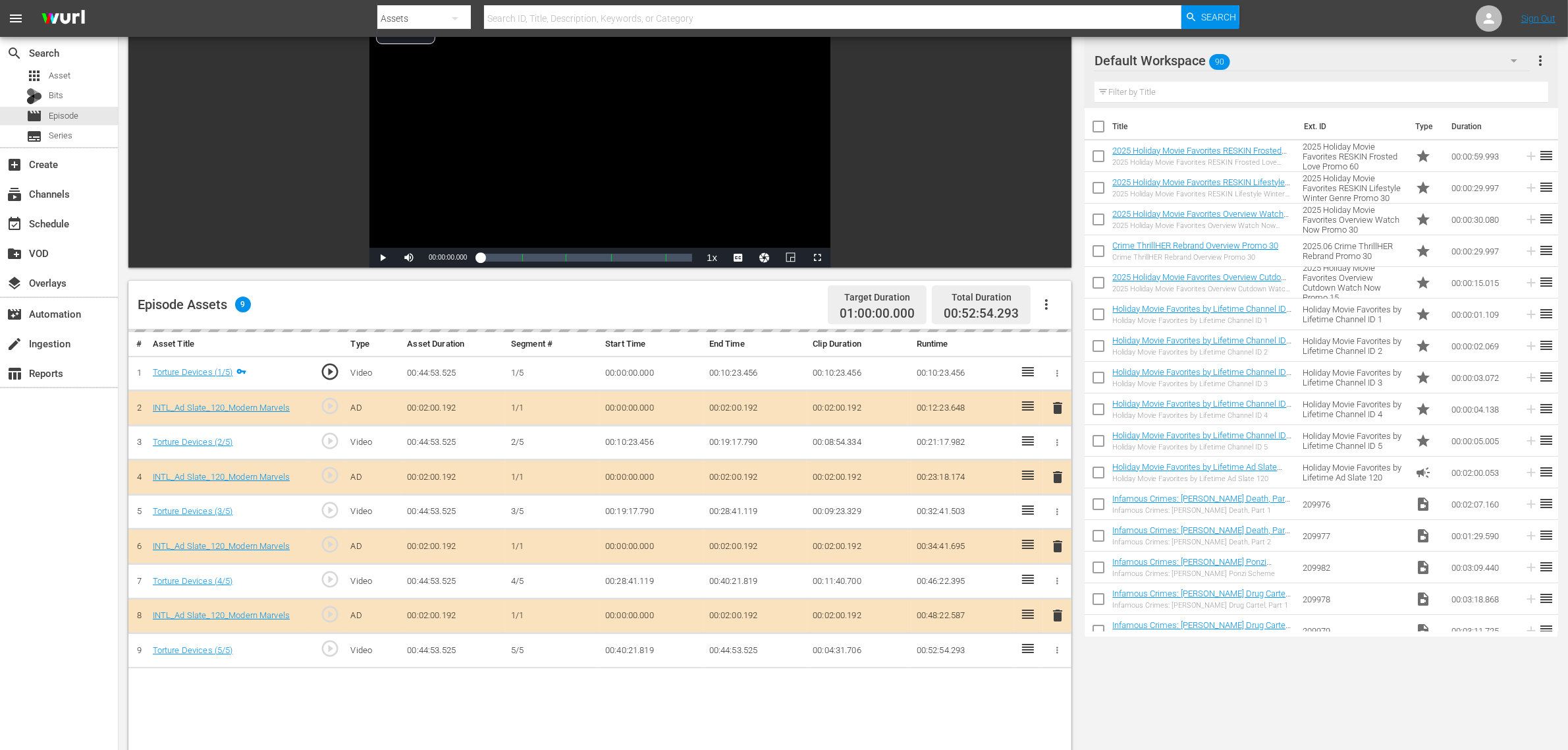
scroll to position [330, 0]
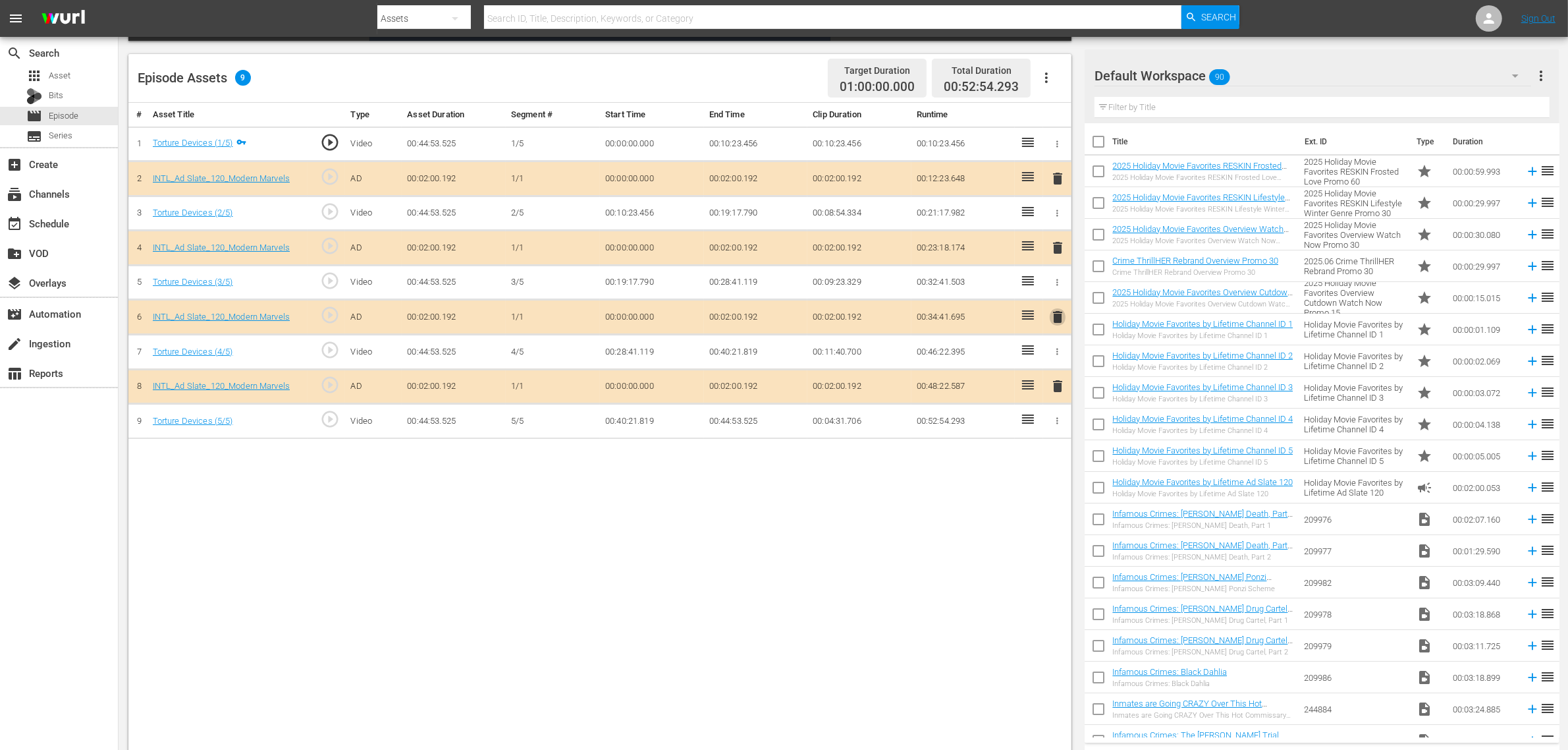
click at [1058, 322] on span "delete" at bounding box center [1057, 317] width 16 height 16
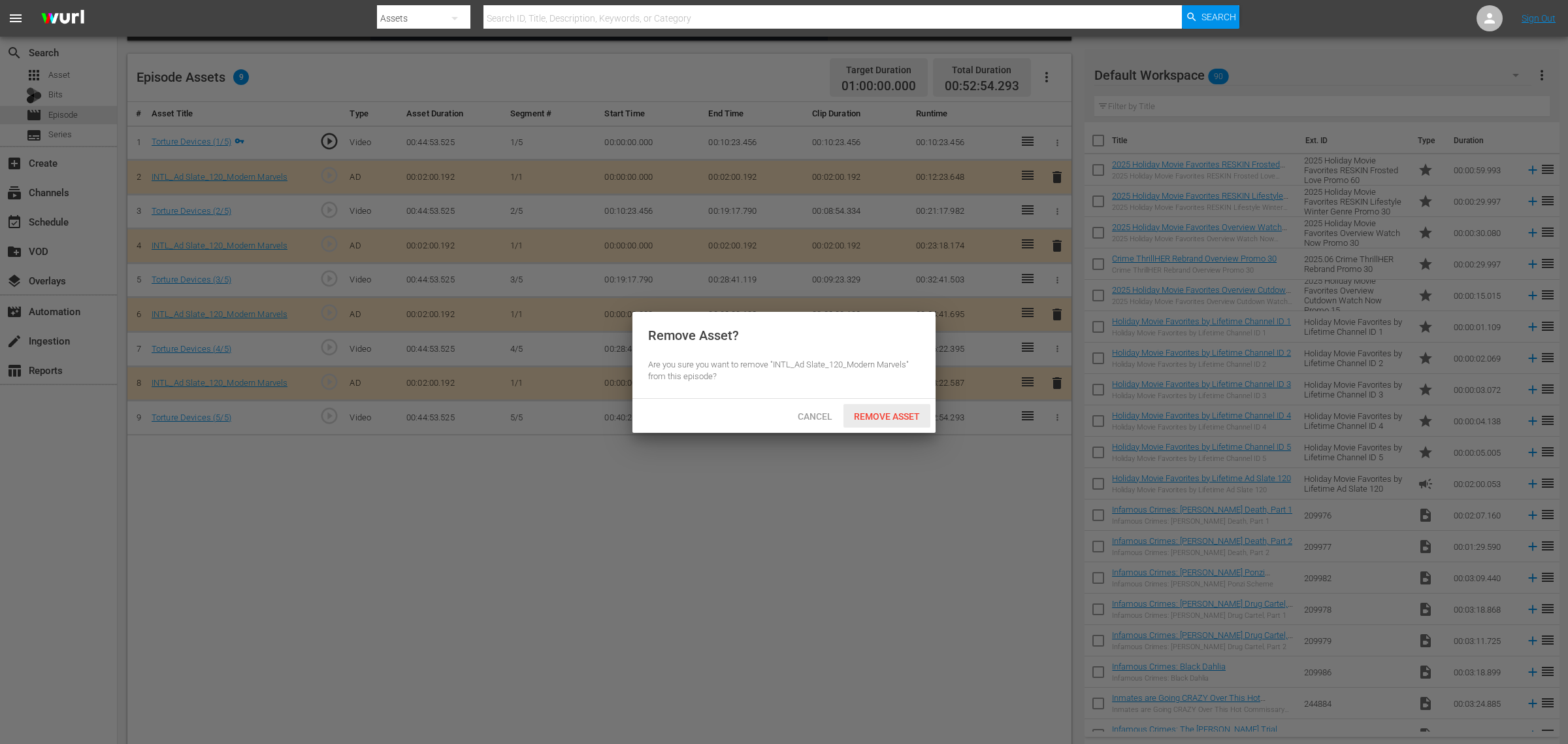
click at [889, 414] on span "Remove Asset" at bounding box center [887, 416] width 87 height 10
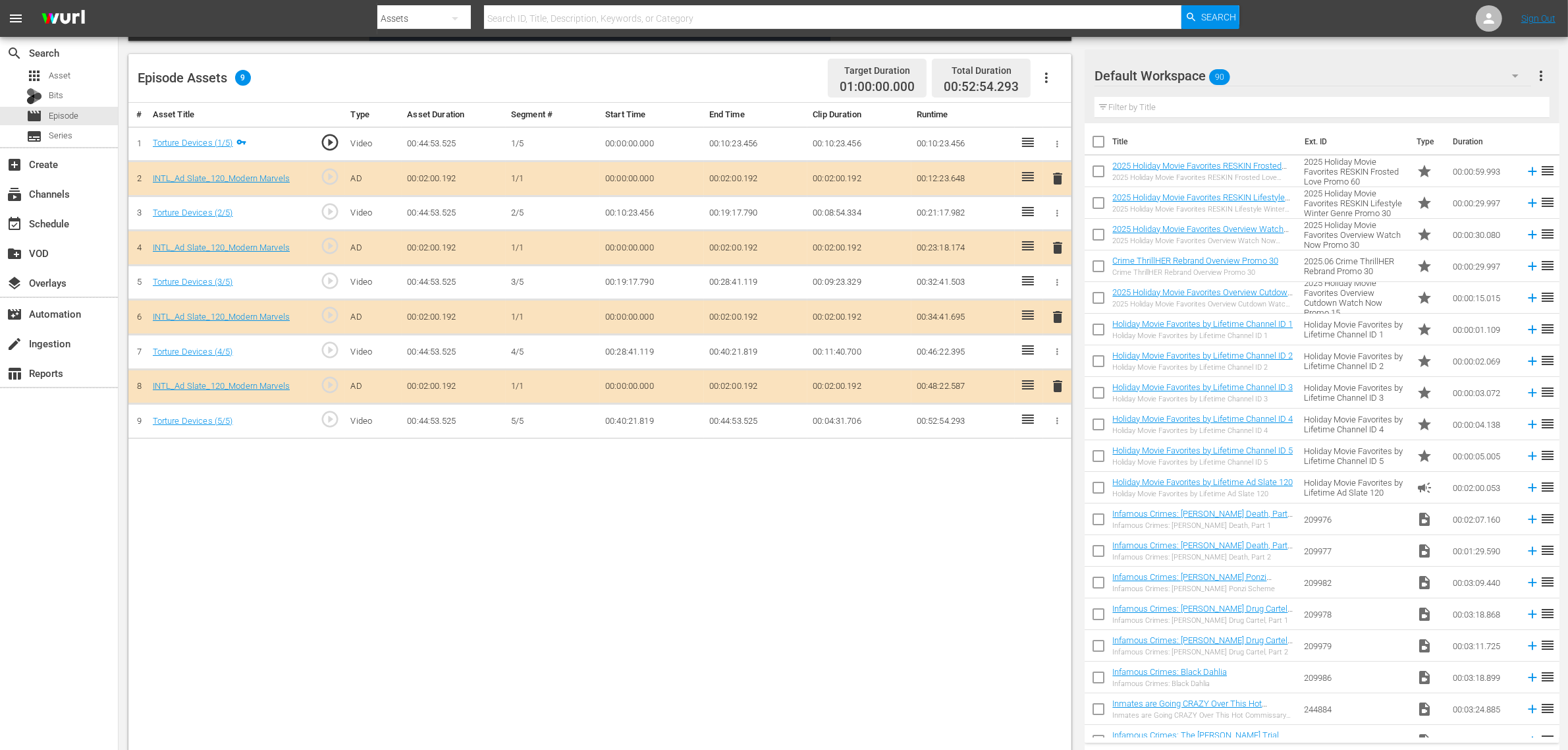
click at [1263, 66] on div "Default Workspace 90" at bounding box center [1313, 76] width 436 height 37
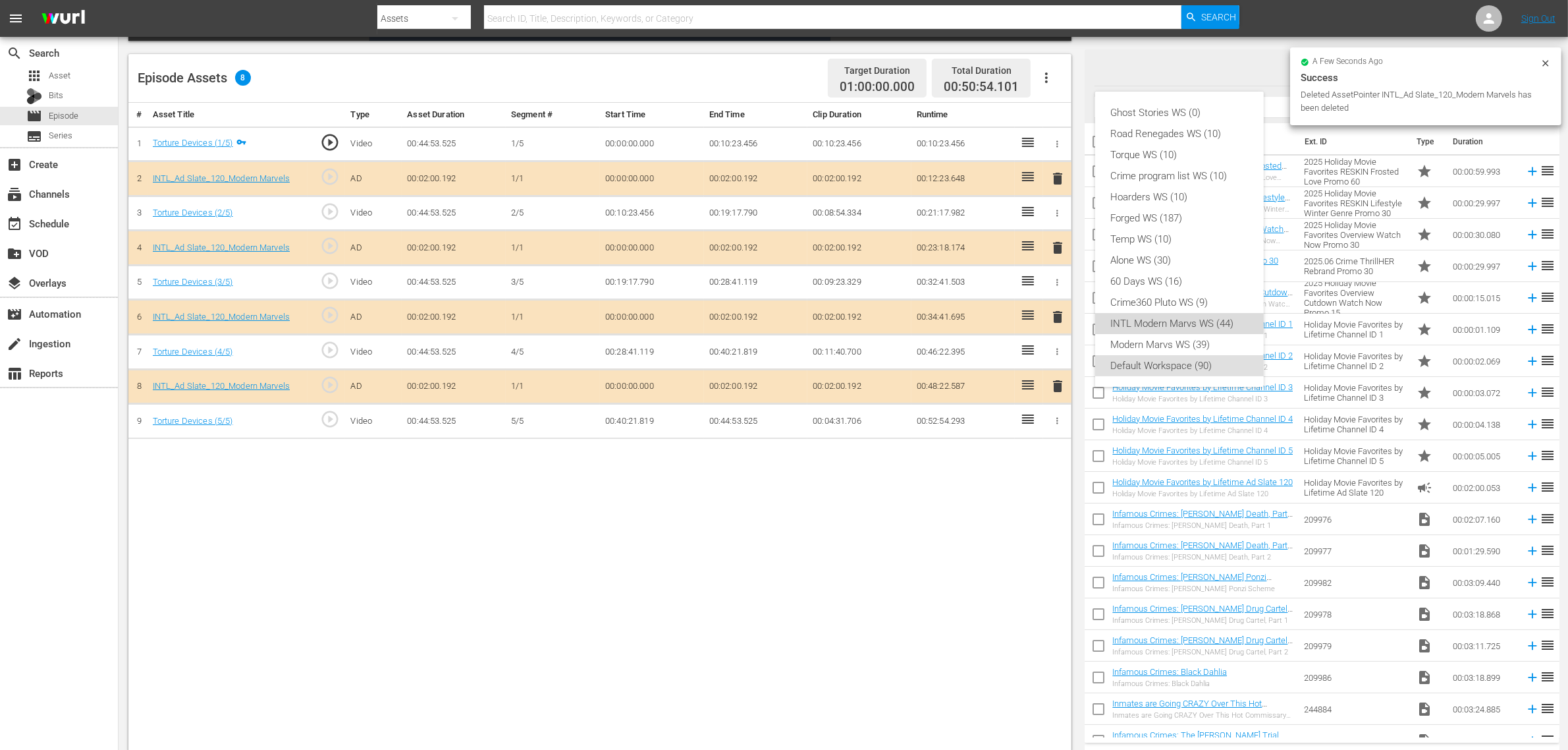
click at [1194, 327] on div "INTL Modern Marvs WS (44)" at bounding box center [1179, 323] width 137 height 21
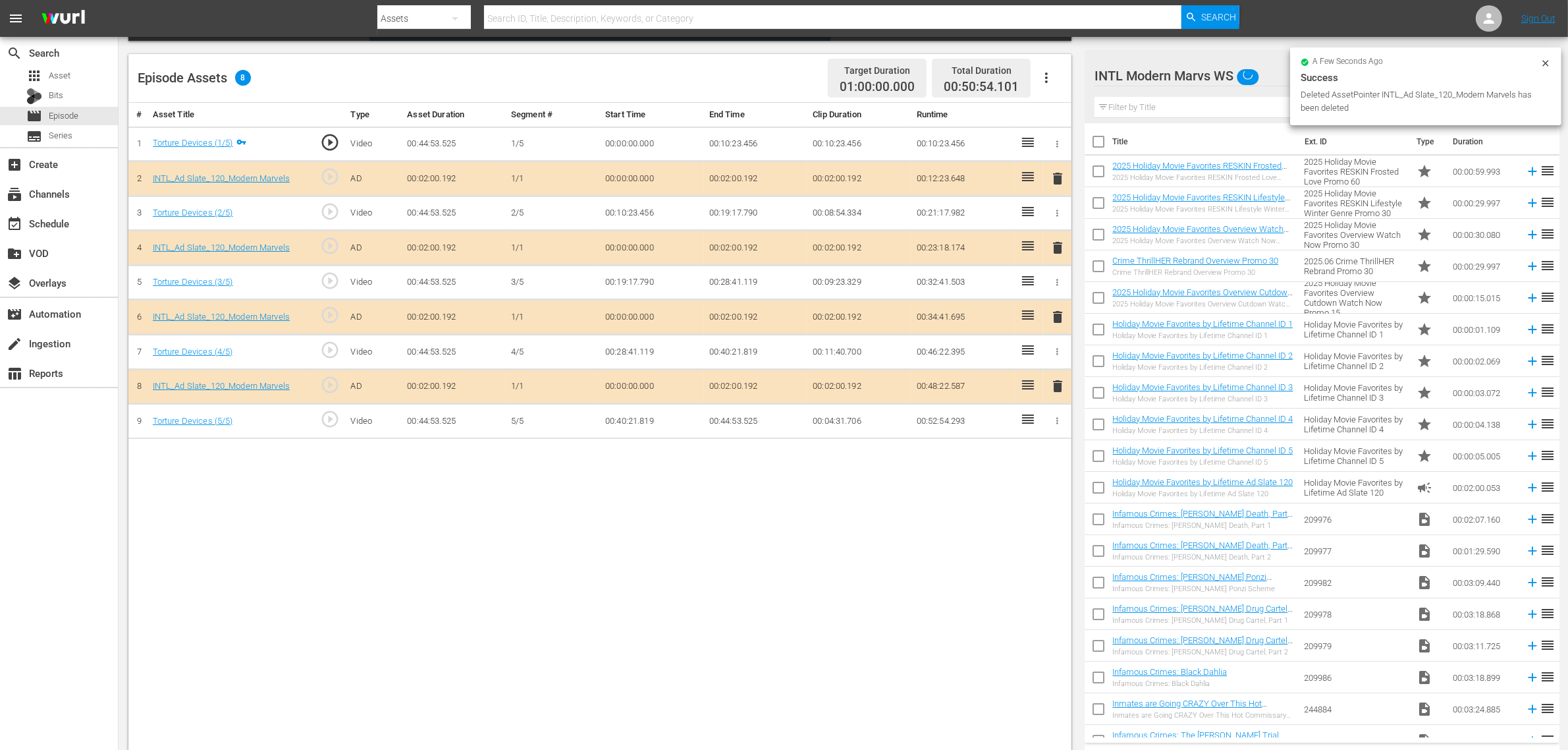
click at [869, 574] on div "Ghost Stories WS (0) Road Renegades WS (10) Torque WS (10) Crime program list W…" at bounding box center [784, 375] width 1568 height 750
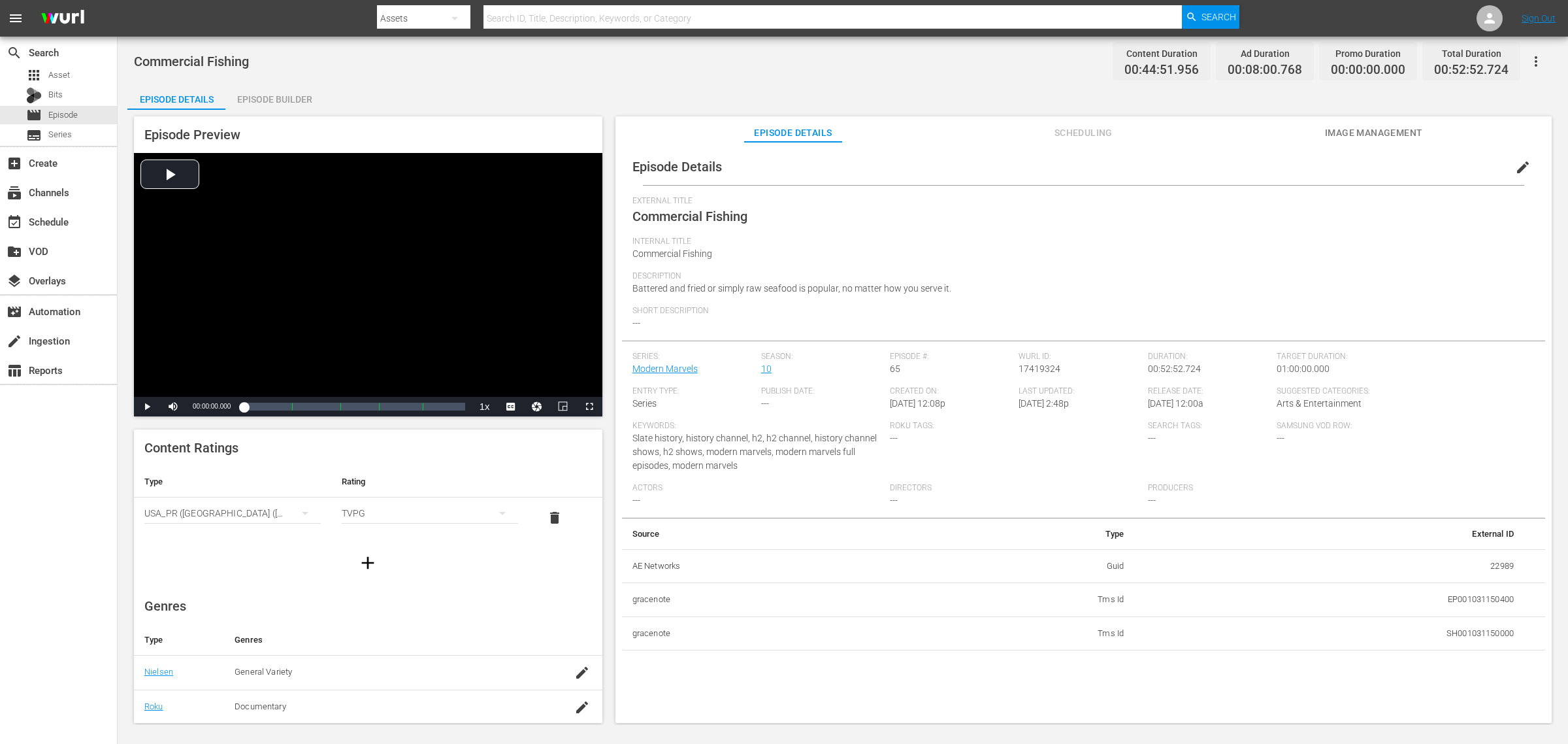
click at [293, 104] on div "Episode Builder" at bounding box center [274, 99] width 98 height 31
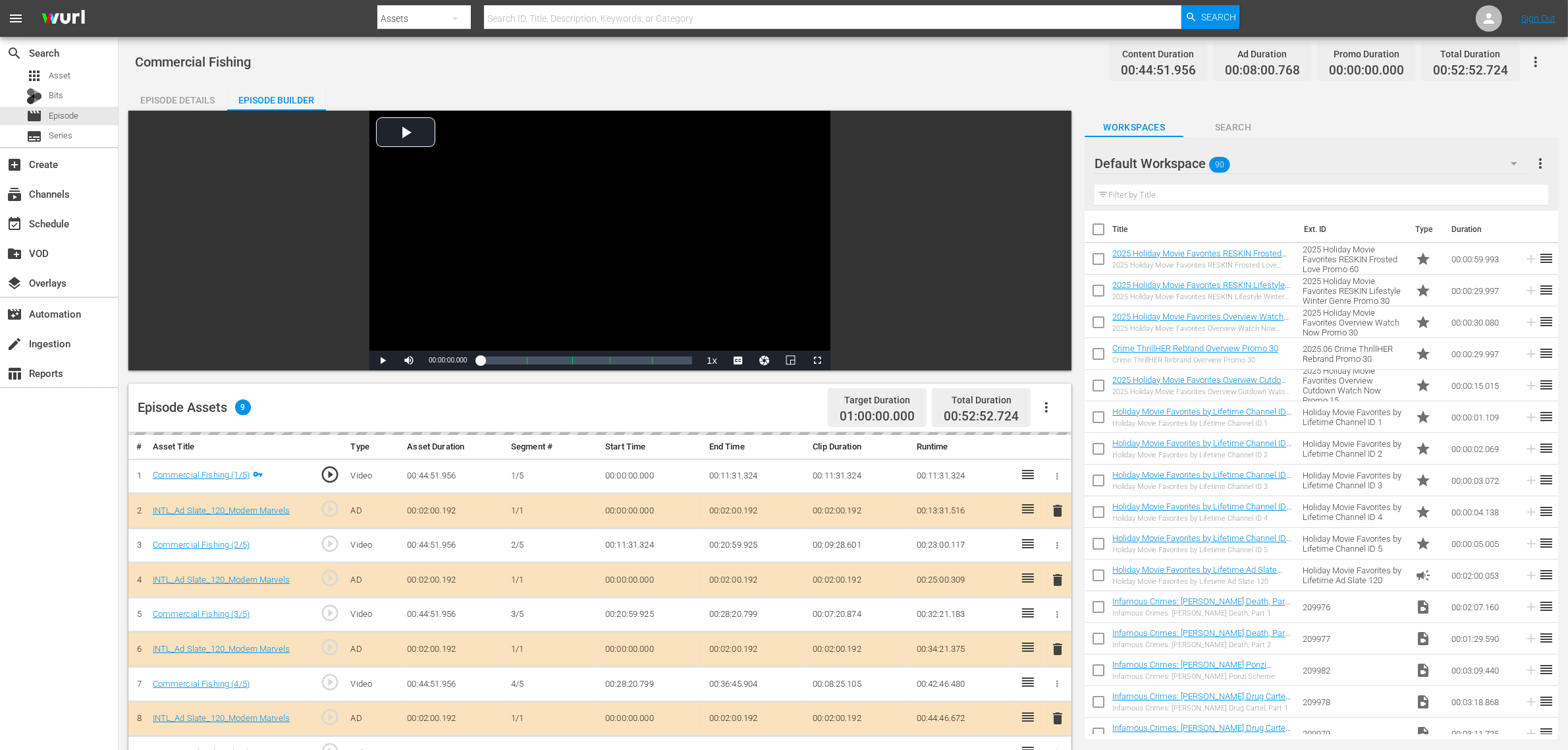
click at [930, 79] on div "Commercial Fishing Content Duration 00:44:51.956 Ad Duration 00:08:00.768 Promo…" at bounding box center [843, 565] width 1449 height 1056
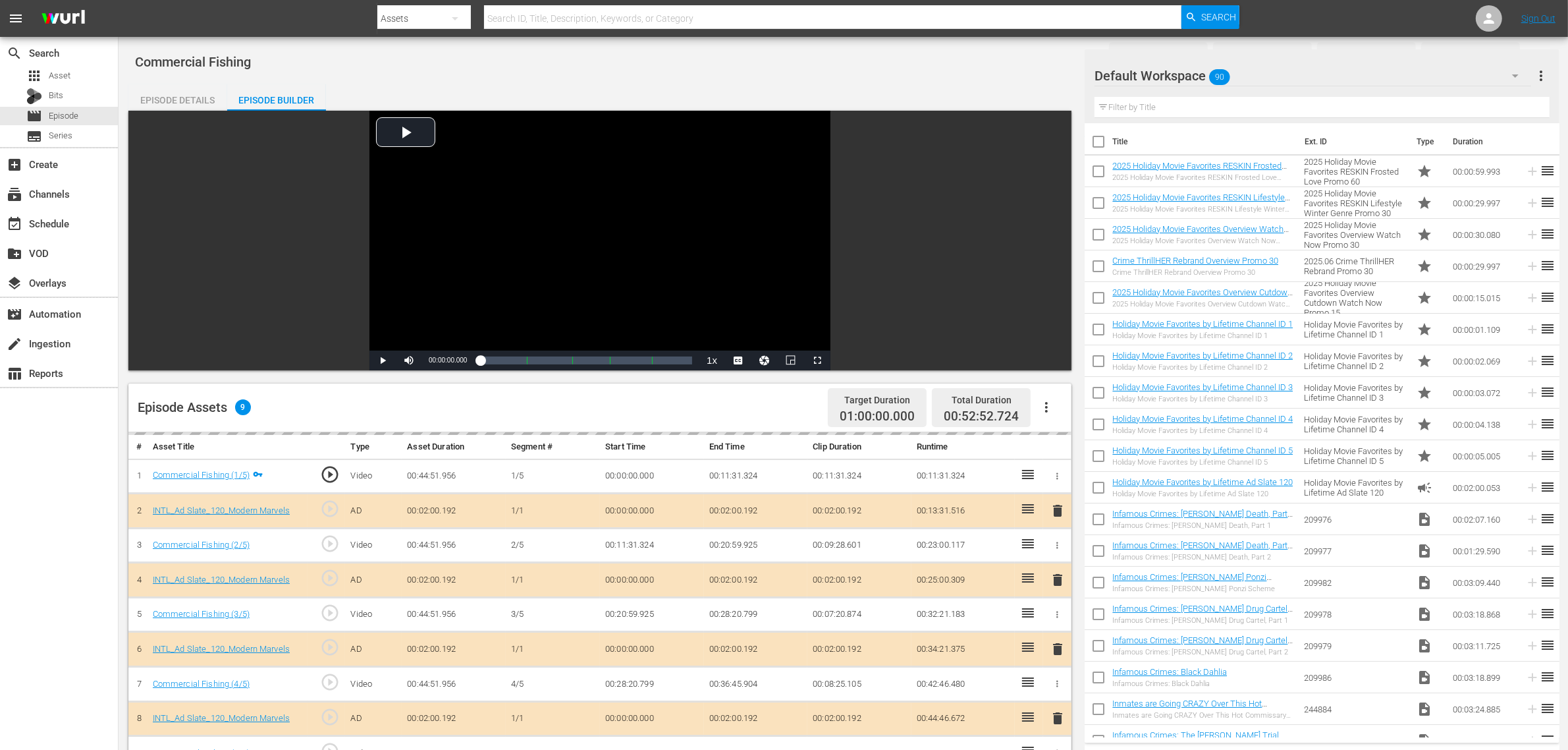
scroll to position [165, 0]
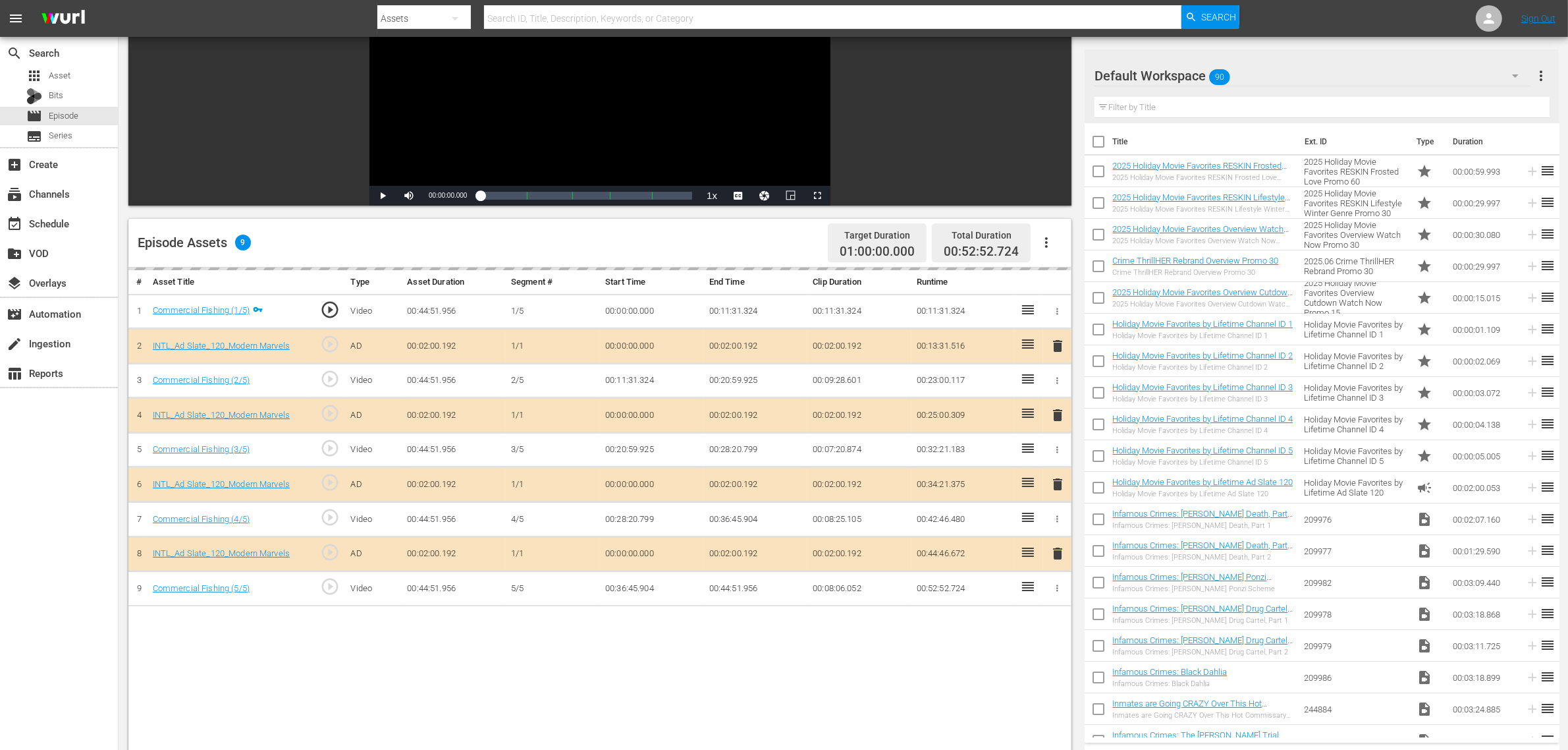
click at [1263, 74] on div "Default Workspace 90" at bounding box center [1313, 76] width 436 height 37
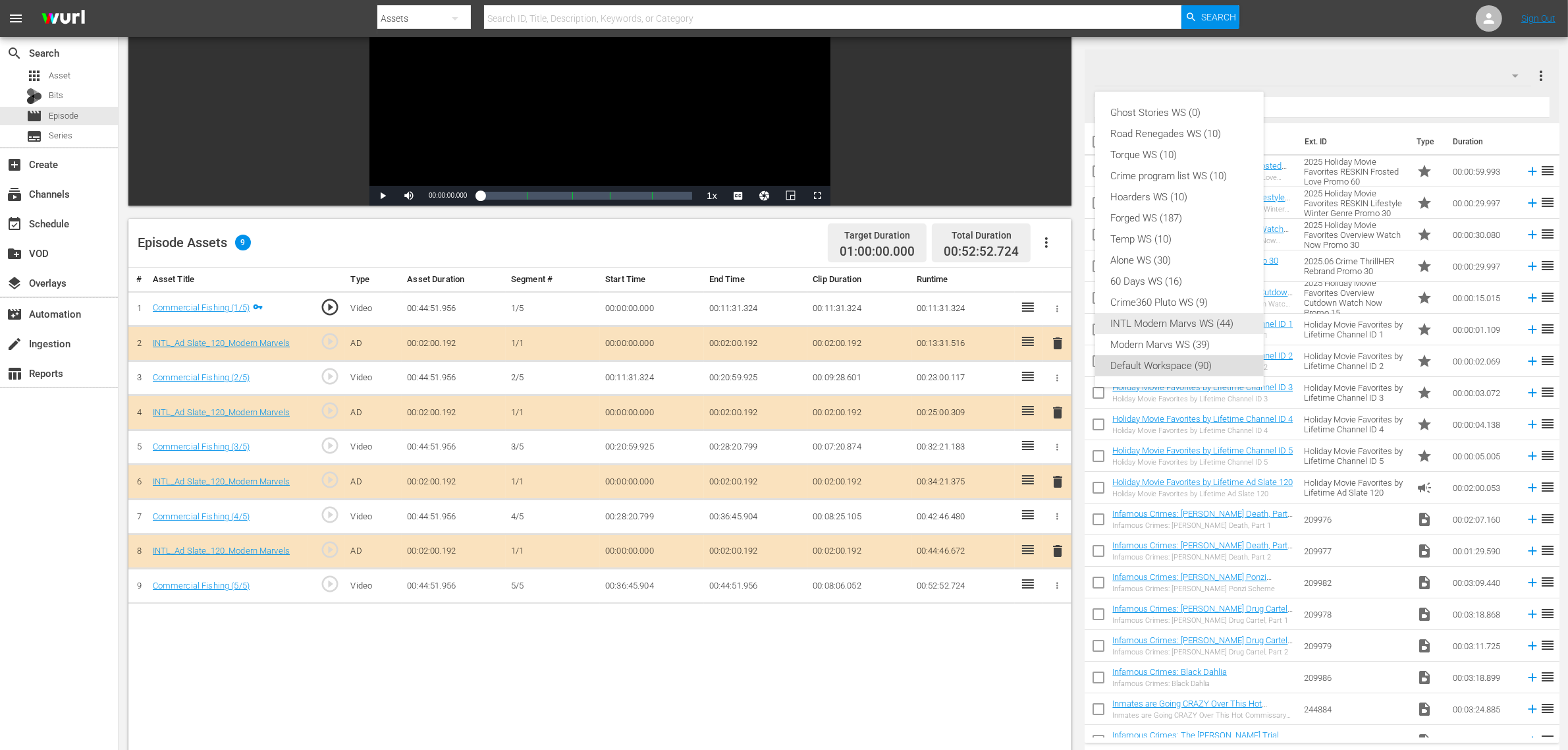
click at [1175, 320] on div "INTL Modern Marvs WS (44)" at bounding box center [1179, 323] width 137 height 21
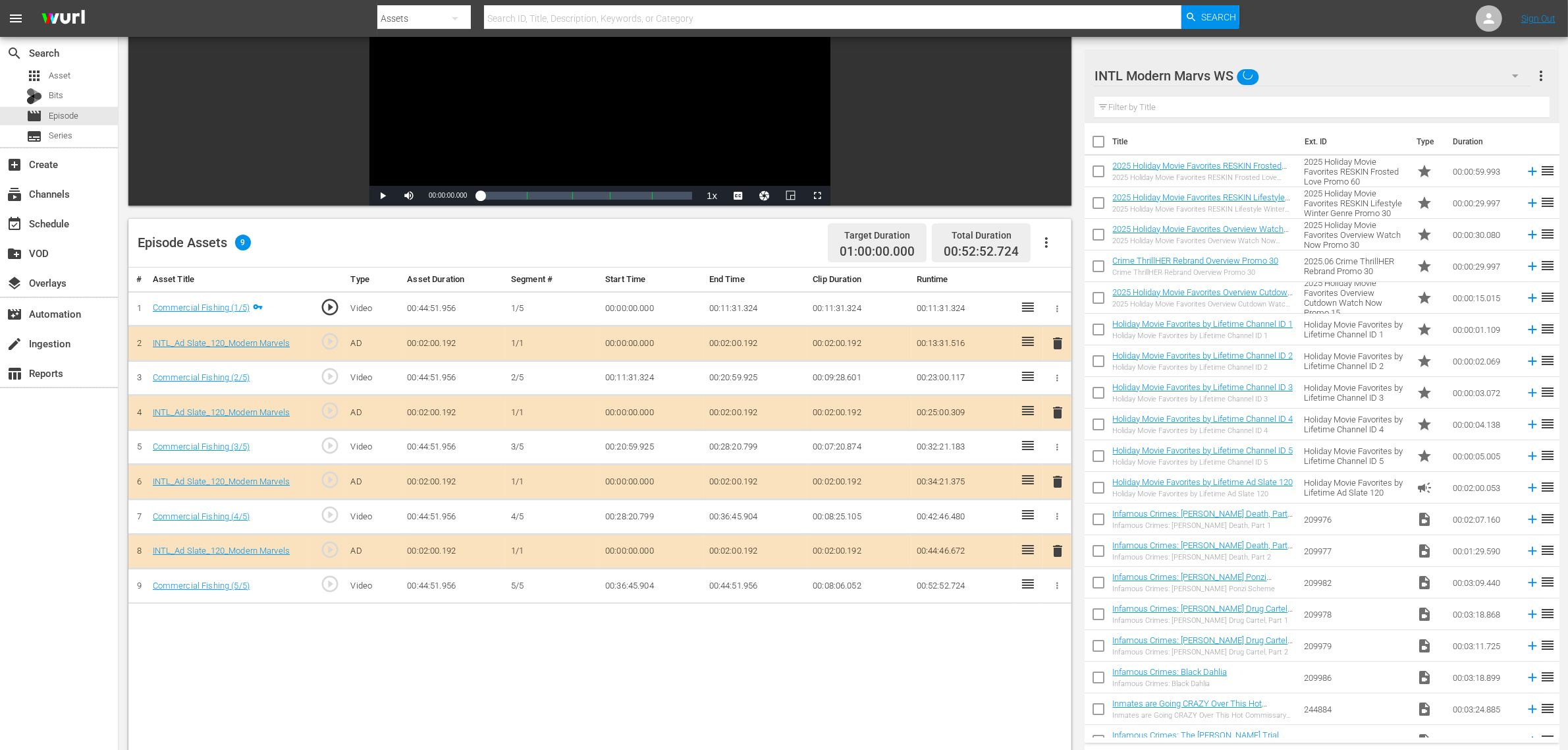
click at [896, 600] on div "Ghost Stories WS (0) Road Renegades WS (10) Torque WS (10) Crime program list W…" at bounding box center [784, 375] width 1568 height 750
click at [1058, 482] on span "delete" at bounding box center [1057, 482] width 16 height 16
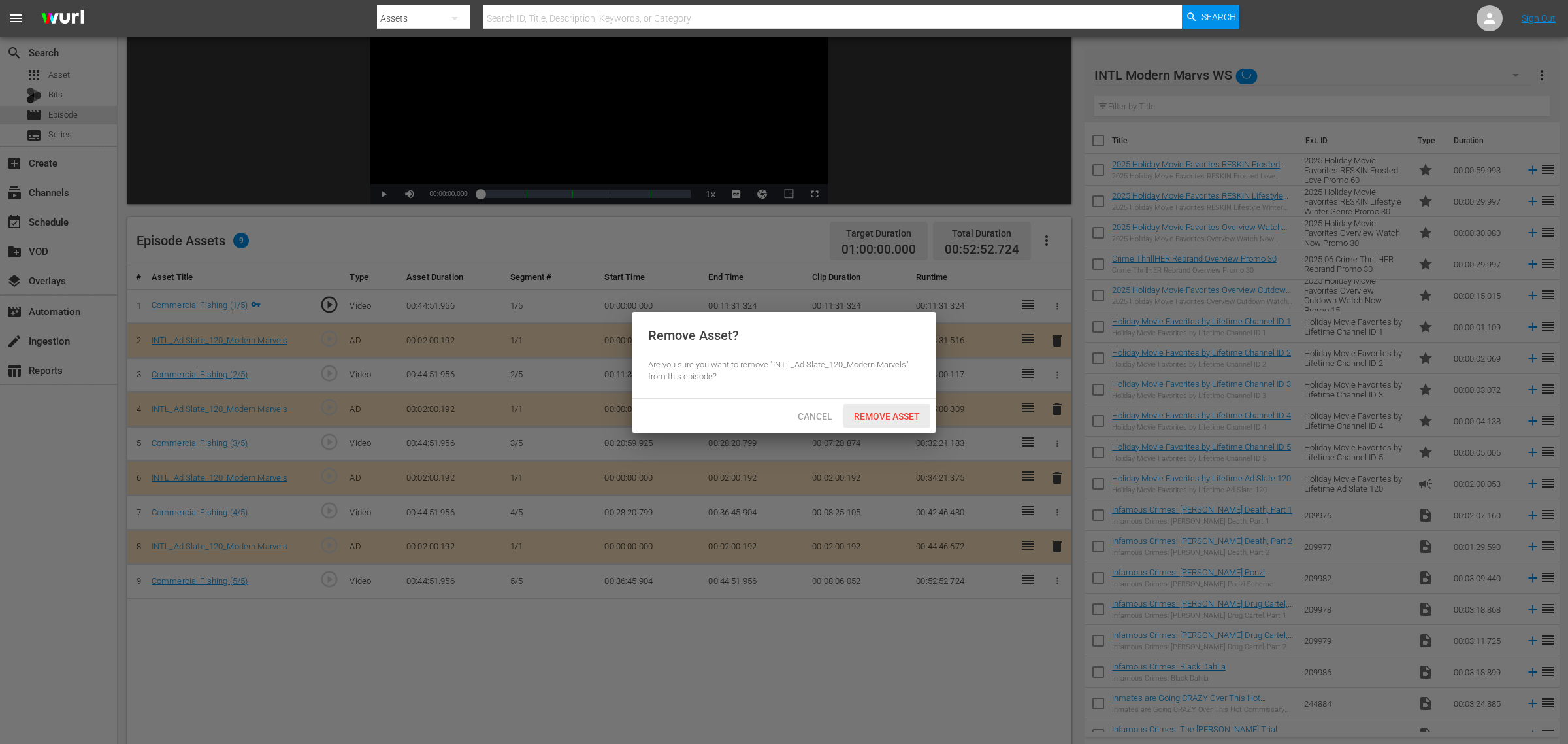
click at [899, 420] on span "Remove Asset" at bounding box center [887, 416] width 87 height 10
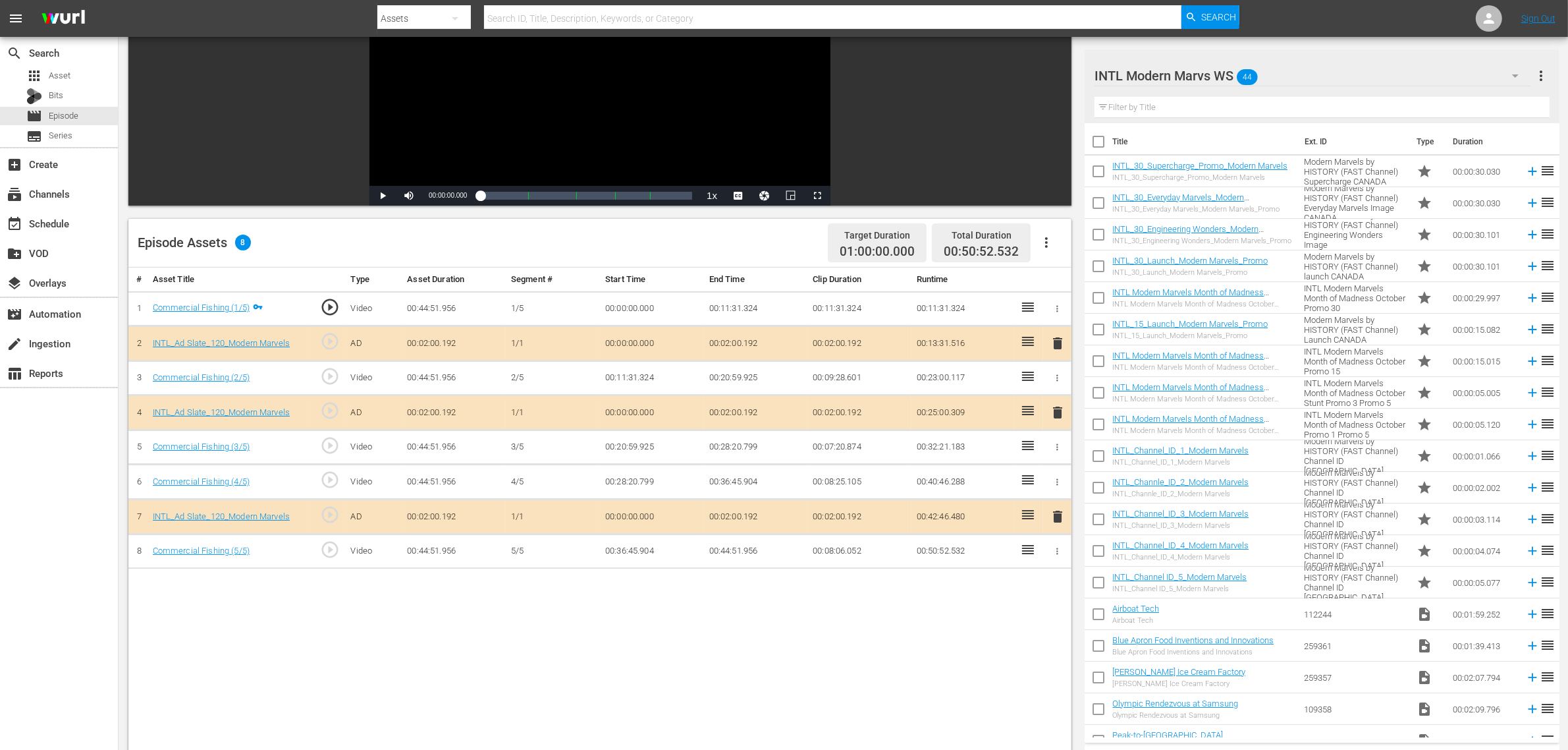
click at [1094, 301] on input "checkbox" at bounding box center [1098, 301] width 27 height 27
checkbox input "true"
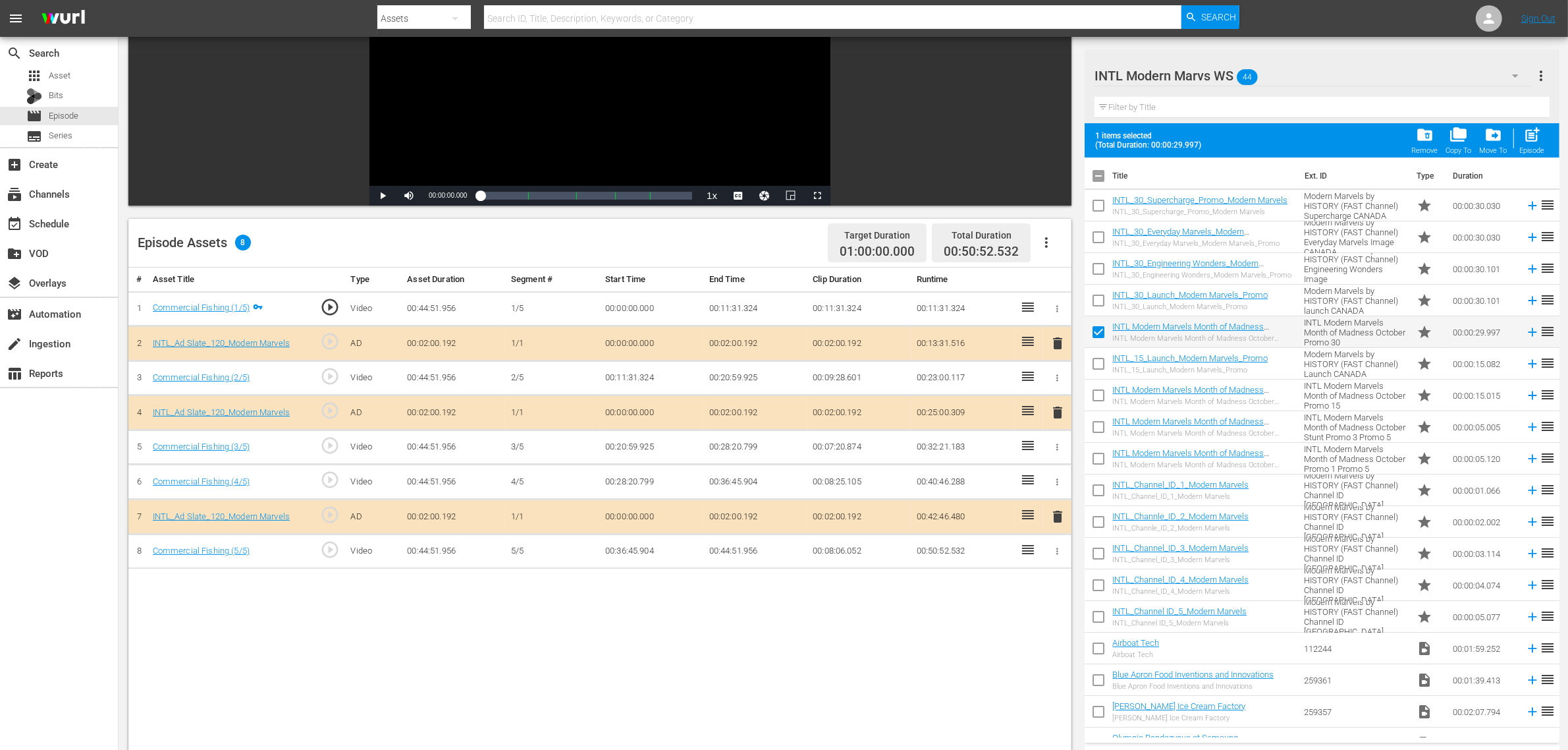
click at [1097, 398] on input "checkbox" at bounding box center [1098, 398] width 27 height 27
checkbox input "true"
click at [1093, 428] on input "checkbox" at bounding box center [1098, 429] width 27 height 27
checkbox input "true"
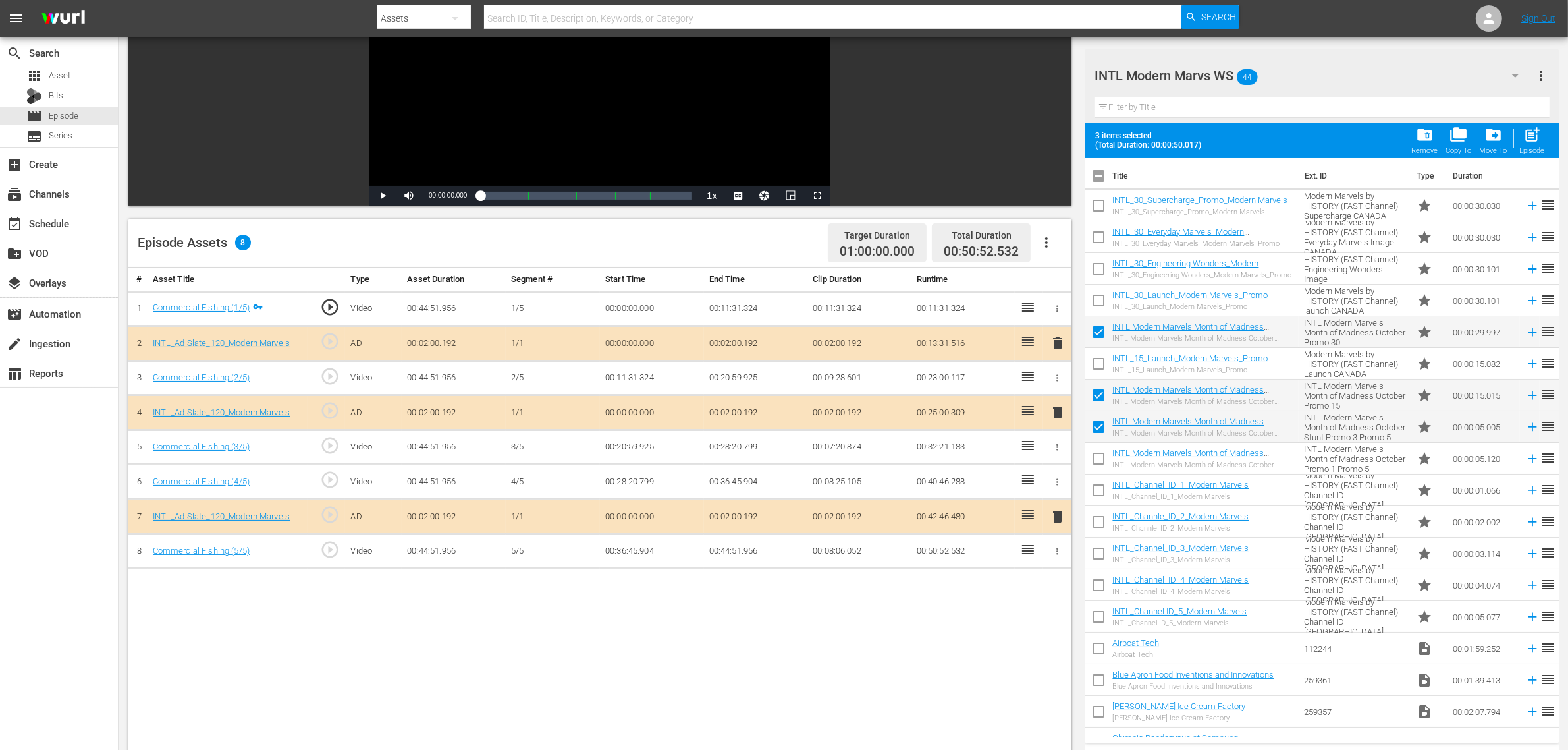
click at [1100, 455] on input "checkbox" at bounding box center [1098, 461] width 27 height 27
checkbox input "true"
click at [1263, 139] on span "folder_delete" at bounding box center [1424, 135] width 18 height 18
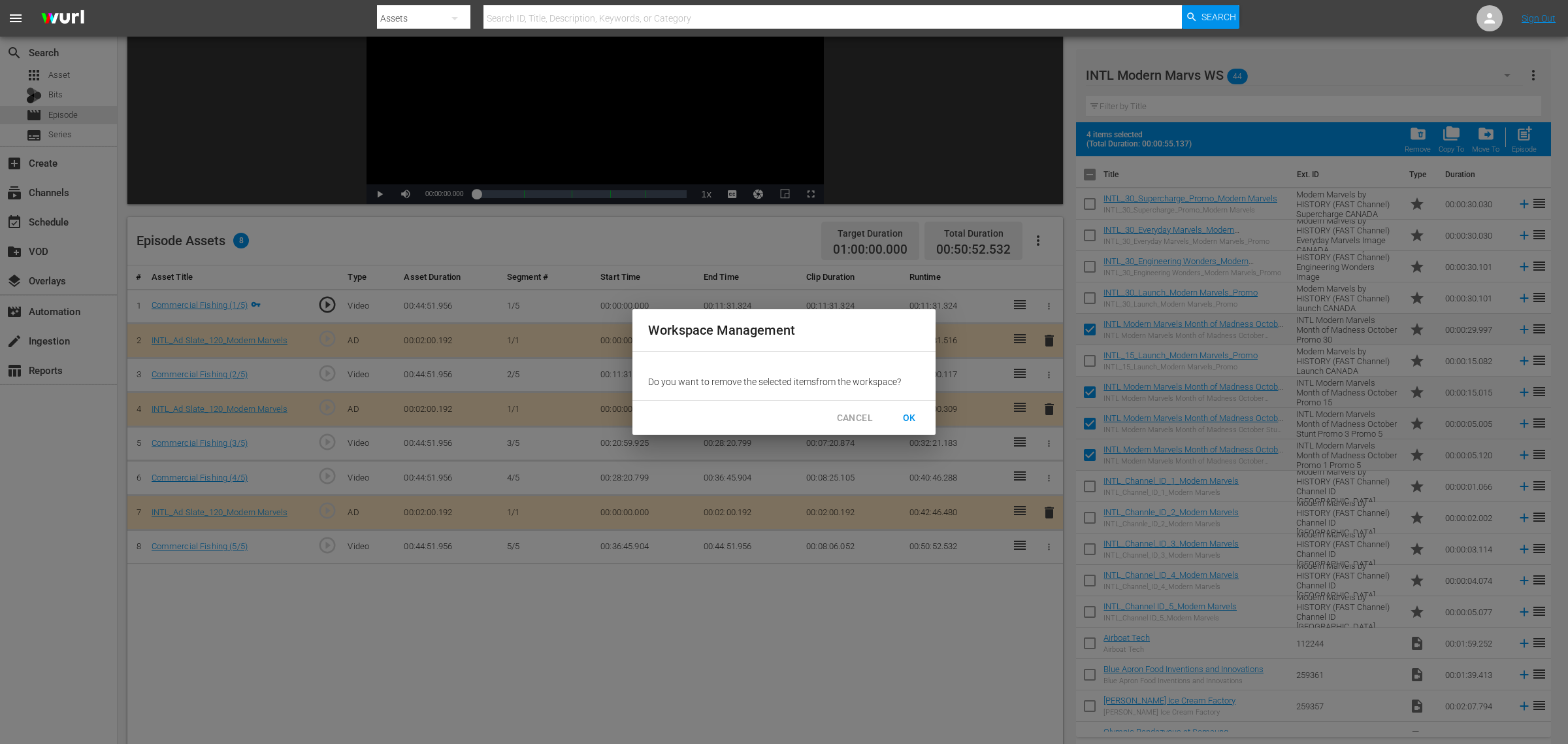
click at [911, 410] on span "OK" at bounding box center [910, 418] width 21 height 16
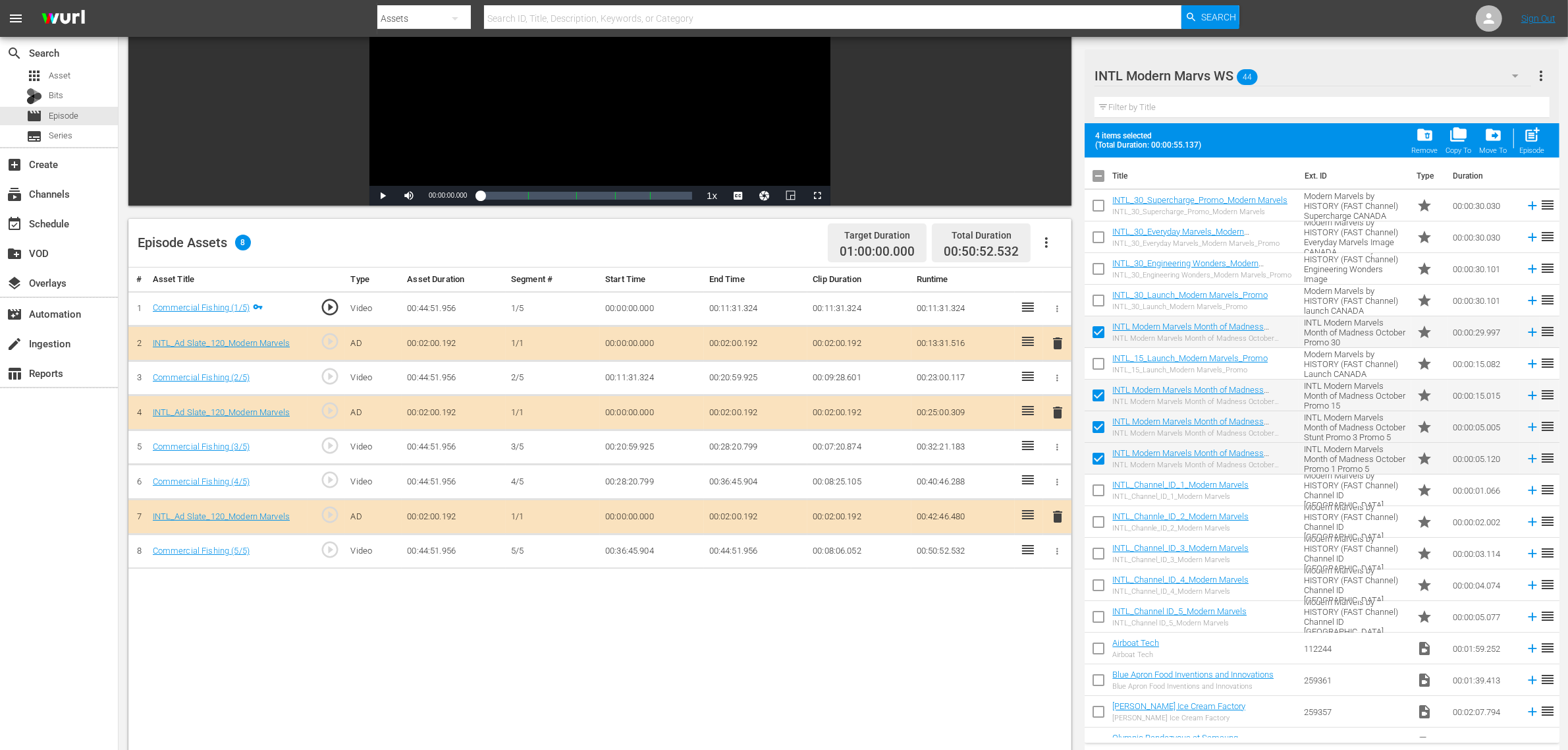
checkbox input "false"
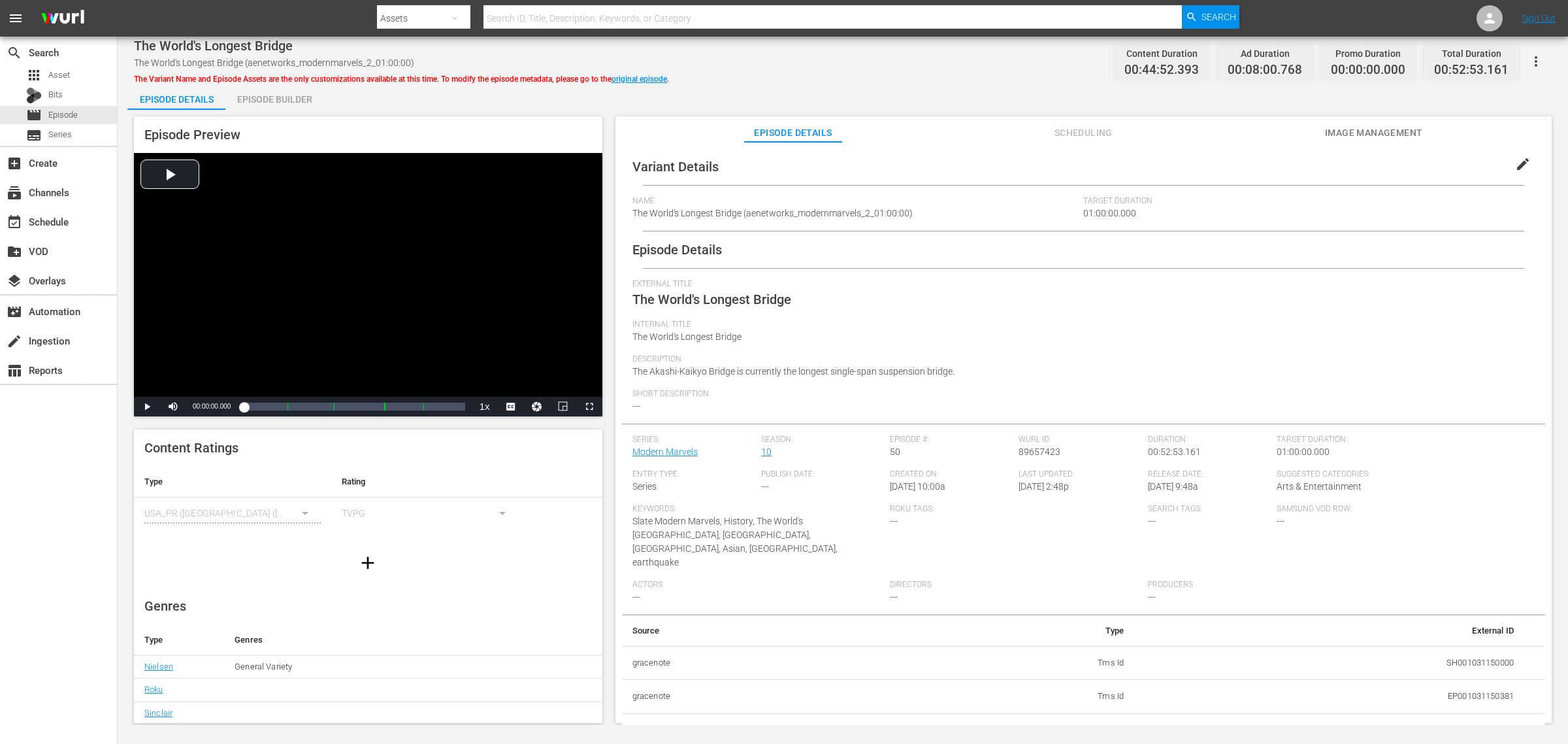
click at [298, 100] on div "Episode Builder" at bounding box center [274, 99] width 98 height 31
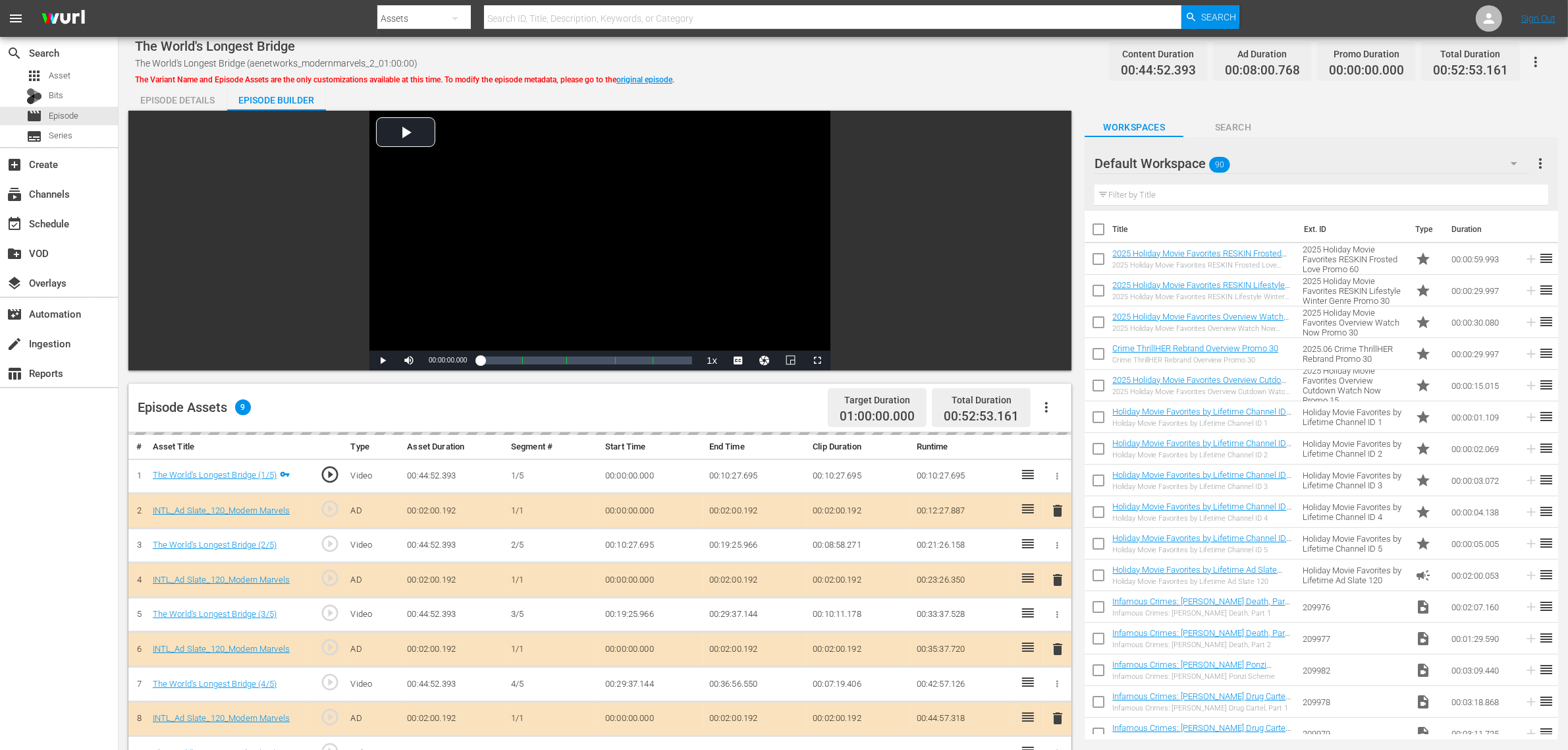
click at [857, 54] on div "The World's Longest Bridge The World's Longest Bridge (aenetworks_modernmarvels…" at bounding box center [843, 61] width 1416 height 30
click at [1263, 162] on div "Default Workspace 90" at bounding box center [1312, 163] width 435 height 37
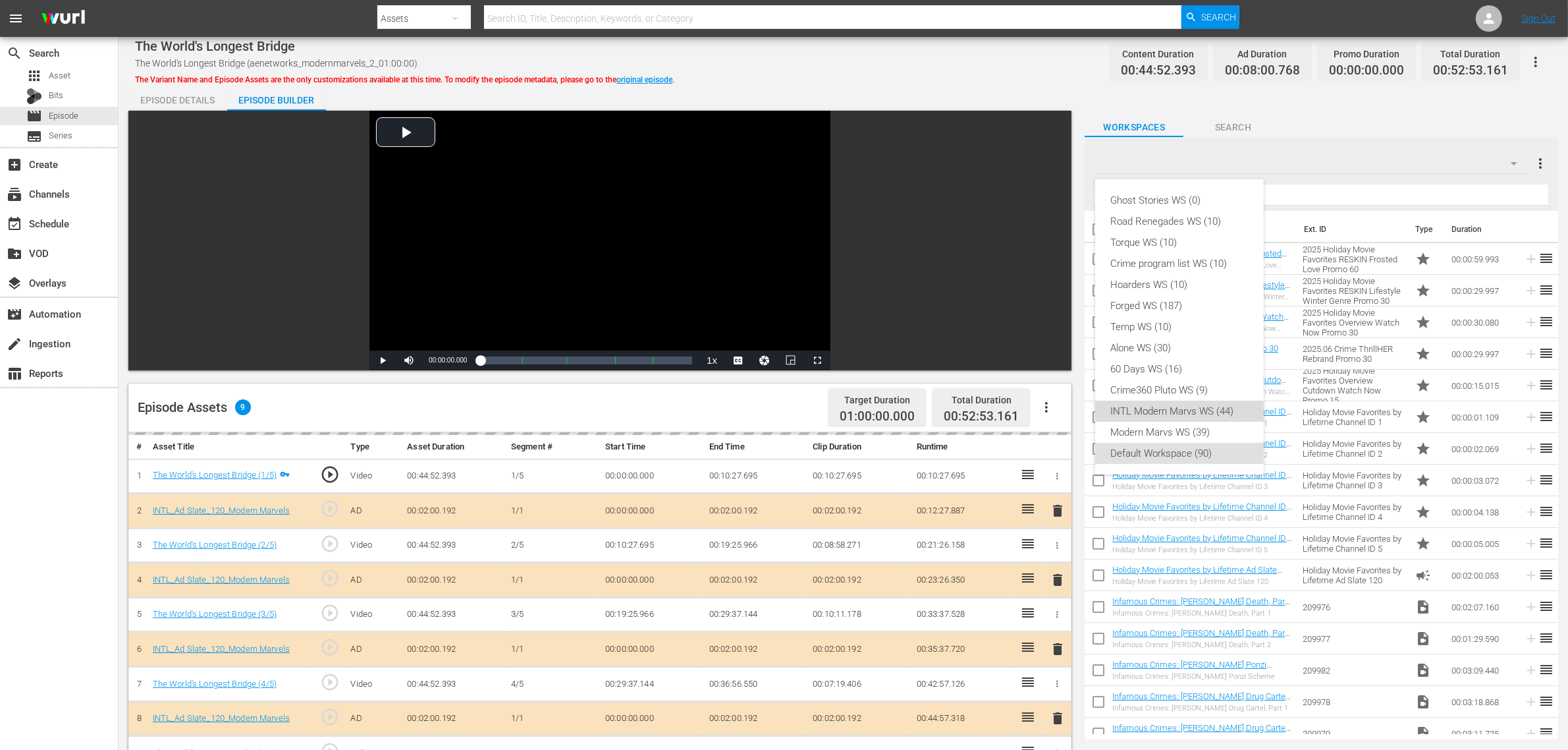
click at [1202, 405] on div "INTL Modern Marvs WS (44)" at bounding box center [1179, 411] width 137 height 21
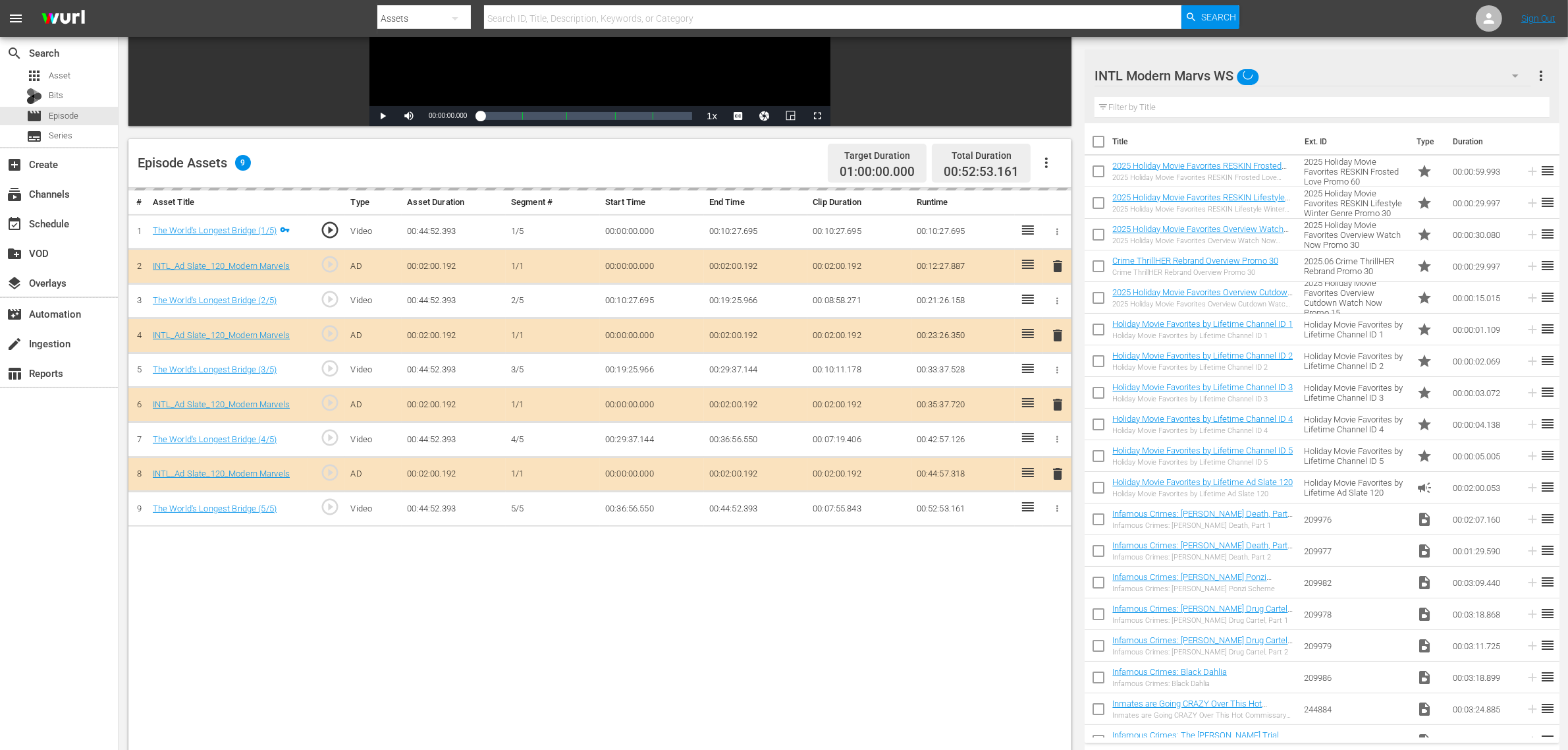
scroll to position [330, 0]
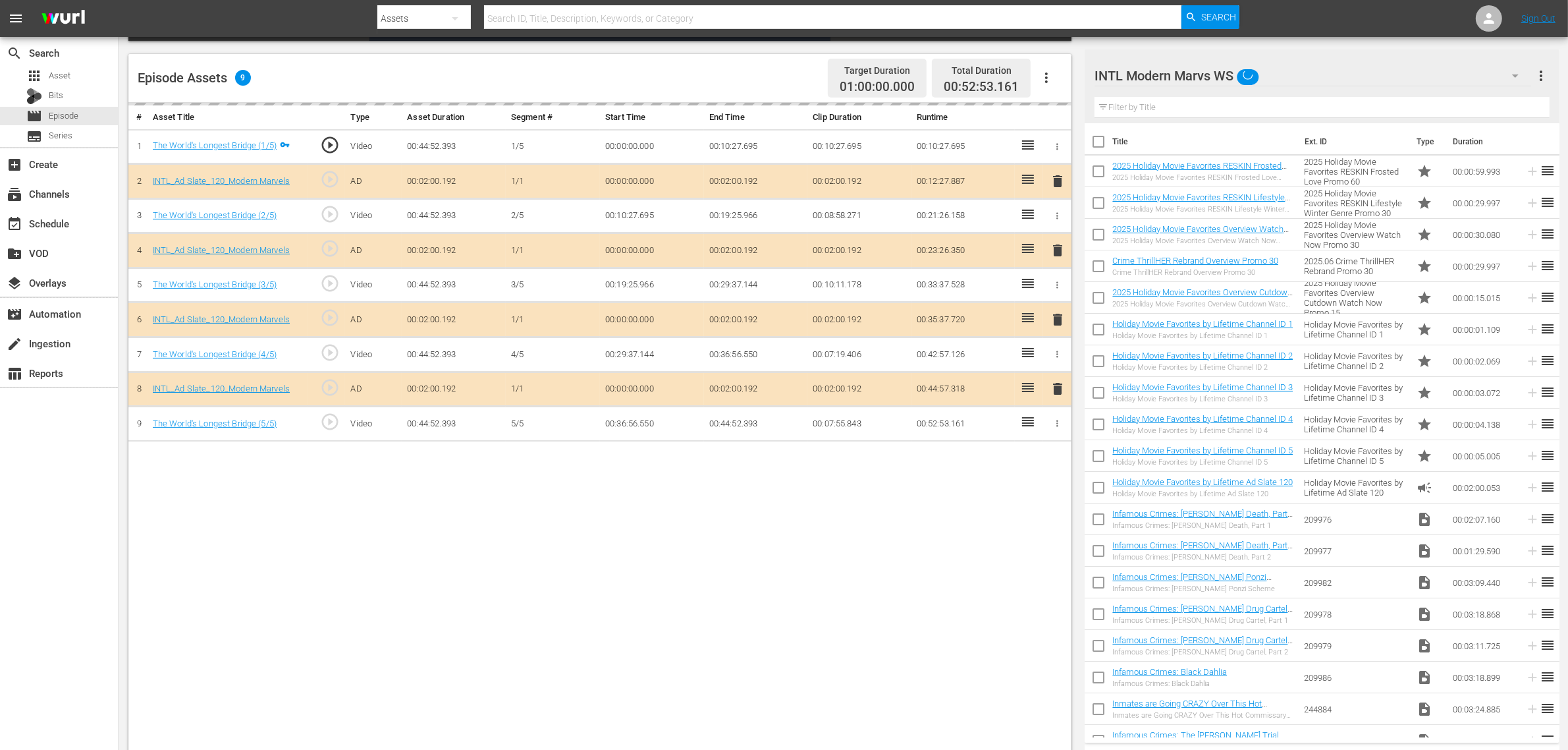
click at [1056, 324] on div "delete" at bounding box center [1057, 320] width 18 height 19
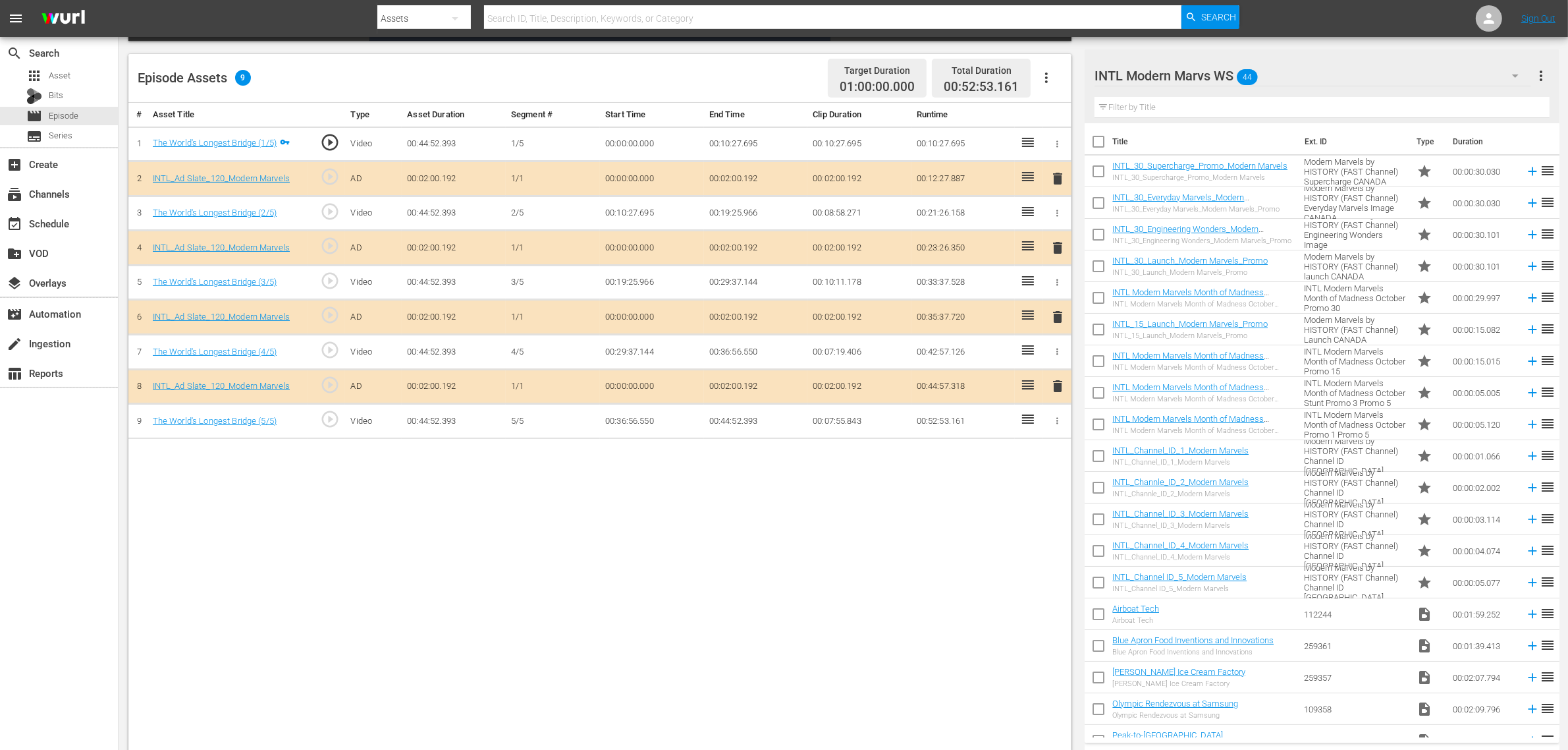
click at [1056, 324] on span "delete" at bounding box center [1057, 317] width 16 height 16
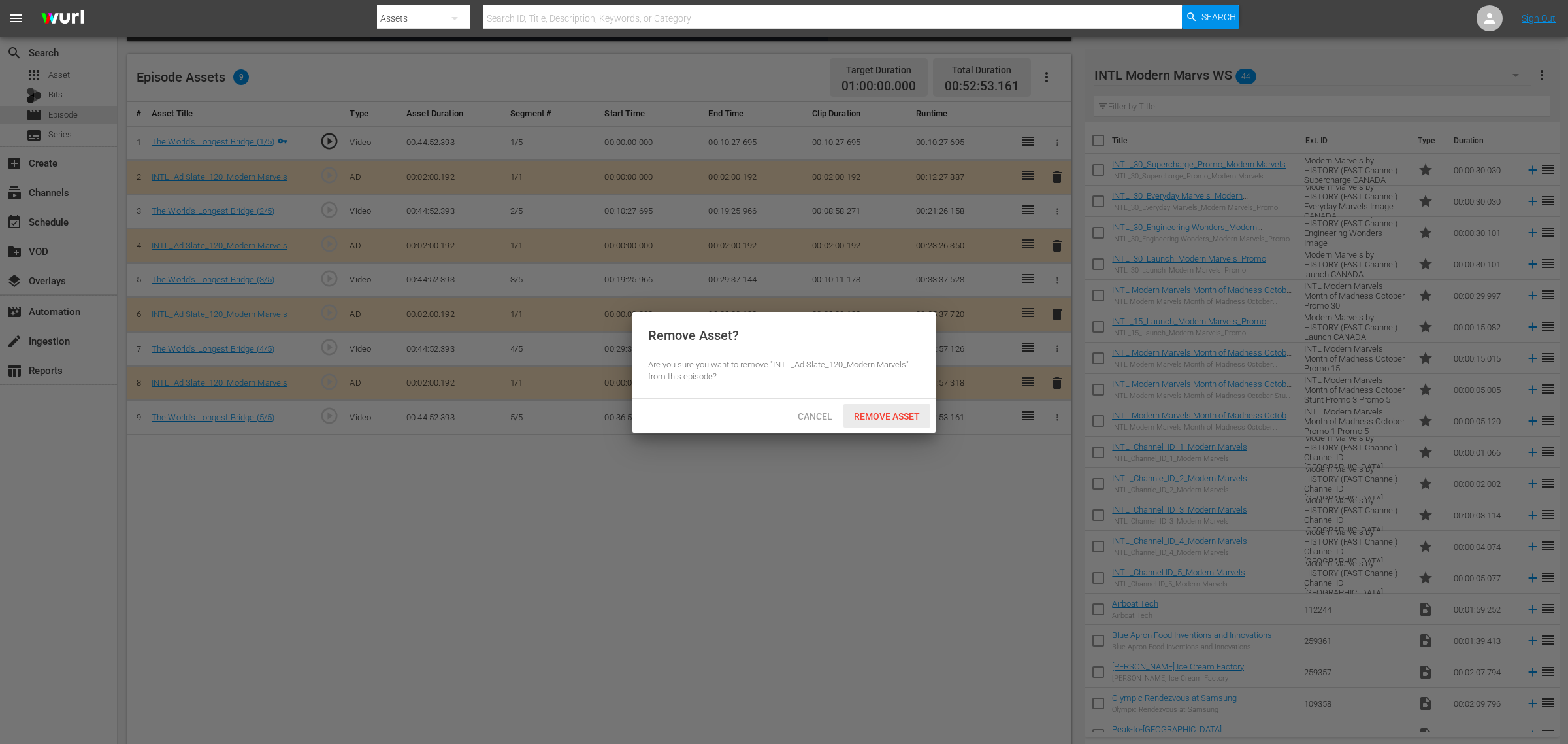
click at [899, 416] on span "Remove Asset" at bounding box center [887, 416] width 87 height 10
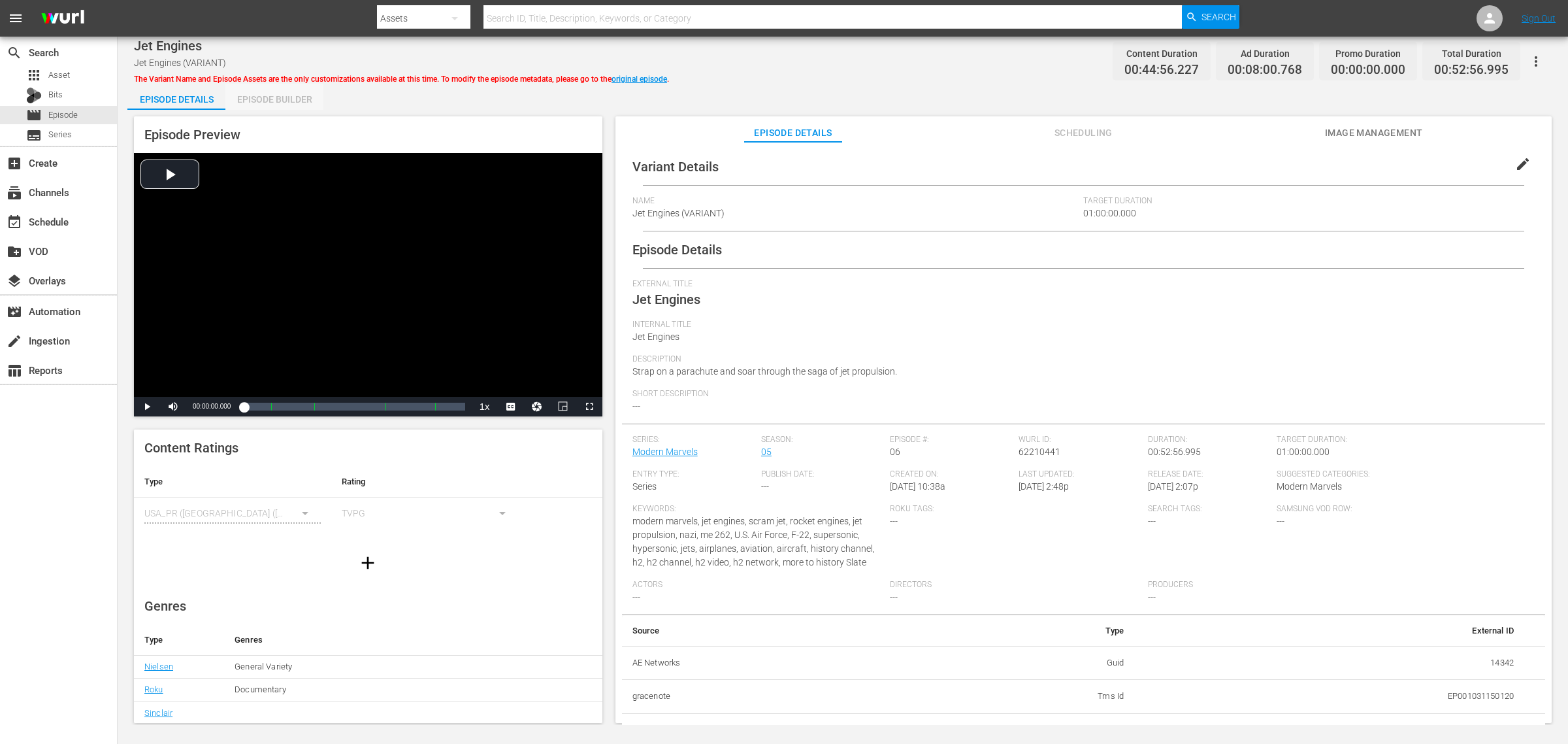
click at [263, 92] on div "Episode Builder" at bounding box center [274, 99] width 98 height 31
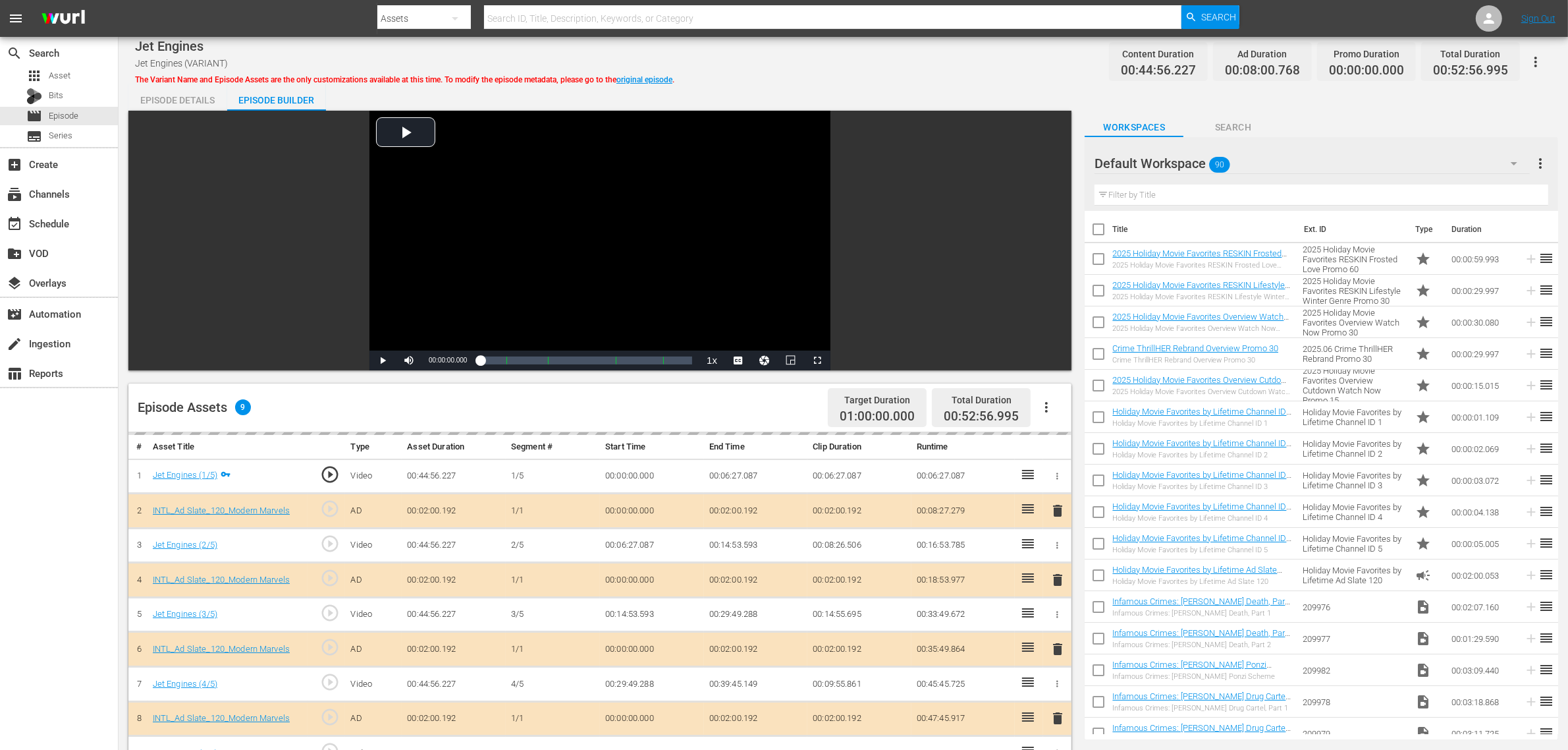
click at [1246, 160] on div "Default Workspace 90" at bounding box center [1312, 163] width 435 height 37
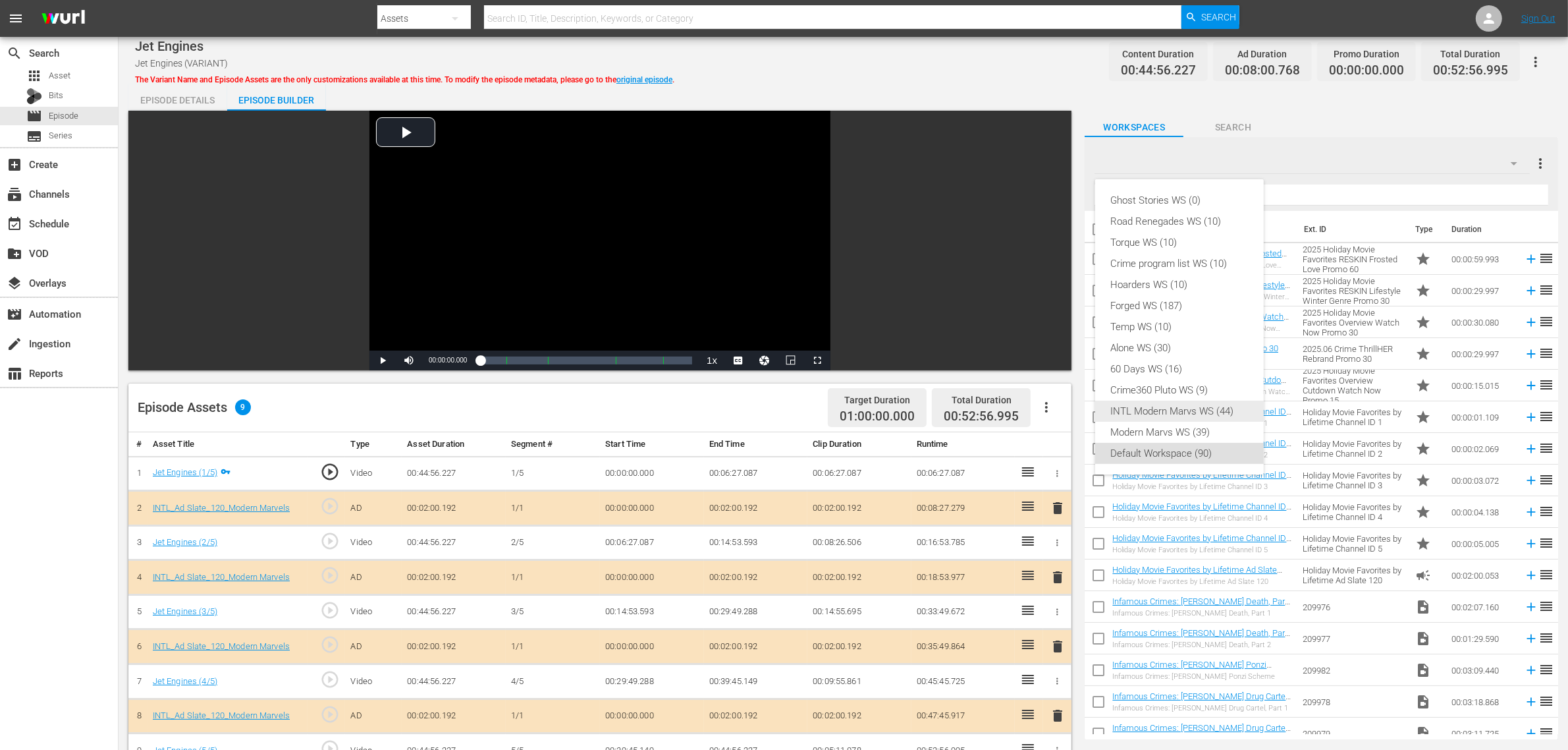
click at [1177, 412] on div "INTL Modern Marvs WS (44)" at bounding box center [1179, 411] width 137 height 21
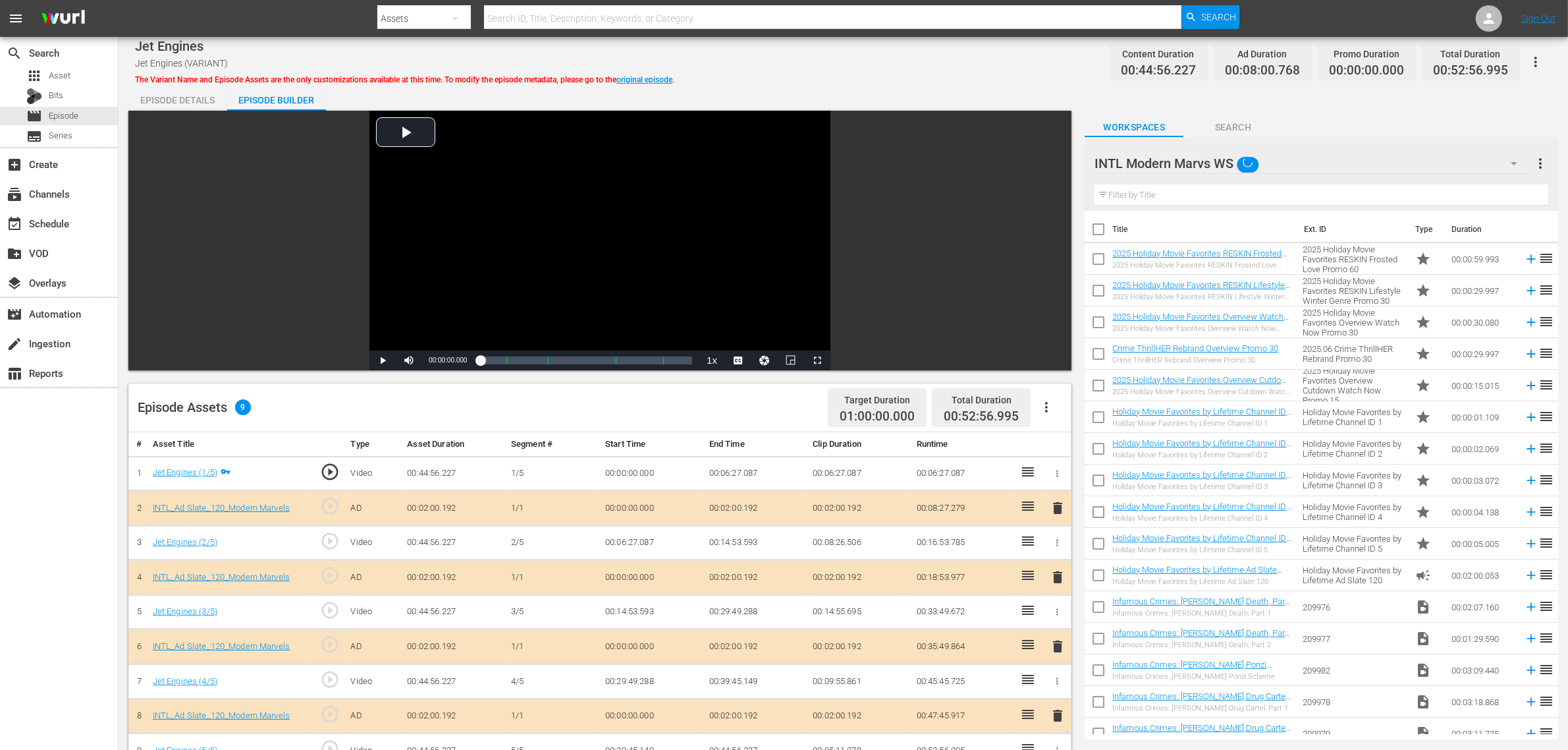
click at [985, 84] on div "Ghost Stories WS (0) Road Renegades WS (10) Torque WS (10) Crime program list W…" at bounding box center [784, 375] width 1568 height 750
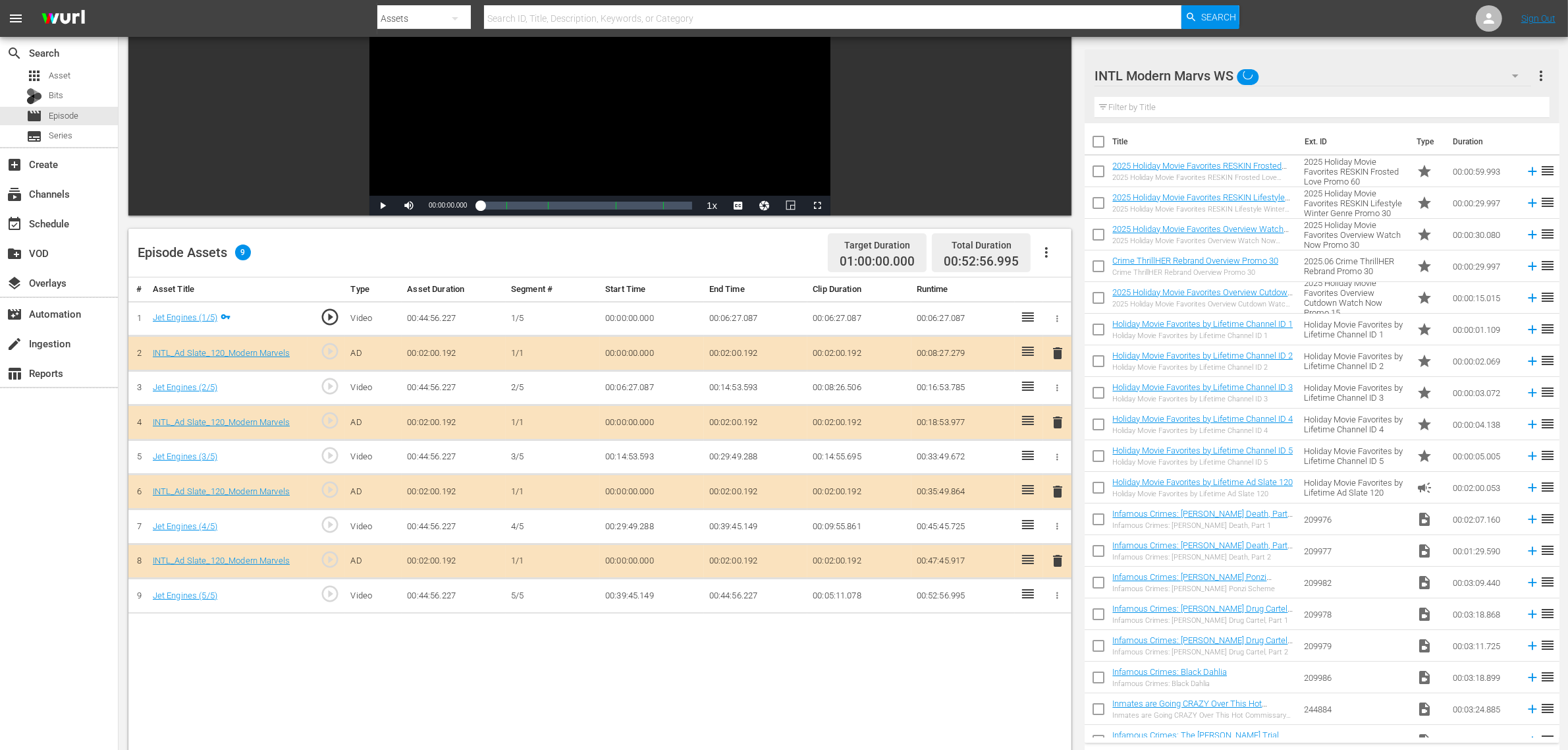
scroll to position [330, 0]
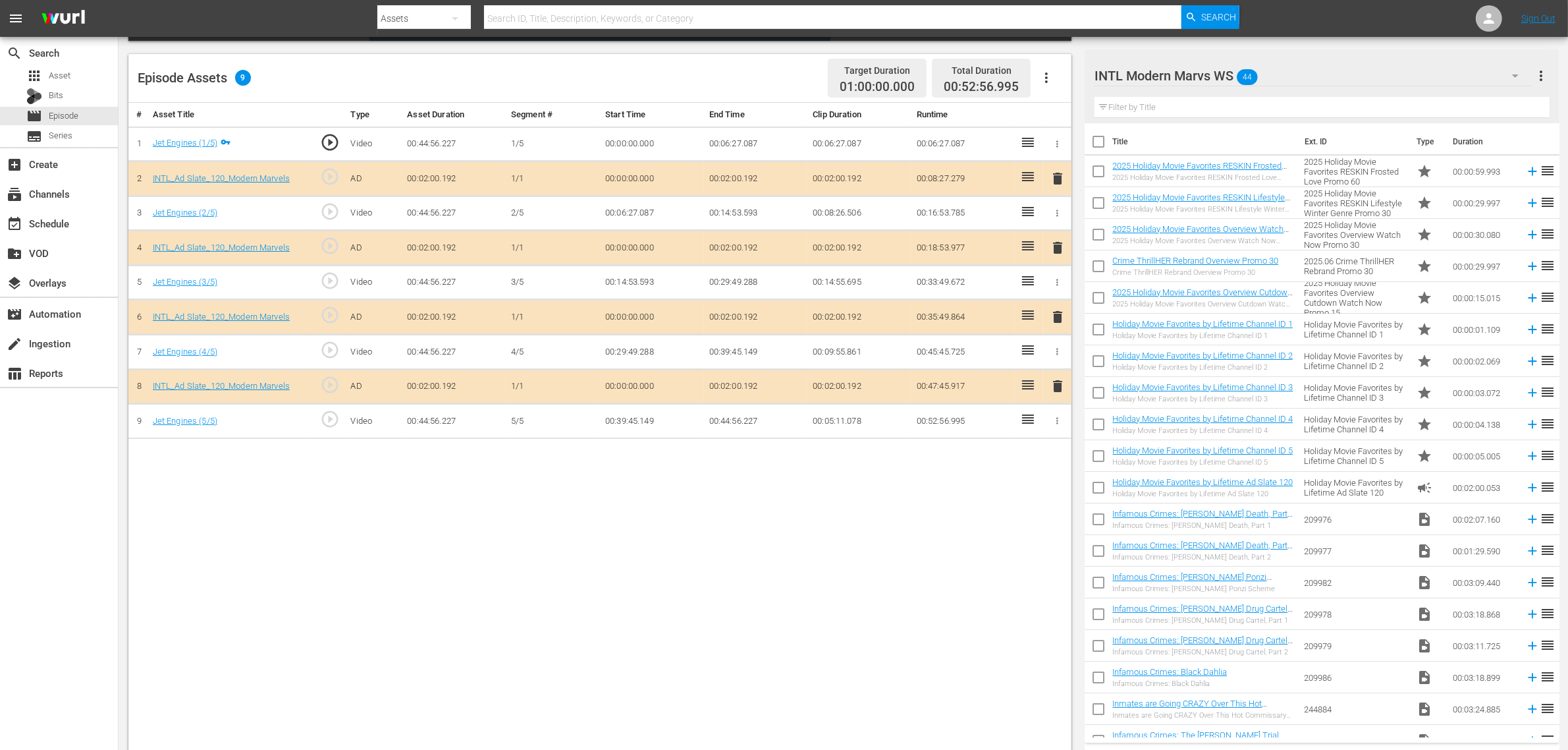
click at [1056, 322] on span "delete" at bounding box center [1057, 317] width 16 height 16
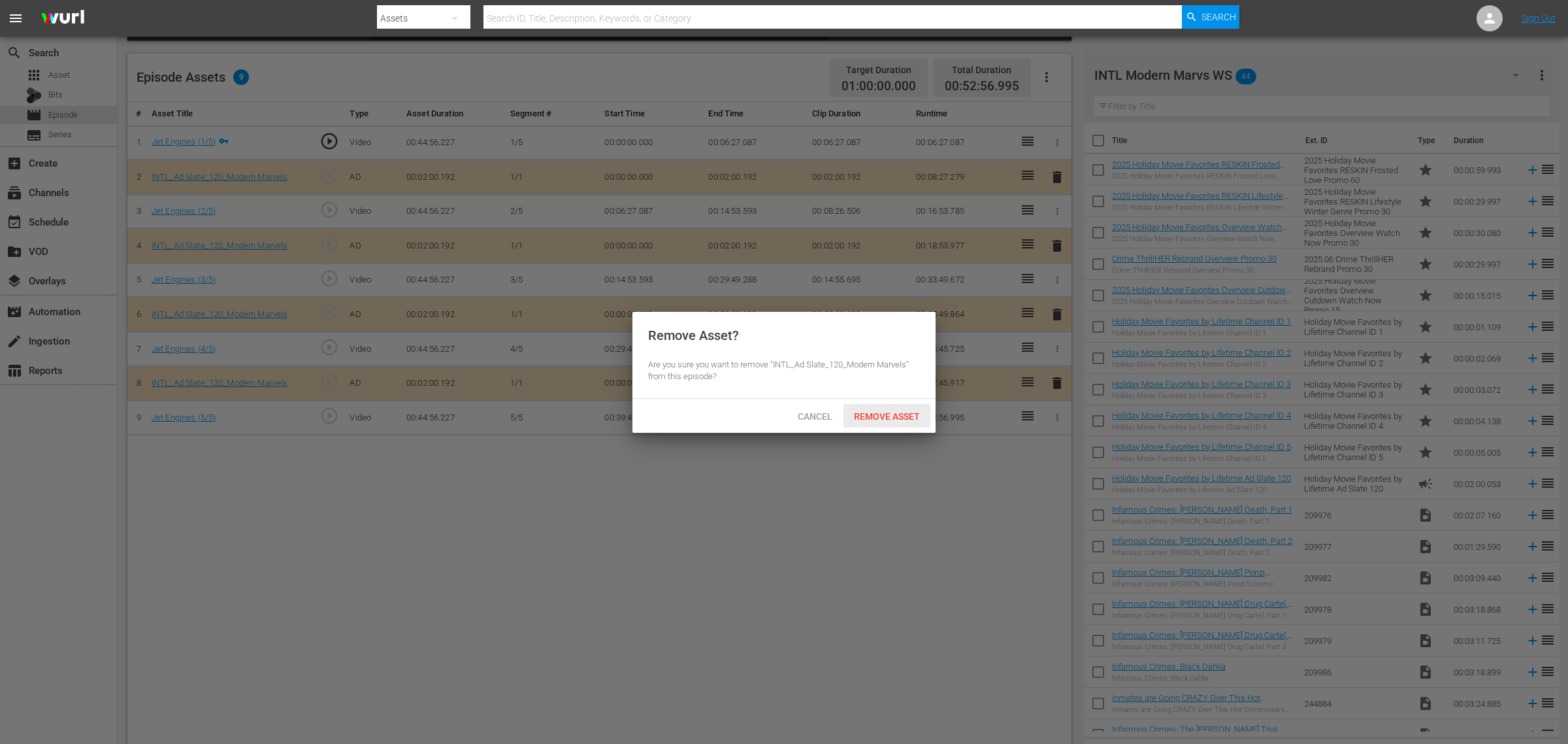
click at [912, 423] on div "Remove Asset" at bounding box center [887, 416] width 87 height 24
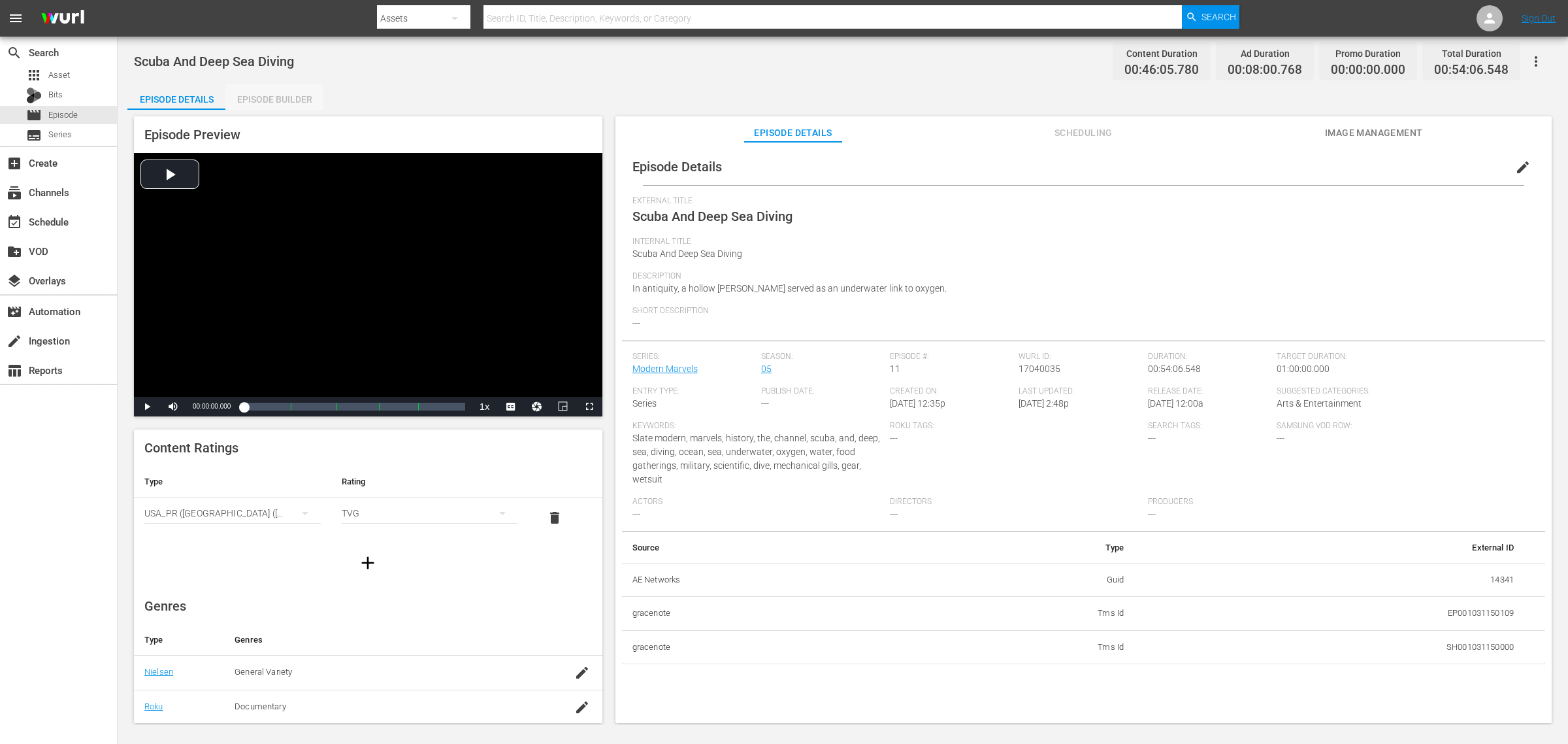
click at [268, 90] on div "Episode Builder" at bounding box center [274, 99] width 98 height 31
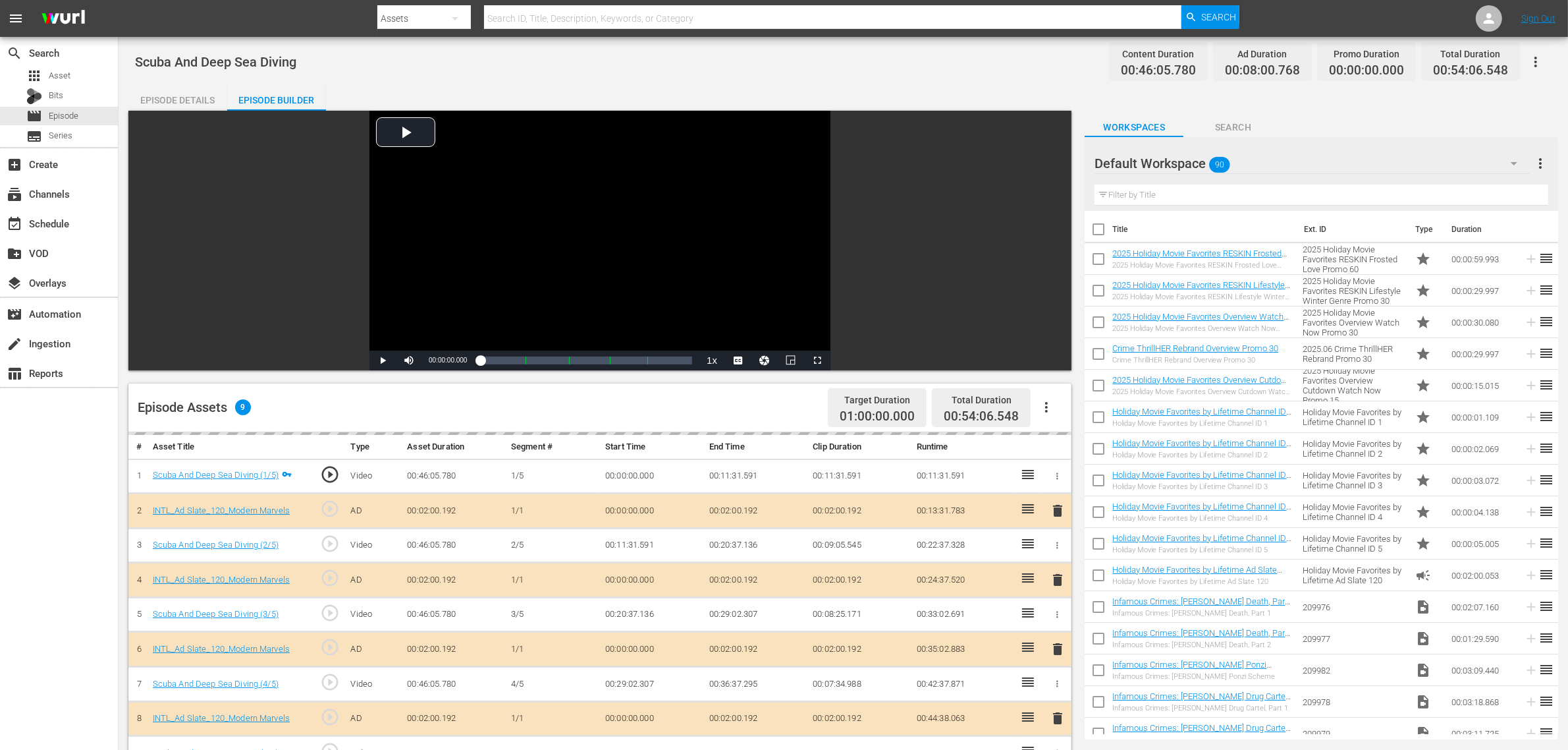
click at [1263, 166] on div "Default Workspace 90" at bounding box center [1312, 163] width 435 height 37
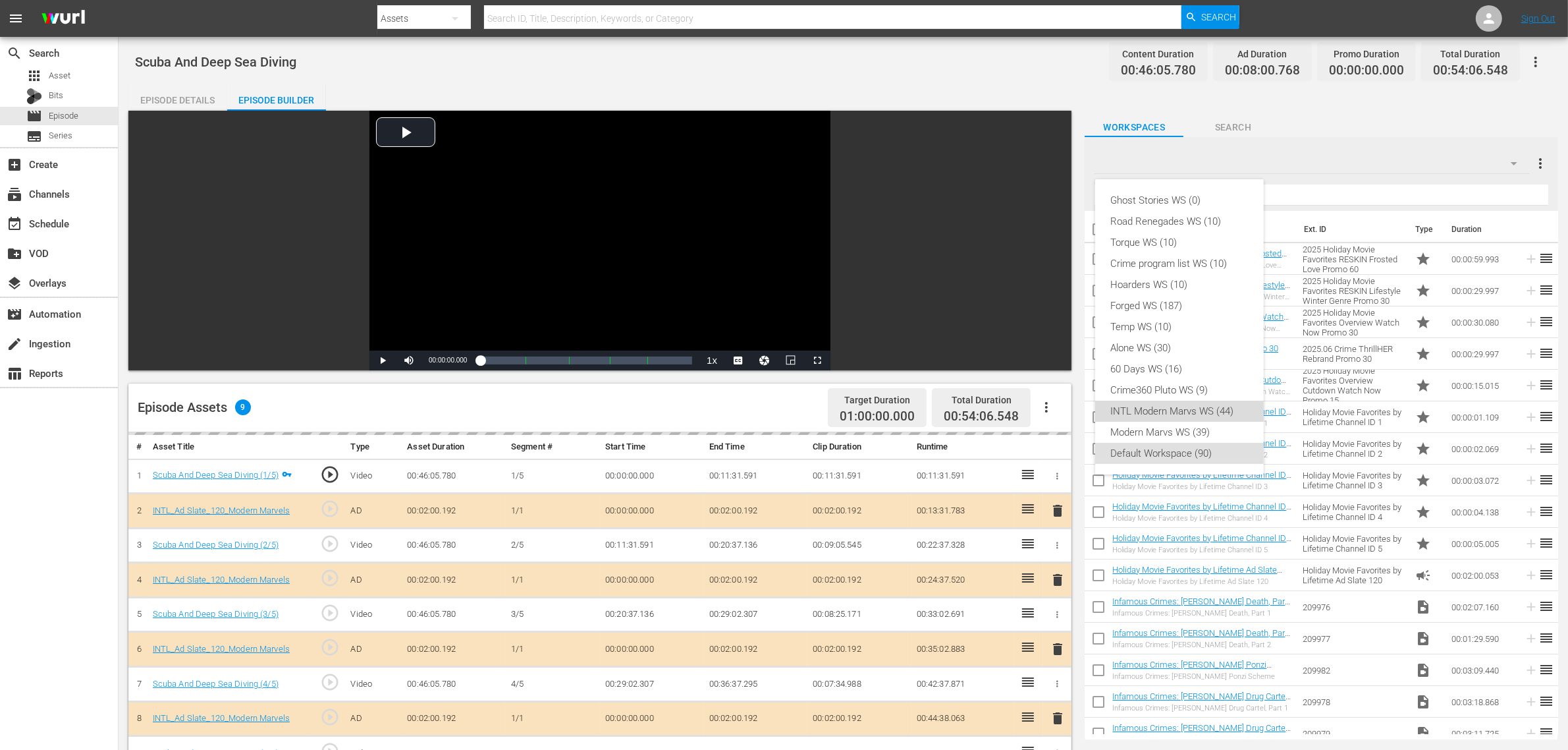
click at [1182, 411] on div "INTL Modern Marvs WS (44)" at bounding box center [1179, 411] width 137 height 21
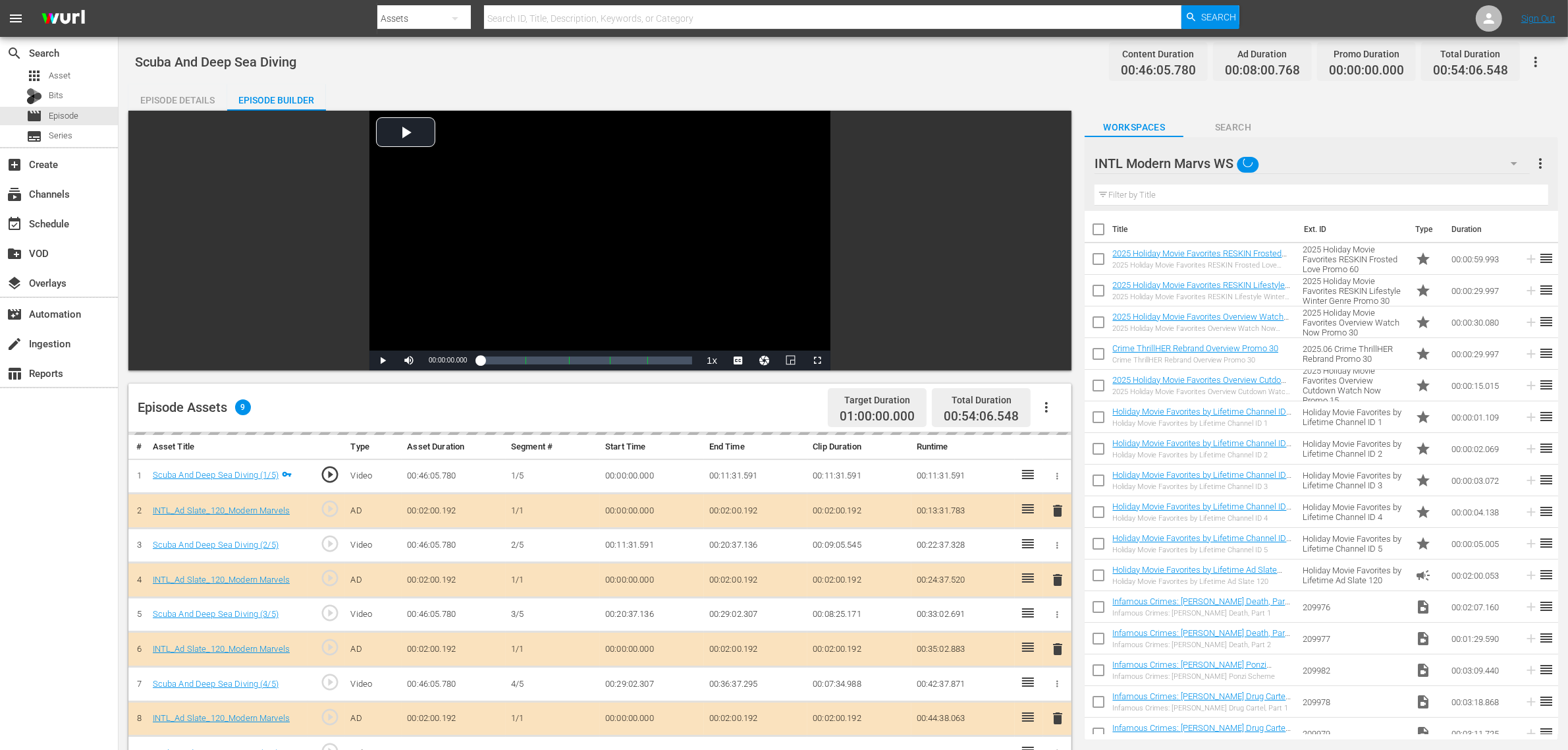
click at [919, 68] on div "Ghost Stories WS (0) Road Renegades WS (10) Torque WS (10) Crime program list W…" at bounding box center [784, 375] width 1568 height 750
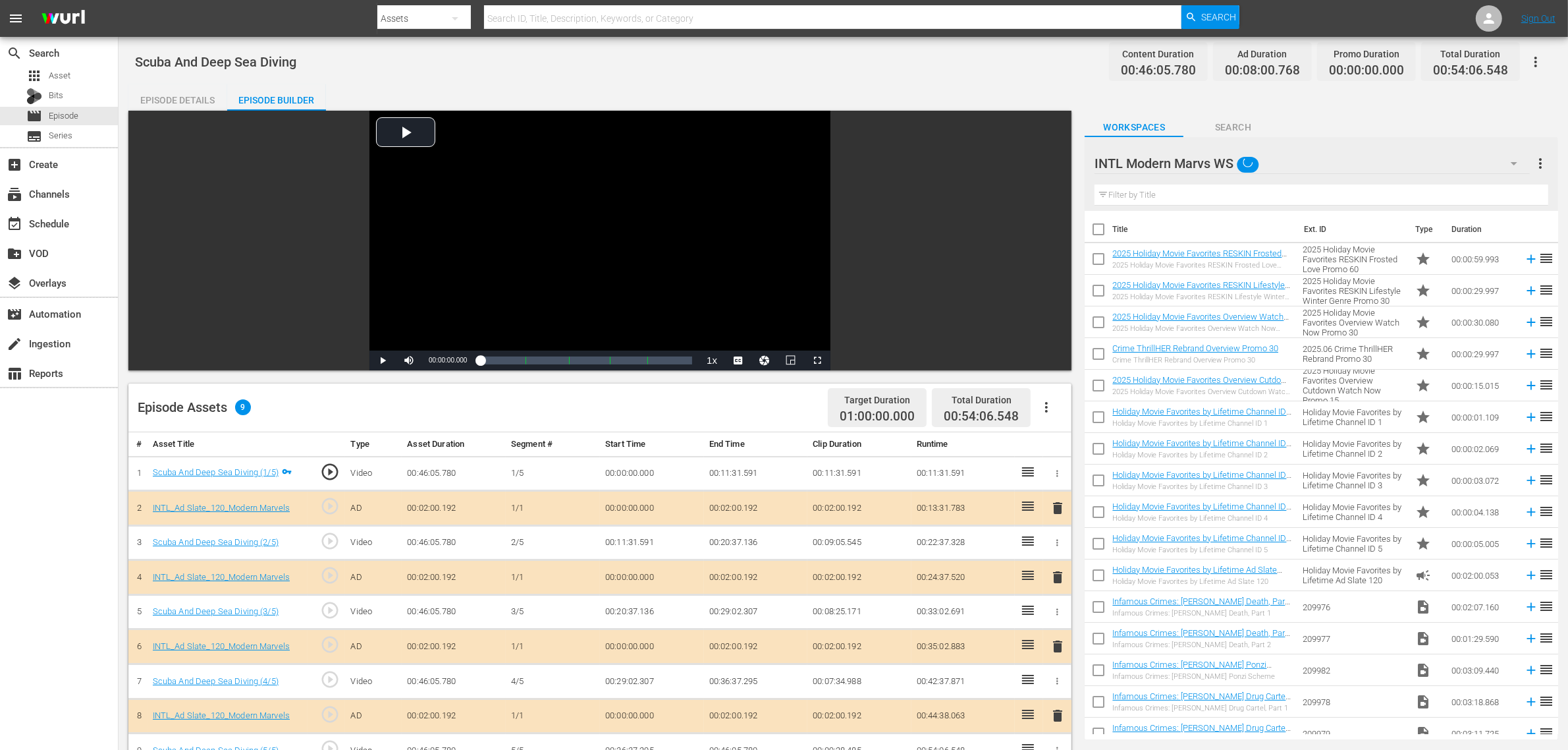
scroll to position [330, 0]
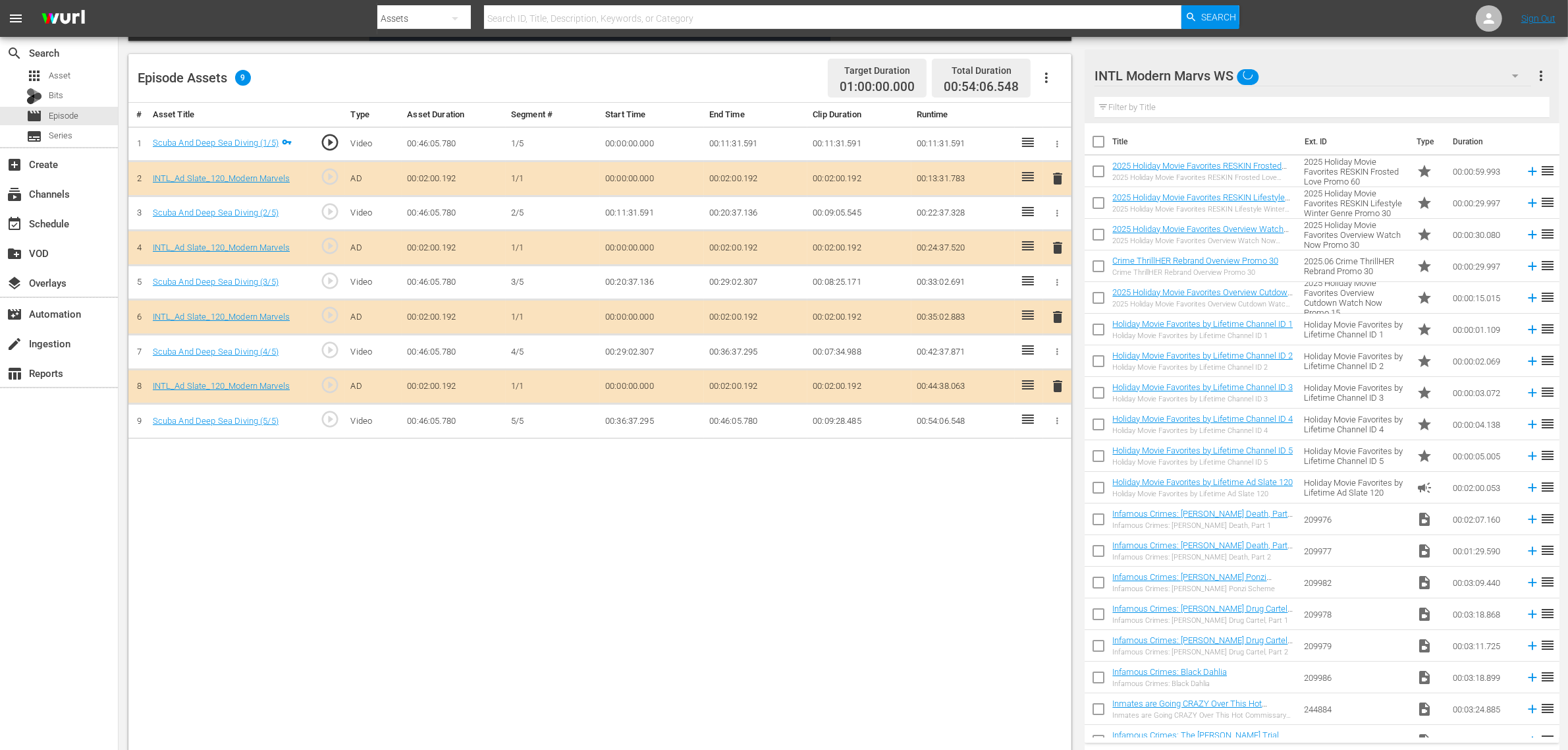
click at [1057, 318] on span "delete" at bounding box center [1057, 317] width 16 height 16
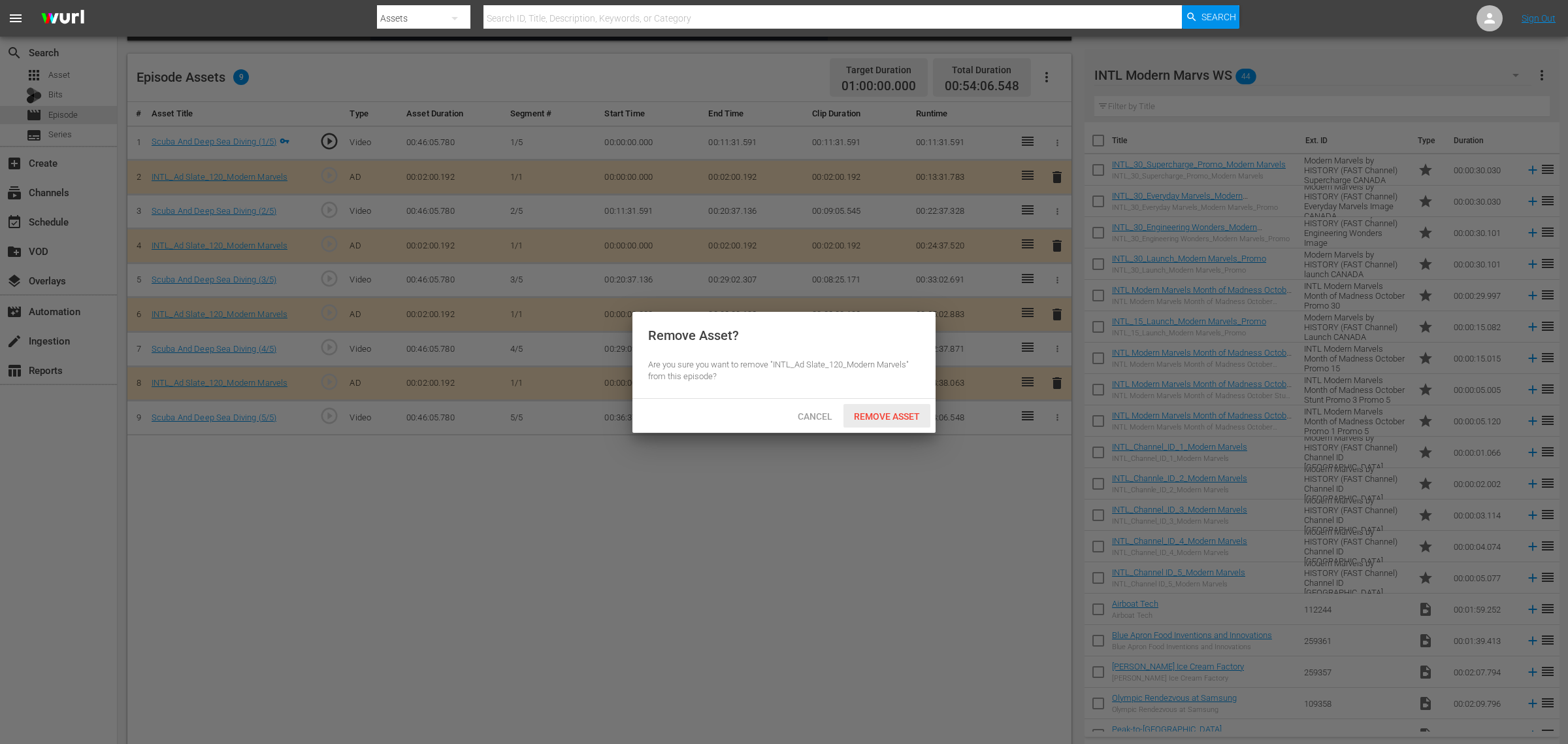
click at [903, 413] on span "Remove Asset" at bounding box center [887, 416] width 87 height 10
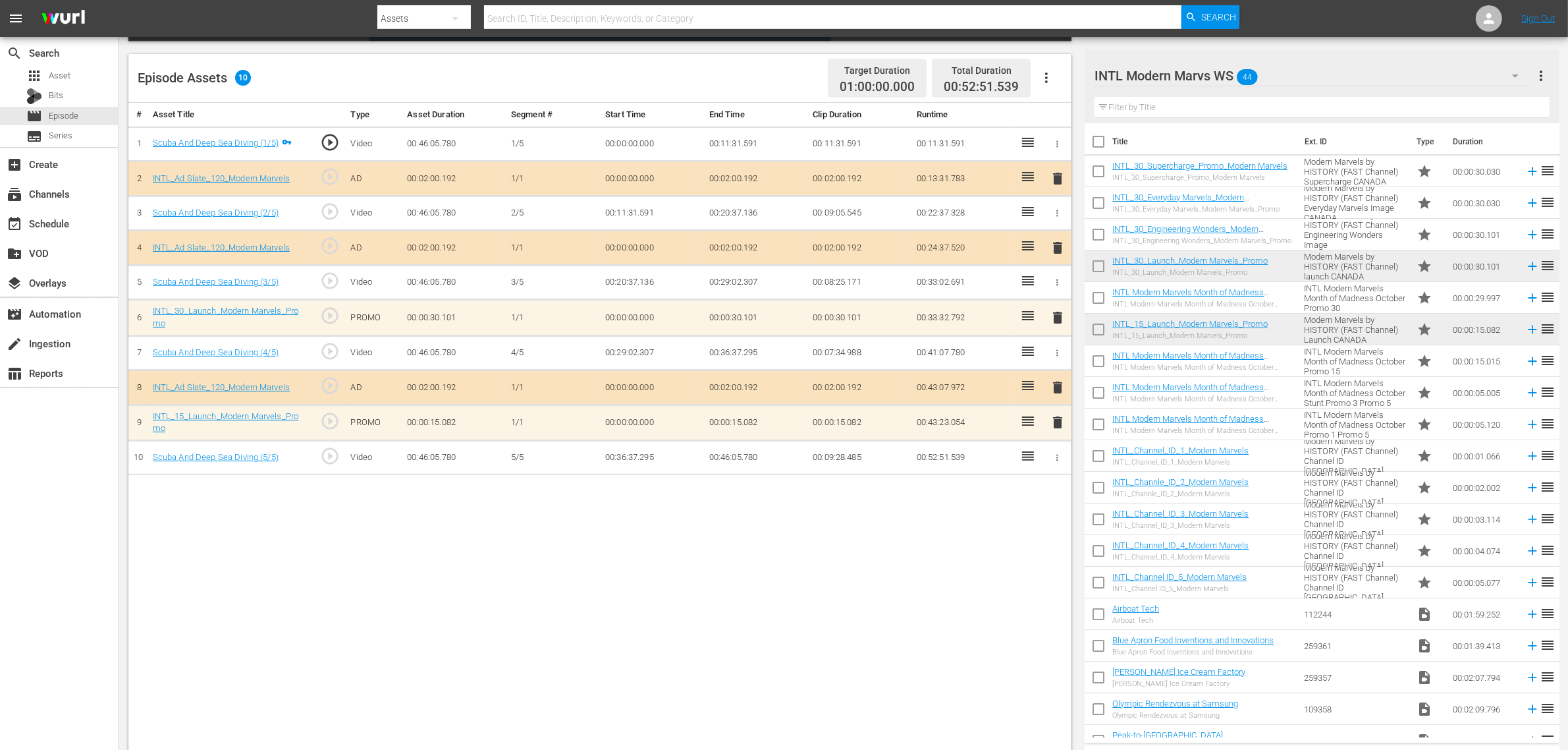
click at [759, 600] on div "# Asset Title Type Asset Duration Segment # Start Time End Time Clip Duration R…" at bounding box center [599, 428] width 943 height 651
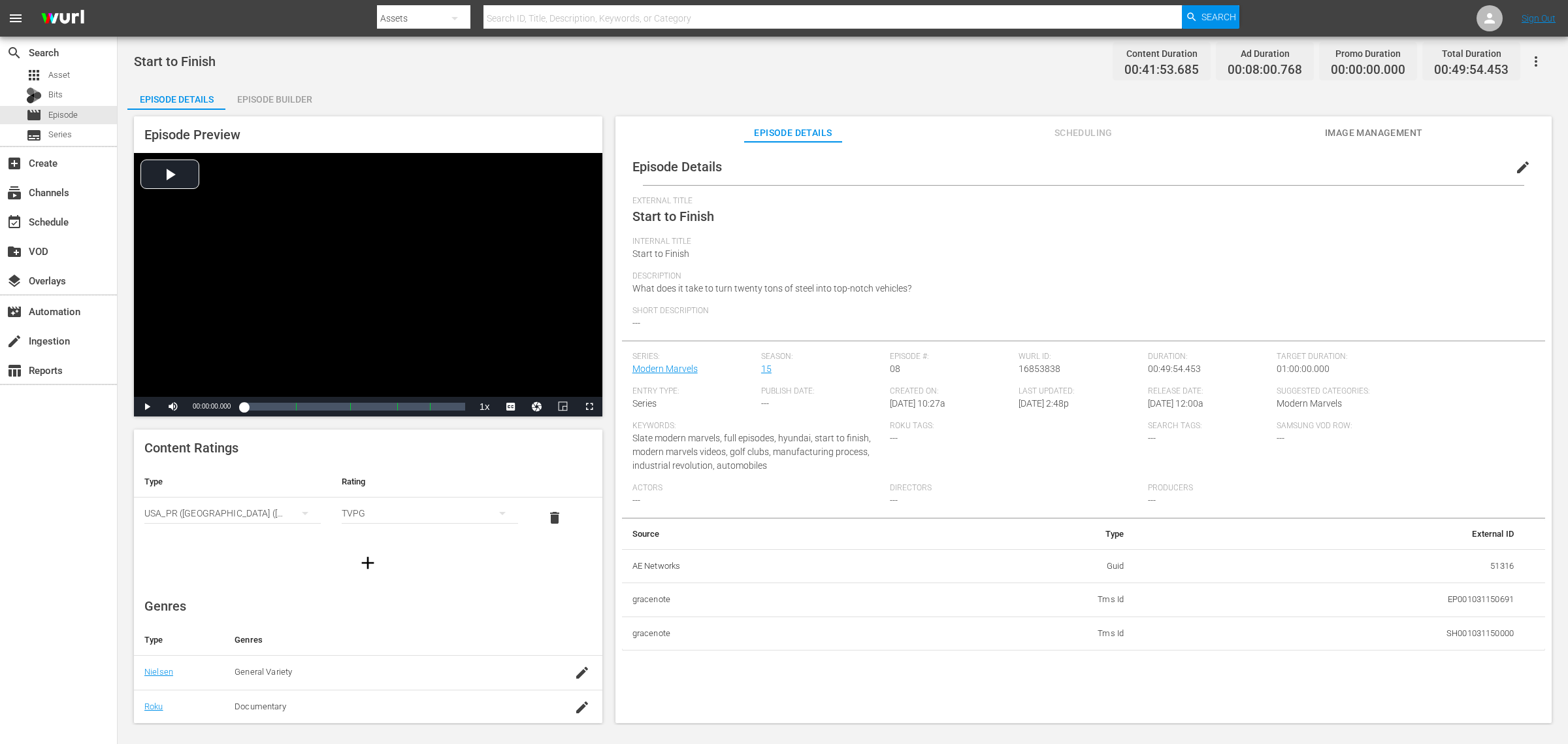
click at [278, 95] on div "Episode Builder" at bounding box center [274, 99] width 98 height 31
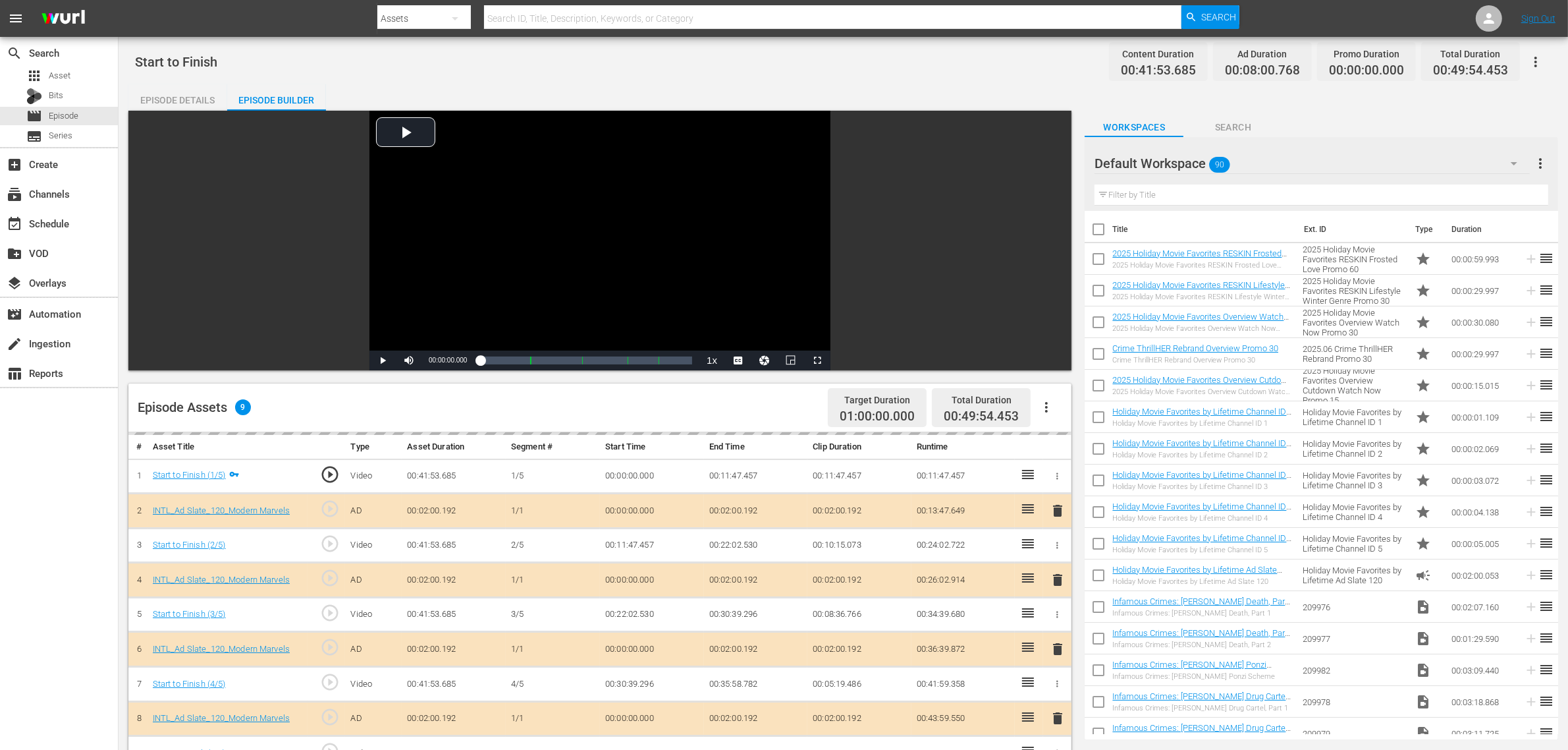
click at [1263, 173] on hr at bounding box center [1312, 173] width 435 height 1
click at [1263, 159] on div "Default Workspace 90" at bounding box center [1312, 163] width 435 height 37
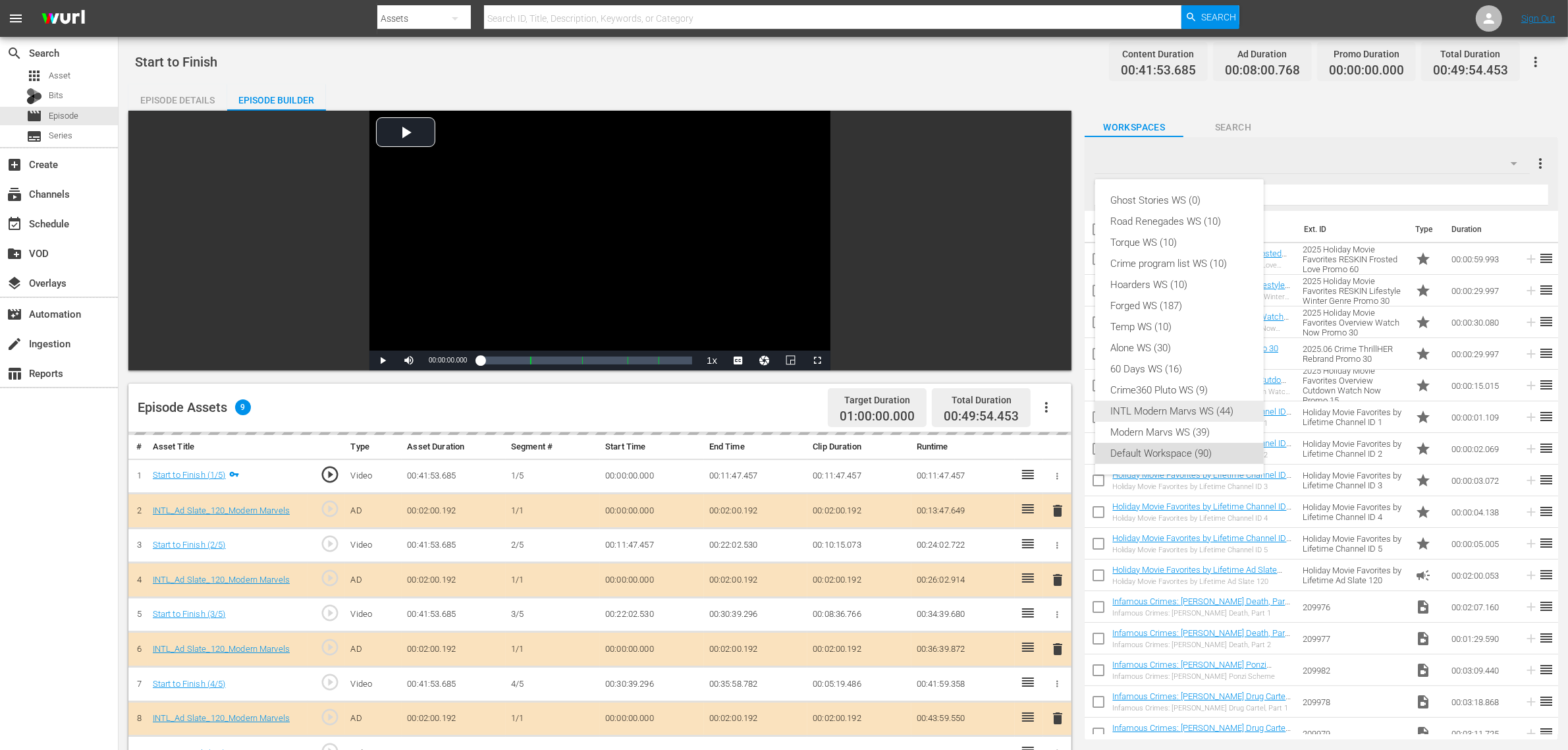
click at [1160, 416] on div "INTL Modern Marvs WS (44)" at bounding box center [1179, 411] width 137 height 21
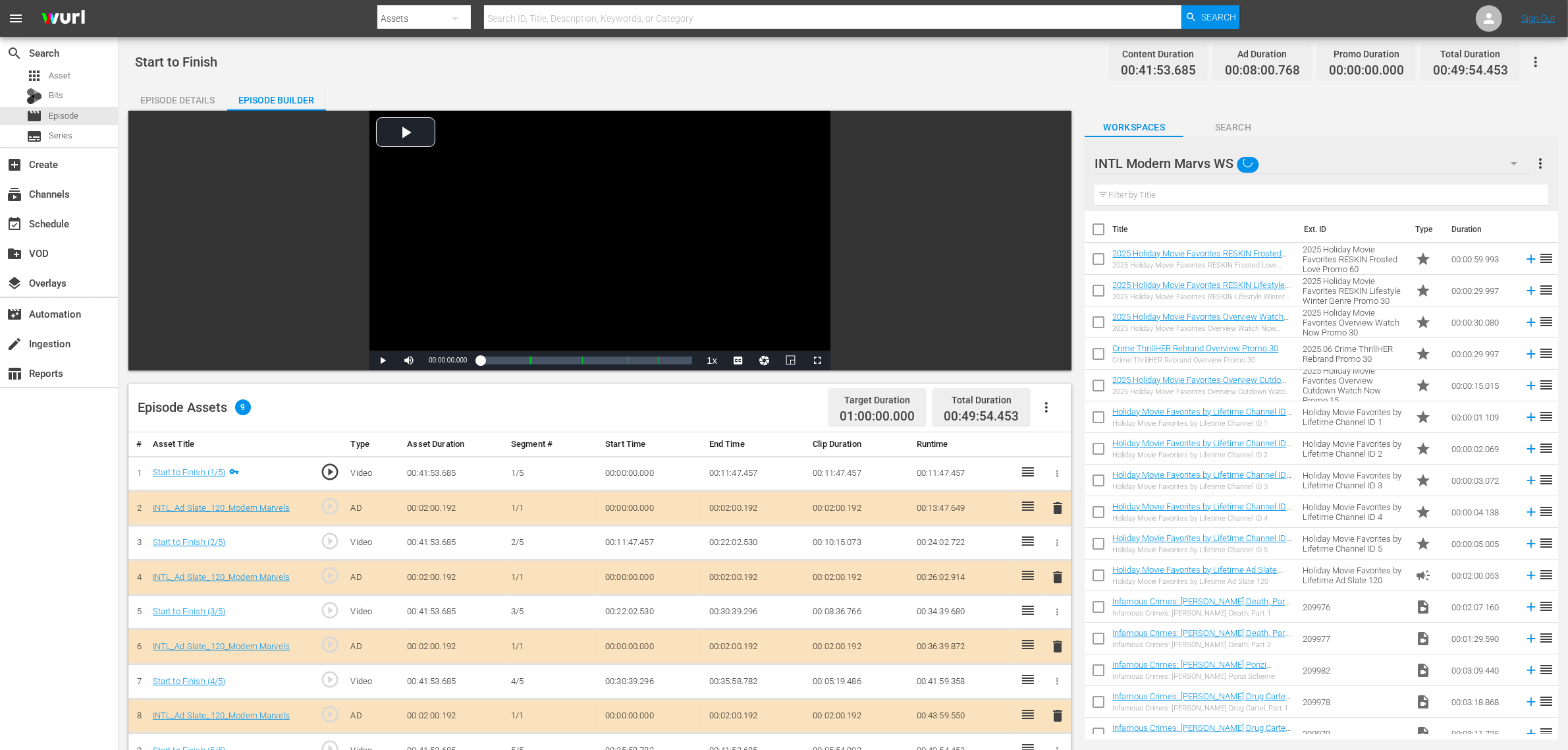
click at [896, 46] on div "Ghost Stories WS (0) Road Renegades WS (10) Torque WS (10) Crime program list W…" at bounding box center [784, 375] width 1568 height 750
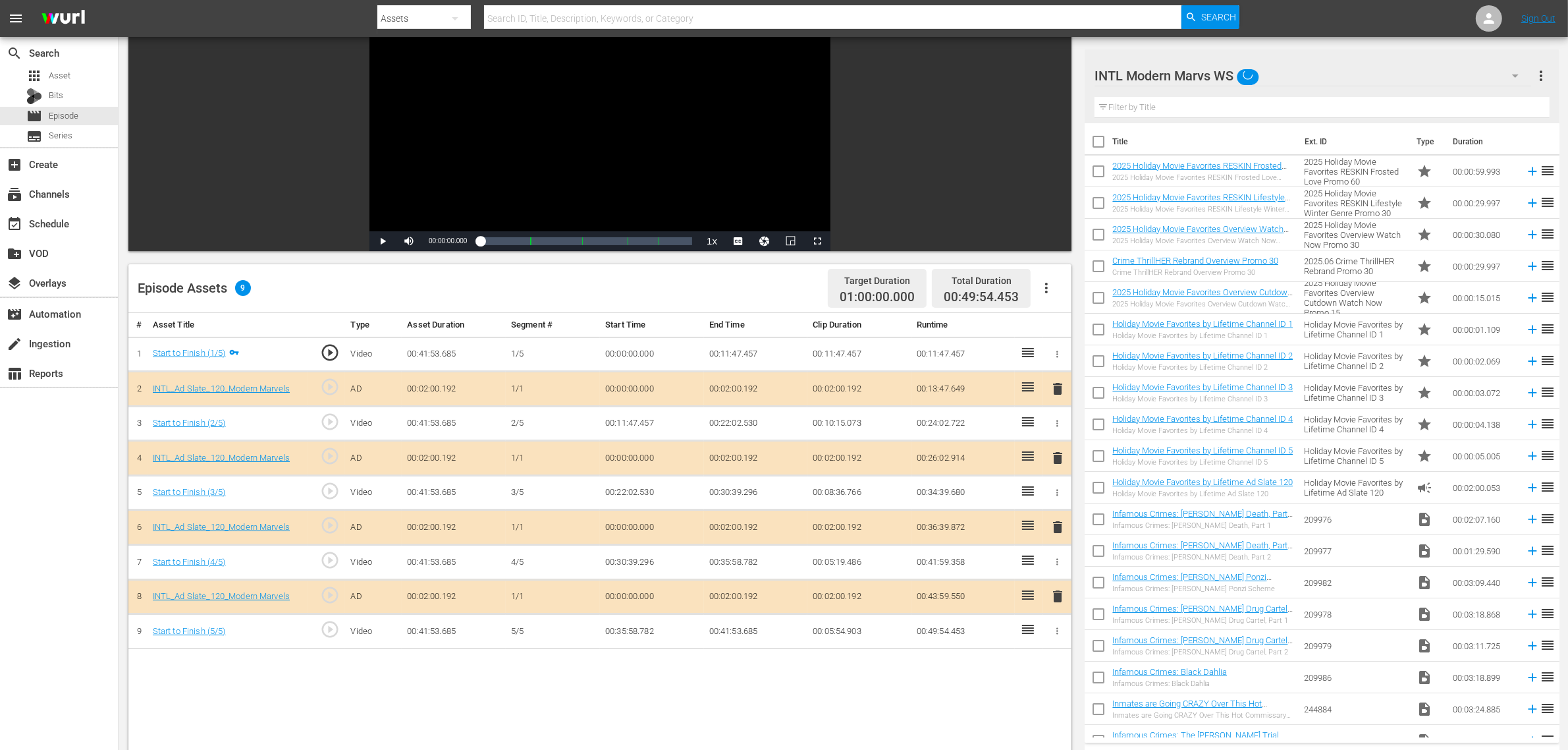
scroll to position [247, 0]
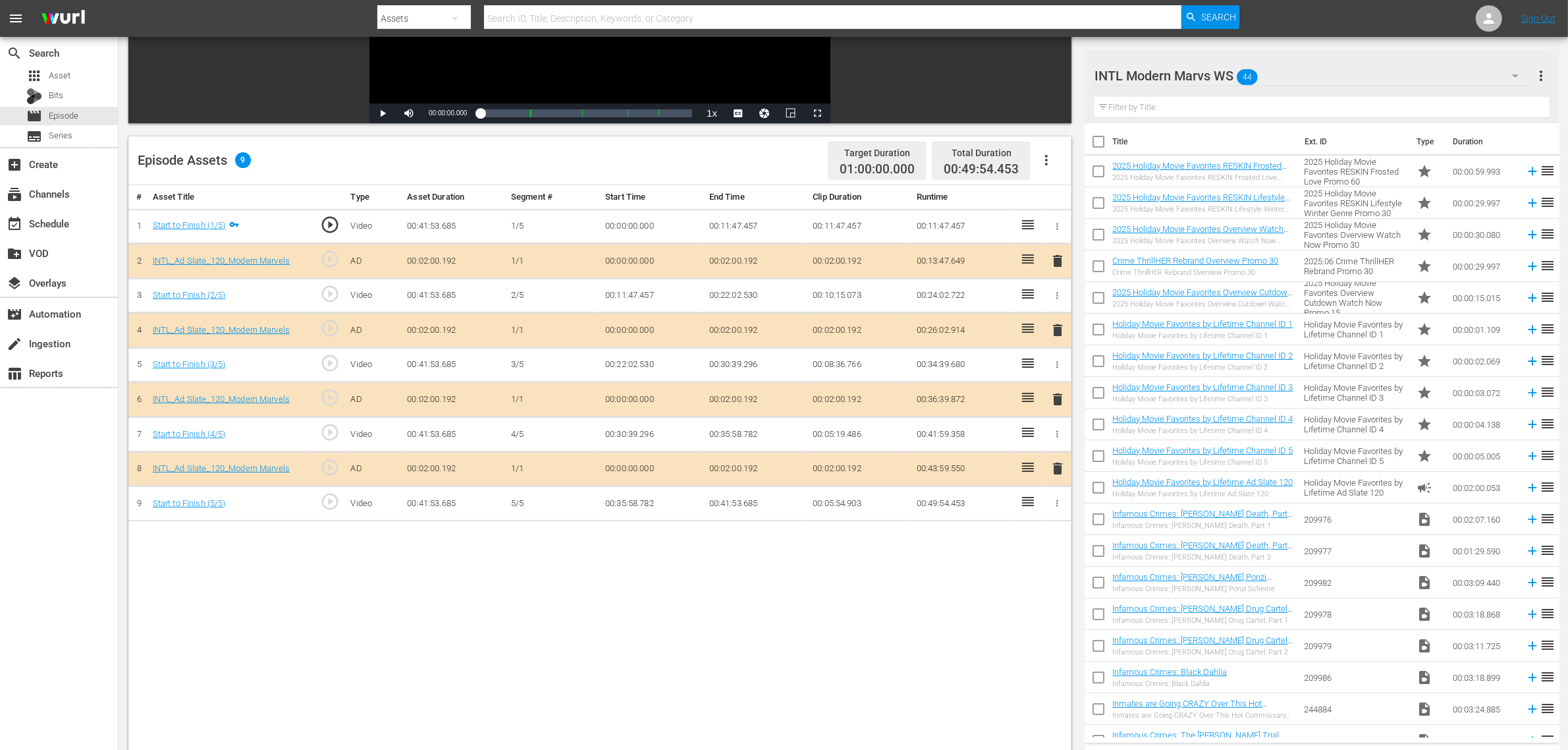
click at [1055, 403] on span "delete" at bounding box center [1057, 399] width 16 height 16
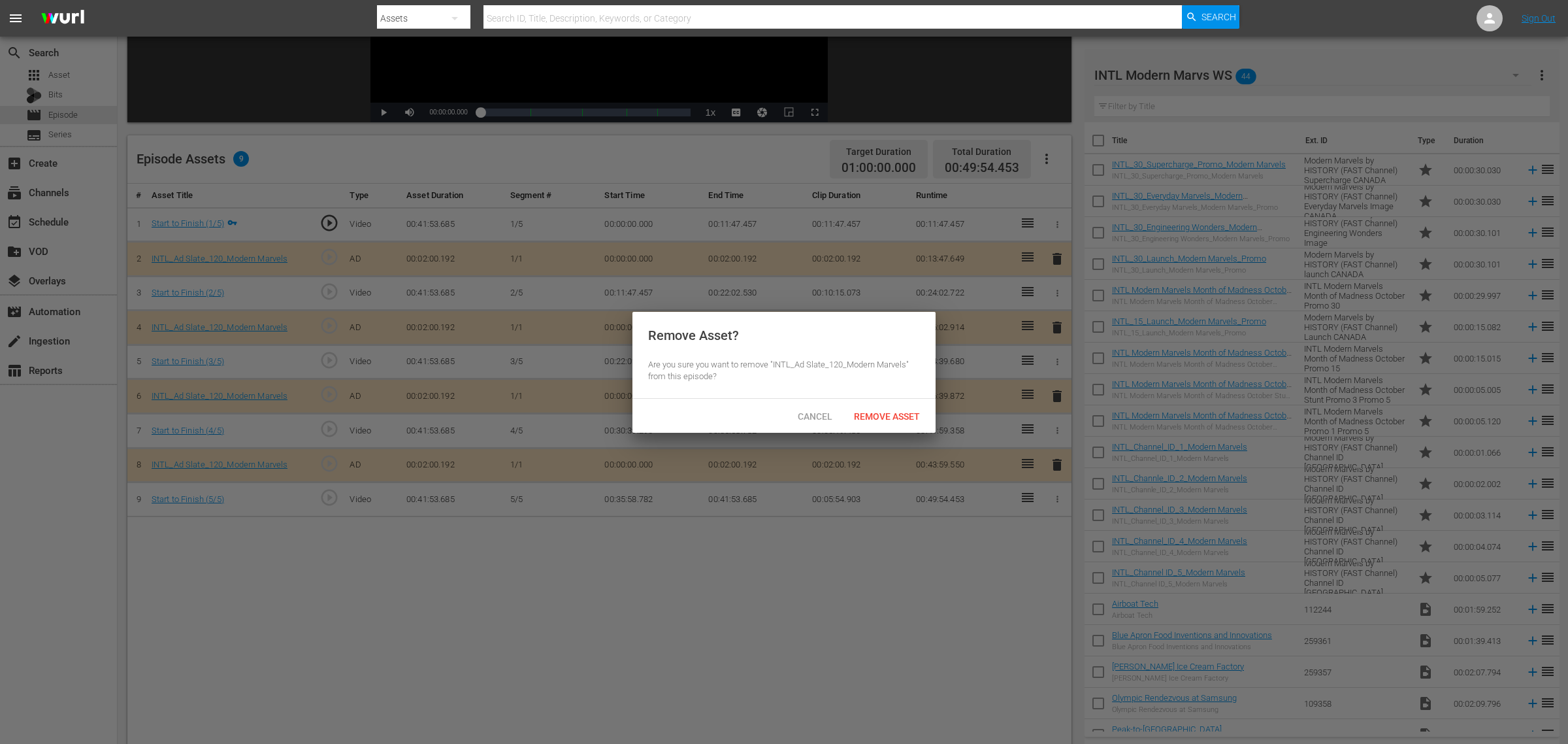
click at [910, 418] on span "Remove Asset" at bounding box center [887, 416] width 87 height 10
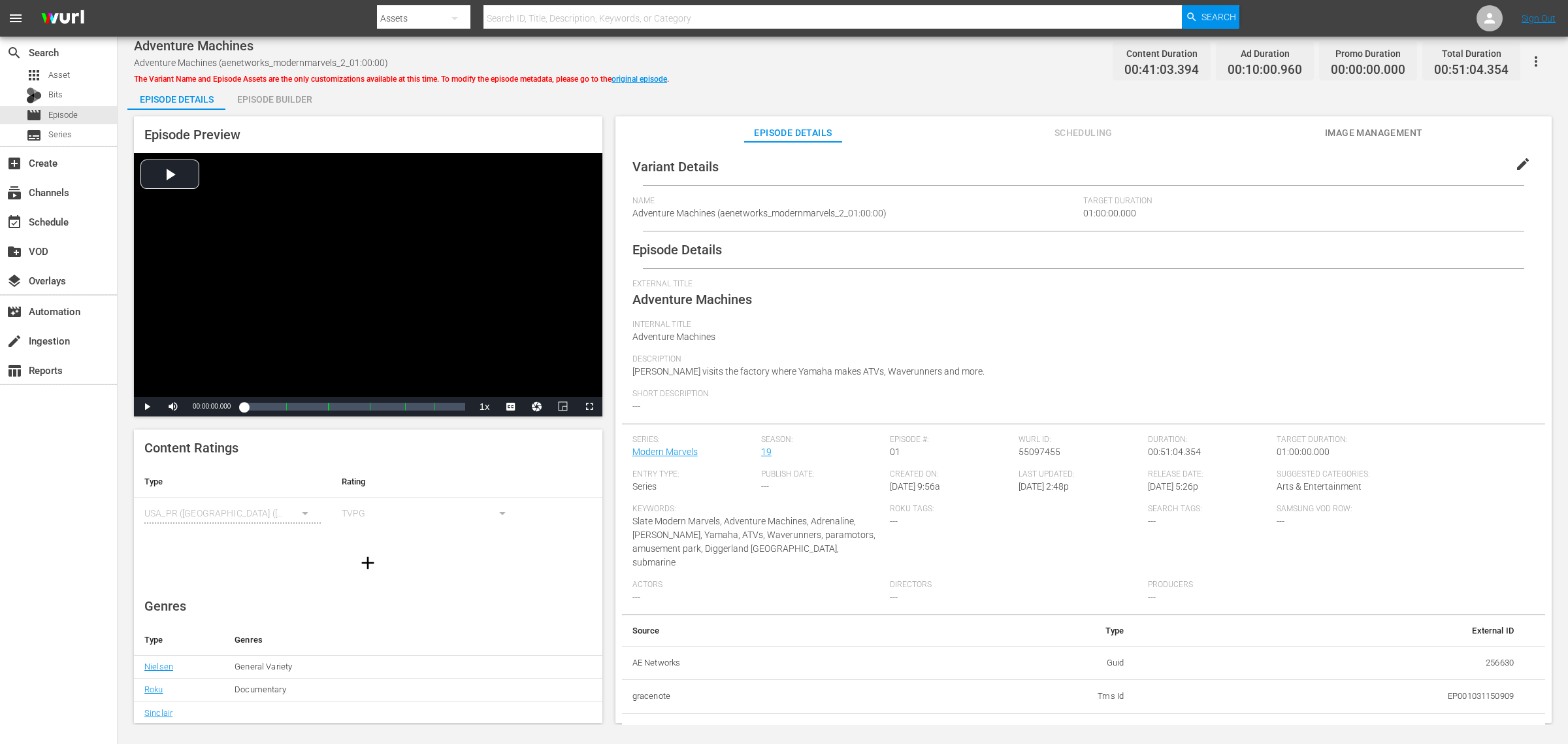
click at [267, 93] on div "Episode Builder" at bounding box center [274, 99] width 98 height 31
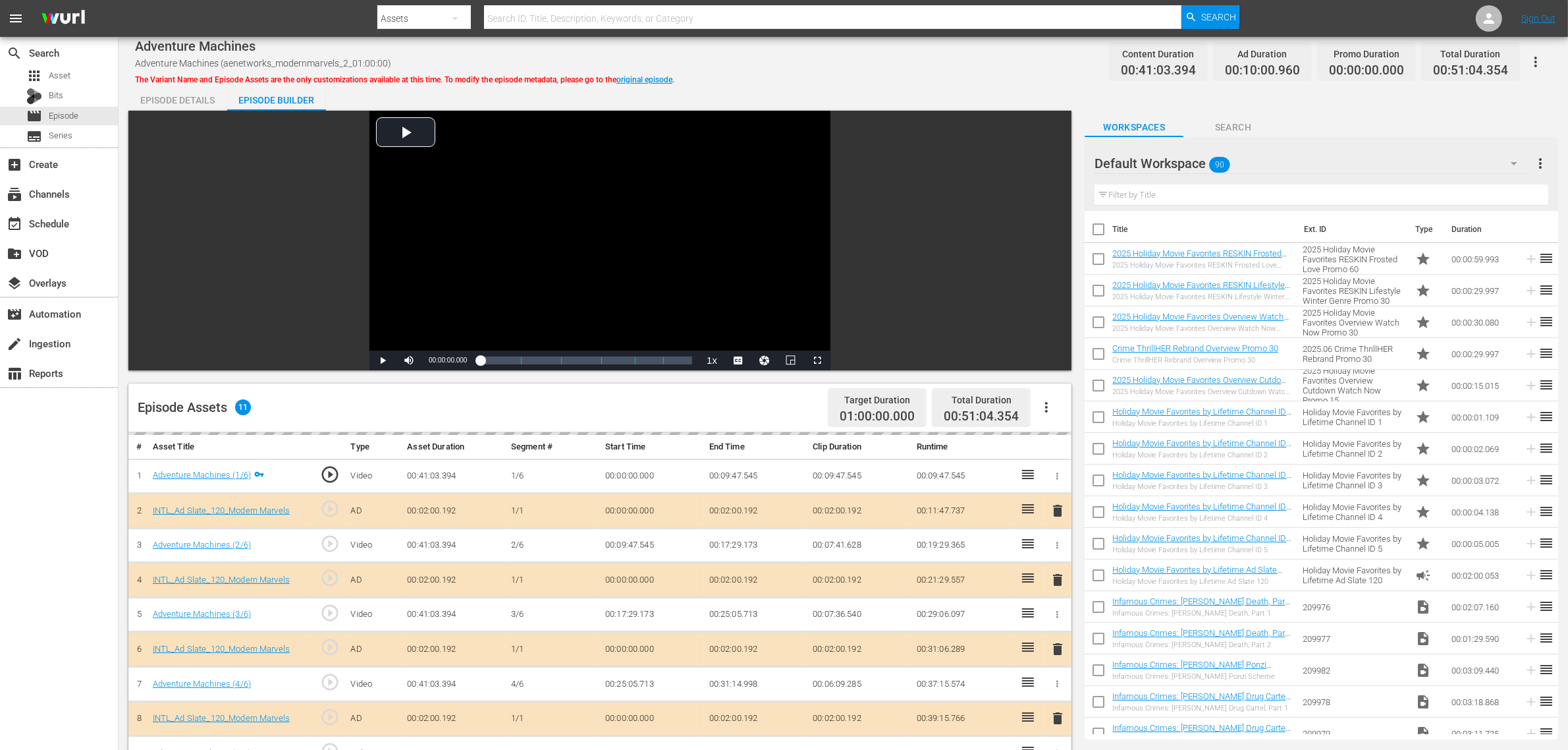
click at [1263, 159] on div "Default Workspace 90" at bounding box center [1312, 163] width 435 height 37
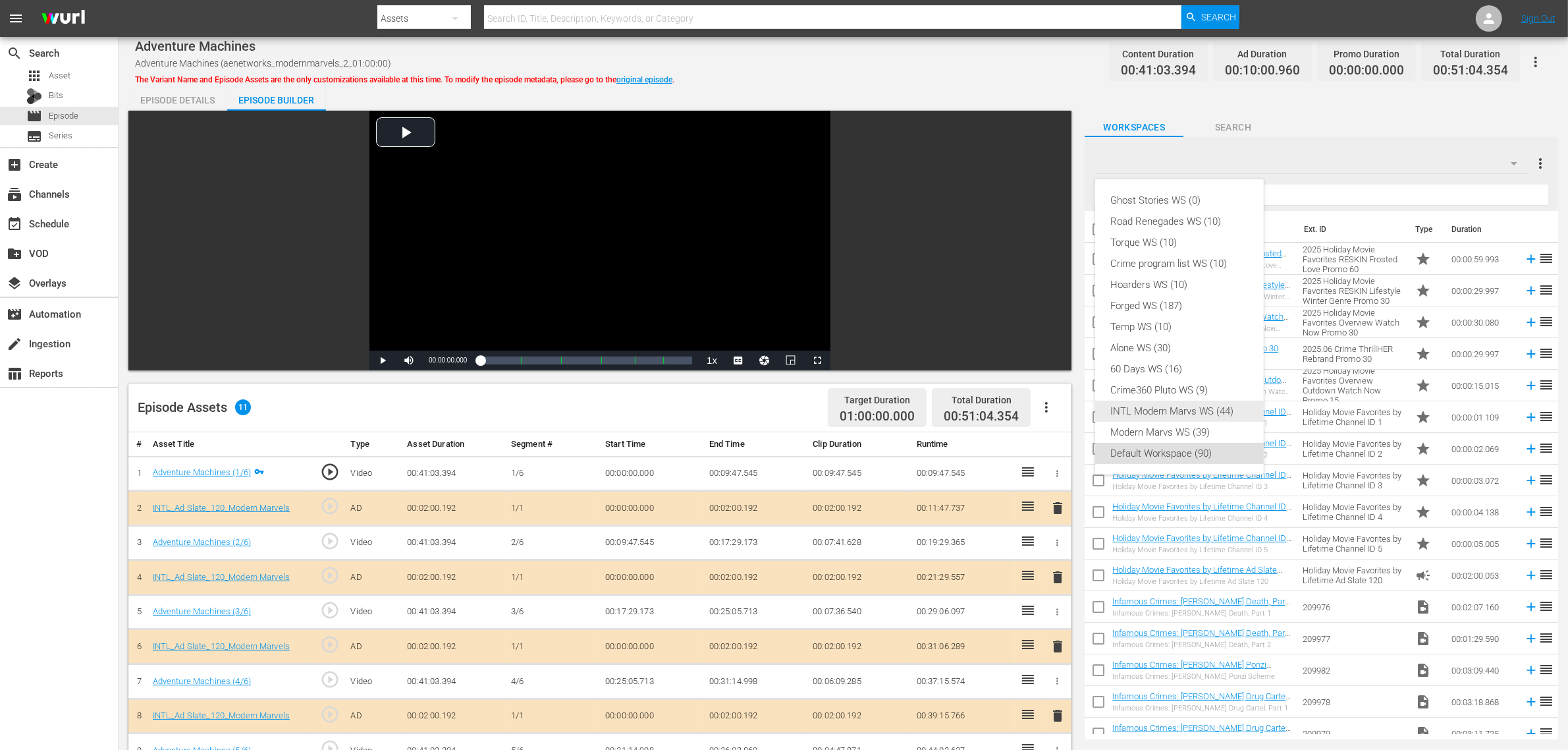
click at [1141, 402] on div "INTL Modern Marvs WS (44)" at bounding box center [1179, 411] width 137 height 21
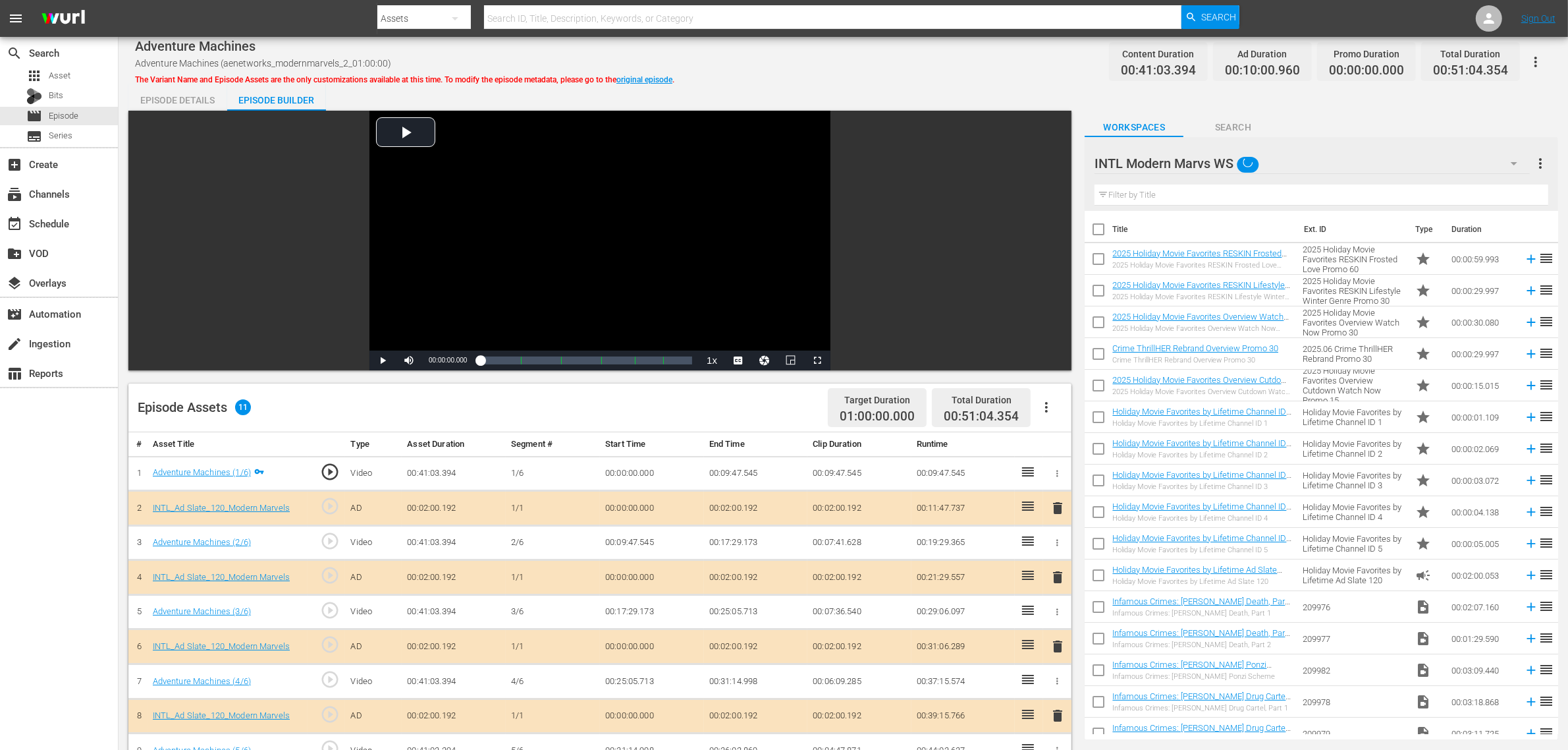
click at [1011, 70] on div "Ghost Stories WS (0) Road Renegades WS (10) Torque WS (10) Crime program list W…" at bounding box center [784, 375] width 1568 height 750
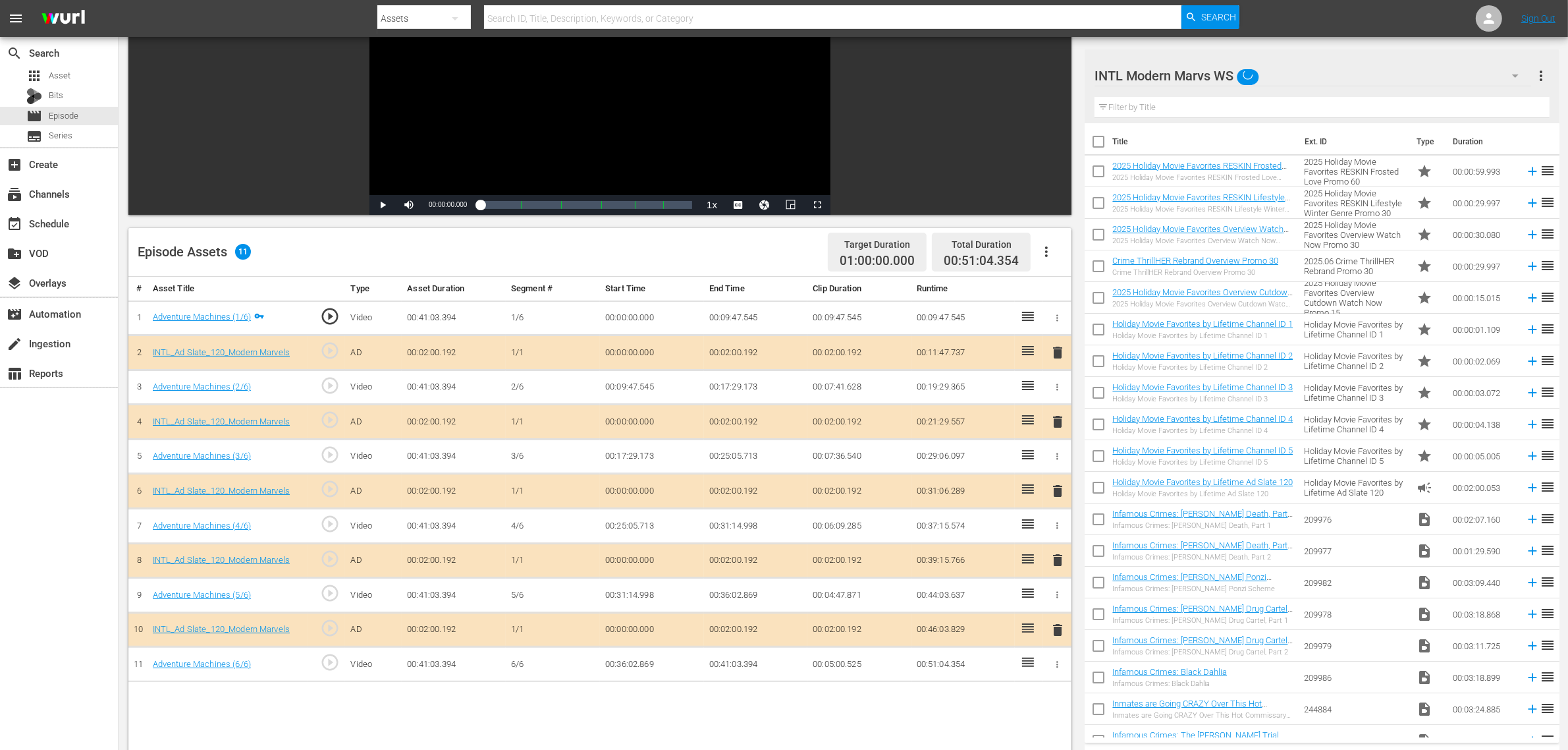
scroll to position [330, 0]
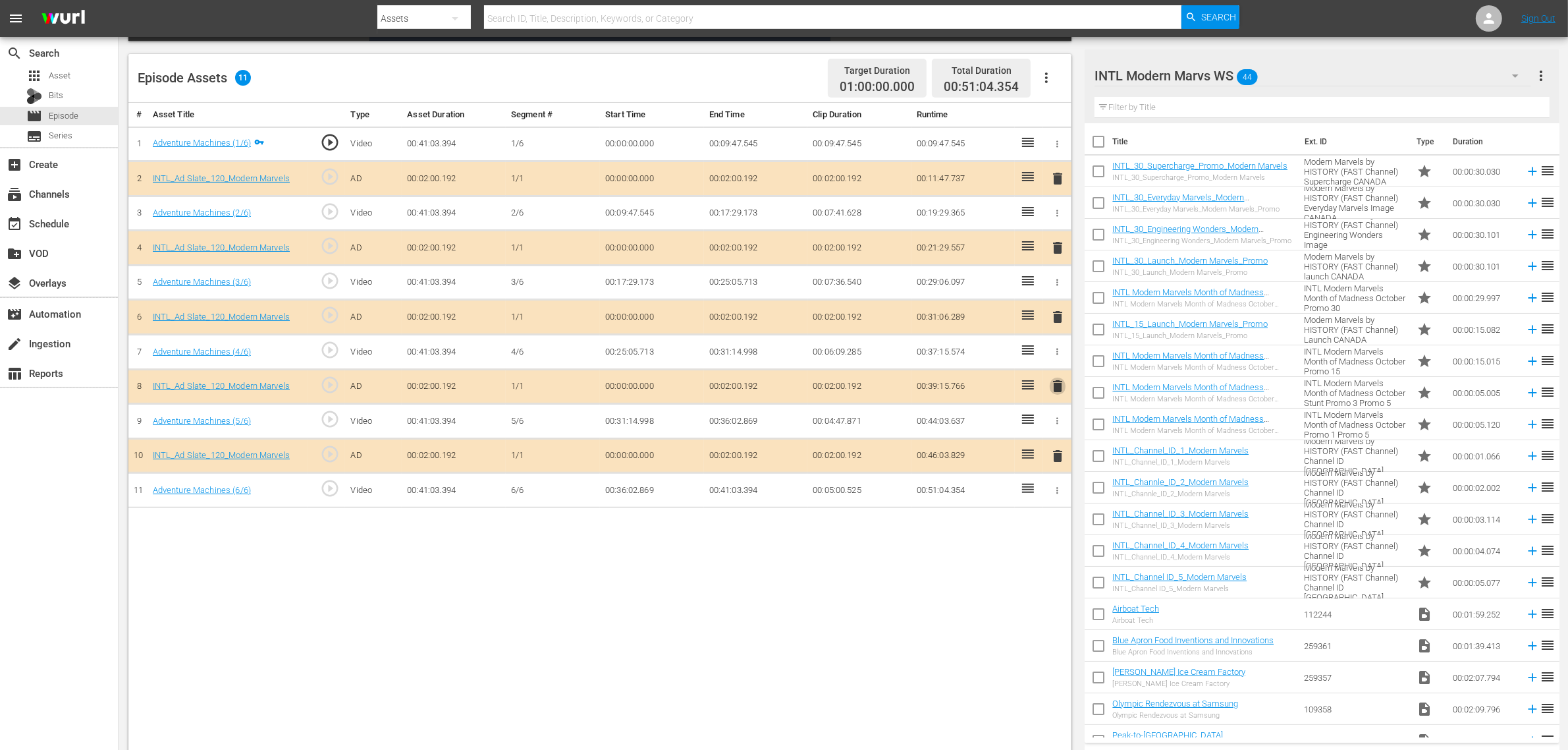
click at [1049, 387] on span "delete" at bounding box center [1057, 386] width 16 height 16
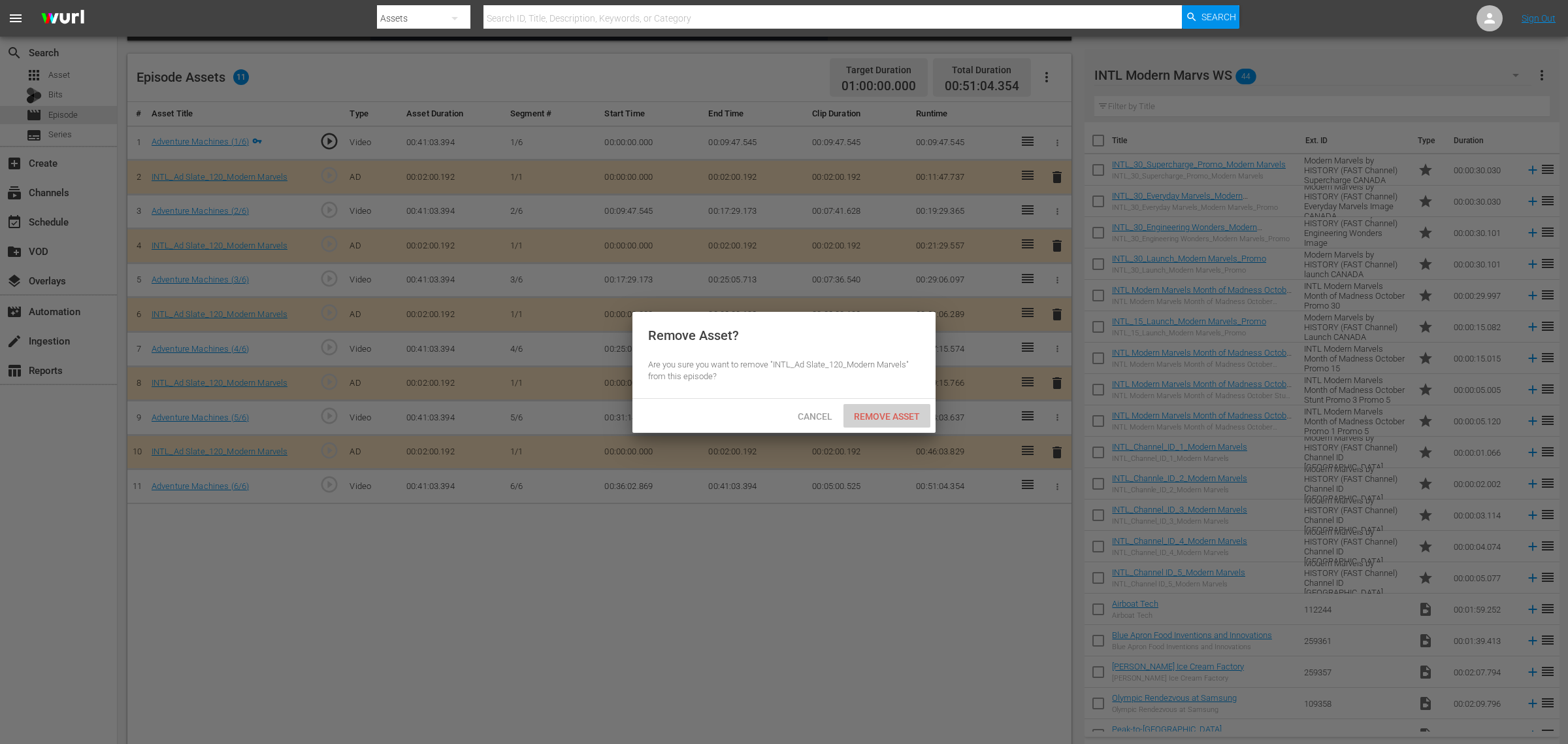
click at [899, 418] on span "Remove Asset" at bounding box center [887, 416] width 87 height 10
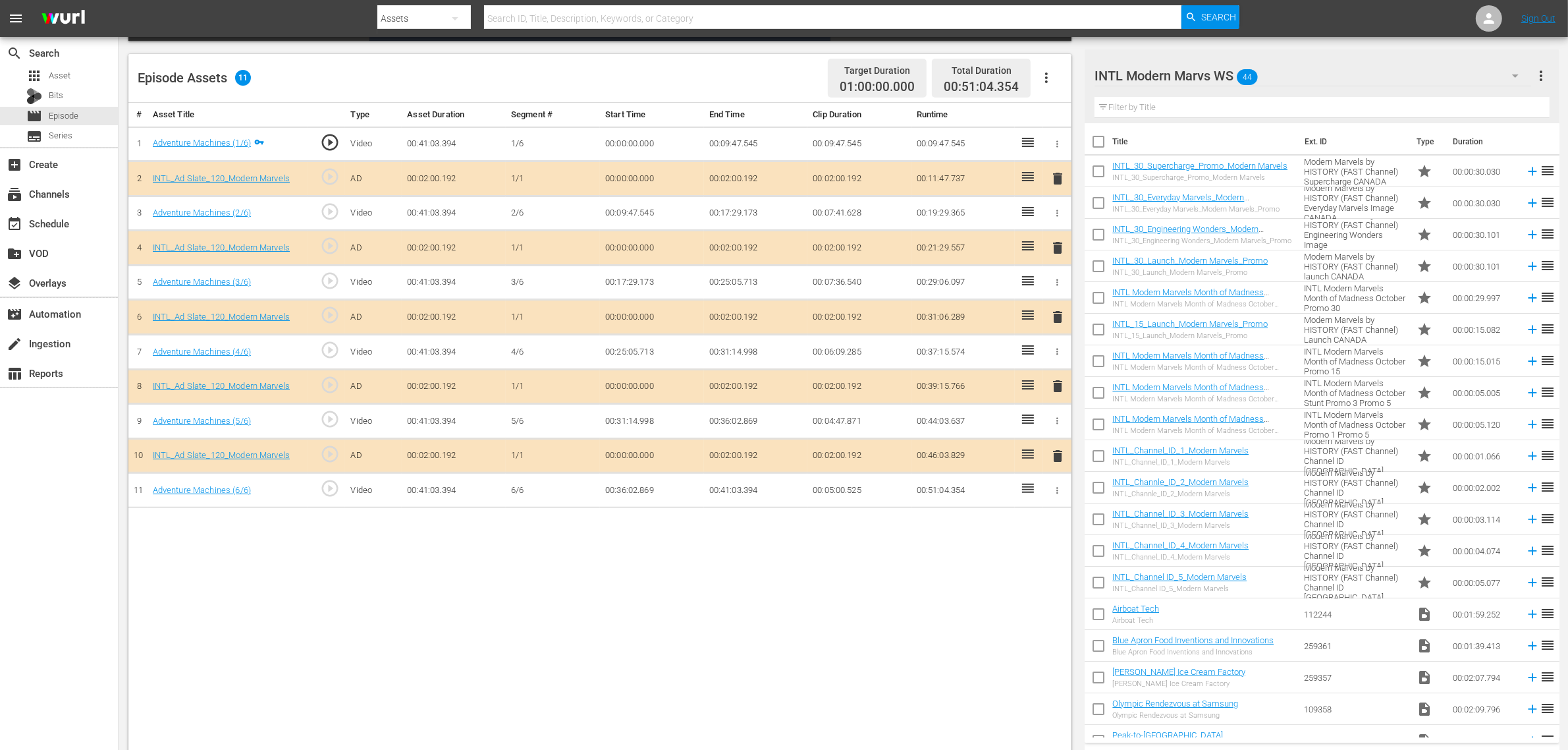
drag, startPoint x: 998, startPoint y: 605, endPoint x: 981, endPoint y: 598, distance: 18.4
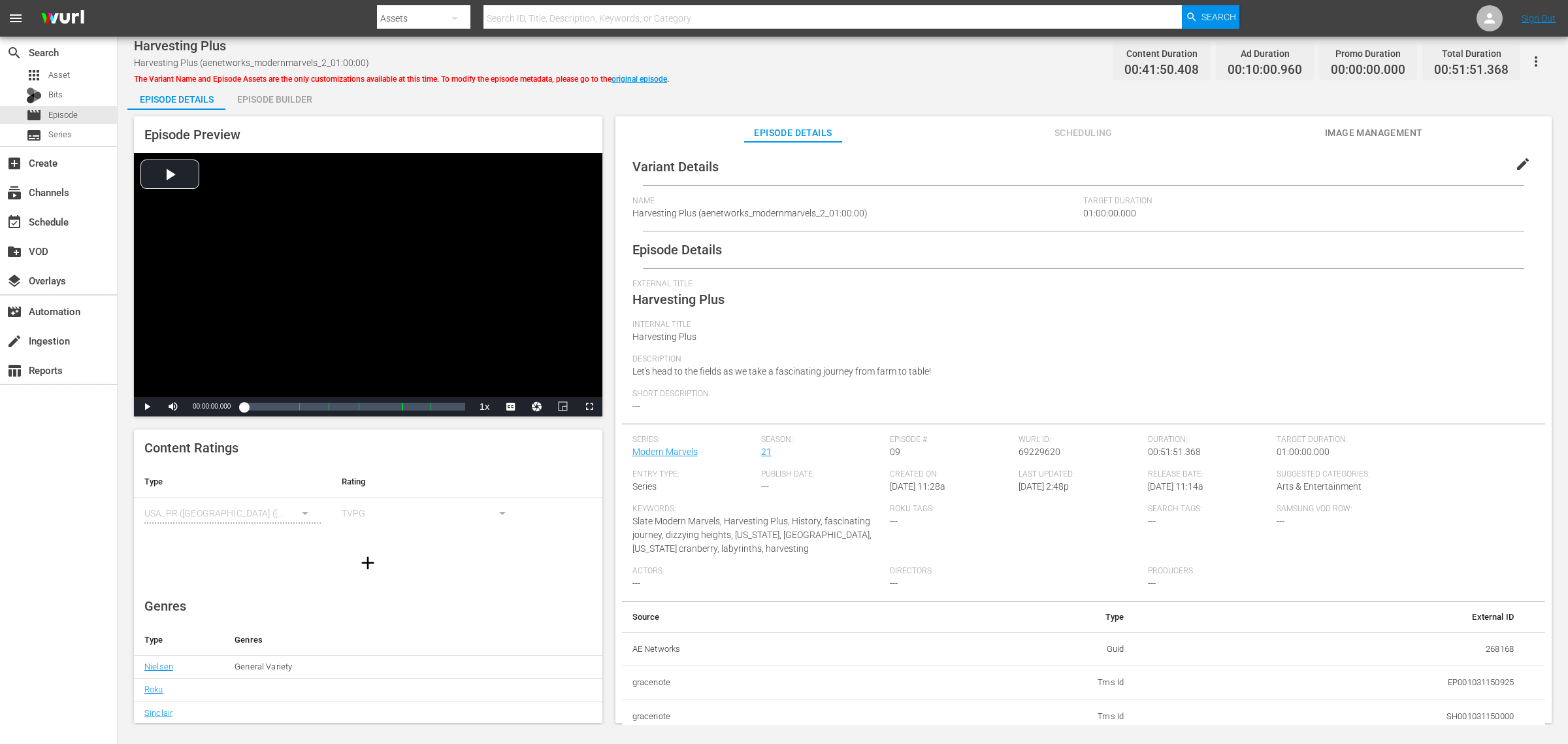
click at [288, 95] on div "Episode Builder" at bounding box center [274, 99] width 98 height 31
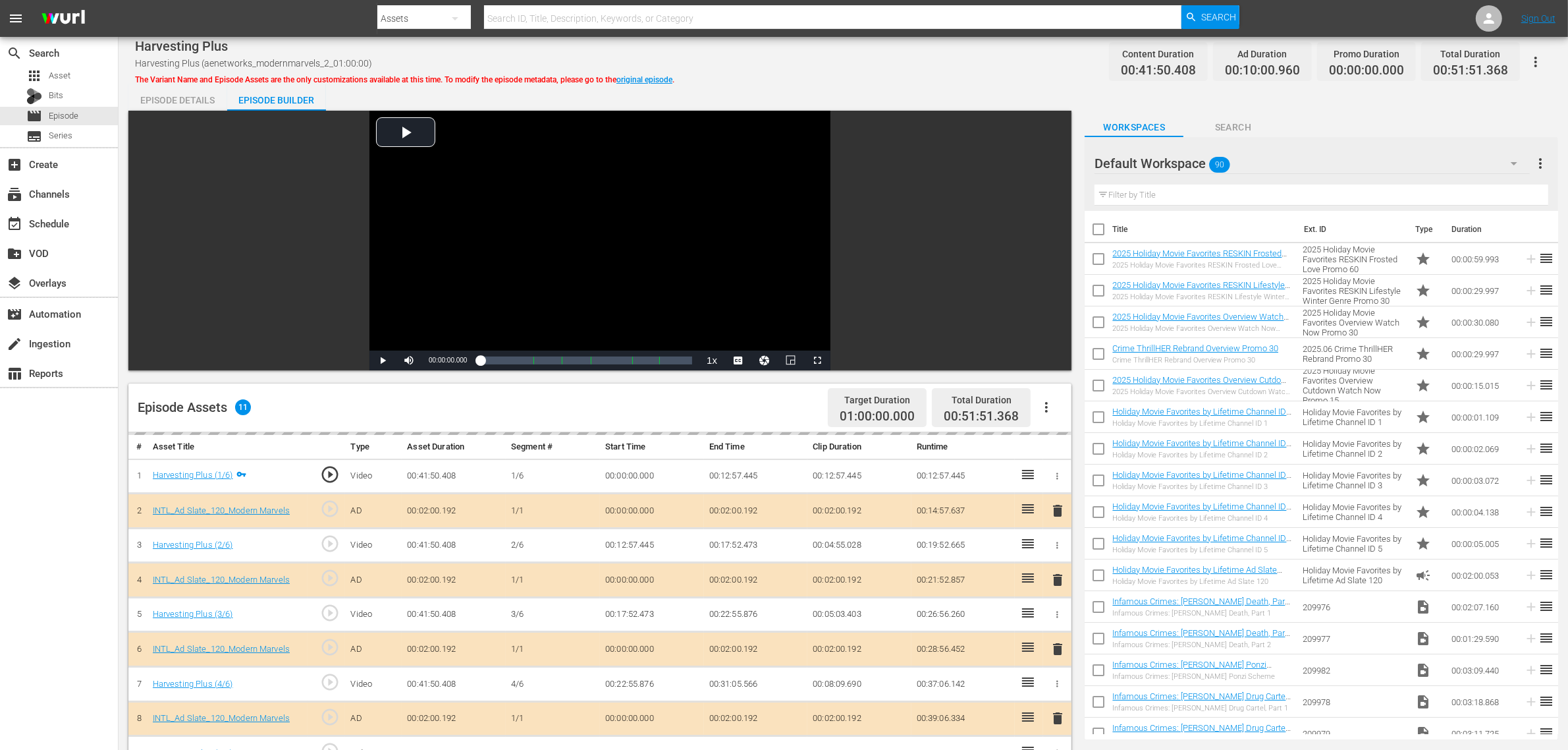
click at [1023, 70] on div "Harvesting Plus Harvesting Plus (aenetworks_modernmarvels_2_01:00:00) The Varia…" at bounding box center [843, 61] width 1416 height 30
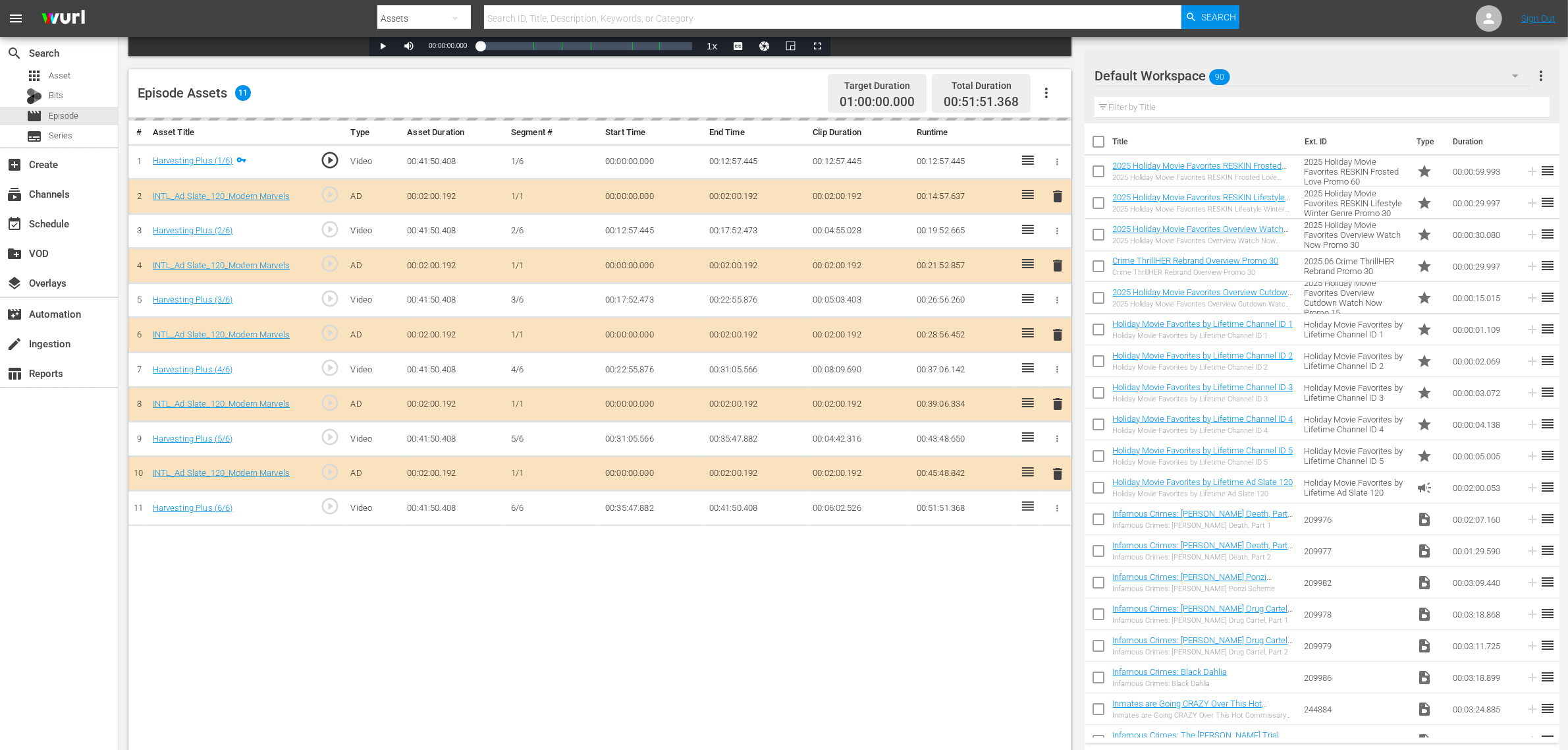
scroll to position [330, 0]
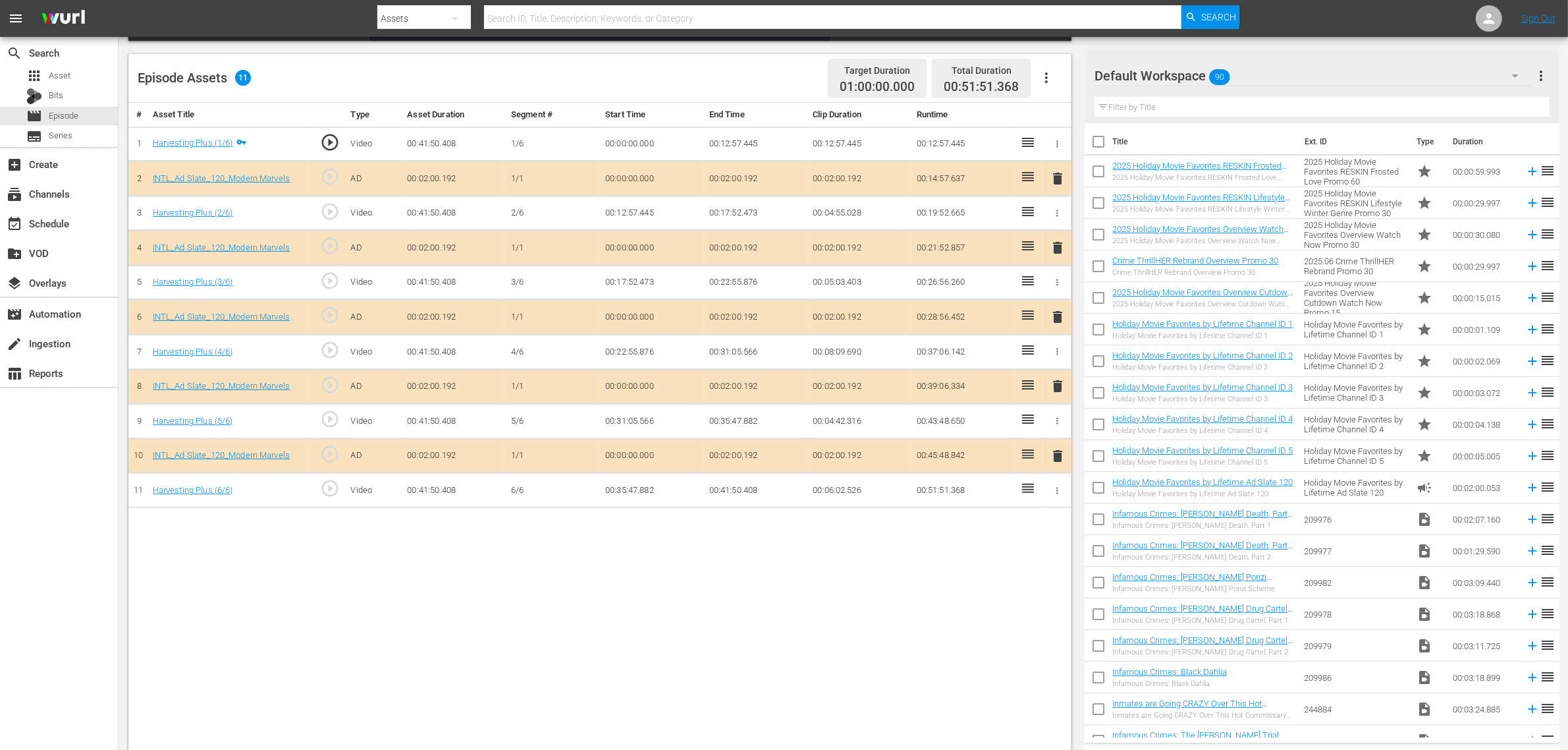
click at [1263, 70] on div "Default Workspace 90" at bounding box center [1313, 76] width 436 height 37
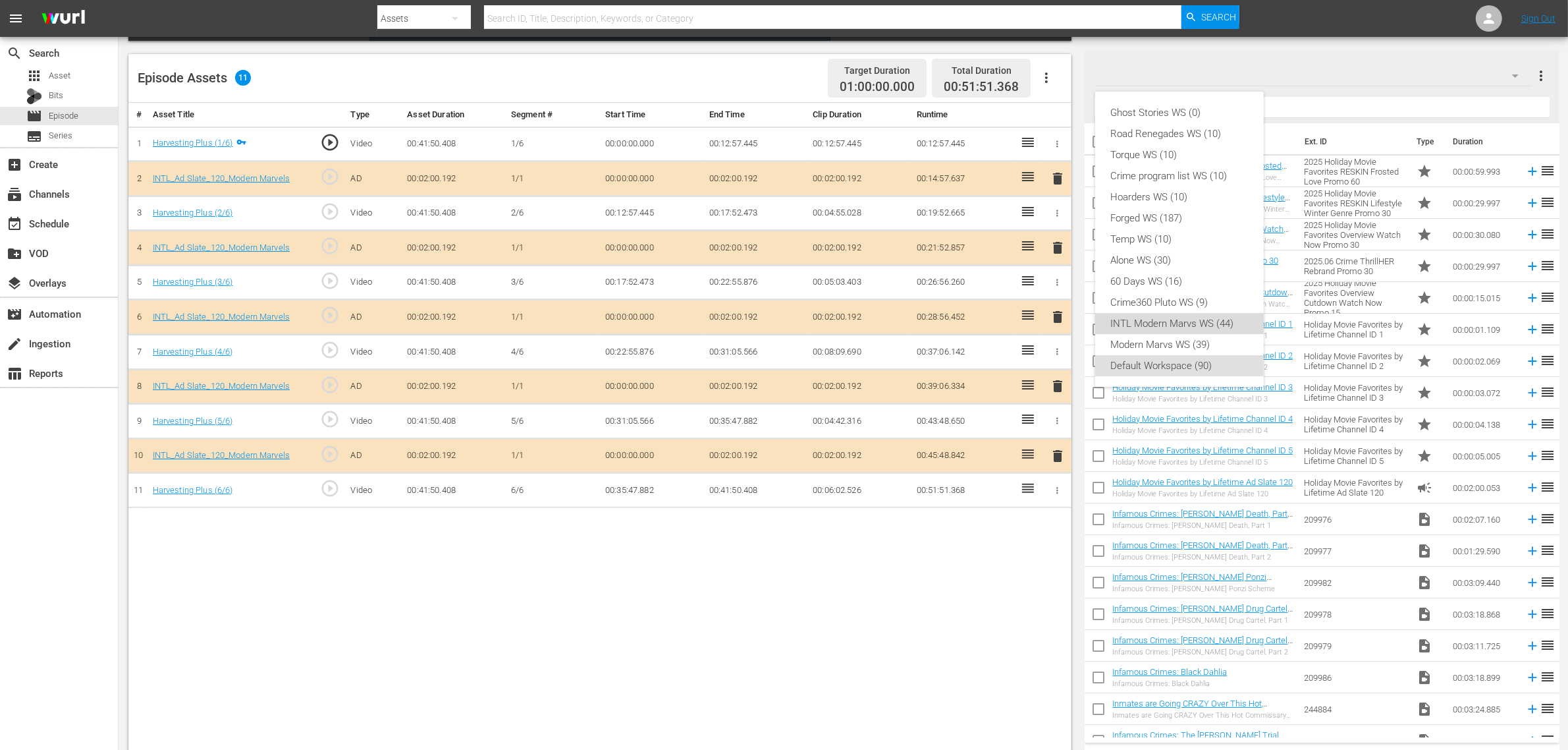
click at [1151, 325] on div "INTL Modern Marvs WS (44)" at bounding box center [1179, 323] width 137 height 21
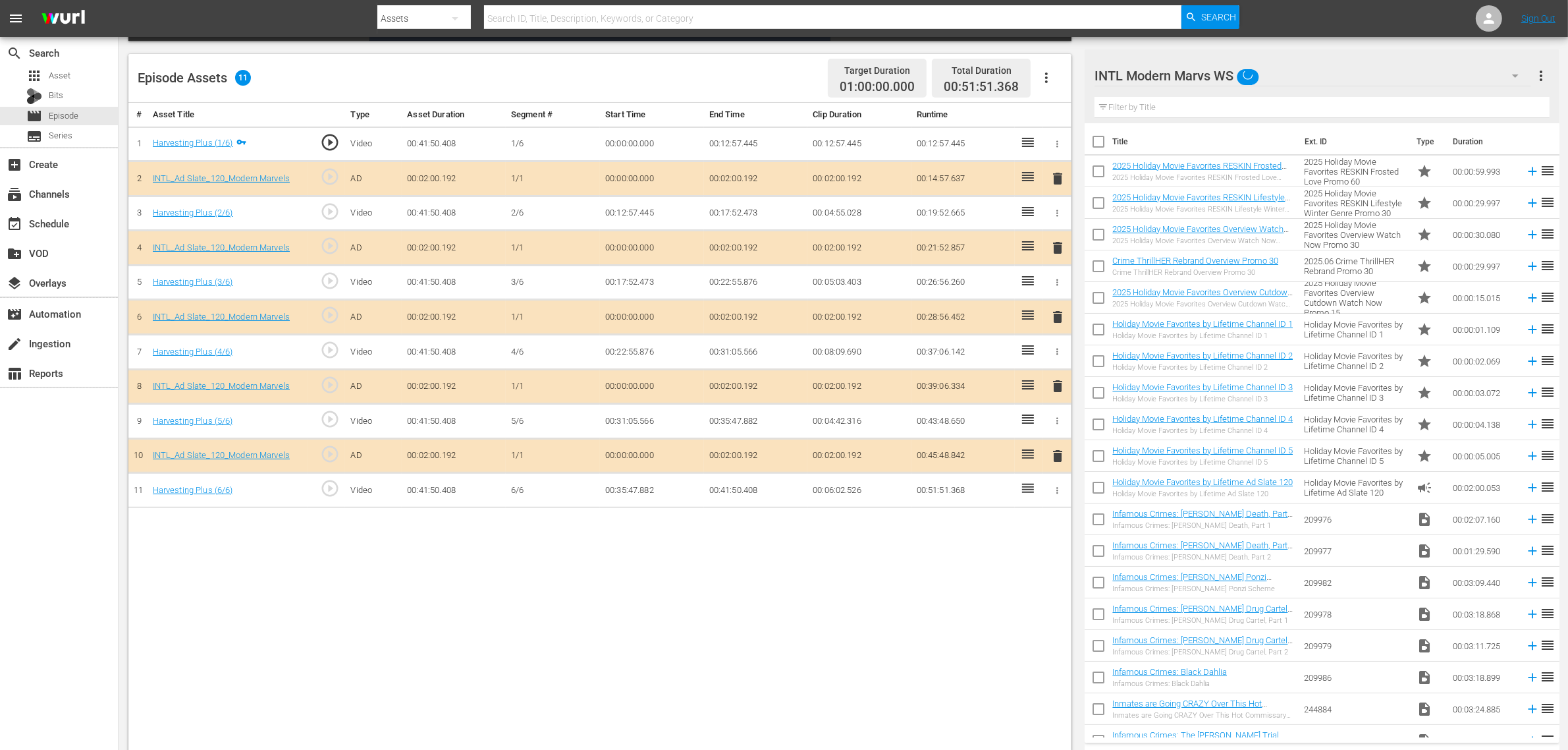
click at [913, 558] on div "Ghost Stories WS (0) Road Renegades WS (10) Torque WS (10) Crime program list W…" at bounding box center [784, 375] width 1568 height 750
click at [1058, 392] on span "delete" at bounding box center [1057, 386] width 16 height 16
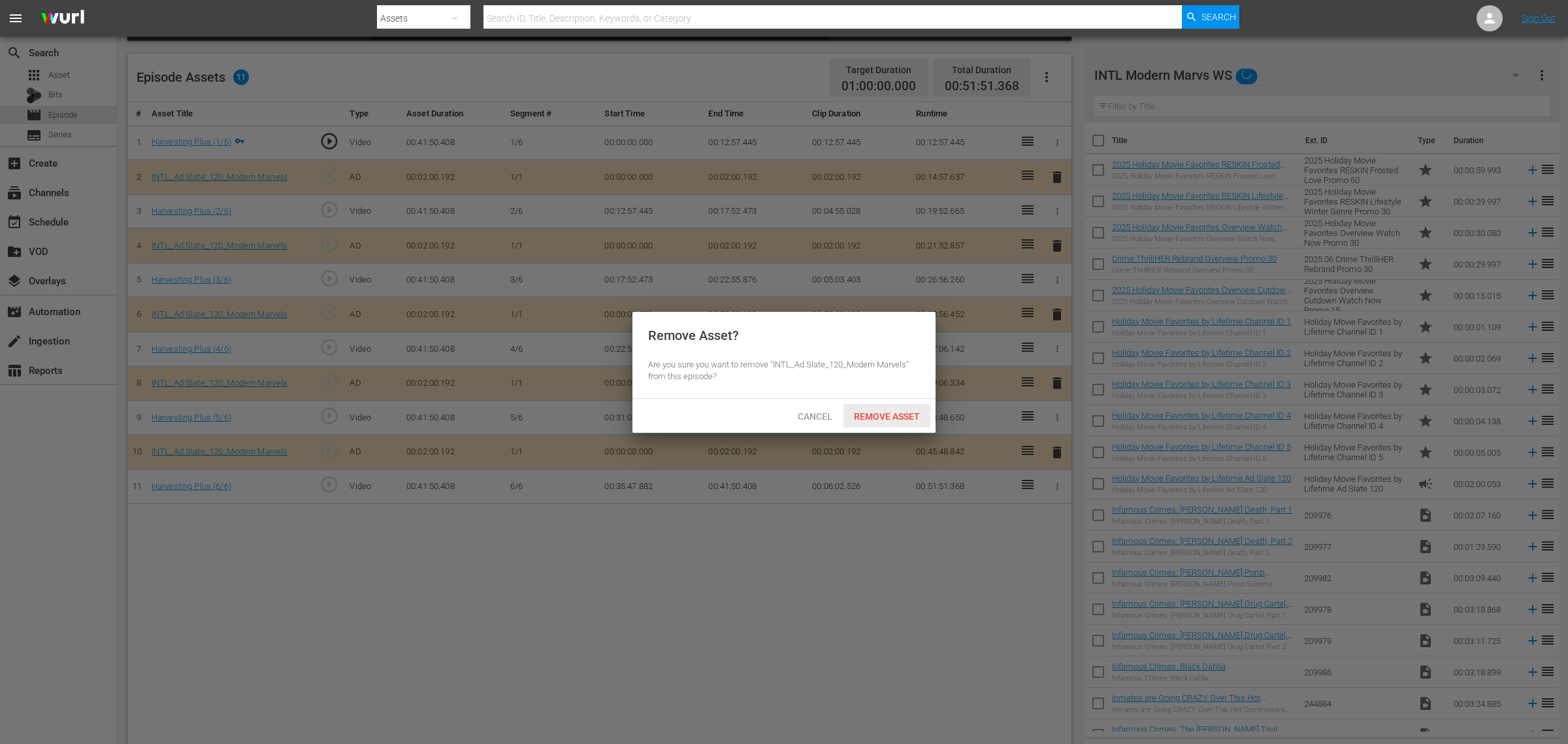
click at [878, 415] on span "Remove Asset" at bounding box center [887, 416] width 87 height 10
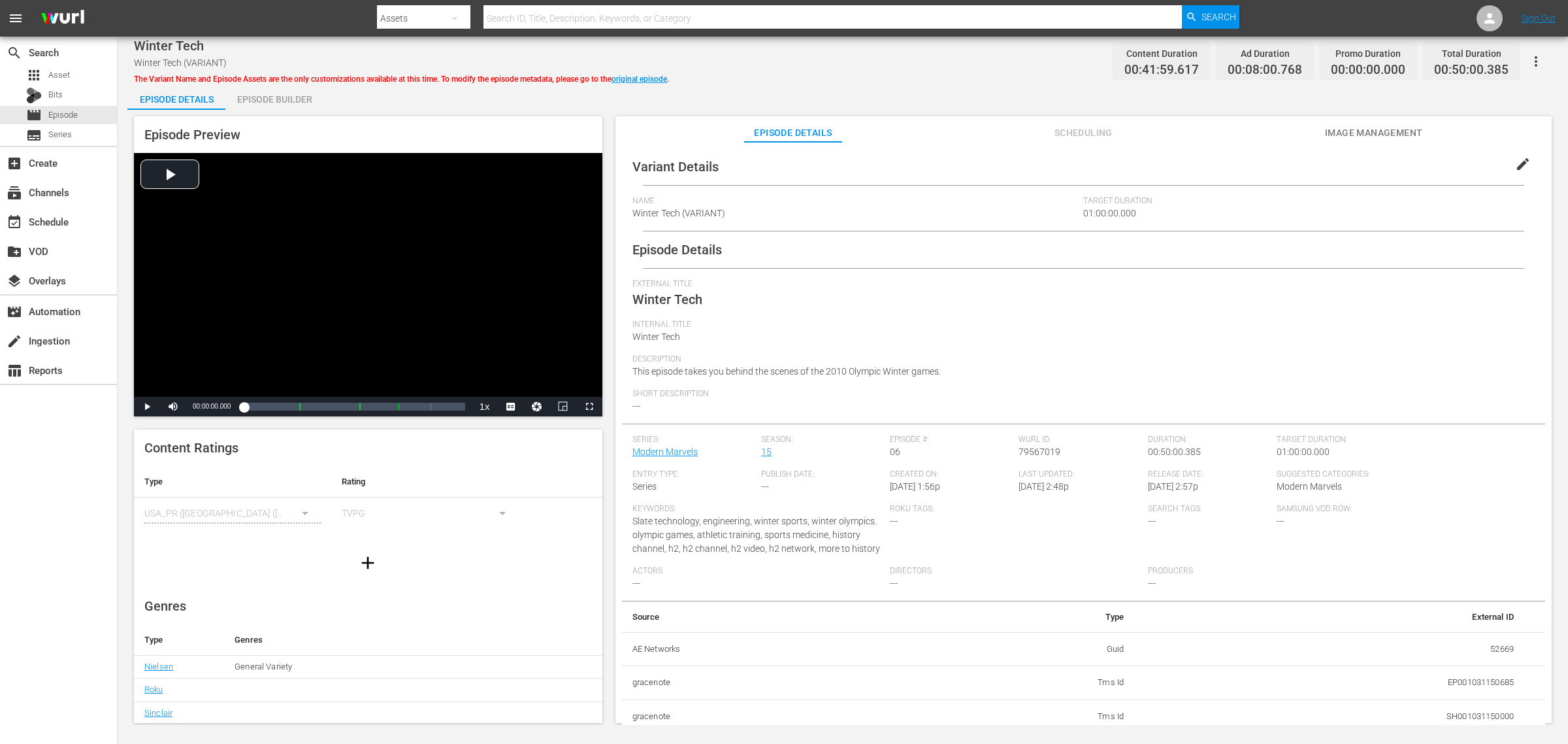
click at [270, 92] on div "Episode Builder" at bounding box center [274, 99] width 98 height 31
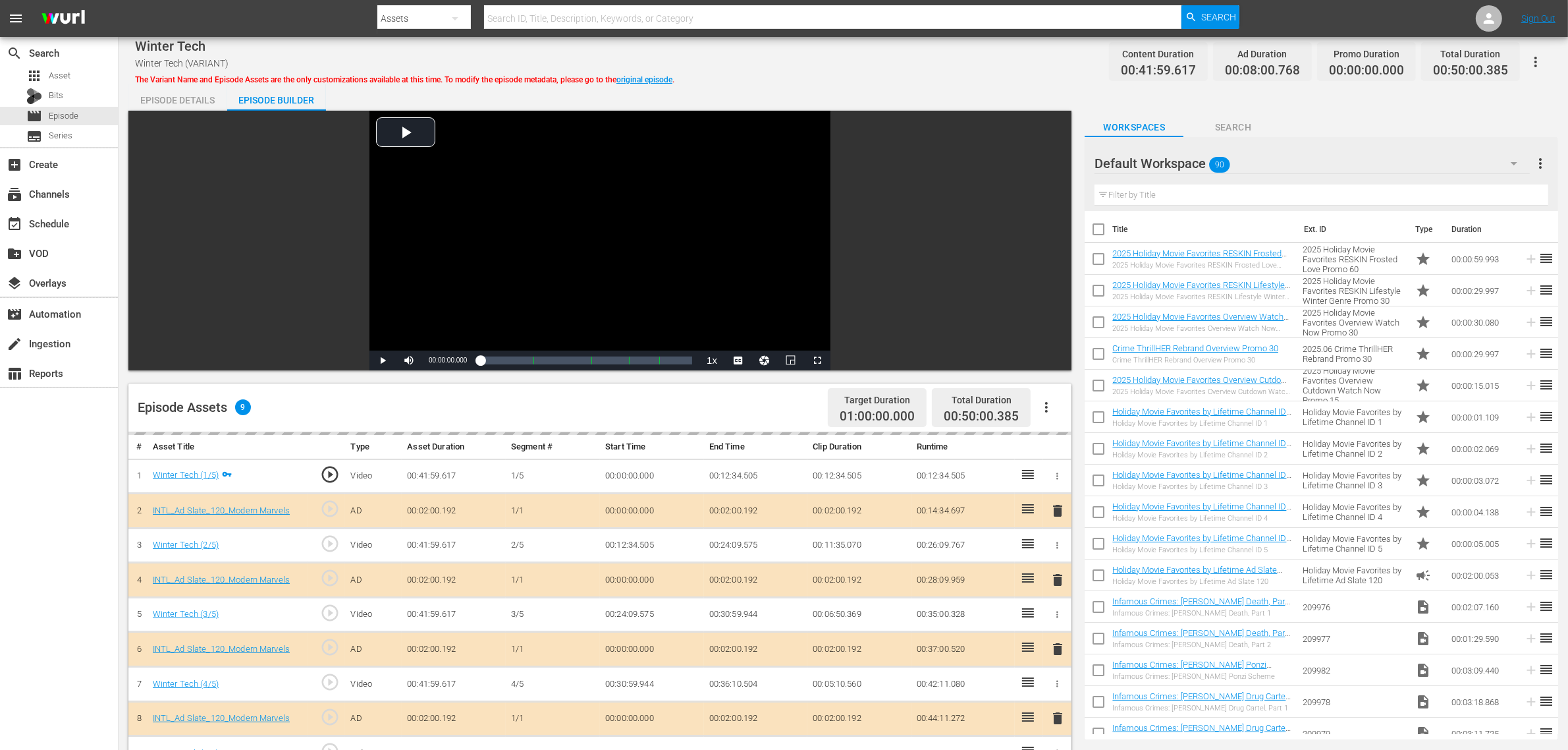
click at [1263, 166] on div "Default Workspace 90" at bounding box center [1312, 163] width 435 height 37
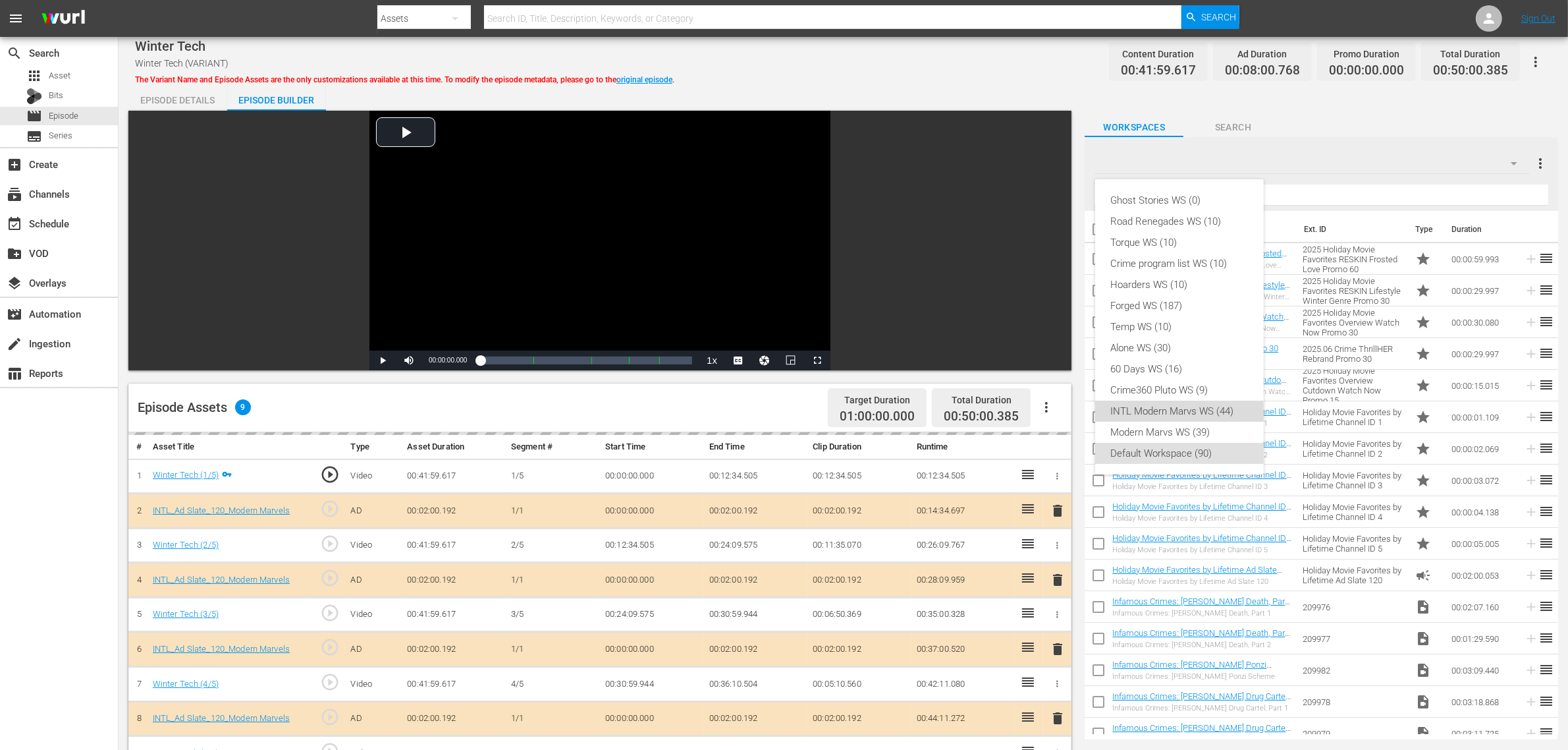
click at [1170, 415] on div "INTL Modern Marvs WS (44)" at bounding box center [1179, 411] width 137 height 21
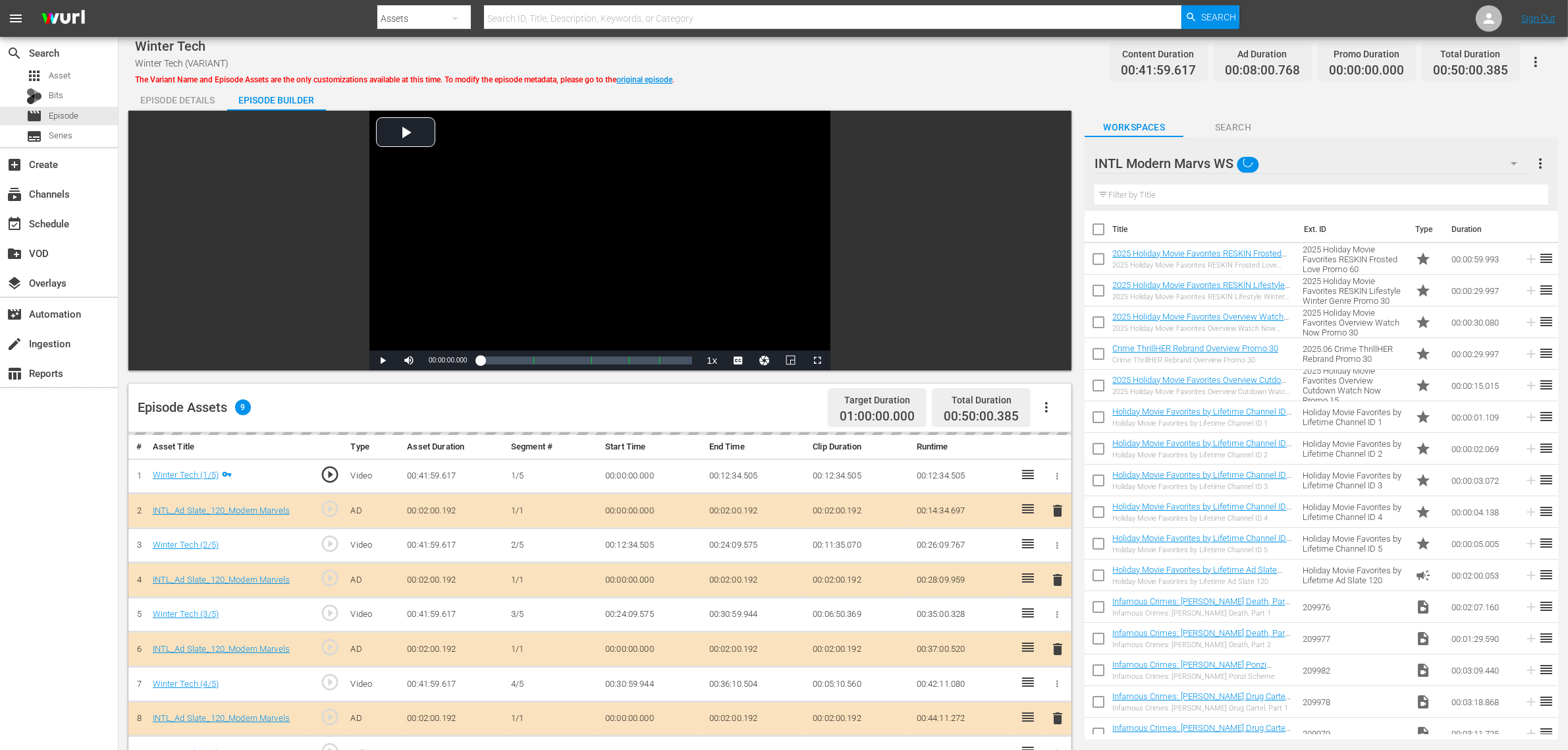
click at [934, 70] on div "Ghost Stories WS (0) Road Renegades WS (10) Torque WS (10) Crime program list W…" at bounding box center [784, 375] width 1568 height 750
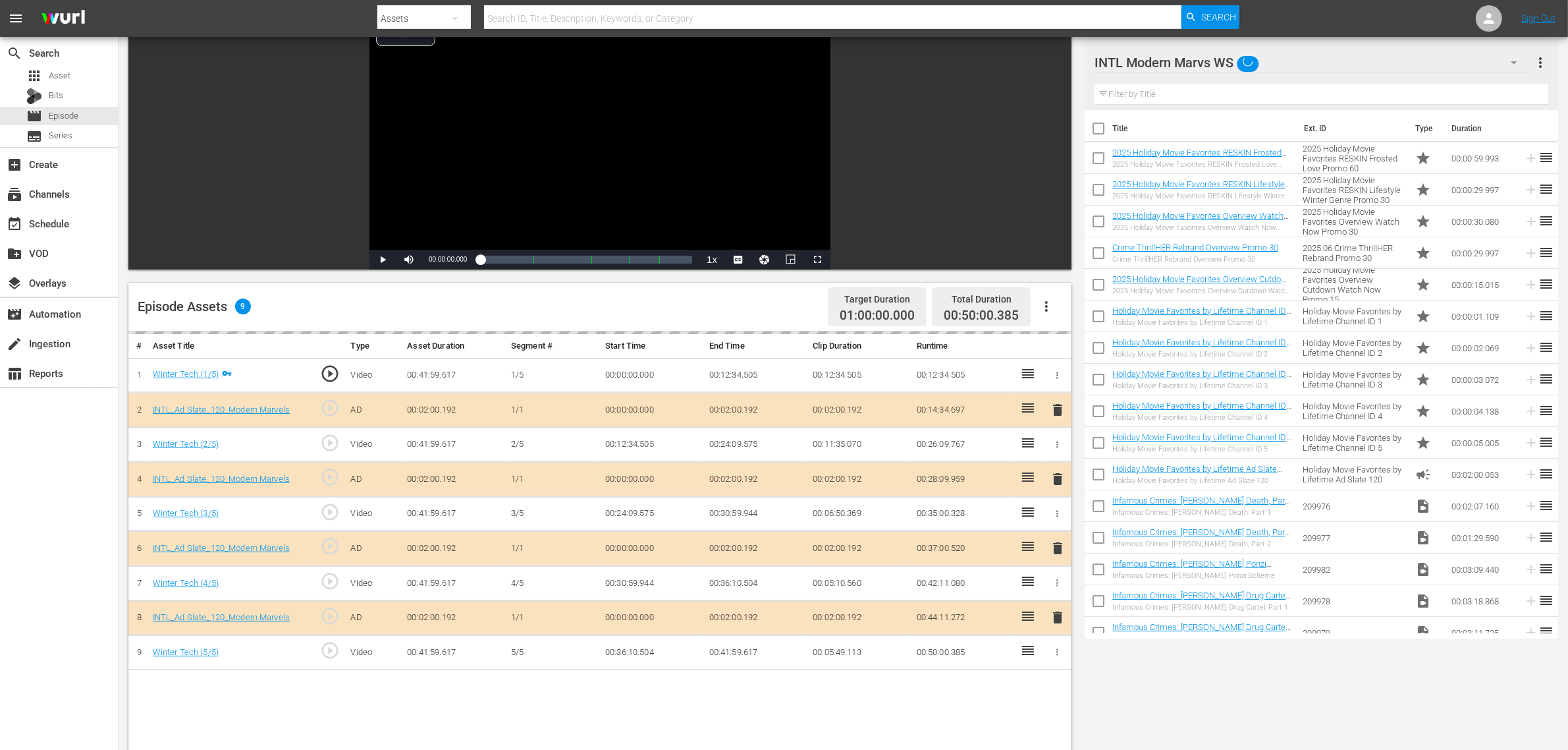
scroll to position [247, 0]
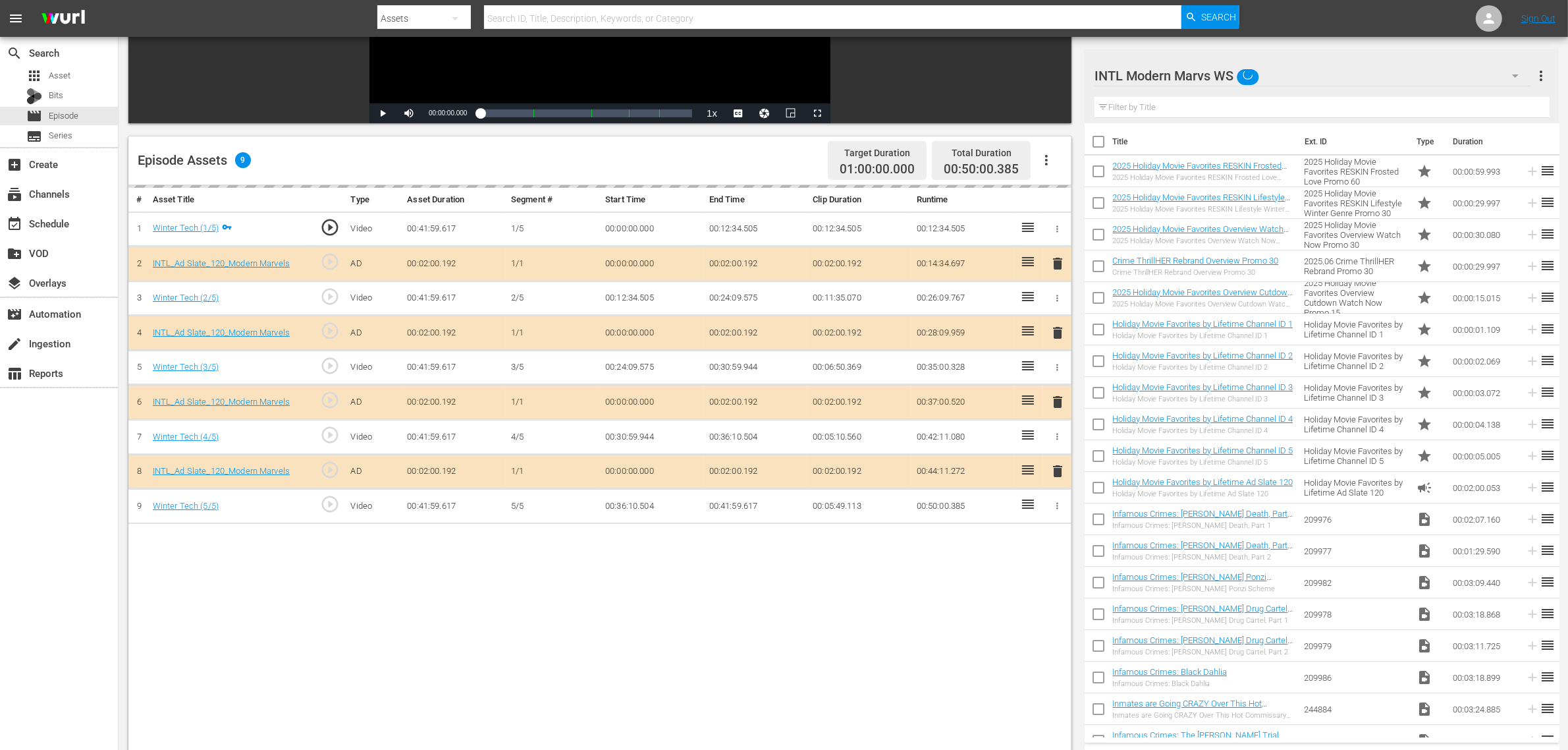
click at [1058, 405] on div "delete" at bounding box center [1057, 402] width 18 height 19
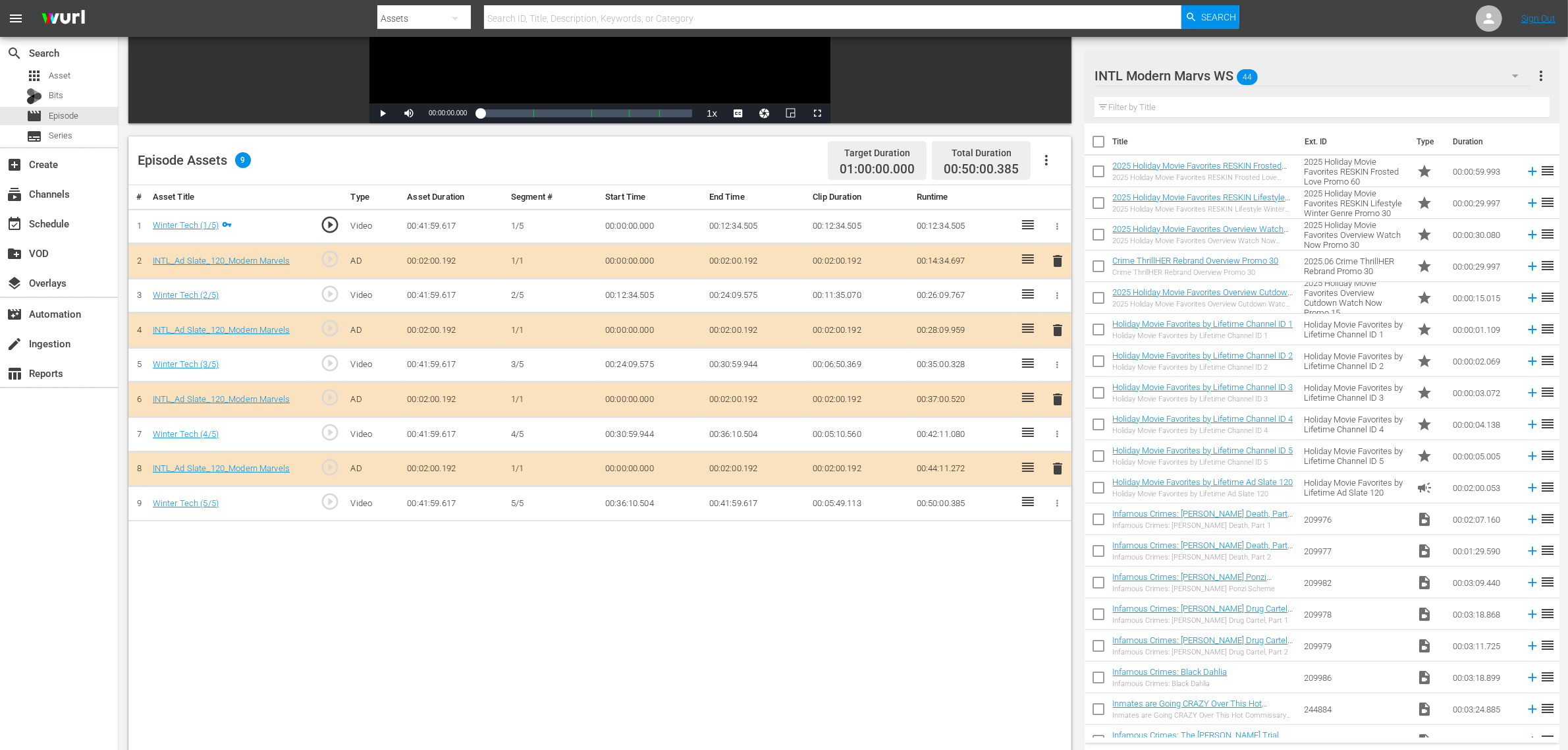
click at [1057, 406] on span "delete" at bounding box center [1057, 399] width 16 height 16
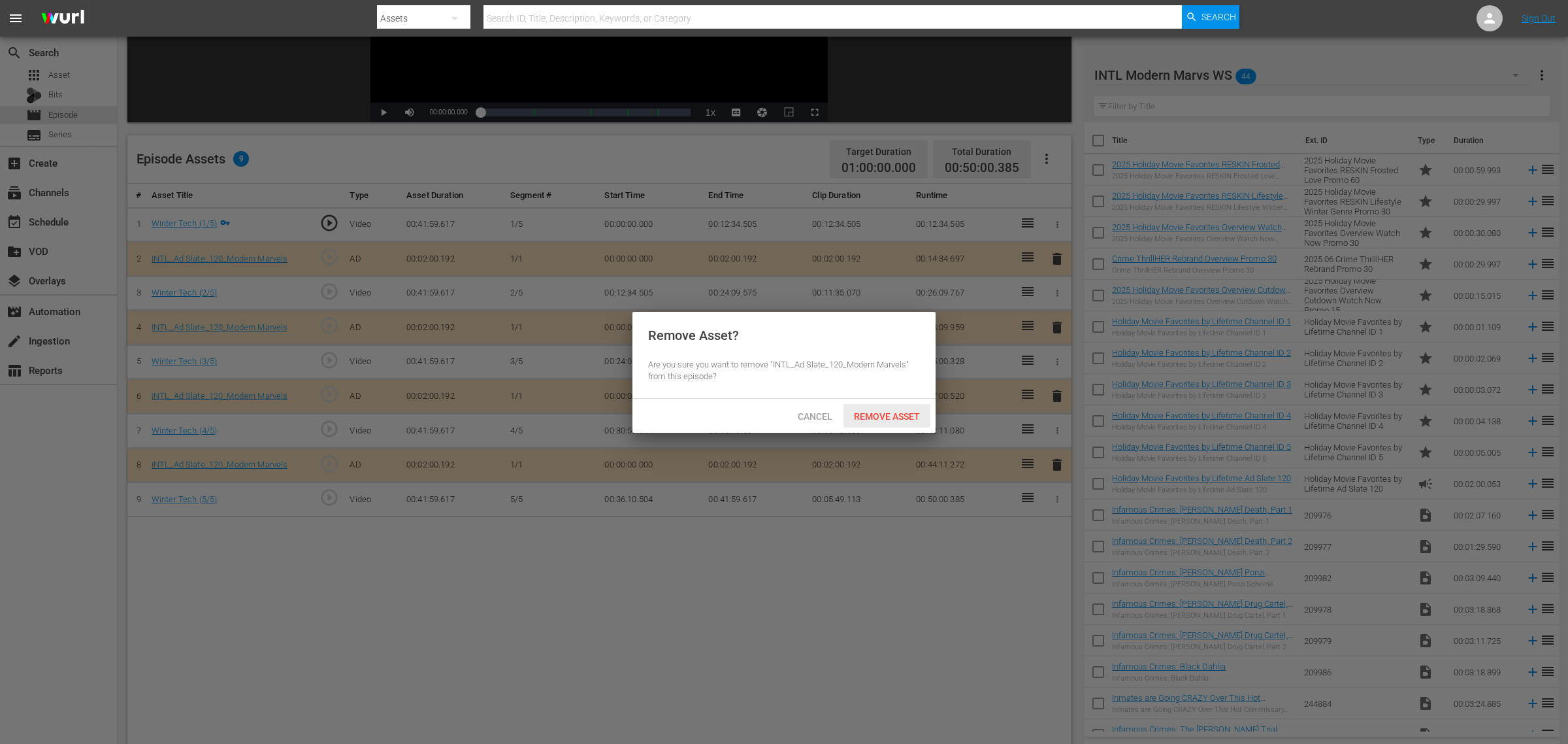
click at [912, 414] on span "Remove Asset" at bounding box center [887, 416] width 87 height 10
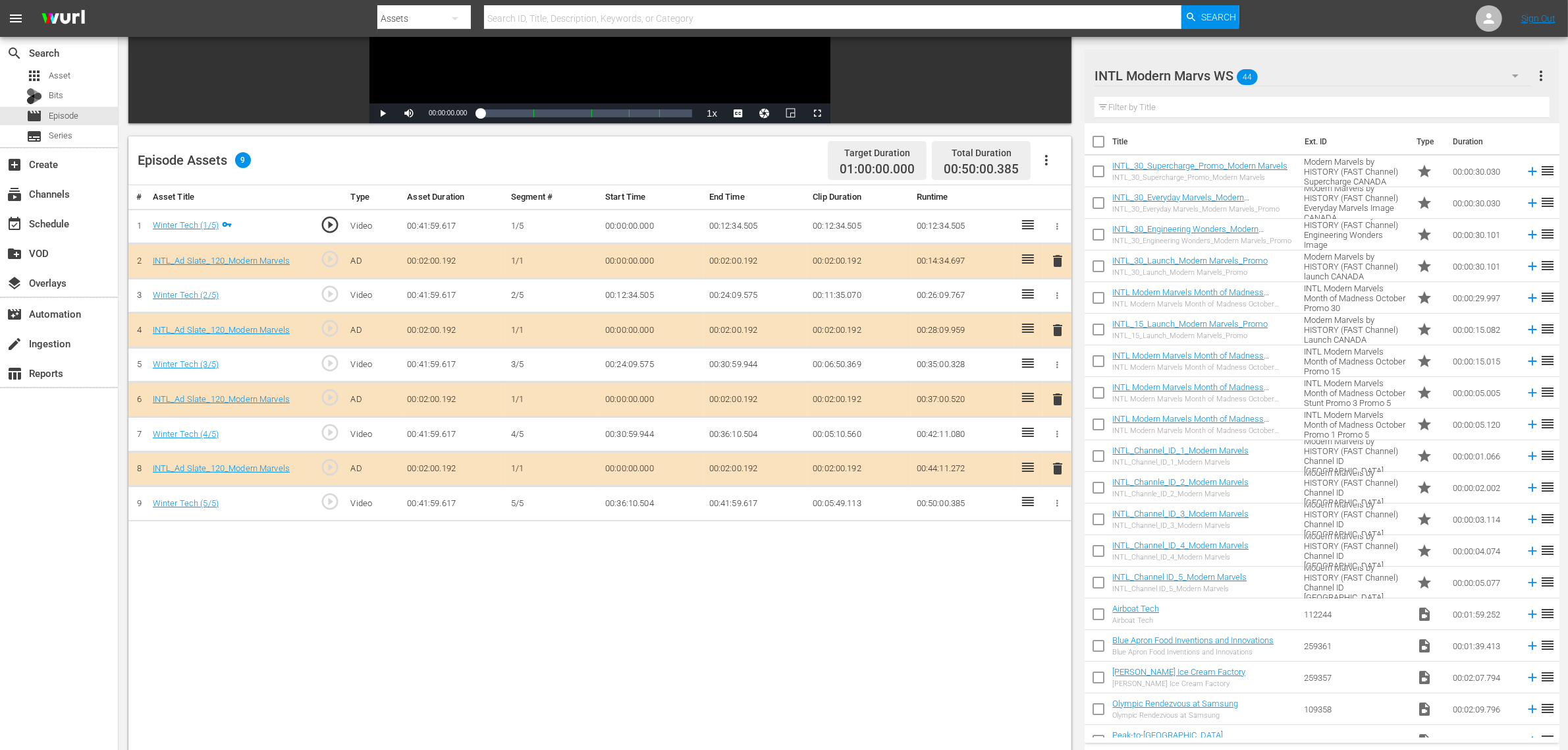
click at [903, 503] on body "menu Search By Assets Search ID, Title, Description, Keywords, or Category Sear…" at bounding box center [784, 128] width 1568 height 750
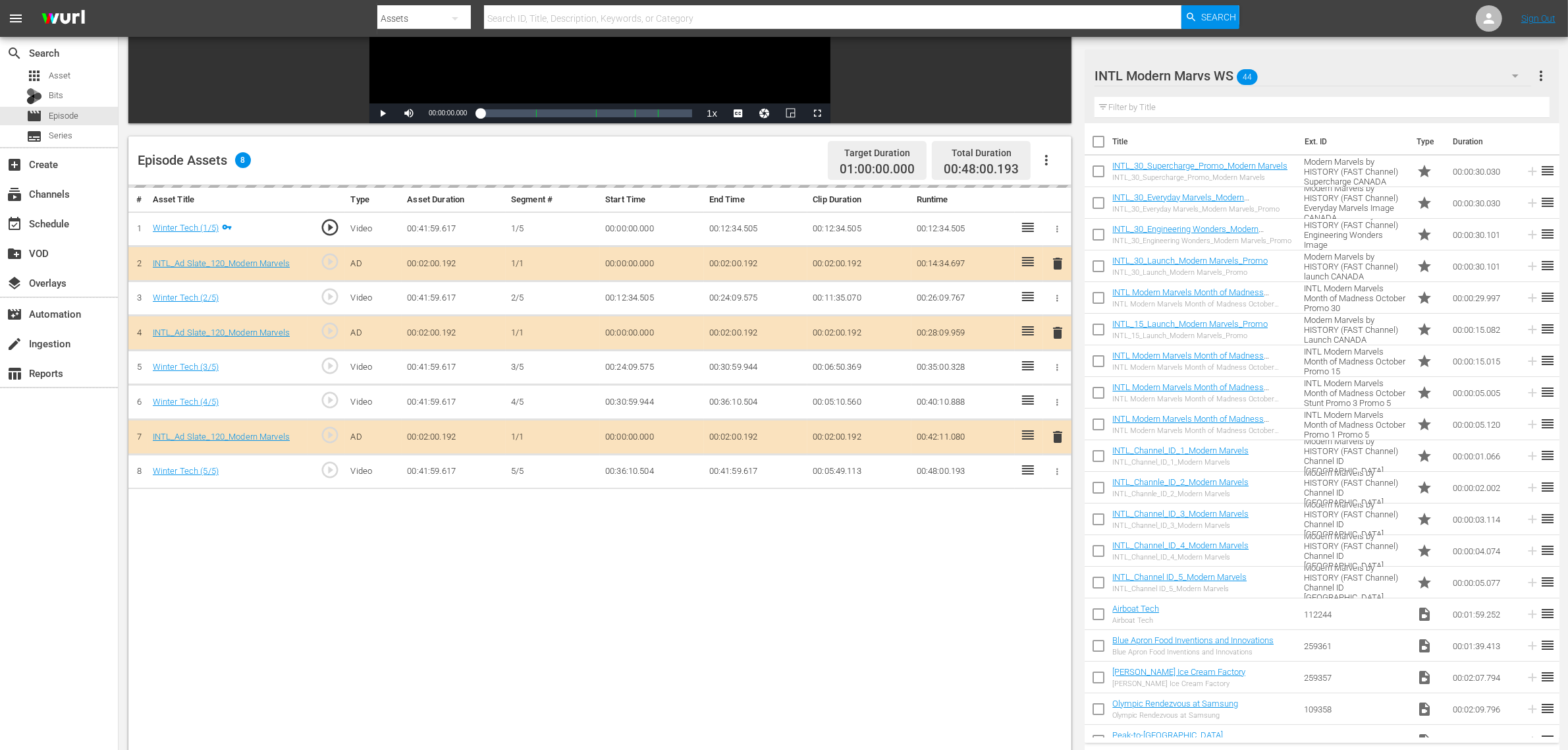
click at [725, 158] on div "Episode Assets 8 Target Duration 01:00:00.000 Total Duration 00:48:00.193" at bounding box center [599, 161] width 943 height 48
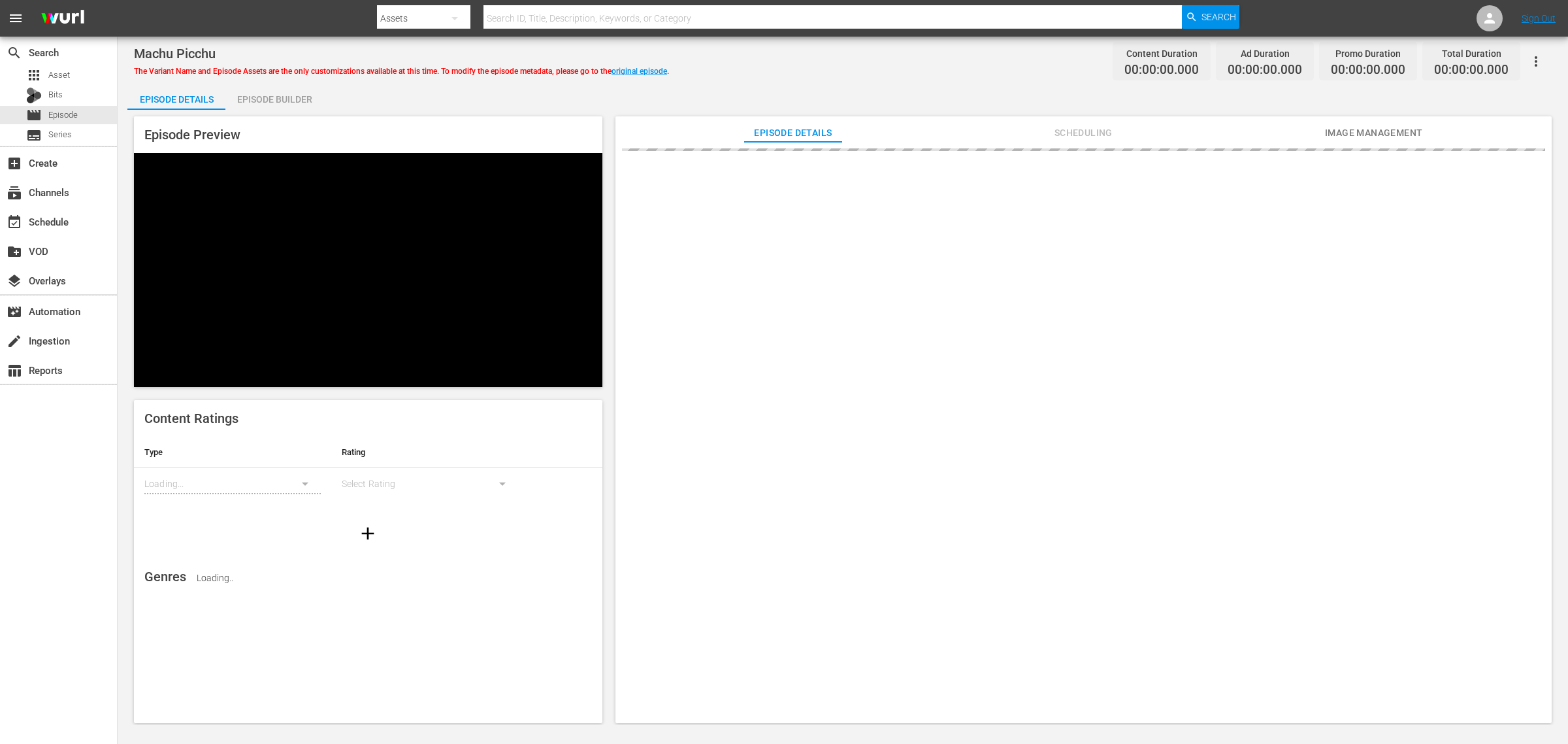
click at [282, 101] on div "Episode Builder" at bounding box center [274, 99] width 98 height 31
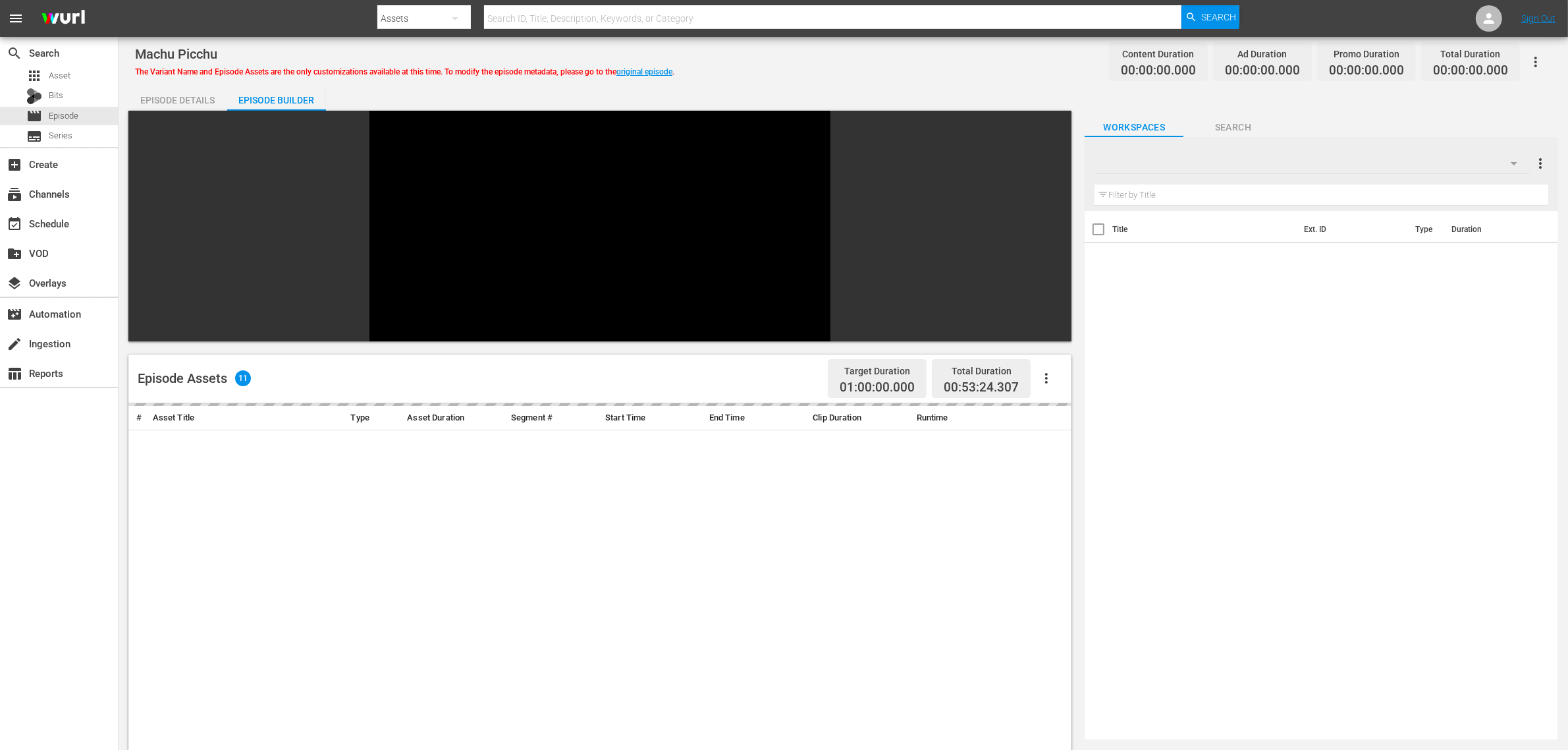
click at [915, 70] on div "Machu Picchu The Variant Name and Episode Assets are the only customizations av…" at bounding box center [843, 61] width 1416 height 30
click at [1480, 162] on div "Default Workspace" at bounding box center [1312, 163] width 435 height 37
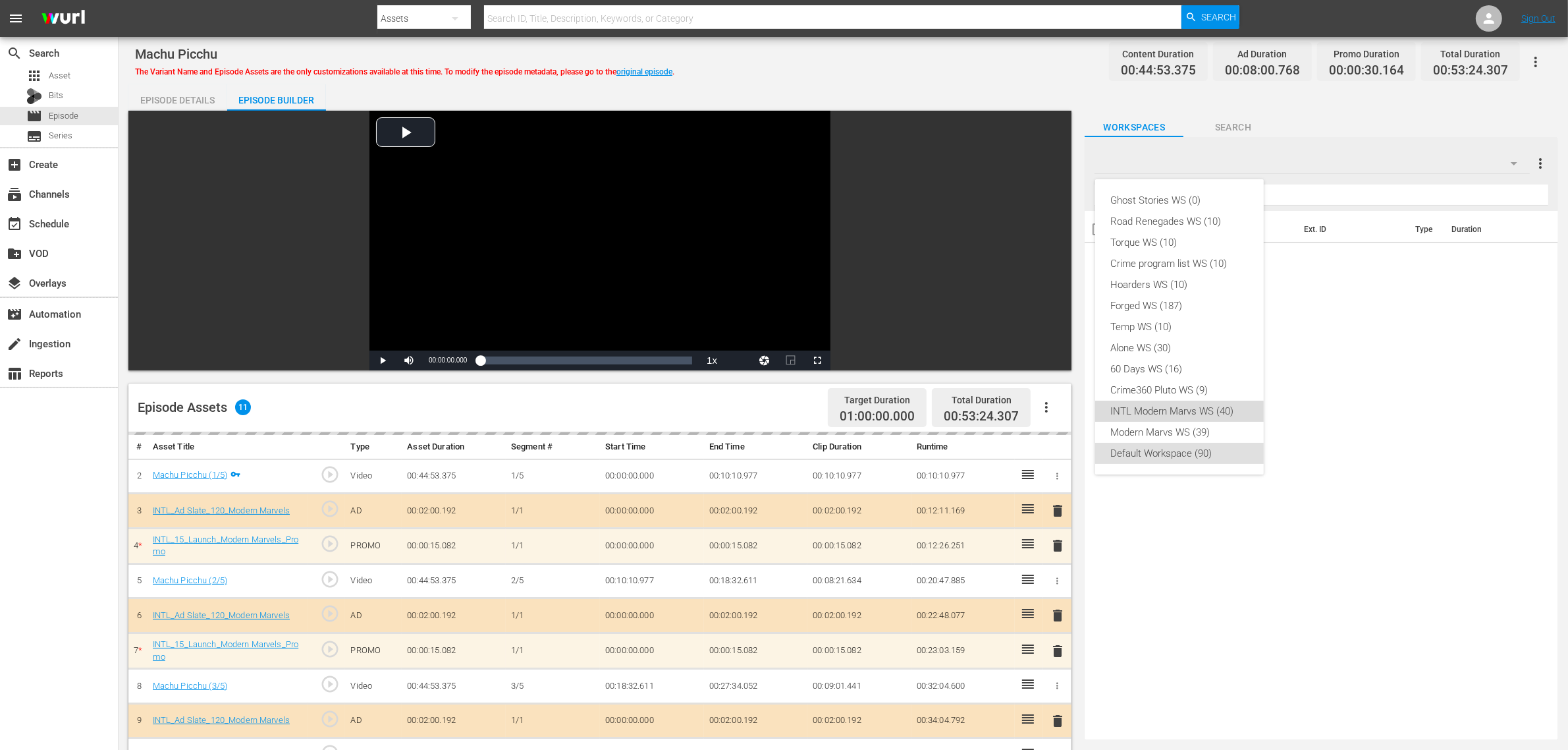
click at [1150, 413] on div "INTL Modern Marvs WS (40)" at bounding box center [1179, 411] width 137 height 21
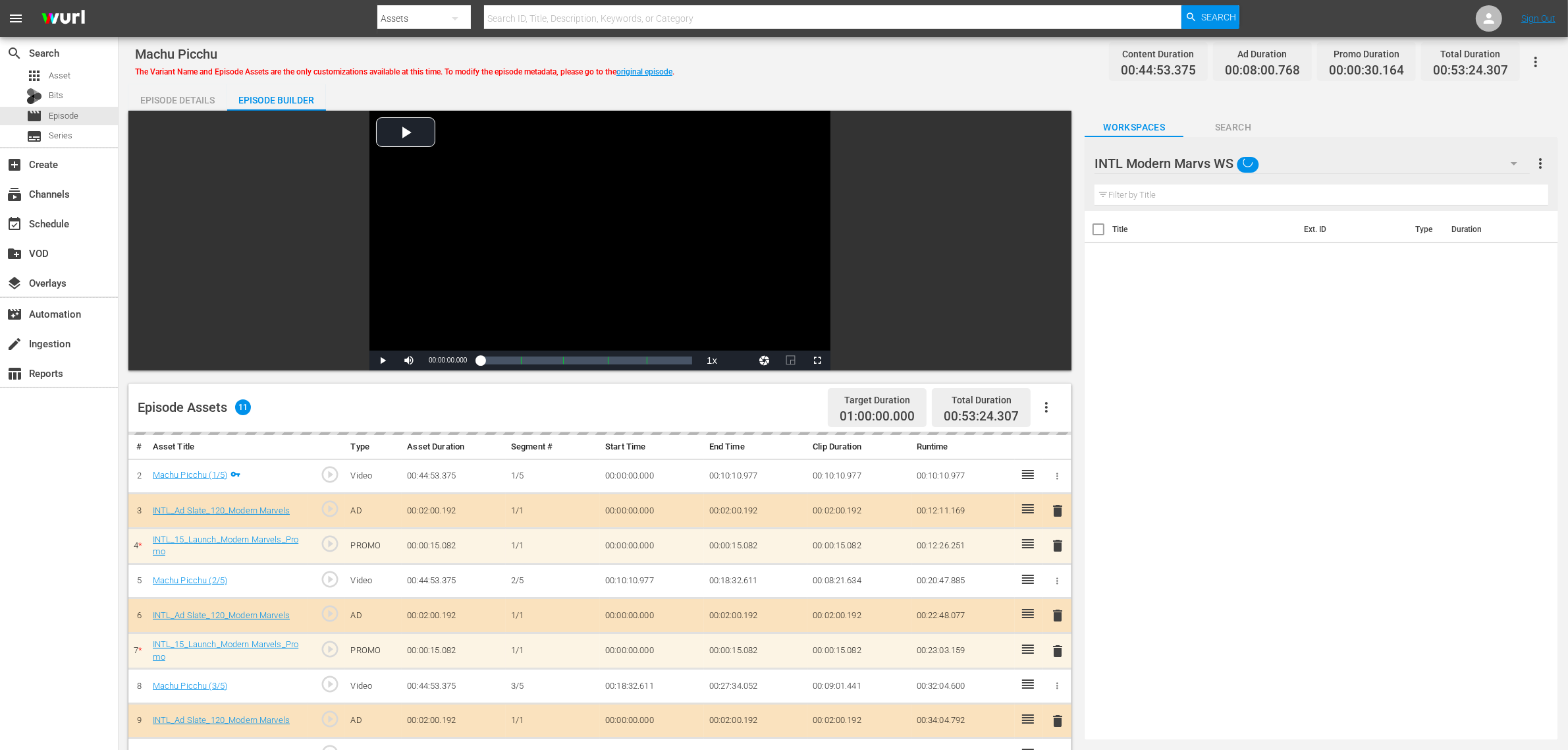
click at [907, 64] on div "Machu Picchu The Variant Name and Episode Assets are the only customizations av…" at bounding box center [843, 61] width 1416 height 30
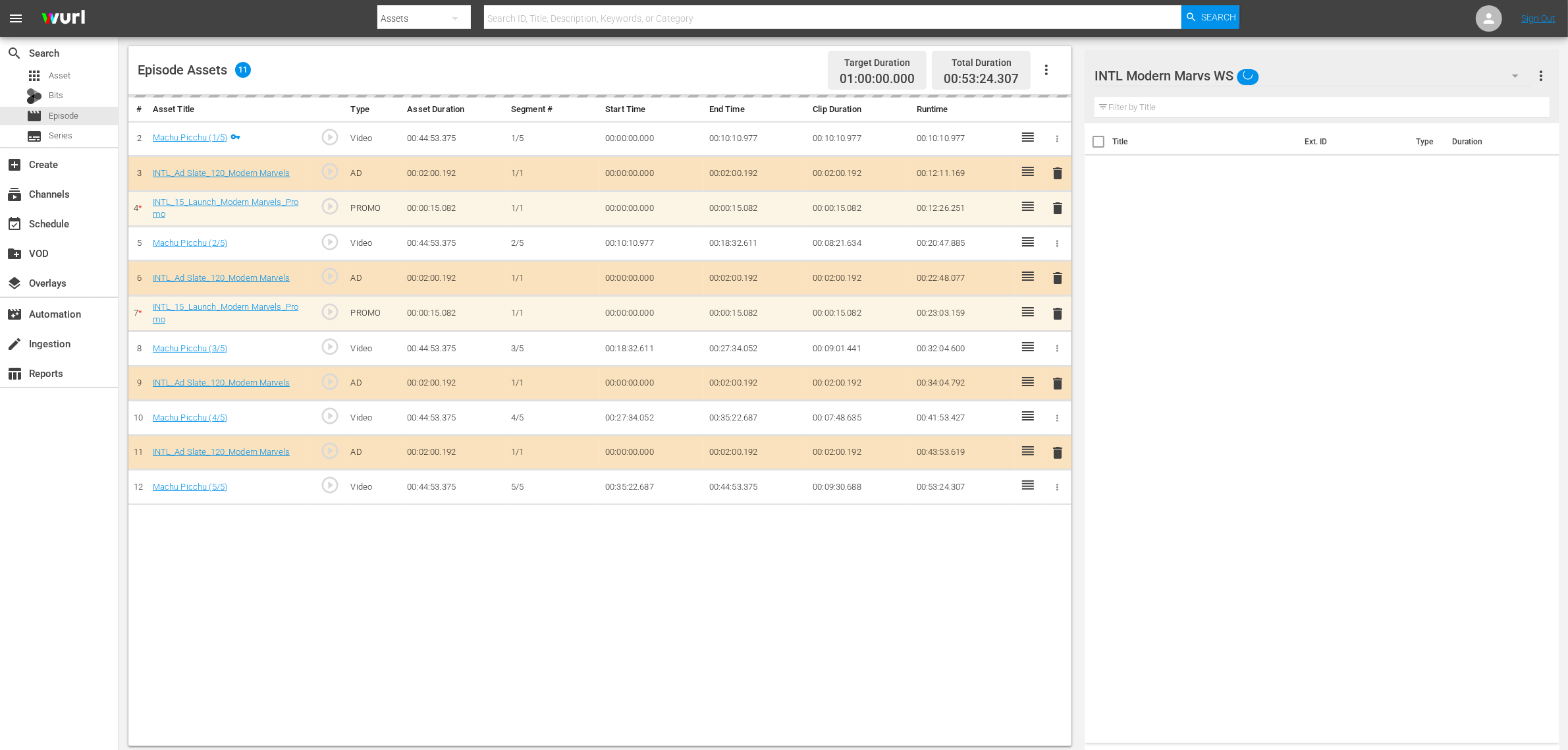
scroll to position [343, 0]
